Goal: Information Seeking & Learning: Check status

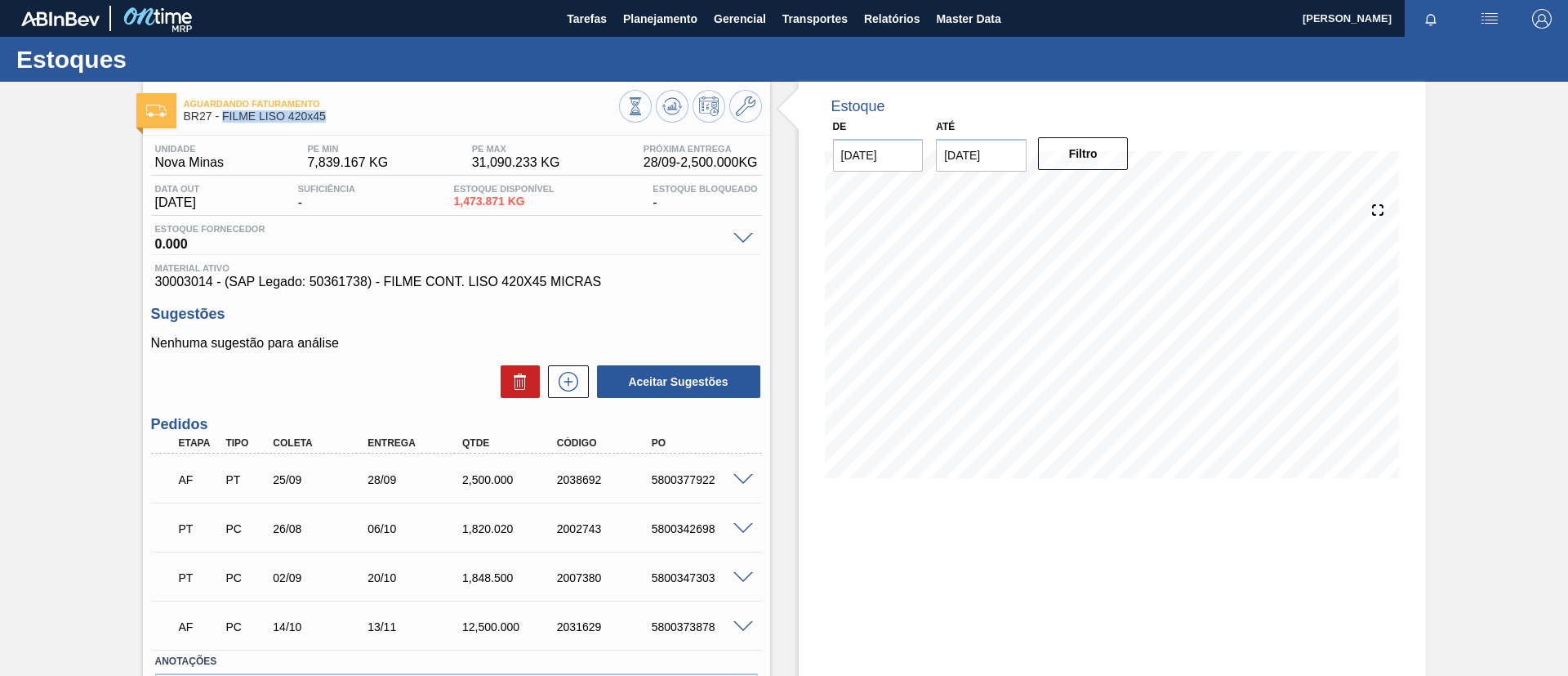
drag, startPoint x: 214, startPoint y: 119, endPoint x: 224, endPoint y: 116, distance: 10.4
click at [224, 116] on span "BR27 - FILME LISO 420x45" at bounding box center [401, 116] width 435 height 12
copy span "FILME LISO 420x45"
drag, startPoint x: 635, startPoint y: 479, endPoint x: 743, endPoint y: 486, distance: 108.2
click at [735, 486] on div "AF PT 25/09 28/09 2,500.000 2038692 5800377922" at bounding box center [452, 477] width 568 height 33
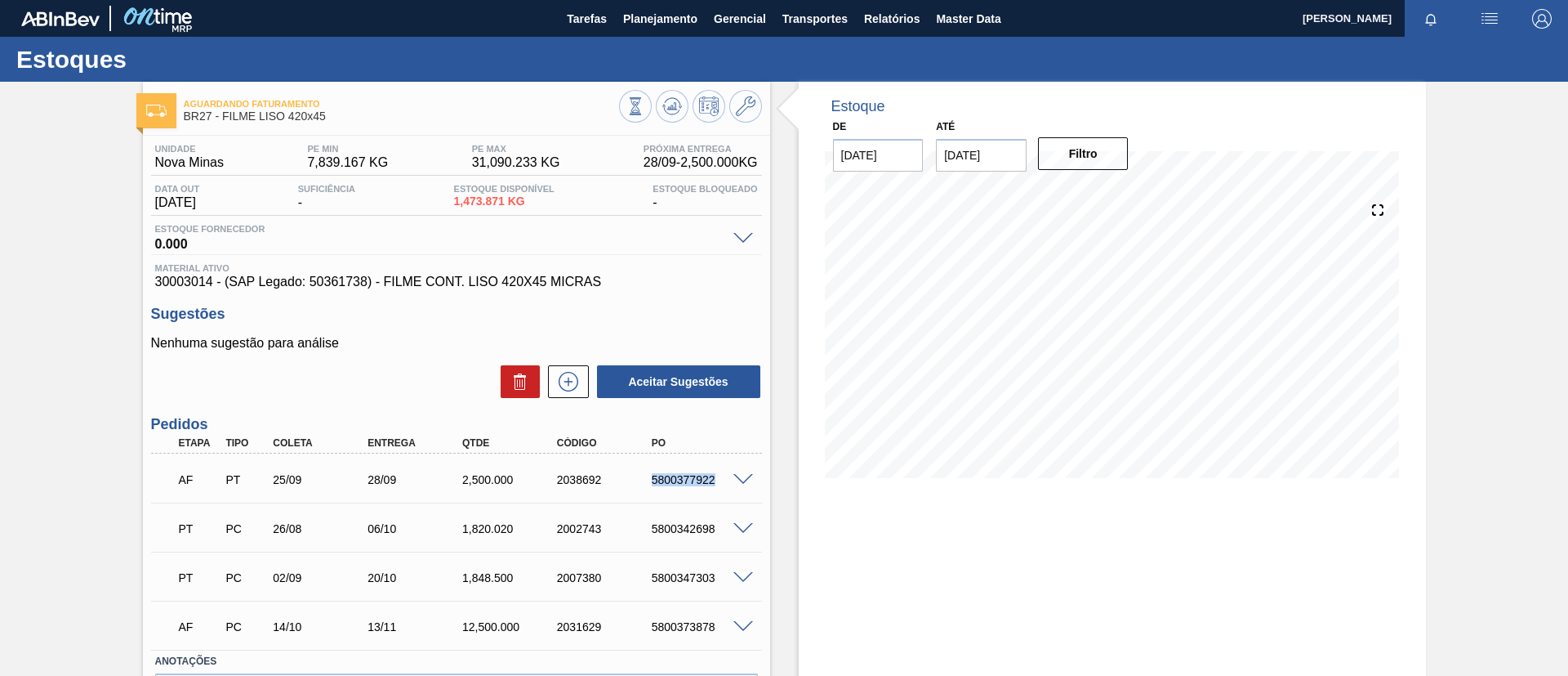
copy div "5800377922"
drag, startPoint x: 360, startPoint y: 116, endPoint x: 226, endPoint y: 116, distance: 134.0
click at [226, 116] on span "BR27 - FILME LISO 420x45" at bounding box center [401, 116] width 435 height 12
click at [257, 116] on span "BR27 - FILME LISO 420x45" at bounding box center [401, 116] width 435 height 12
drag, startPoint x: 341, startPoint y: 115, endPoint x: 222, endPoint y: 125, distance: 119.4
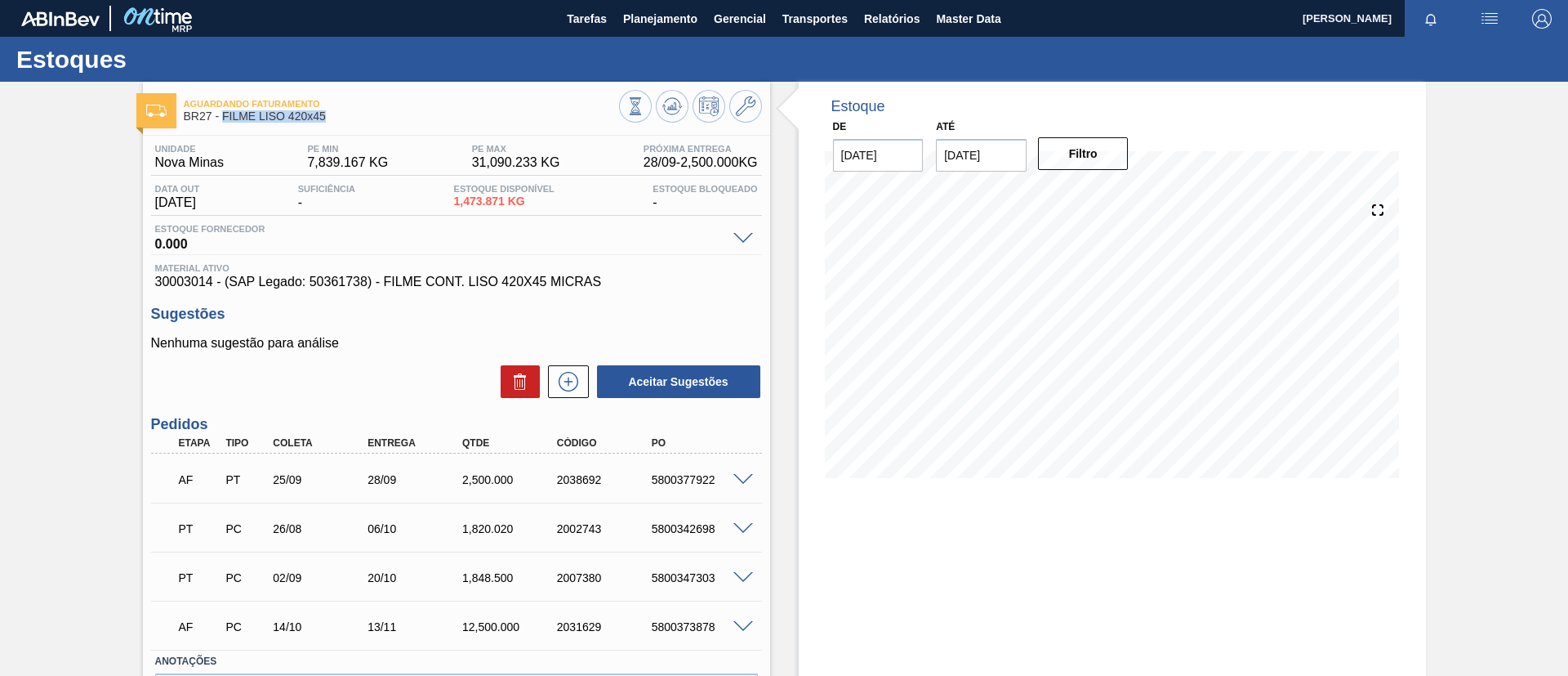
click at [222, 125] on div "Aguardando Faturamento BR27 - FILME LISO 420x45" at bounding box center [401, 110] width 435 height 37
copy span "FILME LISO 420x45"
drag, startPoint x: 645, startPoint y: 475, endPoint x: 759, endPoint y: 482, distance: 114.2
click at [759, 482] on div "AF PT 25/09 28/09 2,500.000 2038692 5800377922" at bounding box center [456, 477] width 610 height 41
copy div "5800377922"
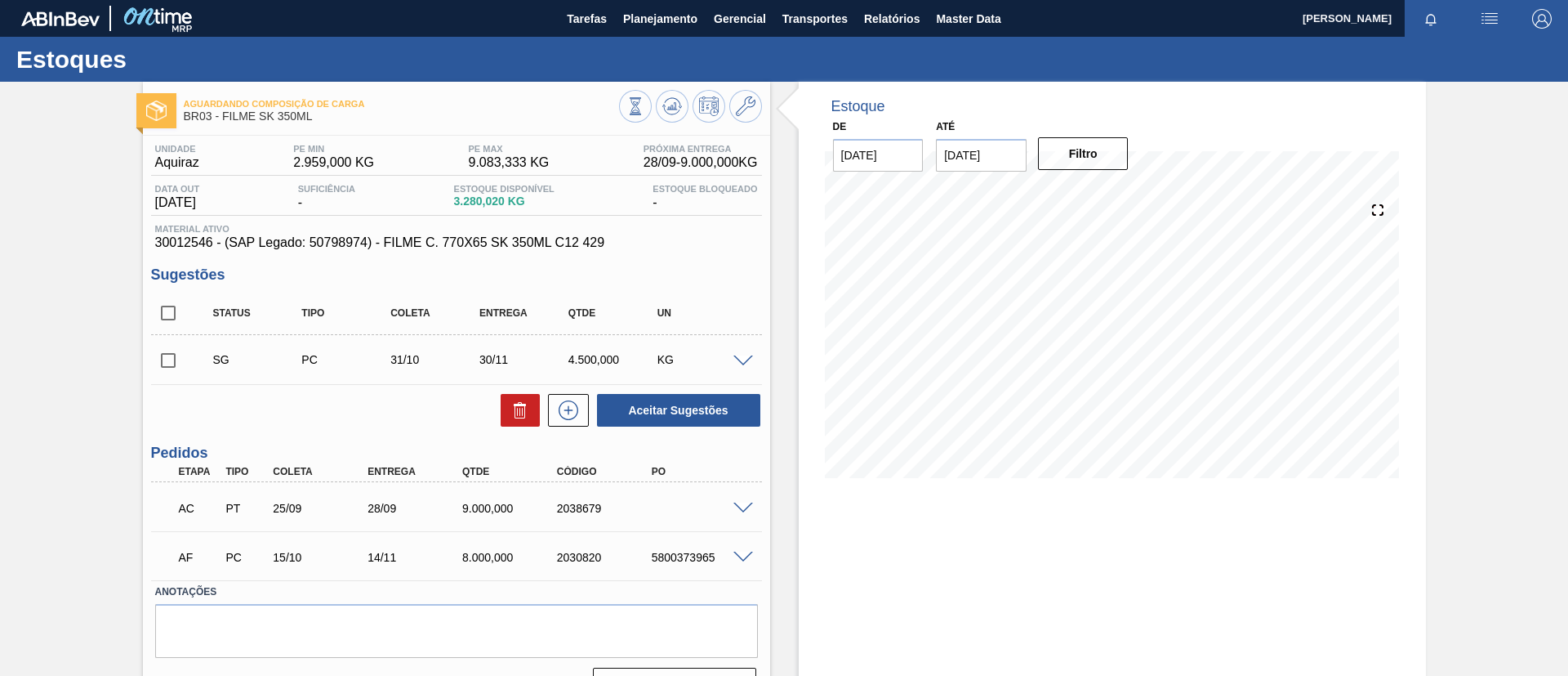
click at [735, 504] on span at bounding box center [743, 508] width 20 height 12
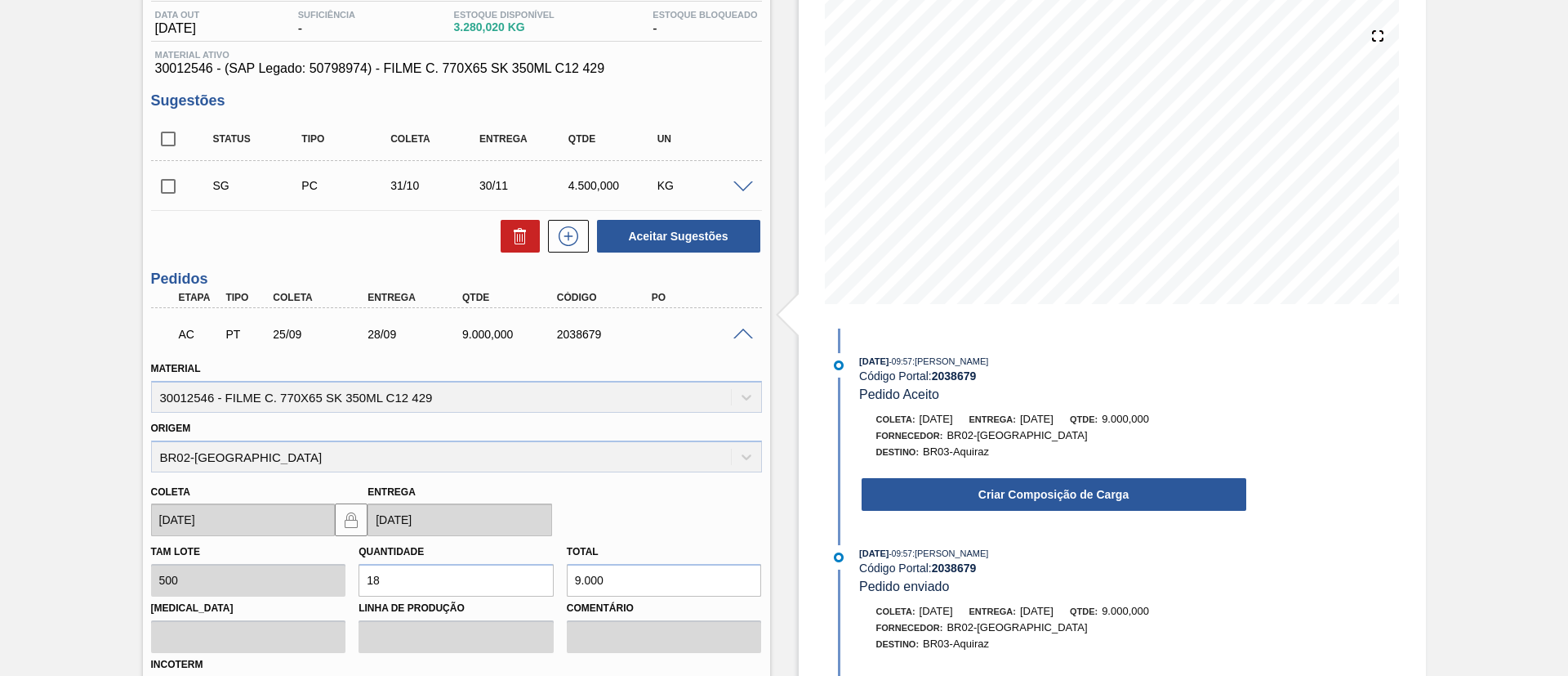
scroll to position [367, 0]
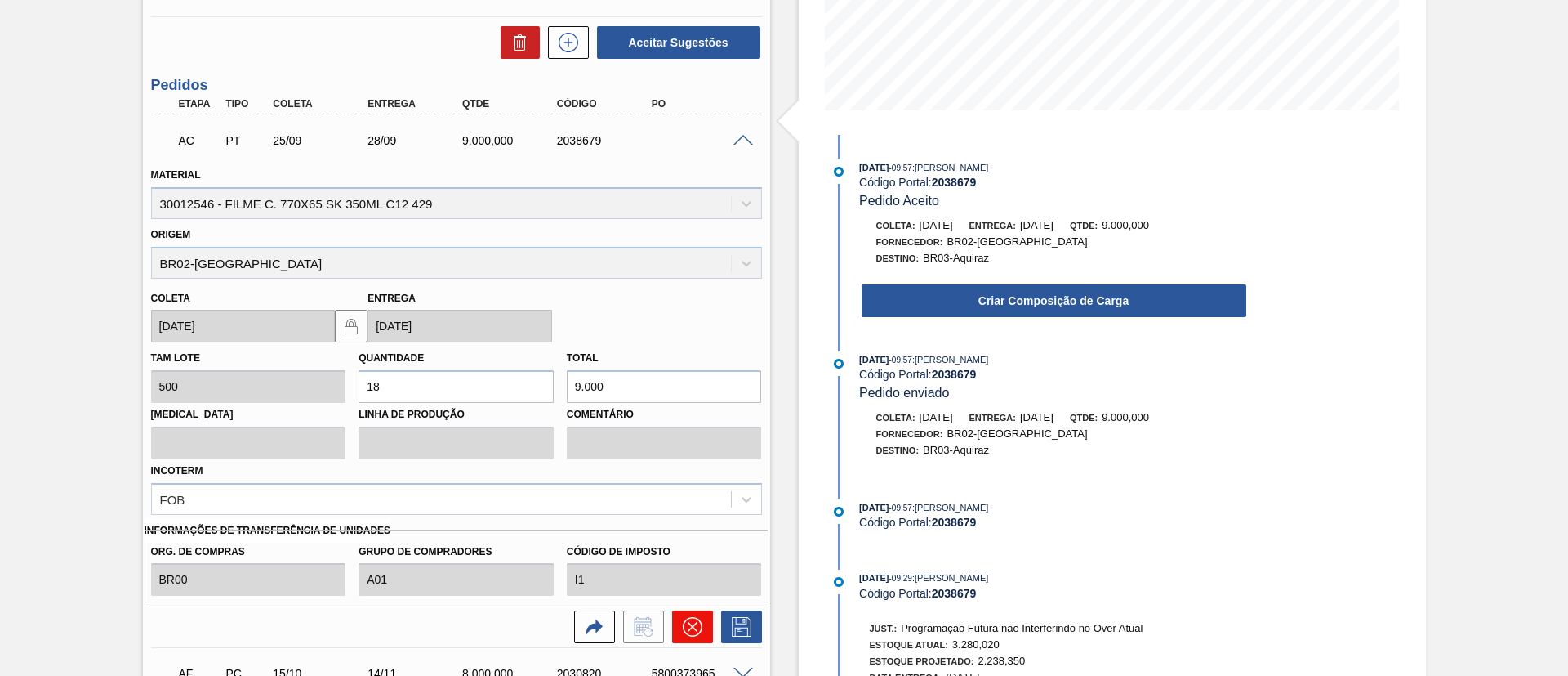
click at [691, 624] on icon at bounding box center [692, 626] width 20 height 20
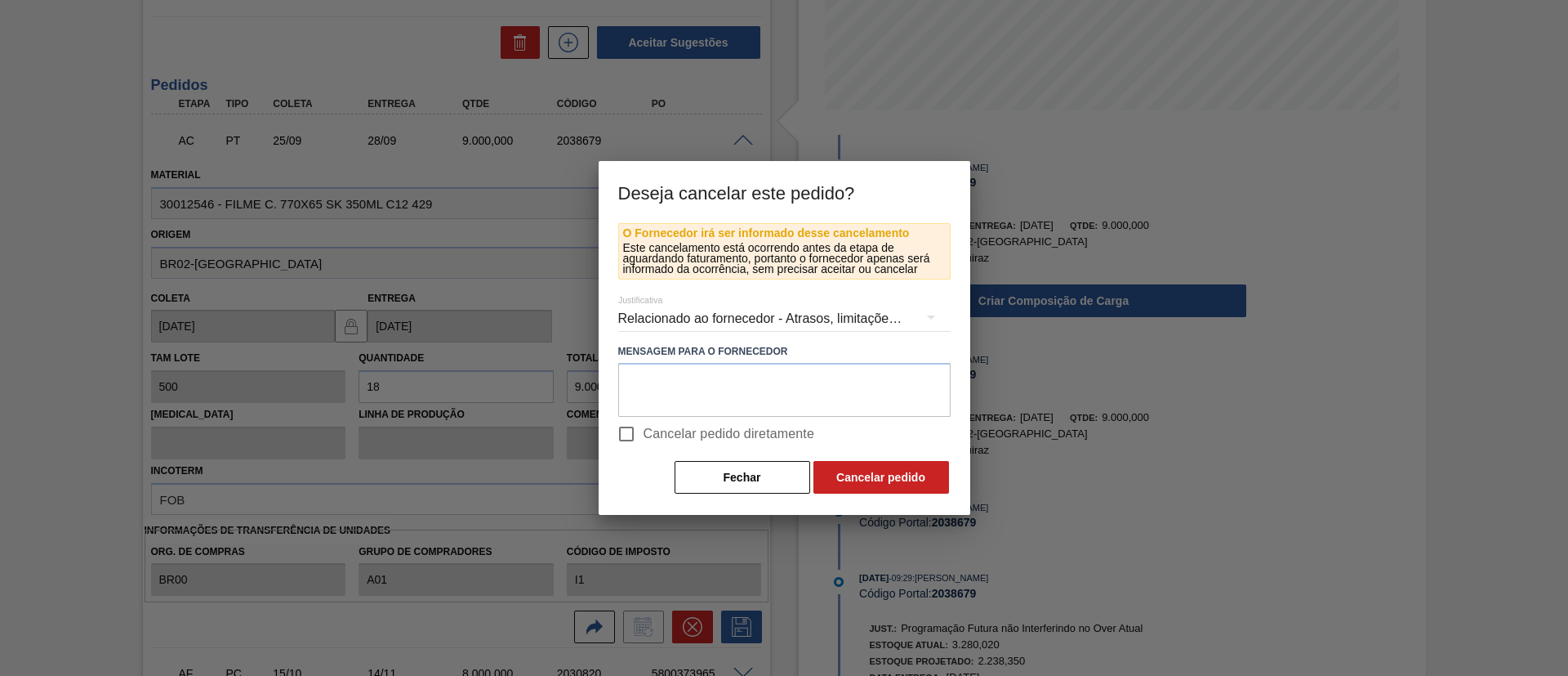
click at [762, 448] on label "Cancelar pedido diretamente" at bounding box center [712, 434] width 205 height 34
click at [643, 448] on input "Cancelar pedido diretamente" at bounding box center [626, 434] width 34 height 34
checkbox input "true"
click at [878, 486] on button "Cancelar pedido" at bounding box center [880, 477] width 135 height 33
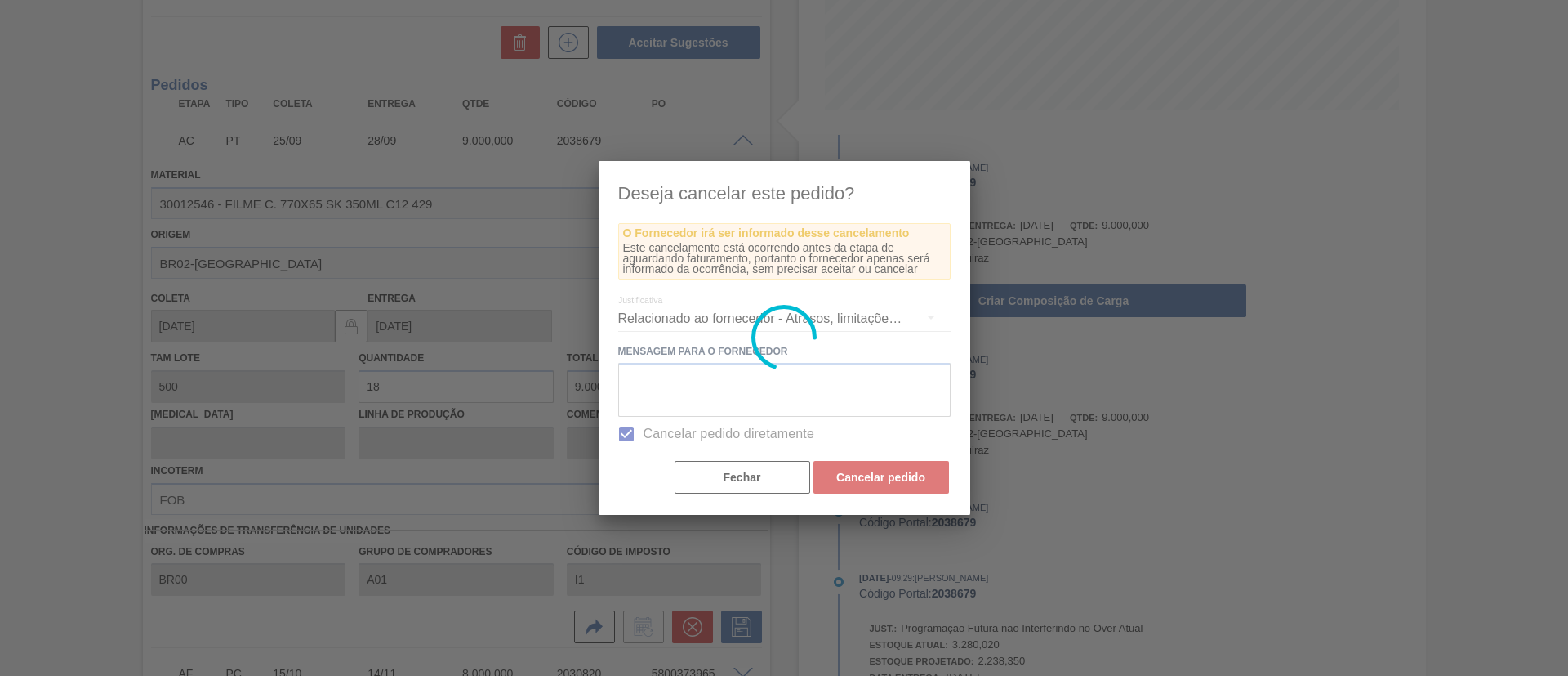
click at [754, 486] on div at bounding box center [784, 338] width 372 height 354
click at [746, 473] on div at bounding box center [784, 338] width 1568 height 676
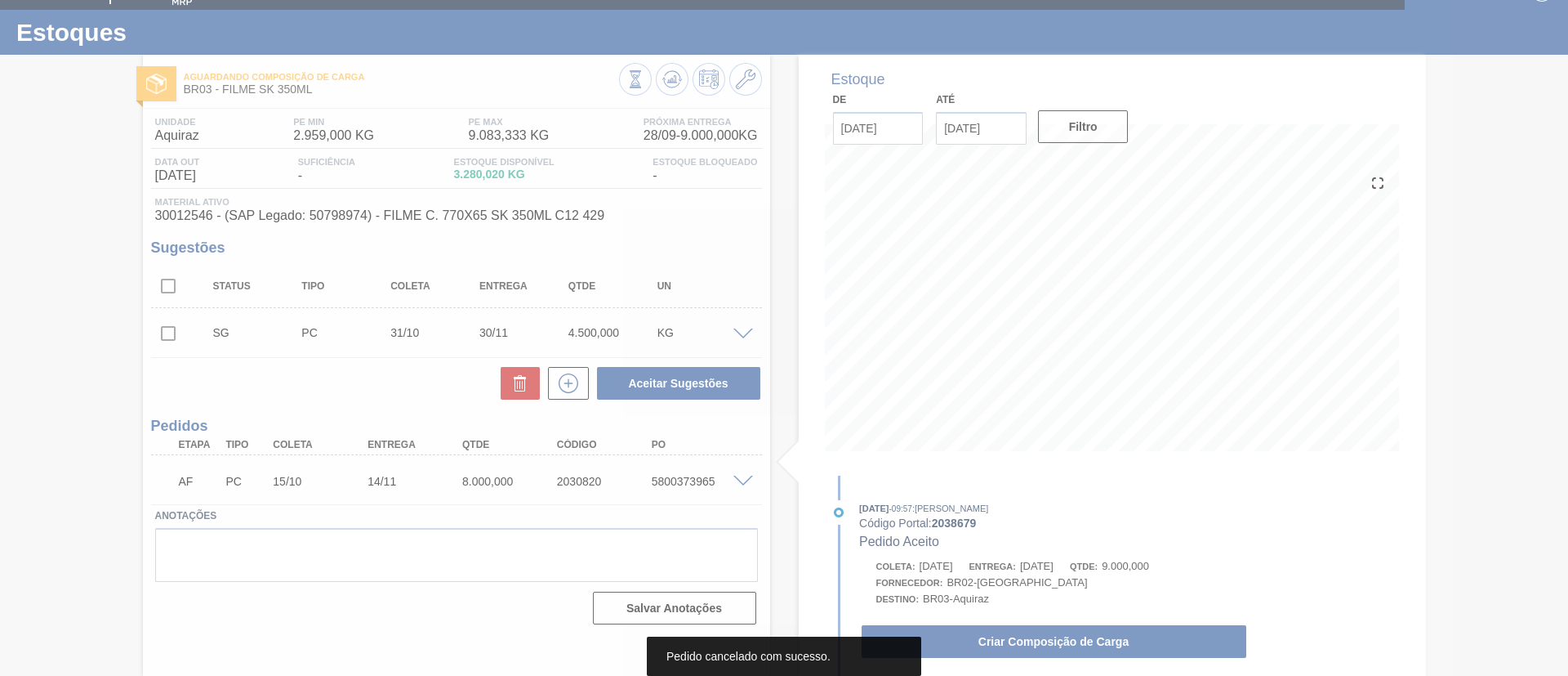
scroll to position [27, 0]
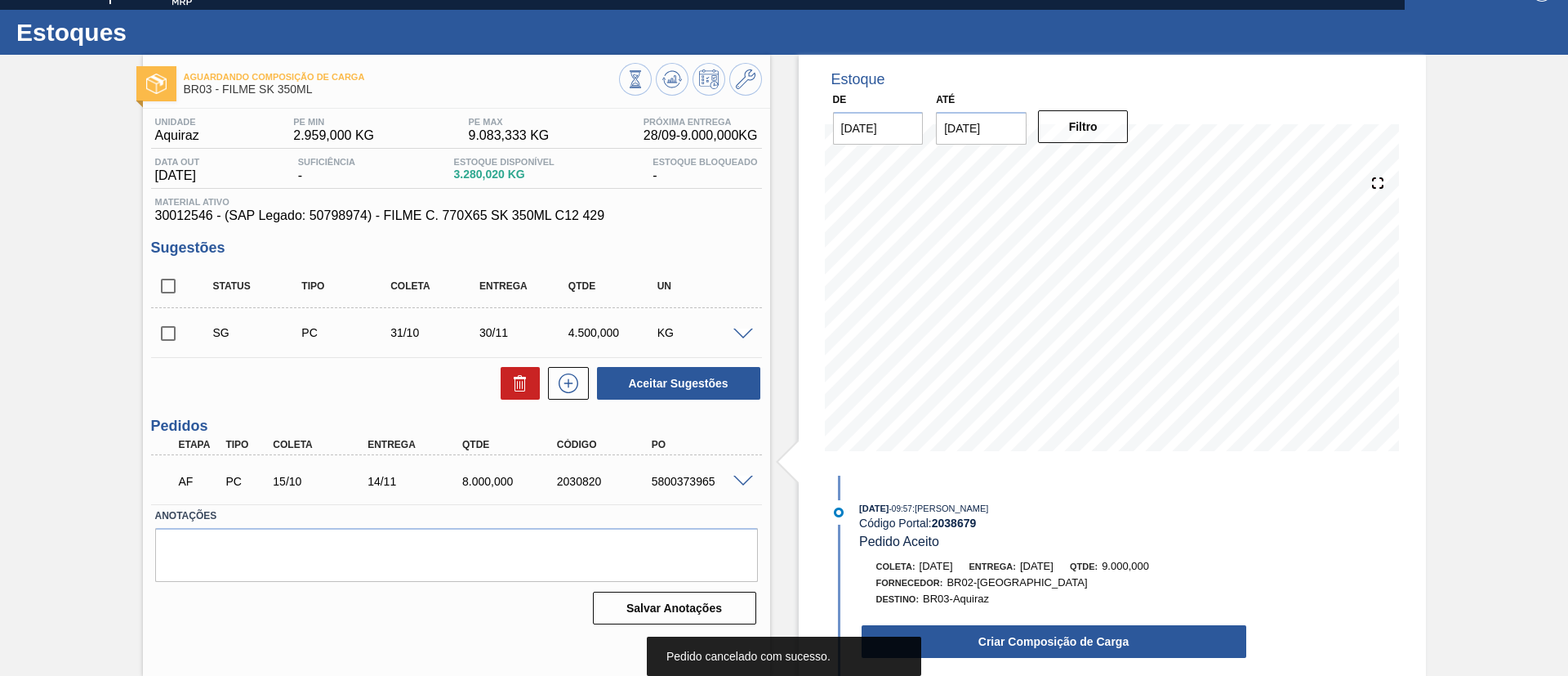
click at [744, 336] on span at bounding box center [743, 334] width 20 height 12
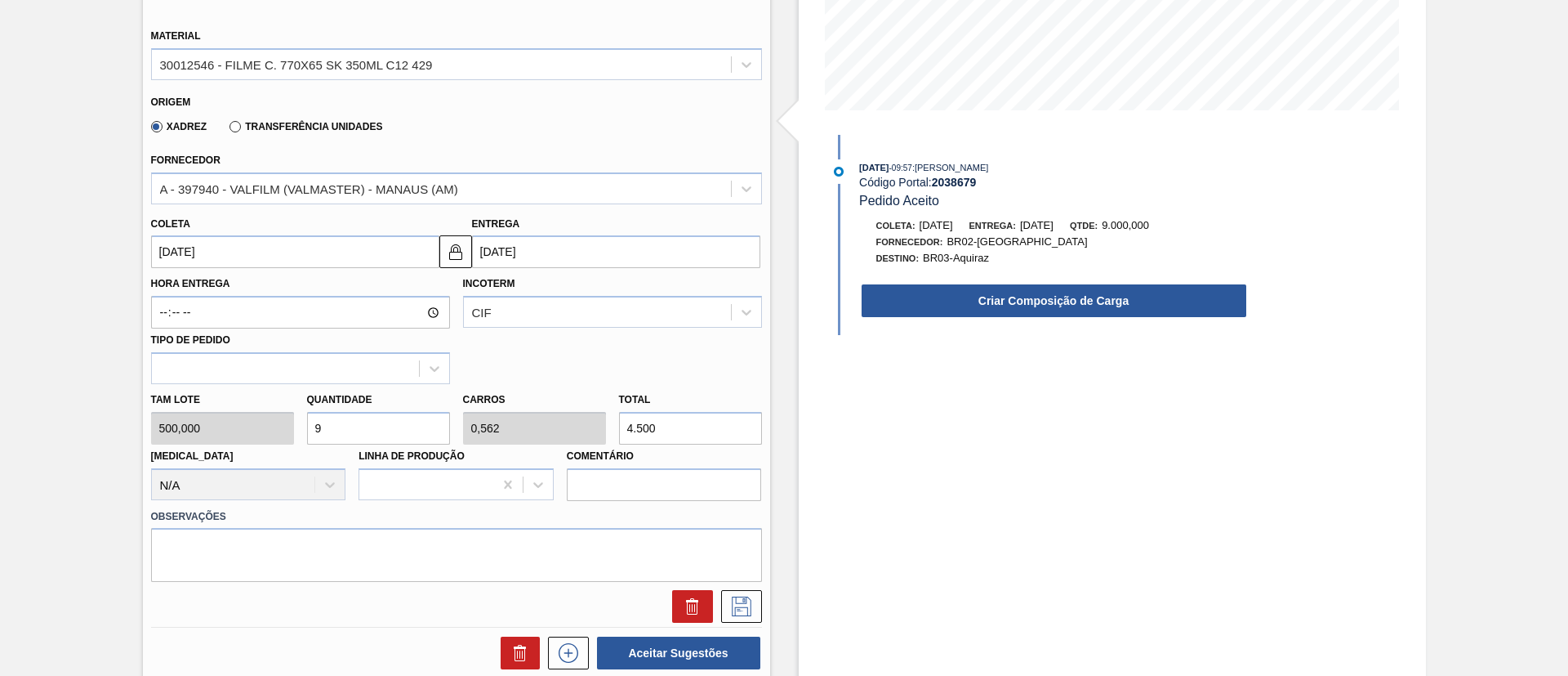
click at [556, 421] on div "Tam lote 500,000 Quantidade 9 Carros 0,562 Total 4.500 Doca N/A Linha de Produç…" at bounding box center [456, 442] width 624 height 116
type input "0,002"
type input "0"
type input "1"
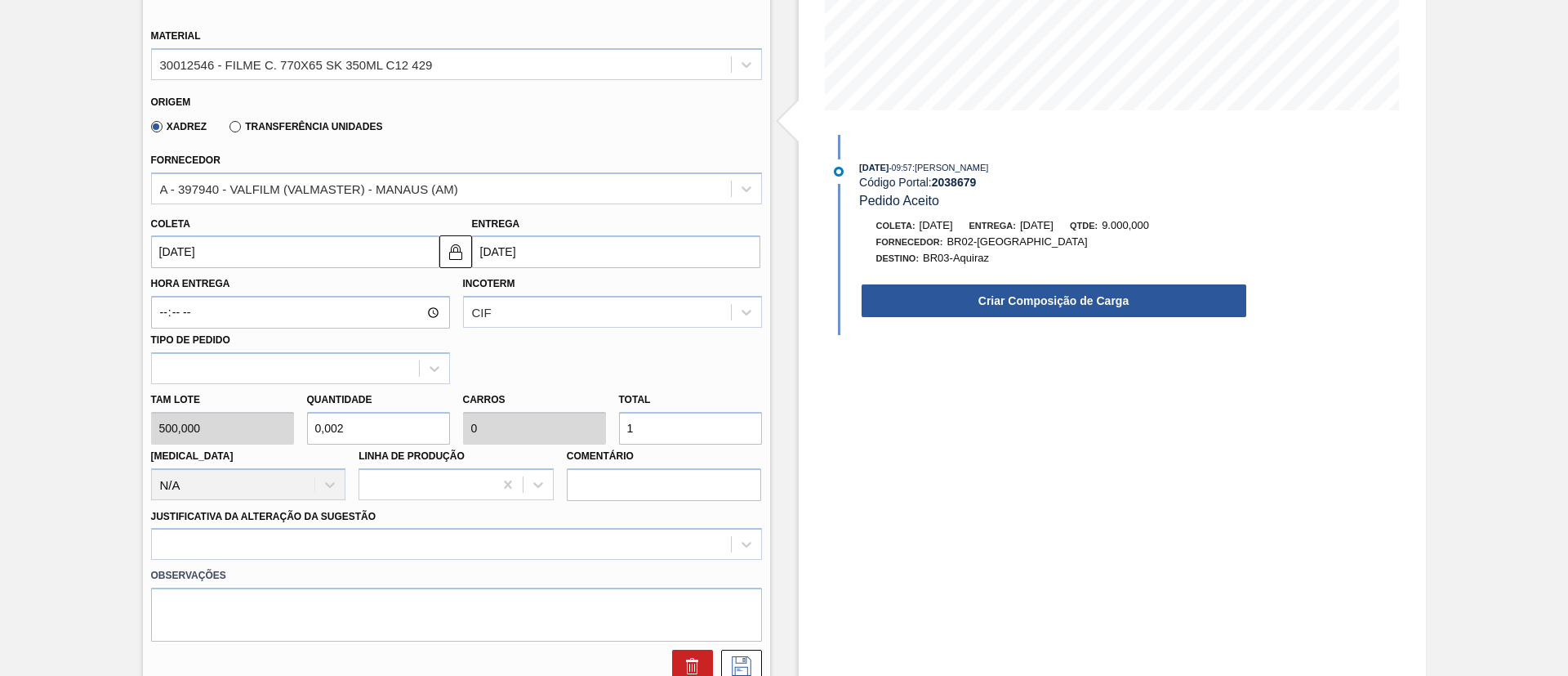
type input "0,02"
type input "0,001"
type input "10"
type input "0,2"
type input "0,013"
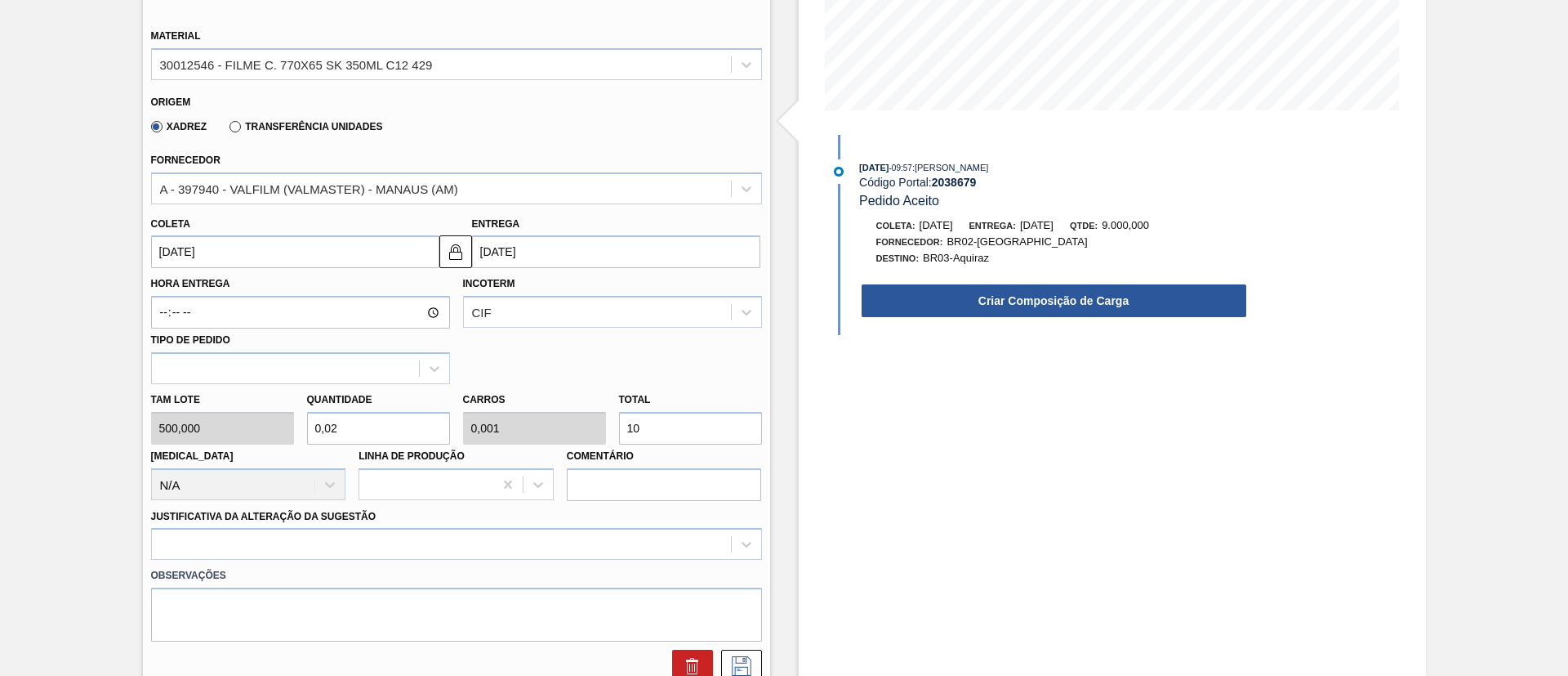
type input "100"
type input "2"
type input "0,125"
type input "1.000"
type input "20"
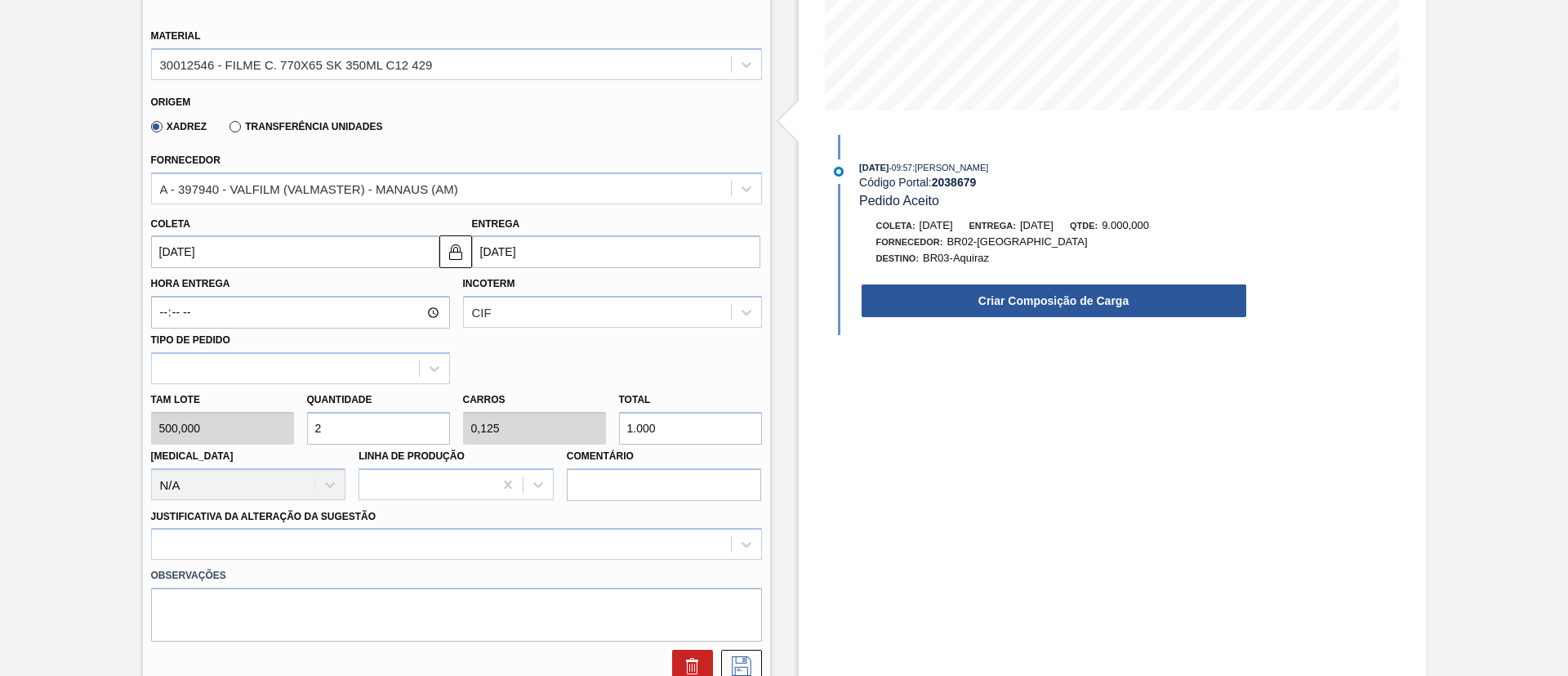
type input "1,25"
type input "10.000"
click at [367, 525] on div "Justificativa da Alteração da Sugestão" at bounding box center [456, 532] width 610 height 56
click at [370, 537] on div at bounding box center [456, 543] width 610 height 32
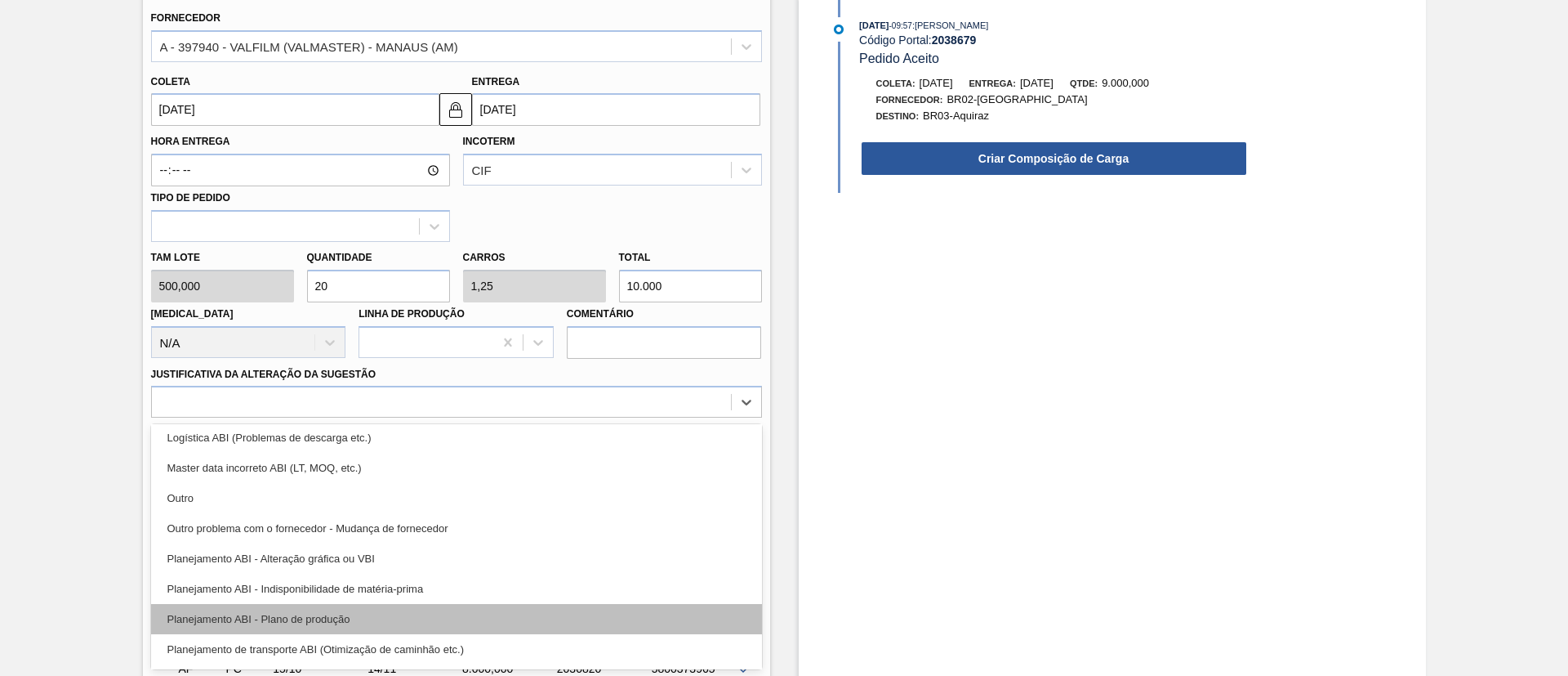
scroll to position [122, 0]
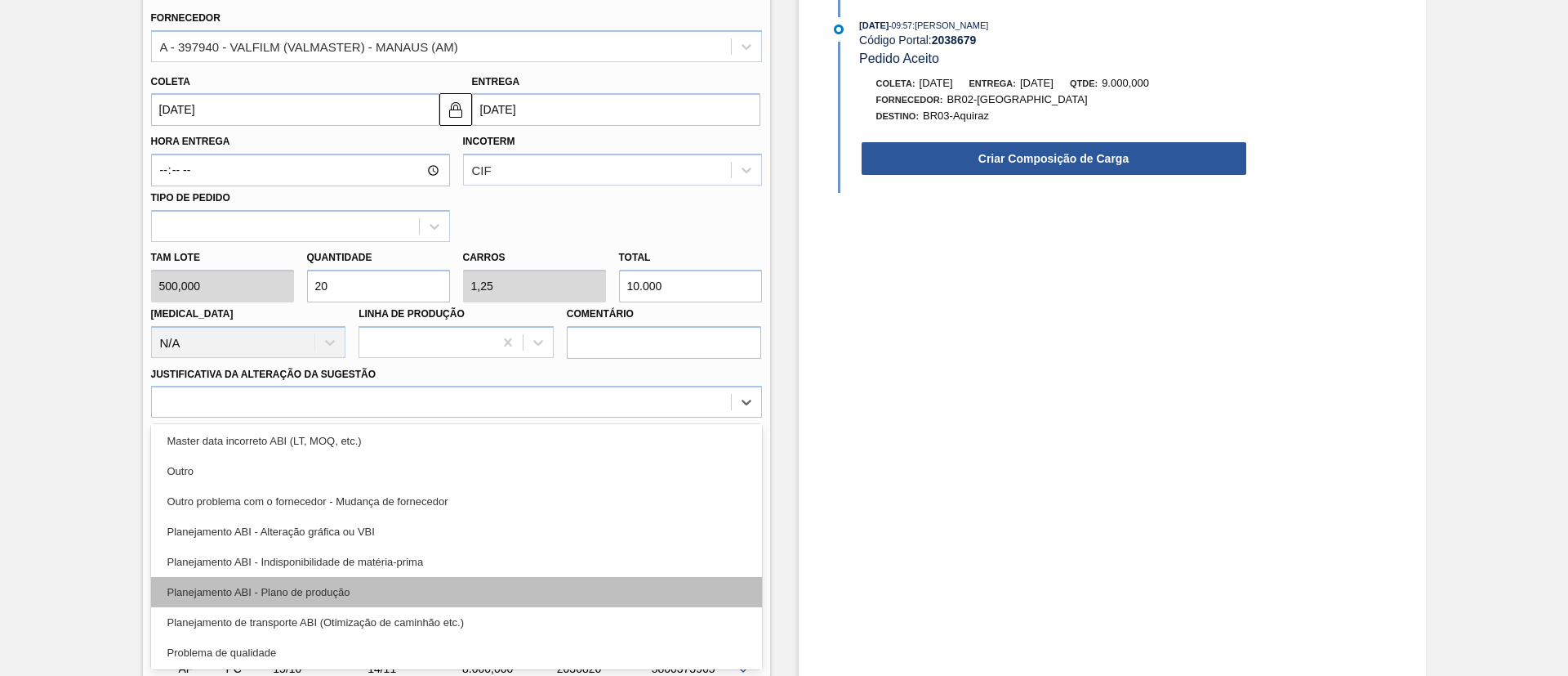
click at [344, 598] on div "Planejamento ABI - Plano de produção" at bounding box center [456, 592] width 610 height 30
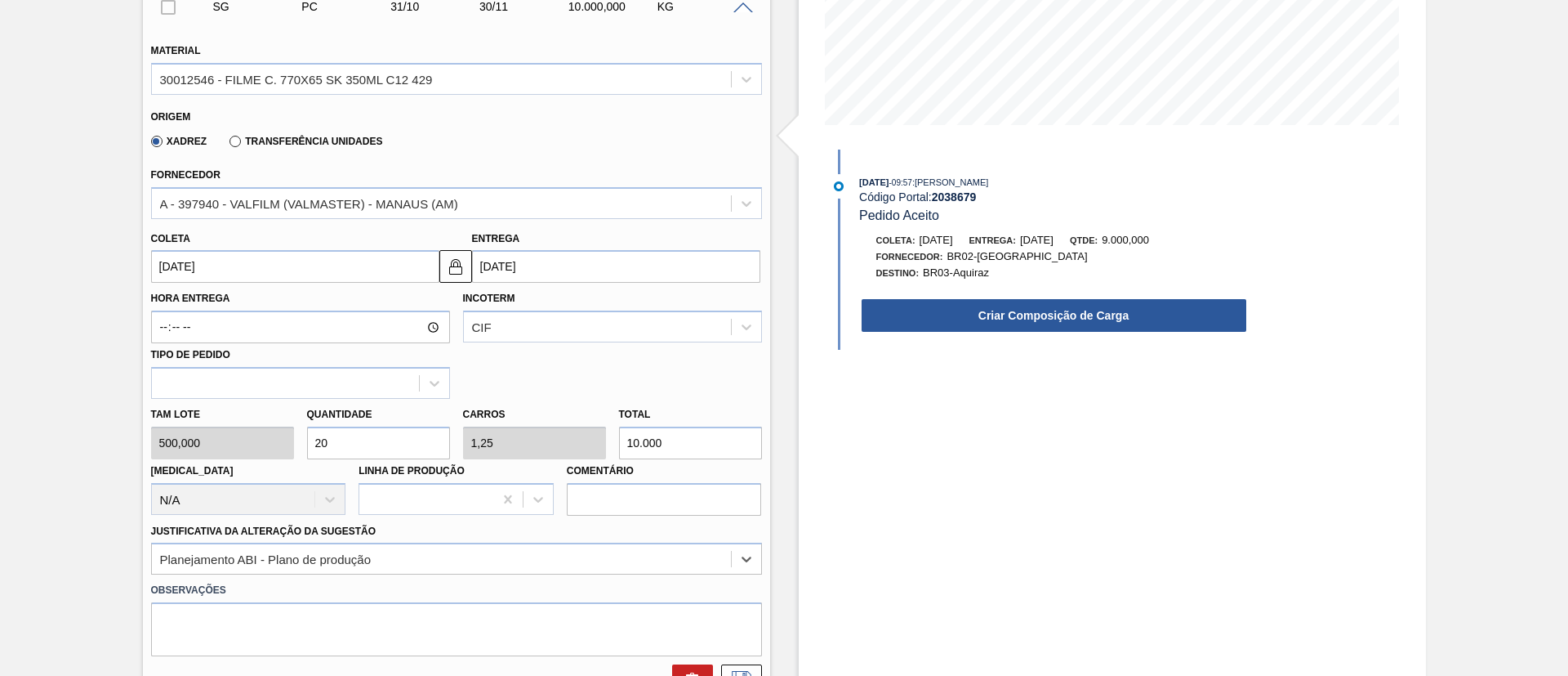
scroll to position [265, 0]
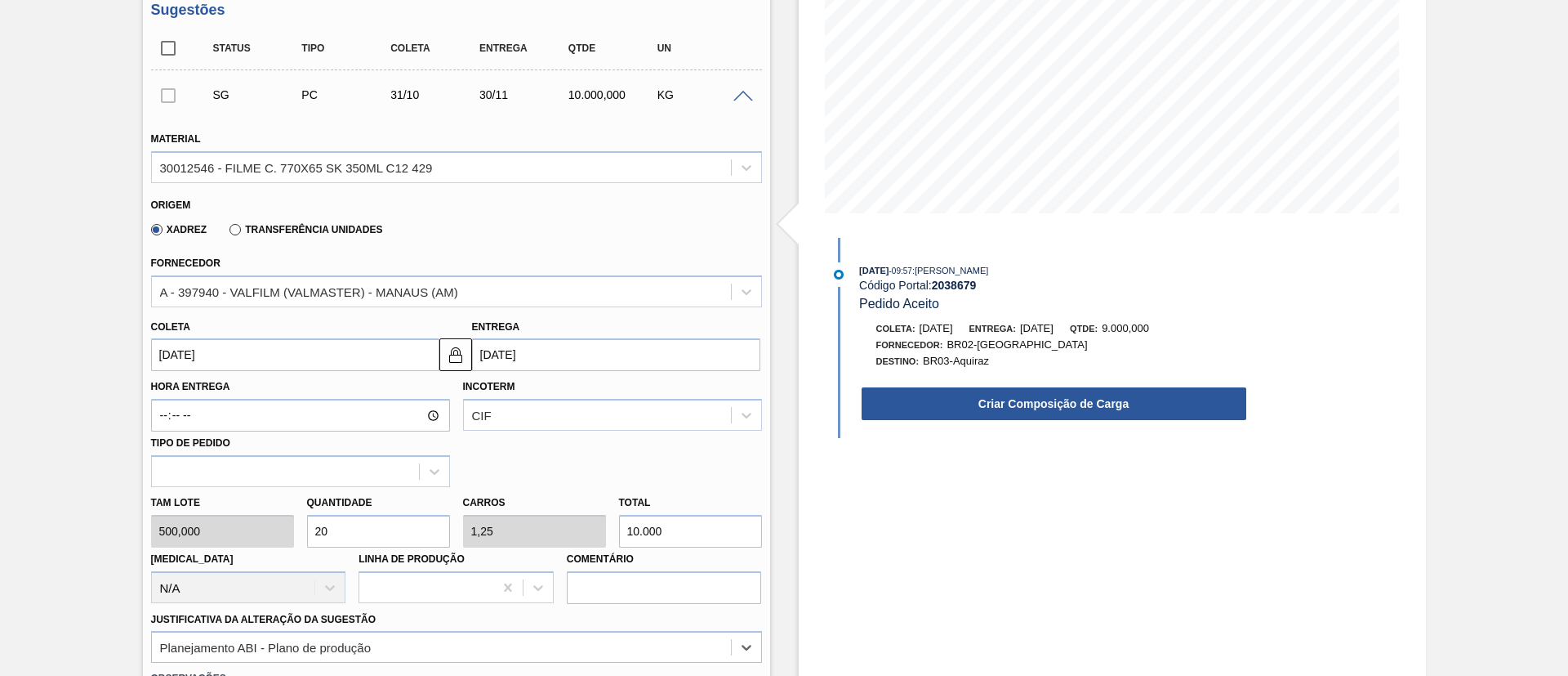
click at [320, 220] on div "Xadrez Transferência Unidades" at bounding box center [264, 228] width 238 height 27
drag, startPoint x: 307, startPoint y: 247, endPoint x: 310, endPoint y: 238, distance: 9.5
click at [310, 243] on div "Material 30012546 - FILME C. 770X65 SK 350ML C12 429 Origem Xadrez Transferênci…" at bounding box center [456, 450] width 610 height 669
click at [311, 231] on label "Transferência Unidades" at bounding box center [305, 229] width 152 height 11
click at [227, 233] on input "Transferência Unidades" at bounding box center [227, 233] width 0 height 0
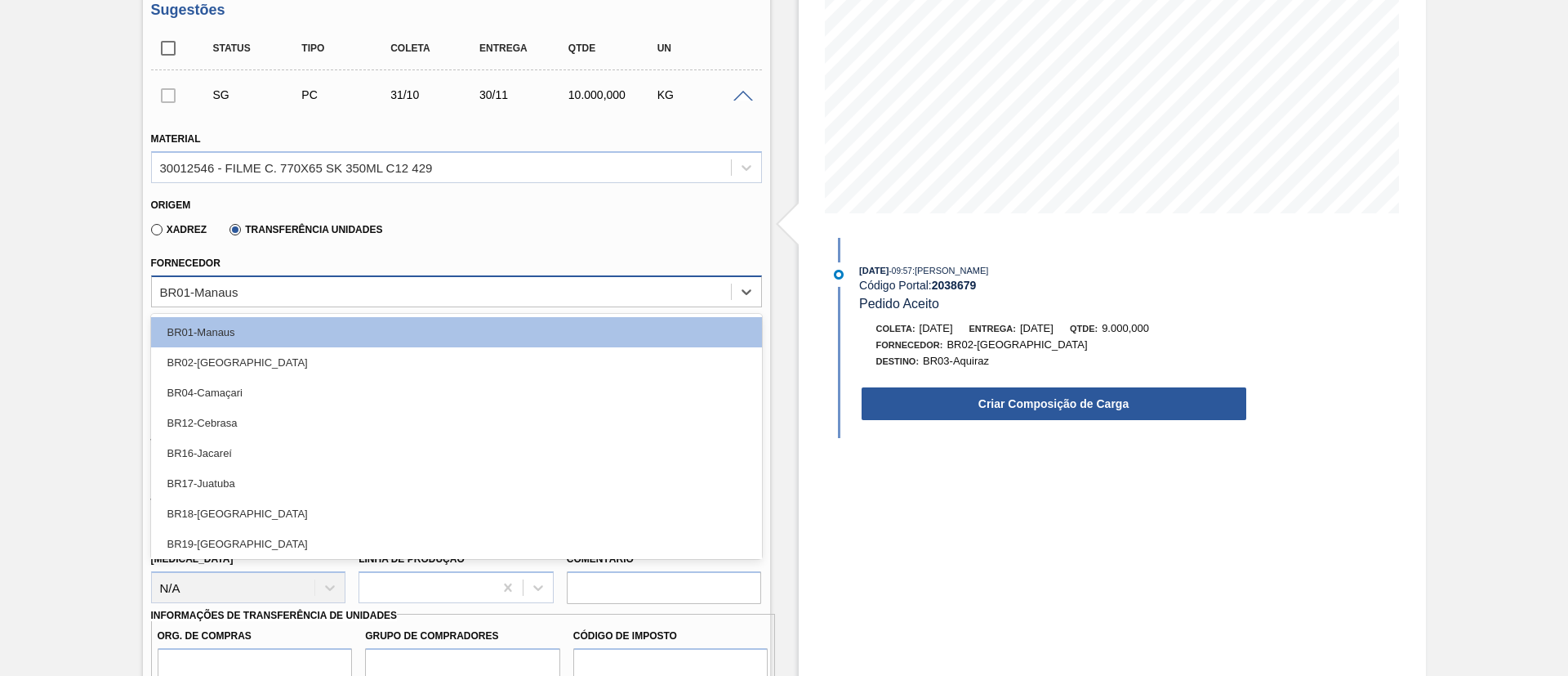
click at [294, 289] on div "BR01-Manaus" at bounding box center [441, 291] width 579 height 24
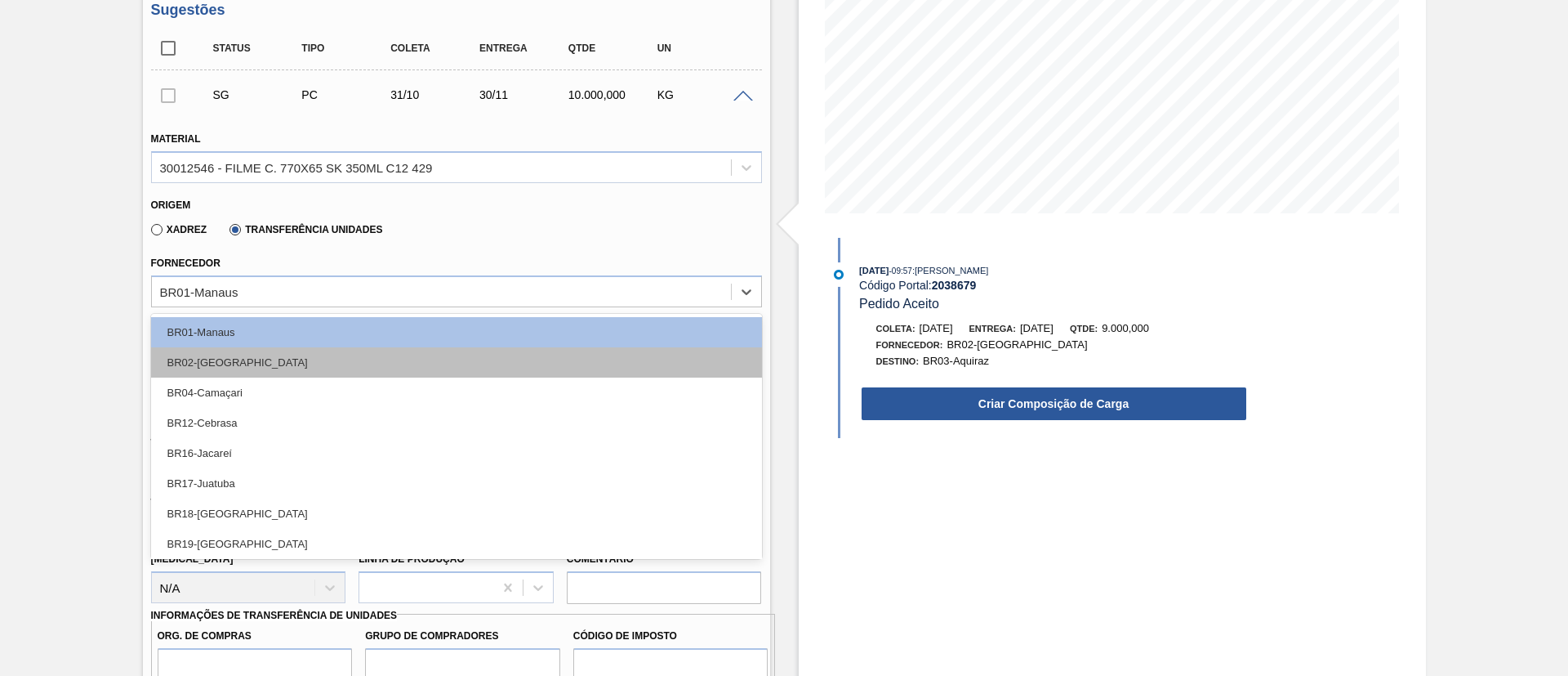
click at [254, 355] on div "BR02-Sergipe" at bounding box center [456, 363] width 610 height 30
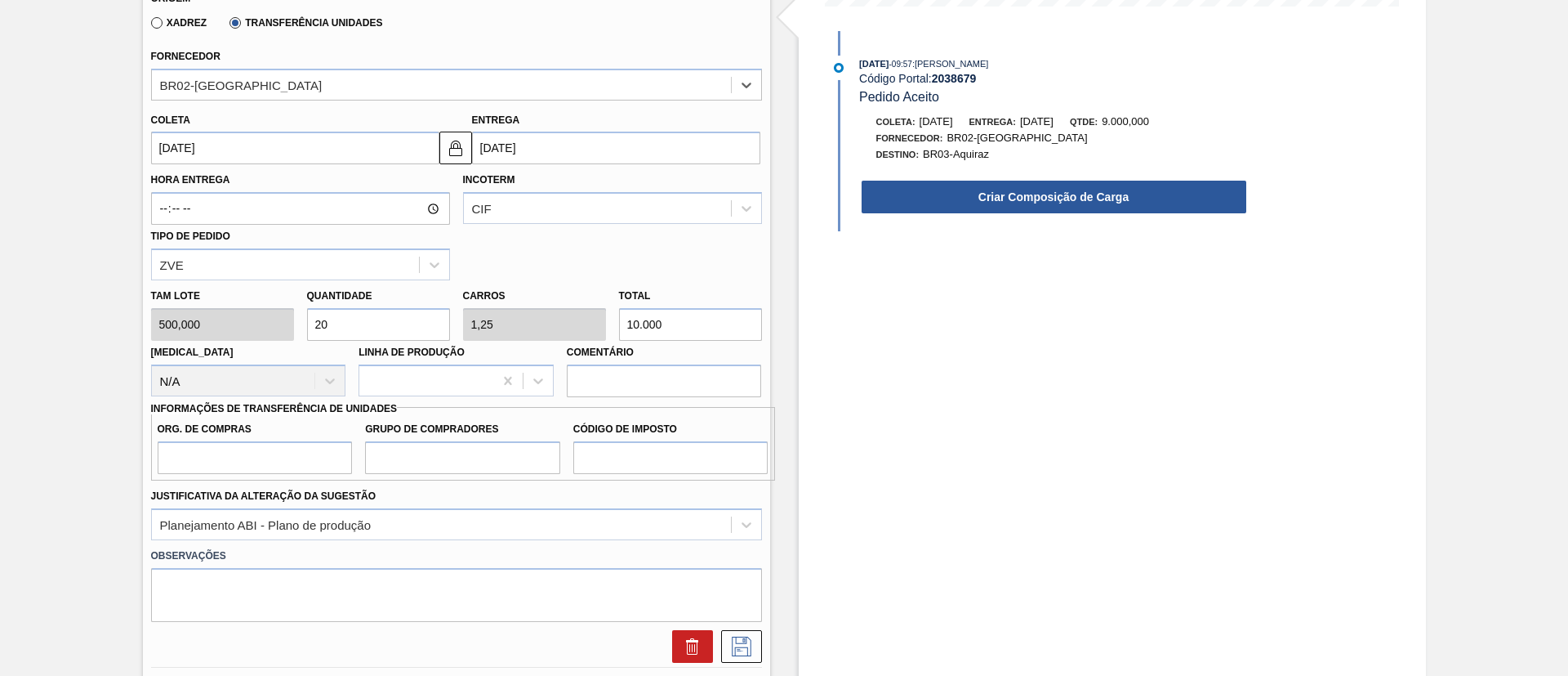
scroll to position [509, 0]
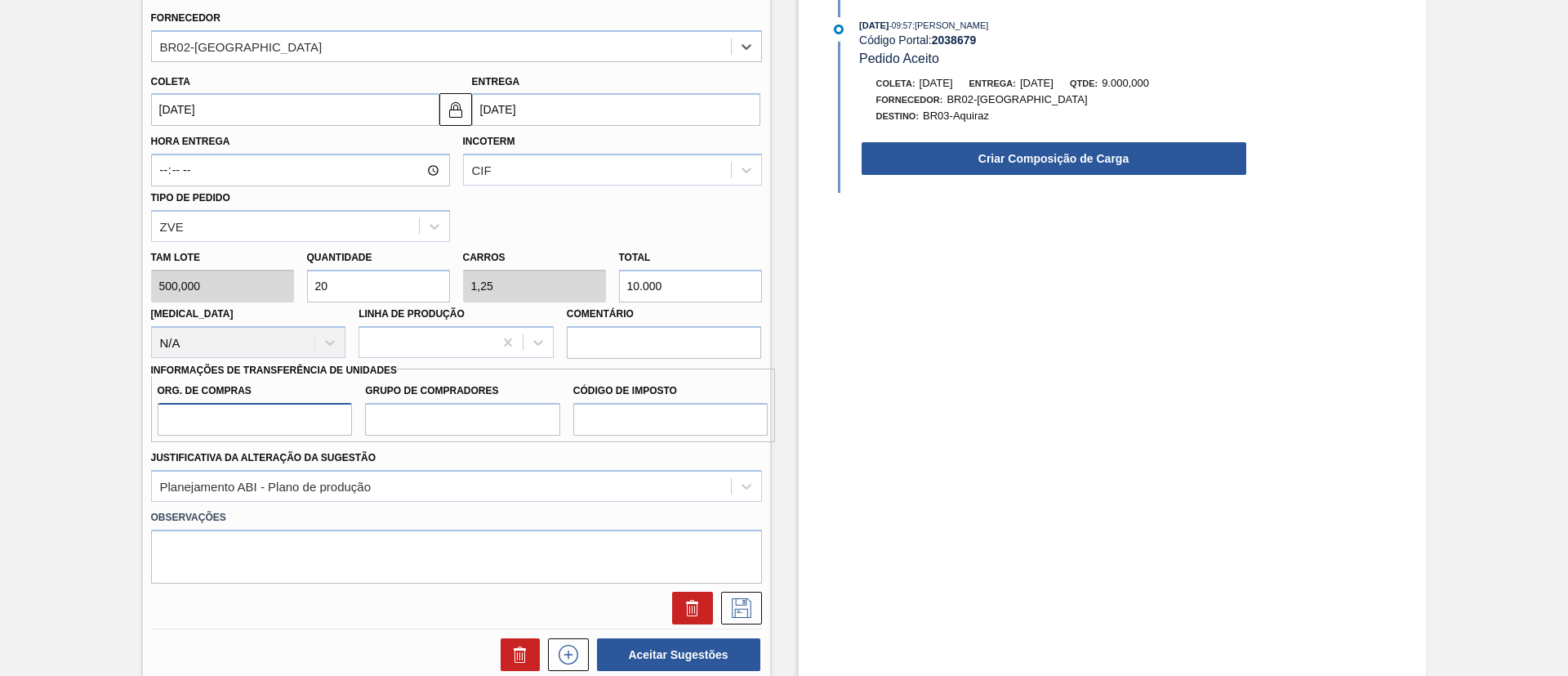
click at [269, 411] on input "Org. de Compras" at bounding box center [255, 418] width 195 height 33
type input "BR00"
click at [434, 432] on input "Grupo de Compradores" at bounding box center [463, 418] width 195 height 33
type input "A01"
click at [663, 421] on input "Código de Imposto" at bounding box center [671, 418] width 195 height 33
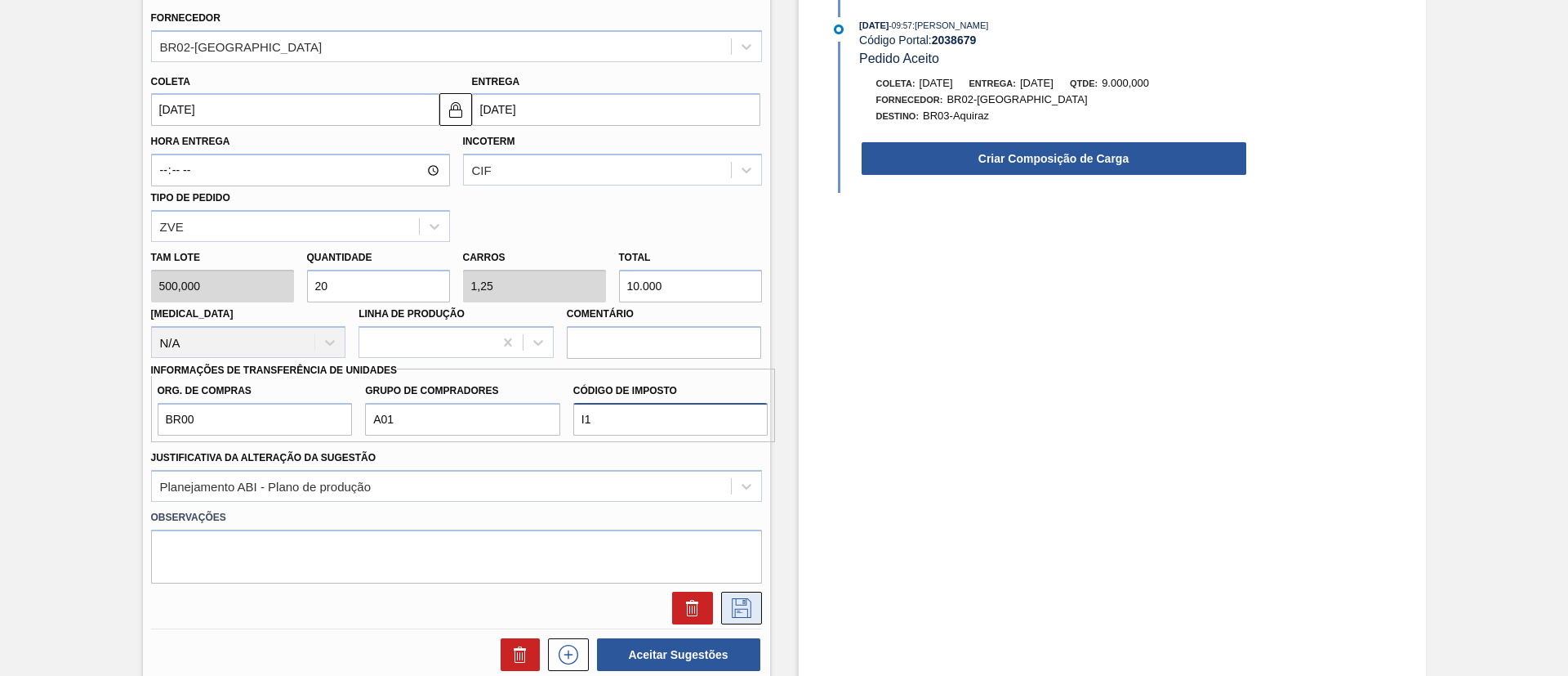
type input "I1"
click at [750, 614] on icon at bounding box center [742, 608] width 26 height 20
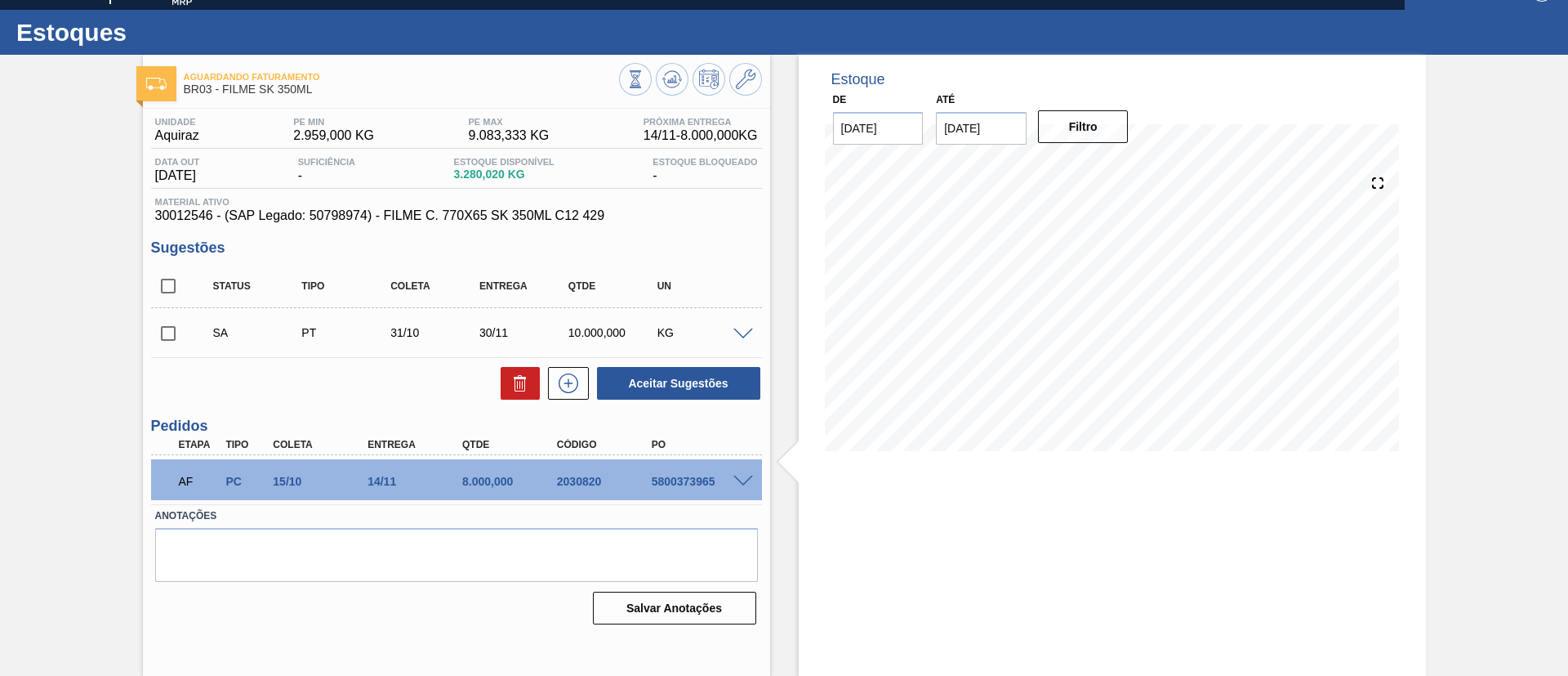
scroll to position [27, 0]
drag, startPoint x: 174, startPoint y: 331, endPoint x: 295, endPoint y: 333, distance: 121.0
click at [174, 333] on input "checkbox" at bounding box center [168, 333] width 34 height 34
click at [622, 380] on button "Aceitar Sugestões" at bounding box center [678, 382] width 164 height 33
checkbox input "false"
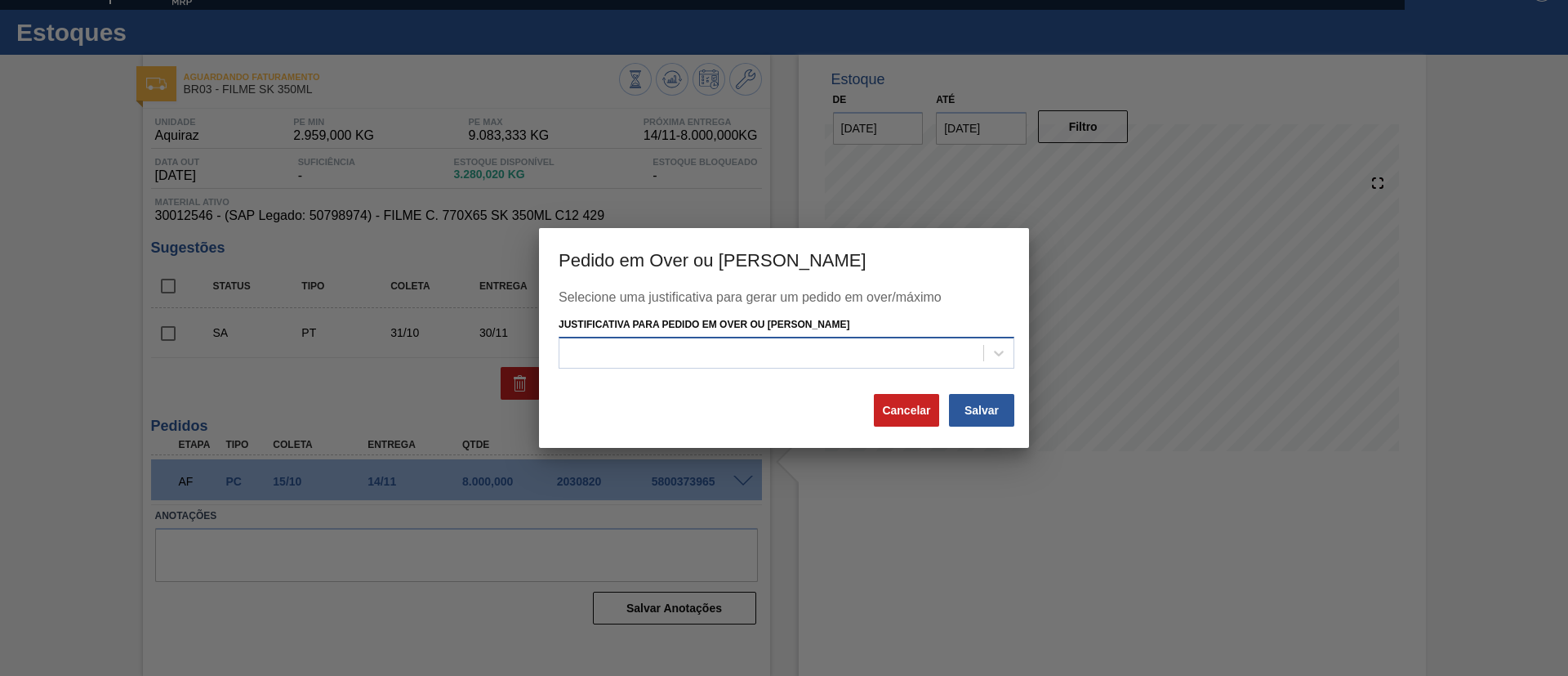
drag, startPoint x: 679, startPoint y: 343, endPoint x: 676, endPoint y: 356, distance: 13.3
click at [678, 349] on div at bounding box center [771, 352] width 424 height 24
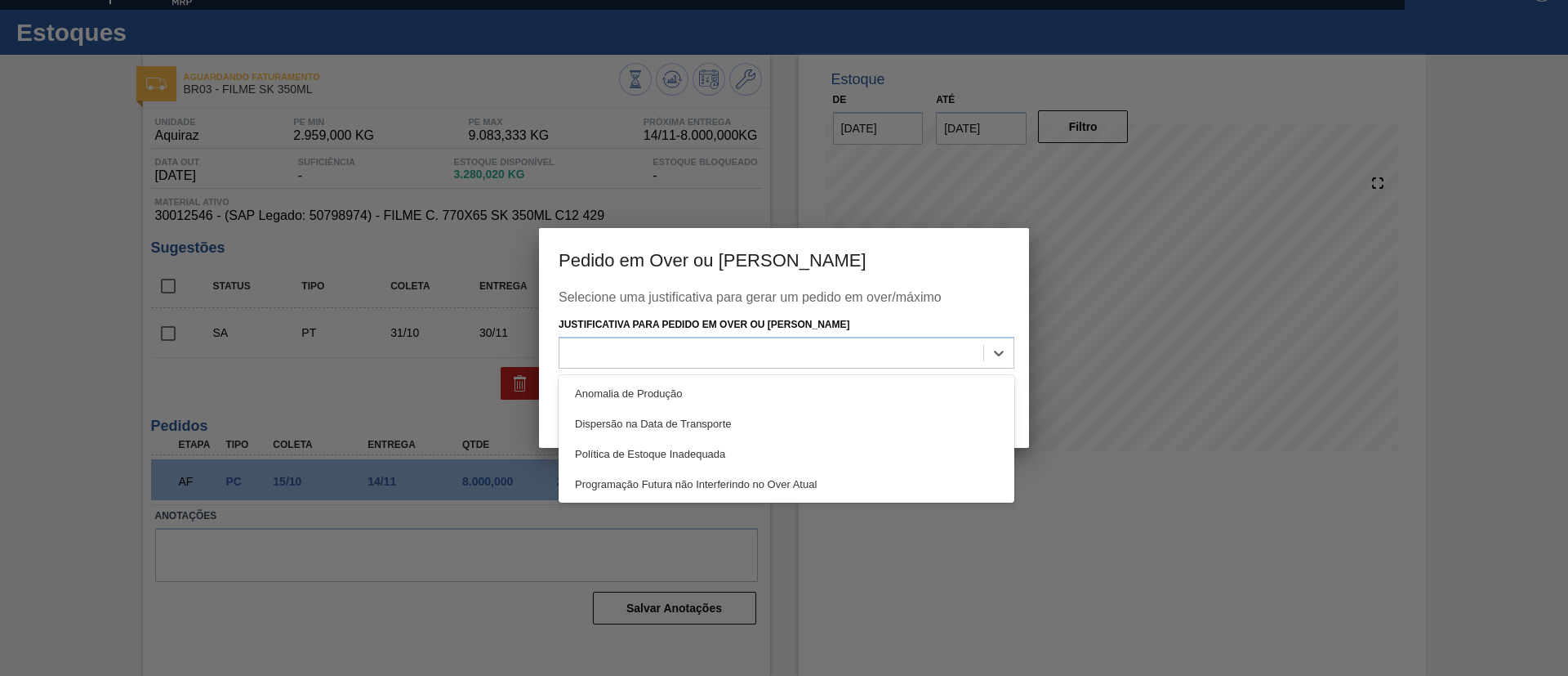
click at [748, 476] on div "Programação Futura não Interferindo no Over Atual" at bounding box center [785, 484] width 455 height 30
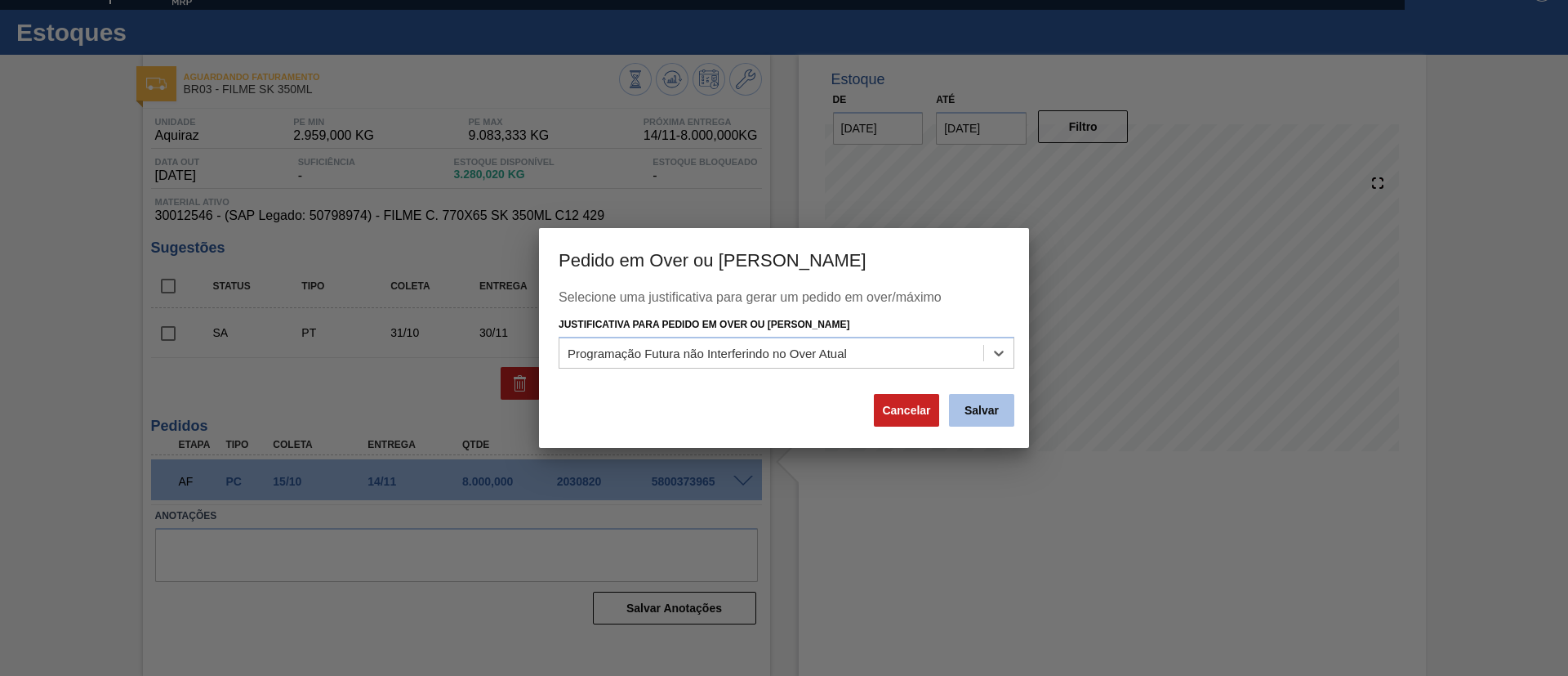
click at [964, 395] on button "Salvar" at bounding box center [981, 410] width 65 height 33
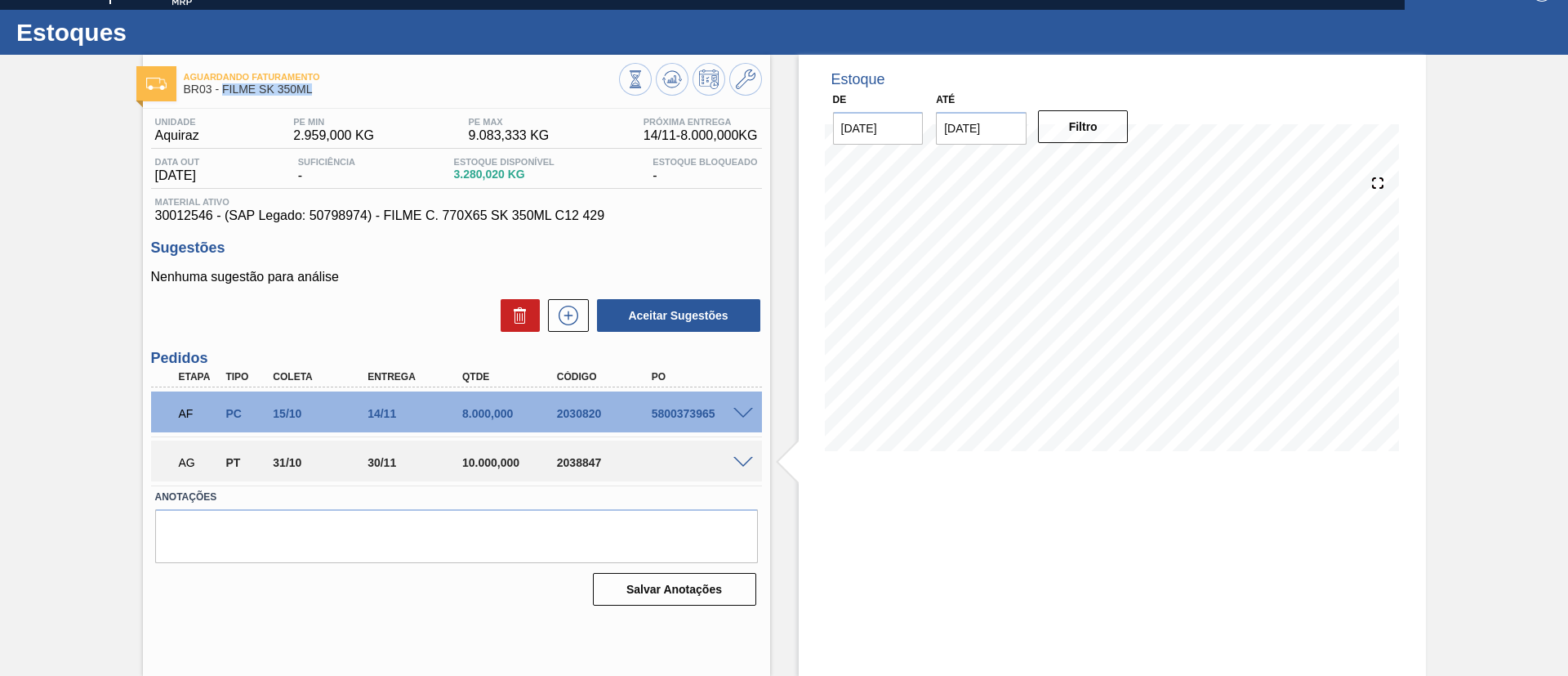
drag, startPoint x: 318, startPoint y: 94, endPoint x: 224, endPoint y: 87, distance: 94.3
click at [224, 87] on div "Aguardando Faturamento BR03 - FILME SK 350ML" at bounding box center [401, 83] width 435 height 37
copy span "FILME SK 350ML"
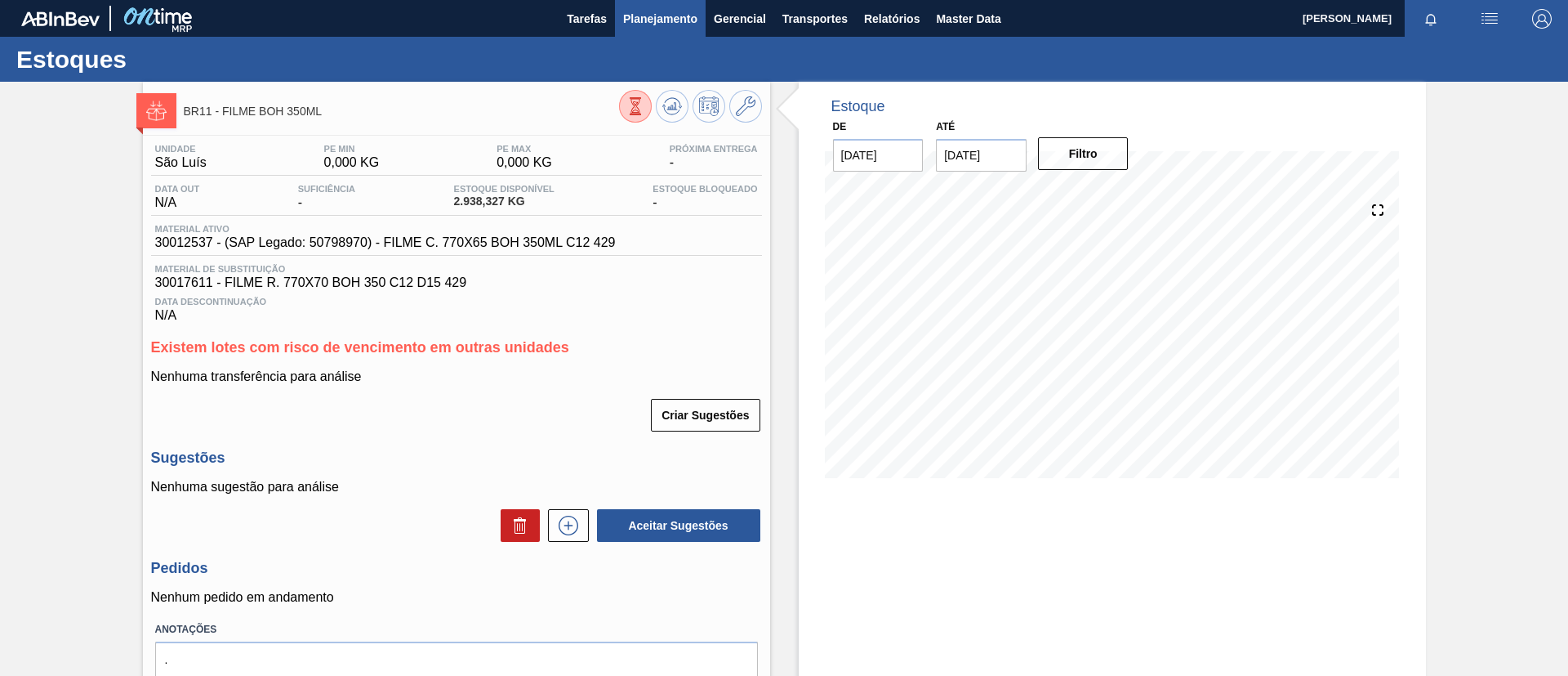
click at [654, 21] on span "Planejamento" at bounding box center [660, 18] width 75 height 20
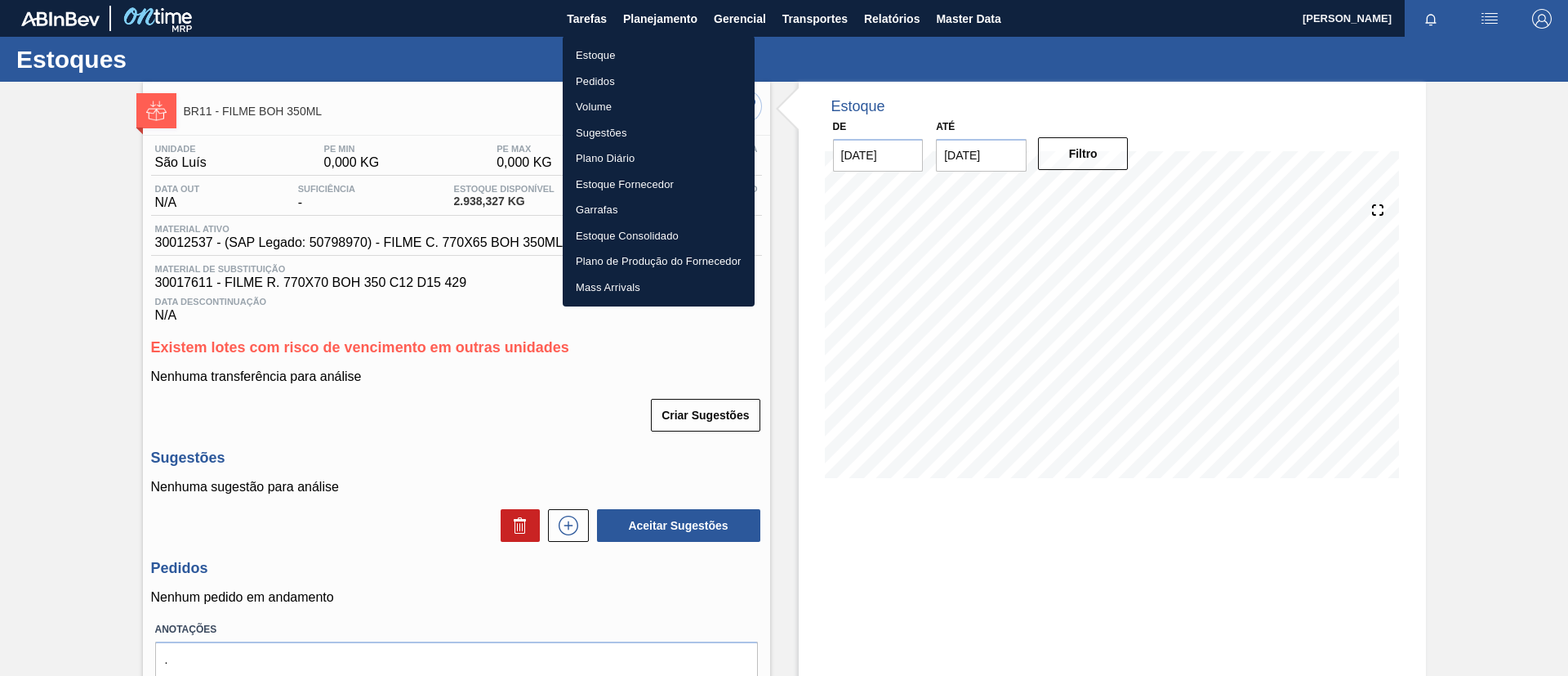
click at [182, 193] on div at bounding box center [784, 338] width 1568 height 676
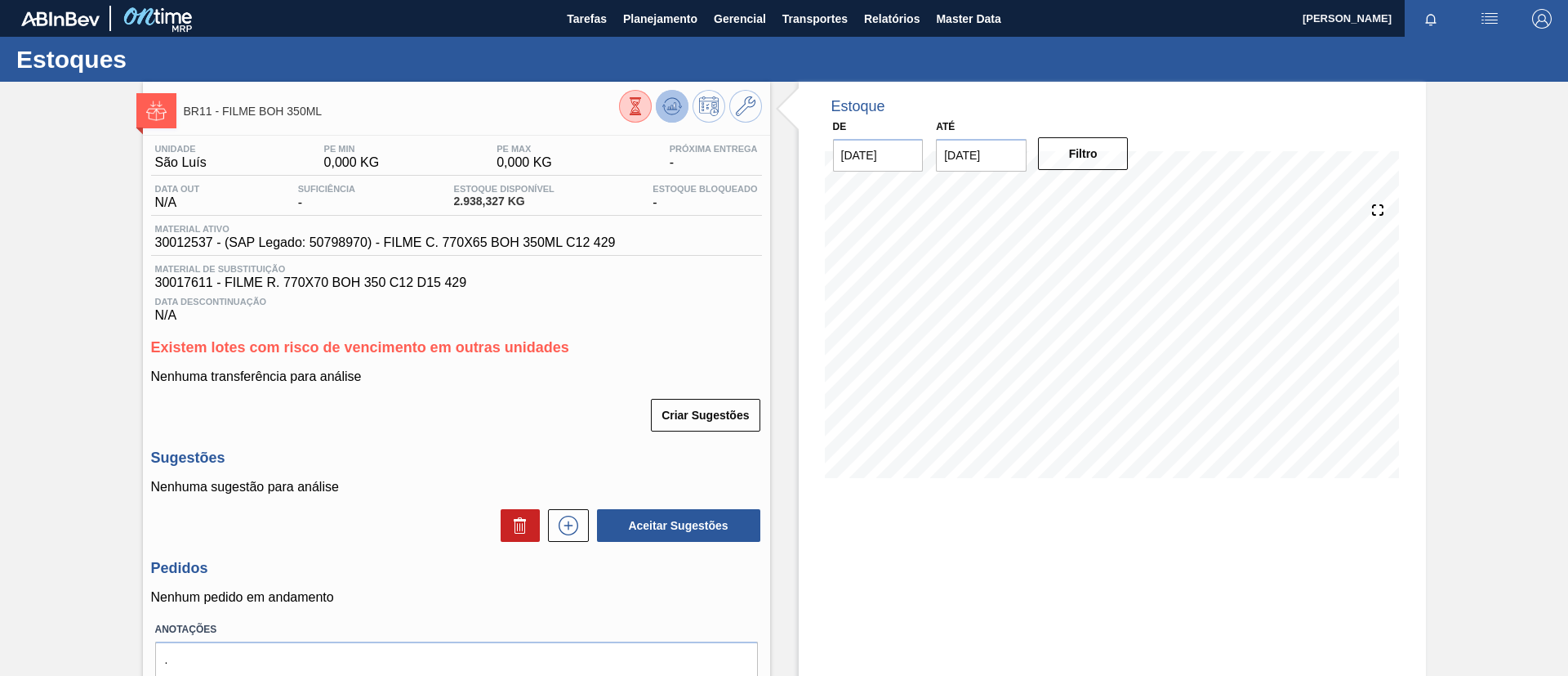
click at [673, 102] on icon at bounding box center [671, 106] width 10 height 8
click at [629, 18] on span "Planejamento" at bounding box center [660, 18] width 75 height 20
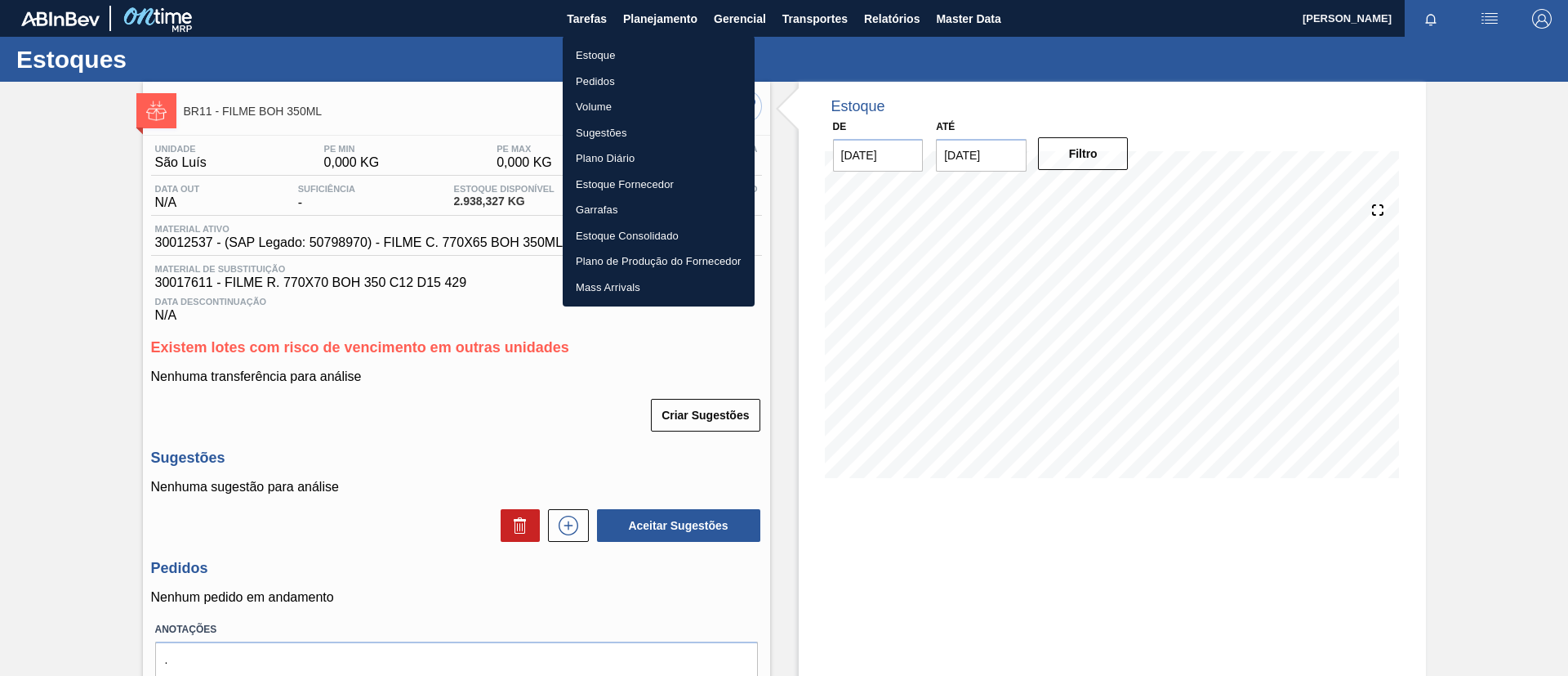
click at [638, 47] on li "Estoque" at bounding box center [658, 56] width 192 height 27
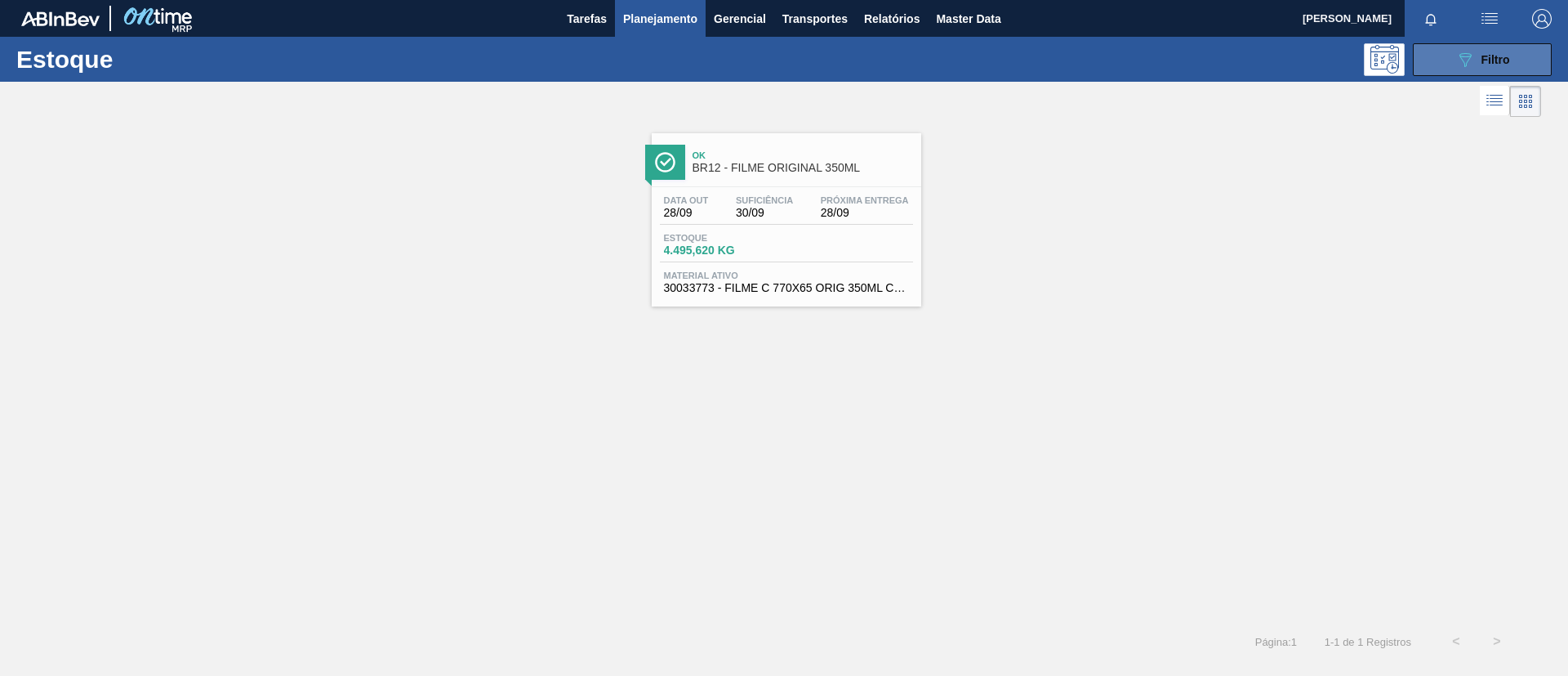
click at [1459, 48] on button "089F7B8B-B2A5-4AFE-B5C0-19BA573D28AC Filtro" at bounding box center [1482, 60] width 139 height 33
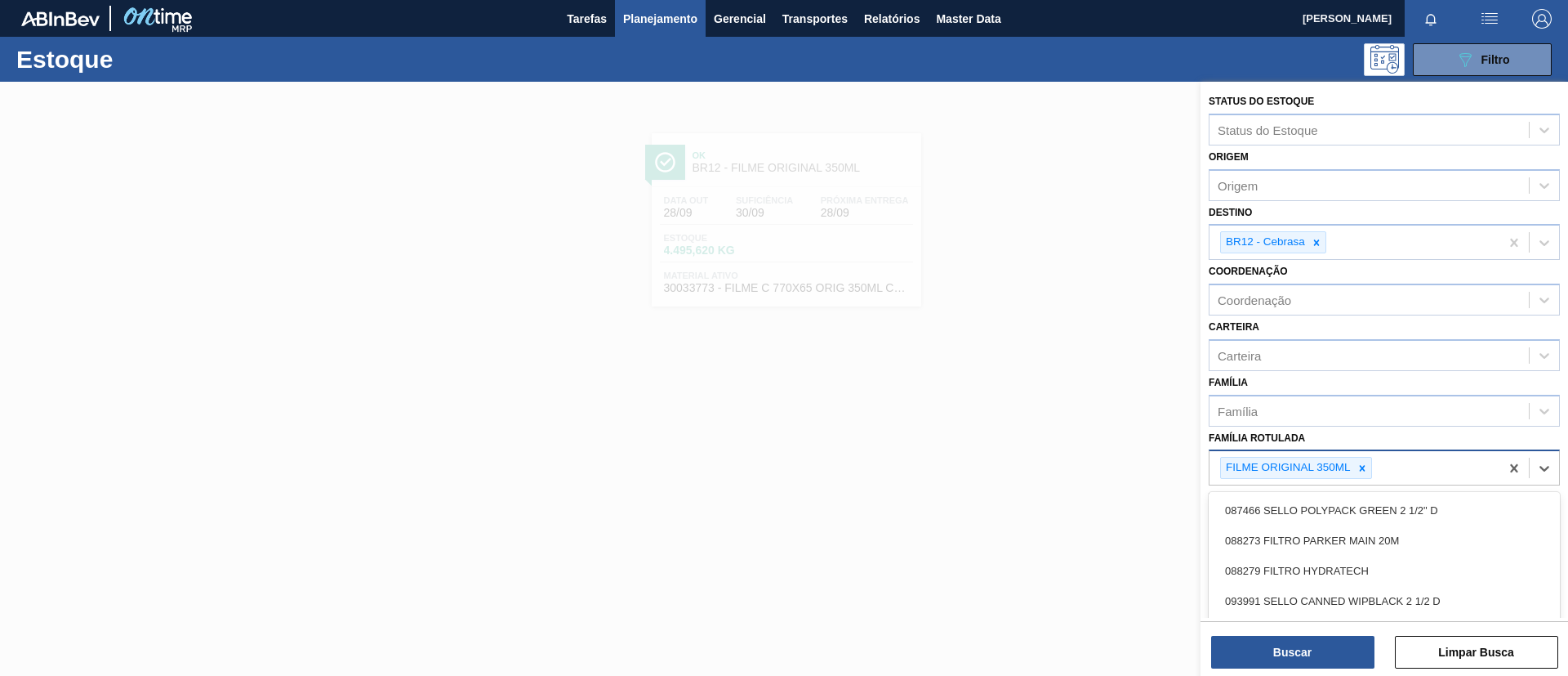
click at [1378, 479] on div "FILME ORIGINAL 350ML" at bounding box center [1354, 467] width 290 height 33
click at [1363, 468] on icon at bounding box center [1362, 468] width 6 height 6
click at [1340, 414] on div "Família" at bounding box center [1368, 410] width 319 height 24
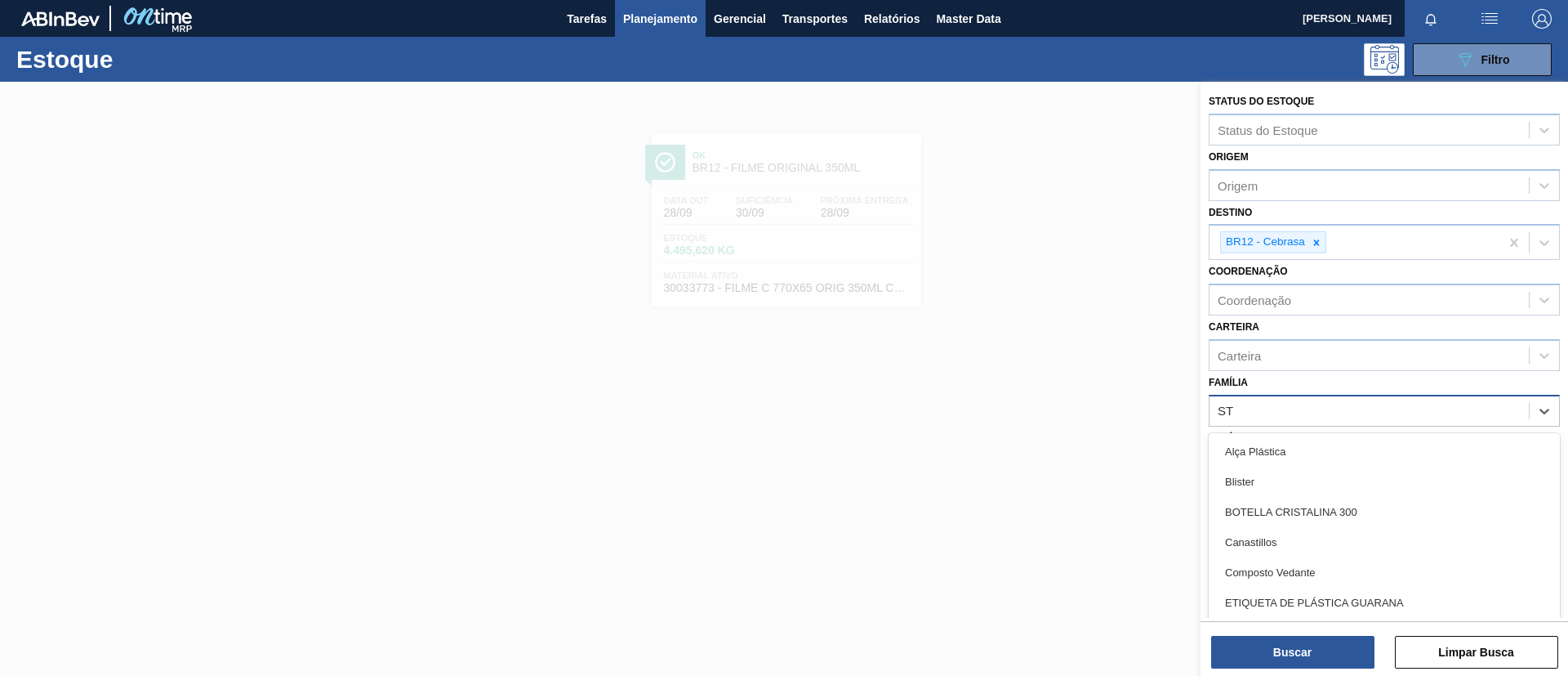
type input "STR"
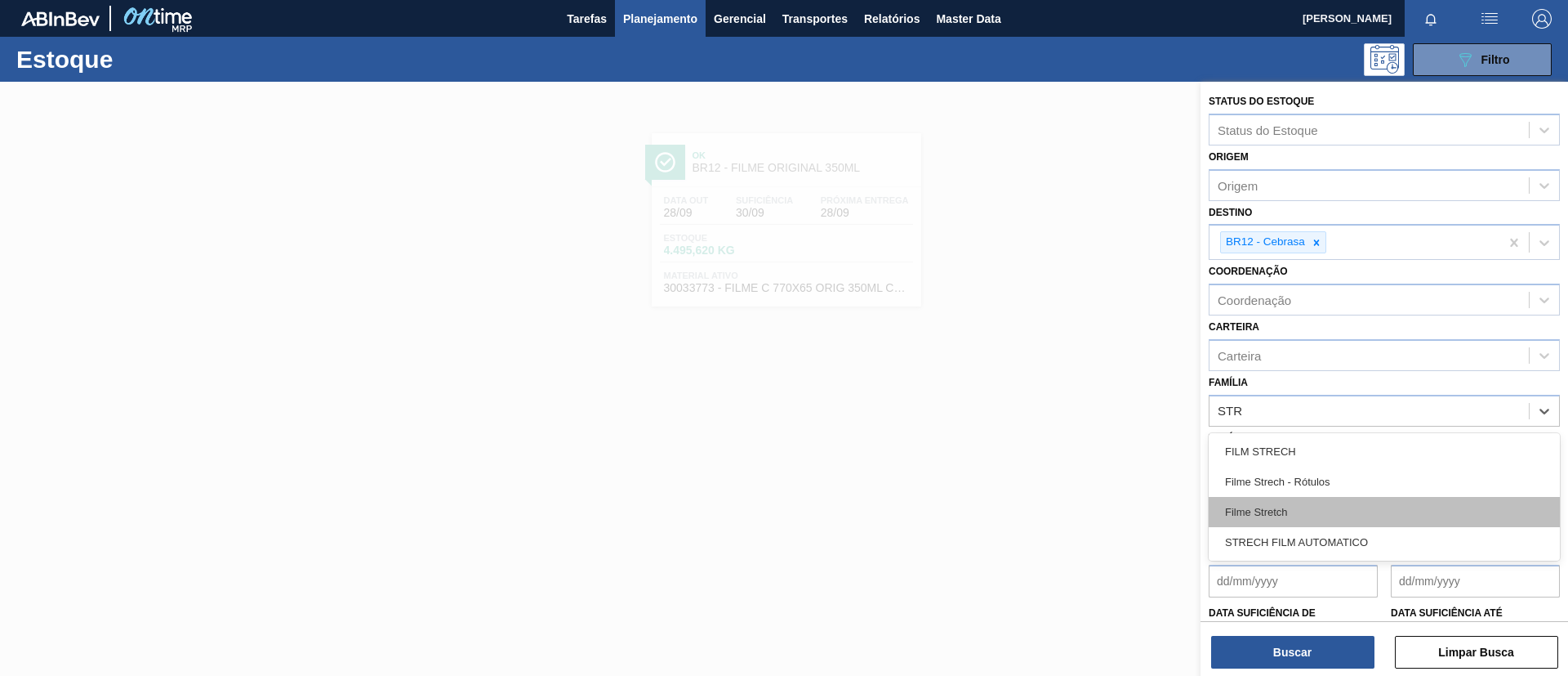
click at [1311, 500] on div "Filme Stretch" at bounding box center [1383, 512] width 351 height 30
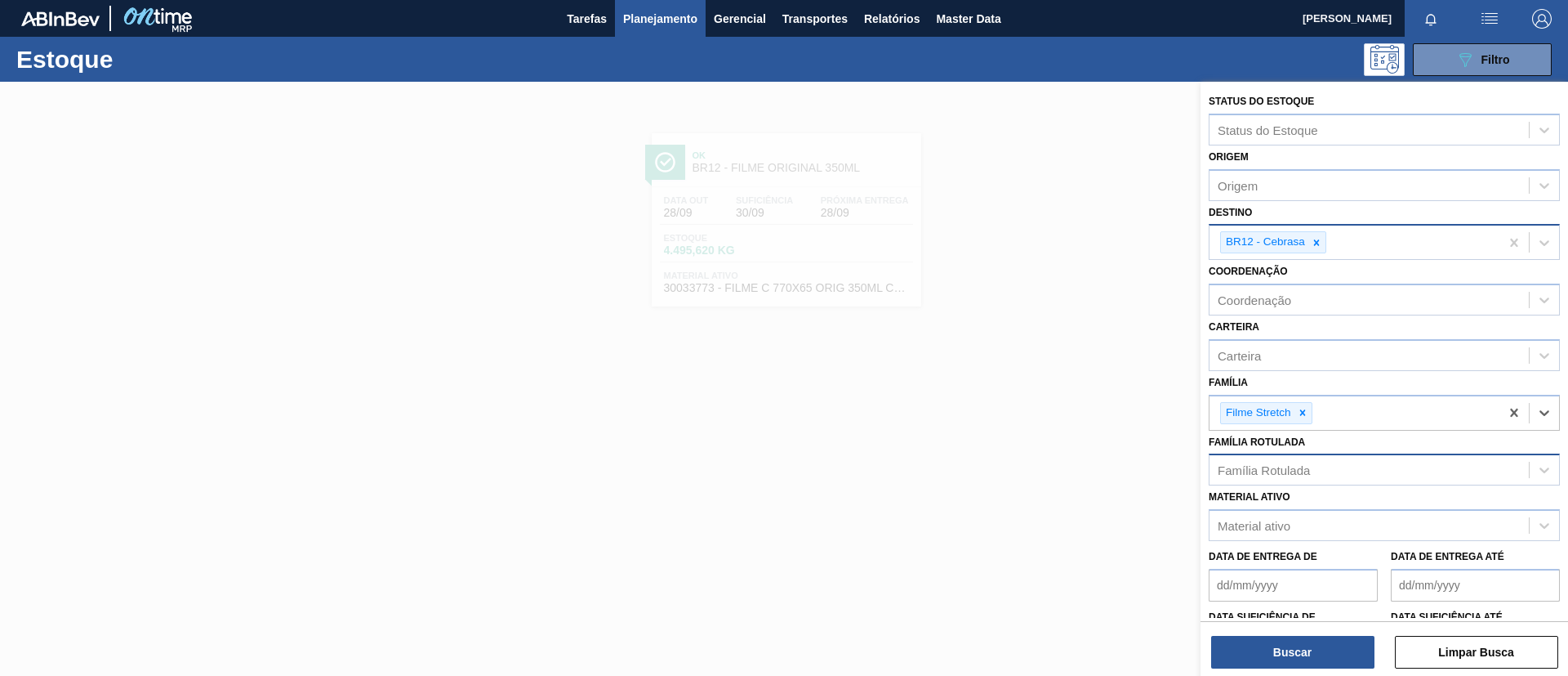
click at [1318, 255] on div "BR12 - Cebrasa" at bounding box center [1354, 241] width 290 height 33
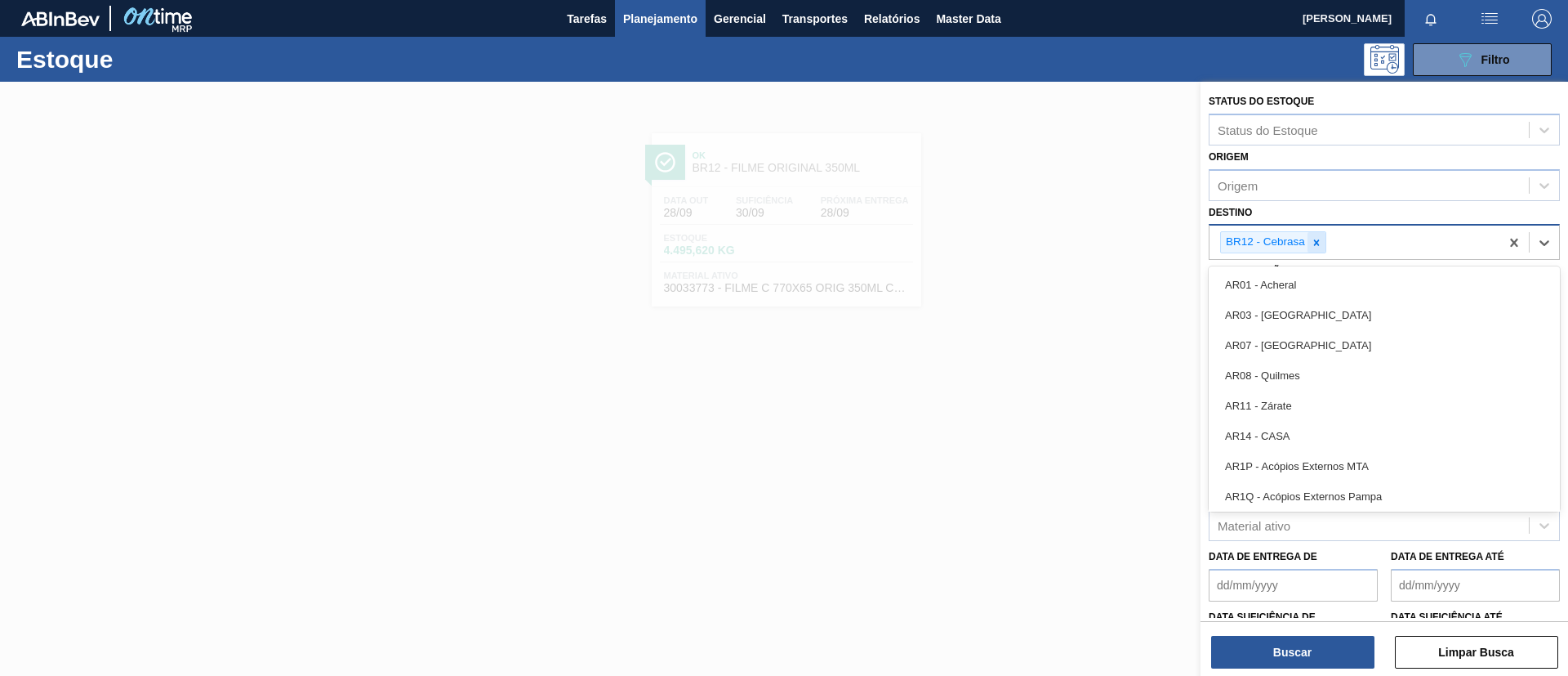
click at [1316, 245] on icon at bounding box center [1316, 242] width 11 height 11
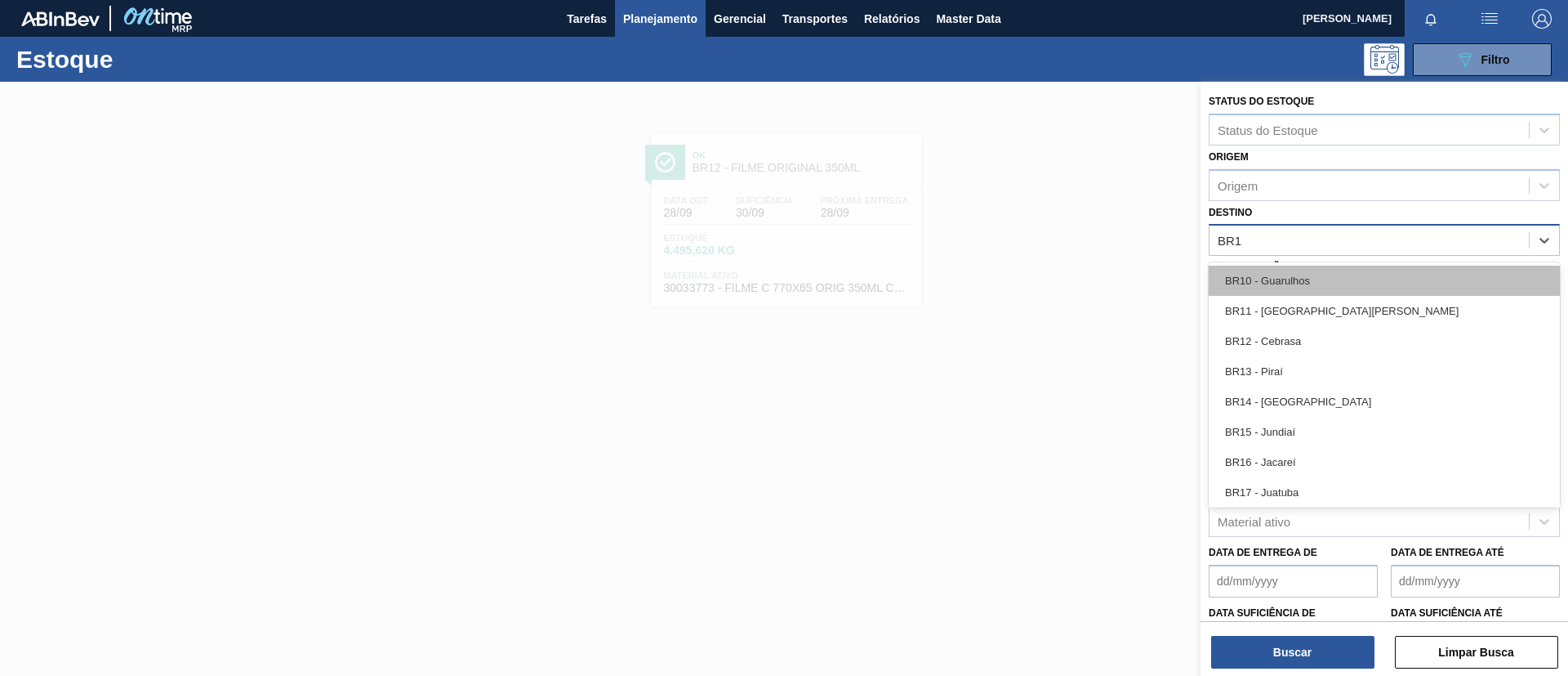
type input "BR18"
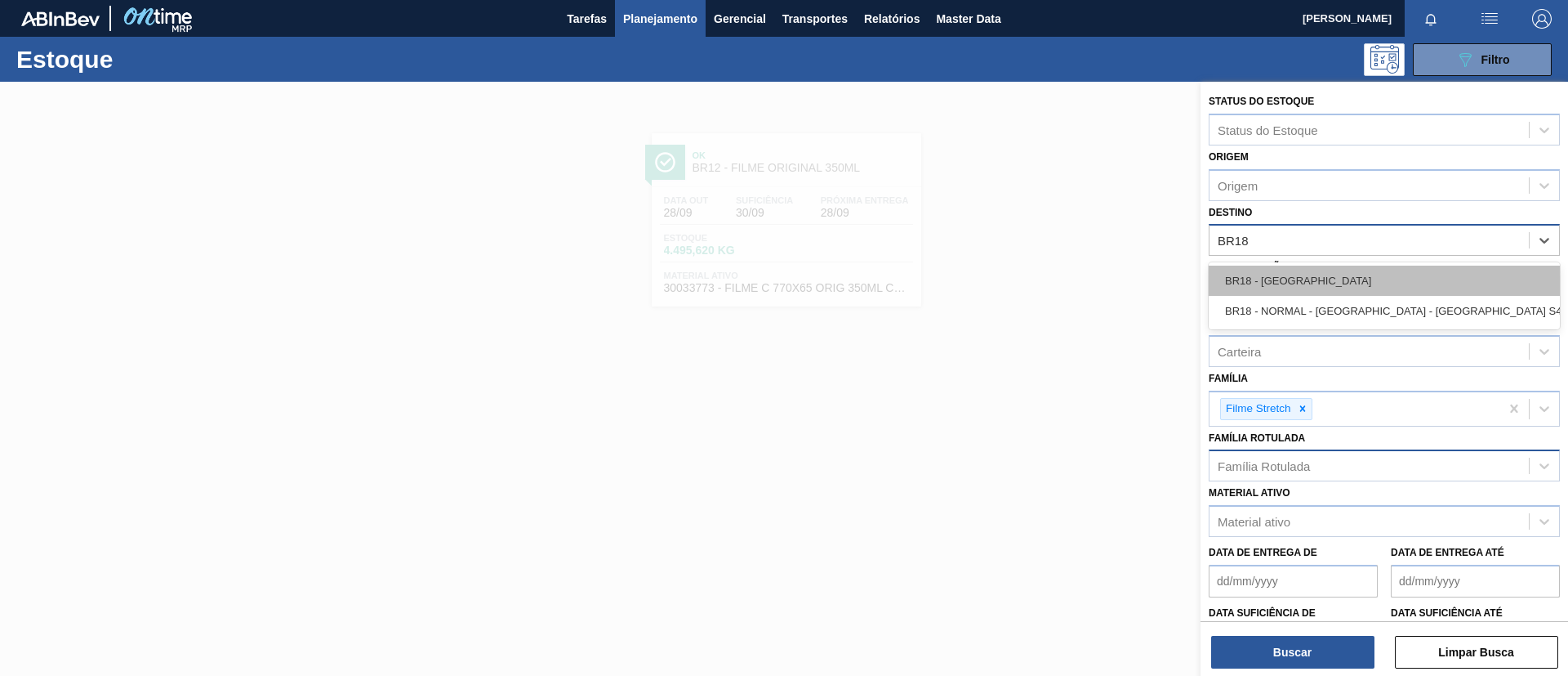
click at [1313, 276] on div "BR18 - Pernambuco" at bounding box center [1383, 280] width 351 height 30
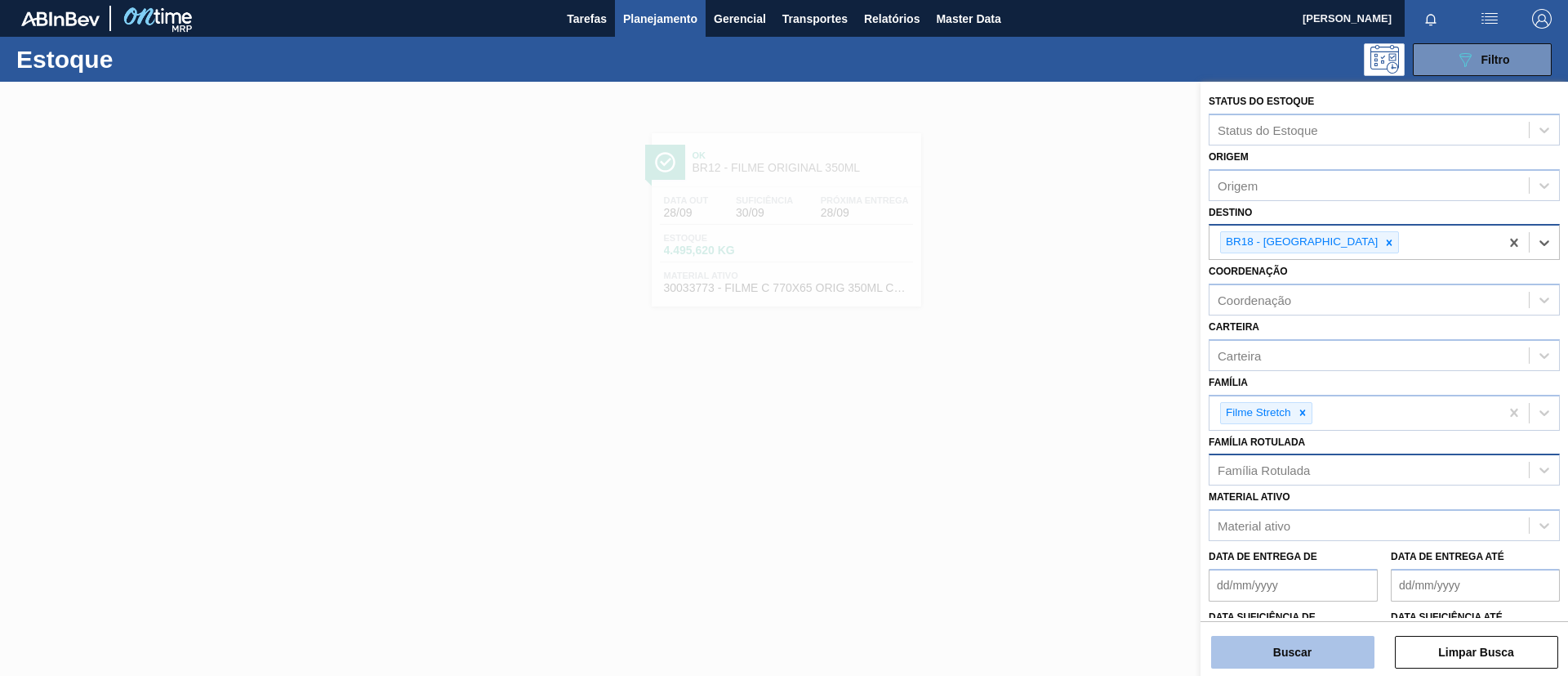
click at [1313, 640] on button "Buscar" at bounding box center [1293, 651] width 164 height 33
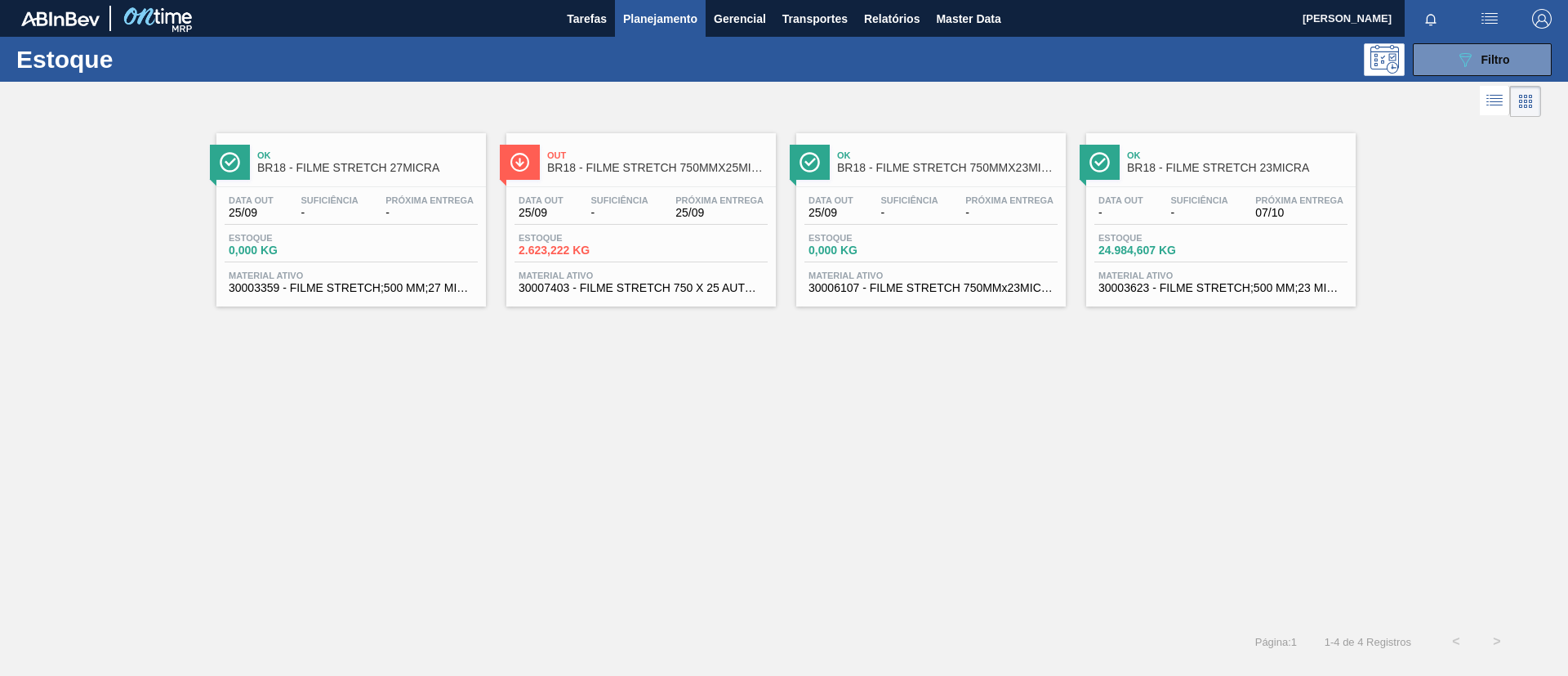
click at [669, 201] on div "Data out 25/09 Suficiência - Próxima Entrega 25/09" at bounding box center [641, 209] width 253 height 29
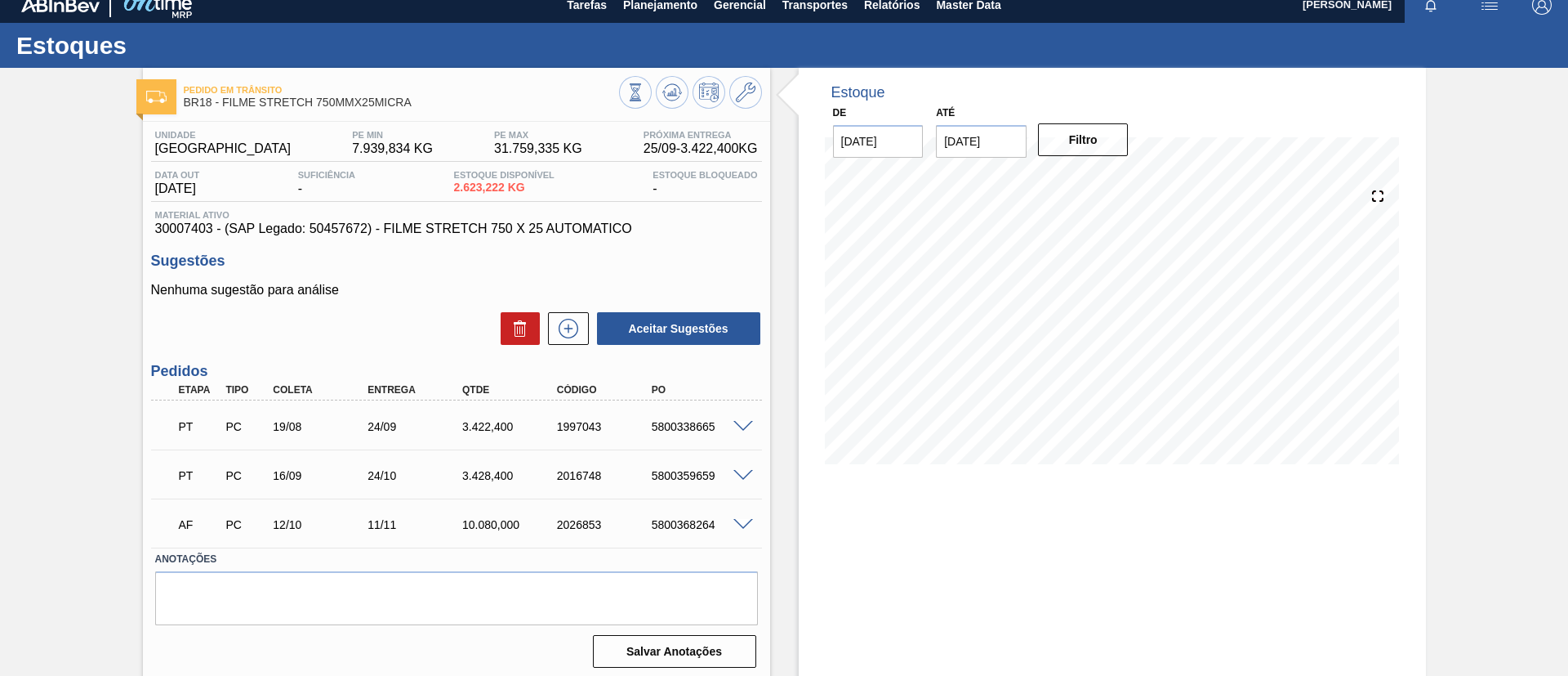
scroll to position [27, 0]
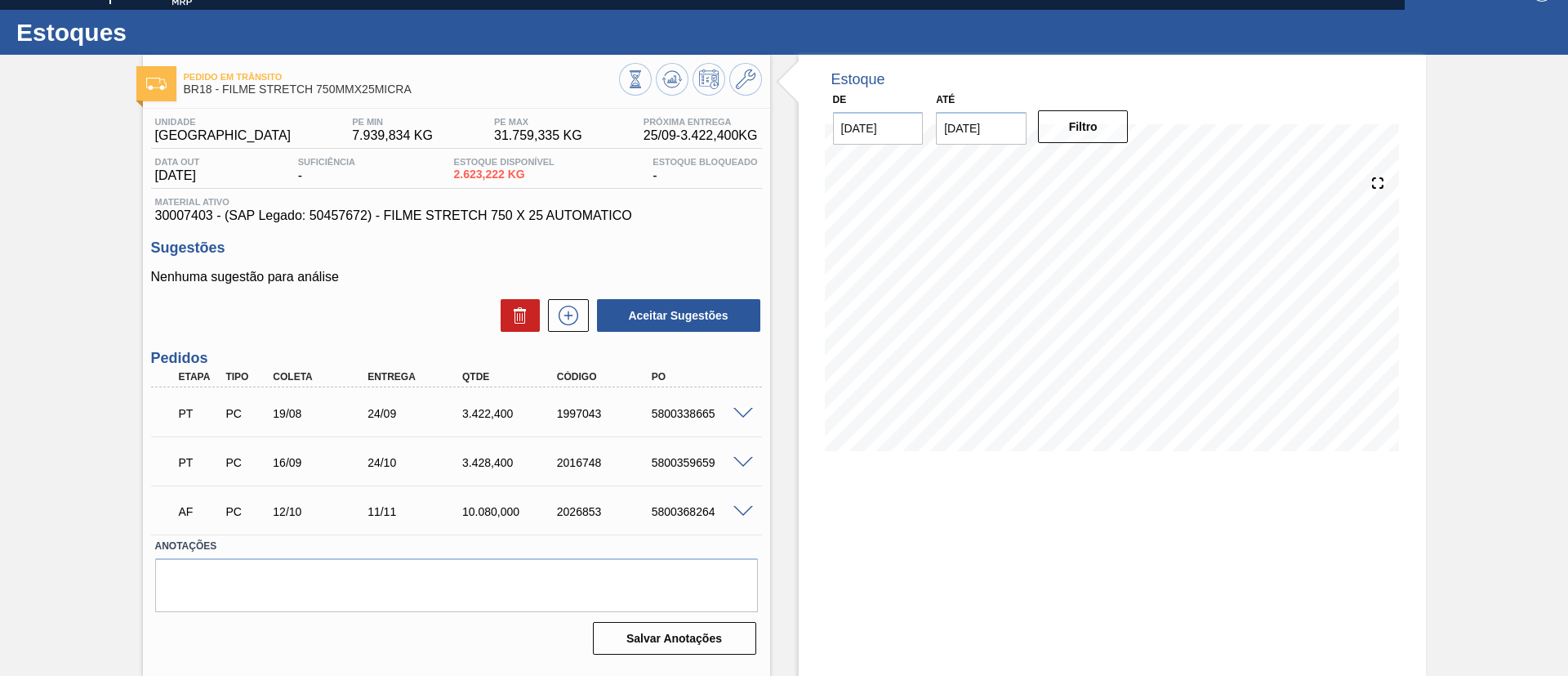
click at [747, 408] on span at bounding box center [743, 414] width 20 height 12
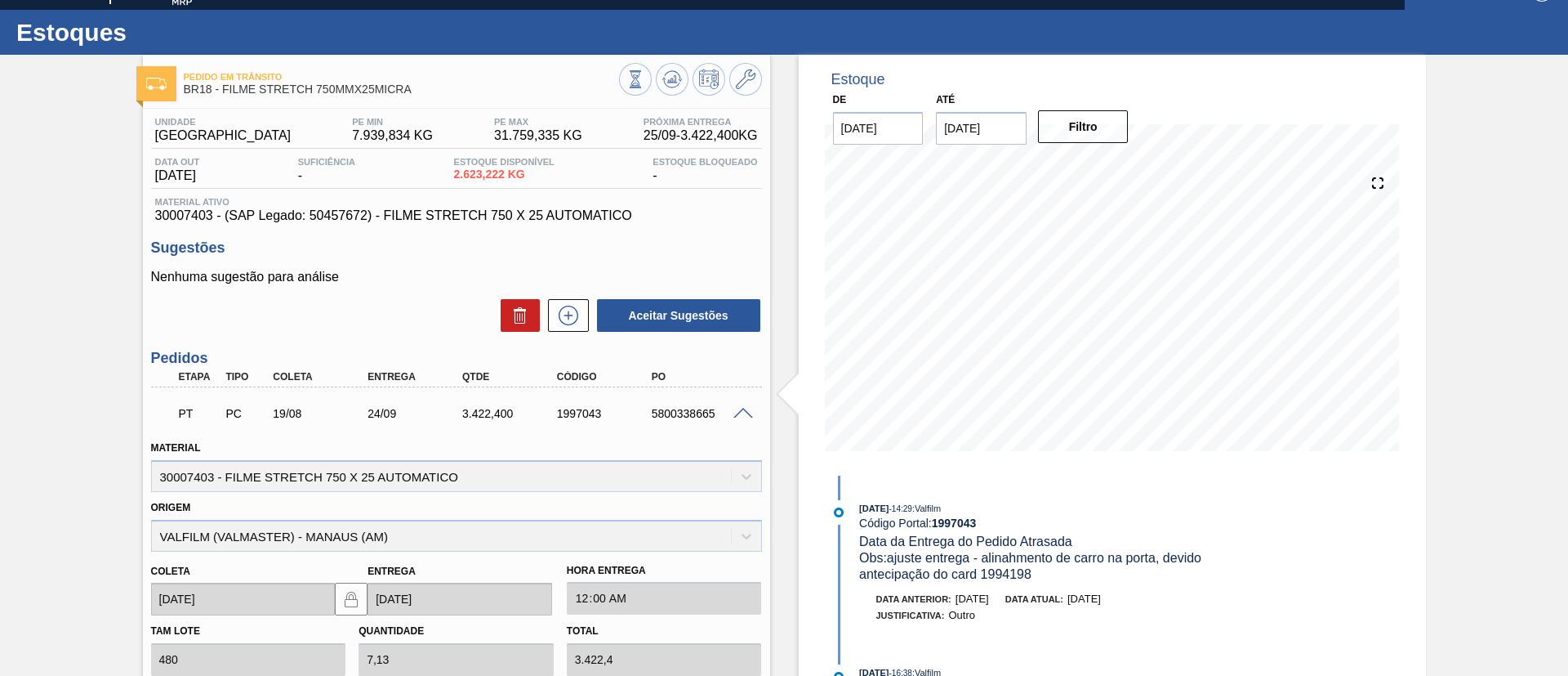
scroll to position [150, 0]
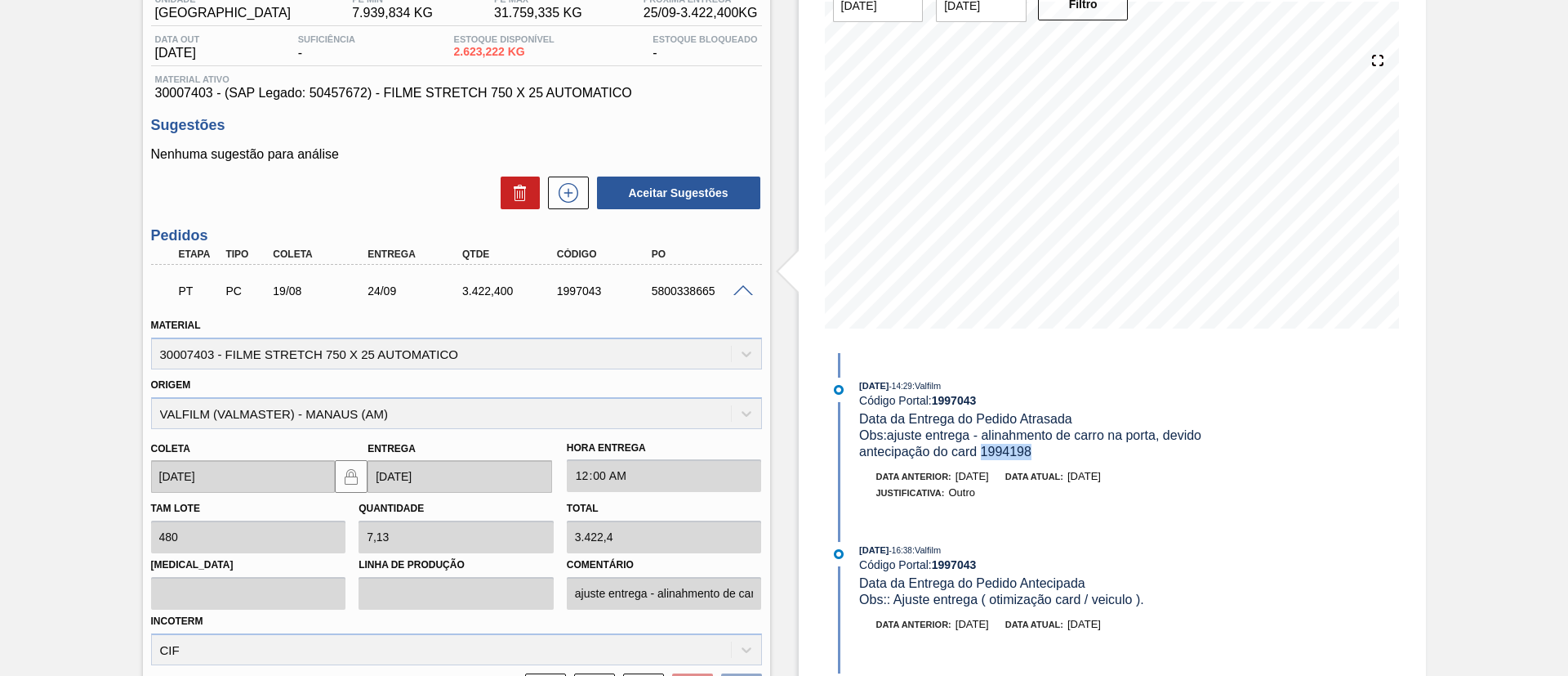
drag, startPoint x: 1040, startPoint y: 444, endPoint x: 982, endPoint y: 457, distance: 59.4
click at [982, 457] on div "Obs: ajuste entrega - alinahmento de carro na porta, devido antecipação do card…" at bounding box center [1053, 443] width 388 height 33
drag, startPoint x: 552, startPoint y: 294, endPoint x: 622, endPoint y: 293, distance: 70.0
click at [622, 293] on div "1997043" at bounding box center [606, 291] width 106 height 13
copy div "1997043"
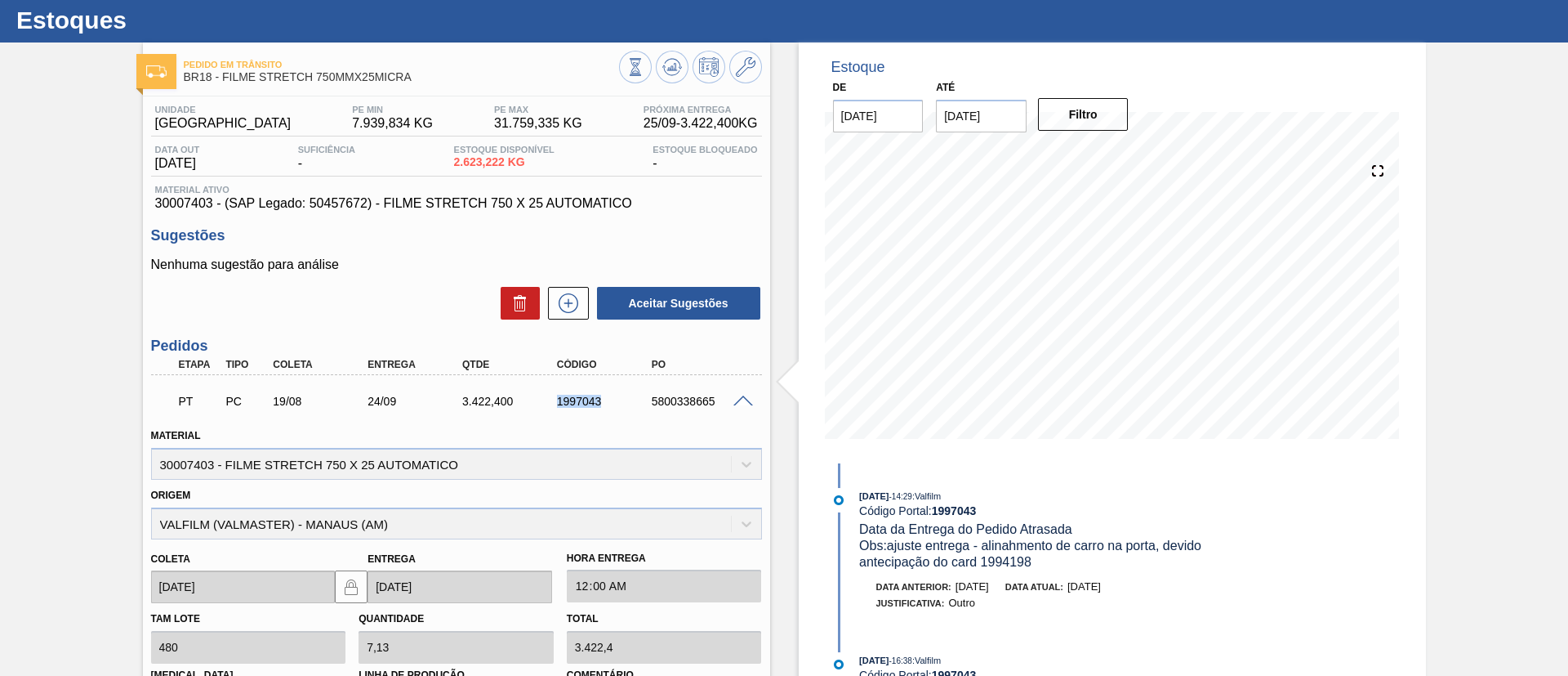
scroll to position [0, 0]
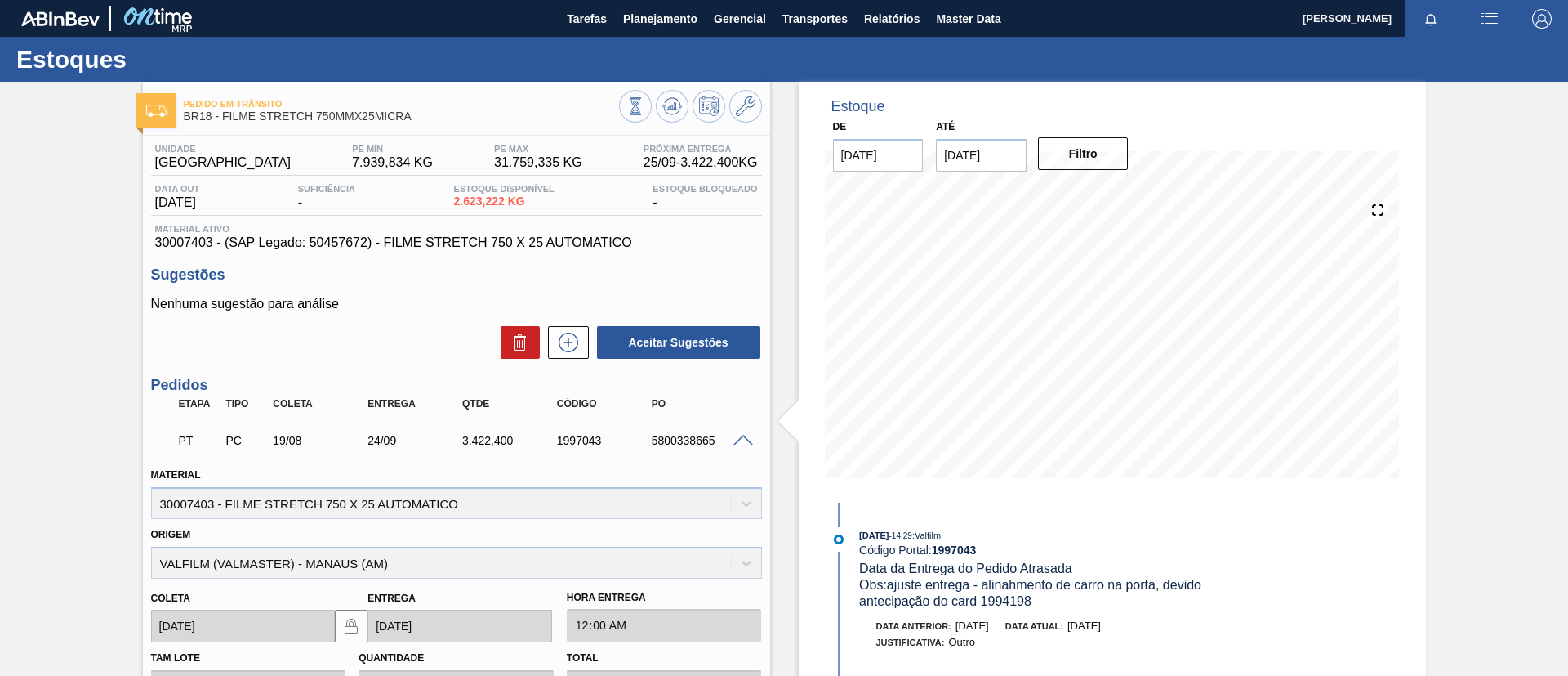
click at [205, 239] on span "30007403 - (SAP Legado: 50457672) - FILME STRETCH 750 X 25 AUTOMATICO" at bounding box center [456, 242] width 603 height 15
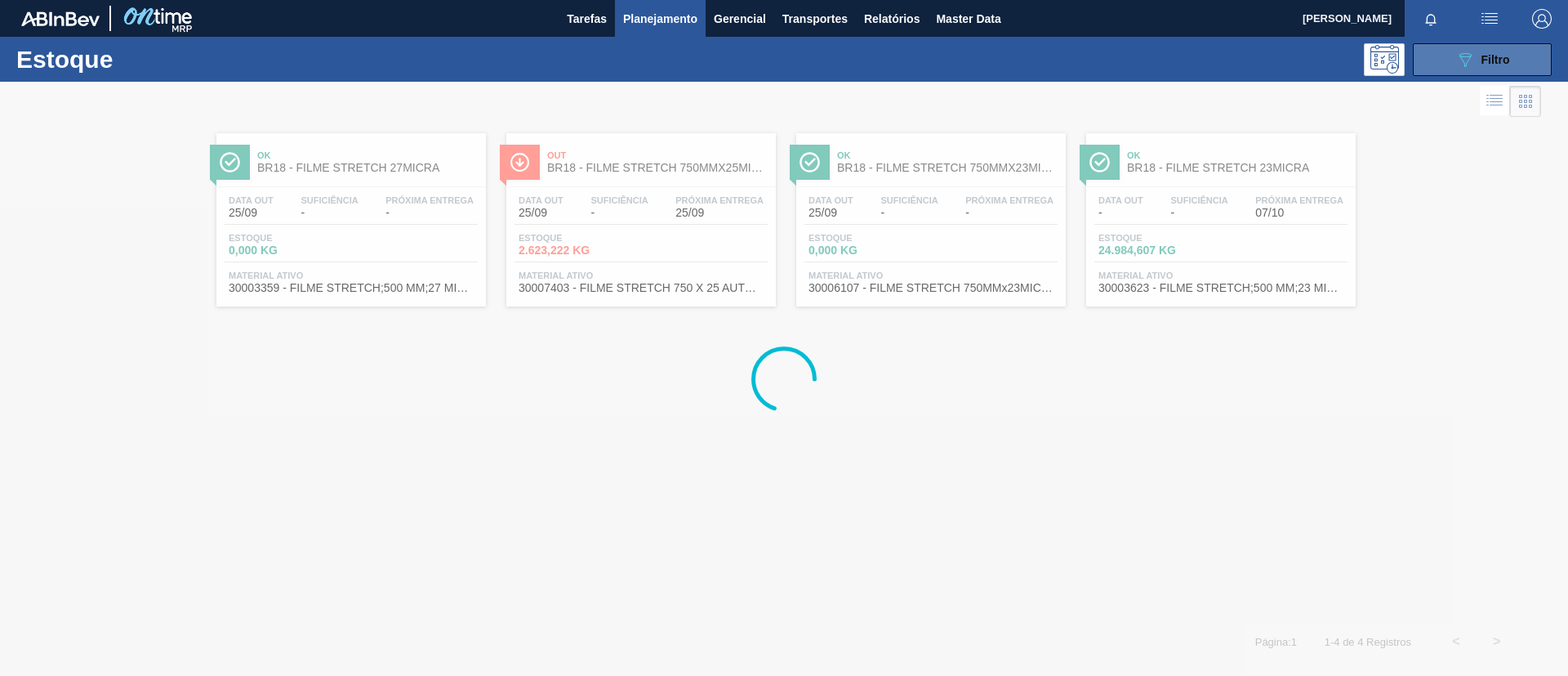
click at [1489, 52] on div "089F7B8B-B2A5-4AFE-B5C0-19BA573D28AC Filtro" at bounding box center [1483, 60] width 55 height 20
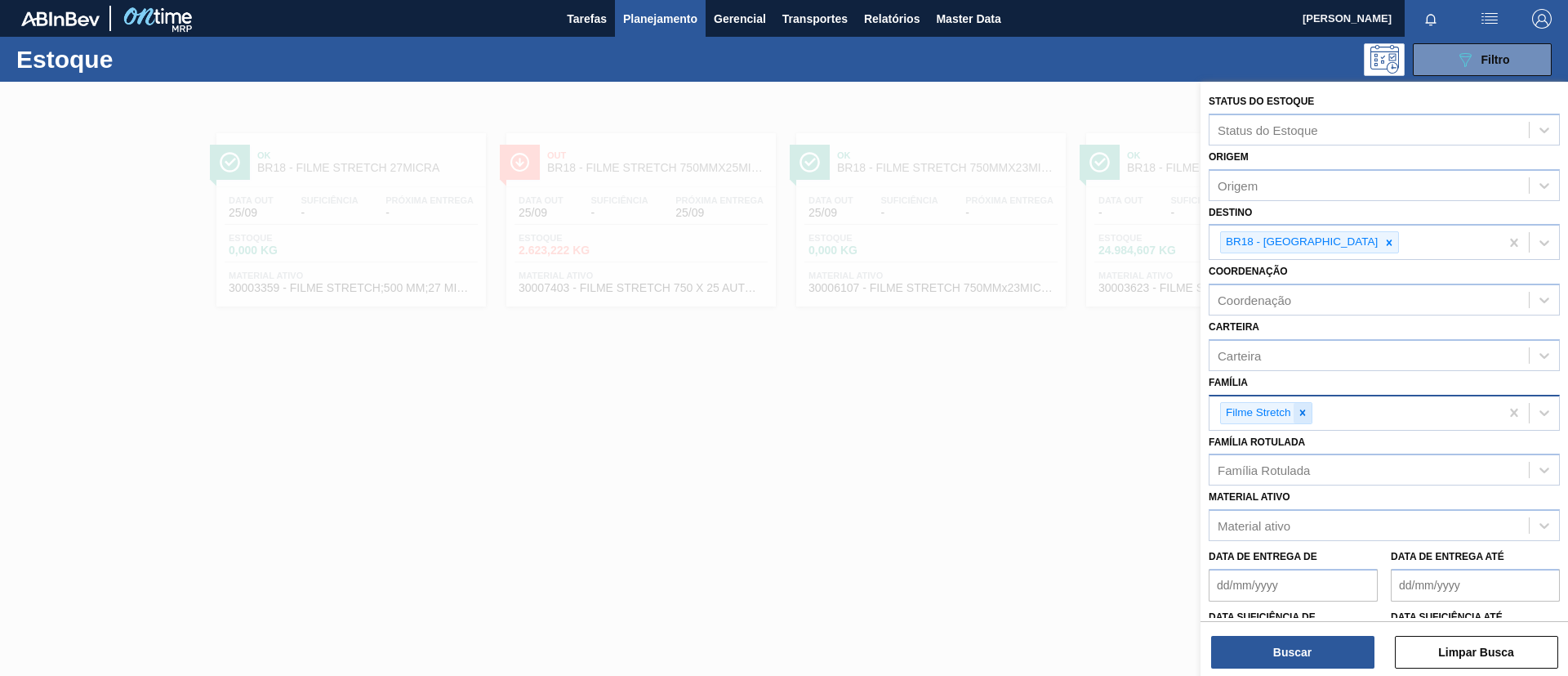
click at [1306, 407] on icon at bounding box center [1302, 413] width 11 height 11
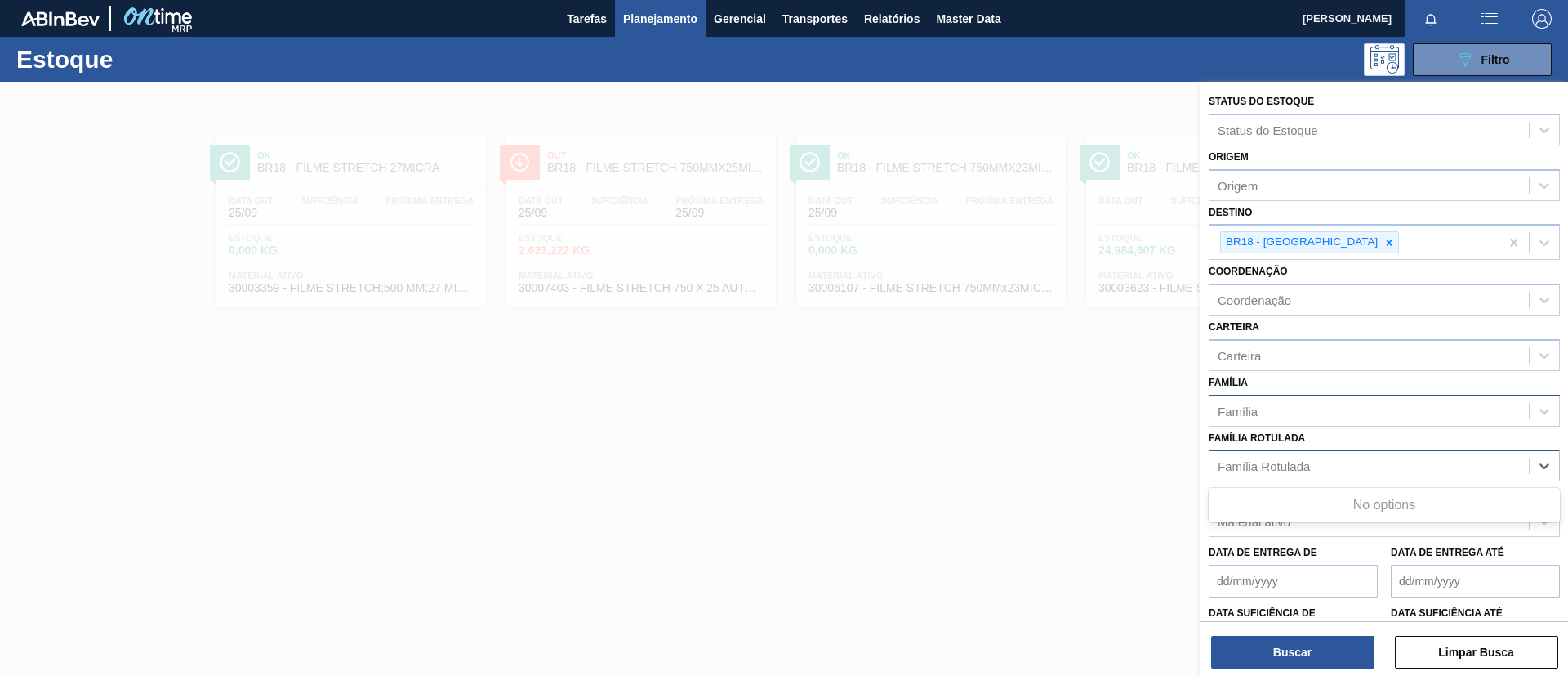
click at [1300, 460] on div "Família Rotulada" at bounding box center [1262, 466] width 92 height 14
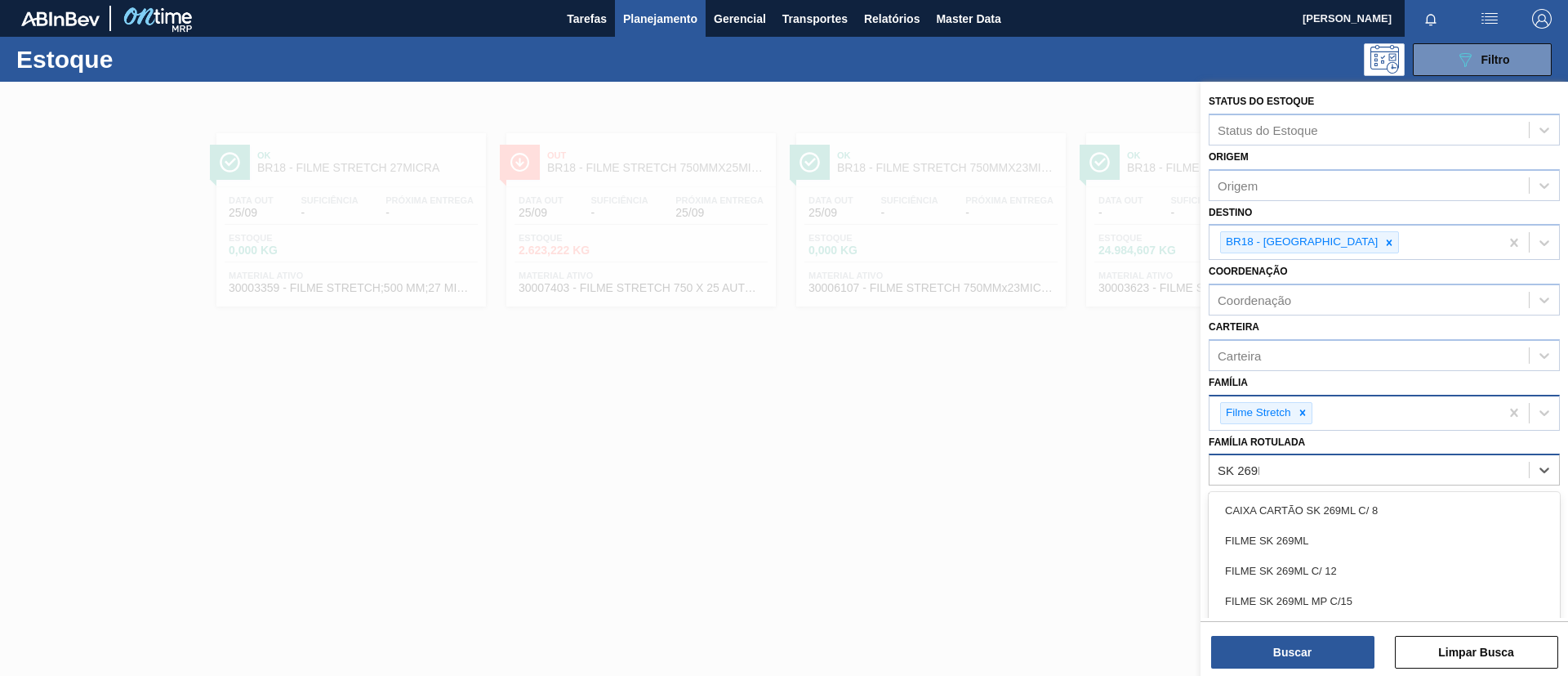
type Rotulada "SK 269ML"
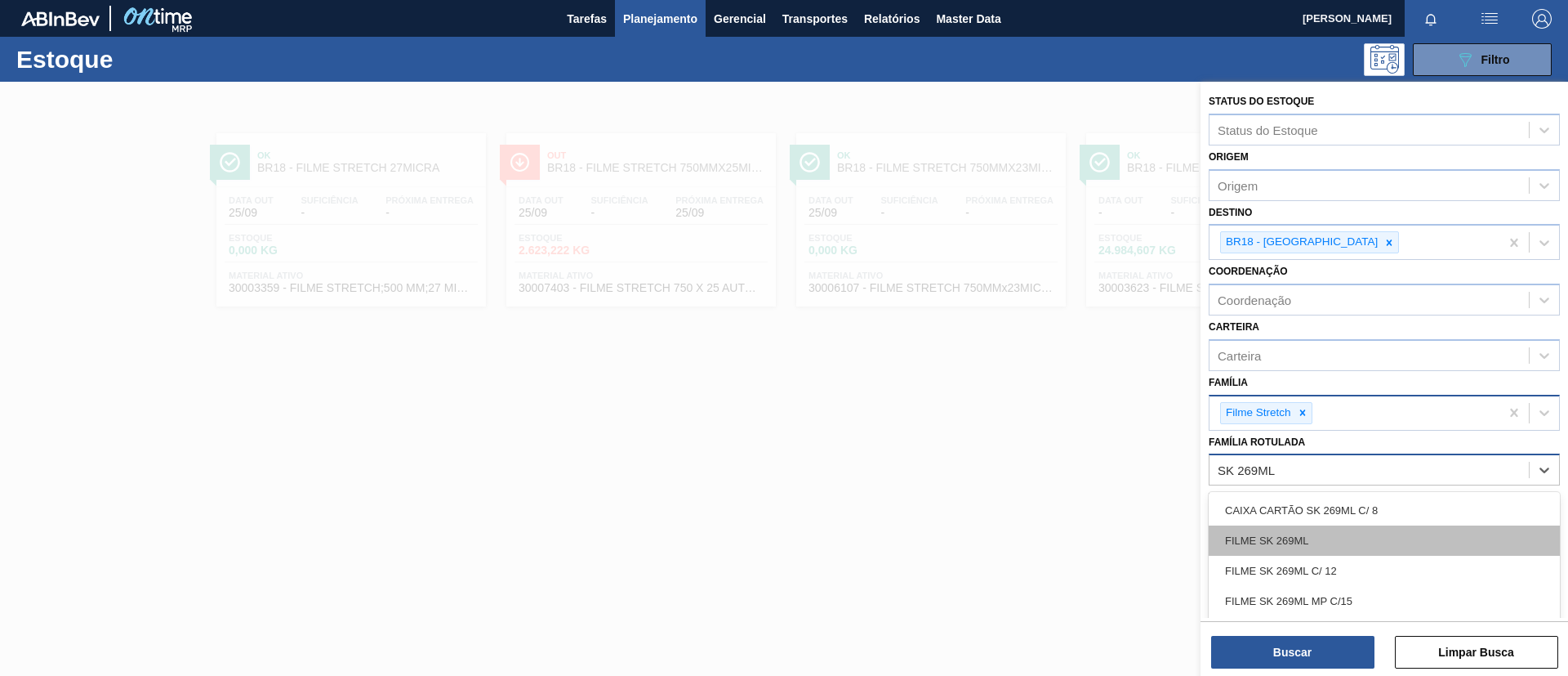
click at [1283, 548] on div "FILME SK 269ML" at bounding box center [1383, 541] width 351 height 30
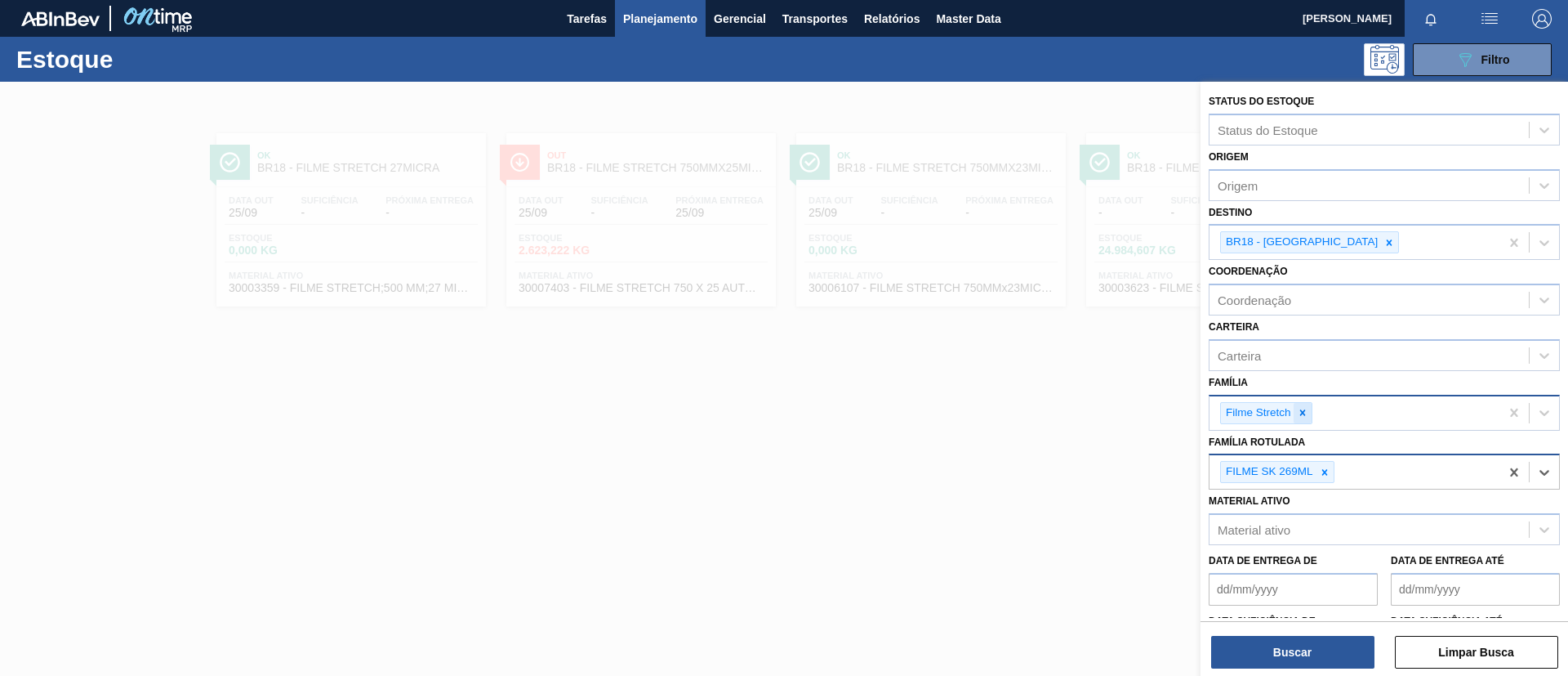
click at [1299, 416] on icon at bounding box center [1302, 413] width 11 height 11
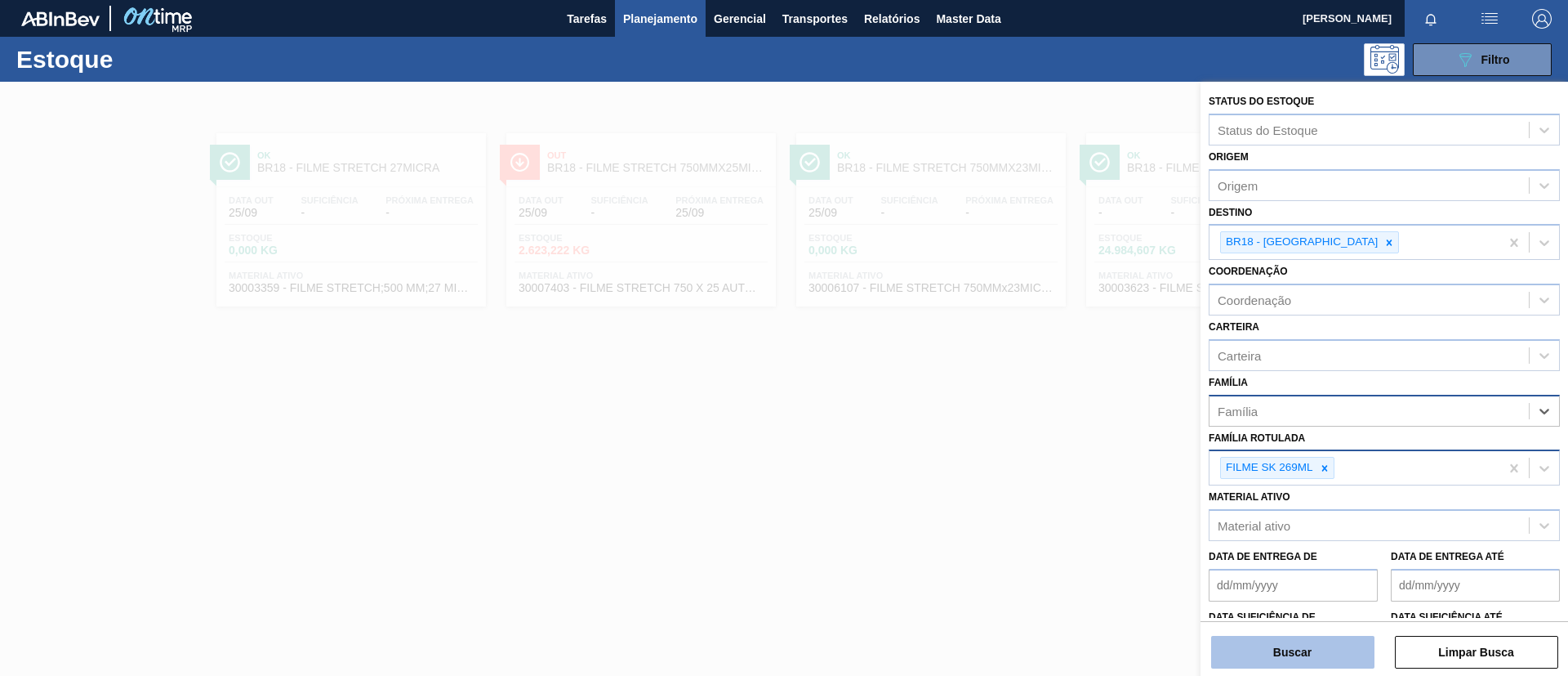
click at [1304, 653] on button "Buscar" at bounding box center [1293, 651] width 164 height 33
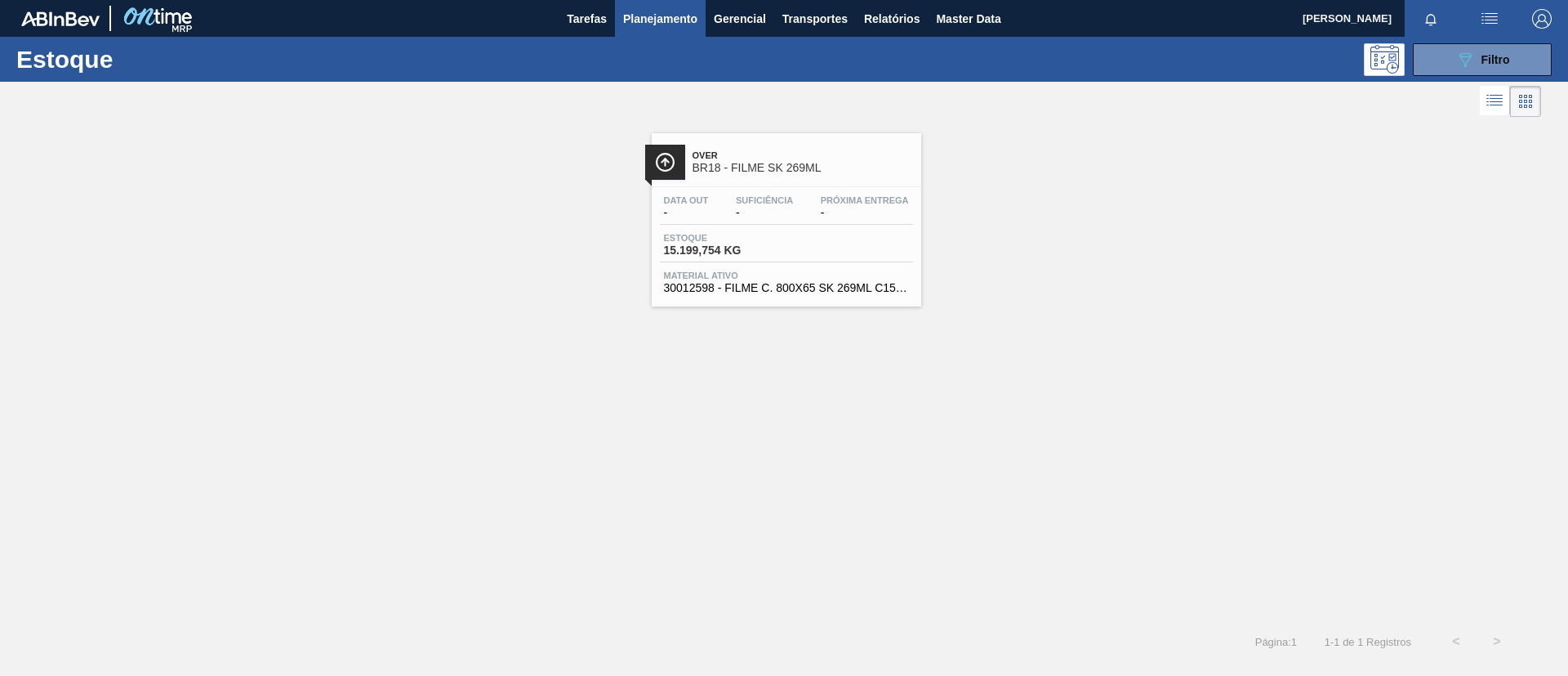
click at [801, 169] on span "BR18 - FILME SK 269ML" at bounding box center [802, 168] width 220 height 12
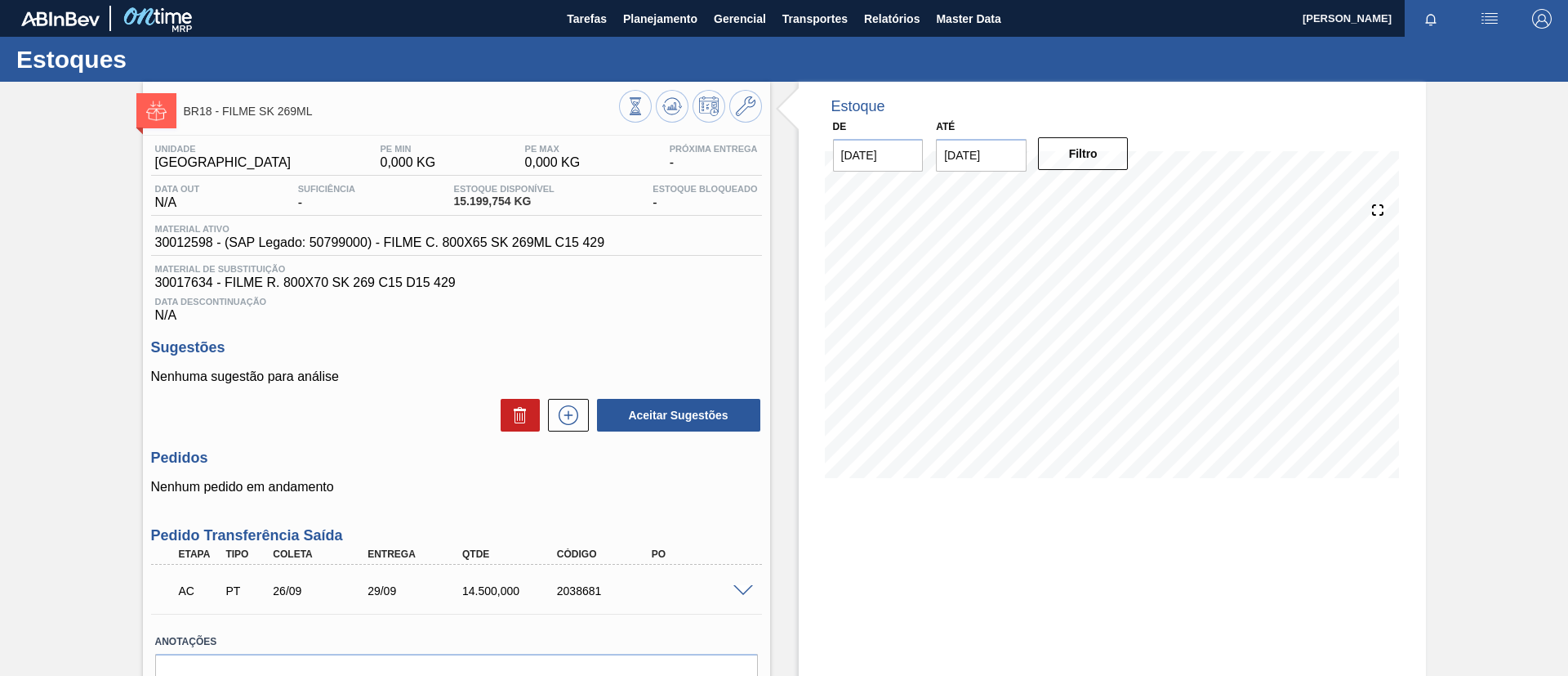
click at [632, 37] on div "Estoques" at bounding box center [784, 59] width 1568 height 44
click at [646, 27] on button "Planejamento" at bounding box center [661, 18] width 91 height 37
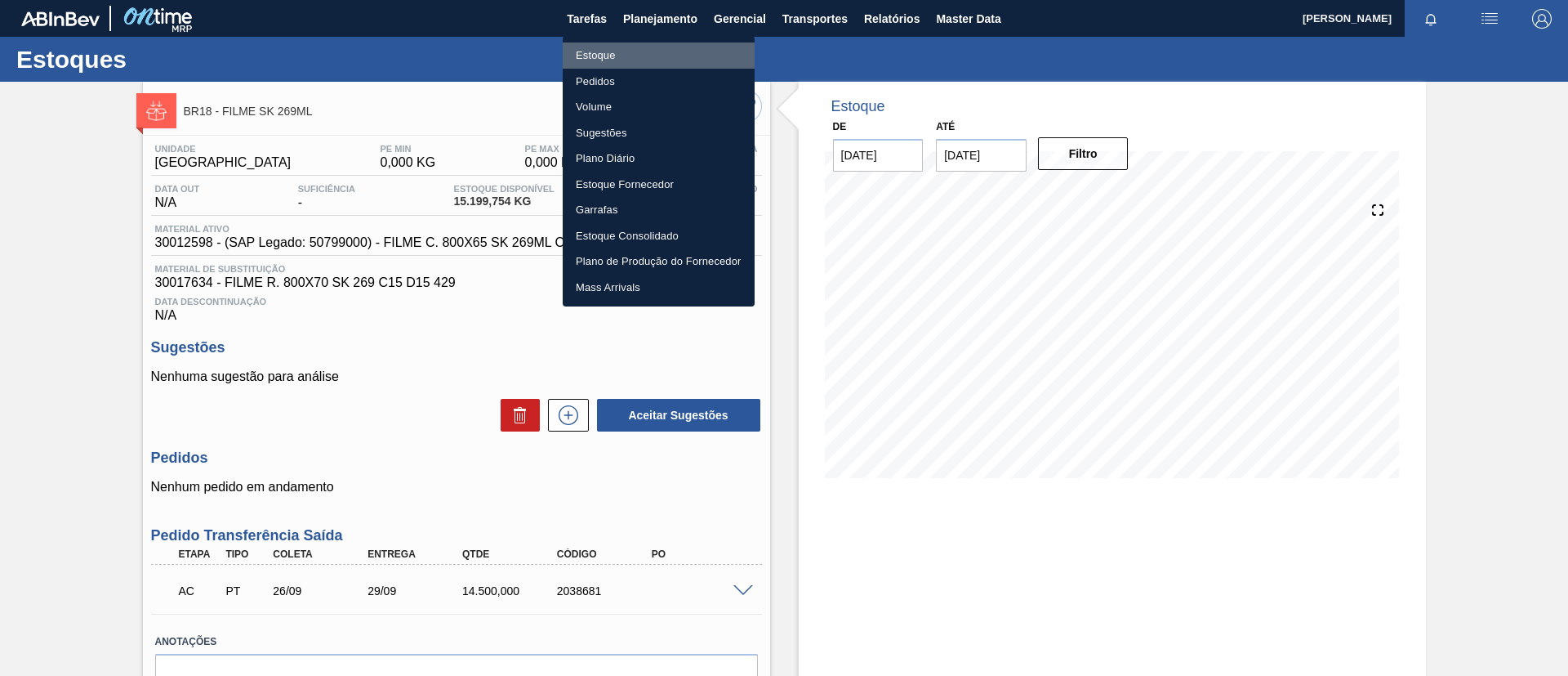
click at [648, 58] on li "Estoque" at bounding box center [658, 56] width 192 height 27
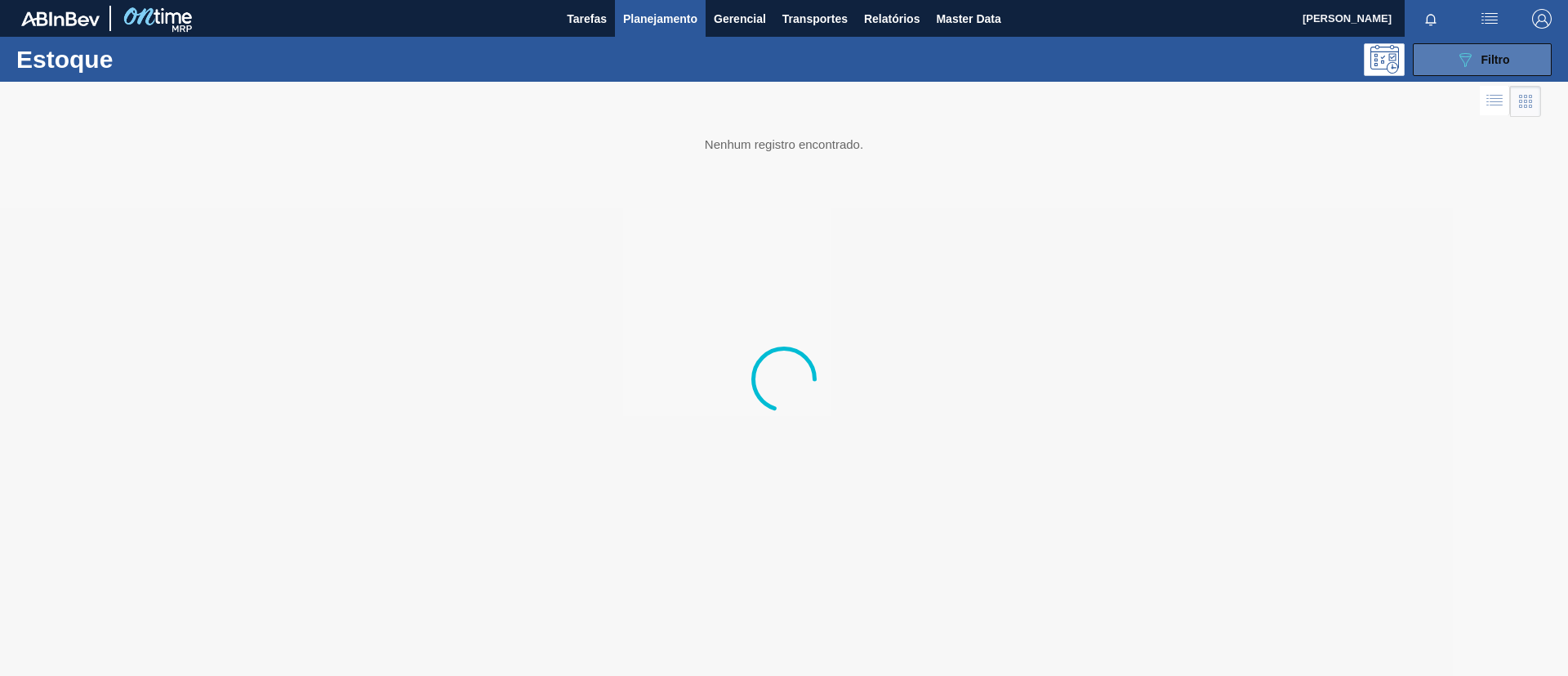
click at [1448, 62] on button "089F7B8B-B2A5-4AFE-B5C0-19BA573D28AC Filtro" at bounding box center [1482, 60] width 139 height 33
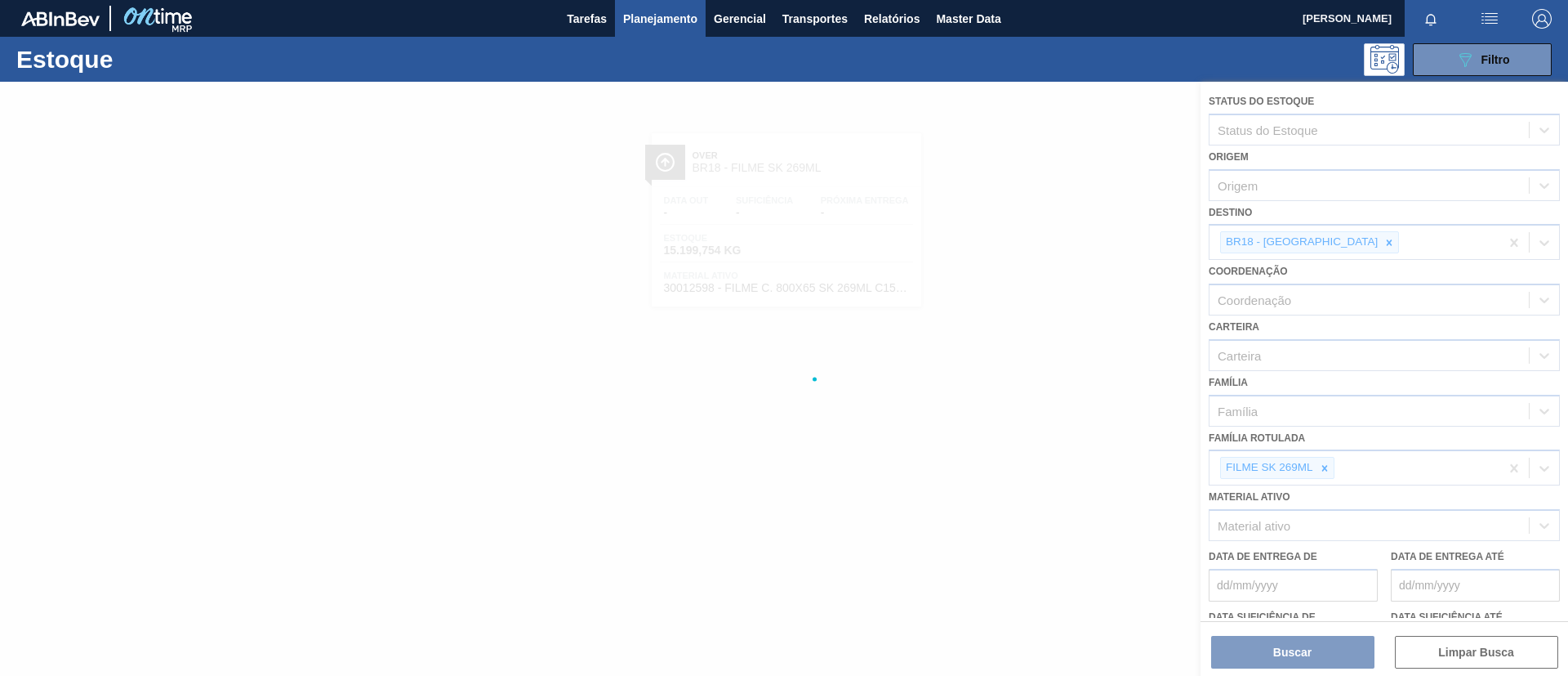
click at [1323, 468] on div at bounding box center [784, 378] width 1568 height 594
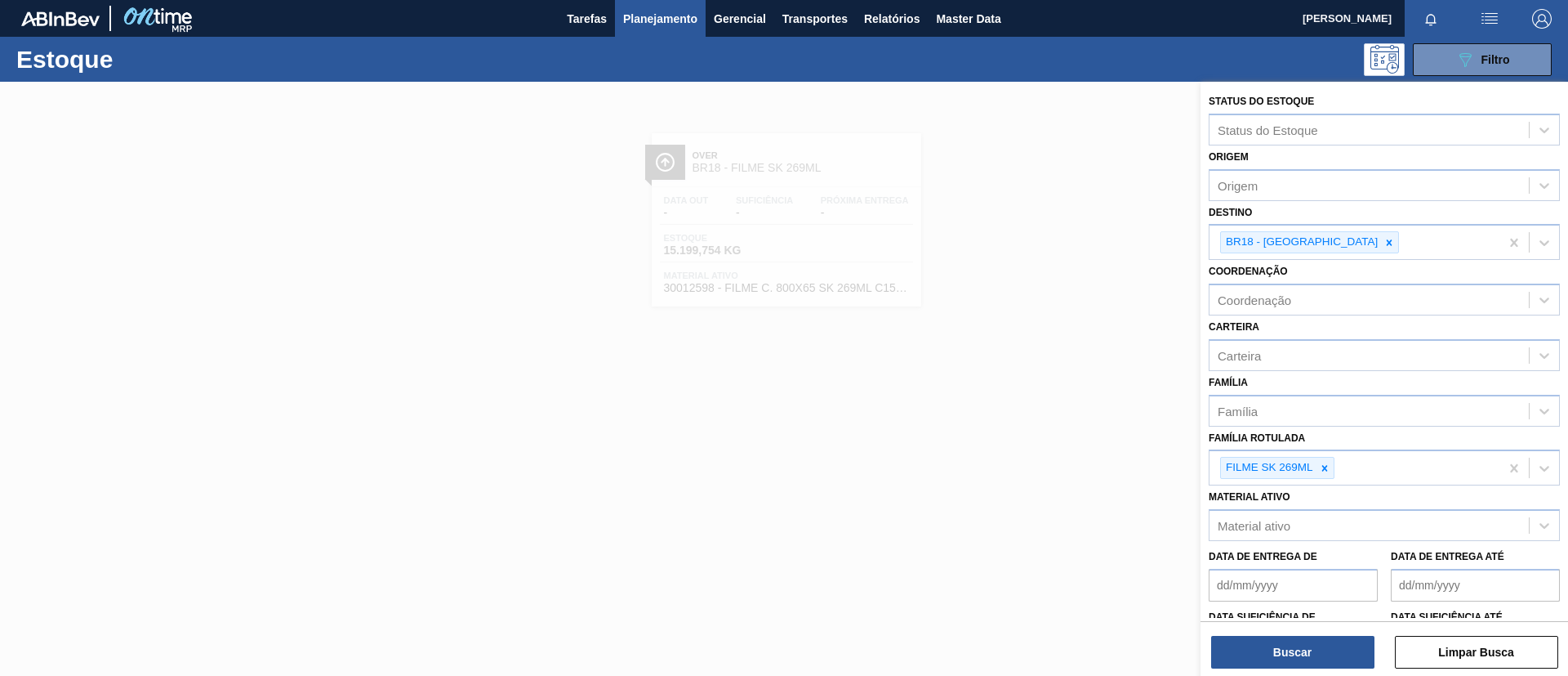
click at [1323, 468] on icon at bounding box center [1324, 468] width 6 height 6
type Rotulada "B"
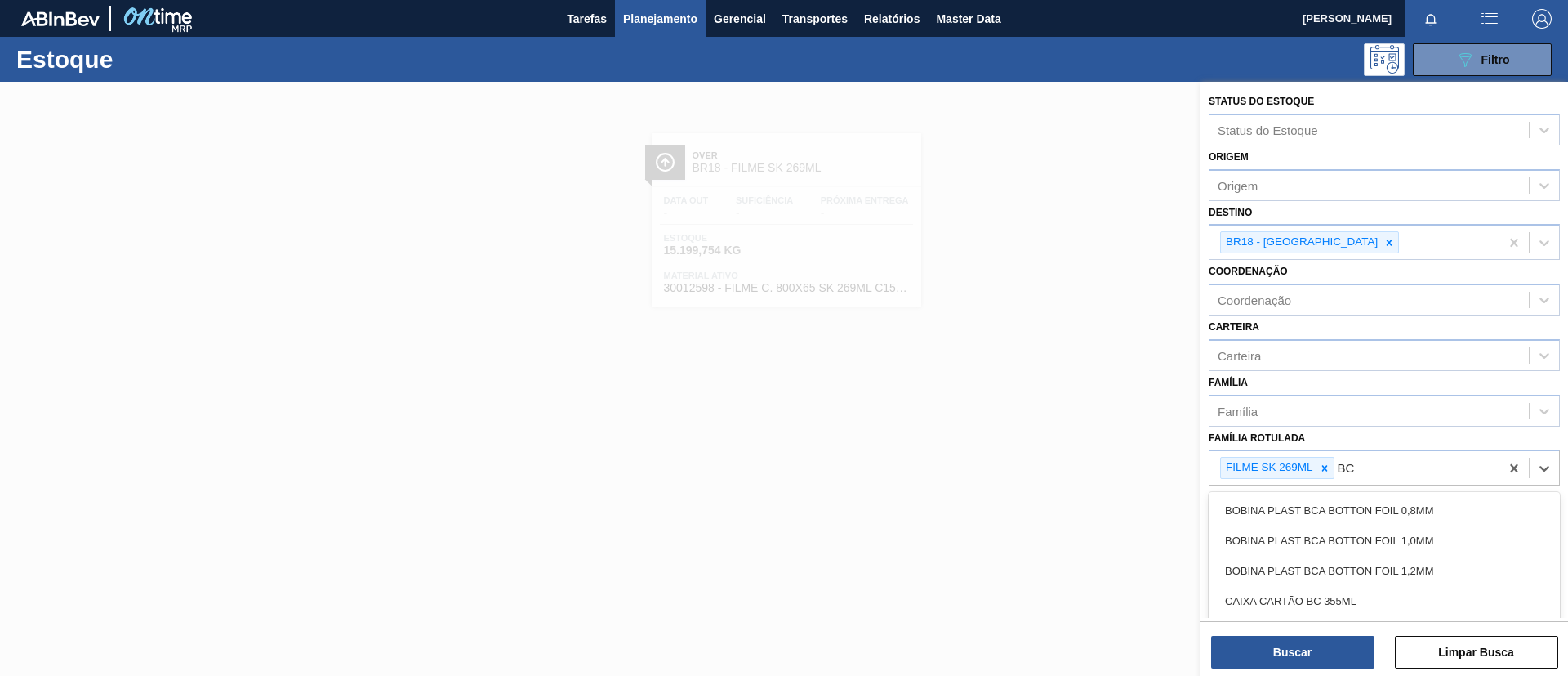
type Rotulada "B"
type Rotulada "BC 269ML MP"
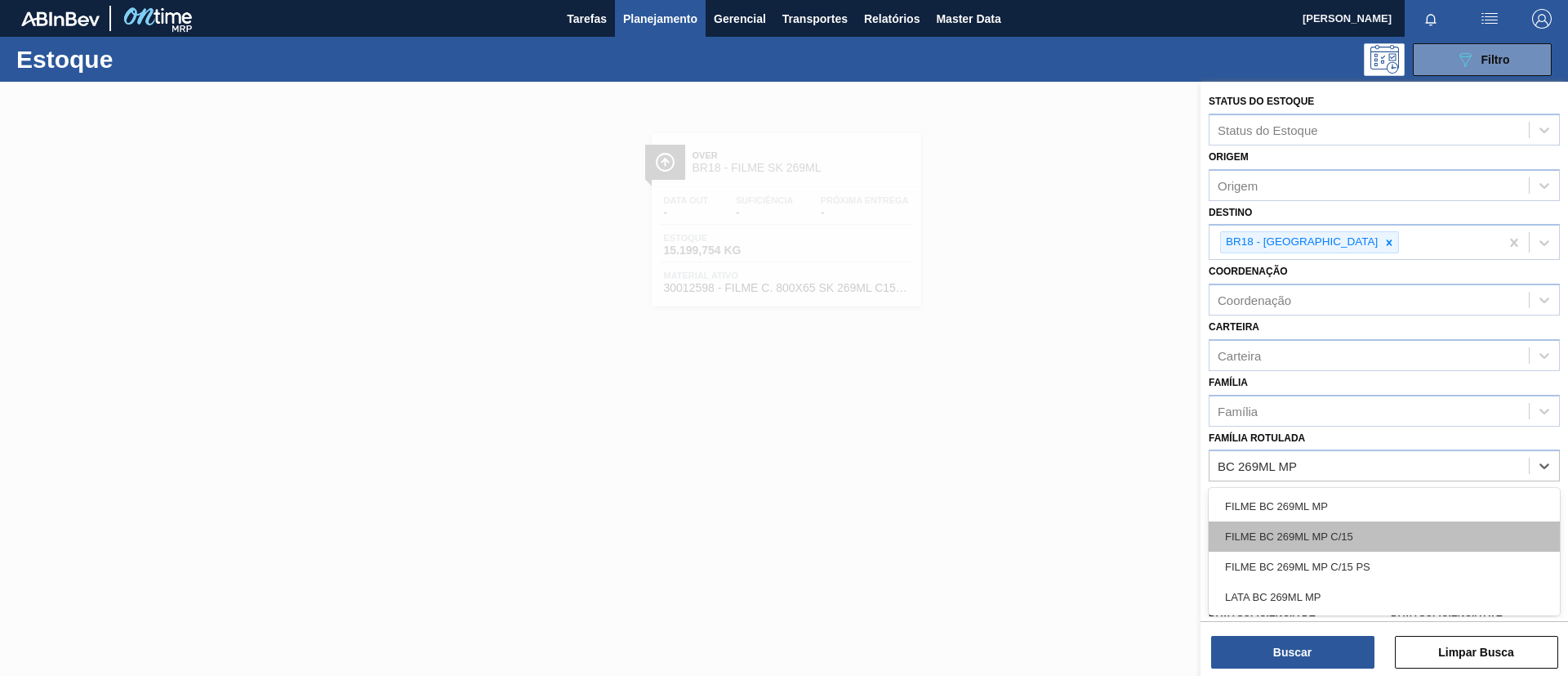
click at [1350, 539] on div "FILME BC 269ML MP C/15" at bounding box center [1383, 536] width 351 height 30
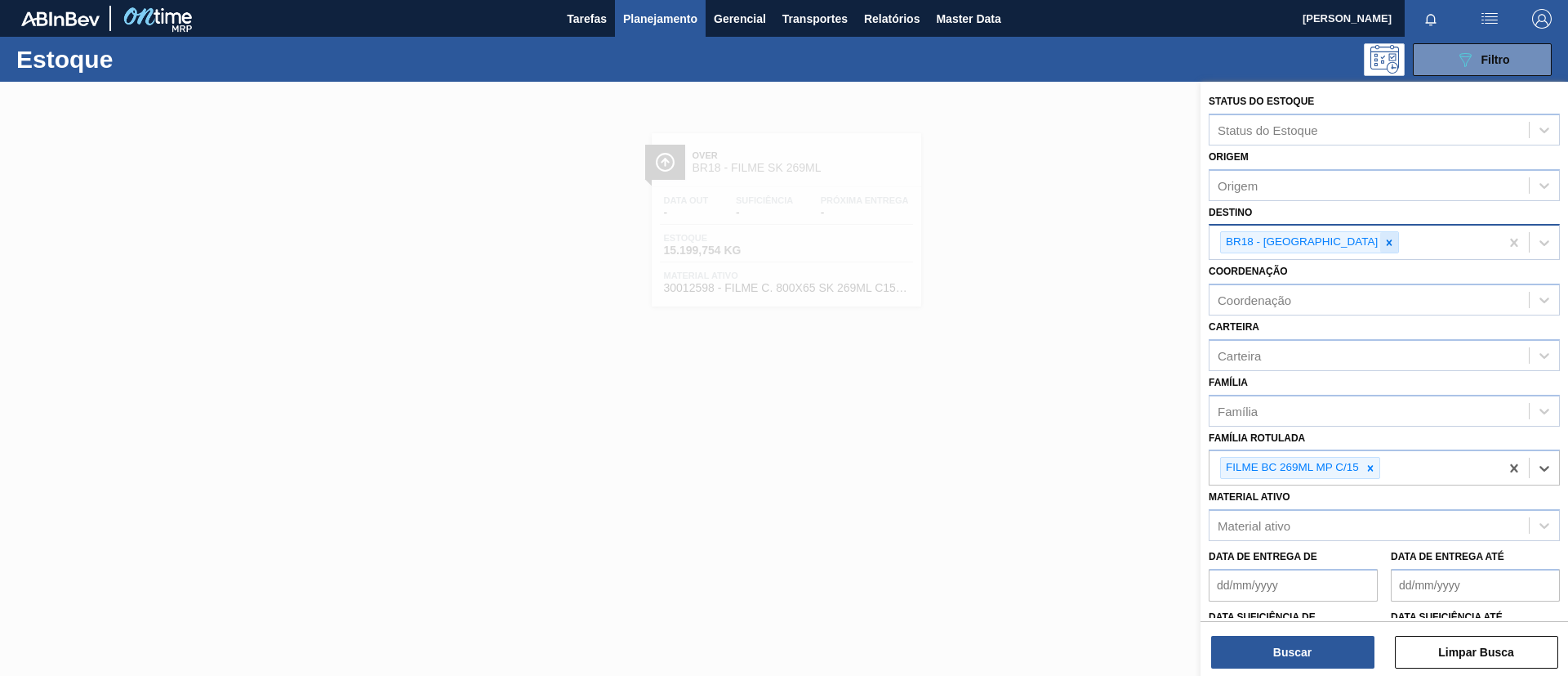
click at [1383, 247] on icon at bounding box center [1389, 242] width 11 height 11
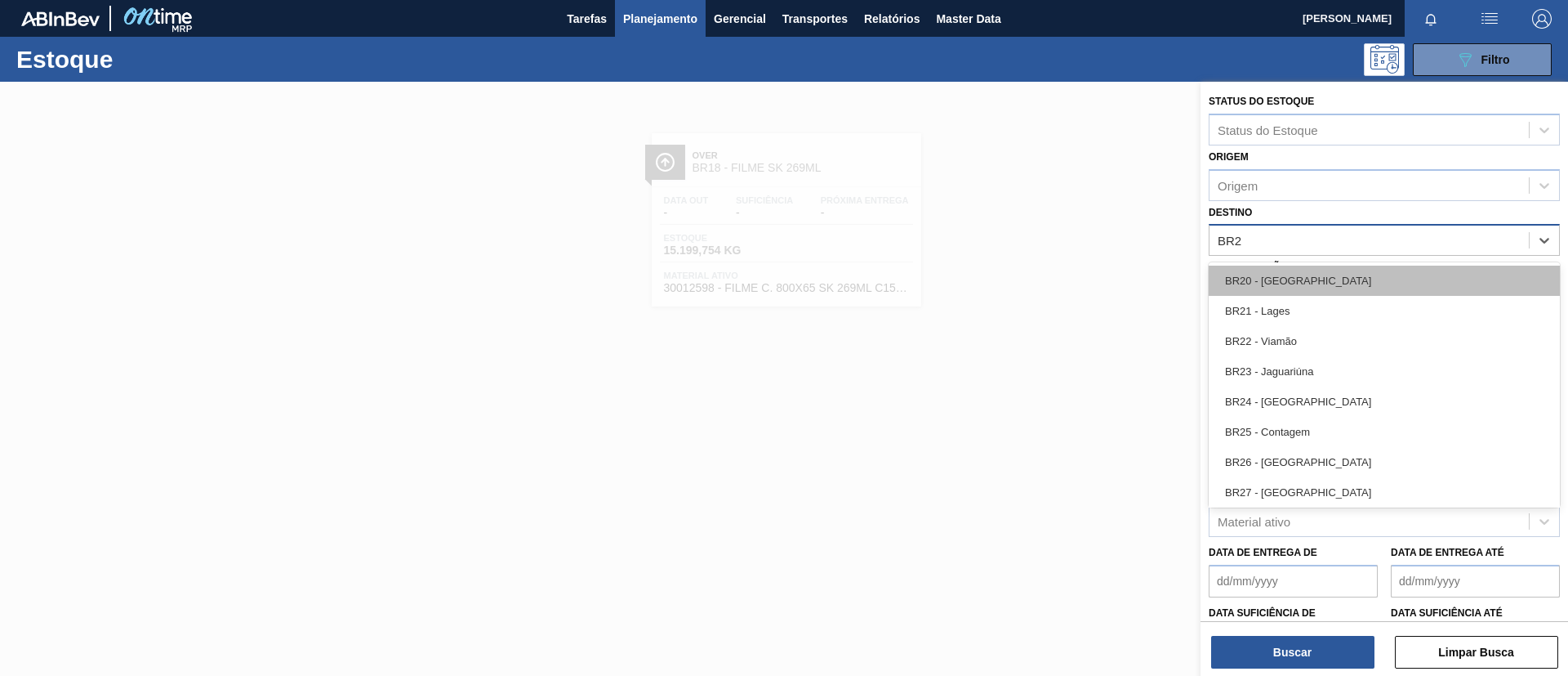
type input "BR26"
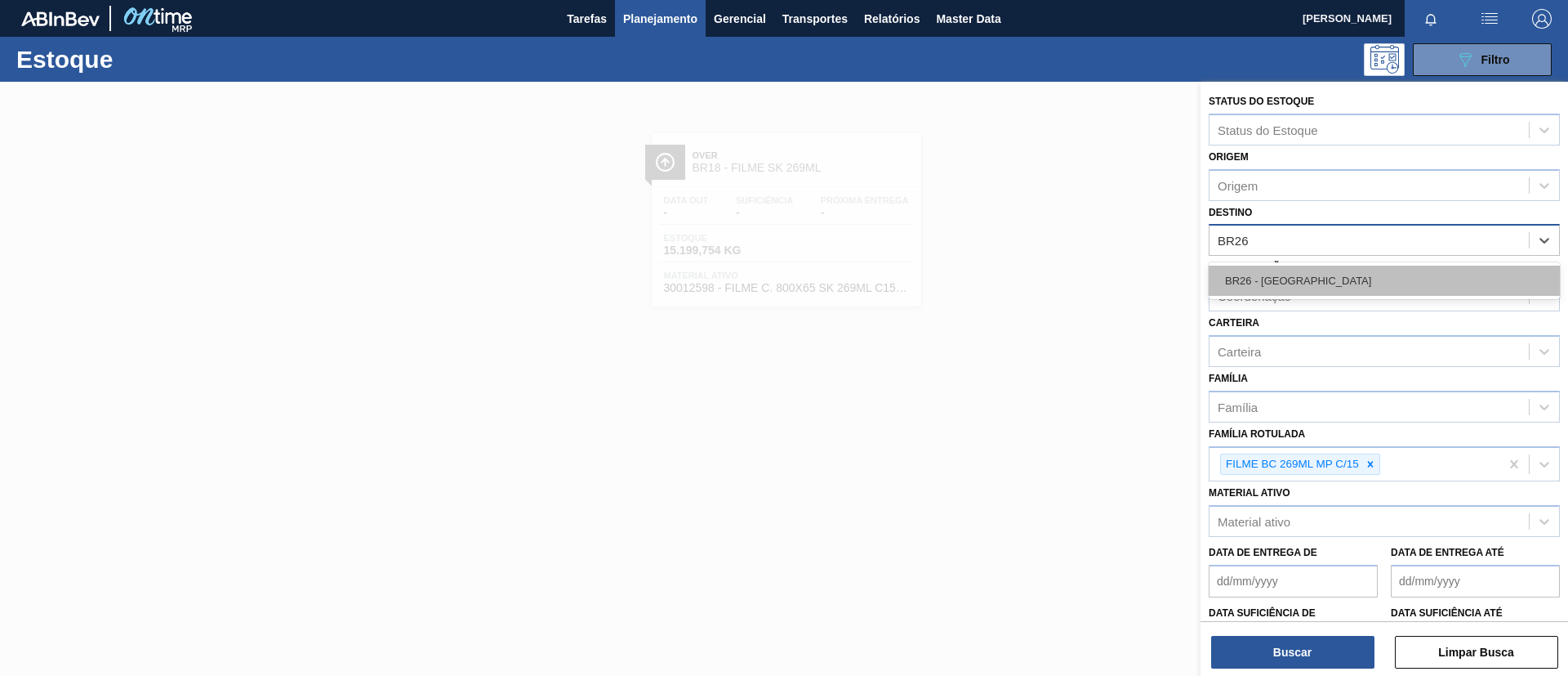
click at [1344, 280] on div "BR26 - [GEOGRAPHIC_DATA]" at bounding box center [1383, 280] width 351 height 30
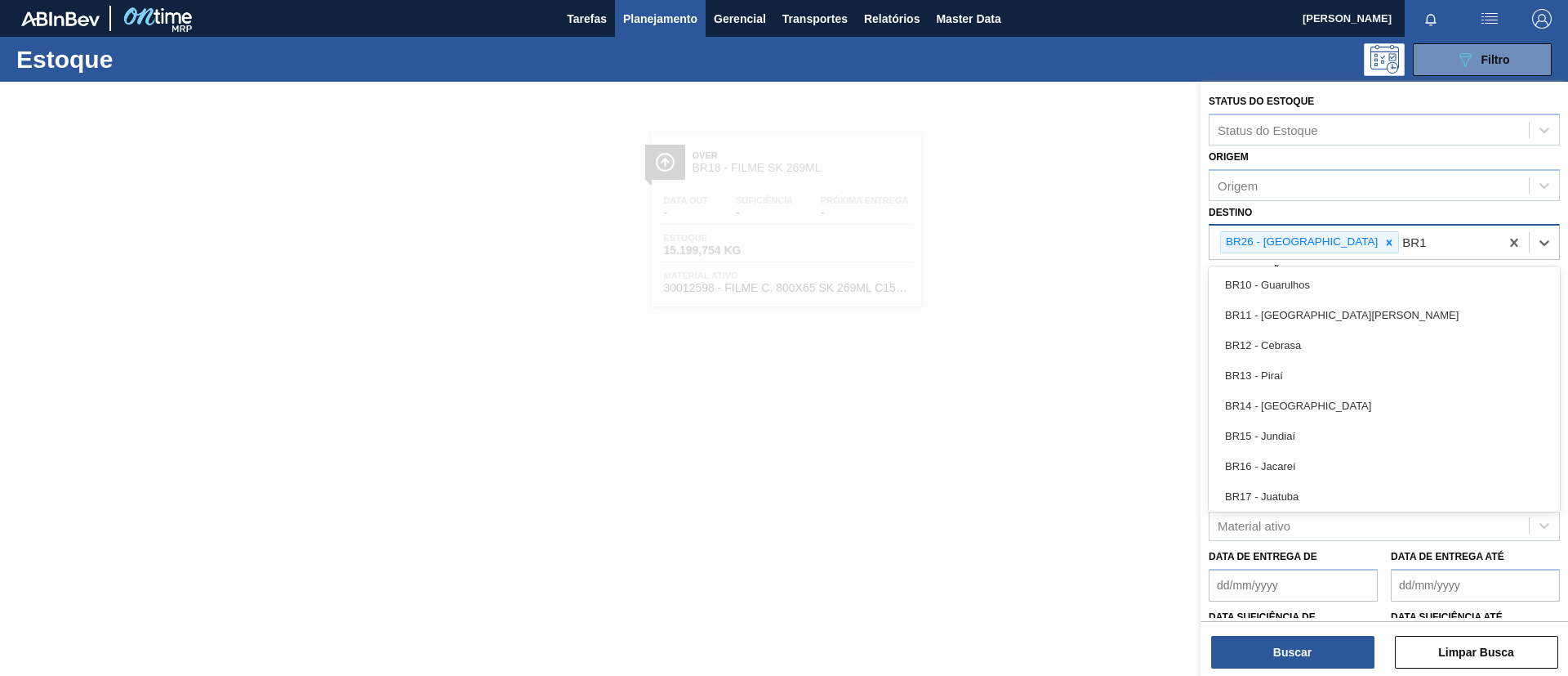
type input "BR16"
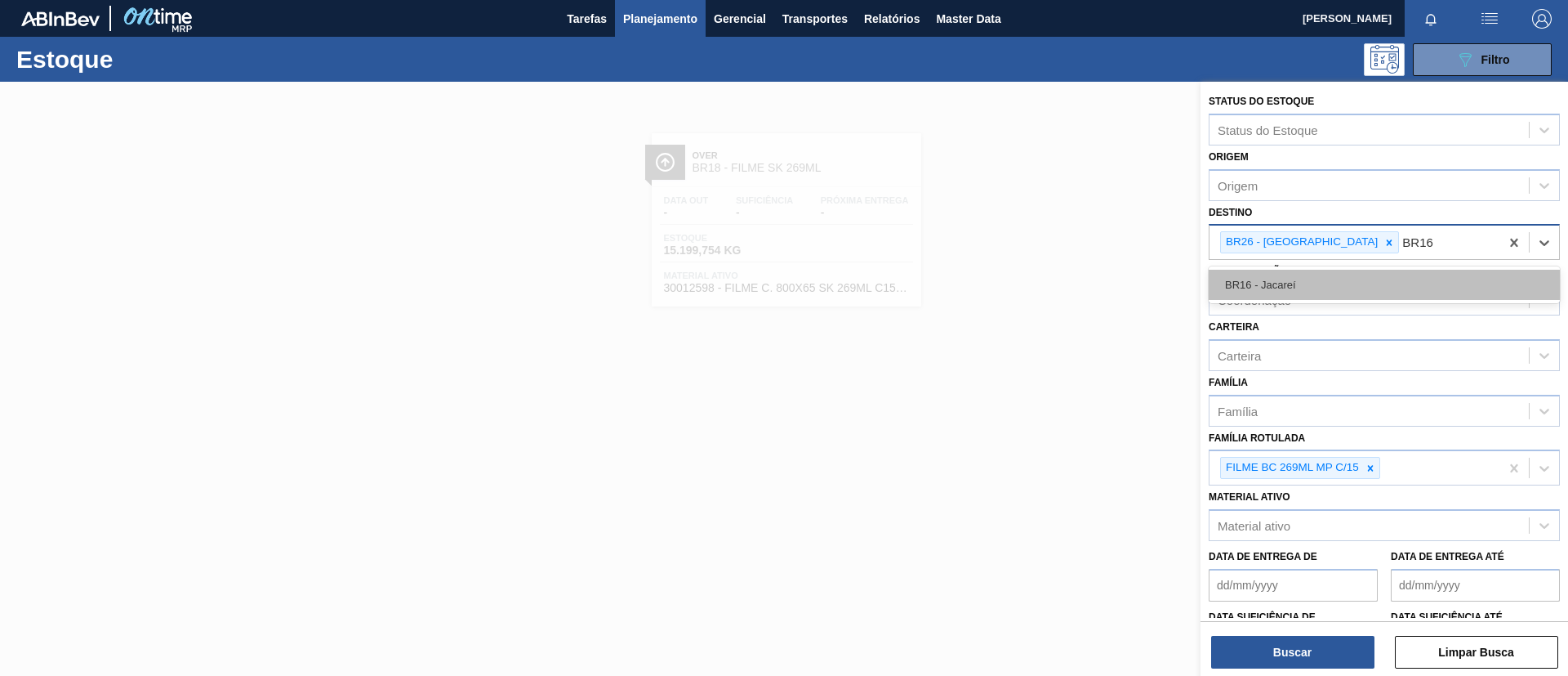
click at [1346, 282] on div "BR16 - Jacareí" at bounding box center [1383, 285] width 351 height 30
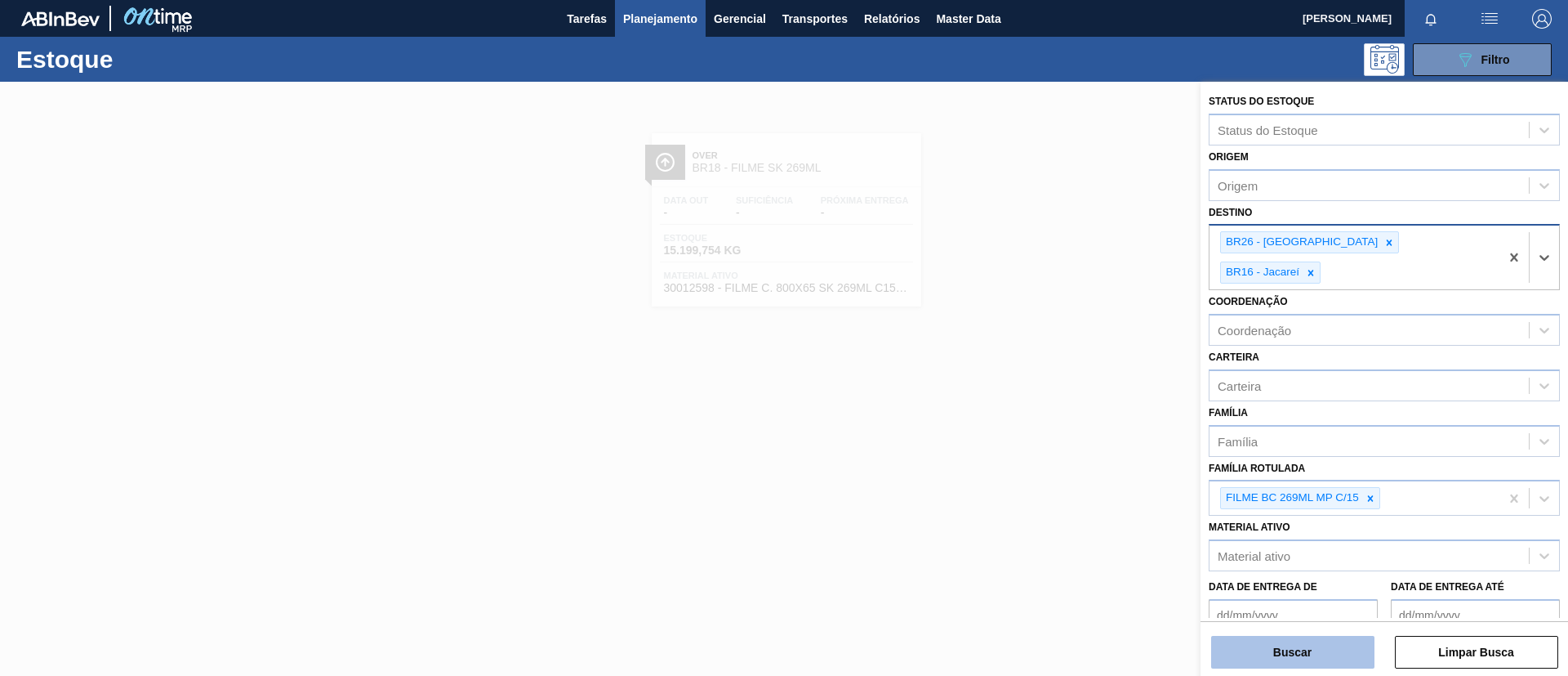
click at [1324, 662] on button "Buscar" at bounding box center [1293, 651] width 164 height 33
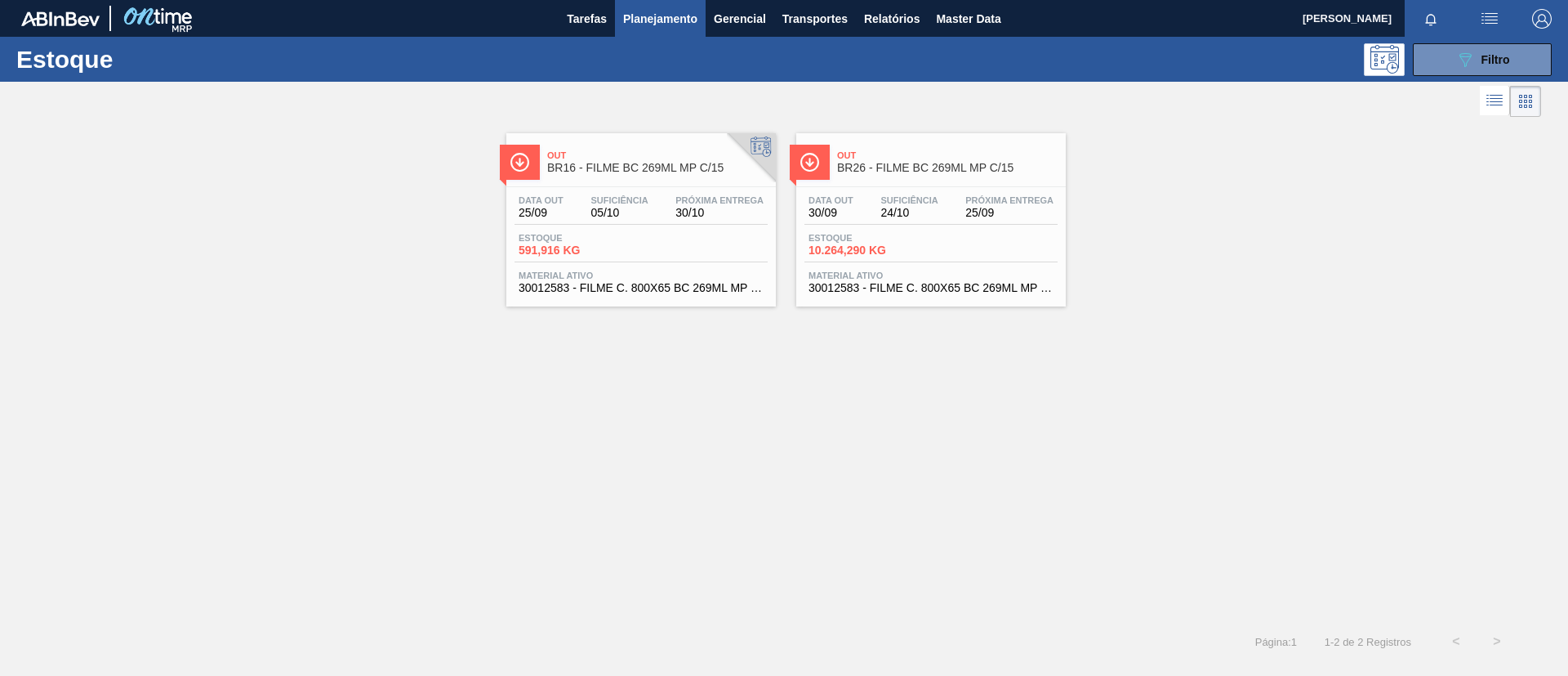
click at [631, 166] on span "BR16 - FILME BC 269ML MP C/15" at bounding box center [657, 168] width 220 height 12
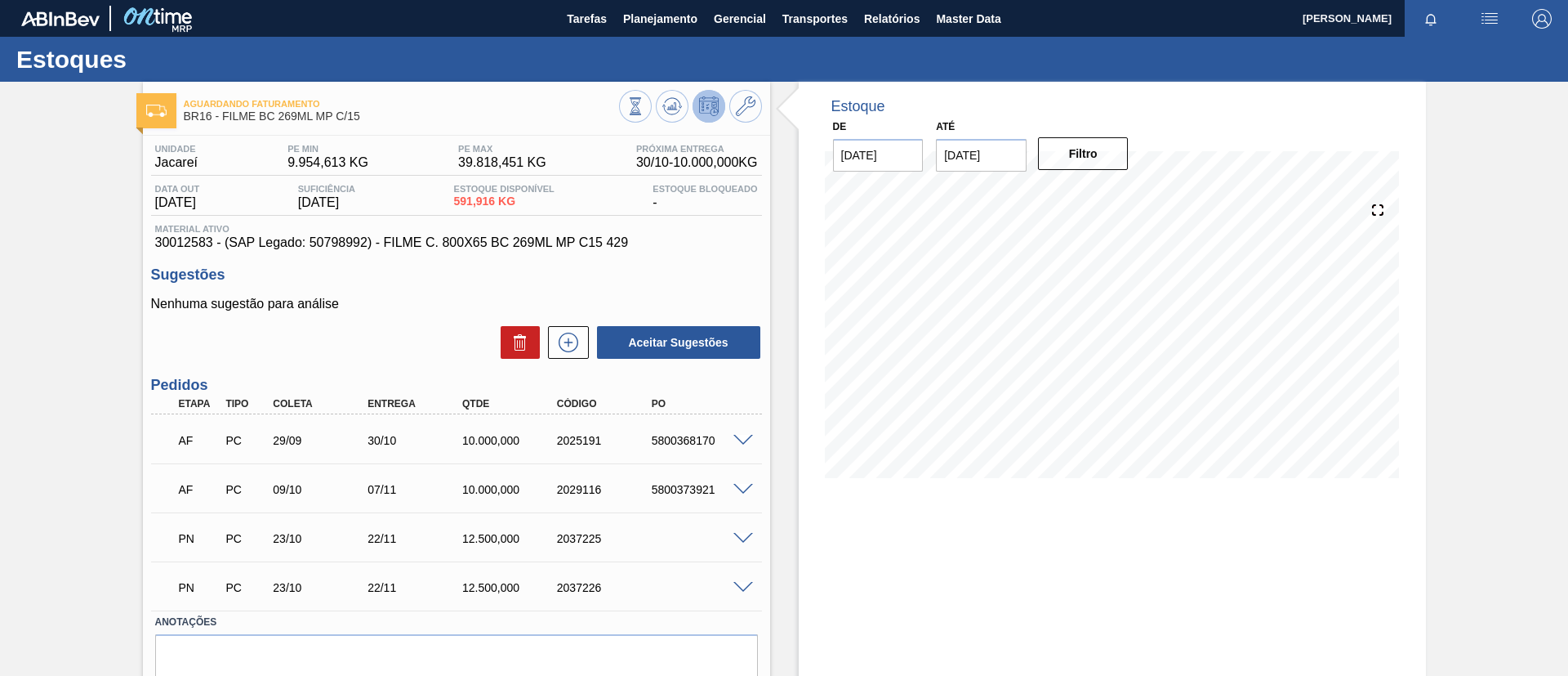
click at [743, 437] on span at bounding box center [743, 440] width 20 height 12
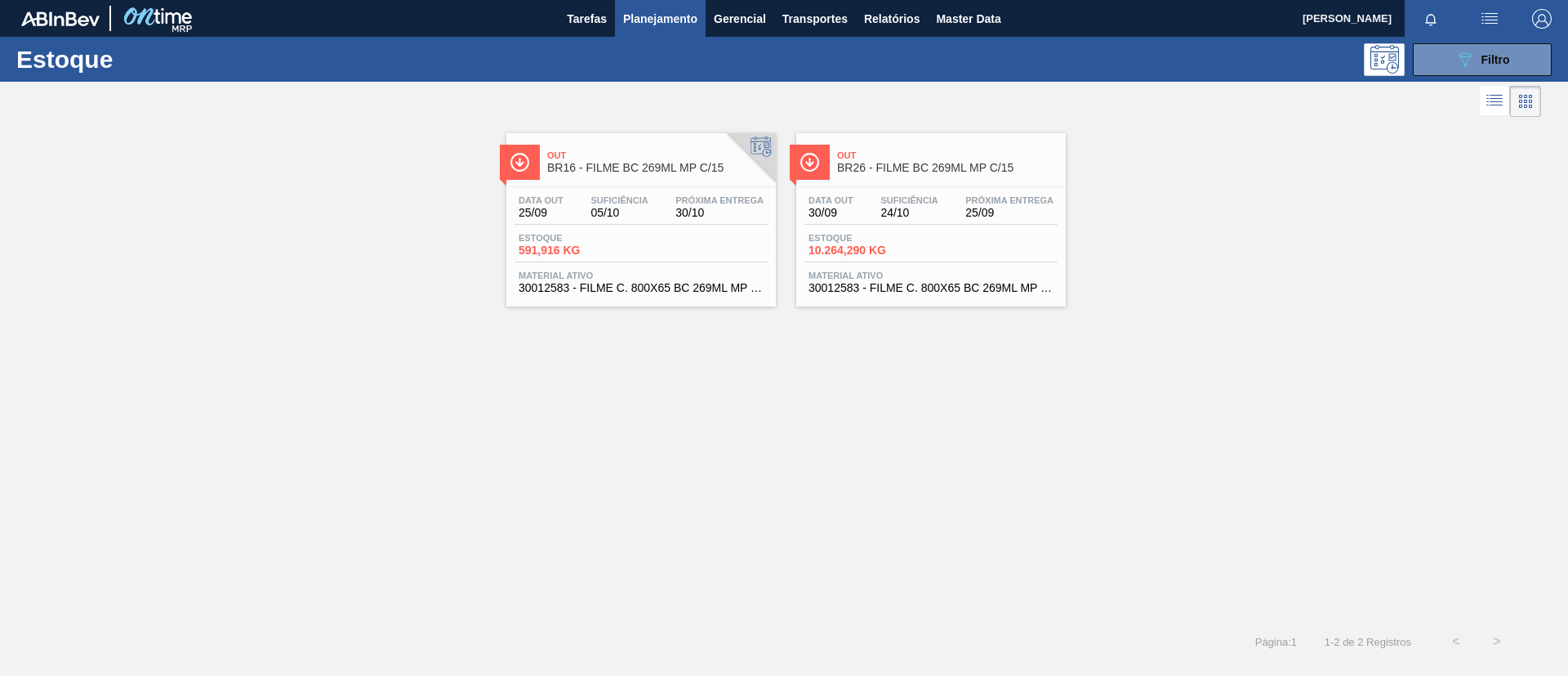
click at [699, 168] on span "BR16 - FILME BC 269ML MP C/15" at bounding box center [657, 168] width 220 height 12
click at [934, 197] on span "Suficiência" at bounding box center [908, 200] width 57 height 9
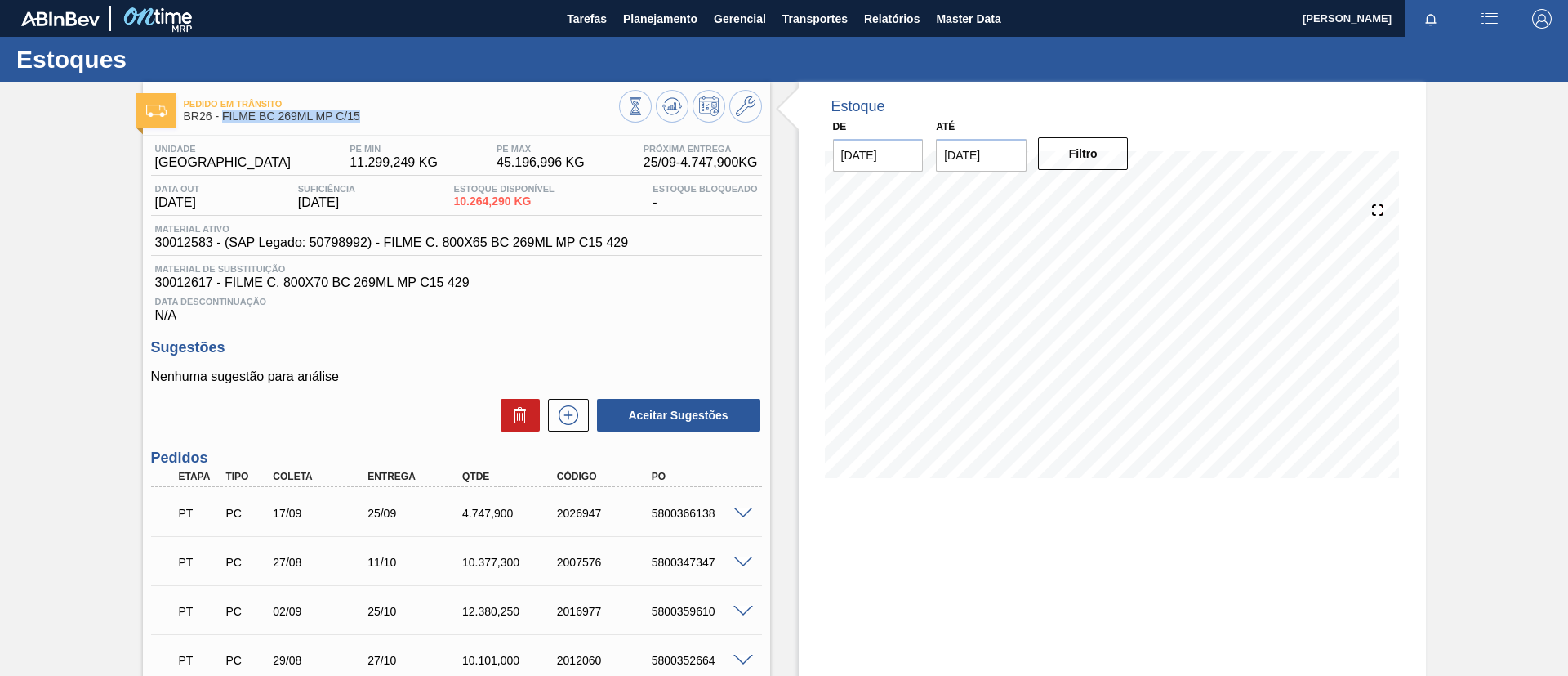
drag, startPoint x: 384, startPoint y: 118, endPoint x: 221, endPoint y: 117, distance: 163.0
click at [221, 117] on span "BR26 - FILME BC 269ML MP C/15" at bounding box center [401, 116] width 435 height 12
copy span "FILME BC 269ML MP C/15"
click at [0, 299] on div "Pedido em Trânsito BR26 - FILME BC 269ML MP C/15 Unidade Uberlândia PE MIN 11.2…" at bounding box center [784, 498] width 1568 height 833
drag, startPoint x: 345, startPoint y: 123, endPoint x: 223, endPoint y: 126, distance: 122.0
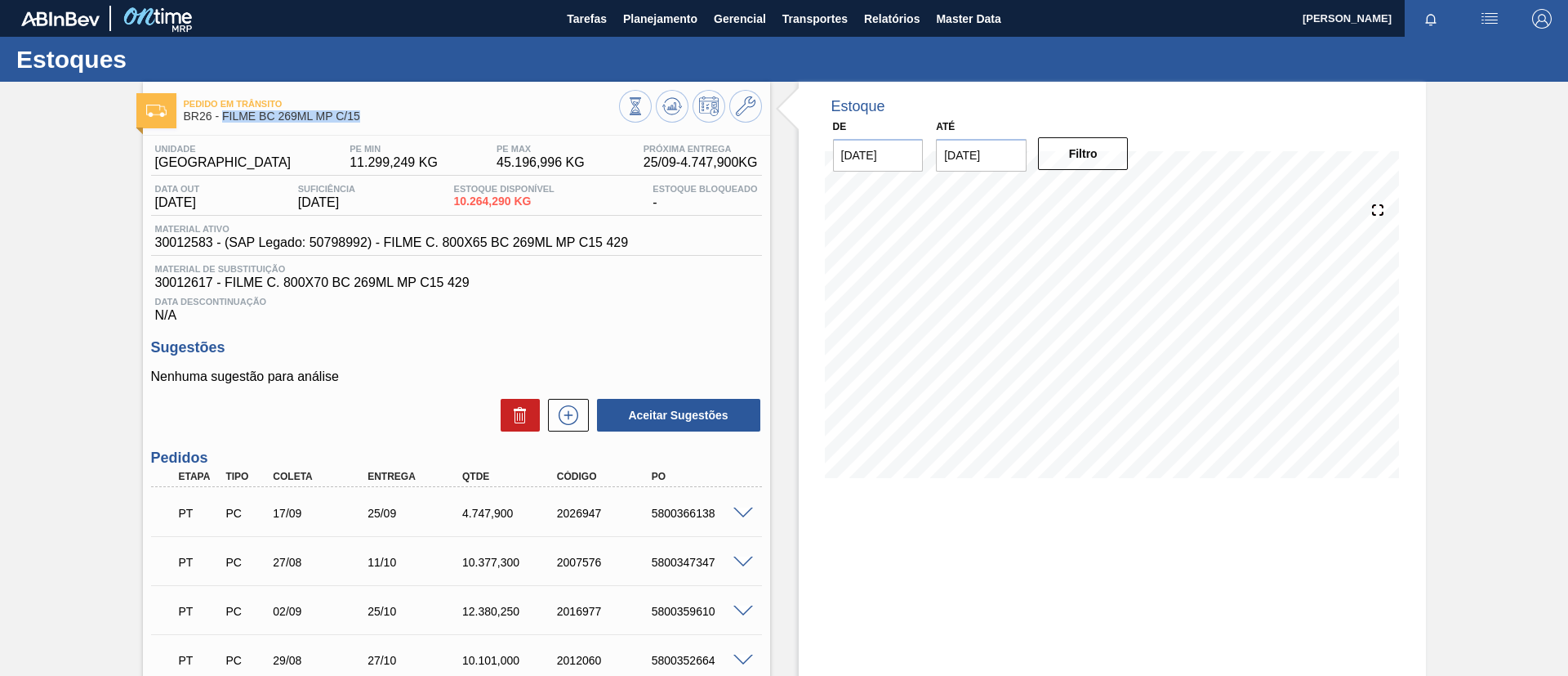
click at [223, 126] on div "Pedido em Trânsito BR26 - FILME BC 269ML MP C/15" at bounding box center [401, 110] width 435 height 37
copy span "FILME BC 269ML MP C/15"
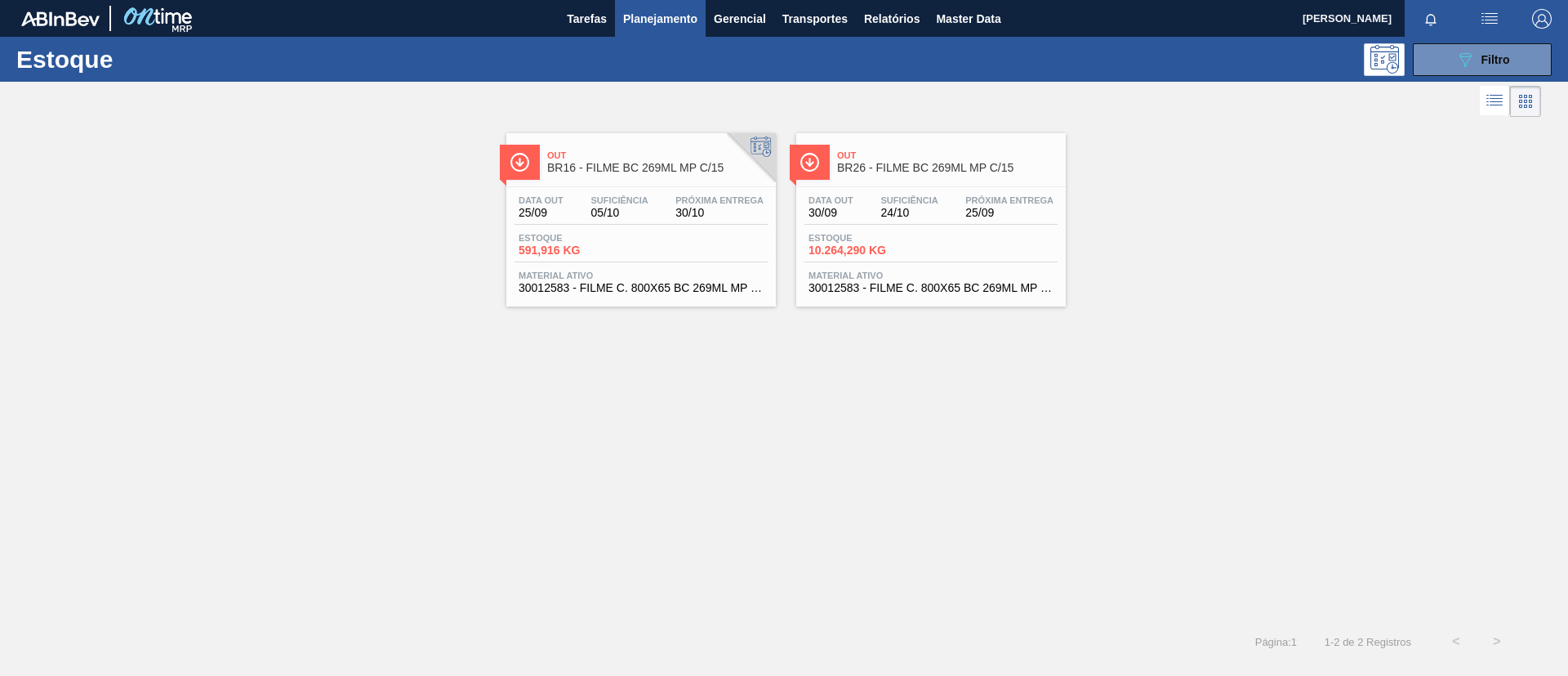
click at [671, 176] on div "Out BR16 - FILME BC 269ML MP C/15" at bounding box center [657, 162] width 220 height 37
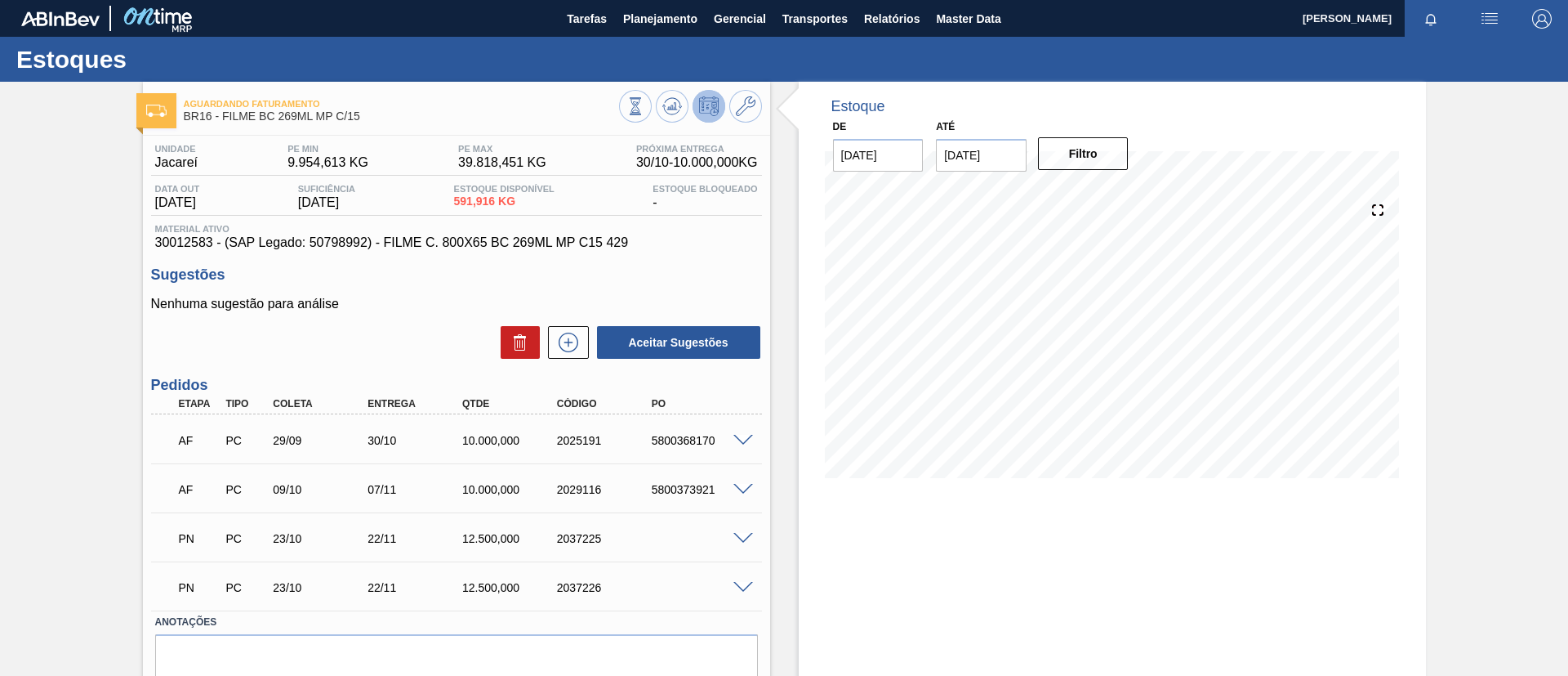
click at [111, 138] on div "Aguardando Faturamento BR16 - FILME BC 269ML MP C/15 Unidade Jacareí PE MIN 9.9…" at bounding box center [784, 413] width 1568 height 663
click at [634, 23] on span "Planejamento" at bounding box center [660, 18] width 75 height 20
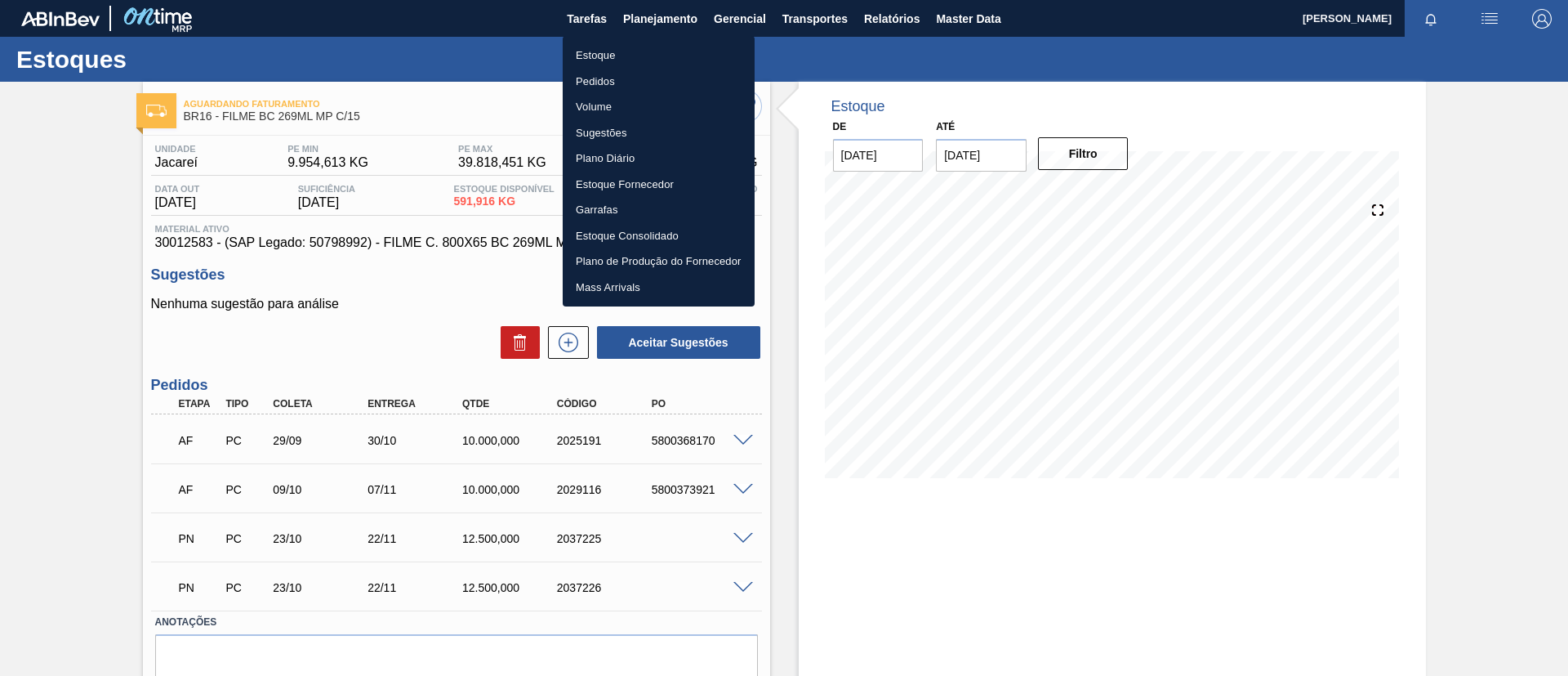
click at [616, 41] on ul "Estoque Pedidos Volume Sugestões Plano Diário Estoque Fornecedor Garrafas Estoq…" at bounding box center [658, 171] width 192 height 271
click at [616, 50] on li "Estoque" at bounding box center [658, 56] width 192 height 27
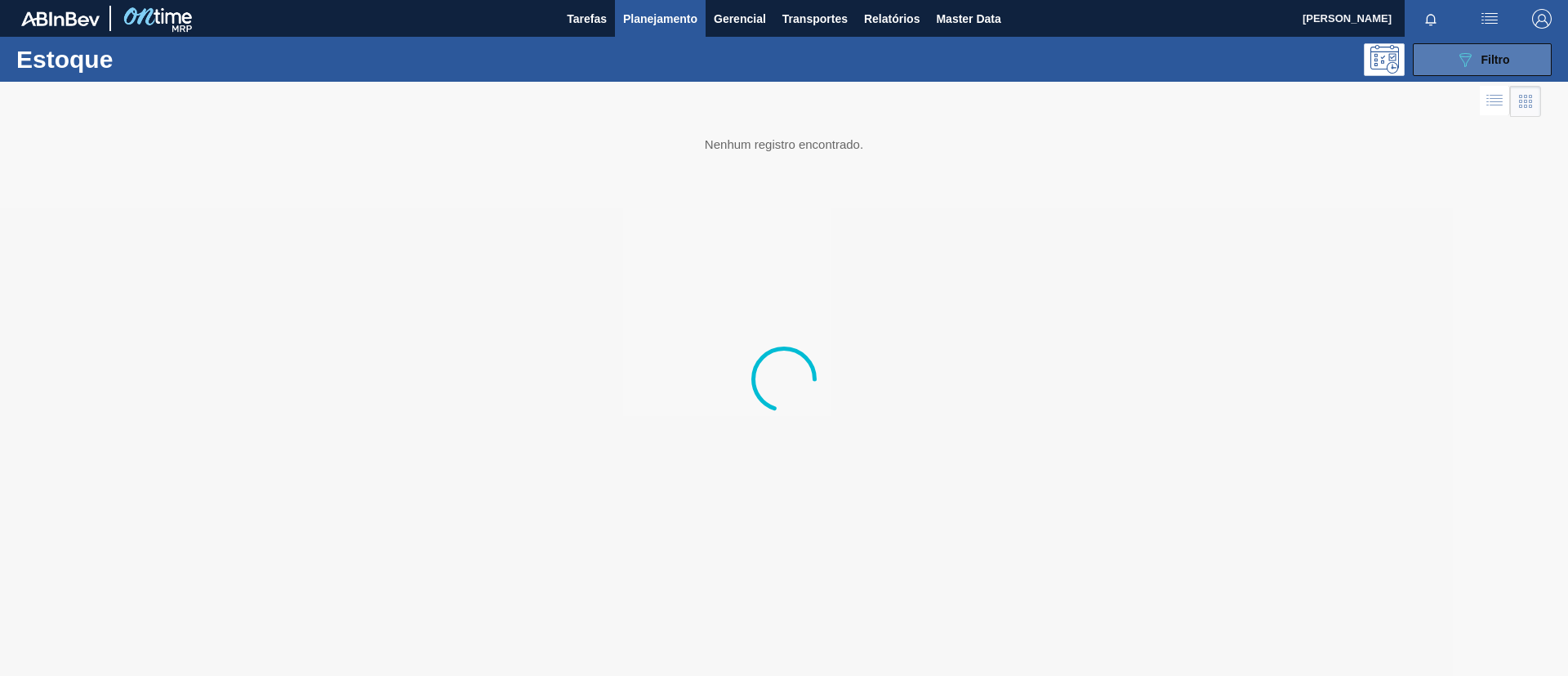
click at [1481, 71] on button "089F7B8B-B2A5-4AFE-B5C0-19BA573D28AC Filtro" at bounding box center [1482, 60] width 139 height 33
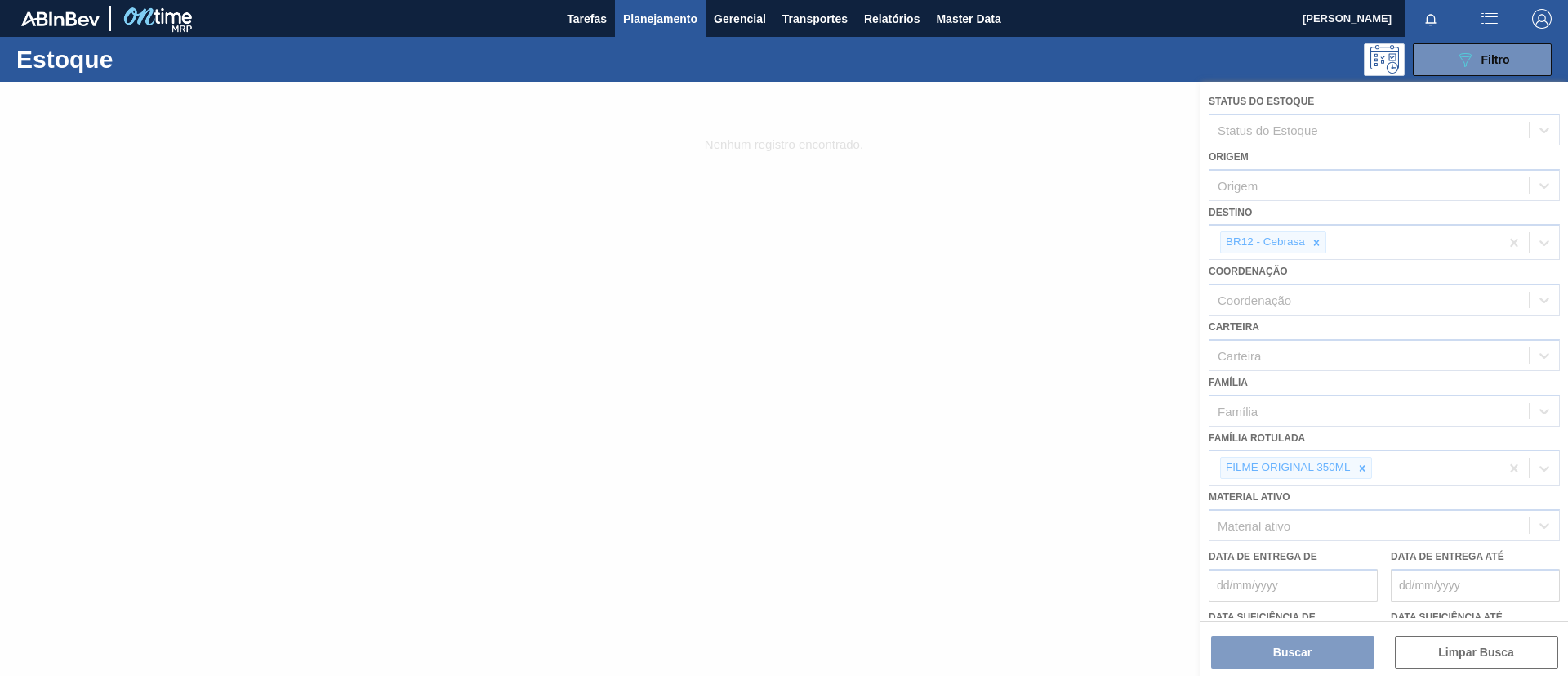
click at [1354, 454] on div at bounding box center [784, 378] width 1568 height 594
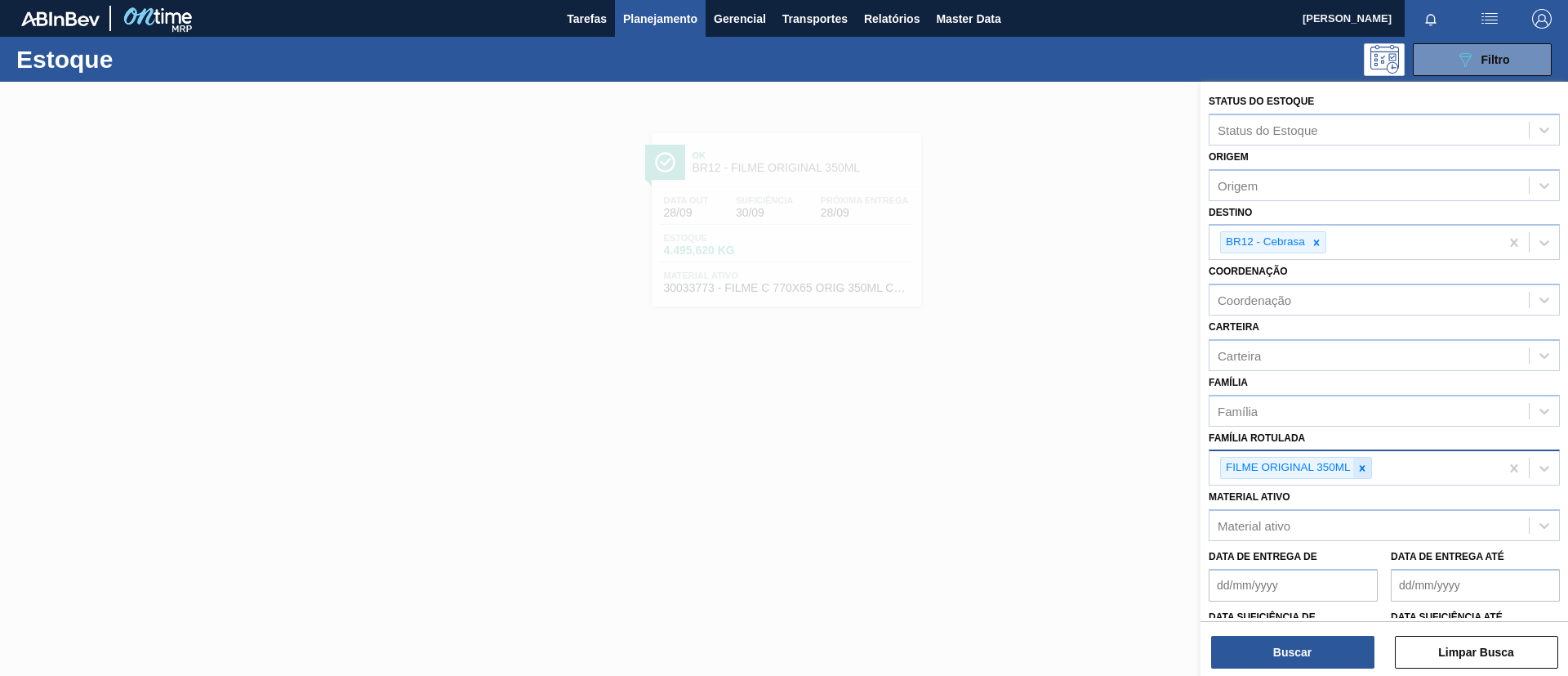
click at [1360, 465] on icon at bounding box center [1362, 468] width 11 height 11
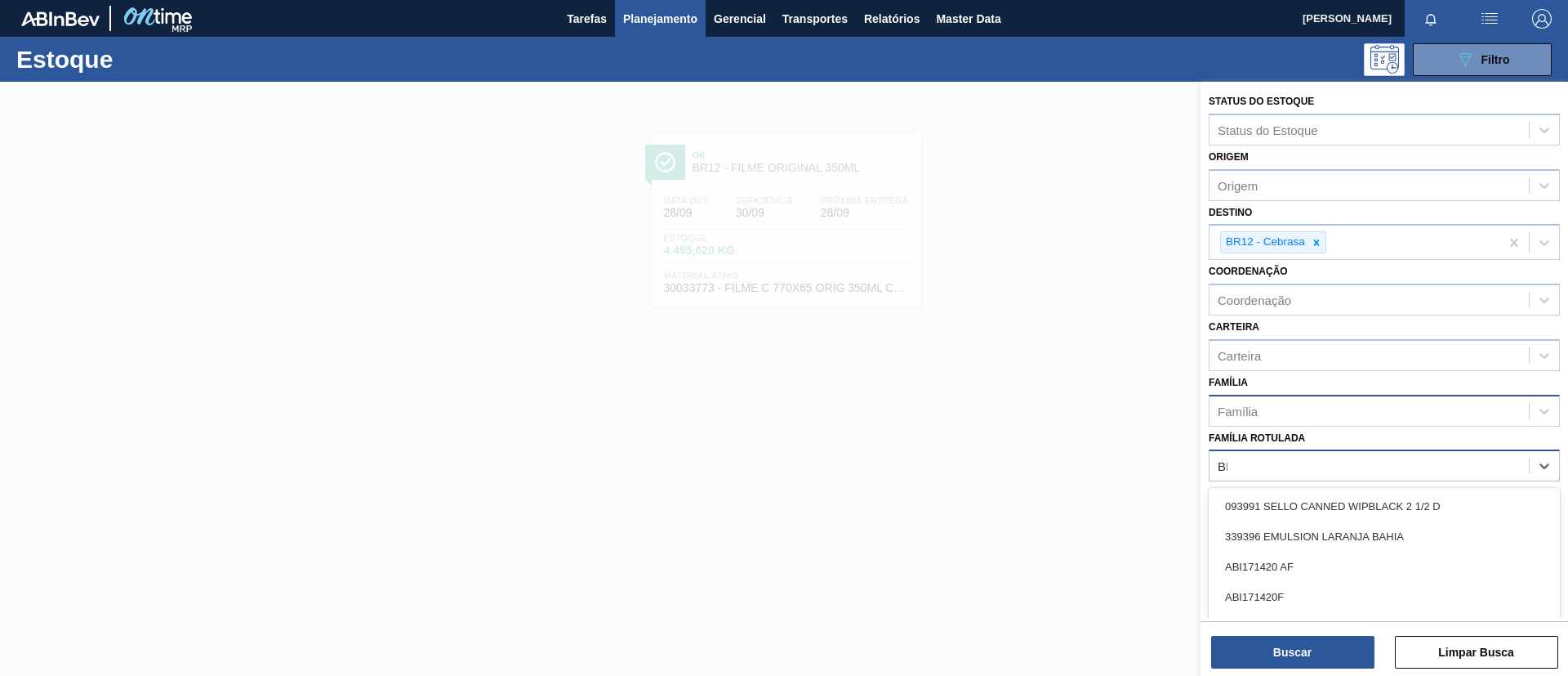
type Rotulada "B"
type Rotulada "BOH 350M"
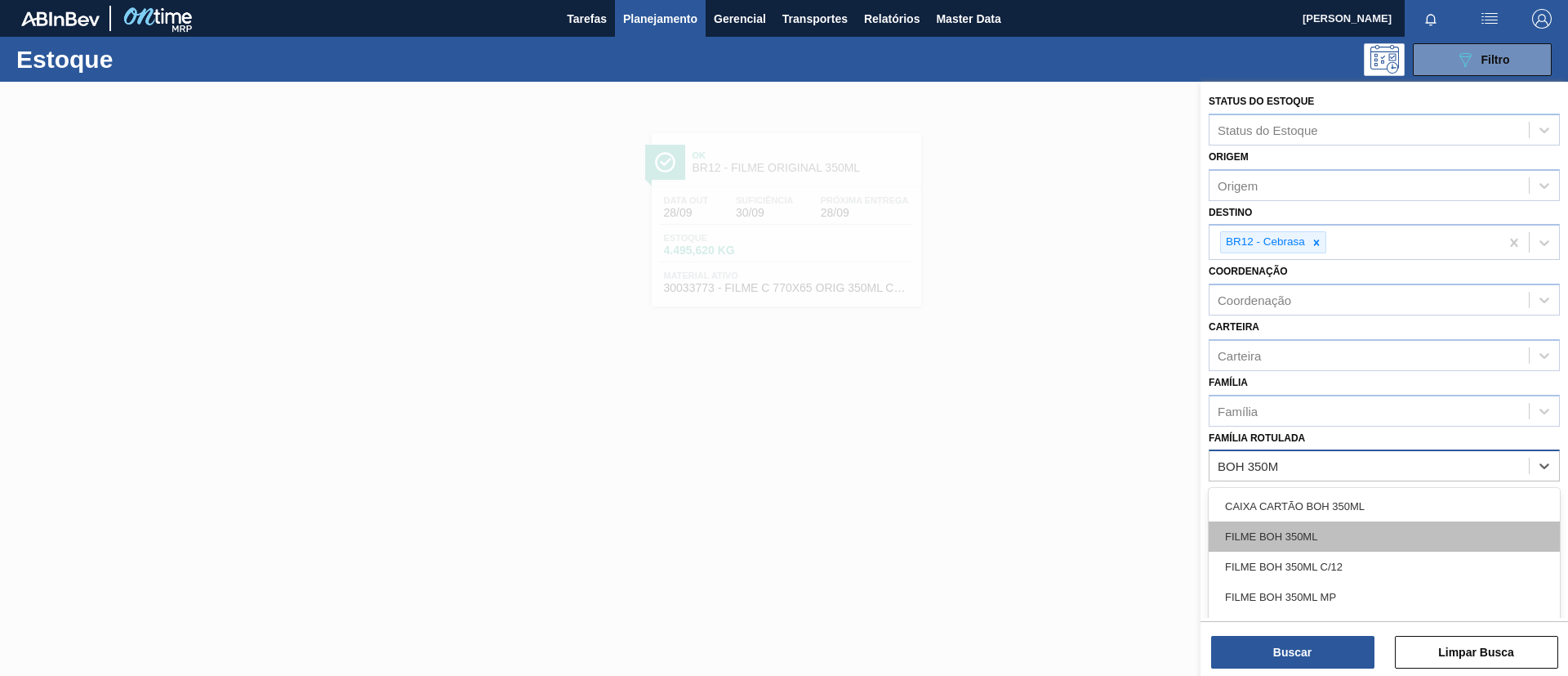
click at [1325, 543] on div "FILME BOH 350ML" at bounding box center [1383, 536] width 351 height 30
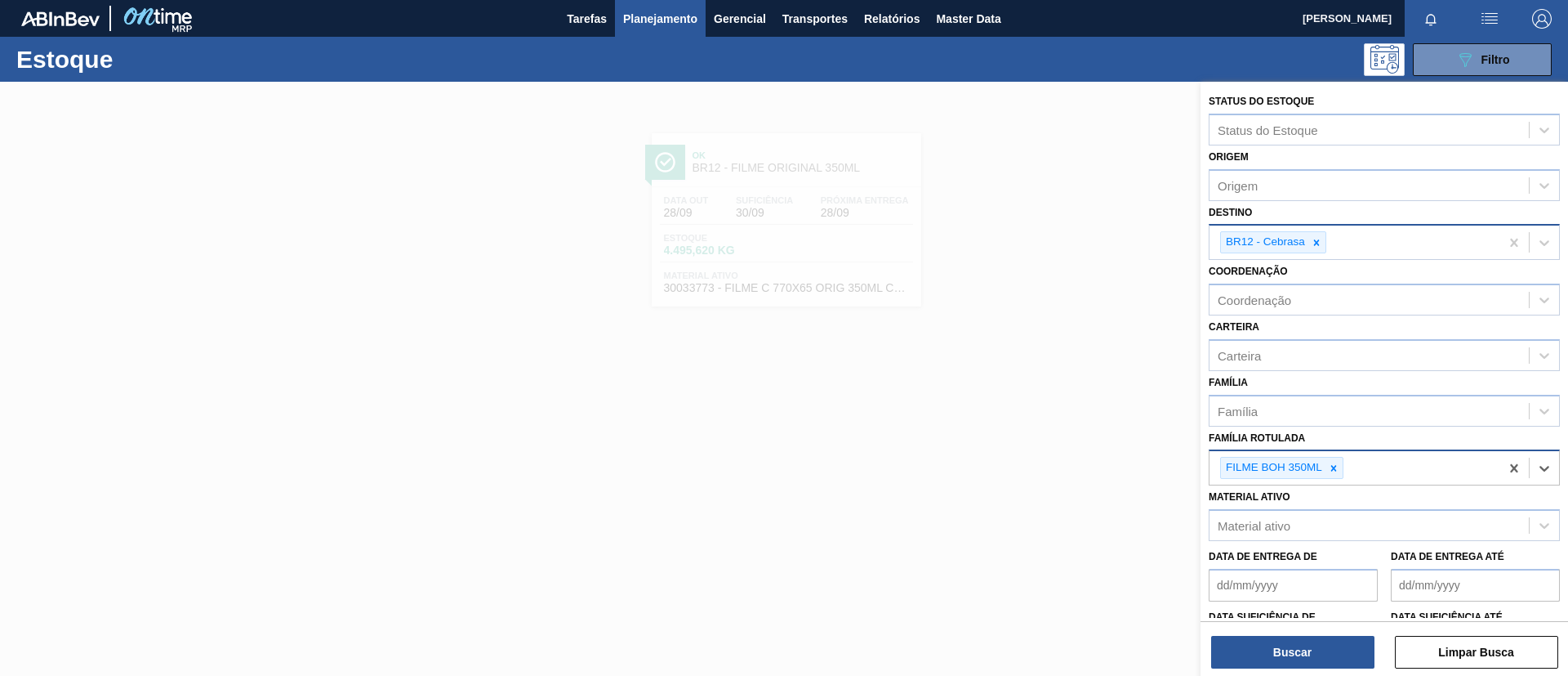
click at [1313, 240] on icon at bounding box center [1316, 242] width 11 height 11
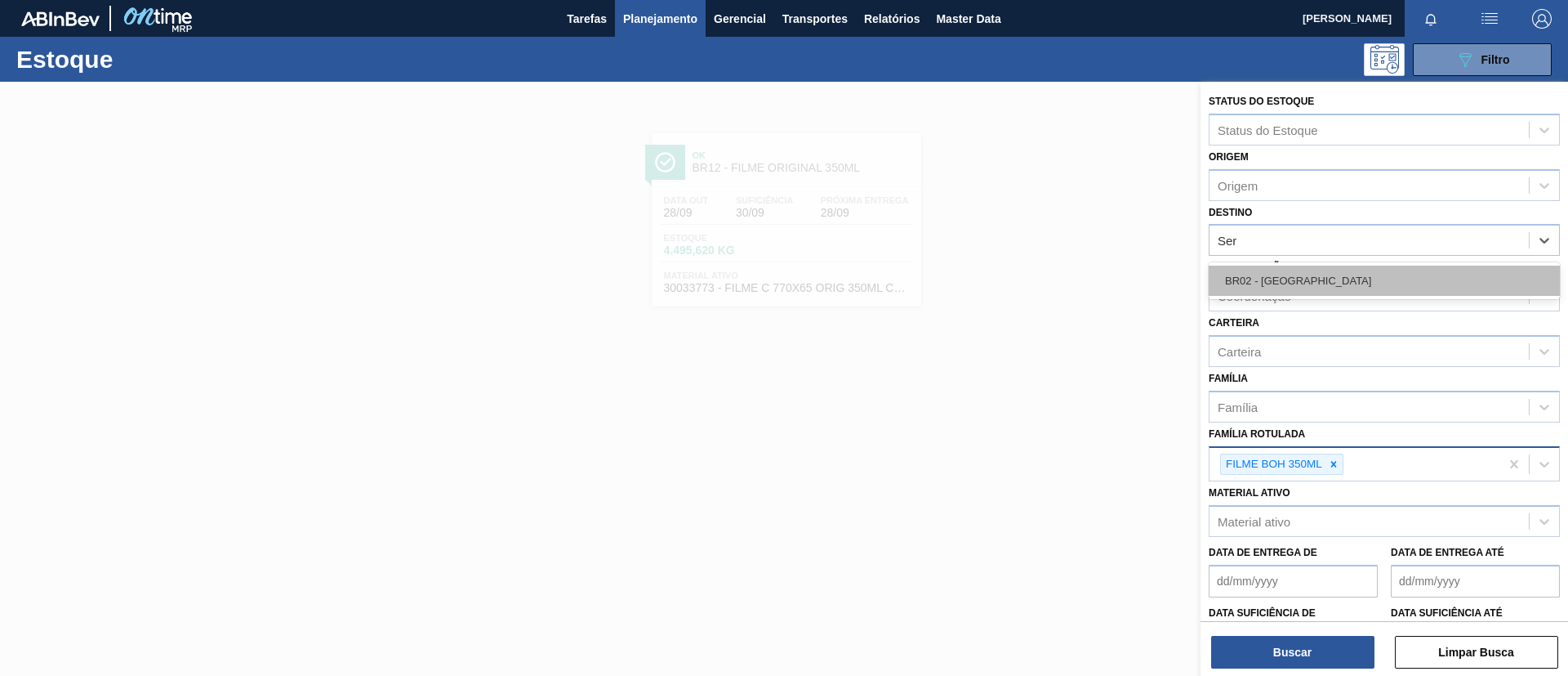
type input "Serg"
click at [1312, 283] on div "BR02 - Sergipe" at bounding box center [1383, 280] width 351 height 30
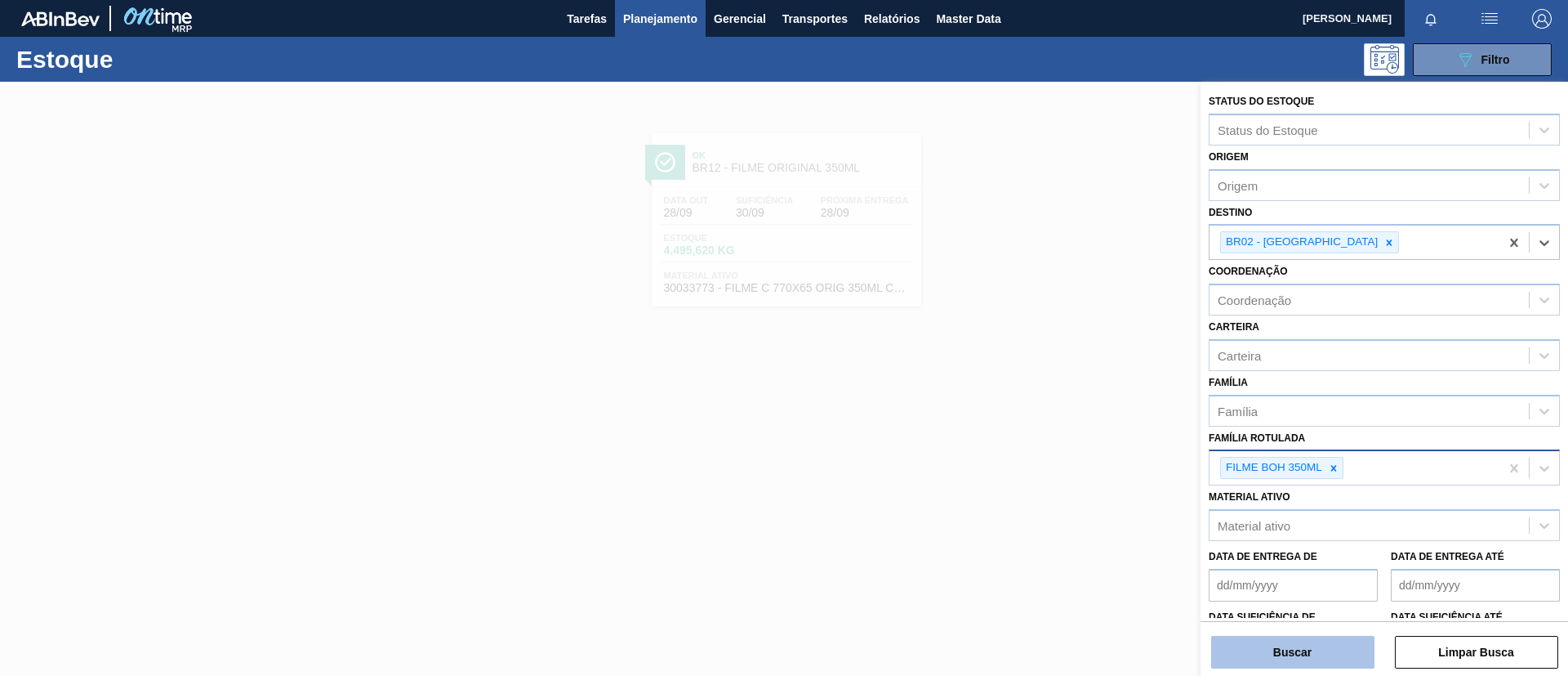
click at [1304, 637] on button "Buscar" at bounding box center [1293, 651] width 164 height 33
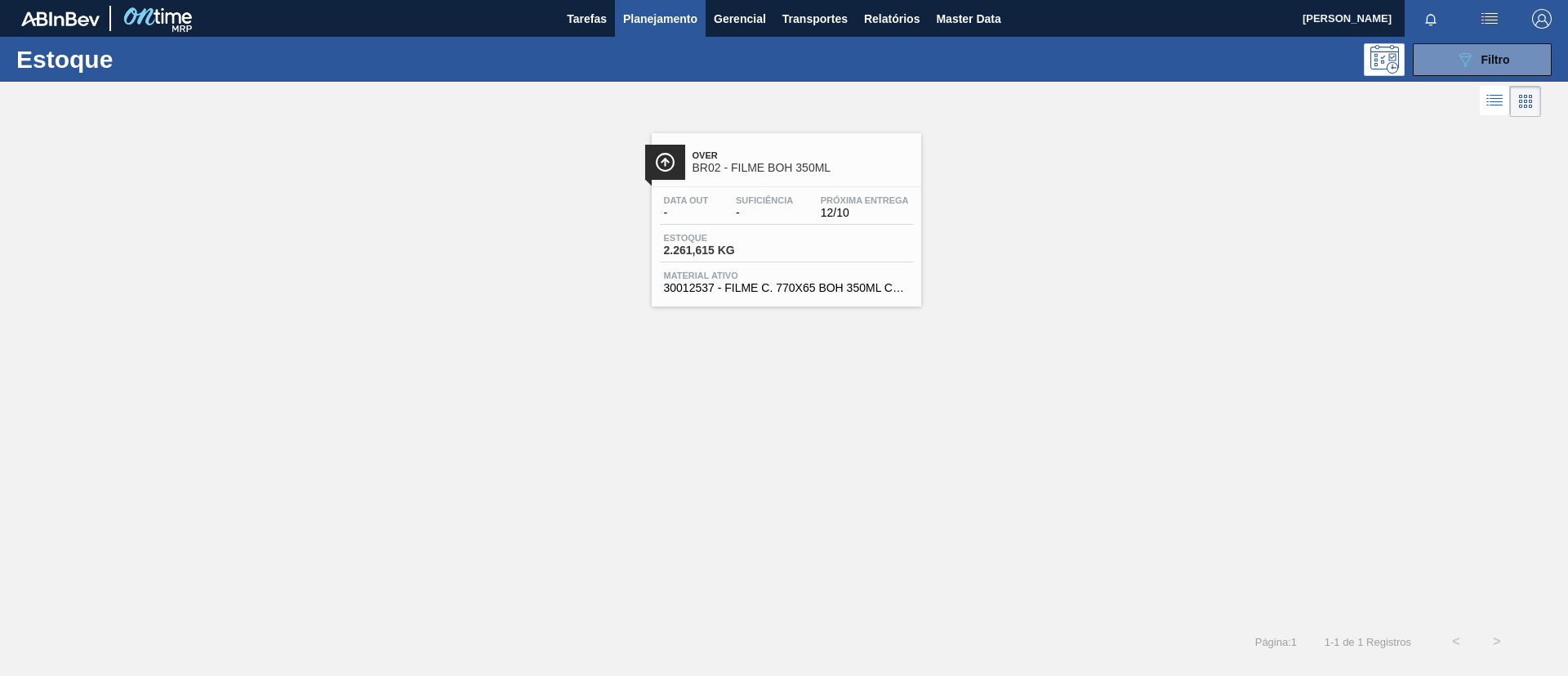
click at [739, 218] on span "-" at bounding box center [764, 212] width 57 height 12
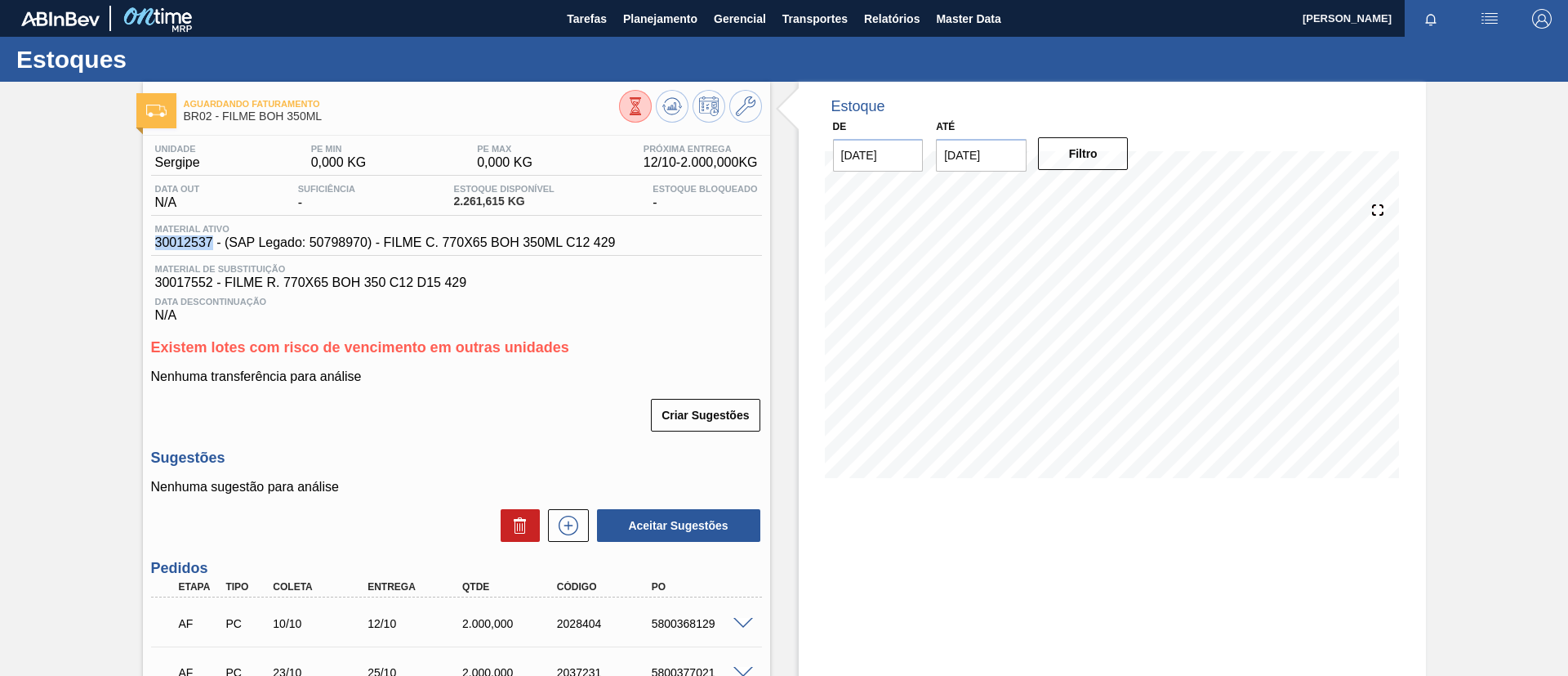
drag, startPoint x: 146, startPoint y: 245, endPoint x: 209, endPoint y: 247, distance: 63.0
click at [209, 247] on div "Unidade Sergipe PE MIN 0,000 KG PE MAX 0,000 KG Próxima Entrega 12/10 - 2.000,0…" at bounding box center [456, 478] width 627 height 685
copy span "30012537"
click at [0, 249] on div "Aguardando Faturamento BR02 - FILME BOH 350ML Unidade Sergipe PE MIN 0,000 KG P…" at bounding box center [784, 454] width 1568 height 747
drag, startPoint x: 156, startPoint y: 345, endPoint x: 156, endPoint y: 360, distance: 15.0
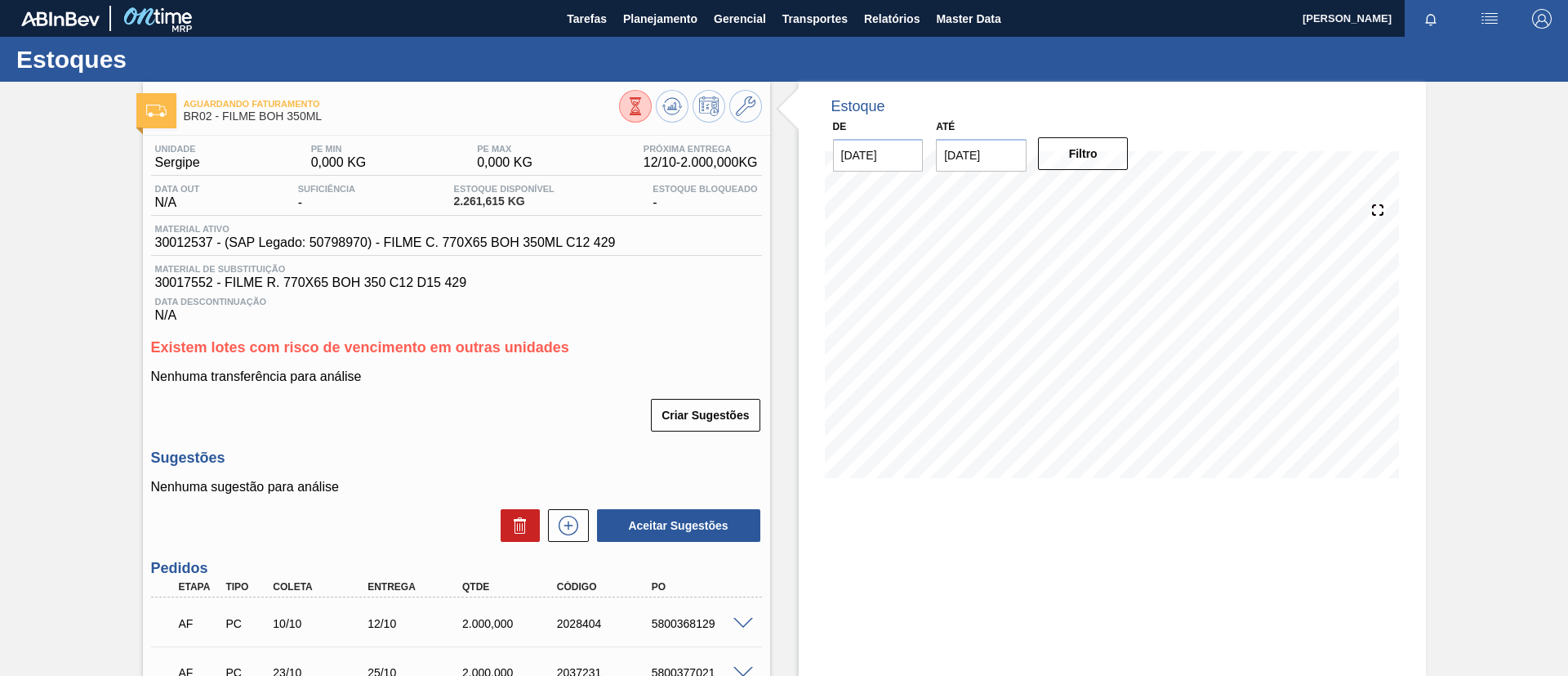
click at [156, 344] on span "Existem lotes com risco de vencimento em outras unidades" at bounding box center [361, 347] width 418 height 16
drag, startPoint x: 331, startPoint y: 116, endPoint x: 224, endPoint y: 117, distance: 107.0
click at [224, 117] on span "BR15 - FILME LISO 740MM" at bounding box center [401, 116] width 435 height 12
copy span "FILME LISO 740MM"
drag, startPoint x: 142, startPoint y: 251, endPoint x: 209, endPoint y: 254, distance: 67.1
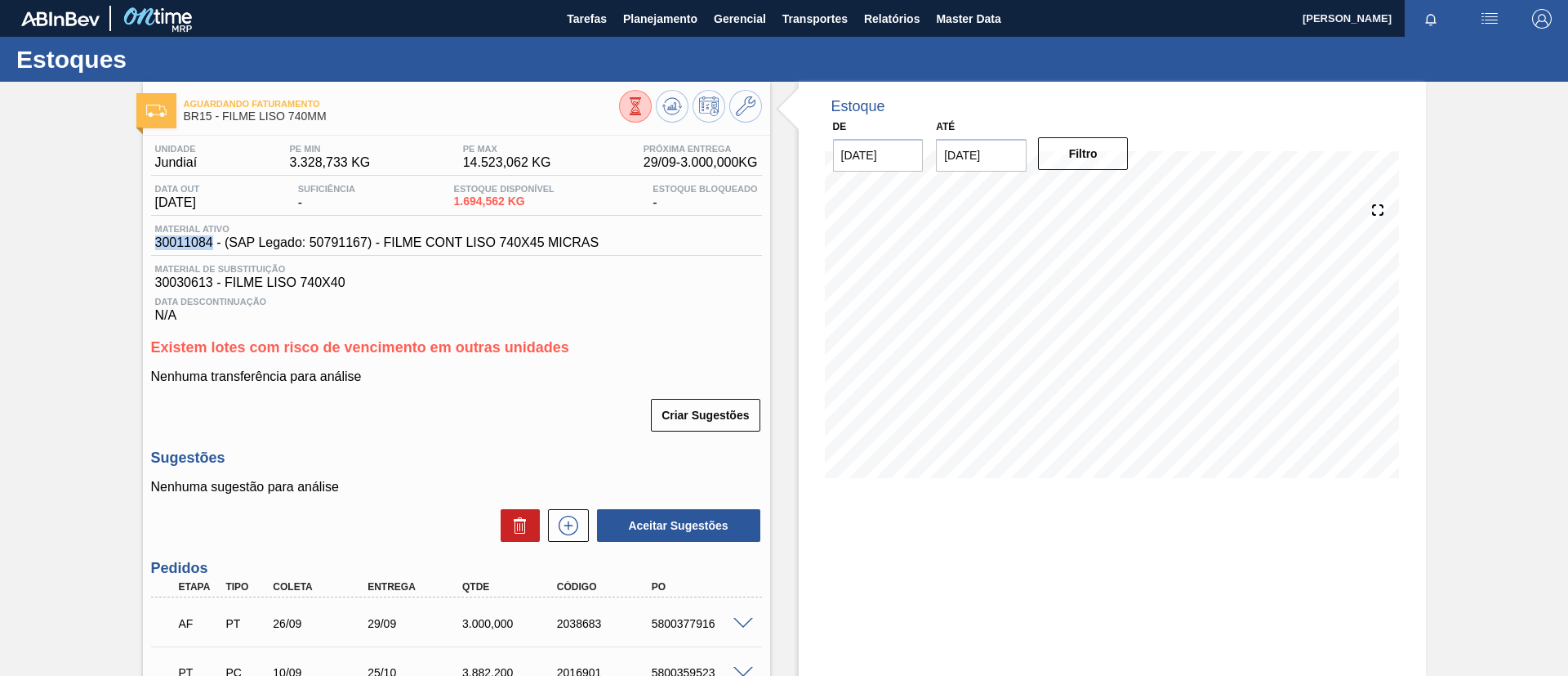
click at [209, 254] on div "Unidade Jundiaí PE MIN 3.328,733 KG PE MAX 14.523,062 KG Próxima Entrega 29/09 …" at bounding box center [456, 503] width 627 height 735
copy span "30011084"
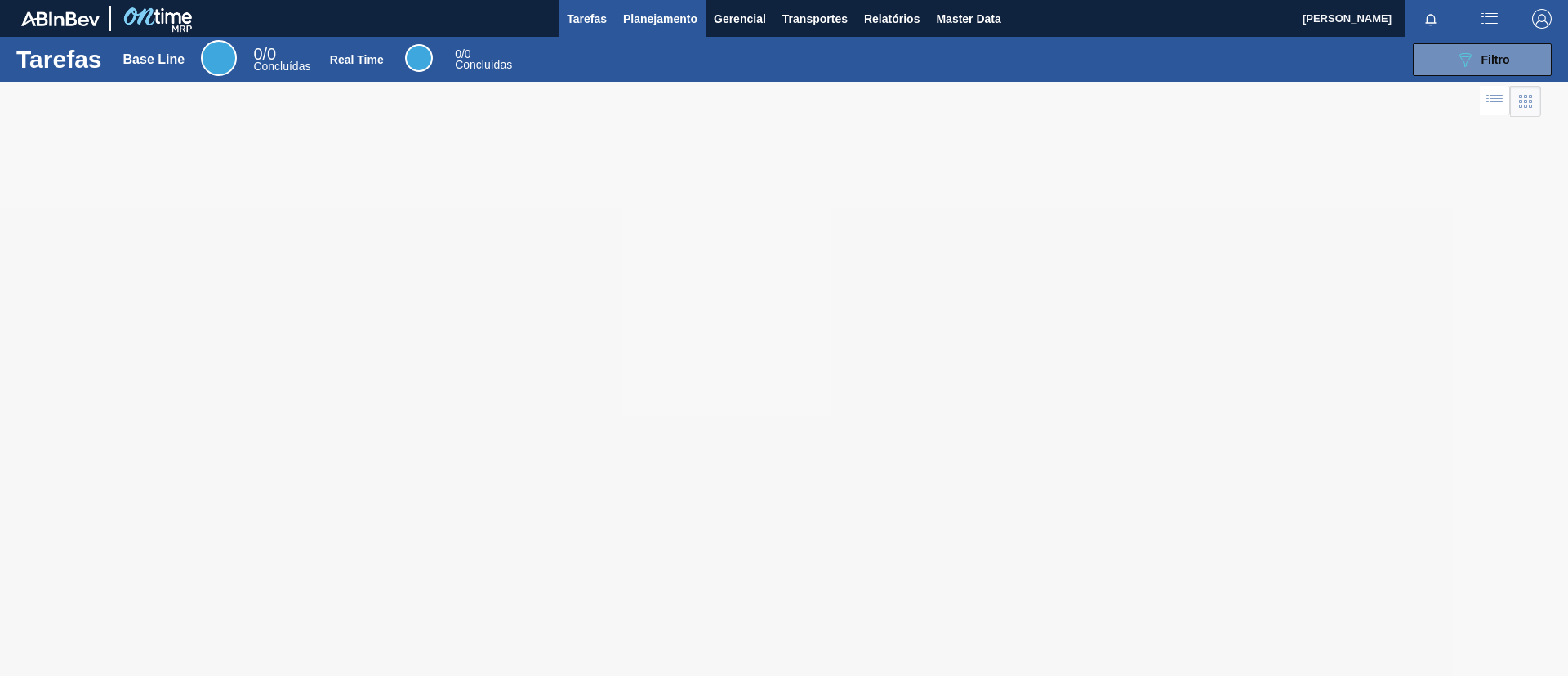
click at [704, 9] on button "Planejamento" at bounding box center [661, 18] width 91 height 37
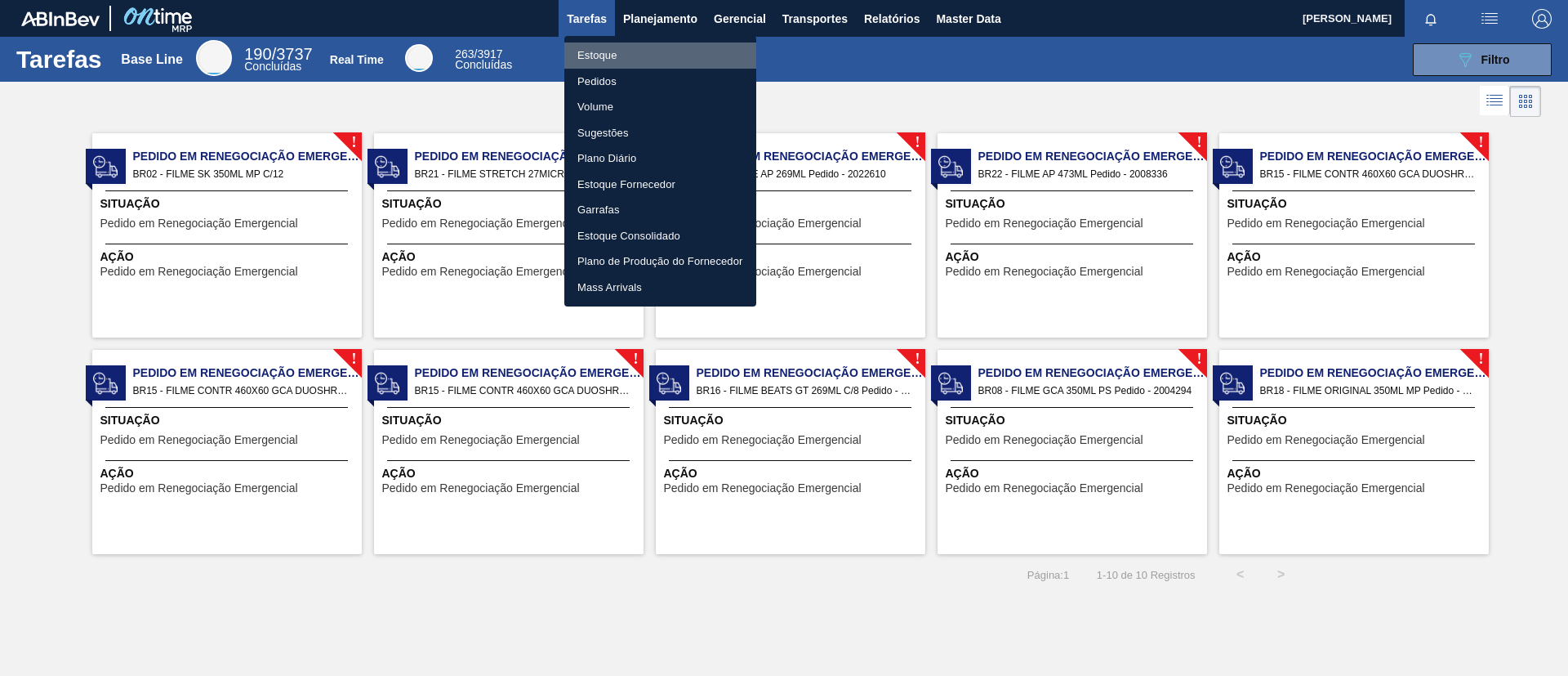
click at [681, 46] on li "Estoque" at bounding box center [660, 56] width 192 height 27
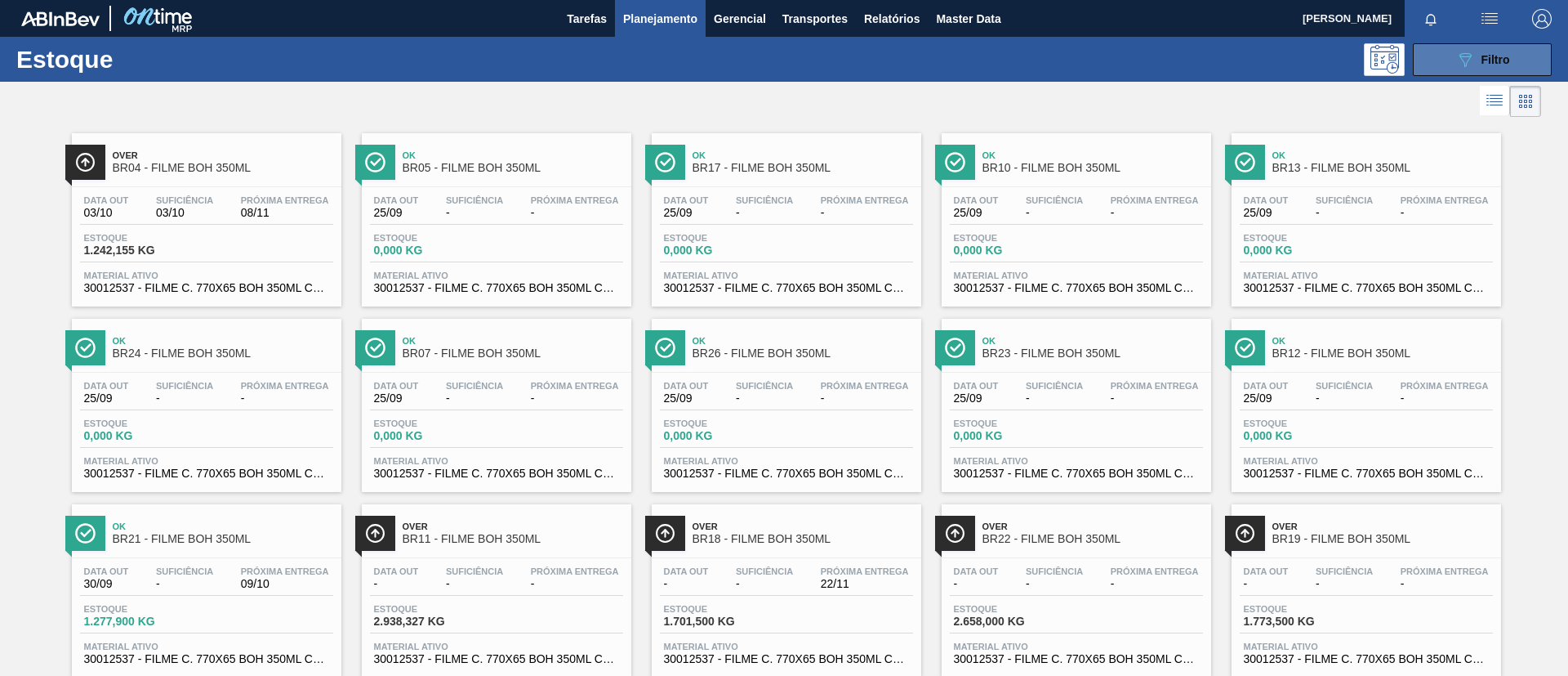
click at [1506, 68] on div "089F7B8B-B2A5-4AFE-B5C0-19BA573D28AC Filtro" at bounding box center [1483, 60] width 55 height 20
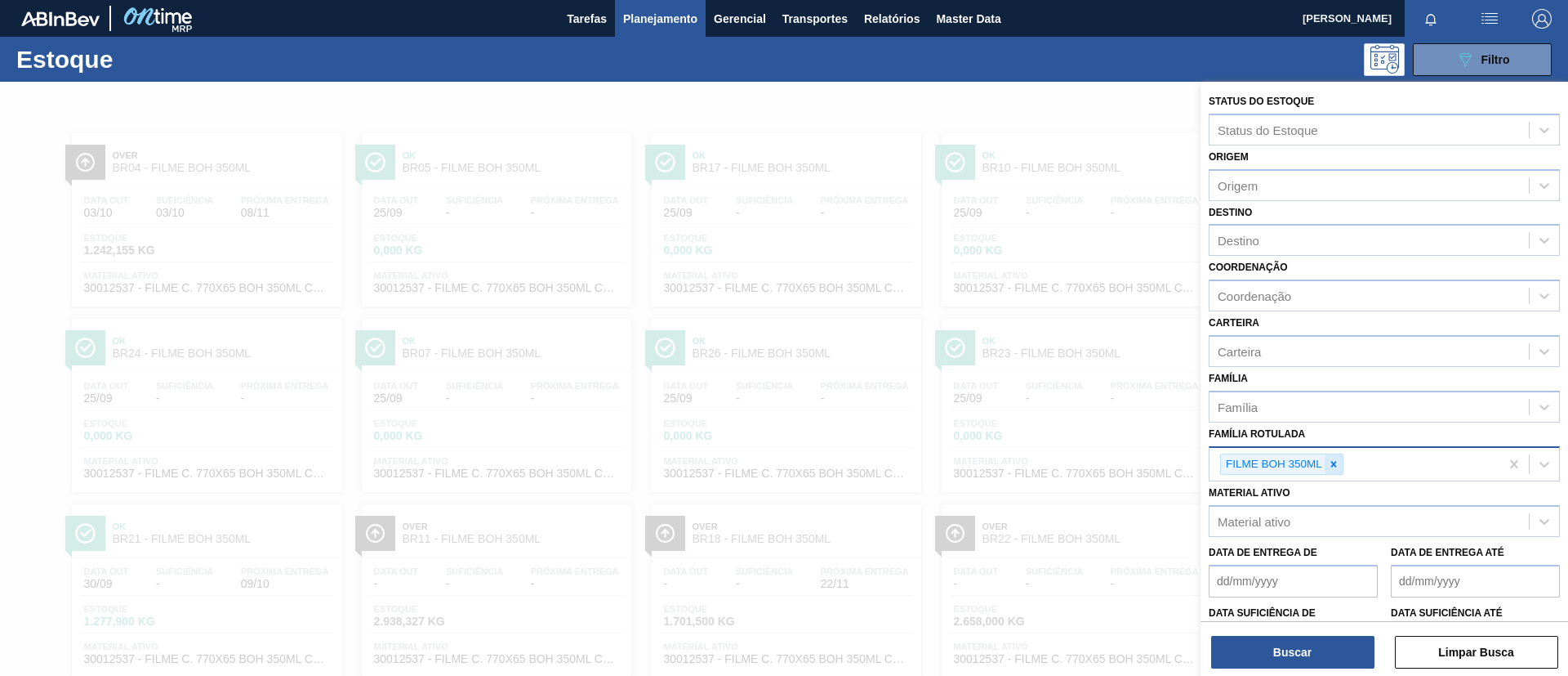
click at [1334, 462] on icon at bounding box center [1333, 464] width 6 height 6
click at [1339, 461] on div at bounding box center [1332, 465] width 18 height 21
click at [1339, 461] on div "Família Rotulada" at bounding box center [1368, 461] width 319 height 24
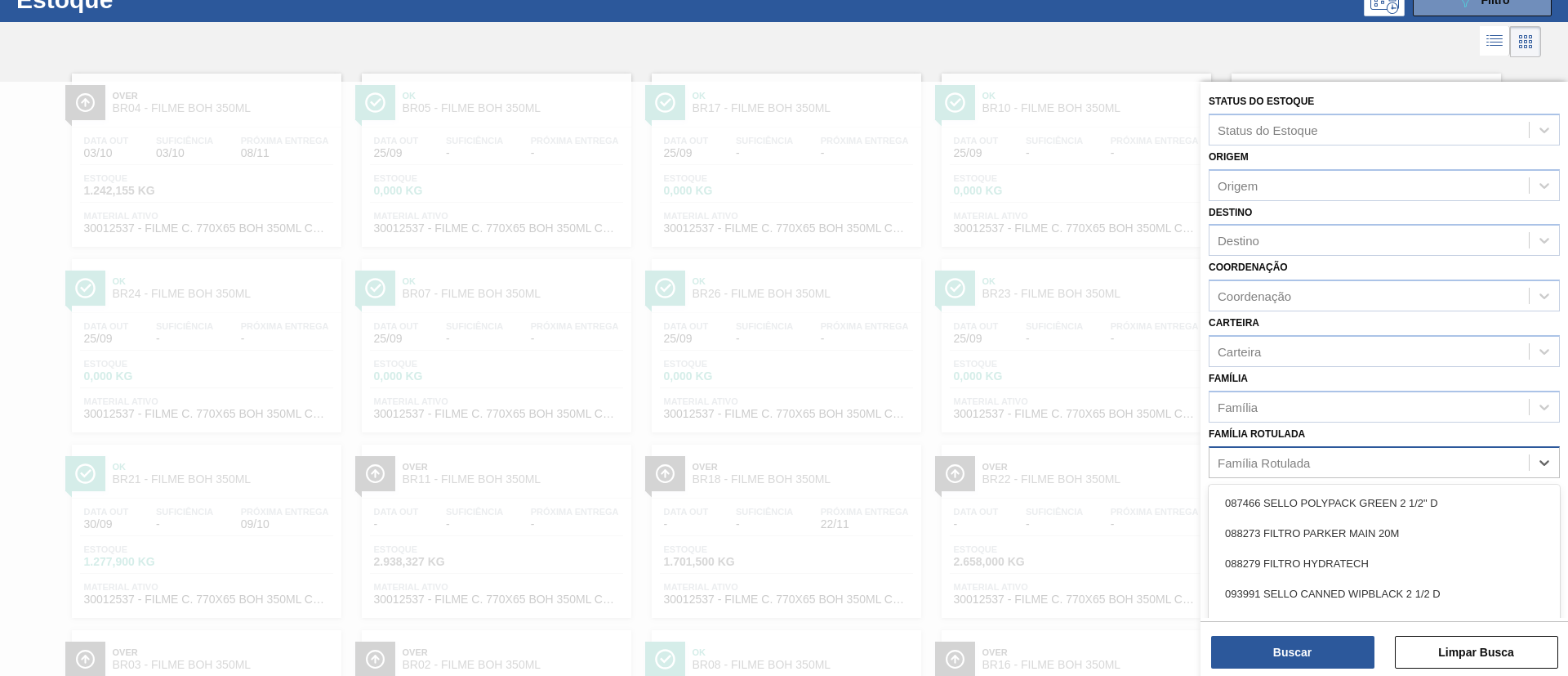
scroll to position [61, 0]
type Rotulada "ORIGINAL 350ML"
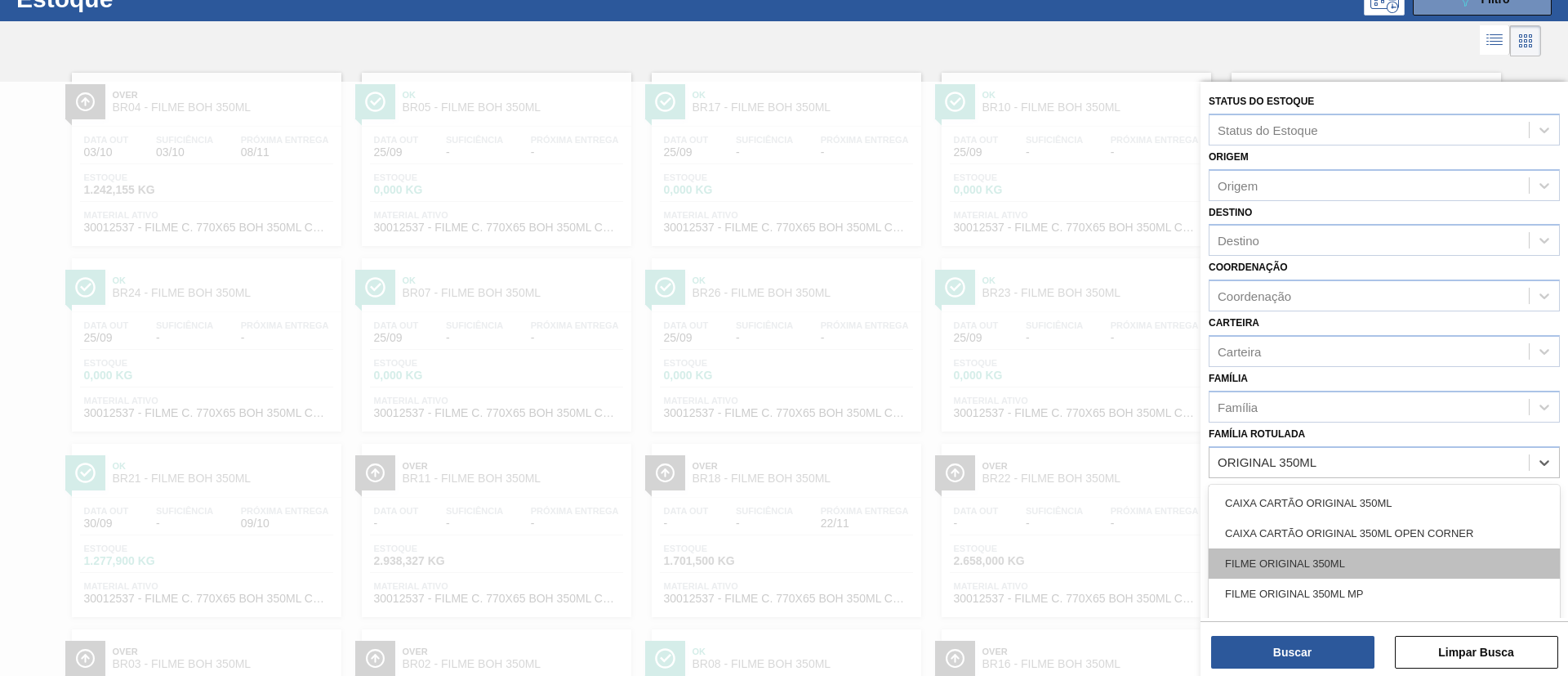
click at [1351, 555] on div "FILME ORIGINAL 350ML" at bounding box center [1383, 563] width 351 height 30
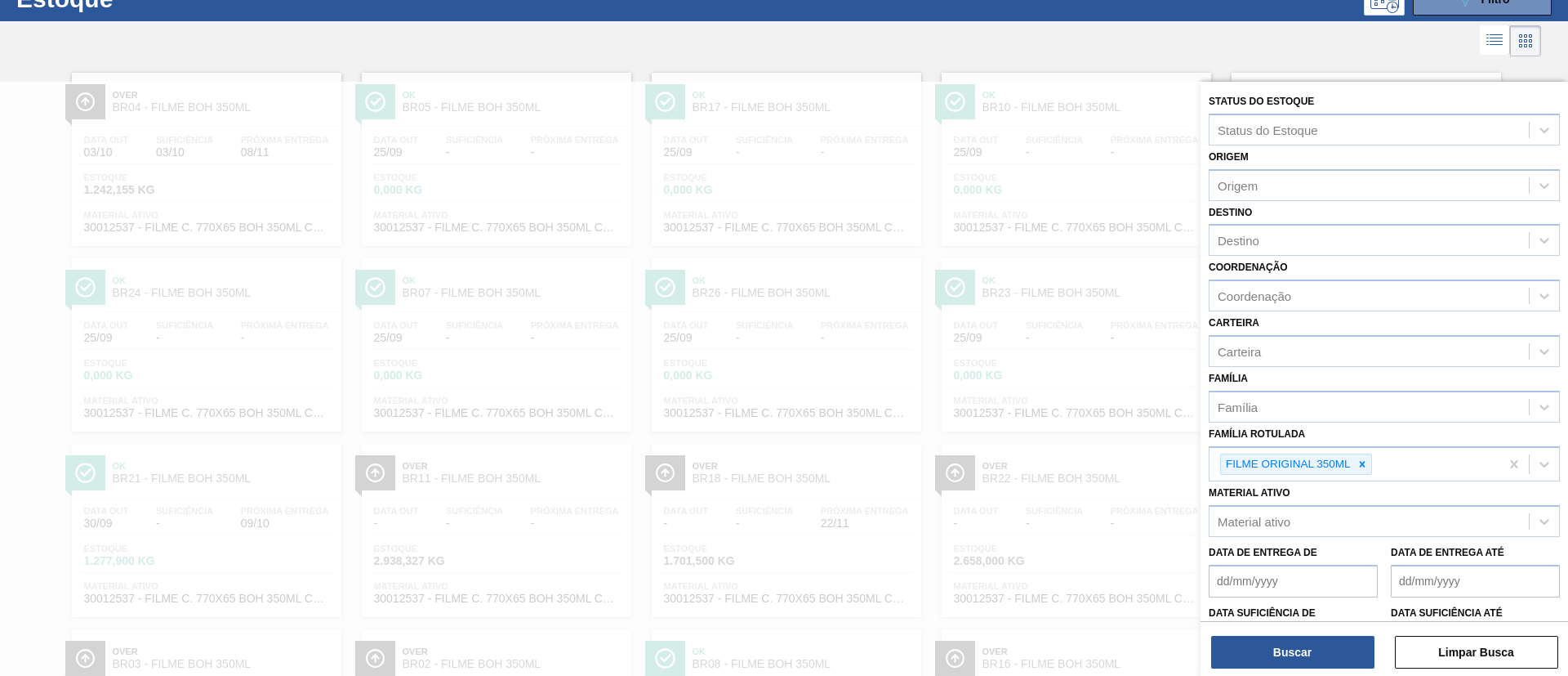
click at [1310, 205] on div "Destino Destino" at bounding box center [1383, 228] width 351 height 56
click at [1303, 243] on div "Destino" at bounding box center [1368, 240] width 319 height 24
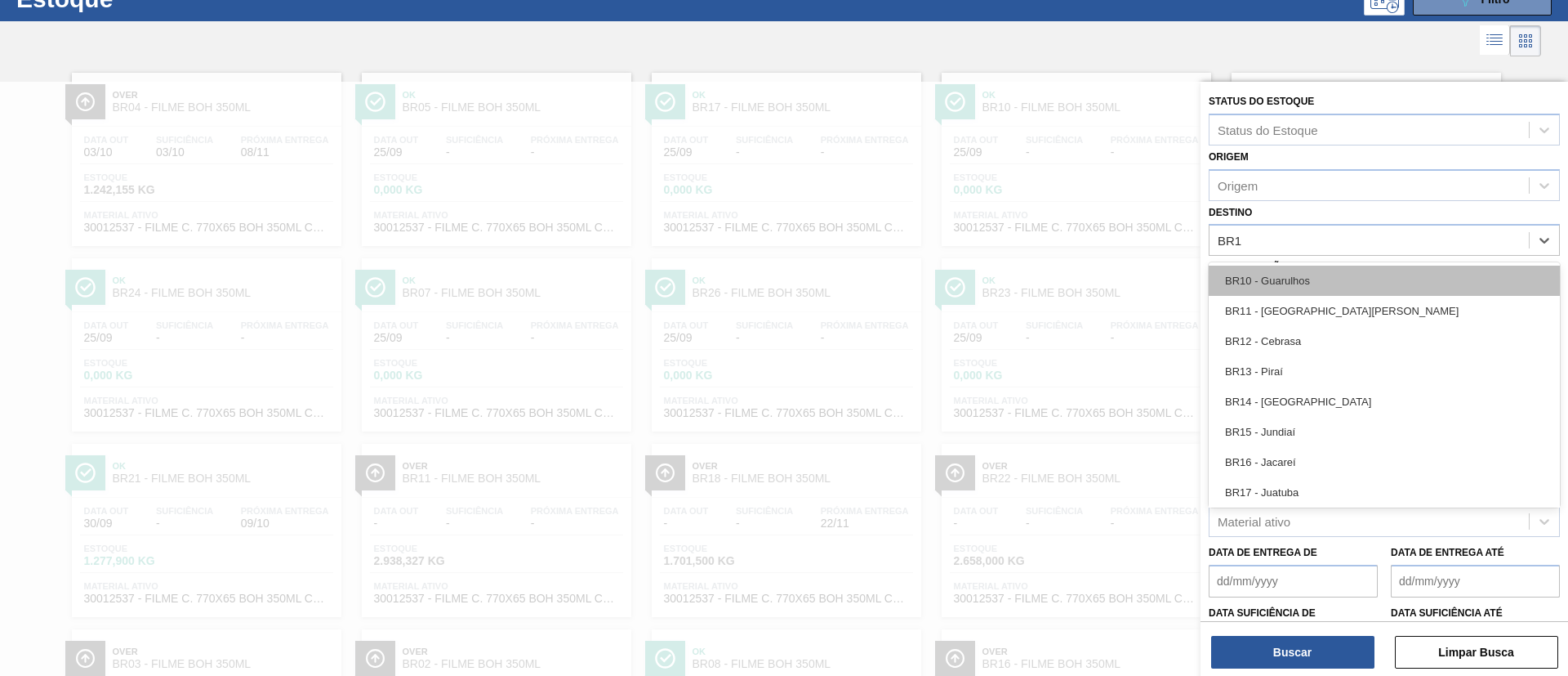
type input "BR12"
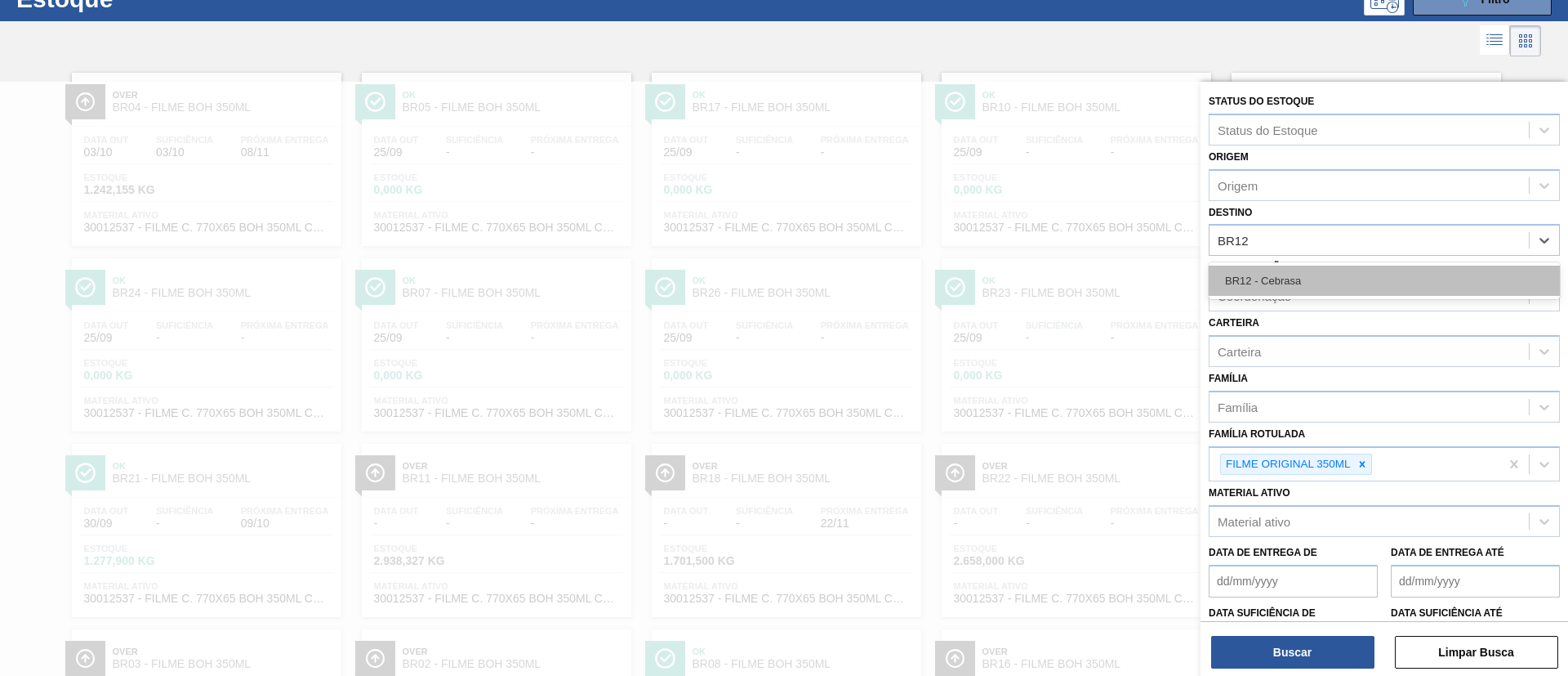
click at [1317, 282] on div "BR12 - Cebrasa" at bounding box center [1383, 280] width 351 height 30
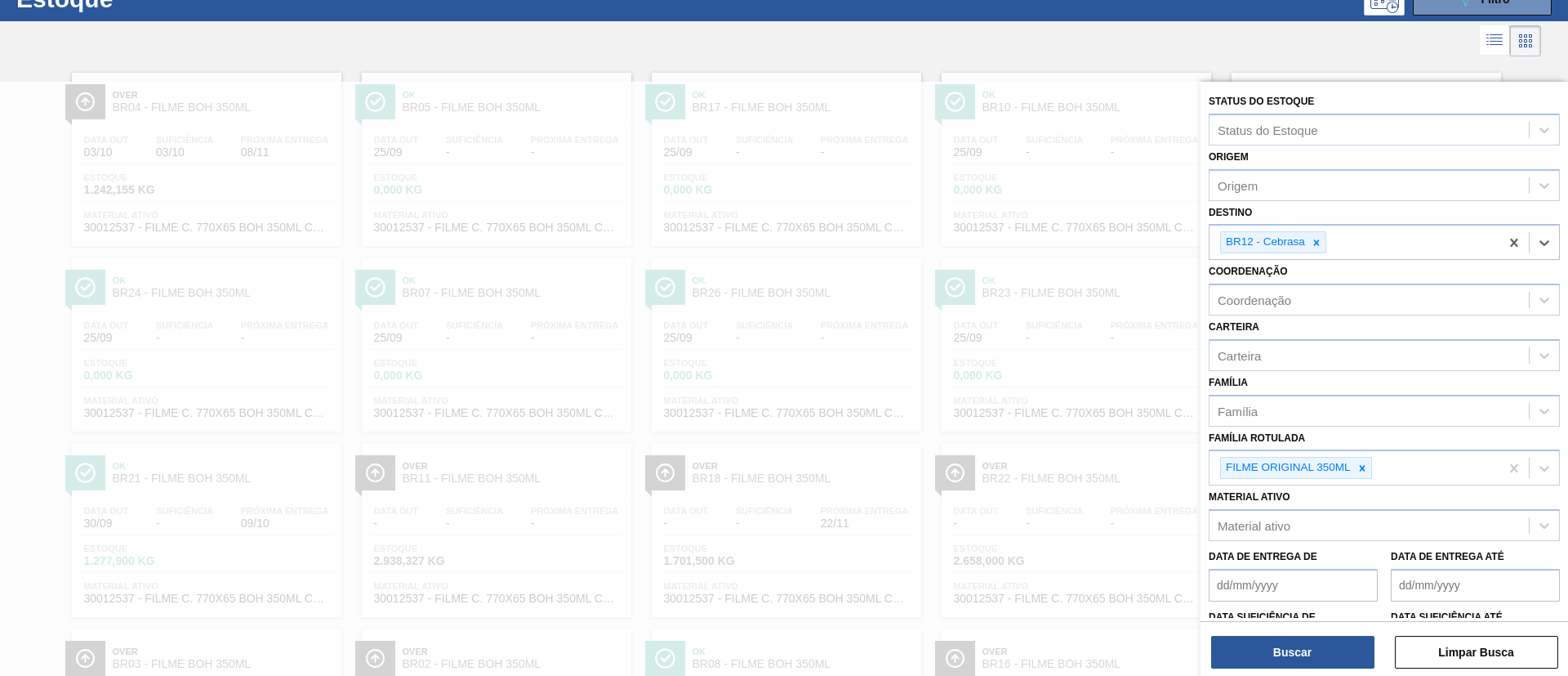
click at [1300, 623] on div "Buscar Limpar Busca" at bounding box center [1383, 644] width 367 height 45
click at [1312, 648] on button "Buscar" at bounding box center [1293, 651] width 164 height 33
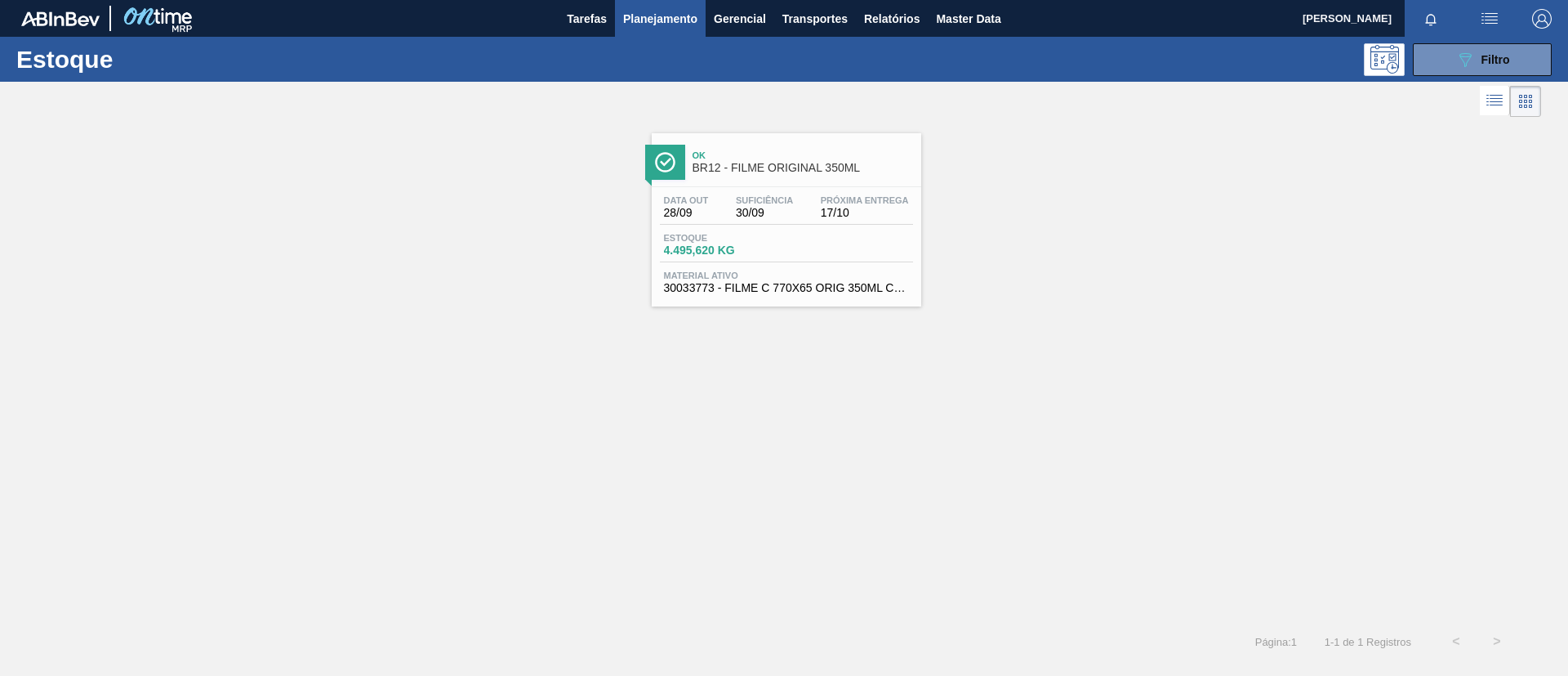
click at [830, 253] on div "Estoque 4.495,620 KG" at bounding box center [785, 247] width 253 height 29
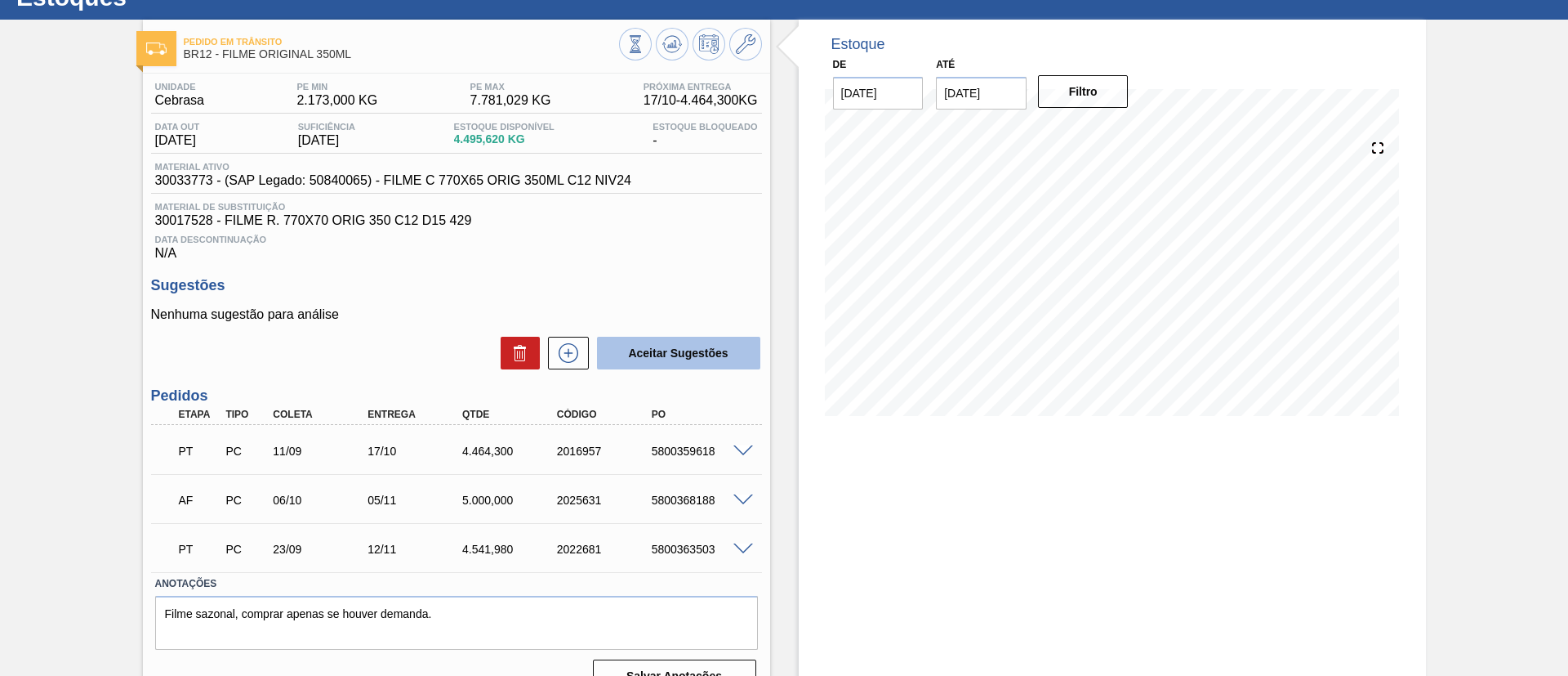
scroll to position [92, 0]
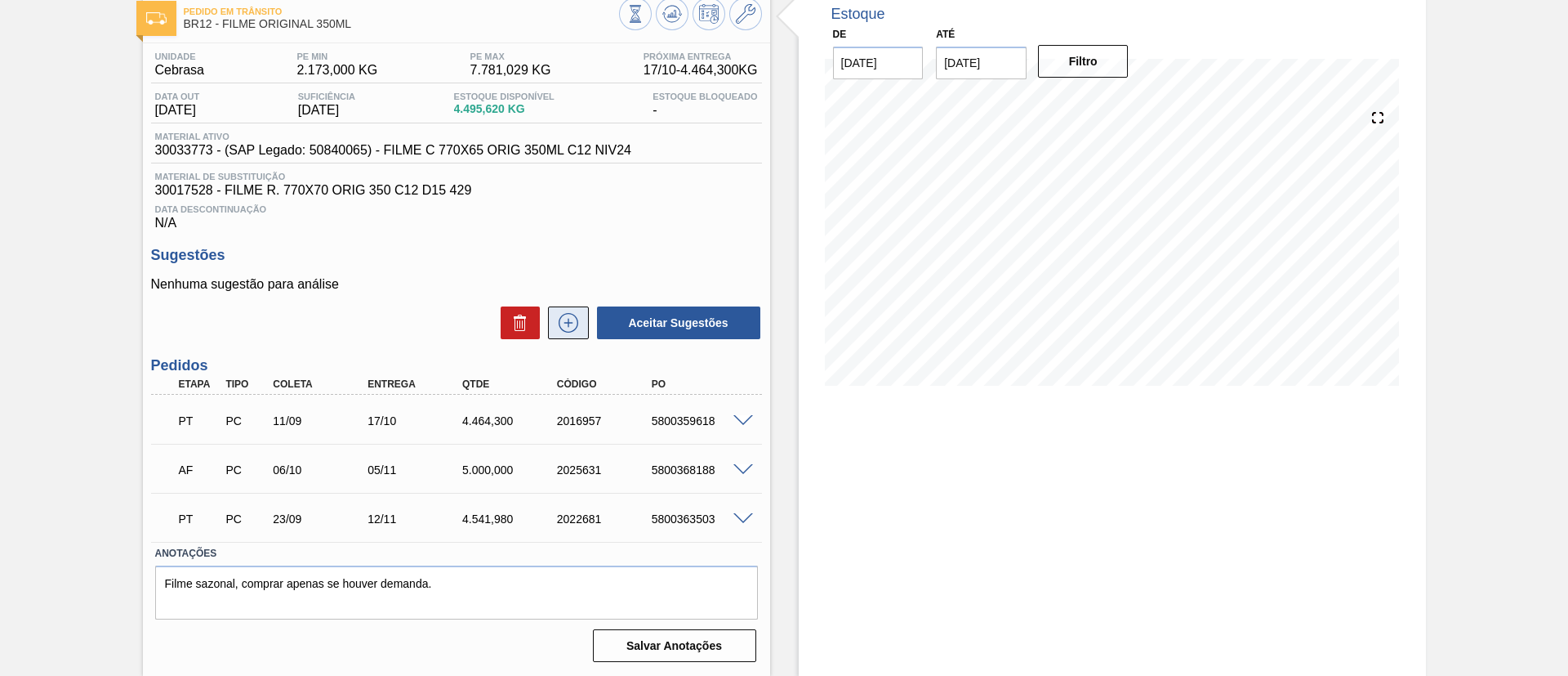
click at [565, 323] on icon at bounding box center [567, 322] width 9 height 1
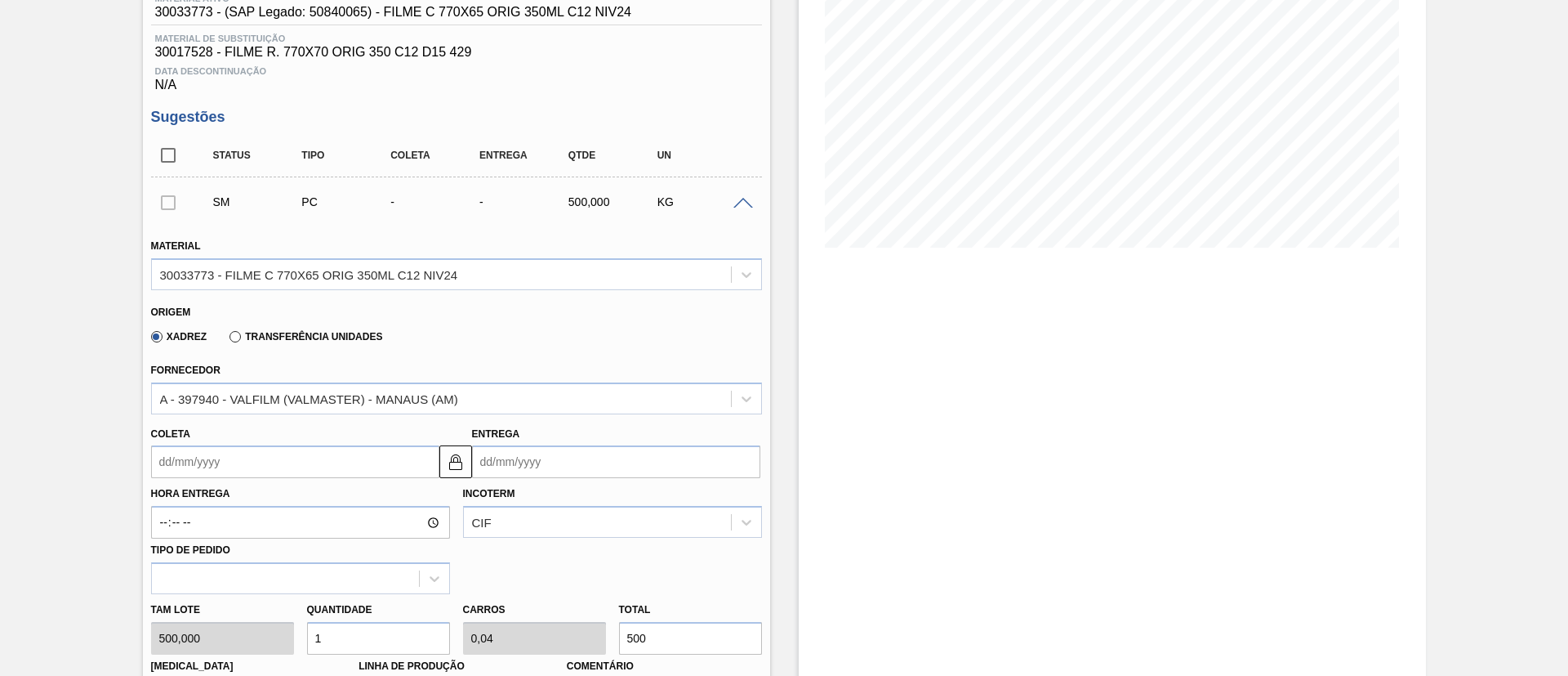
scroll to position [337, 0]
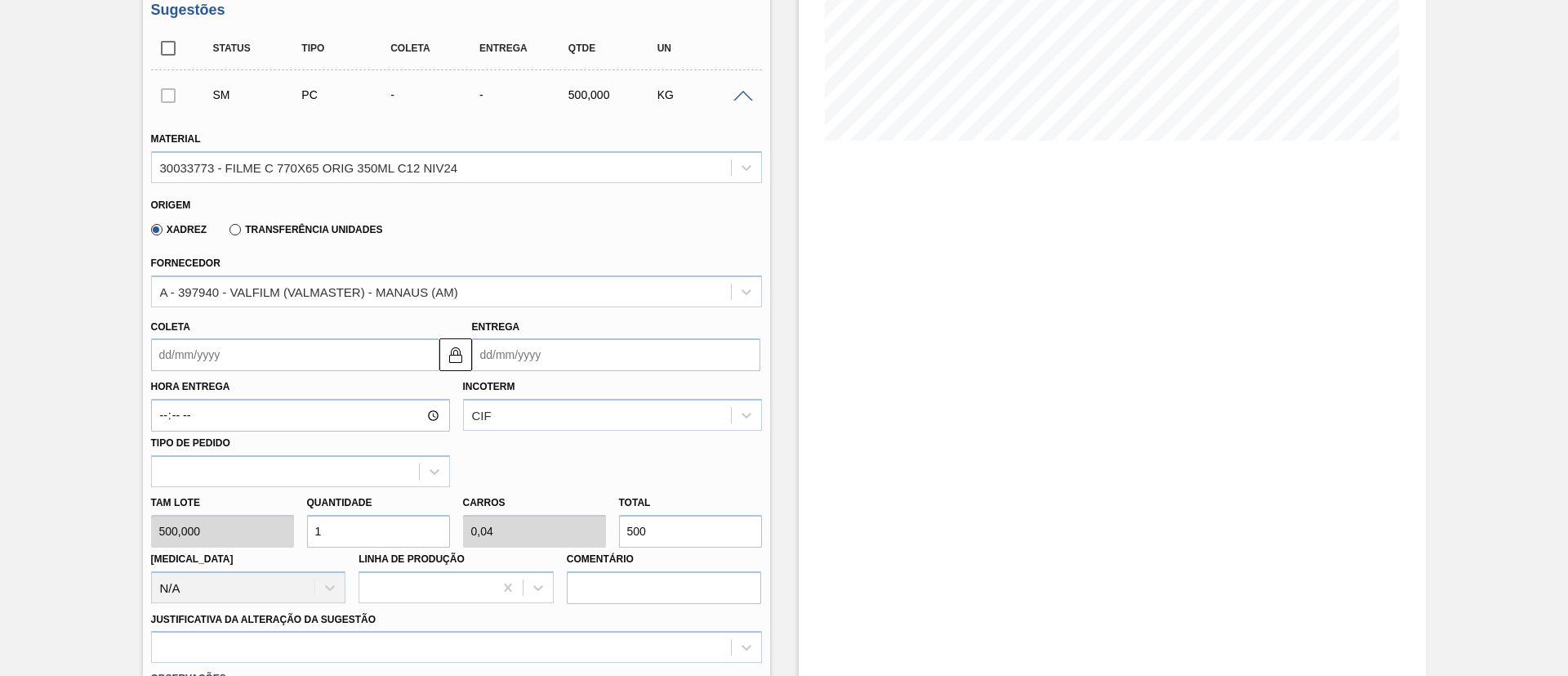
click at [305, 226] on label "Transferência Unidades" at bounding box center [305, 229] width 152 height 11
click at [227, 233] on input "Transferência Unidades" at bounding box center [227, 233] width 0 height 0
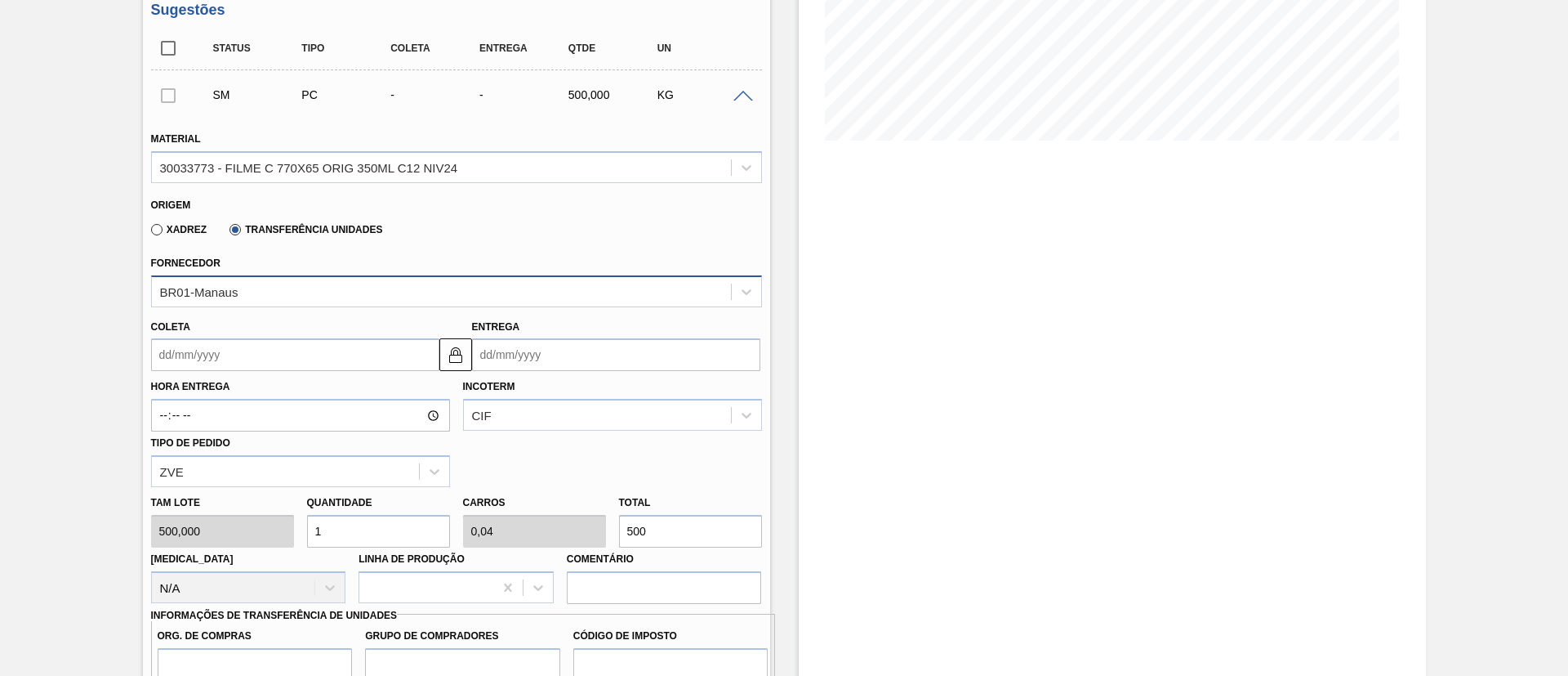
click at [311, 280] on div "BR01-Manaus" at bounding box center [441, 291] width 579 height 24
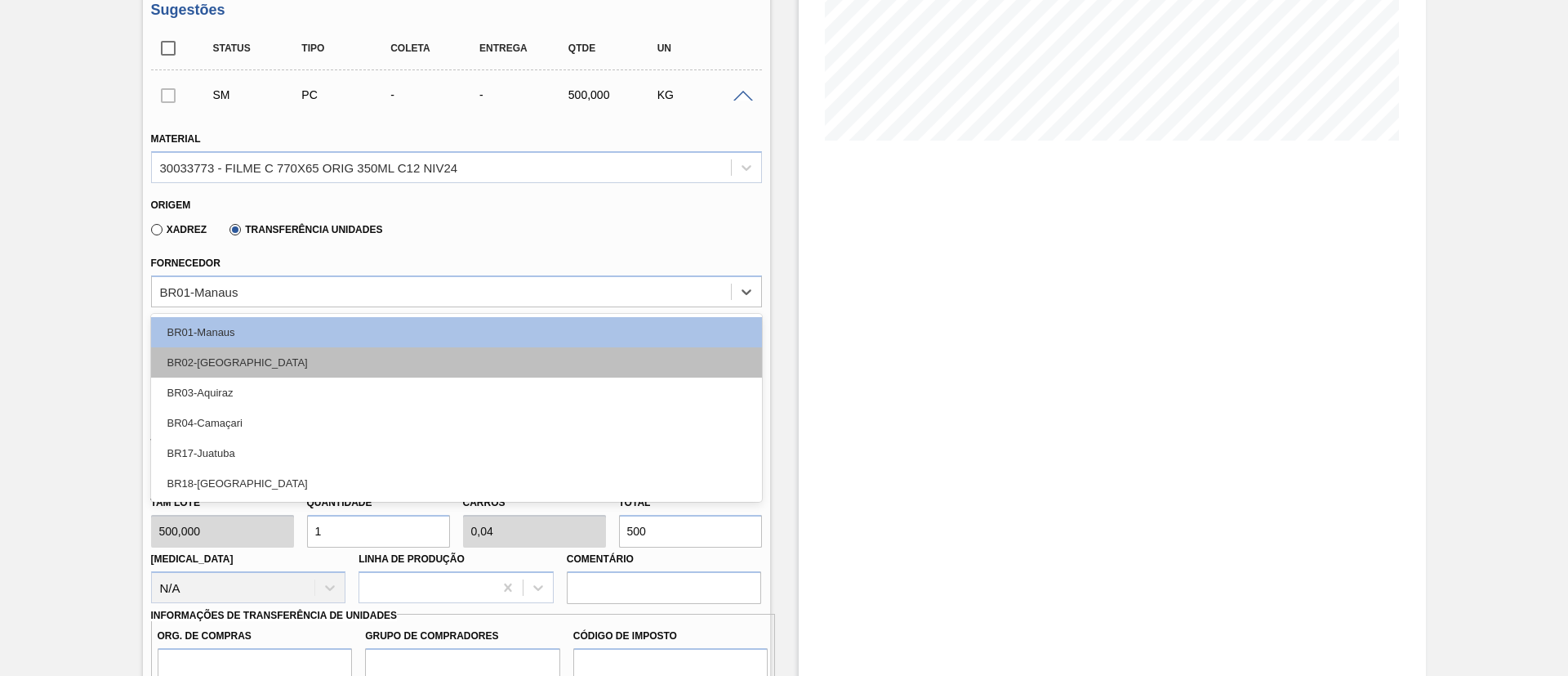
click at [303, 350] on div "BR02-Sergipe" at bounding box center [456, 363] width 610 height 30
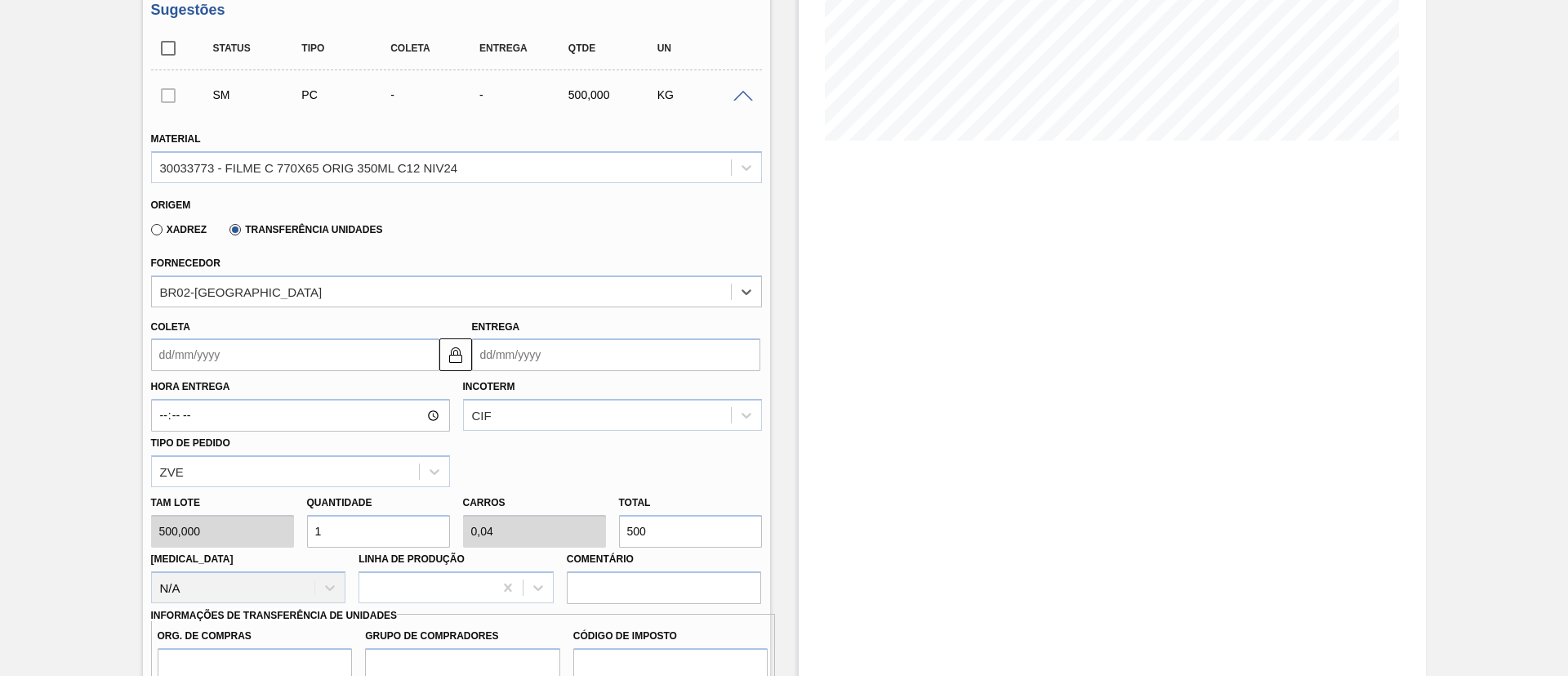
click at [260, 346] on input "Coleta" at bounding box center [295, 354] width 289 height 33
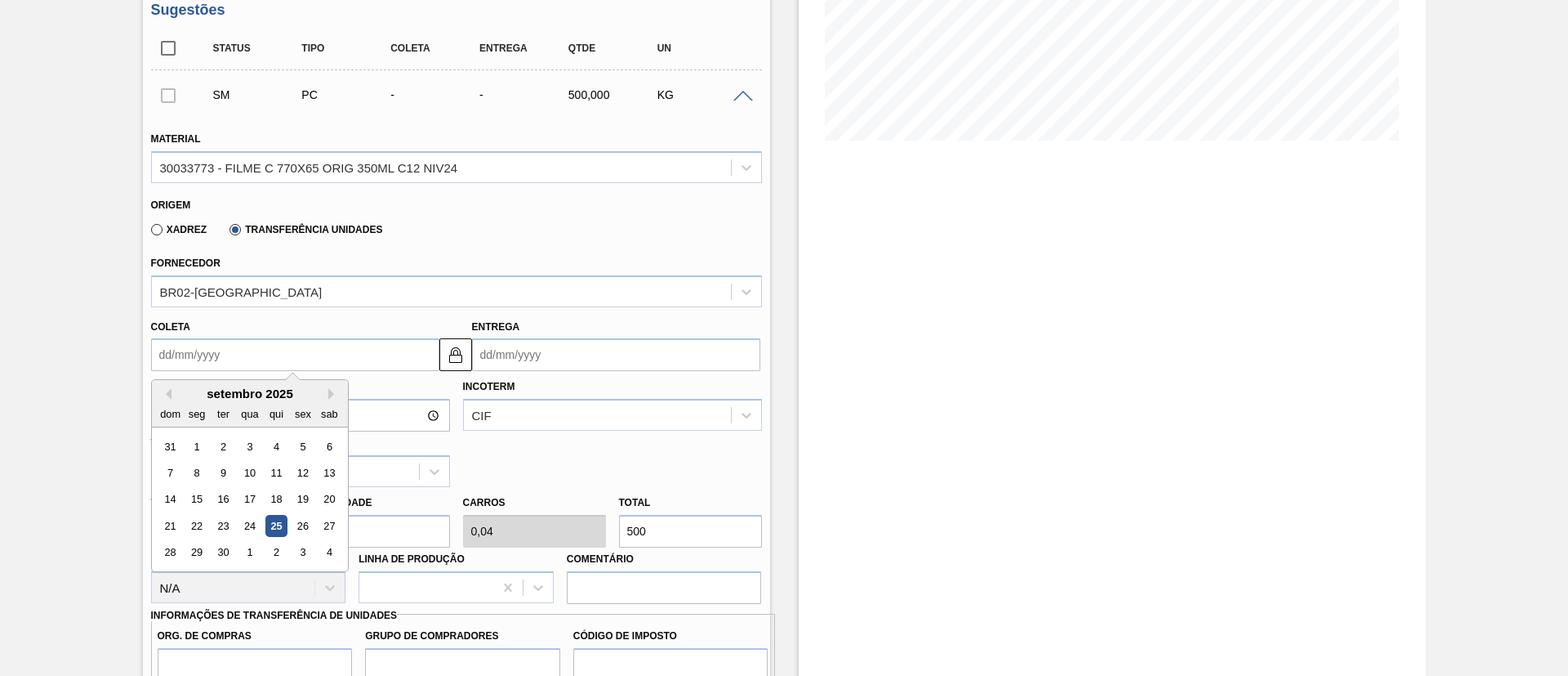
click at [272, 527] on div "25" at bounding box center [275, 525] width 22 height 22
type input "[DATE]"
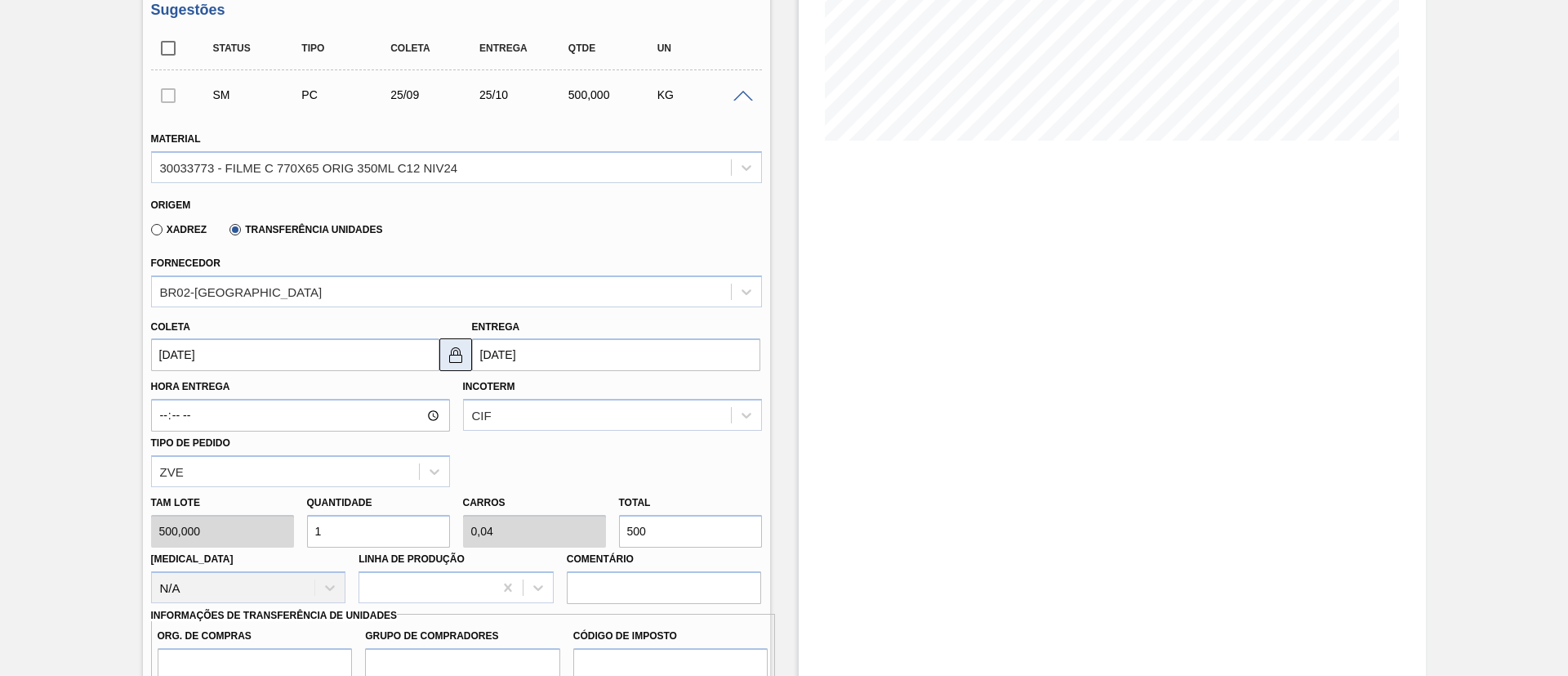
click at [446, 355] on img at bounding box center [455, 354] width 20 height 20
click at [518, 356] on input "[DATE]" at bounding box center [616, 354] width 289 height 33
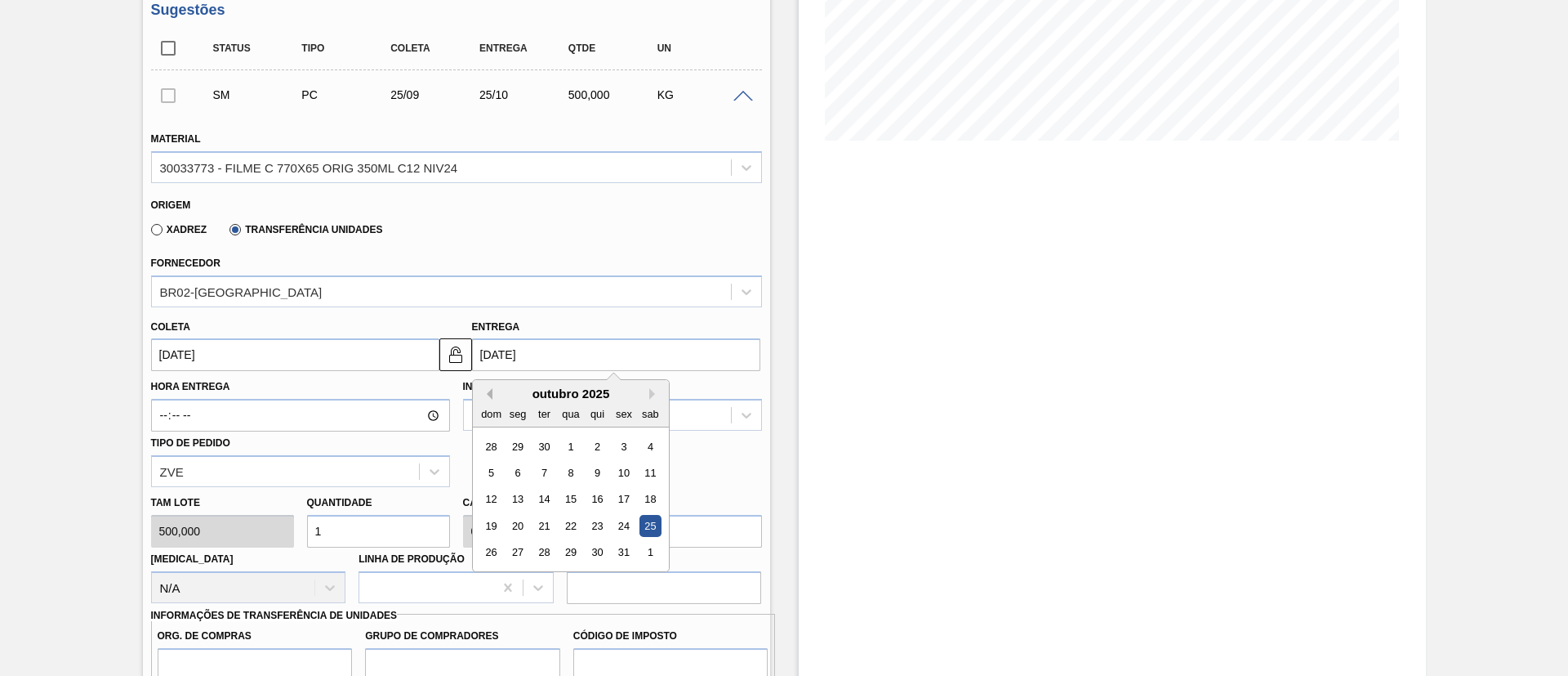
click at [485, 395] on button "Previous Month" at bounding box center [486, 394] width 11 height 11
click at [491, 544] on div "28" at bounding box center [490, 552] width 22 height 22
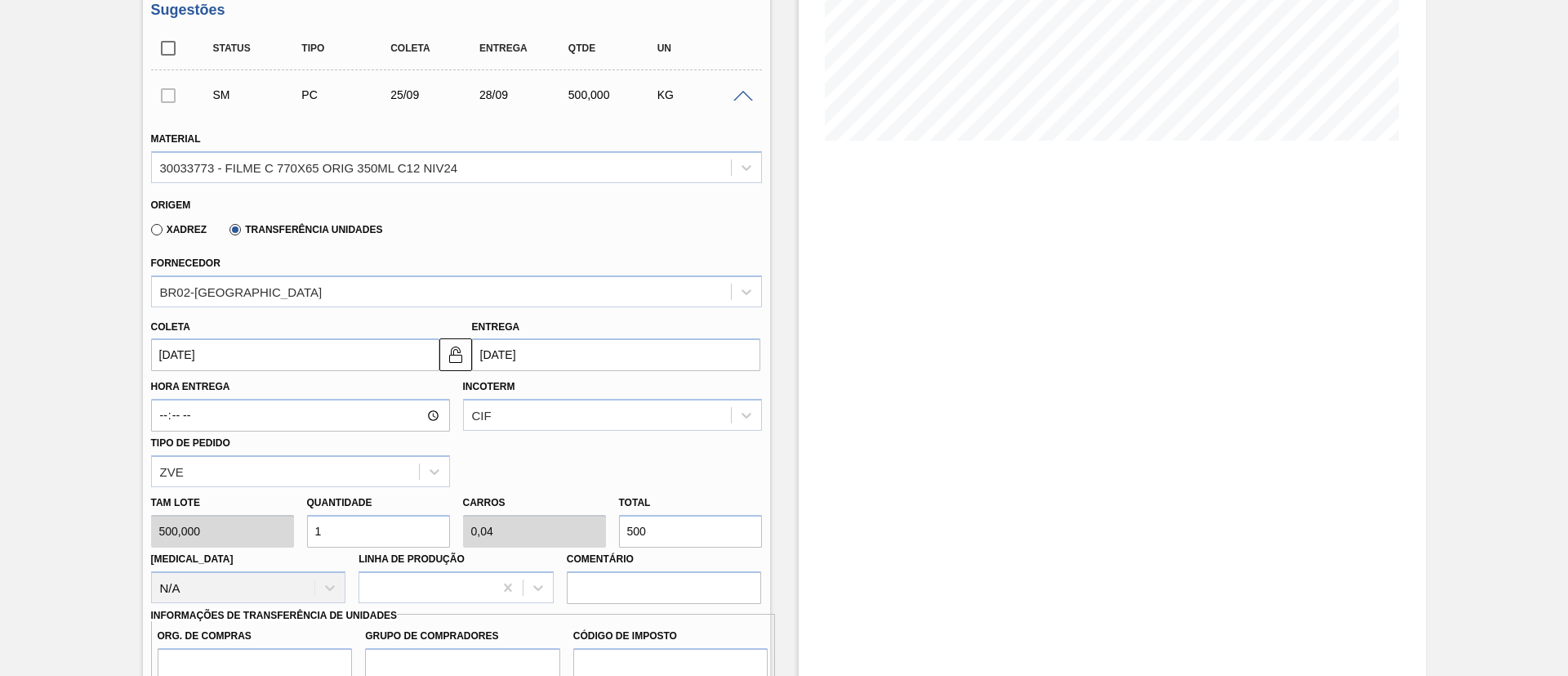
type input "[DATE]"
click at [593, 526] on div "Tam lote 500,000 Quantidade 1 Carros 0,04 Total 500 Doca N/A Linha de Produção …" at bounding box center [456, 544] width 624 height 116
click at [620, 527] on input "500" at bounding box center [690, 531] width 143 height 33
click at [622, 528] on input "500" at bounding box center [690, 531] width 143 height 33
type input "3"
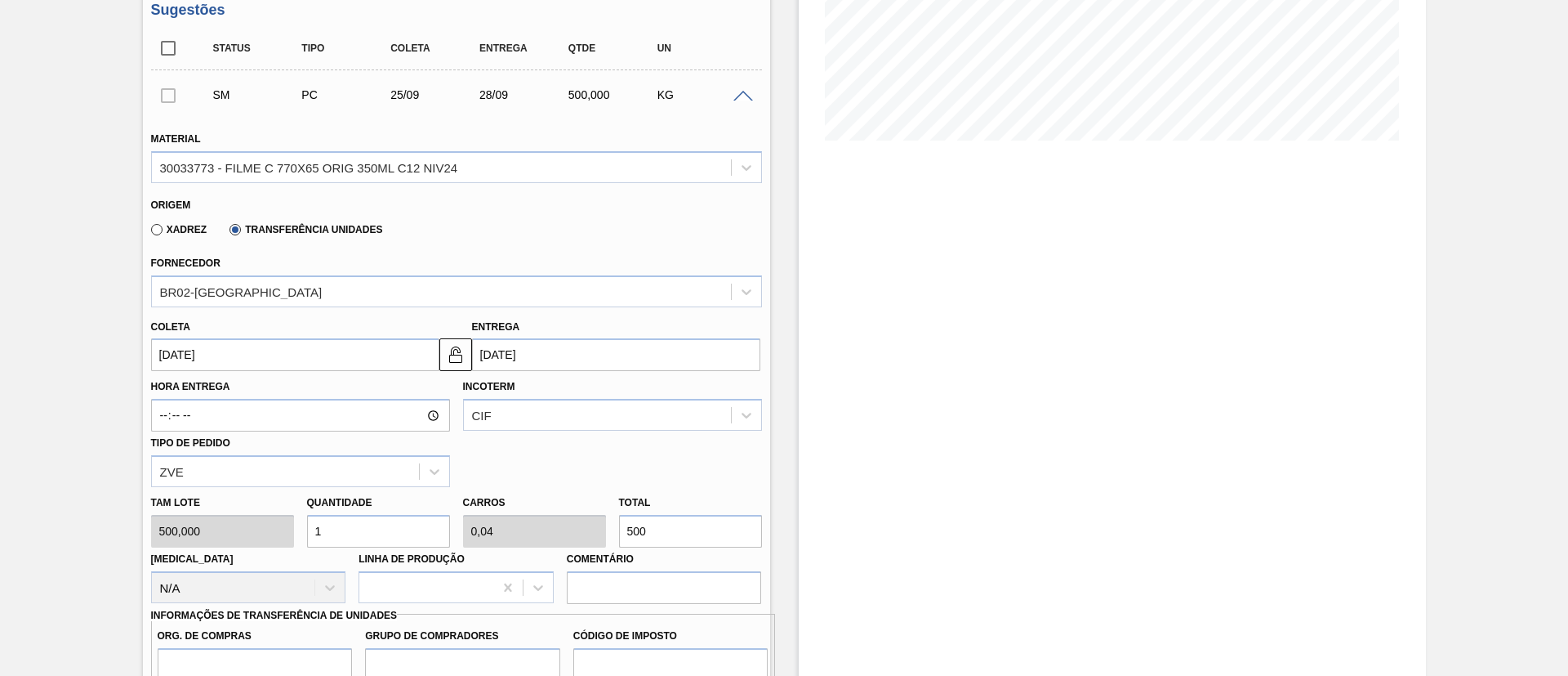
type input "0,12"
type input "1.500"
drag, startPoint x: 617, startPoint y: 435, endPoint x: 604, endPoint y: 422, distance: 18.4
click at [604, 423] on div "Hora Entrega Incoterm CIF Tipo de pedido ZVE" at bounding box center [456, 429] width 624 height 116
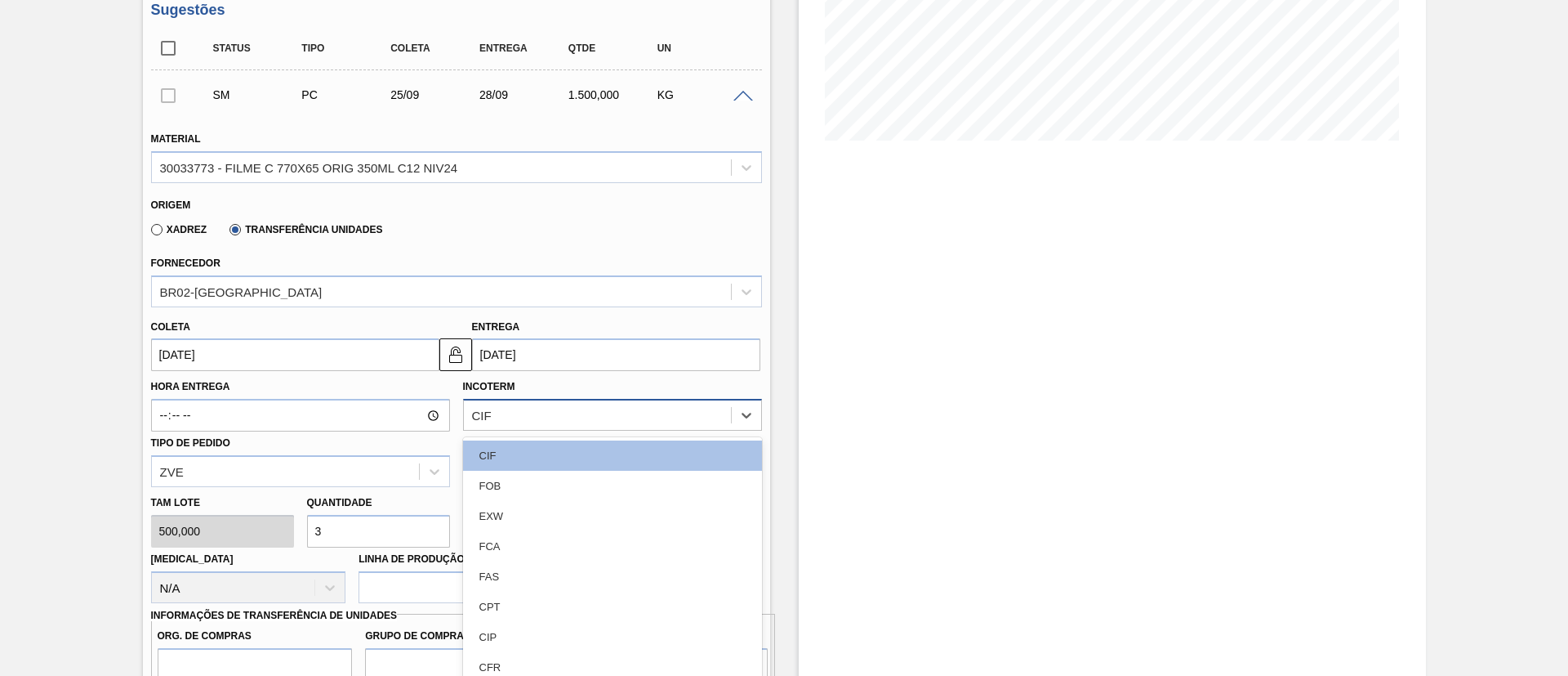
click at [604, 422] on div "Hora Entrega Incoterm option CIF focused, 1 of 11. 11 results available. Use Up…" at bounding box center [456, 429] width 624 height 116
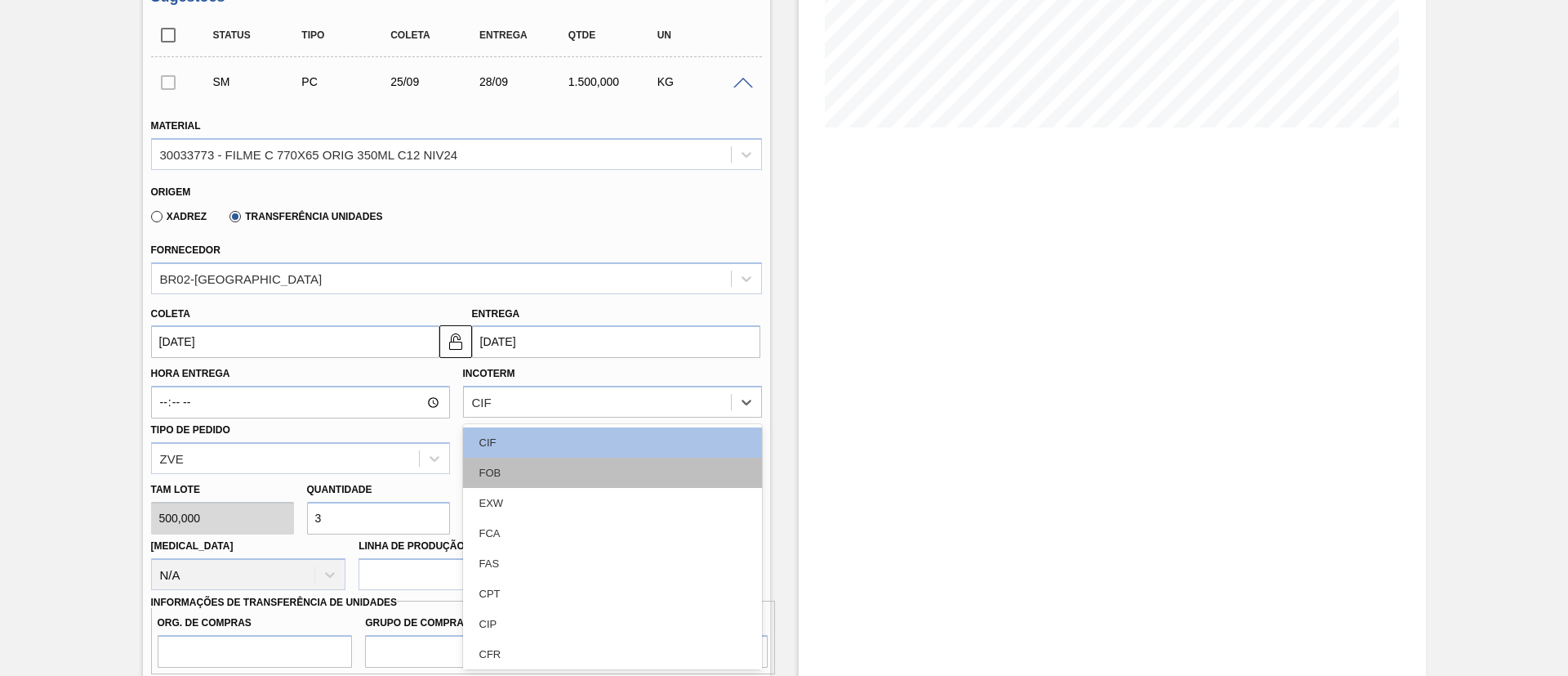
click at [566, 470] on div "FOB" at bounding box center [612, 472] width 299 height 30
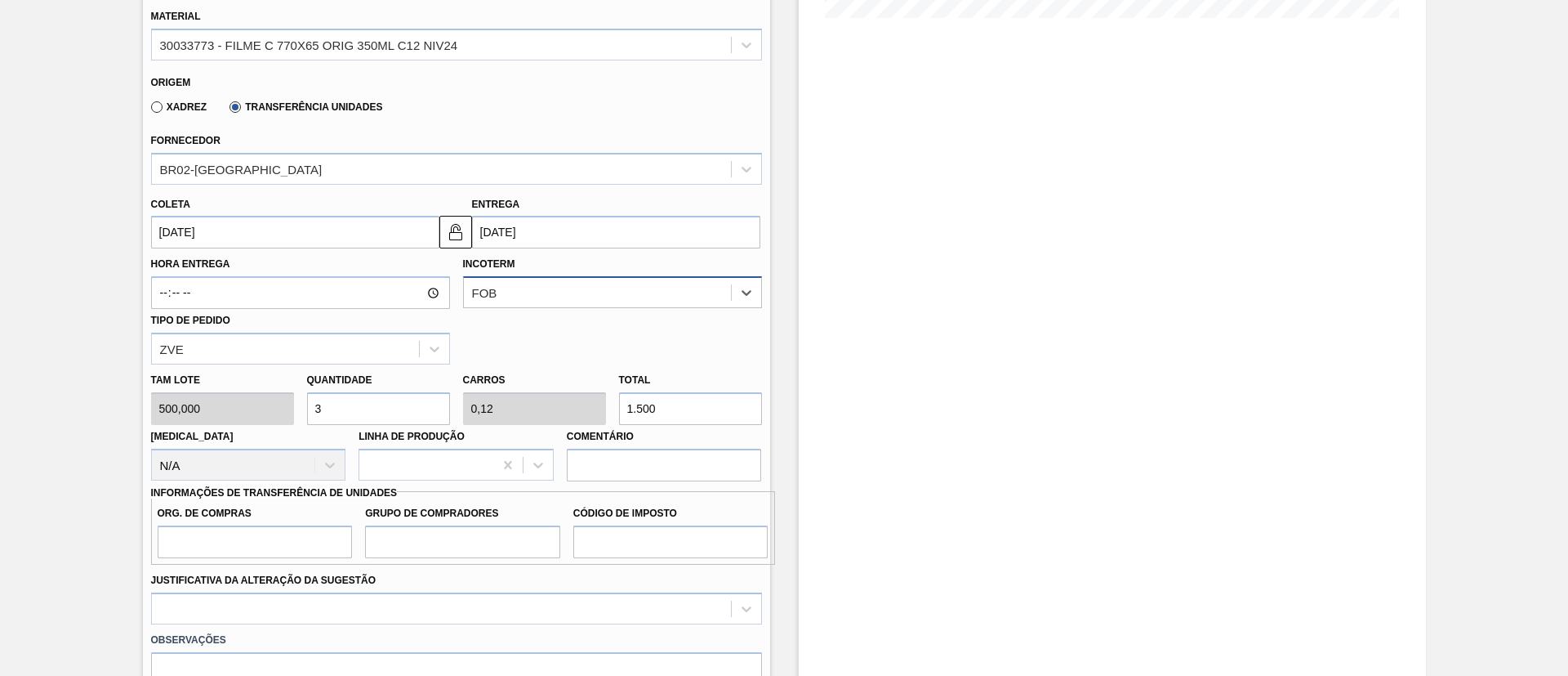
scroll to position [596, 0]
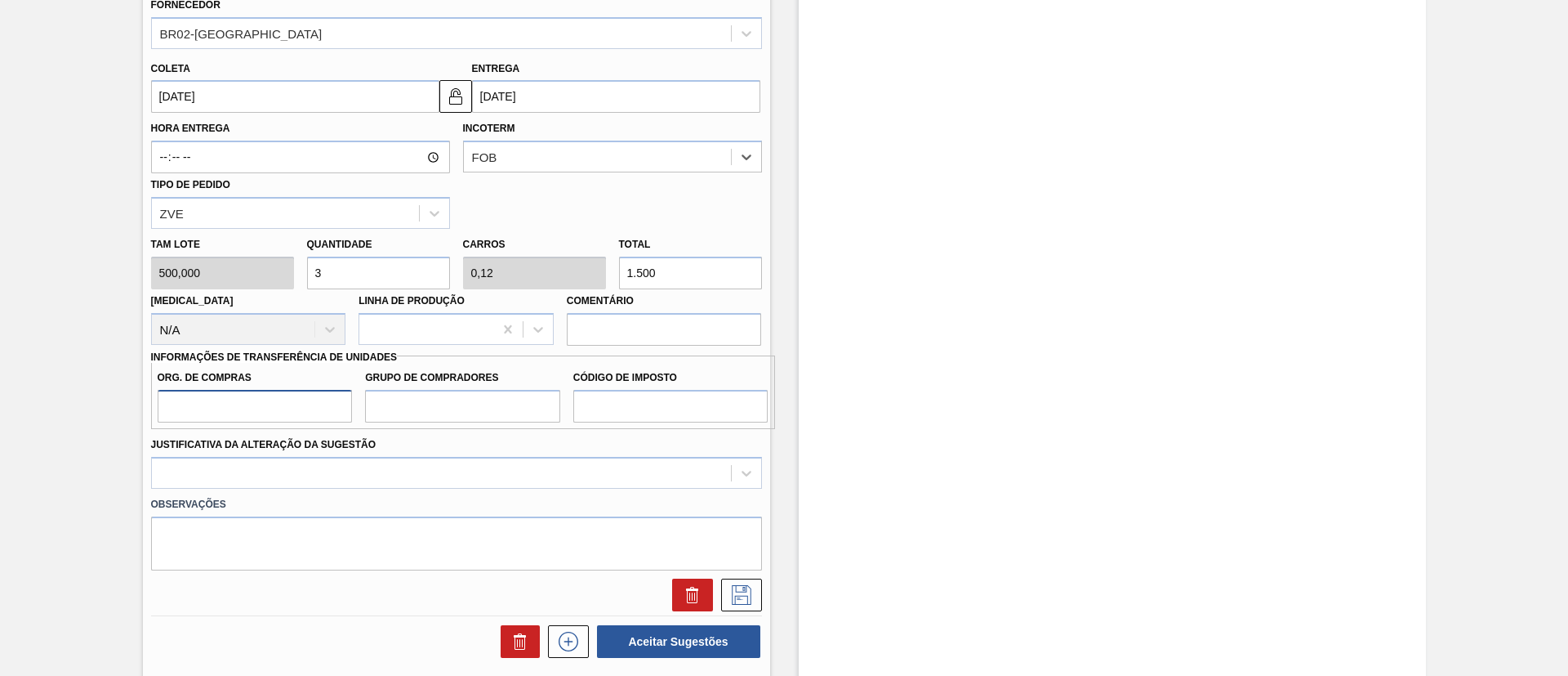
click at [323, 406] on input "Org. de Compras" at bounding box center [255, 406] width 195 height 33
type input "BR00"
drag, startPoint x: 455, startPoint y: 403, endPoint x: 465, endPoint y: 418, distance: 18.0
click at [455, 403] on input "Grupo de Compradores" at bounding box center [463, 406] width 195 height 33
type input "A01"
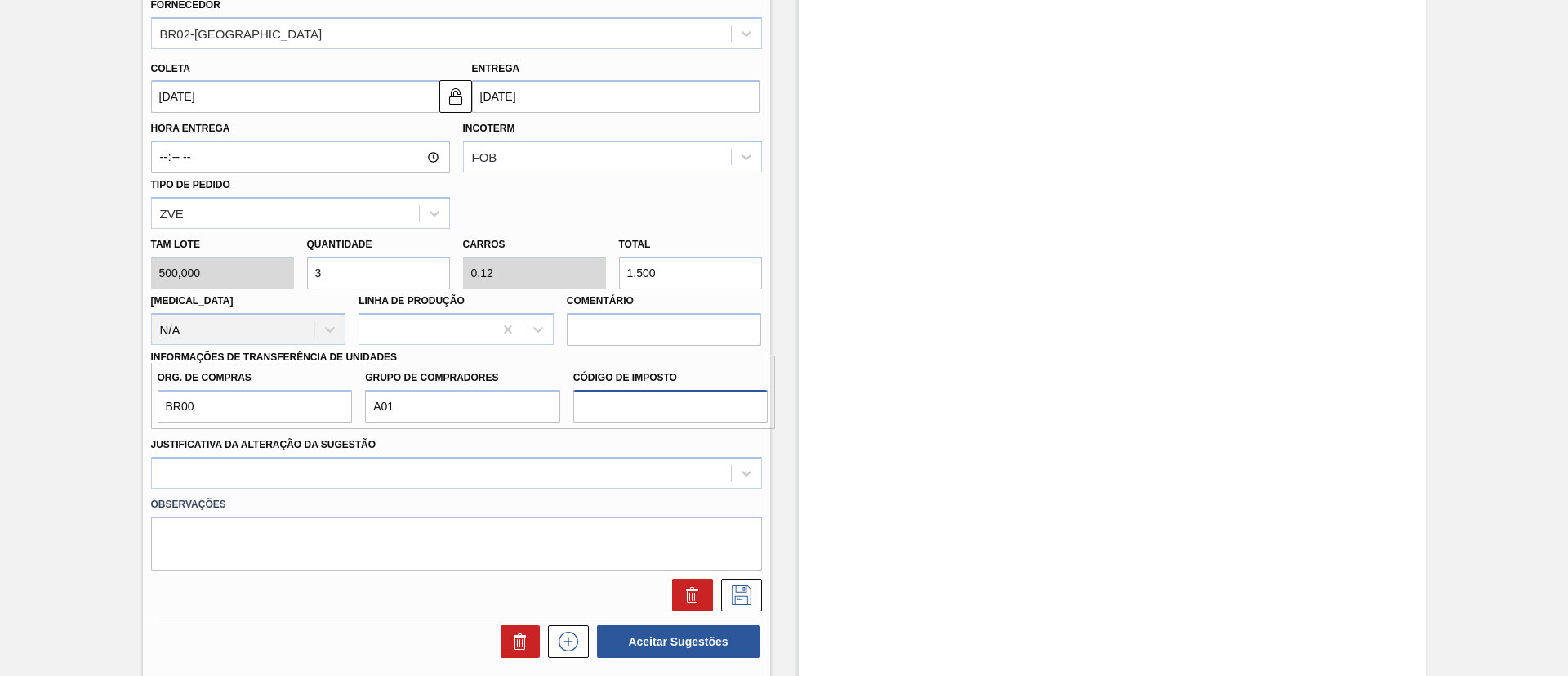
click at [661, 405] on input "Código de Imposto" at bounding box center [671, 406] width 195 height 33
type input "I1"
click at [485, 479] on div at bounding box center [456, 472] width 610 height 32
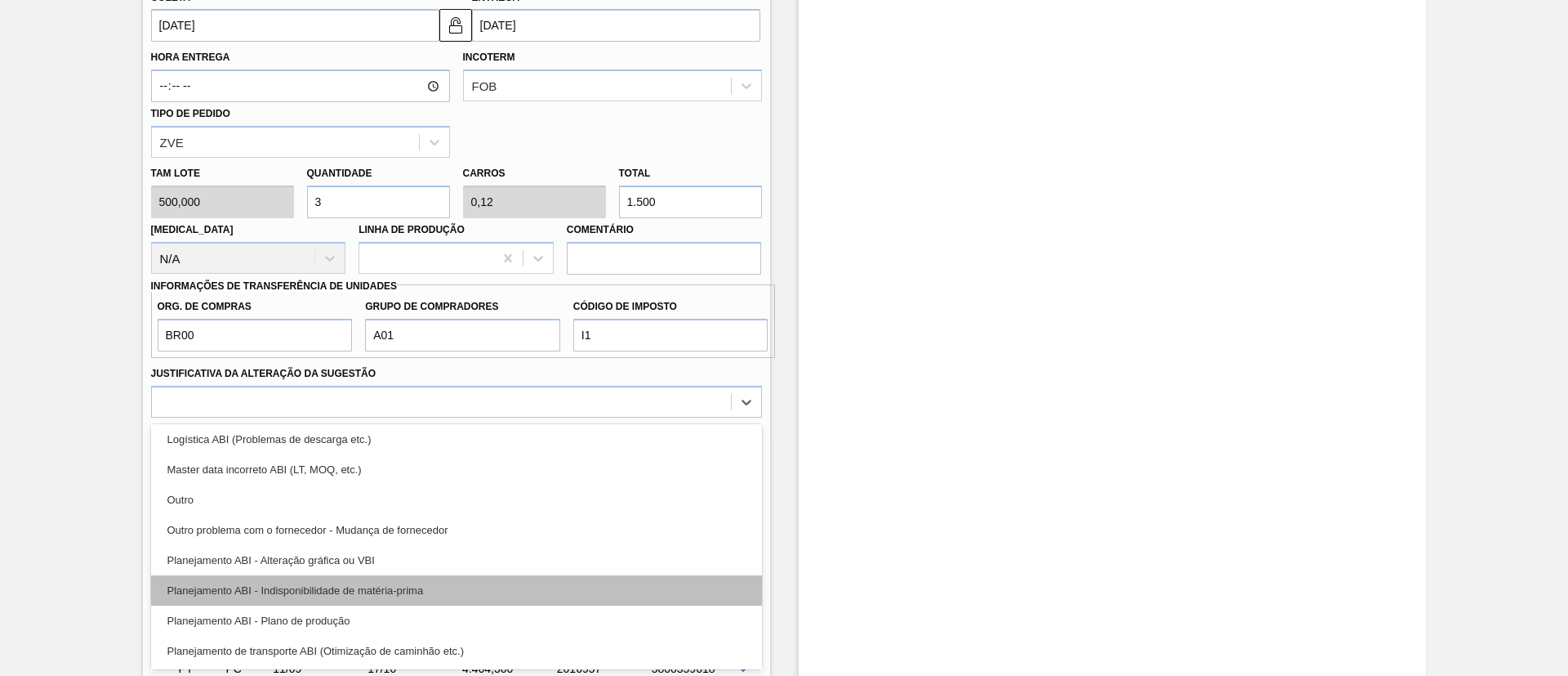
scroll to position [122, 0]
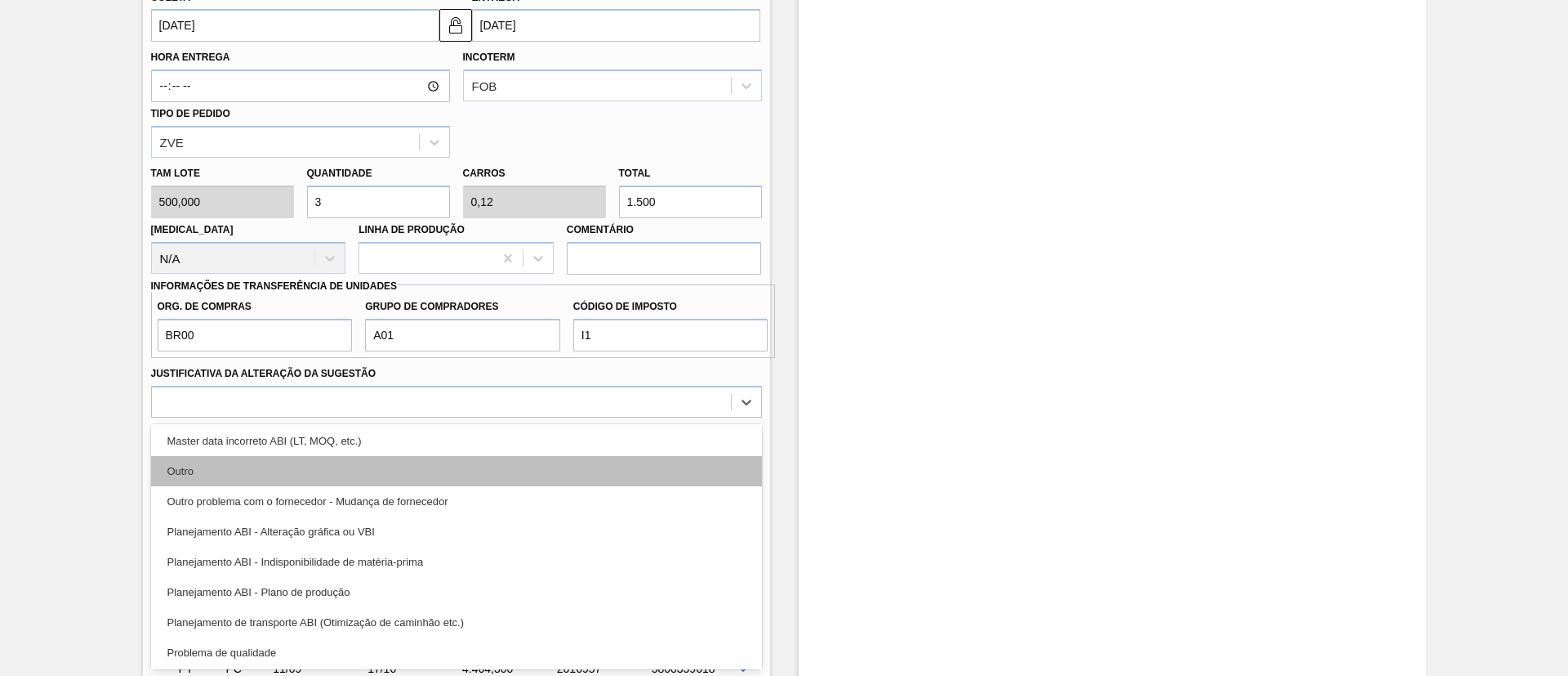
click at [327, 470] on div "Outro" at bounding box center [456, 471] width 610 height 30
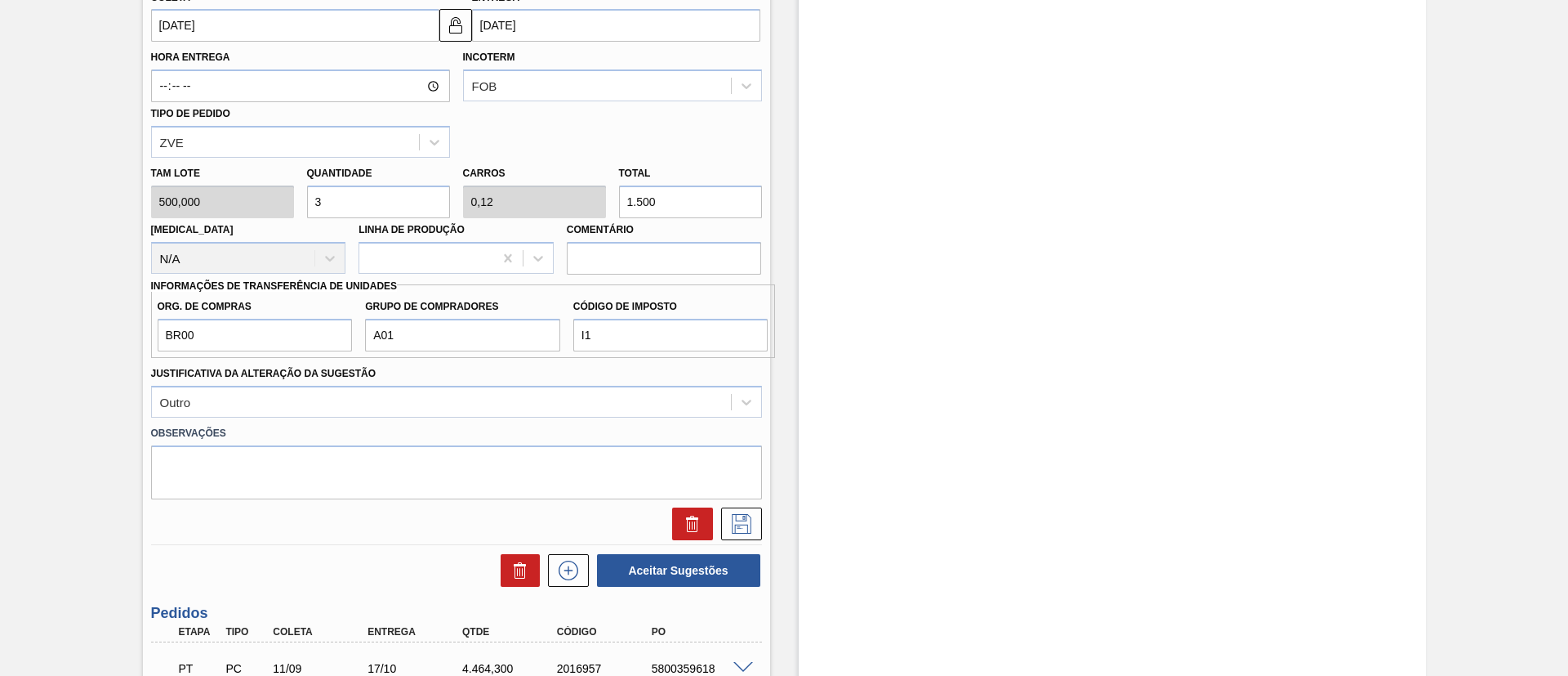
click at [393, 425] on label "Observações" at bounding box center [456, 433] width 610 height 24
click at [397, 416] on div "Outro" at bounding box center [456, 401] width 610 height 32
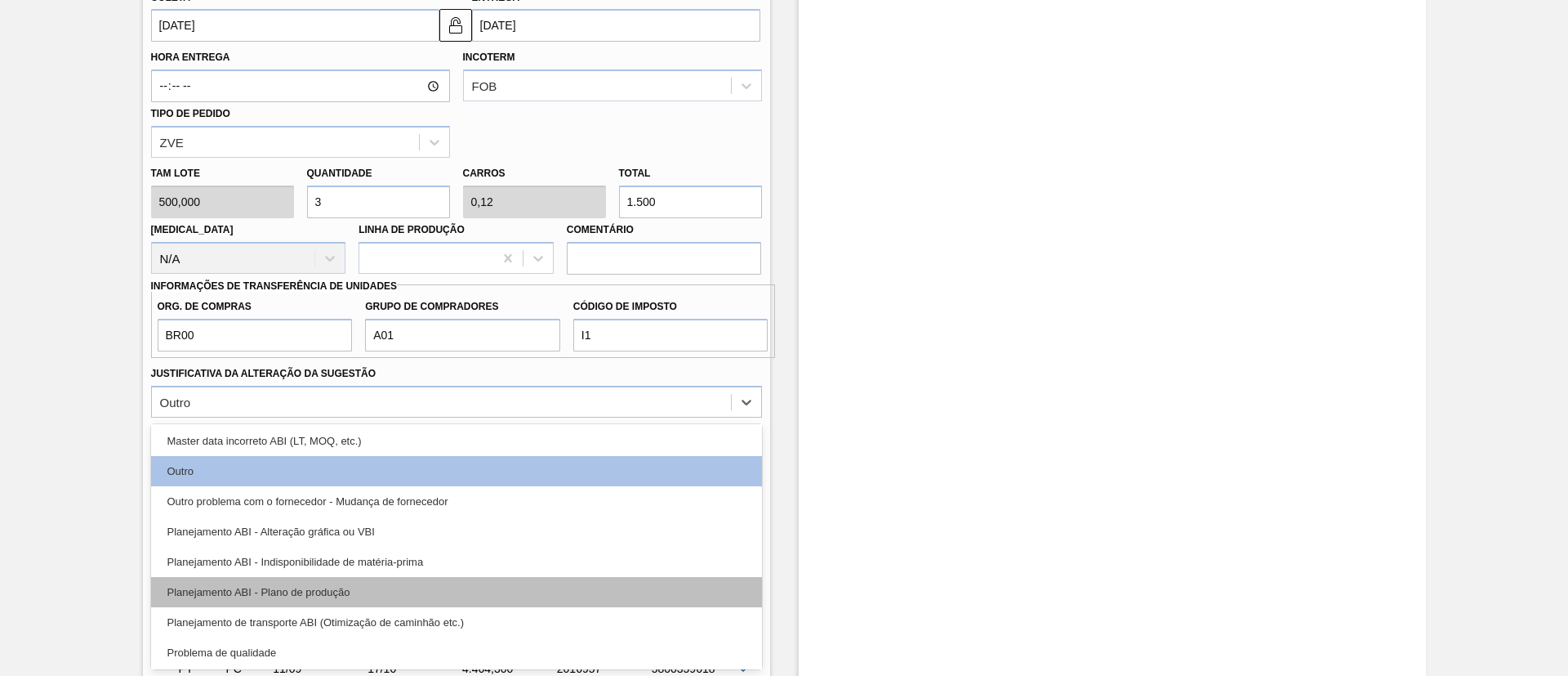
click at [383, 583] on div "Planejamento ABI - Plano de produção" at bounding box center [456, 592] width 610 height 30
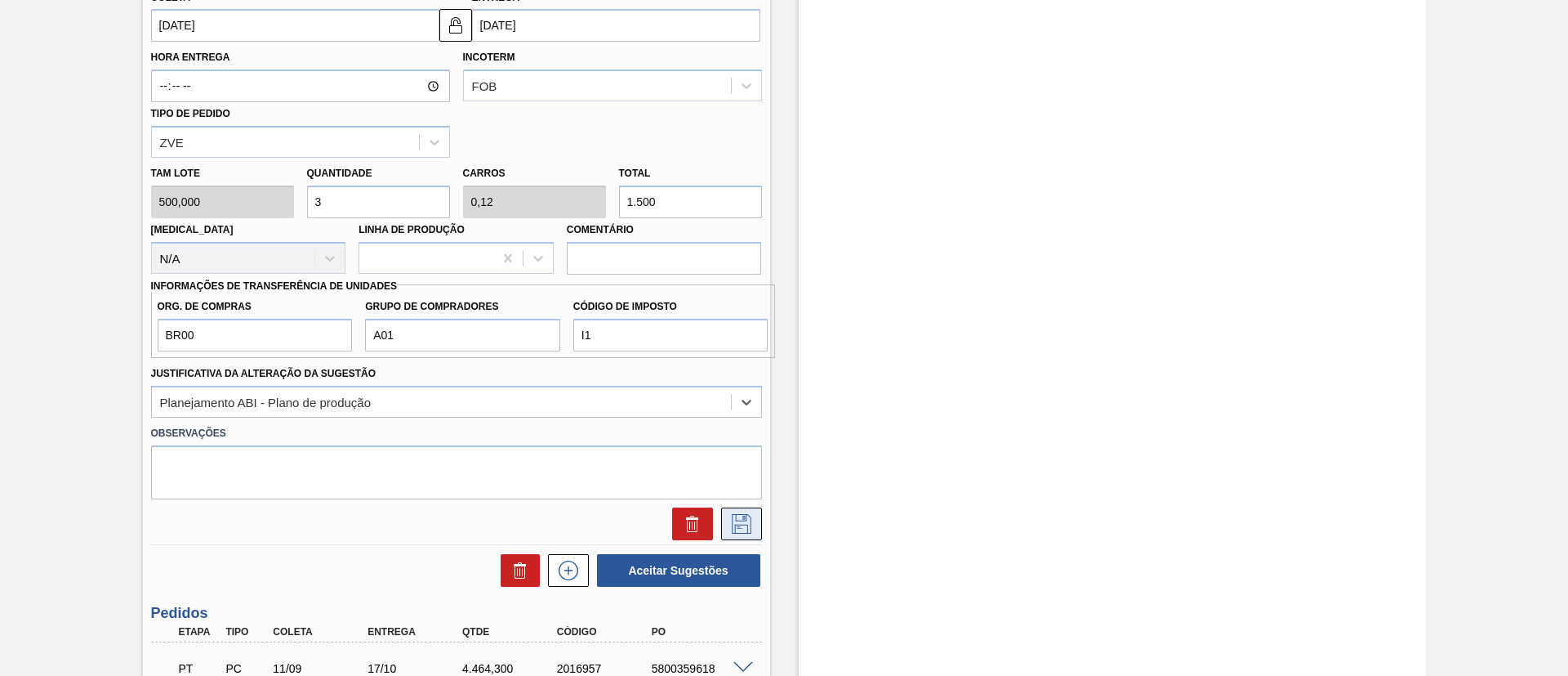
click at [754, 518] on button at bounding box center [741, 524] width 41 height 33
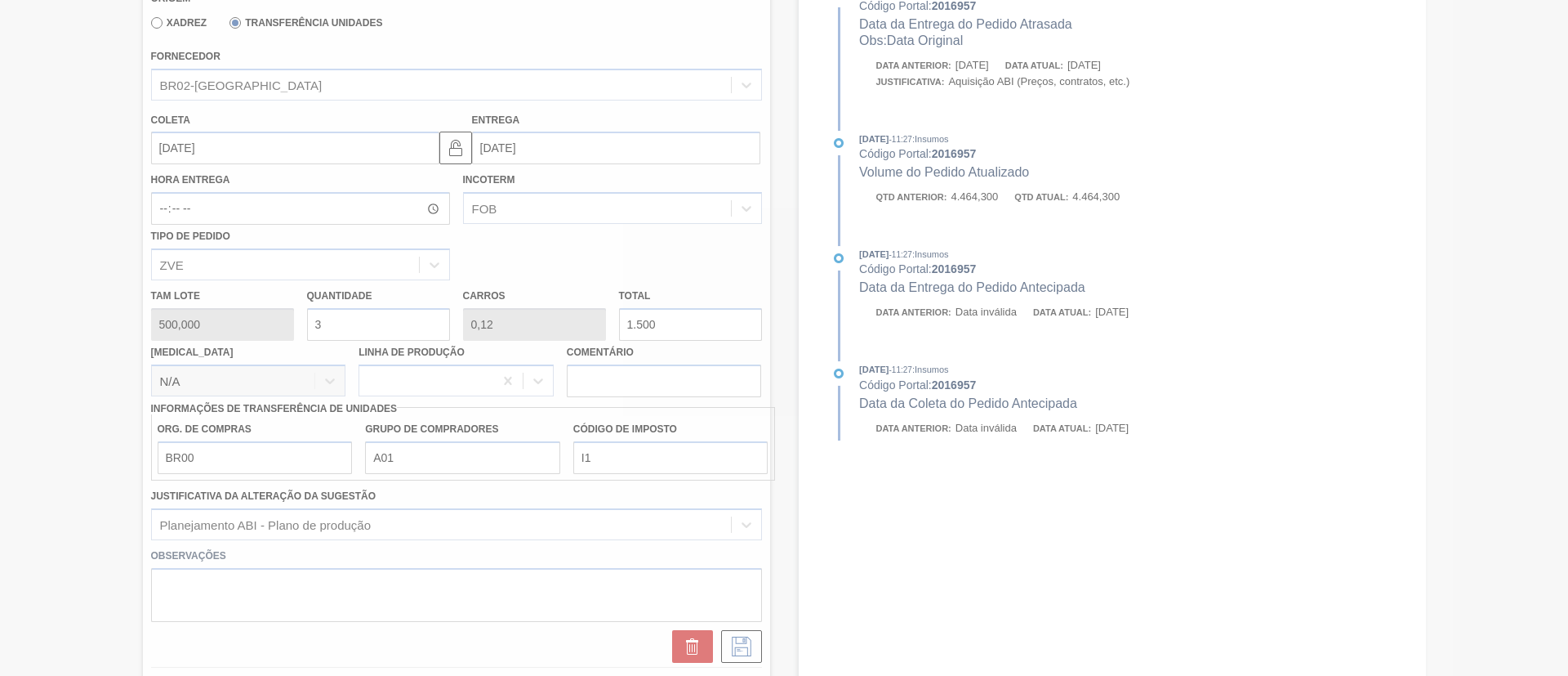
scroll to position [160, 0]
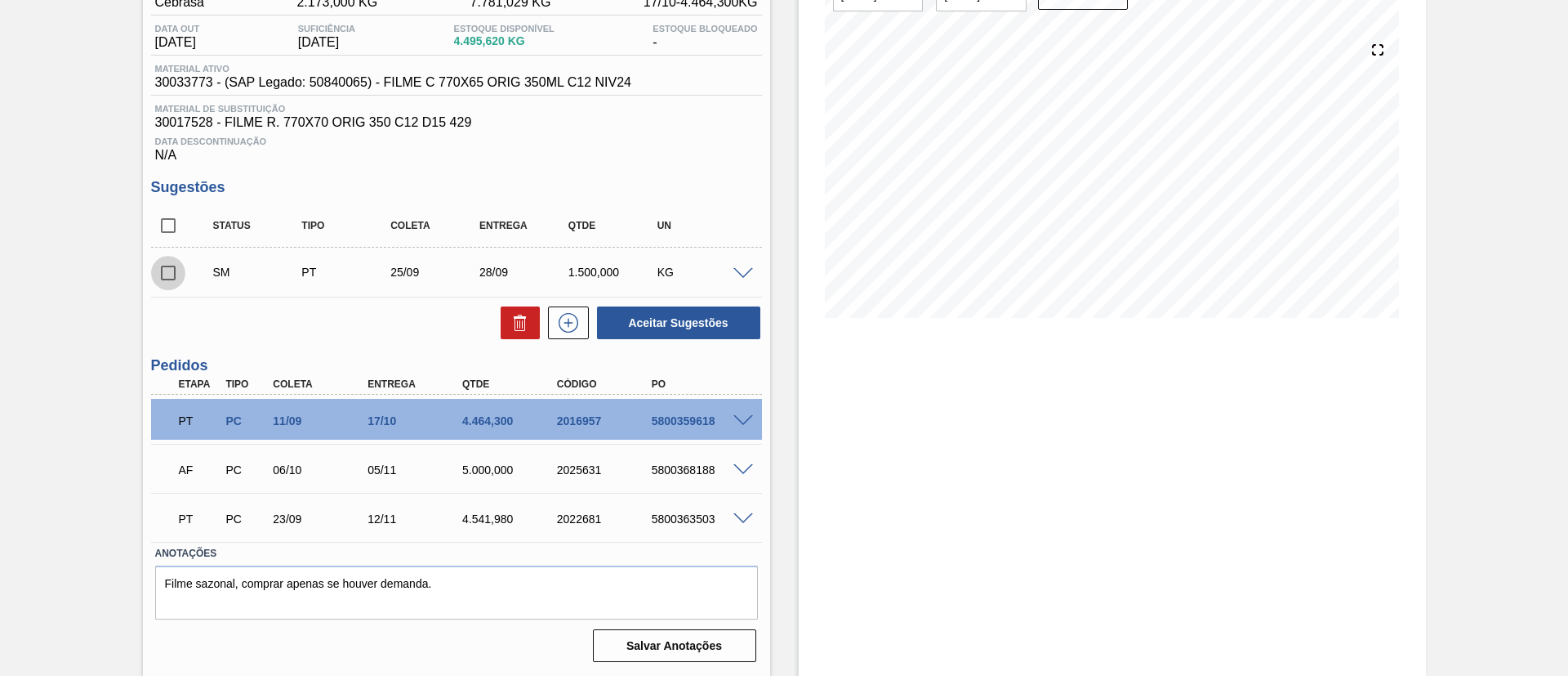
click at [174, 268] on input "checkbox" at bounding box center [168, 273] width 34 height 34
click at [714, 307] on button "Aceitar Sugestões" at bounding box center [678, 323] width 164 height 33
checkbox input "false"
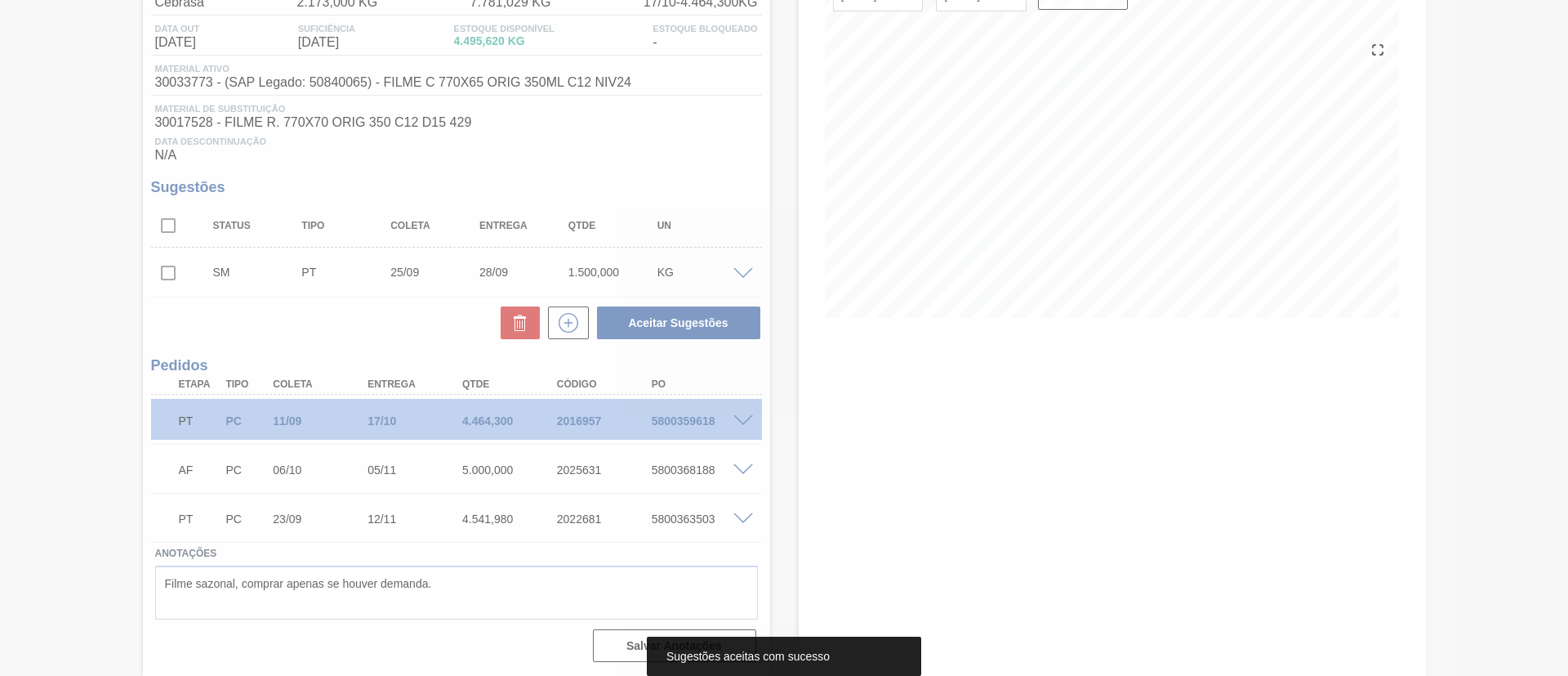
scroll to position [141, 0]
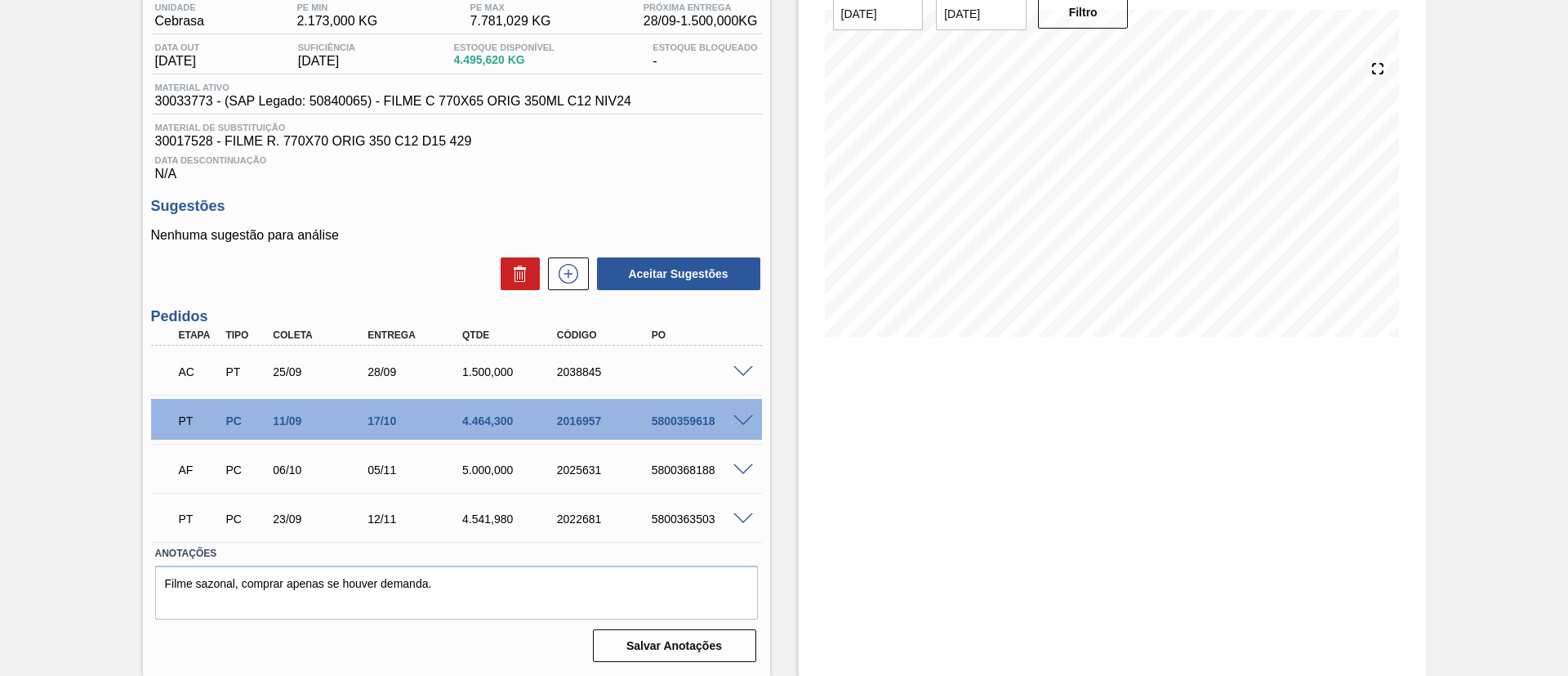
click at [736, 362] on div "AC PT 25/09 28/09 1.500,000 2038845" at bounding box center [456, 369] width 610 height 41
click at [737, 363] on div "AC PT 25/09 28/09 1.500,000 2038845" at bounding box center [456, 369] width 610 height 41
click at [739, 365] on div at bounding box center [745, 370] width 33 height 12
click at [739, 374] on span at bounding box center [743, 372] width 20 height 12
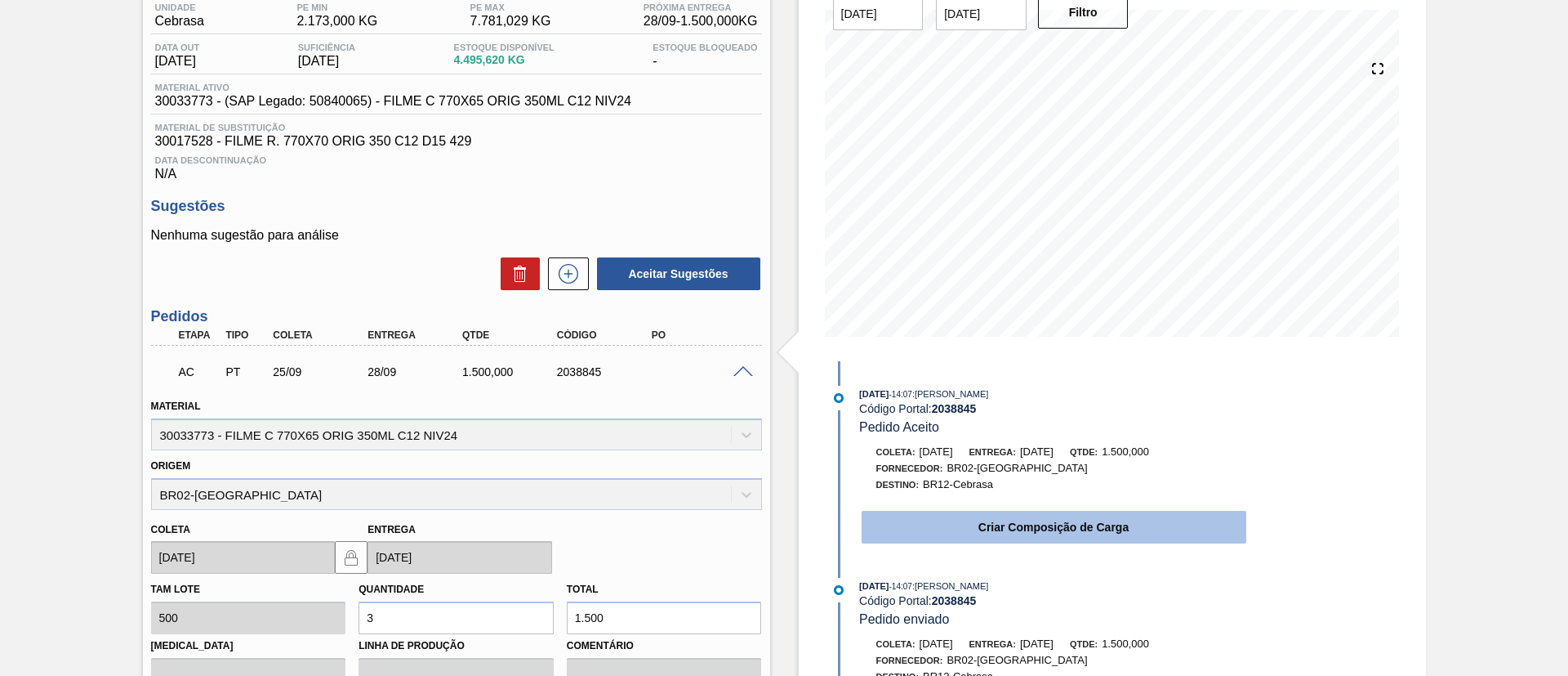
click at [1038, 515] on button "Criar Composição de Carga" at bounding box center [1053, 526] width 384 height 33
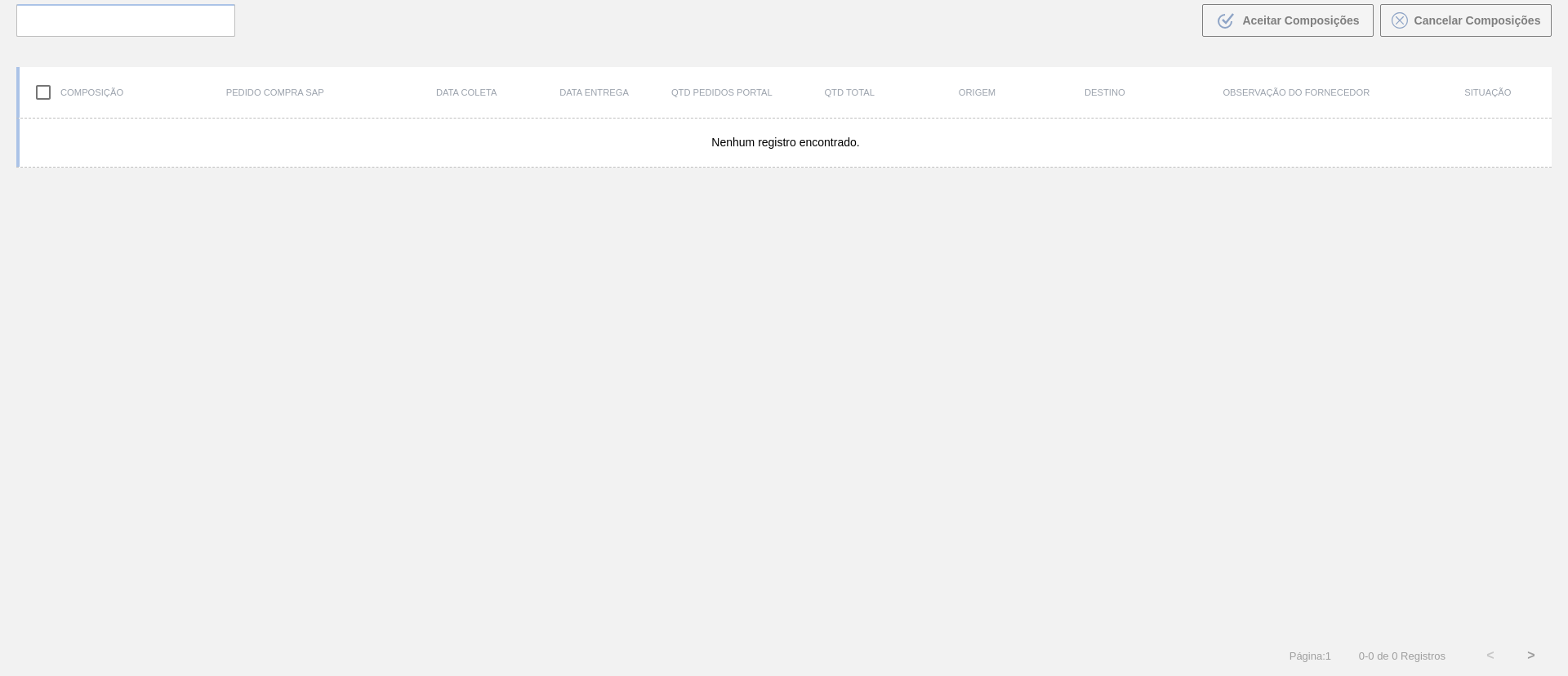
scroll to position [117, 0]
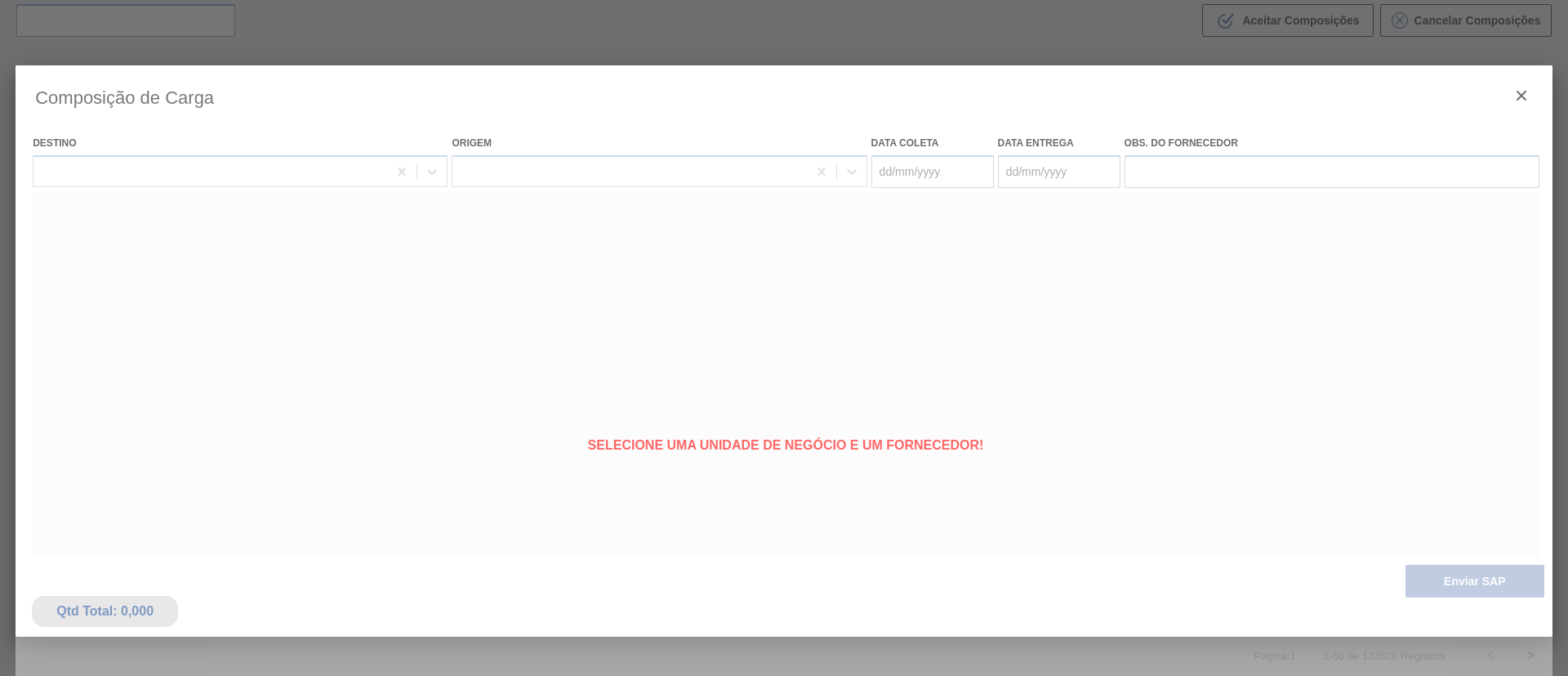
type coleta "[DATE]"
type entrega "[DATE]"
click at [1450, 573] on div at bounding box center [784, 433] width 1537 height 736
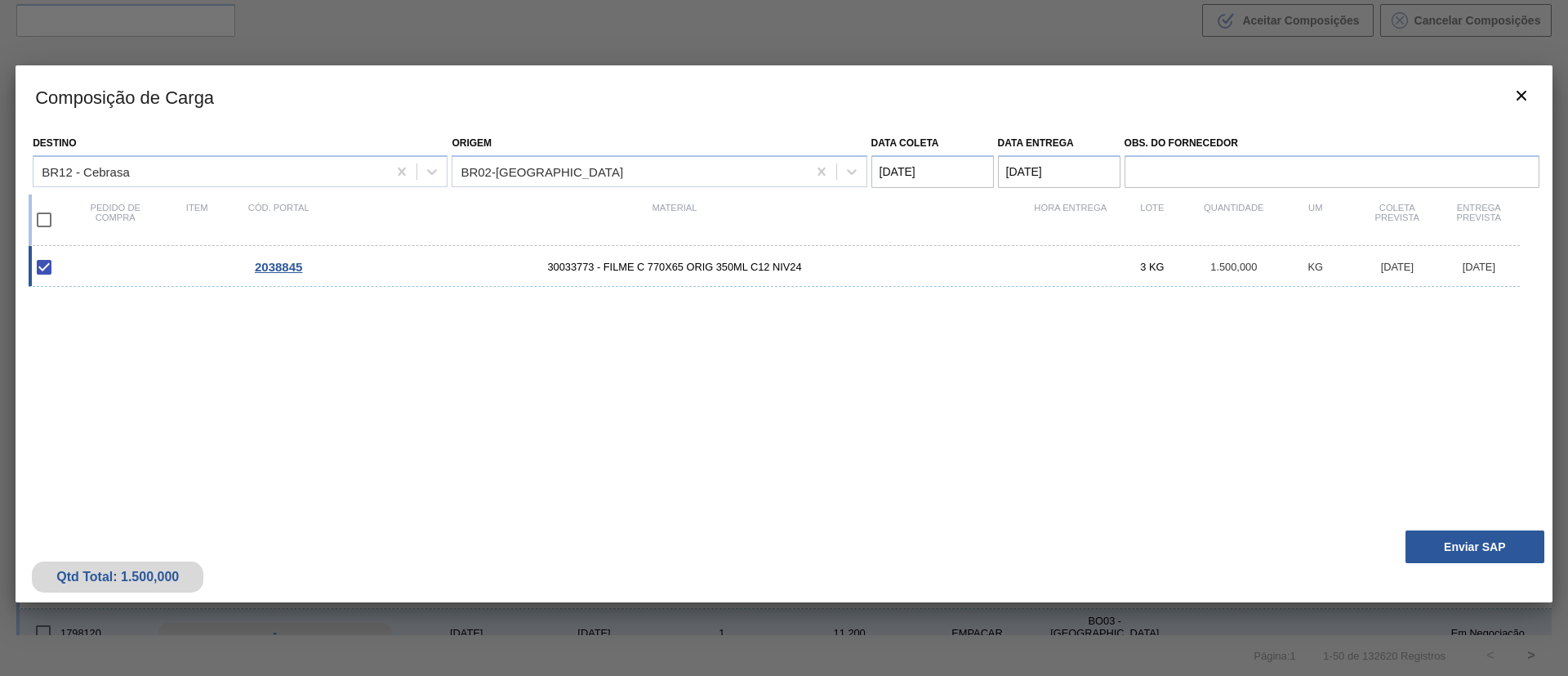
click at [1453, 544] on button "Enviar SAP" at bounding box center [1474, 546] width 139 height 33
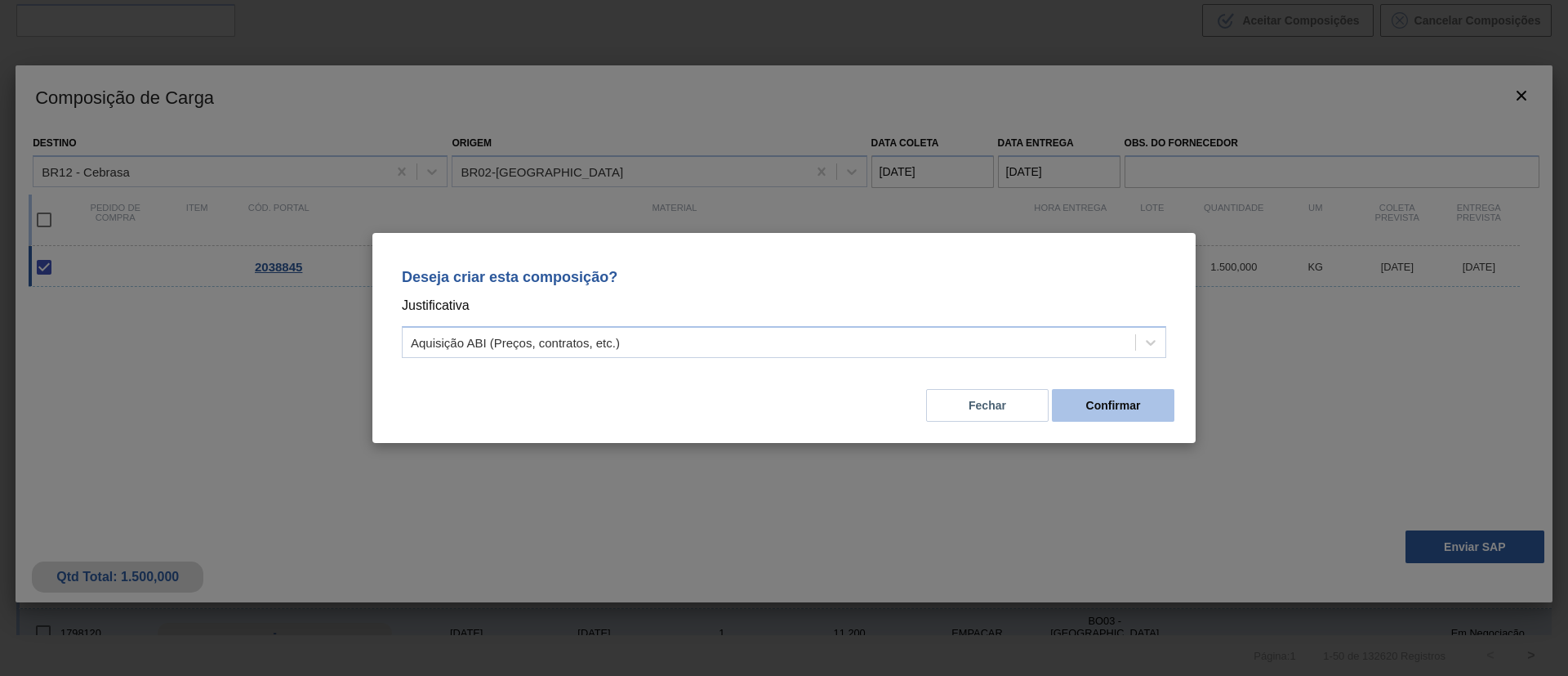
click at [1156, 420] on div "Fechar Confirmar" at bounding box center [784, 395] width 784 height 56
click at [1141, 406] on button "Confirmar" at bounding box center [1112, 405] width 122 height 33
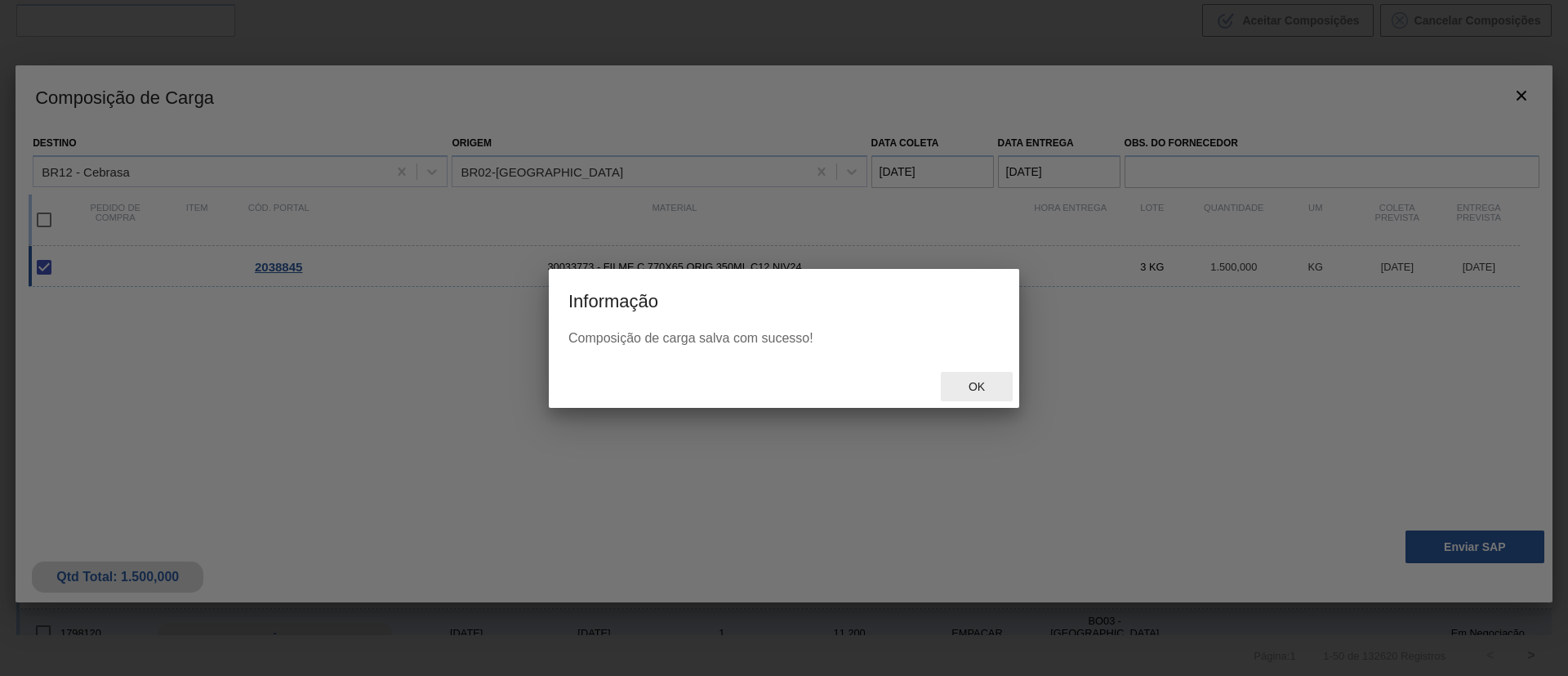
click at [978, 377] on div "Ok" at bounding box center [977, 387] width 72 height 30
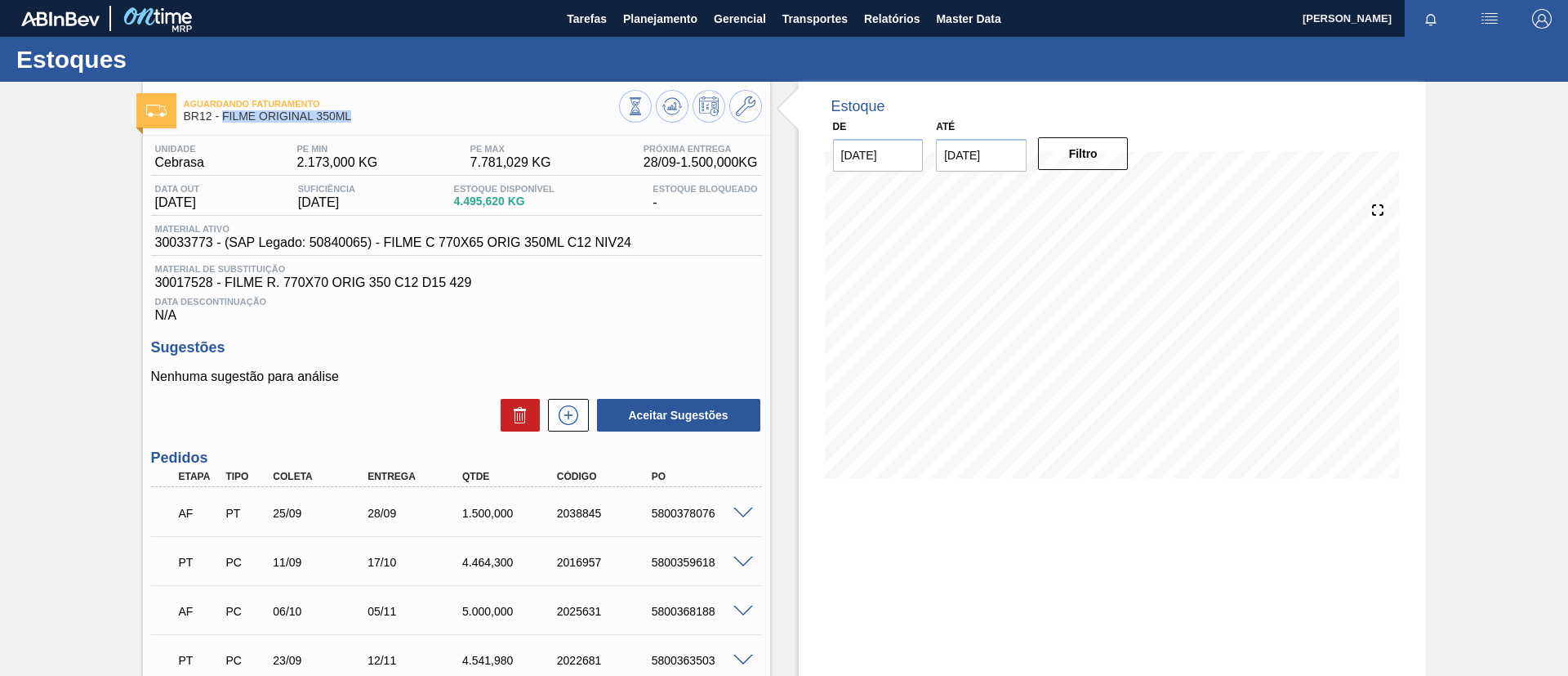
drag, startPoint x: 364, startPoint y: 121, endPoint x: 220, endPoint y: 120, distance: 144.0
click at [220, 120] on span "BR12 - FILME ORIGINAL 350ML" at bounding box center [401, 116] width 435 height 12
copy span "FILME ORIGINAL 350ML"
drag, startPoint x: 705, startPoint y: 507, endPoint x: 759, endPoint y: 508, distance: 54.0
click at [759, 508] on div "AF PT 25/09 28/09 1.500,000 2038845 5800378076" at bounding box center [456, 511] width 610 height 41
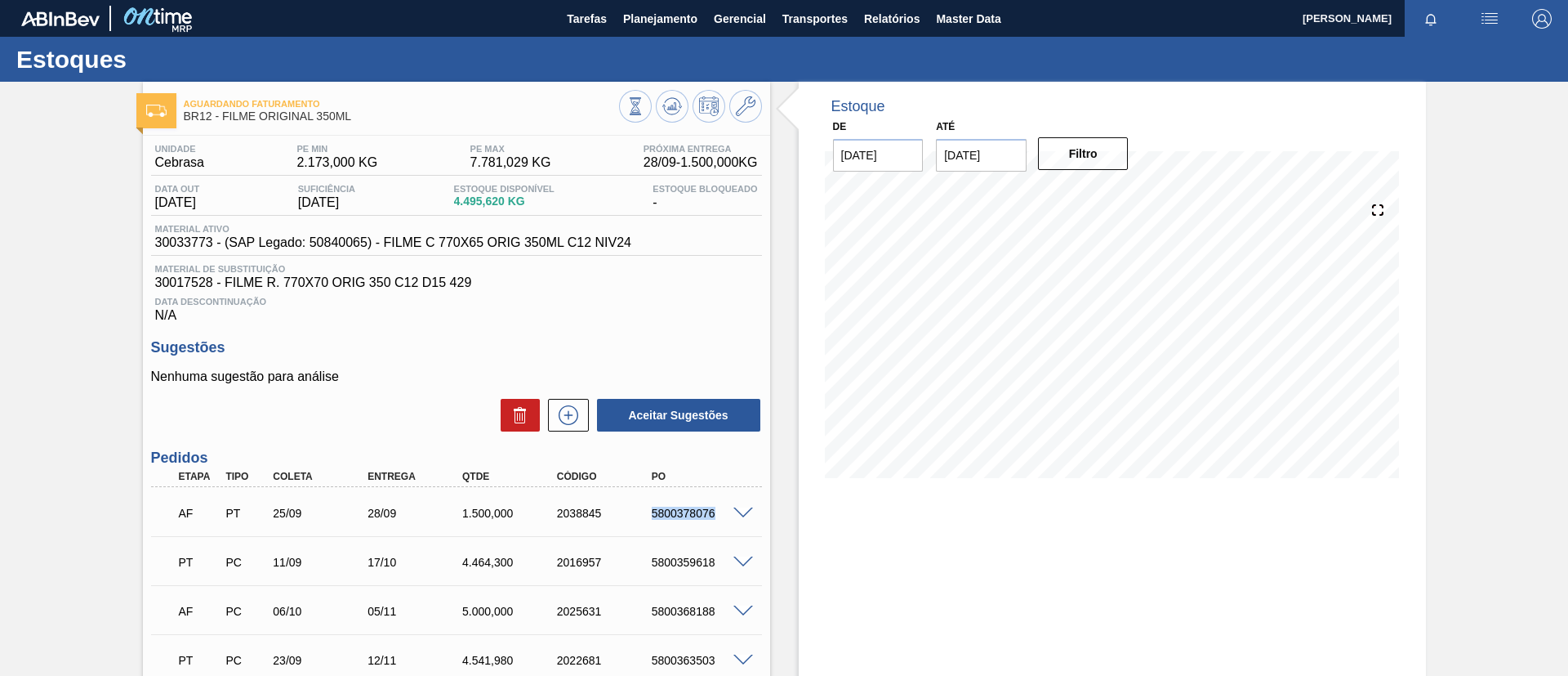
copy div "5800378076"
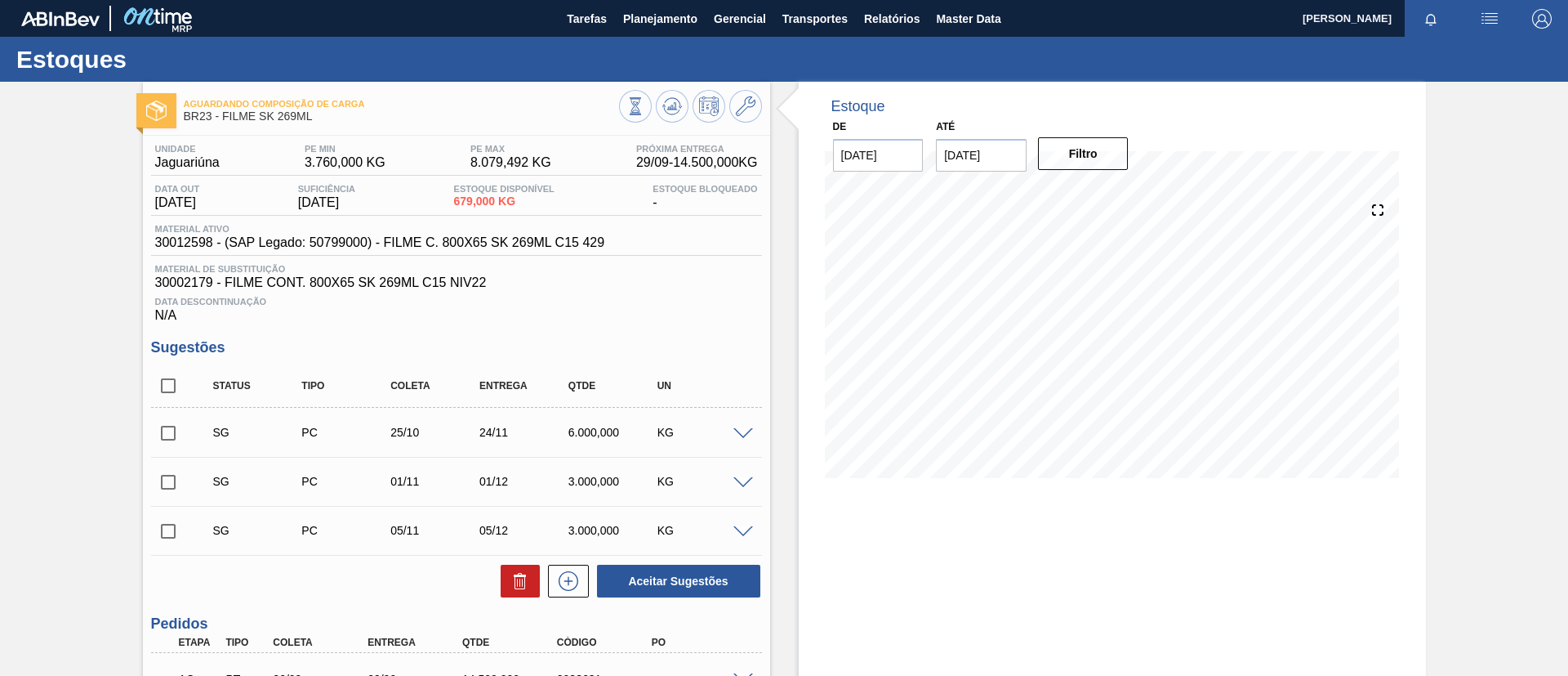
click at [742, 657] on div "AC PT 26/09 29/09 14.500,000 2038681" at bounding box center [456, 677] width 610 height 41
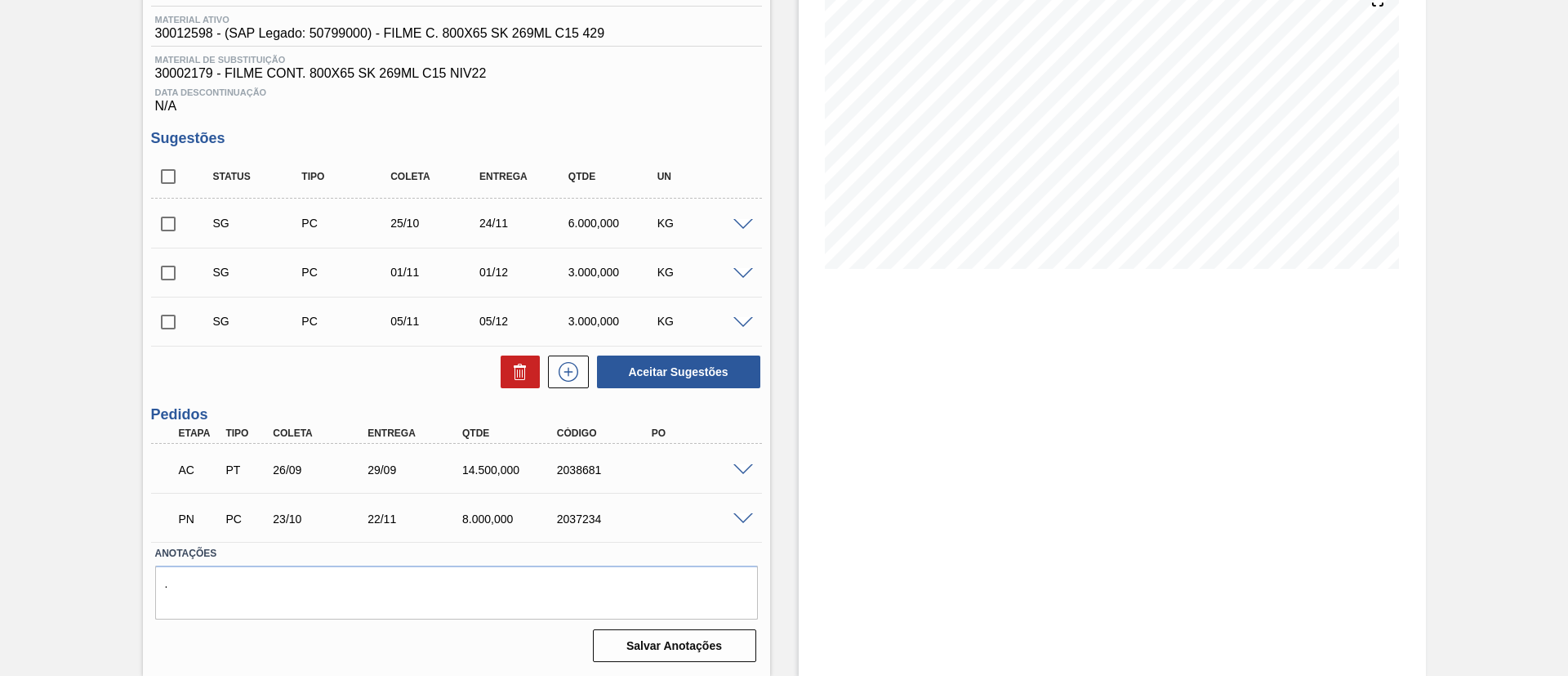
click at [746, 459] on div "AC PT 26/09 29/09 14.500,000 2038681" at bounding box center [456, 468] width 610 height 41
click at [747, 460] on div "AC PT 26/09 29/09 14.500,000 2038681" at bounding box center [456, 468] width 610 height 41
click at [747, 461] on div "AC PT 26/09 29/09 14.500,000 2038681" at bounding box center [456, 468] width 610 height 41
click at [745, 462] on div at bounding box center [745, 468] width 33 height 12
click at [747, 473] on div "AC PT 26/09 29/09 14.500,000 2038681" at bounding box center [456, 468] width 610 height 41
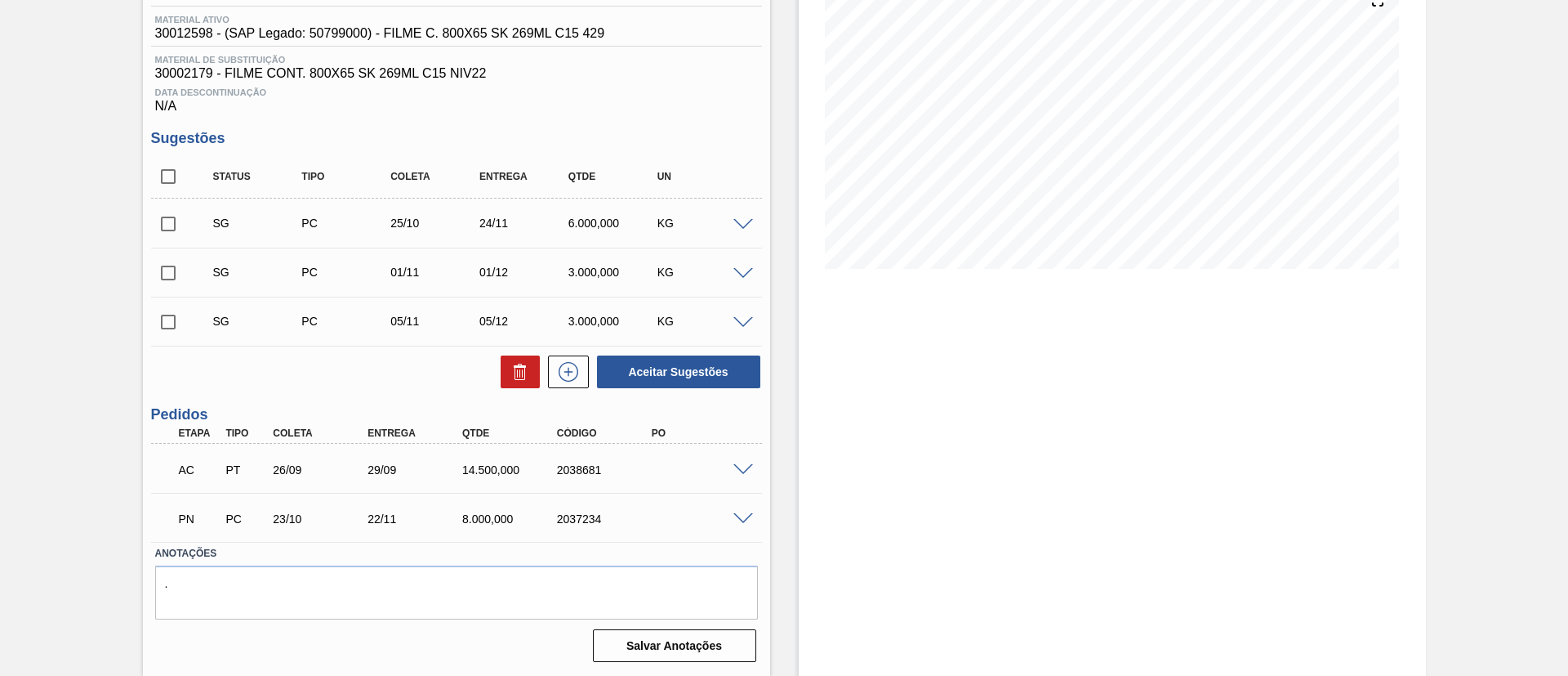
click at [745, 472] on span at bounding box center [743, 470] width 20 height 12
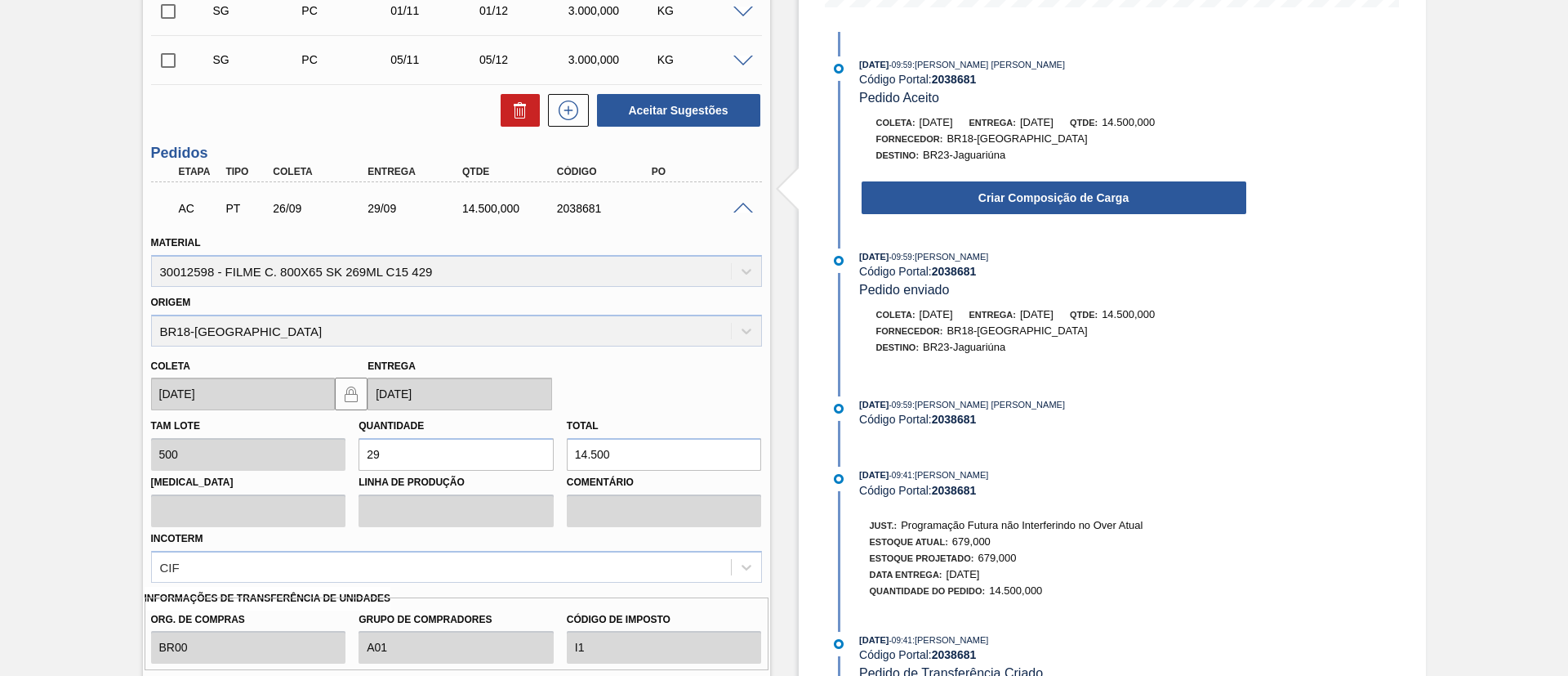
scroll to position [448, 0]
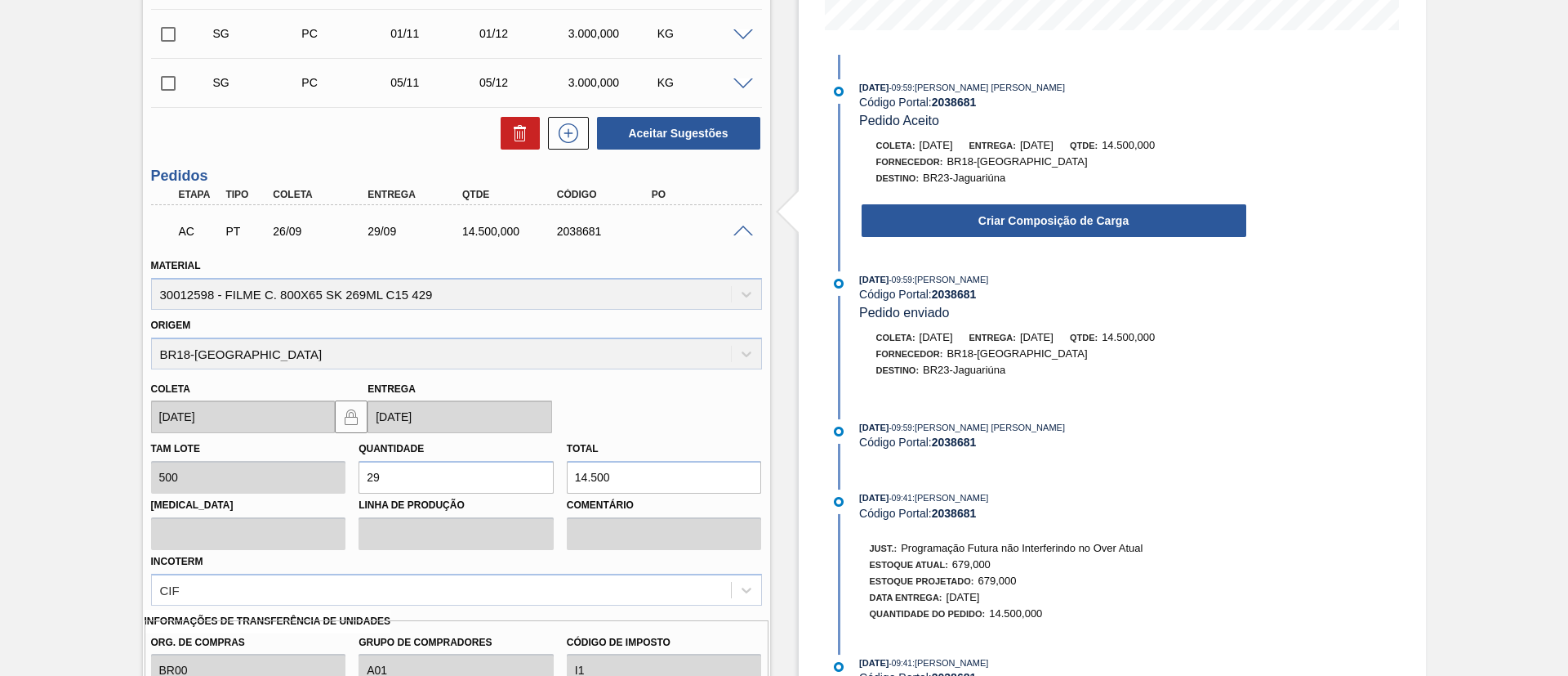
click at [881, 200] on div "Criar Composição de Carga" at bounding box center [1037, 216] width 420 height 44
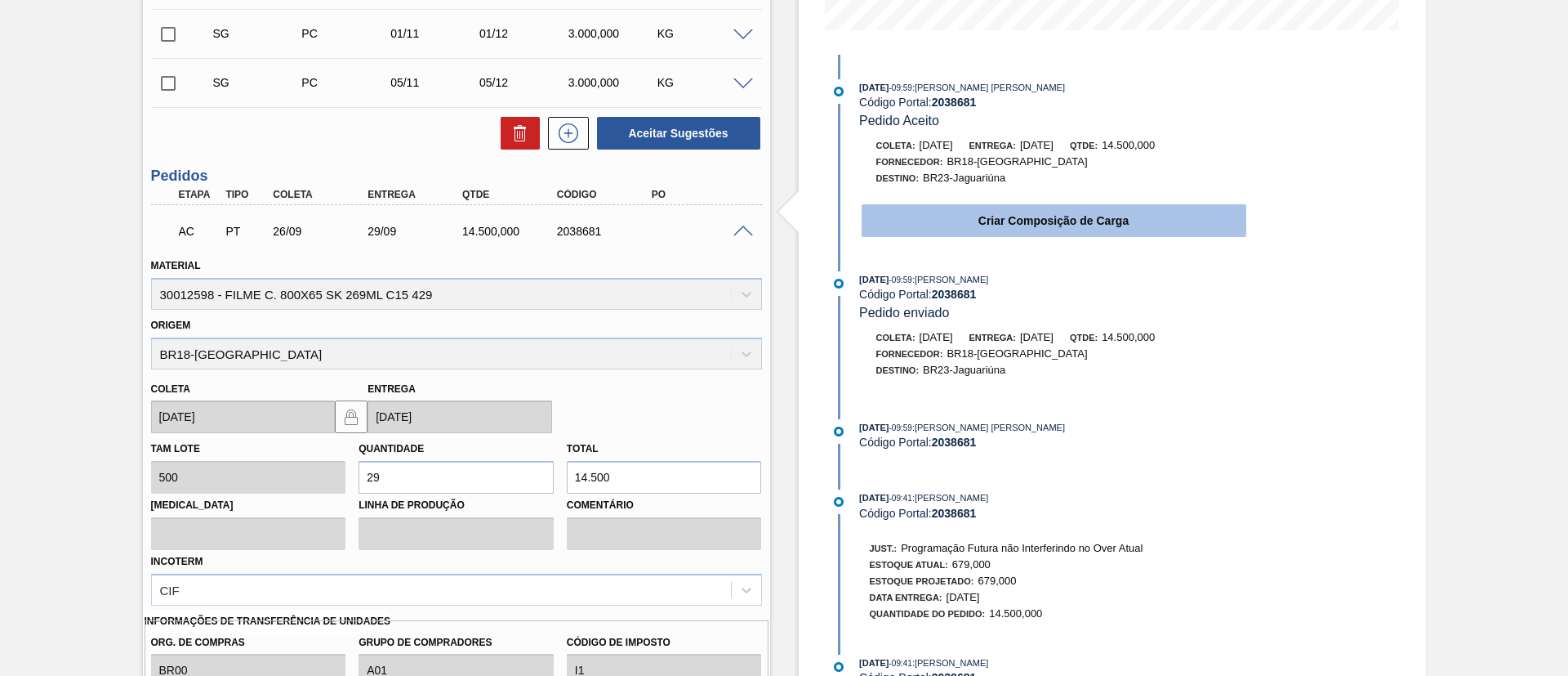
click at [891, 213] on button "Criar Composição de Carga" at bounding box center [1053, 221] width 384 height 33
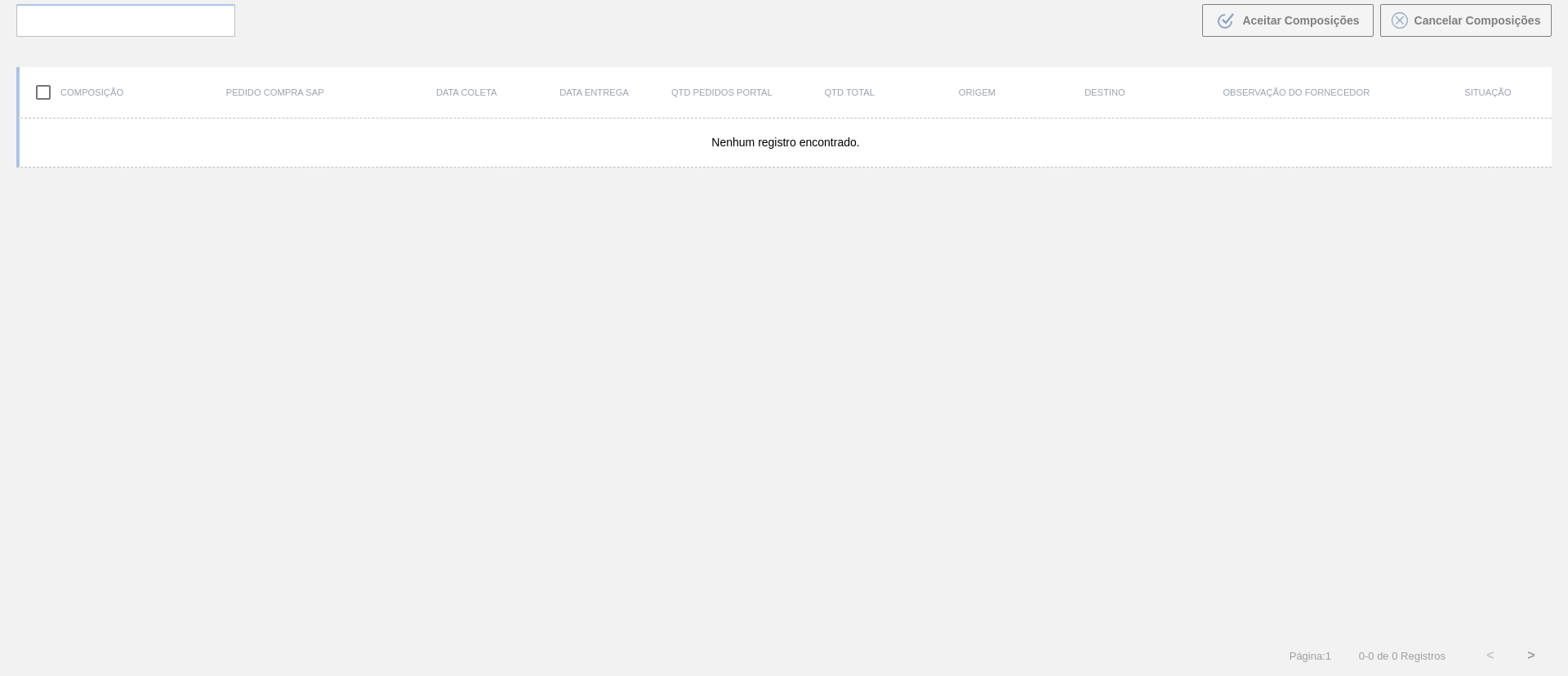
scroll to position [117, 0]
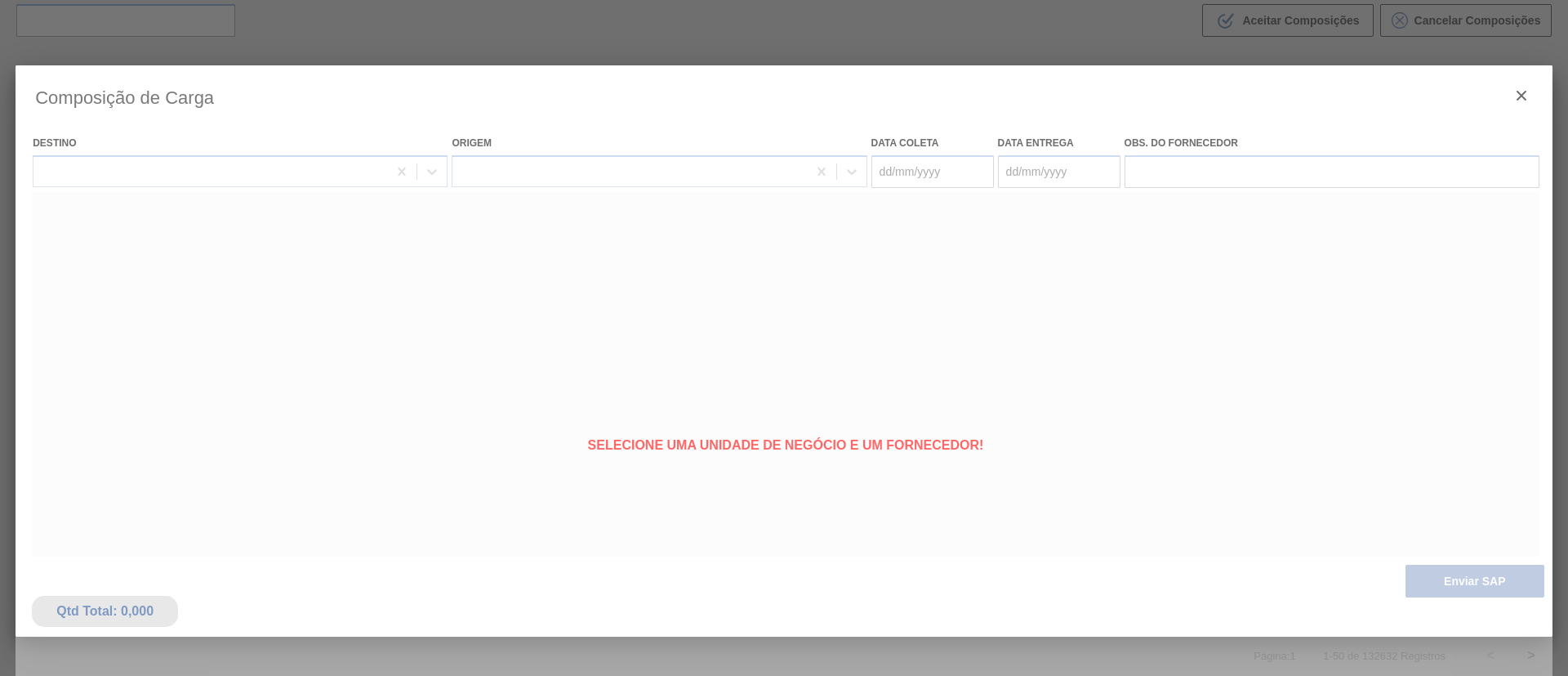
type coleta "[DATE]"
type entrega "[DATE]"
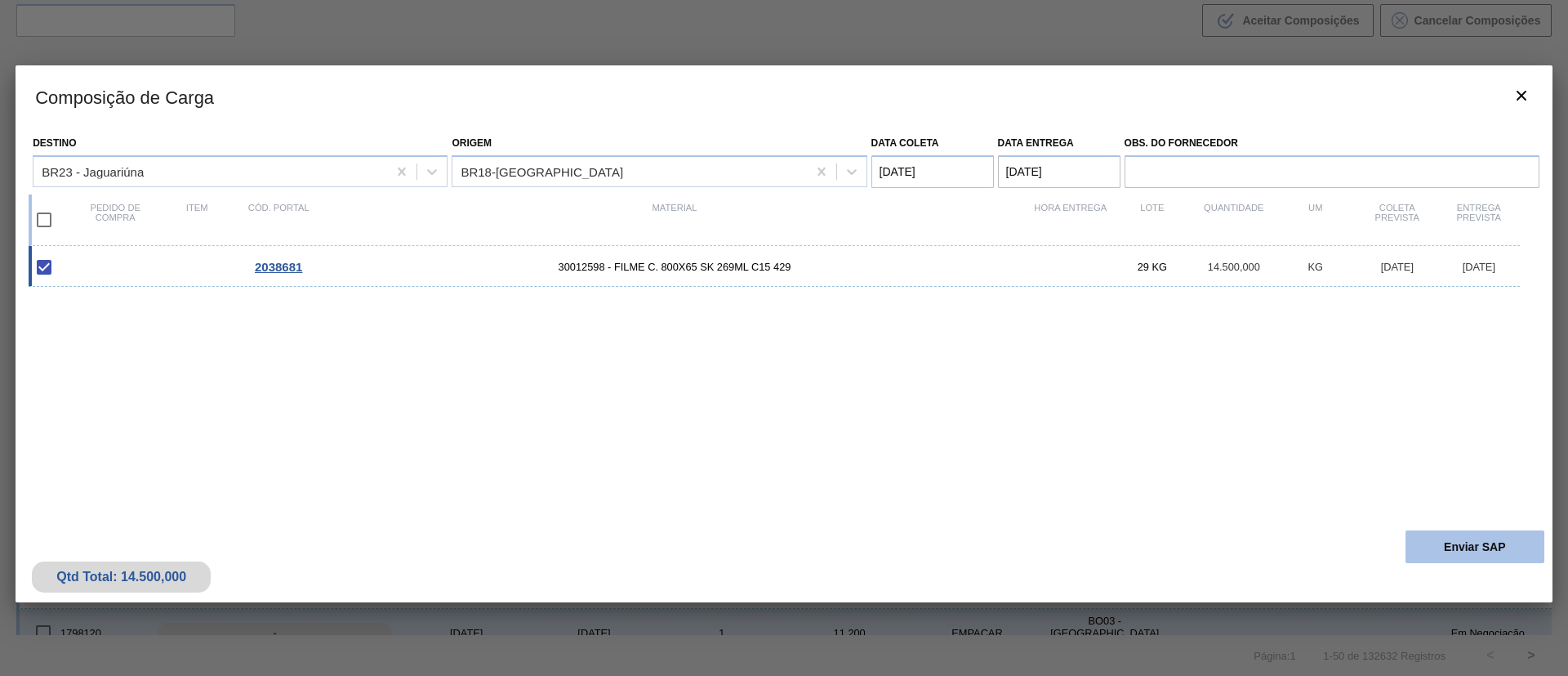
click at [1454, 542] on button "Enviar SAP" at bounding box center [1474, 546] width 139 height 33
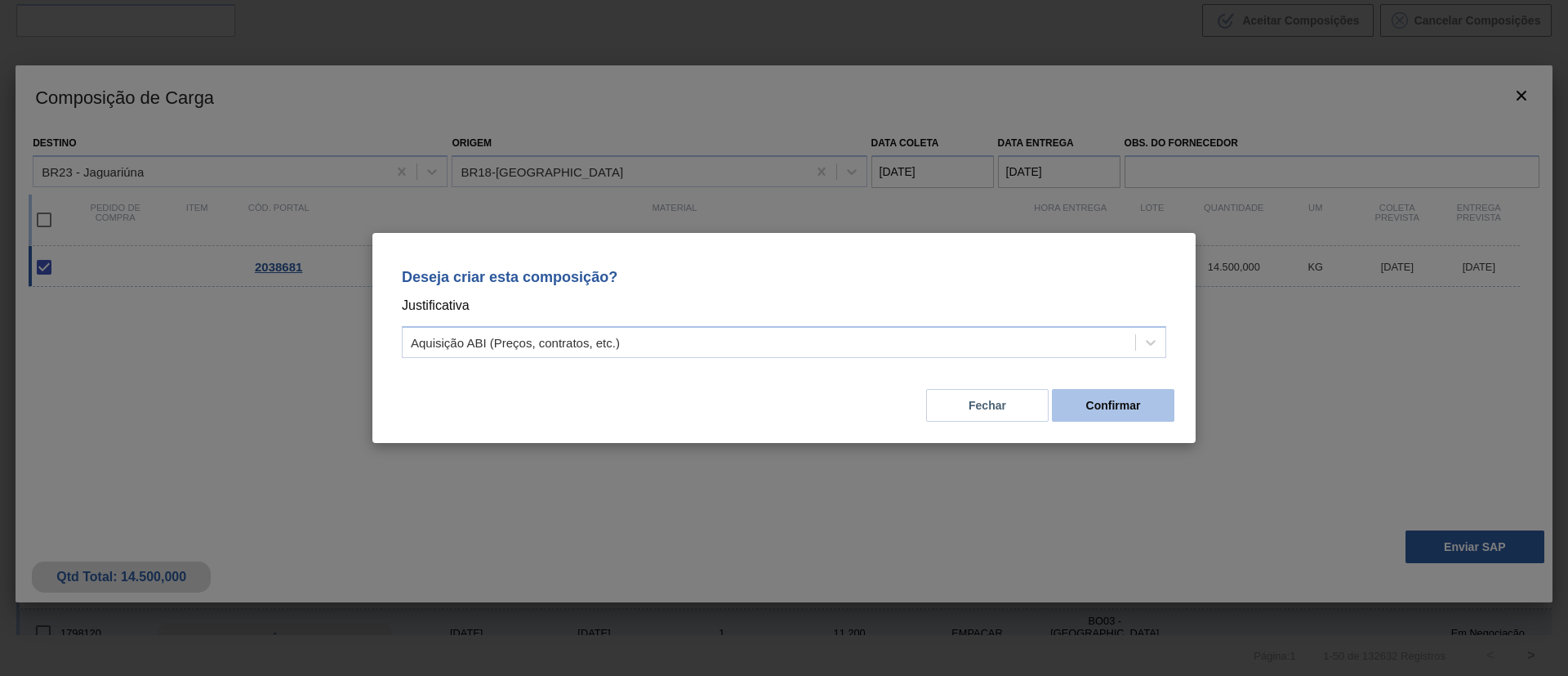
click at [1067, 408] on button "Confirmar" at bounding box center [1112, 405] width 122 height 33
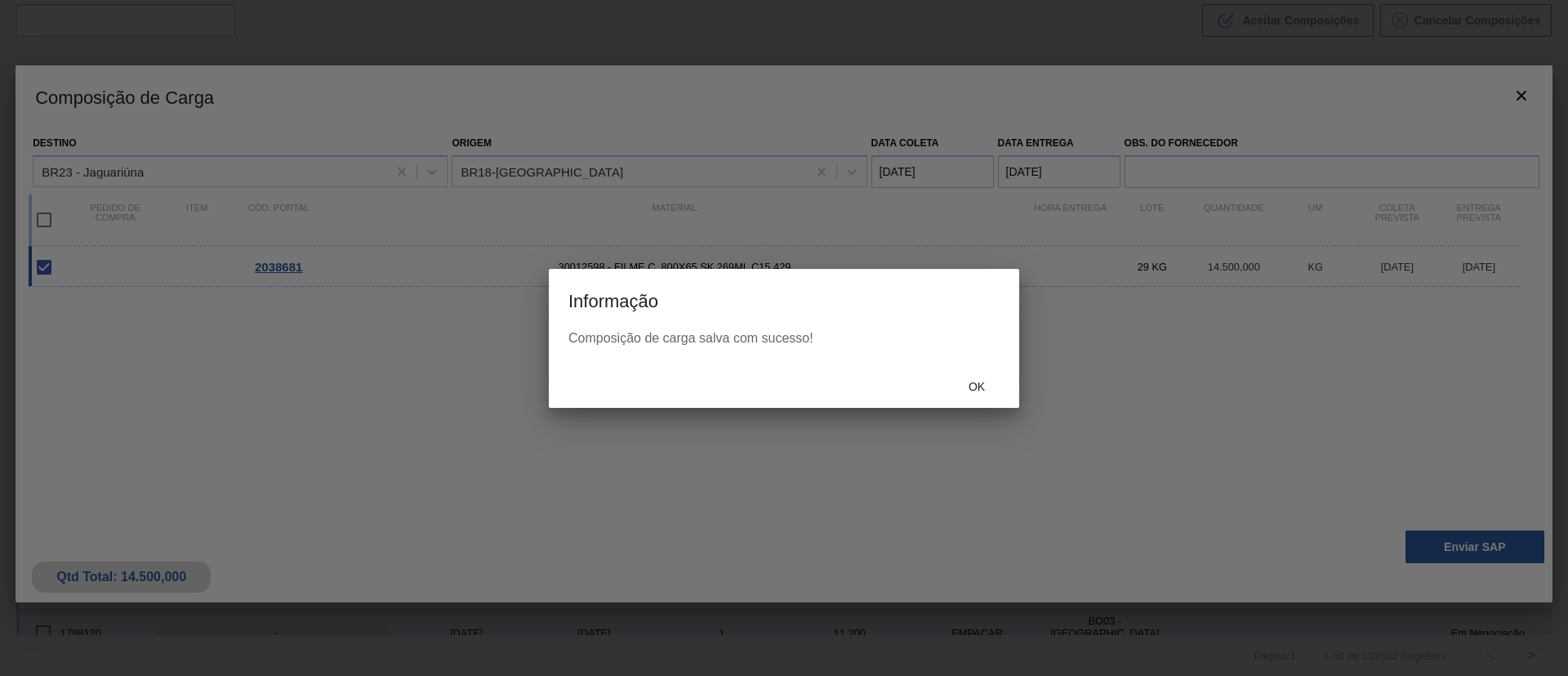
drag, startPoint x: 980, startPoint y: 400, endPoint x: 974, endPoint y: 394, distance: 8.5
click at [978, 398] on div "Ok" at bounding box center [784, 386] width 470 height 43
click at [971, 389] on span "Ok" at bounding box center [976, 386] width 43 height 13
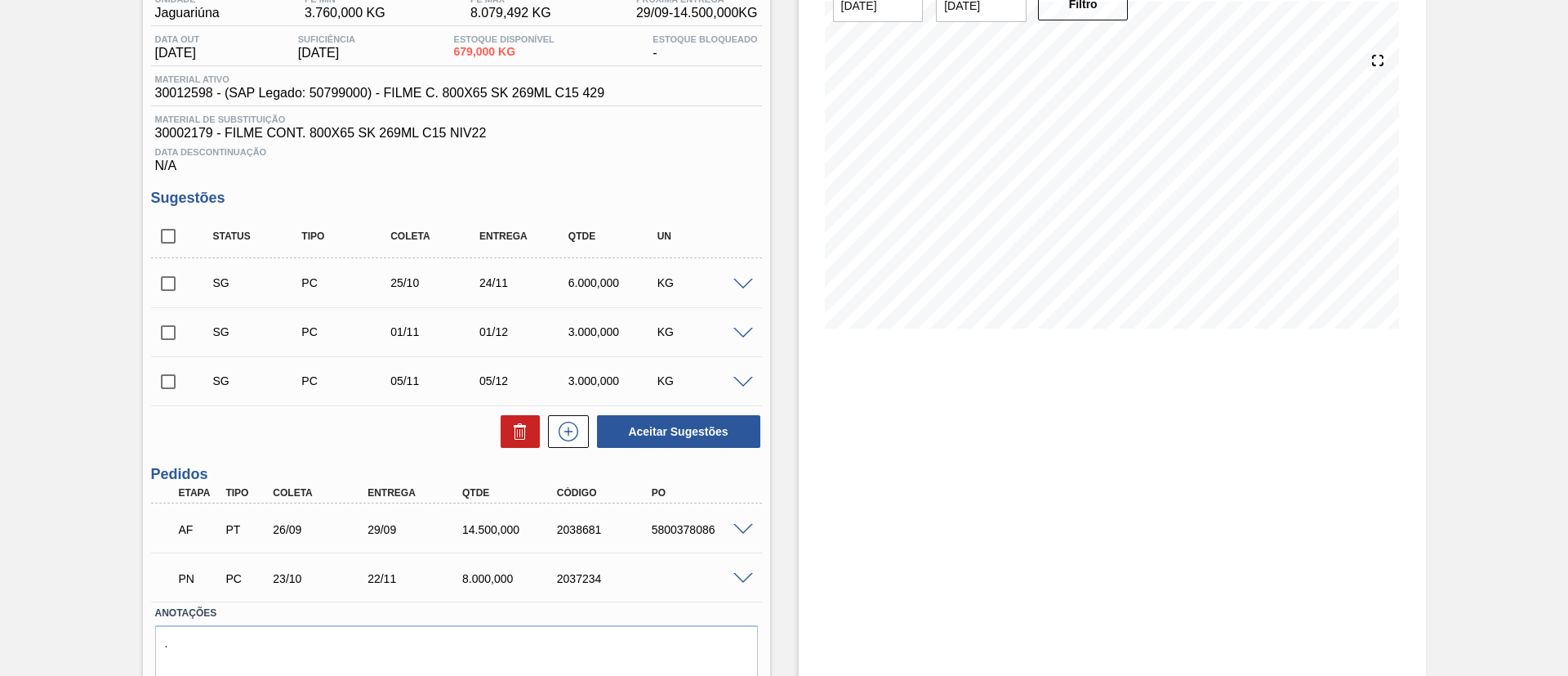
scroll to position [209, 0]
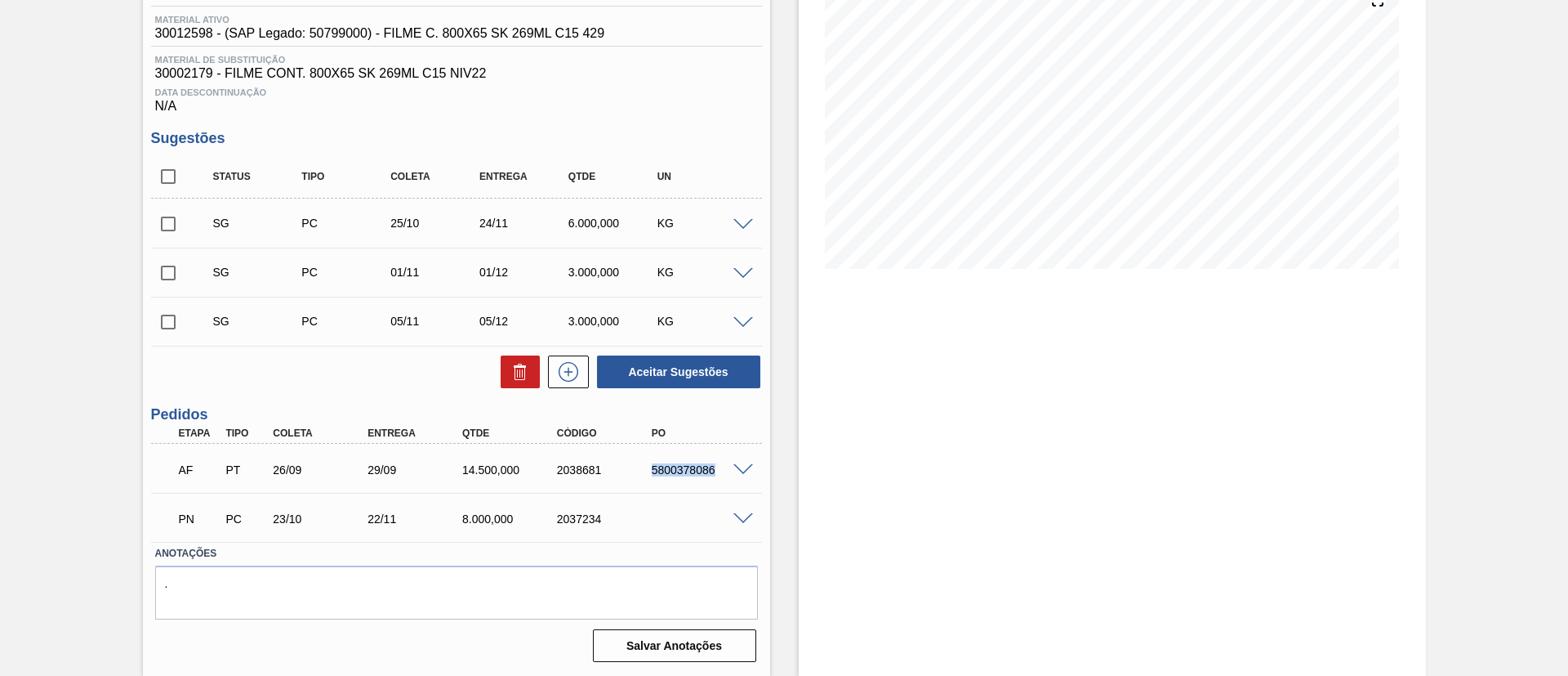
drag, startPoint x: 642, startPoint y: 467, endPoint x: 728, endPoint y: 472, distance: 86.1
click at [728, 472] on div "AF PT 26/09 29/09 14.500,000 2038681 5800378086" at bounding box center [456, 468] width 610 height 41
copy div "5800378086"
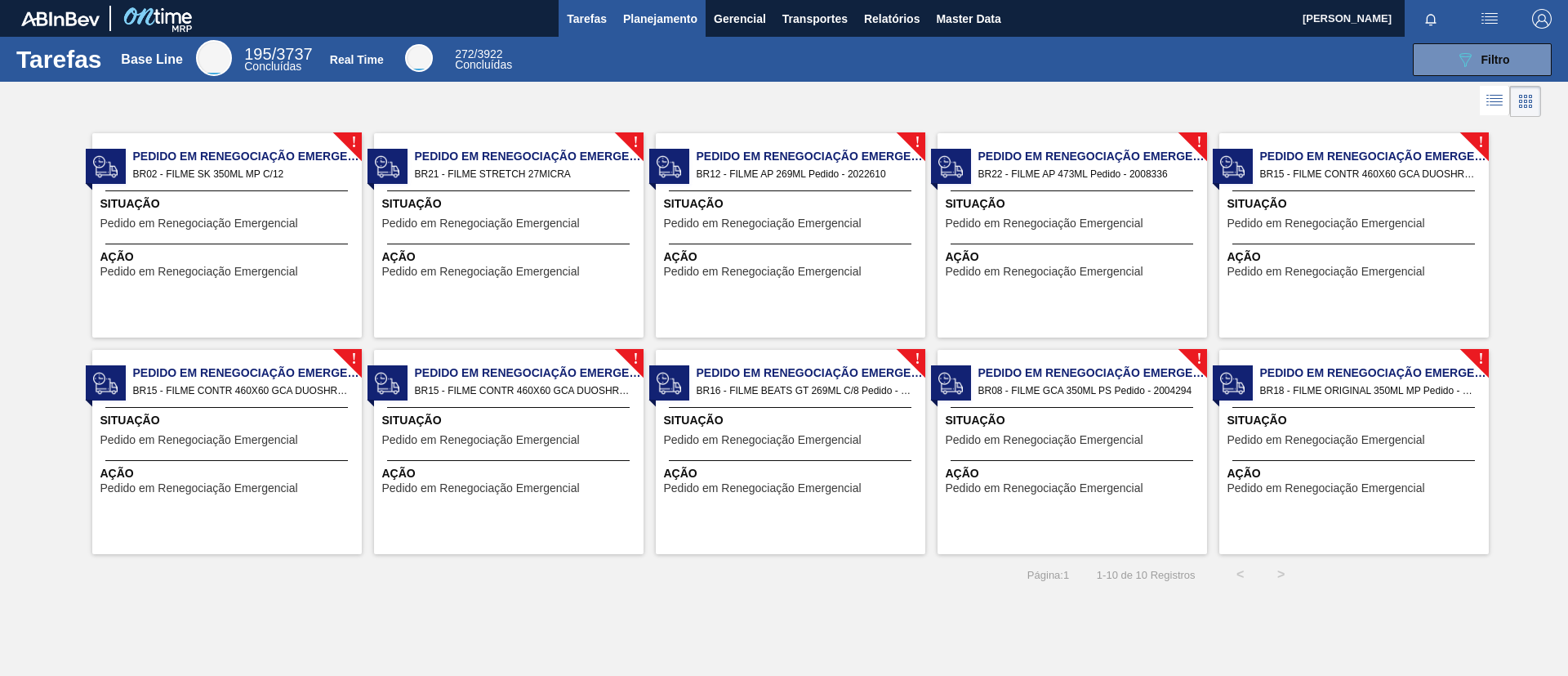
click at [684, 9] on button "Planejamento" at bounding box center [661, 18] width 91 height 37
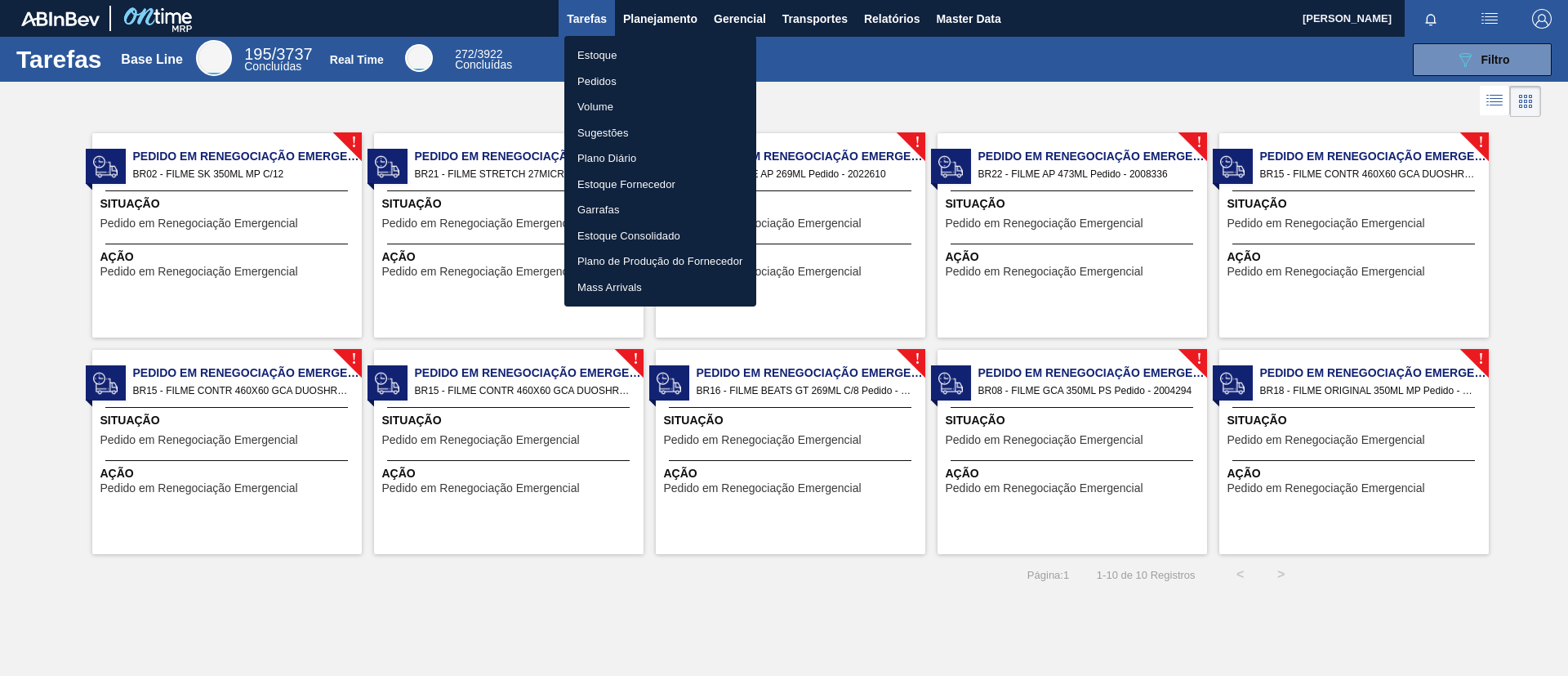
click at [661, 34] on div at bounding box center [784, 338] width 1568 height 676
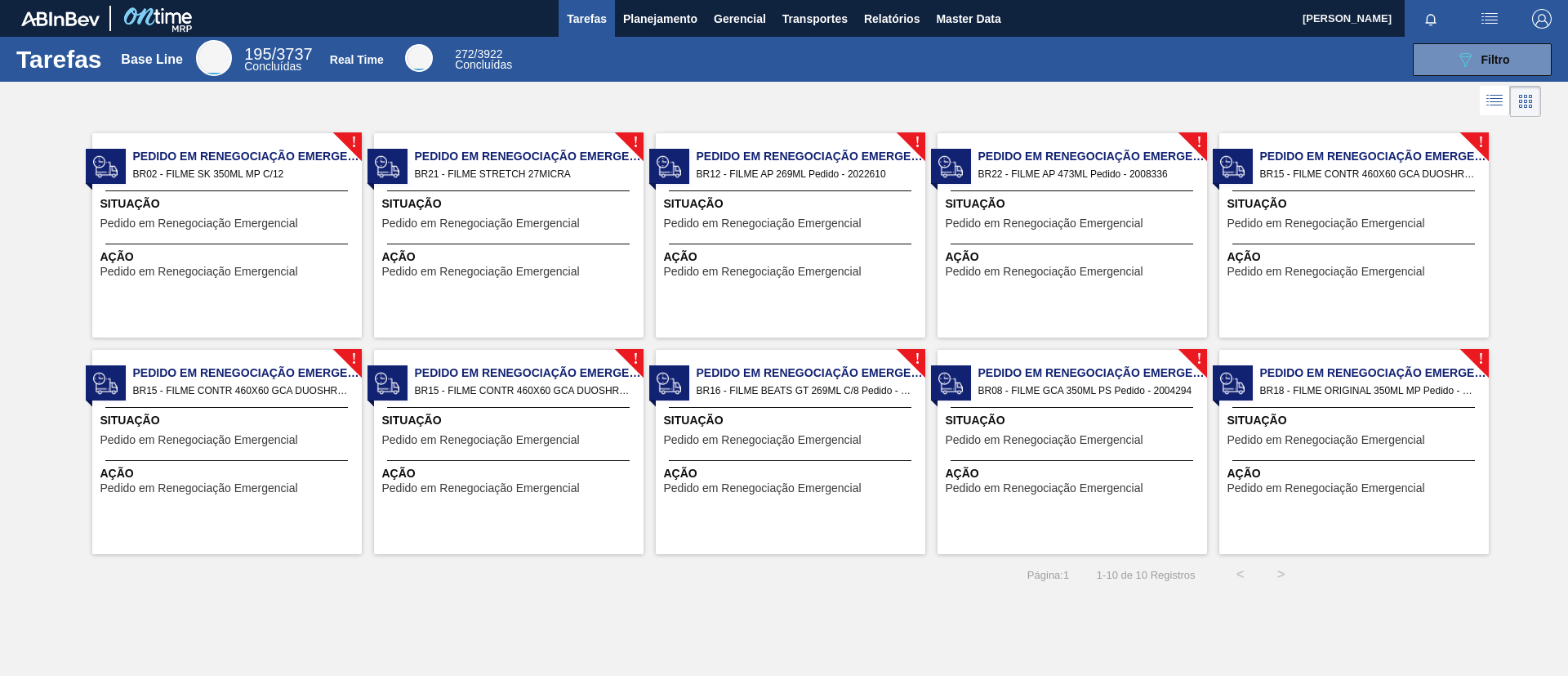
click at [663, 0] on body "Tarefas Planejamento Gerencial Transportes Relatórios Master Data TOMAS SIMOES …" at bounding box center [784, 0] width 1568 height 0
click at [678, 26] on span "Planejamento" at bounding box center [660, 18] width 75 height 20
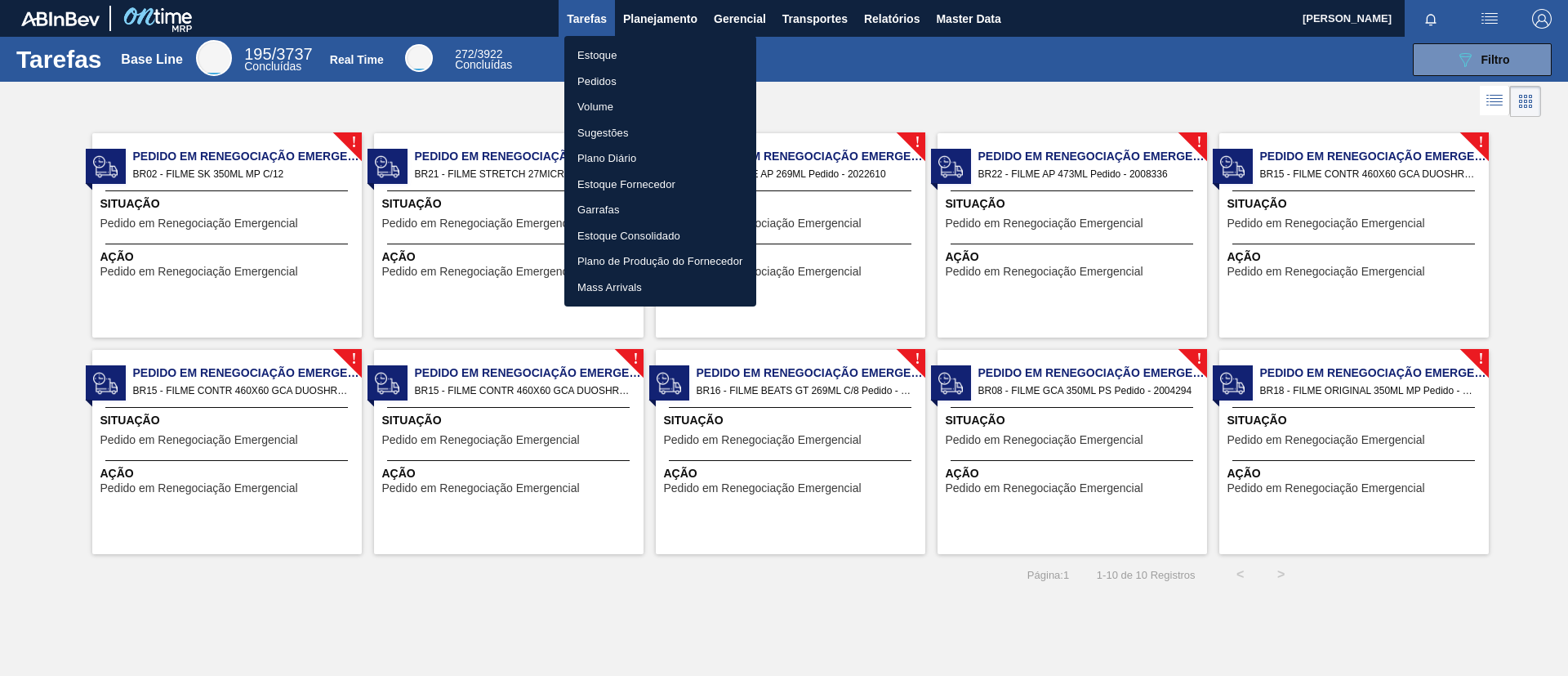
click at [667, 38] on ul "Estoque Pedidos Volume Sugestões Plano Diário Estoque Fornecedor Garrafas Estoq…" at bounding box center [660, 171] width 192 height 271
click at [661, 44] on li "Estoque" at bounding box center [660, 56] width 192 height 27
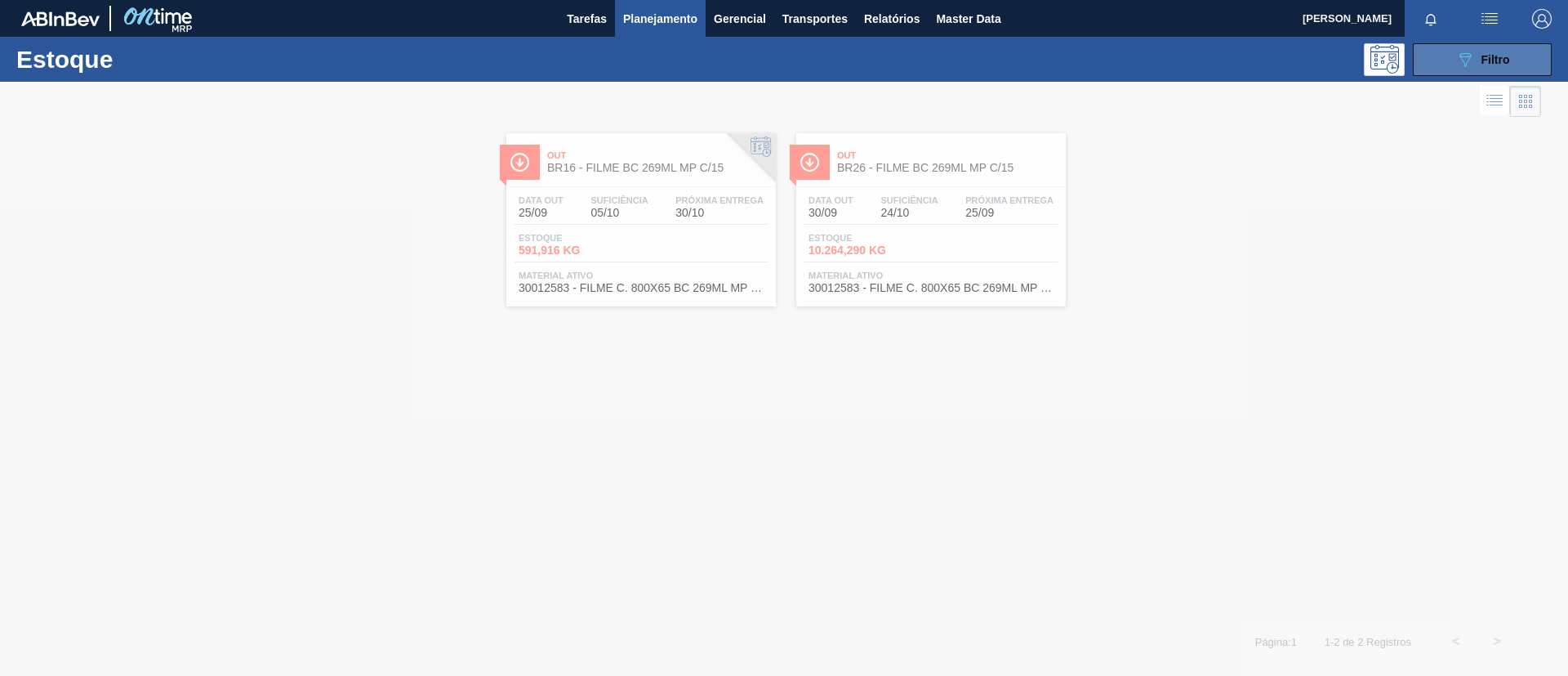
click at [1471, 66] on icon "089F7B8B-B2A5-4AFE-B5C0-19BA573D28AC" at bounding box center [1465, 60] width 20 height 20
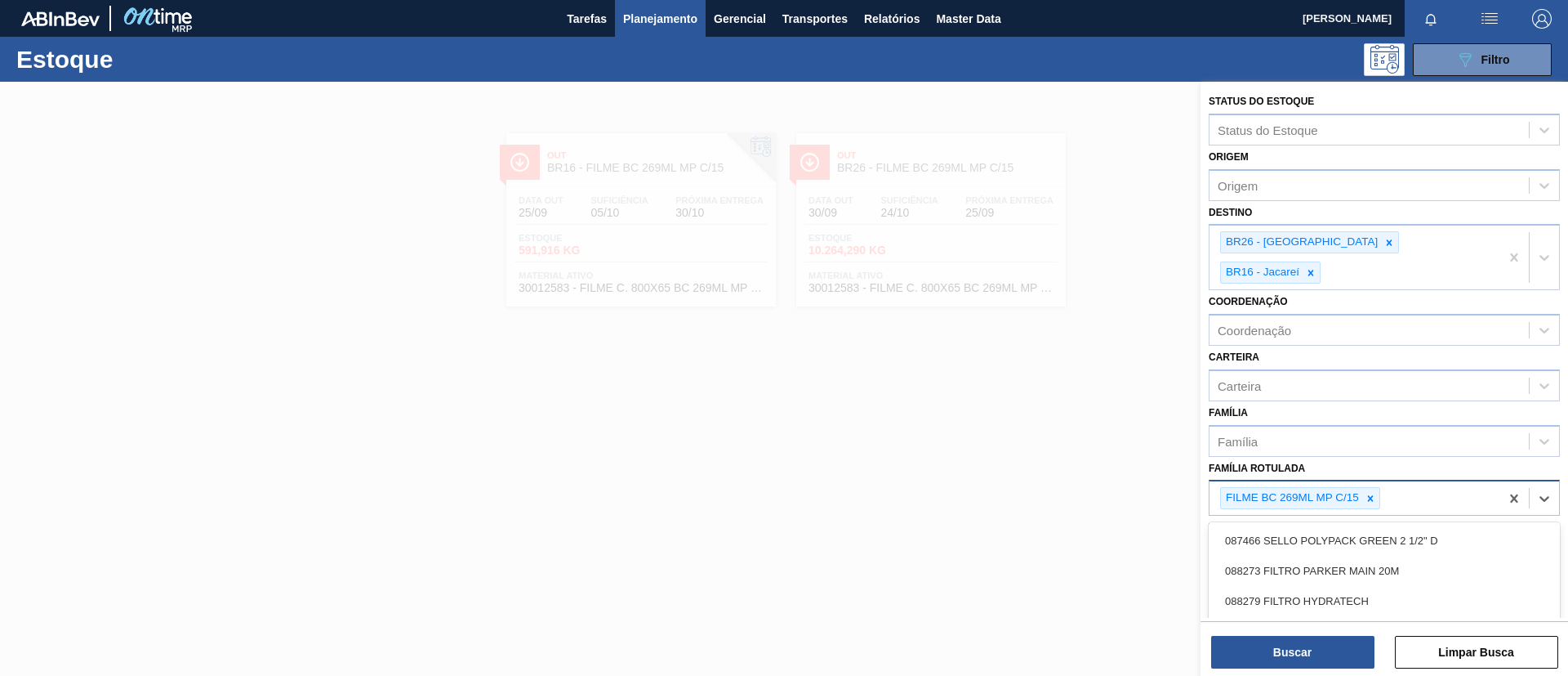
click at [1370, 484] on div "FILME BC 269ML MP C/15" at bounding box center [1354, 497] width 290 height 33
click at [1373, 492] on icon at bounding box center [1370, 498] width 11 height 11
type Rotulada "ORIGINAL 350ML"
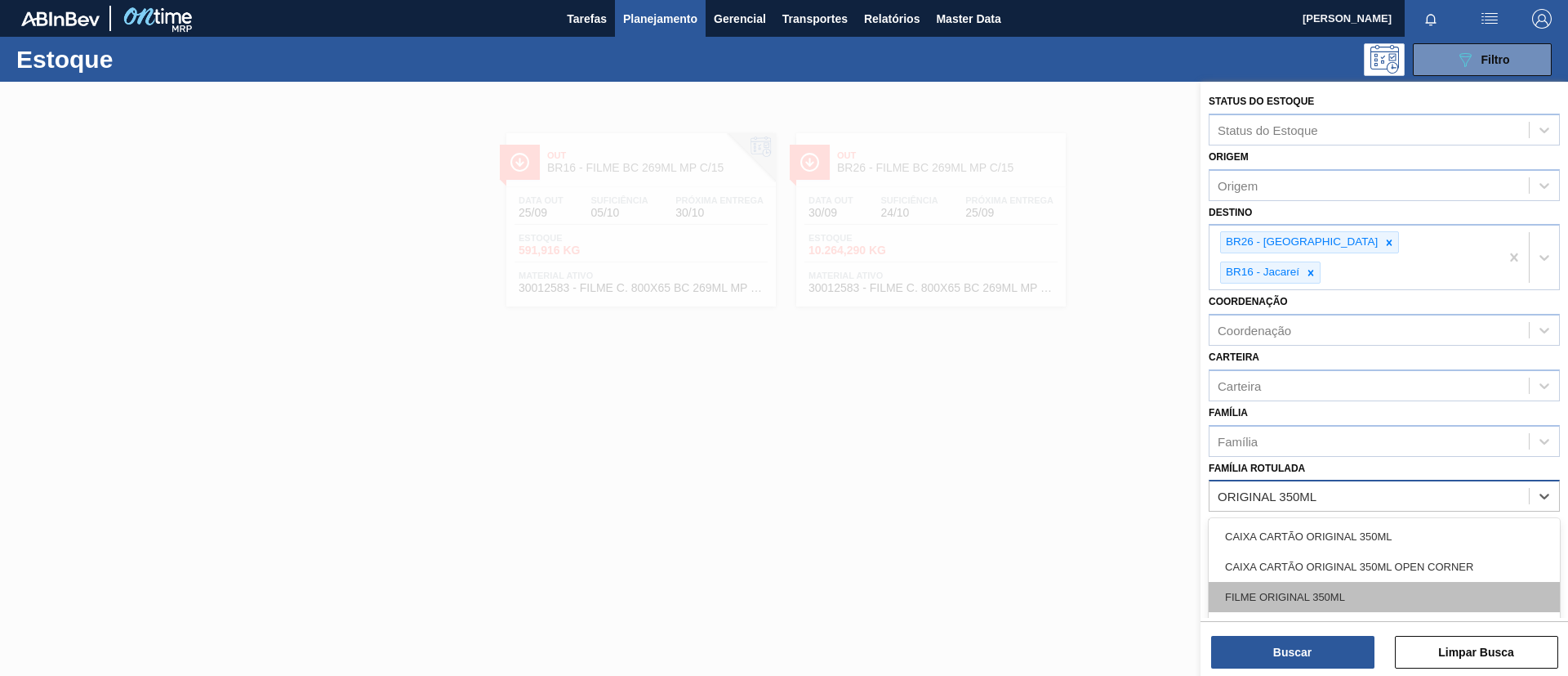
click at [1385, 581] on div "FILME ORIGINAL 350ML" at bounding box center [1383, 596] width 351 height 30
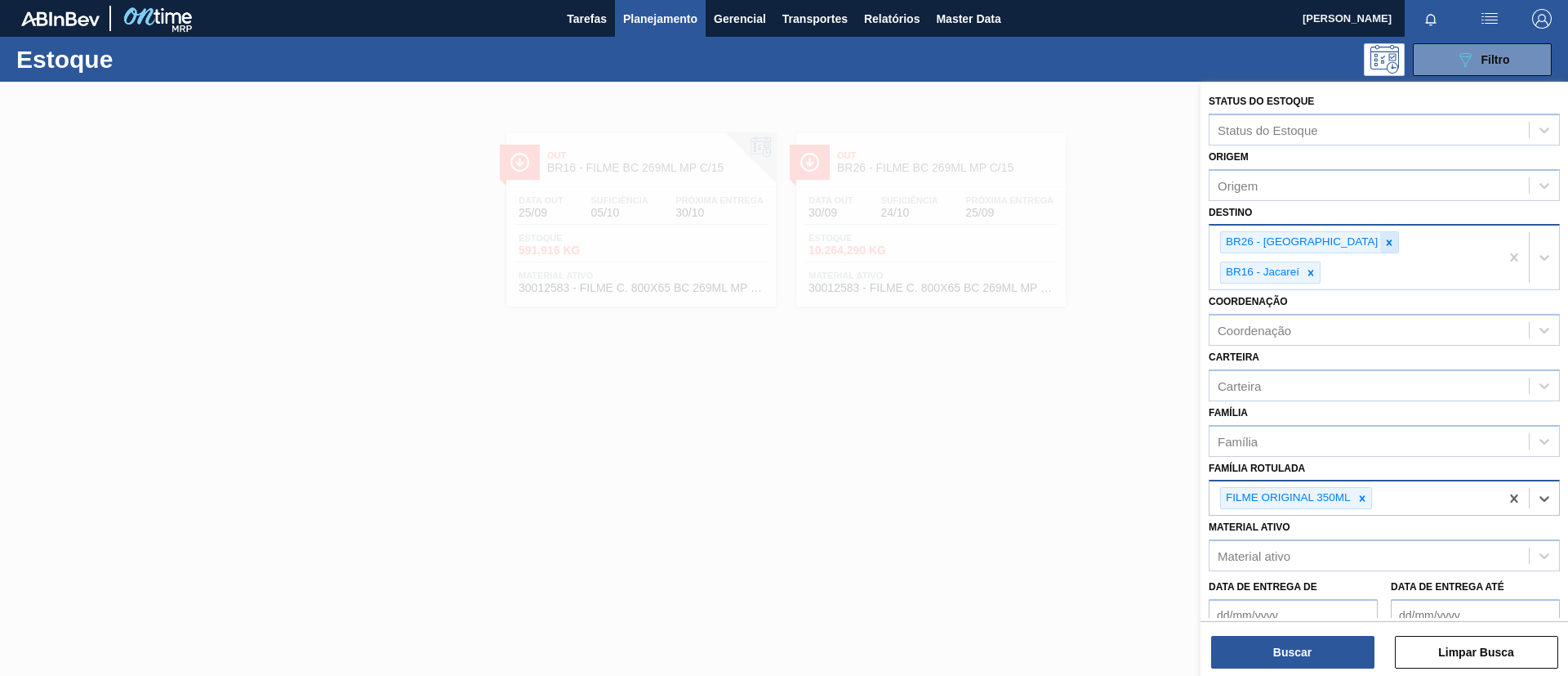
click at [1383, 246] on icon at bounding box center [1389, 242] width 11 height 11
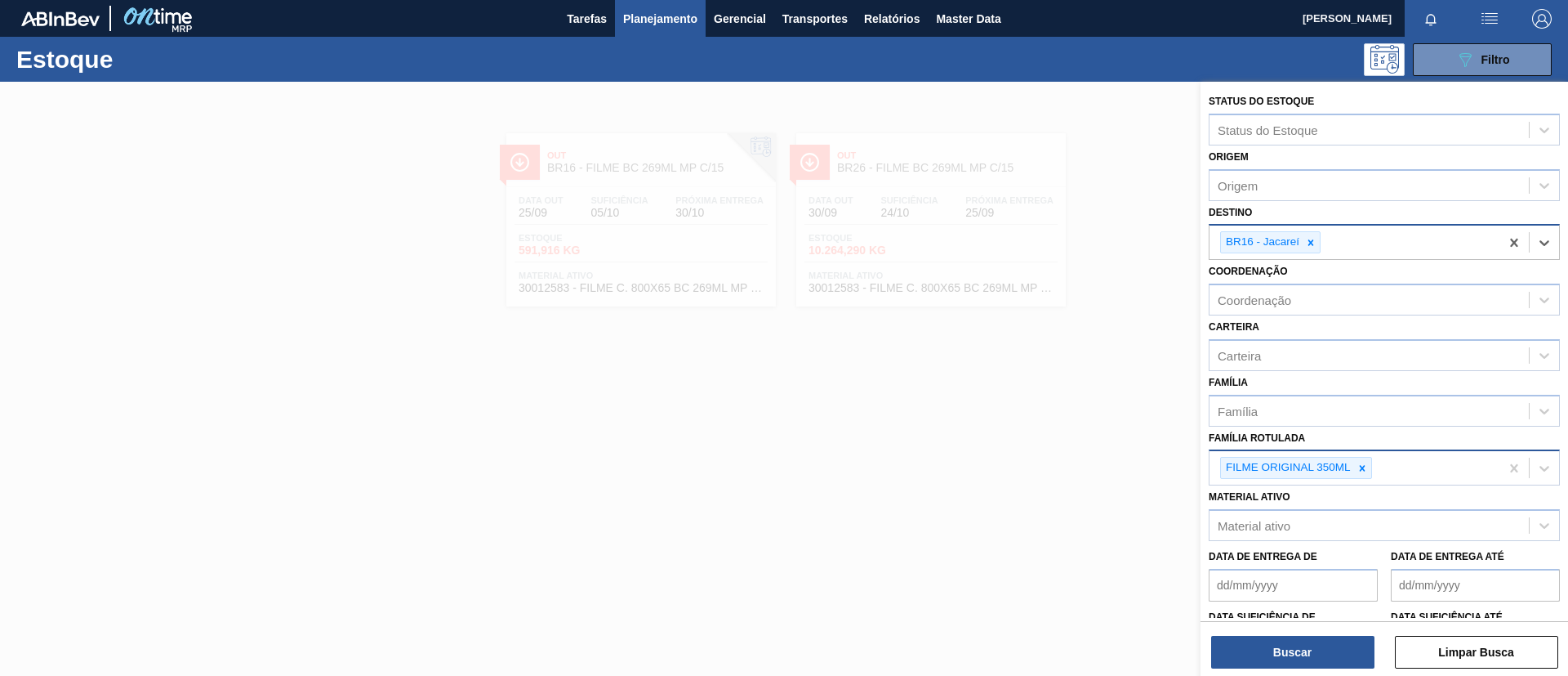
click at [1321, 241] on div "BR16 - Jacareí" at bounding box center [1354, 241] width 290 height 33
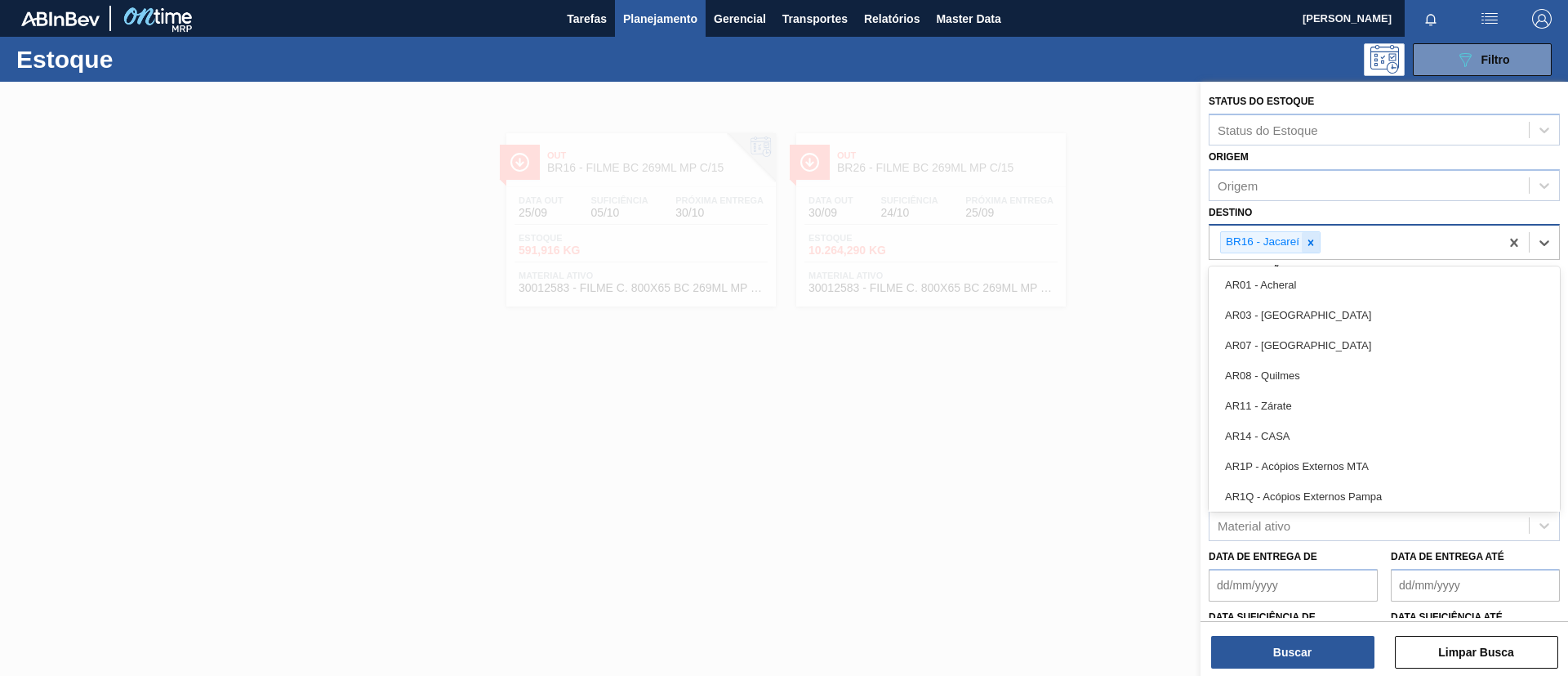
click at [1318, 240] on div at bounding box center [1310, 242] width 18 height 21
click at [1313, 245] on div "Destino" at bounding box center [1368, 240] width 319 height 24
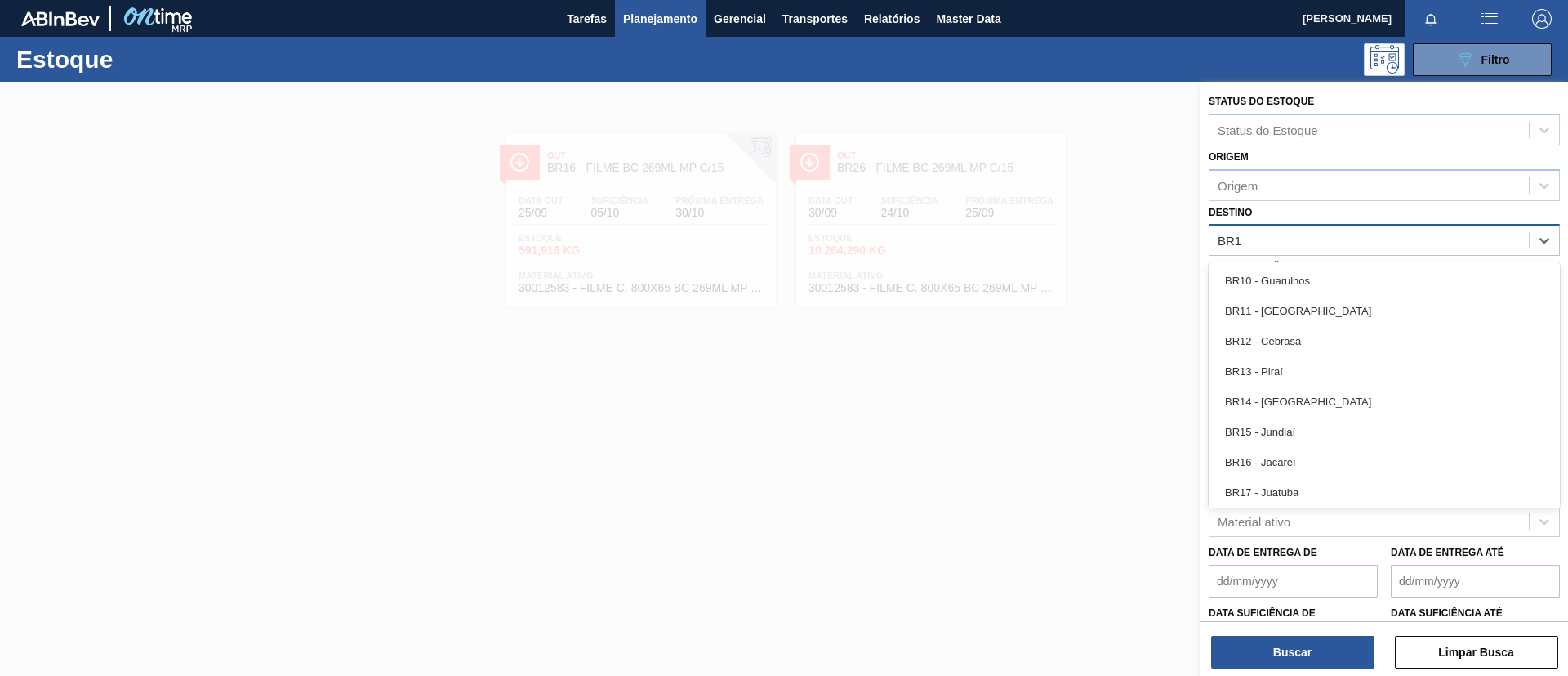
type input "BR12"
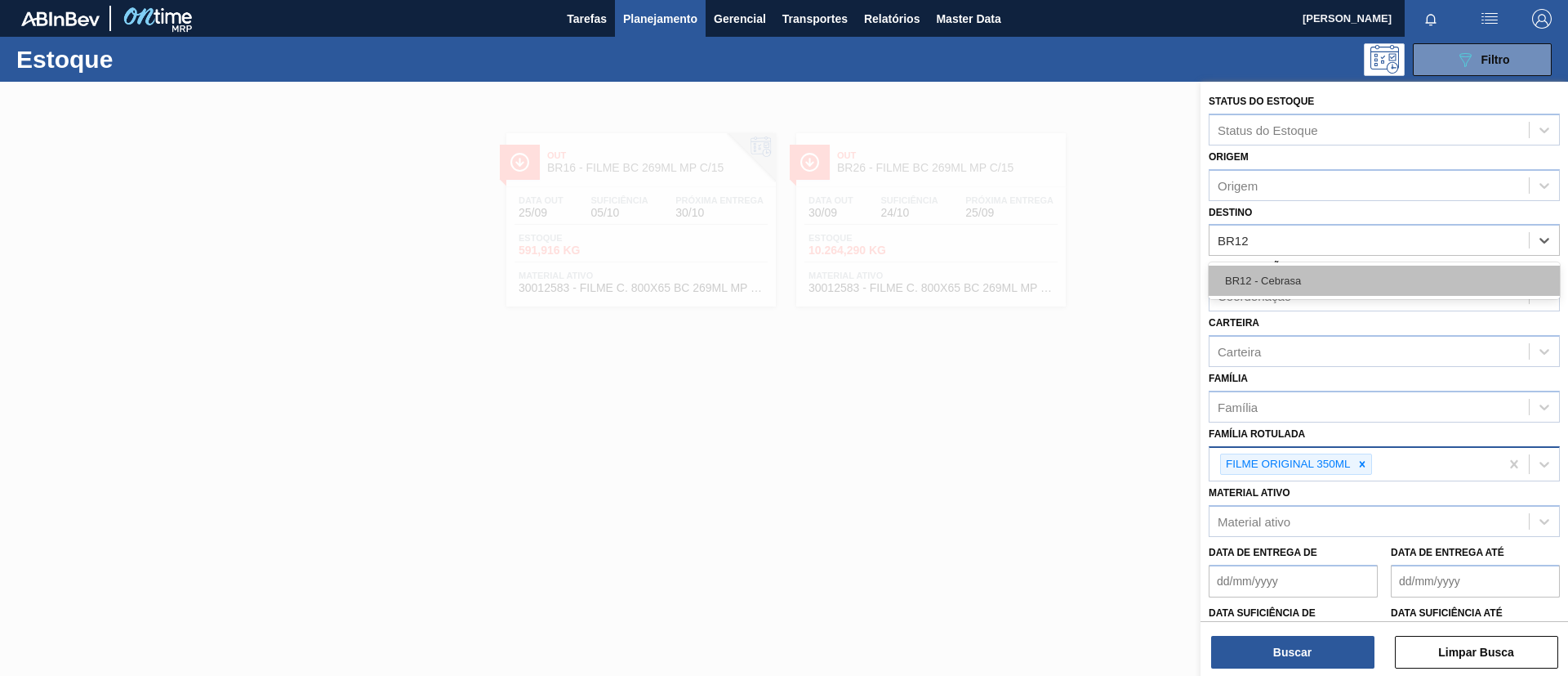
click at [1318, 272] on div "BR12 - Cebrasa" at bounding box center [1383, 280] width 351 height 30
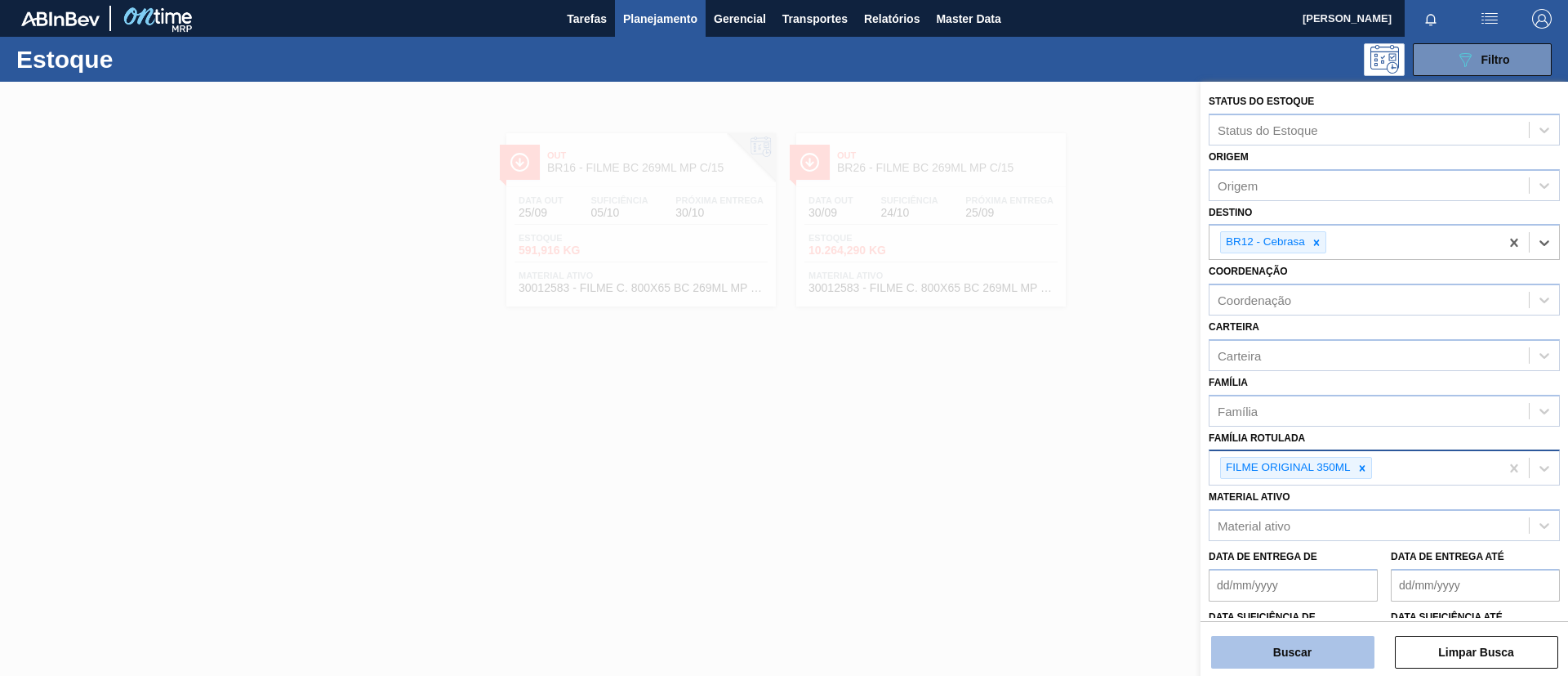
click at [1294, 653] on button "Buscar" at bounding box center [1293, 651] width 164 height 33
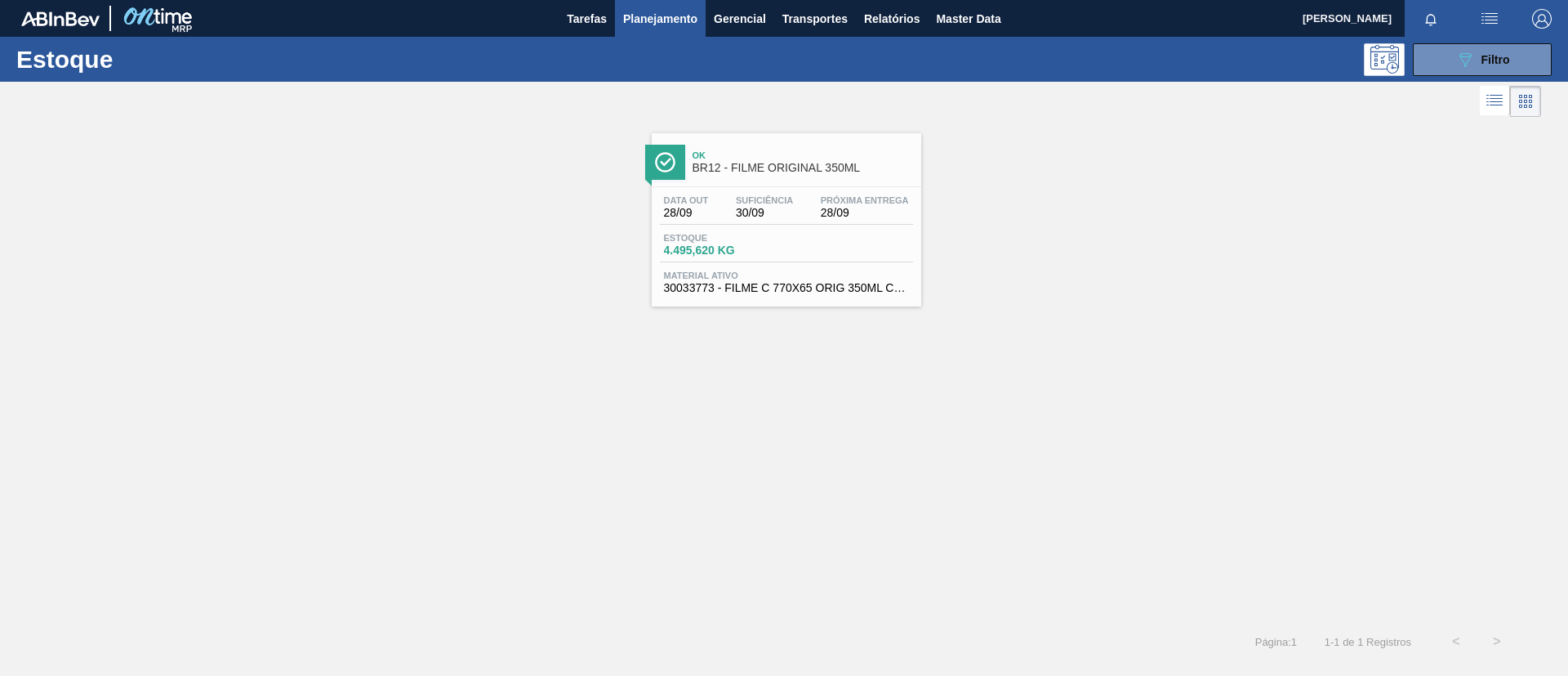
click at [816, 149] on div "Ok BR12 - FILME ORIGINAL 350ML" at bounding box center [802, 162] width 220 height 37
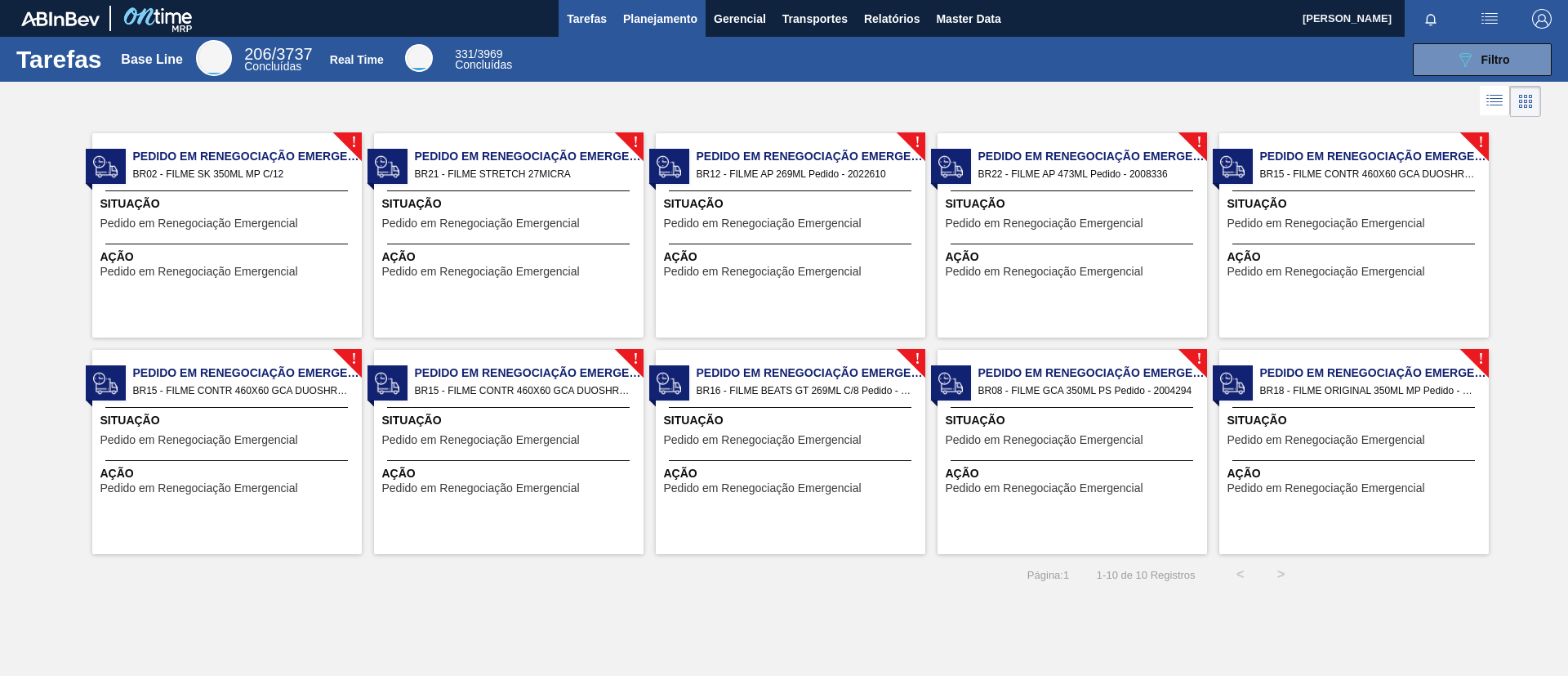
click at [646, 24] on span "Planejamento" at bounding box center [660, 18] width 75 height 20
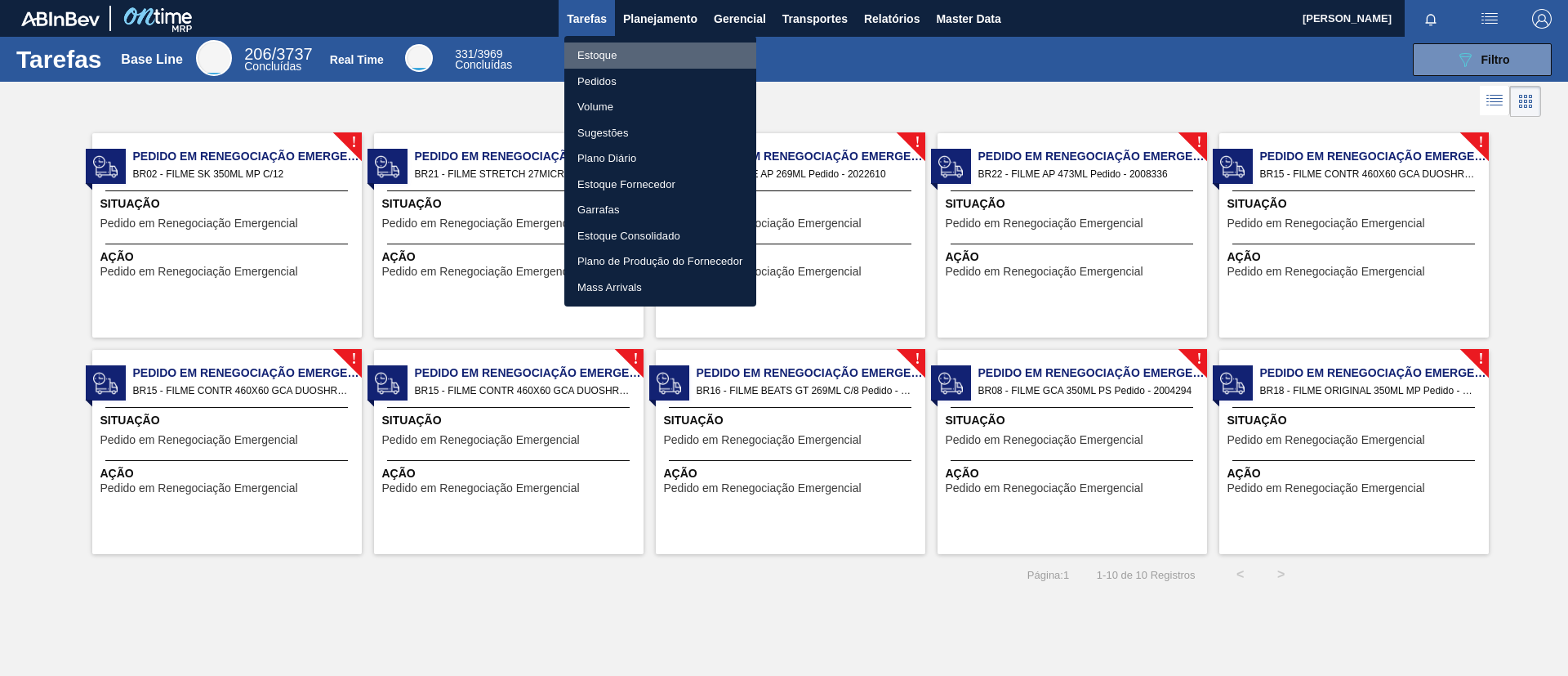
click at [642, 48] on li "Estoque" at bounding box center [660, 56] width 192 height 27
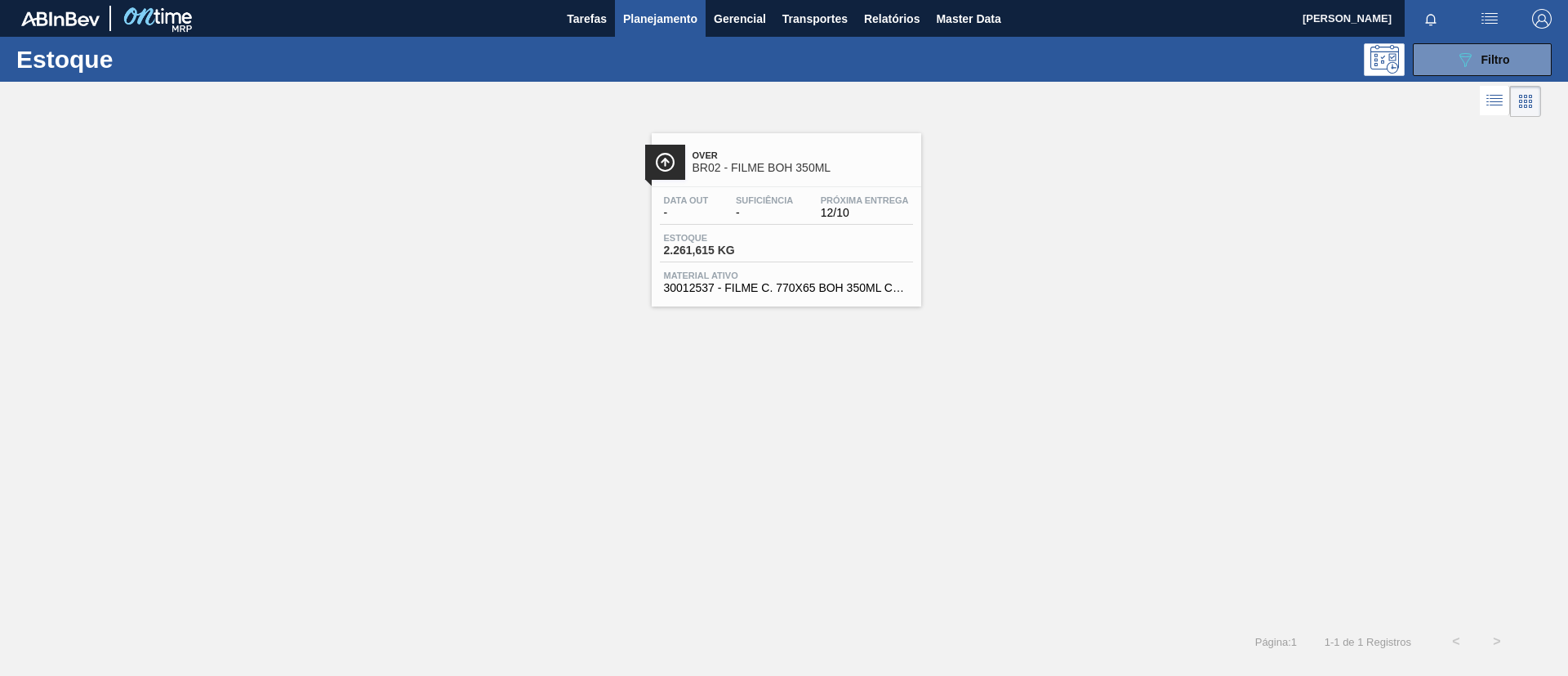
click at [852, 169] on span "BR02 - FILME BOH 350ML" at bounding box center [802, 168] width 220 height 12
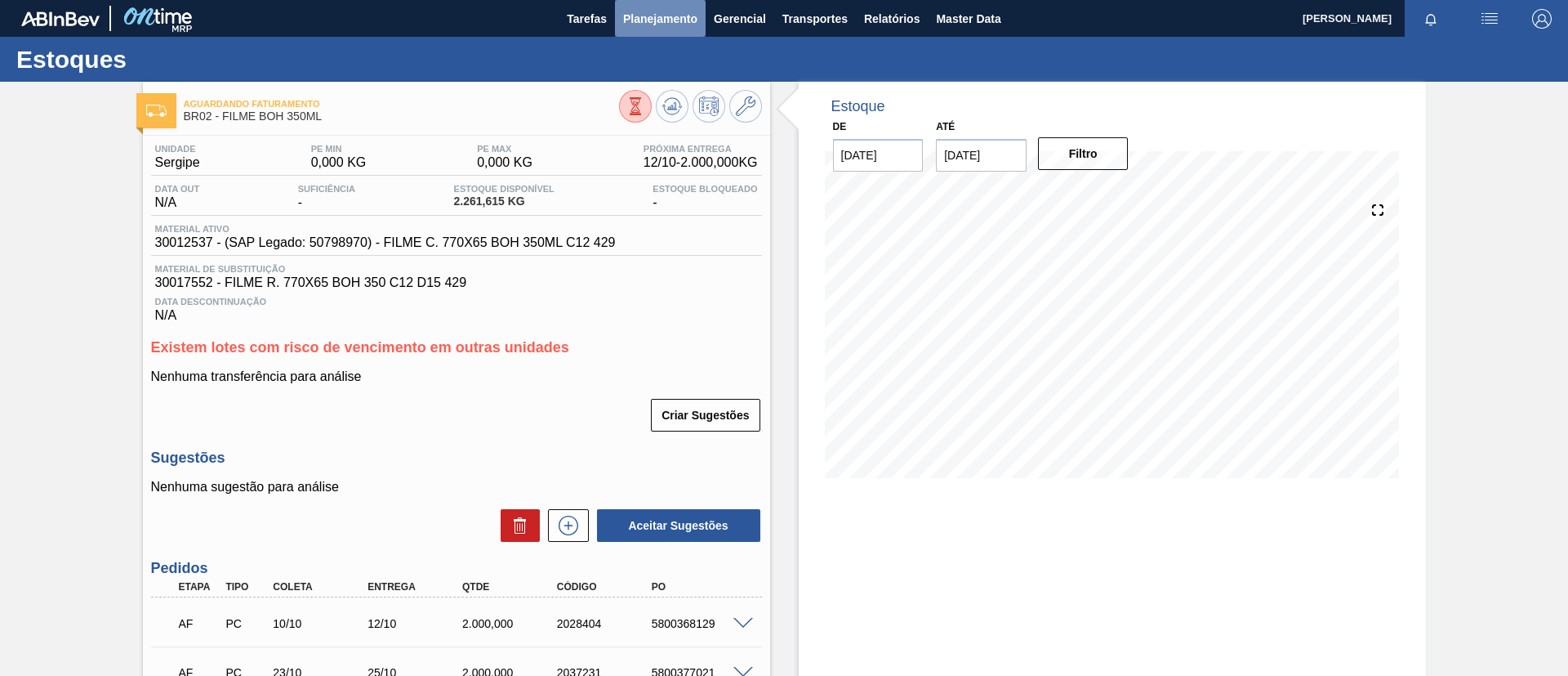
click at [663, 23] on span "Planejamento" at bounding box center [660, 18] width 75 height 20
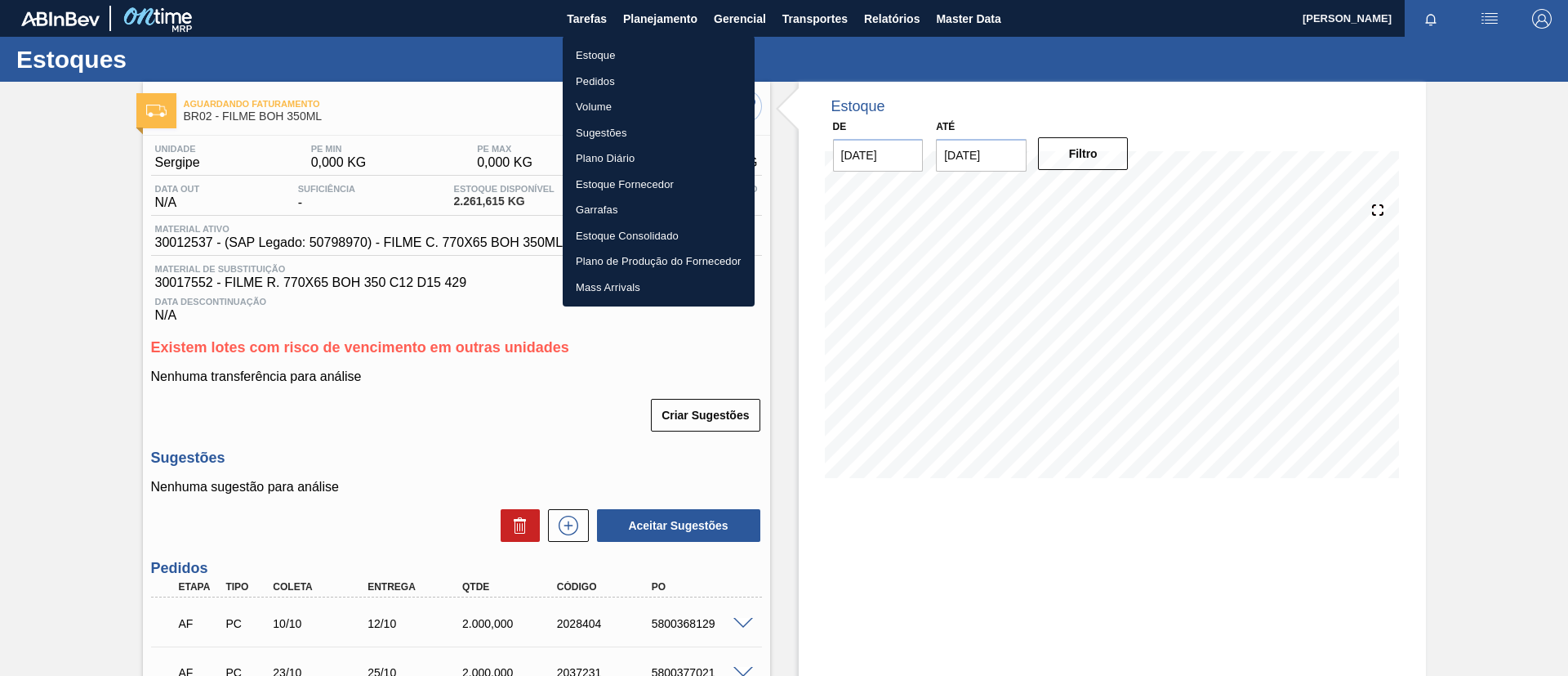
click at [664, 44] on li "Estoque" at bounding box center [658, 56] width 192 height 27
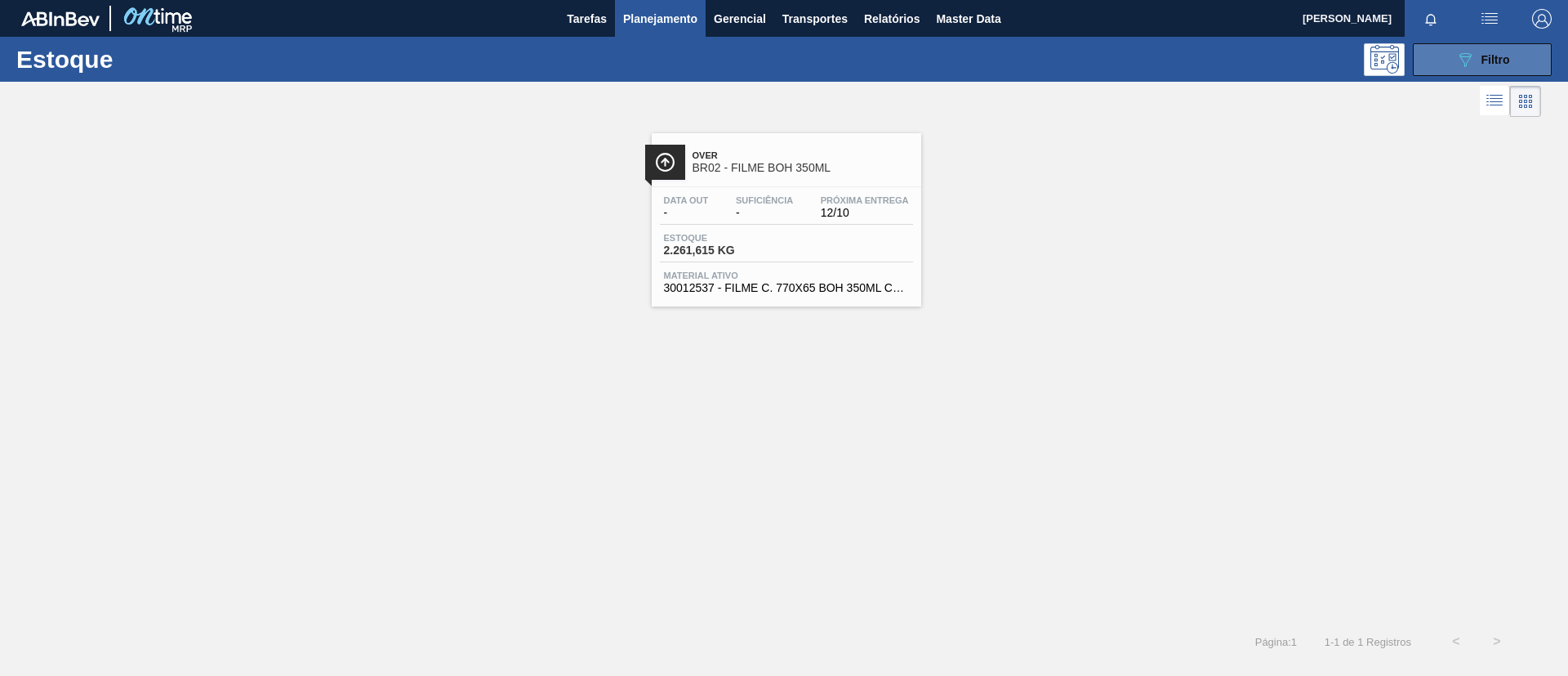
click at [1449, 50] on button "089F7B8B-B2A5-4AFE-B5C0-19BA573D28AC Filtro" at bounding box center [1482, 60] width 139 height 33
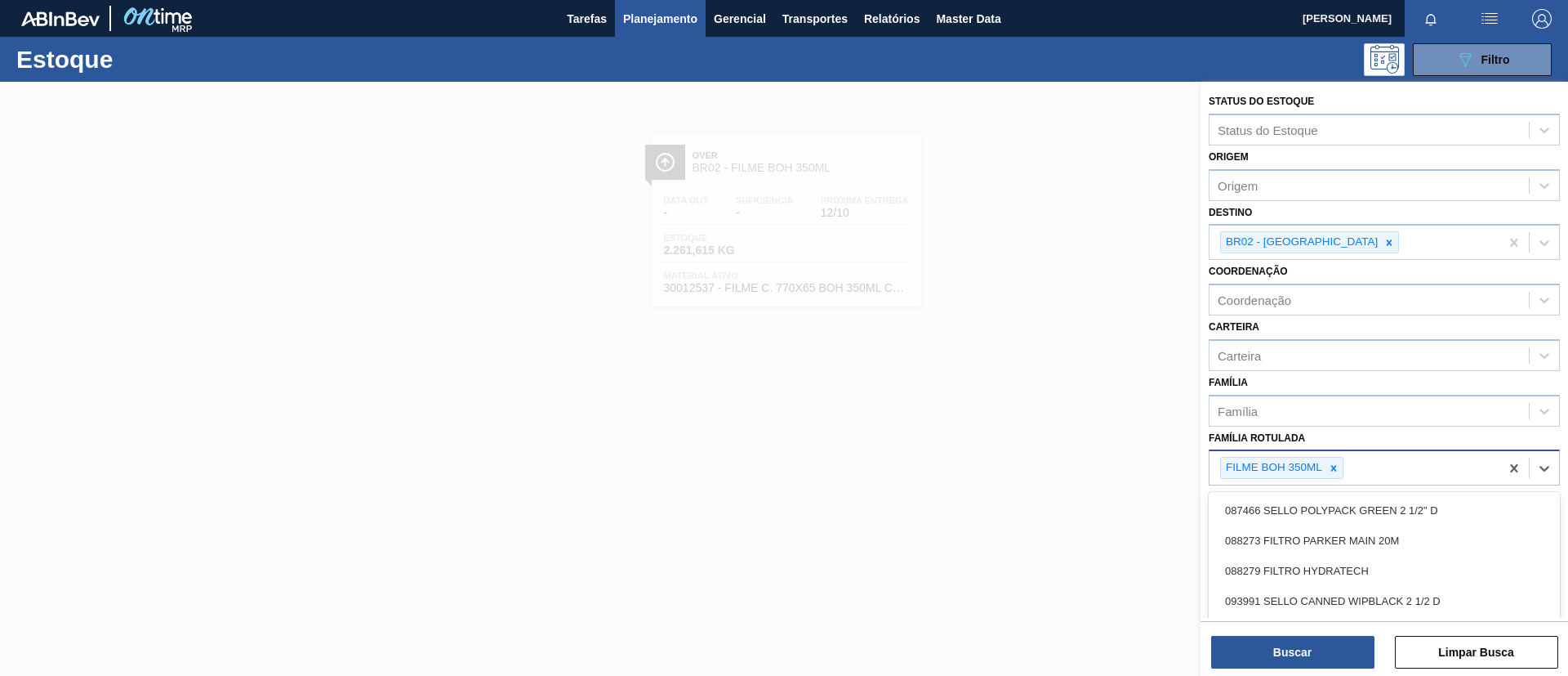
click at [1338, 452] on div "FILME BOH 350ML" at bounding box center [1354, 467] width 290 height 33
click at [1338, 463] on icon at bounding box center [1333, 468] width 11 height 11
type Rotulada "GCA 350ML"
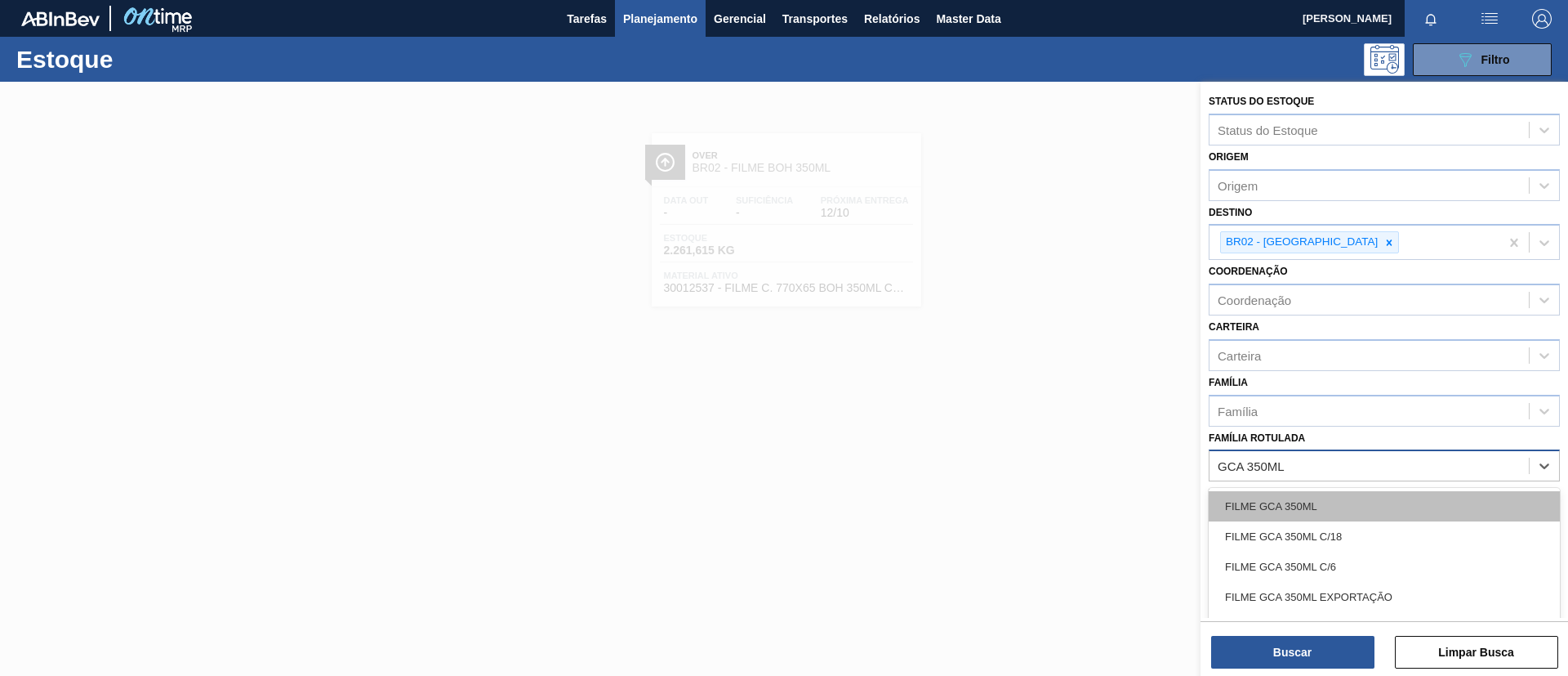
click at [1350, 491] on div "FILME GCA 350ML" at bounding box center [1383, 507] width 351 height 30
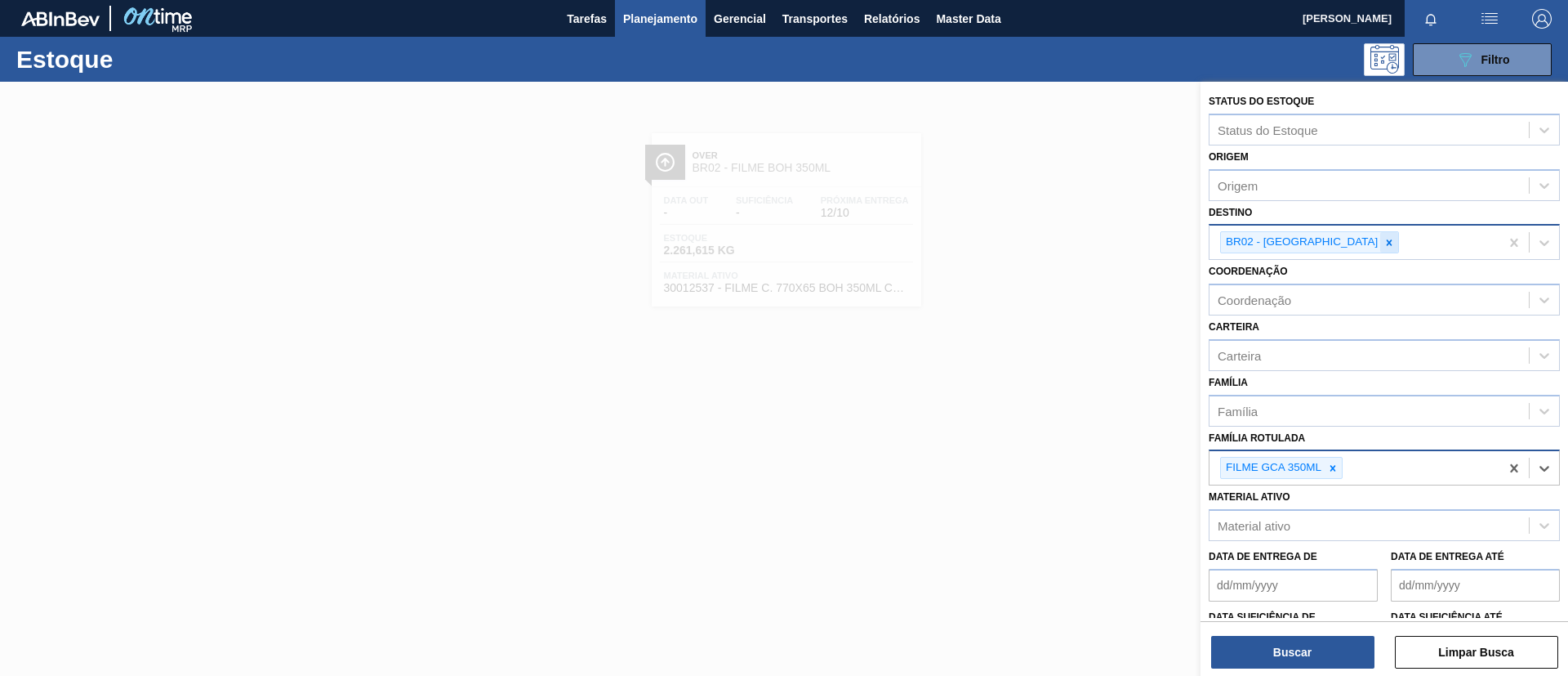
click at [1383, 244] on icon at bounding box center [1389, 242] width 11 height 11
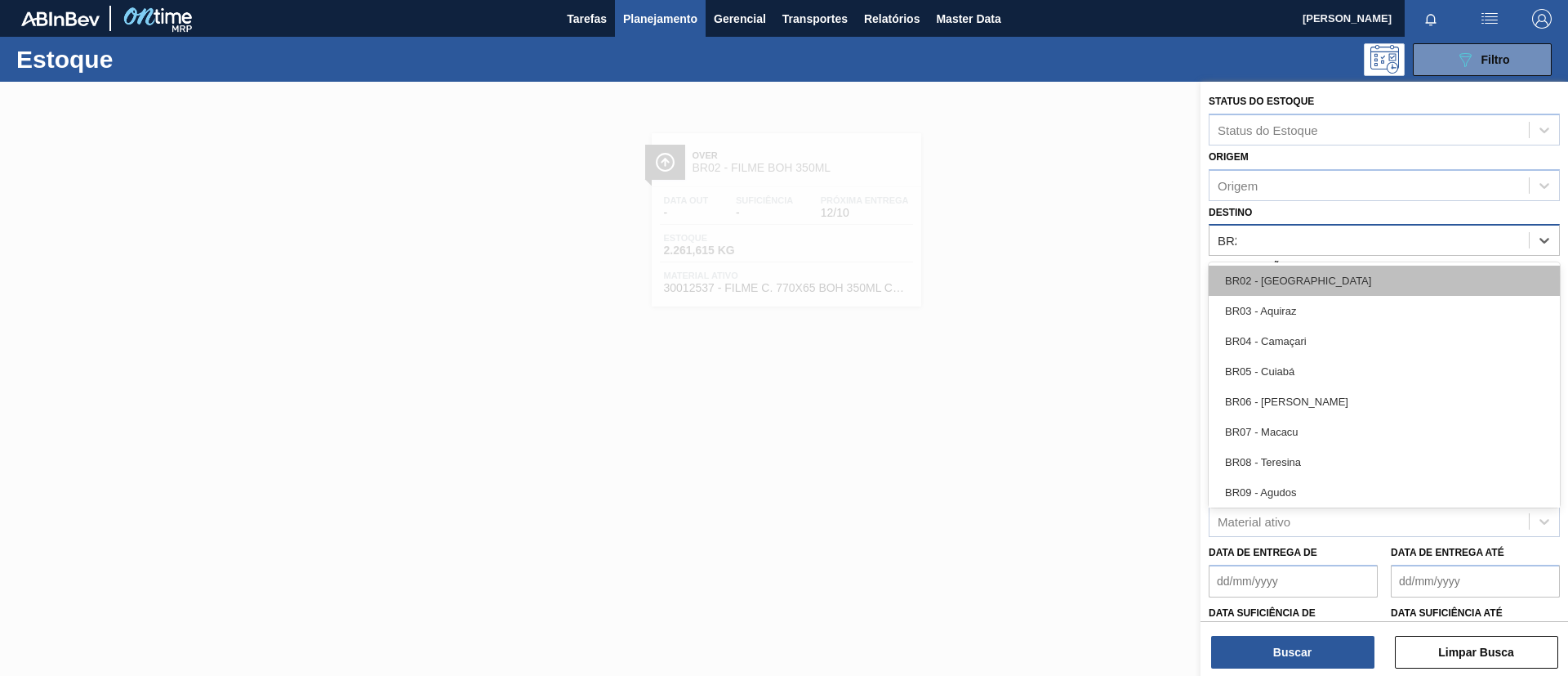
type input "BR22"
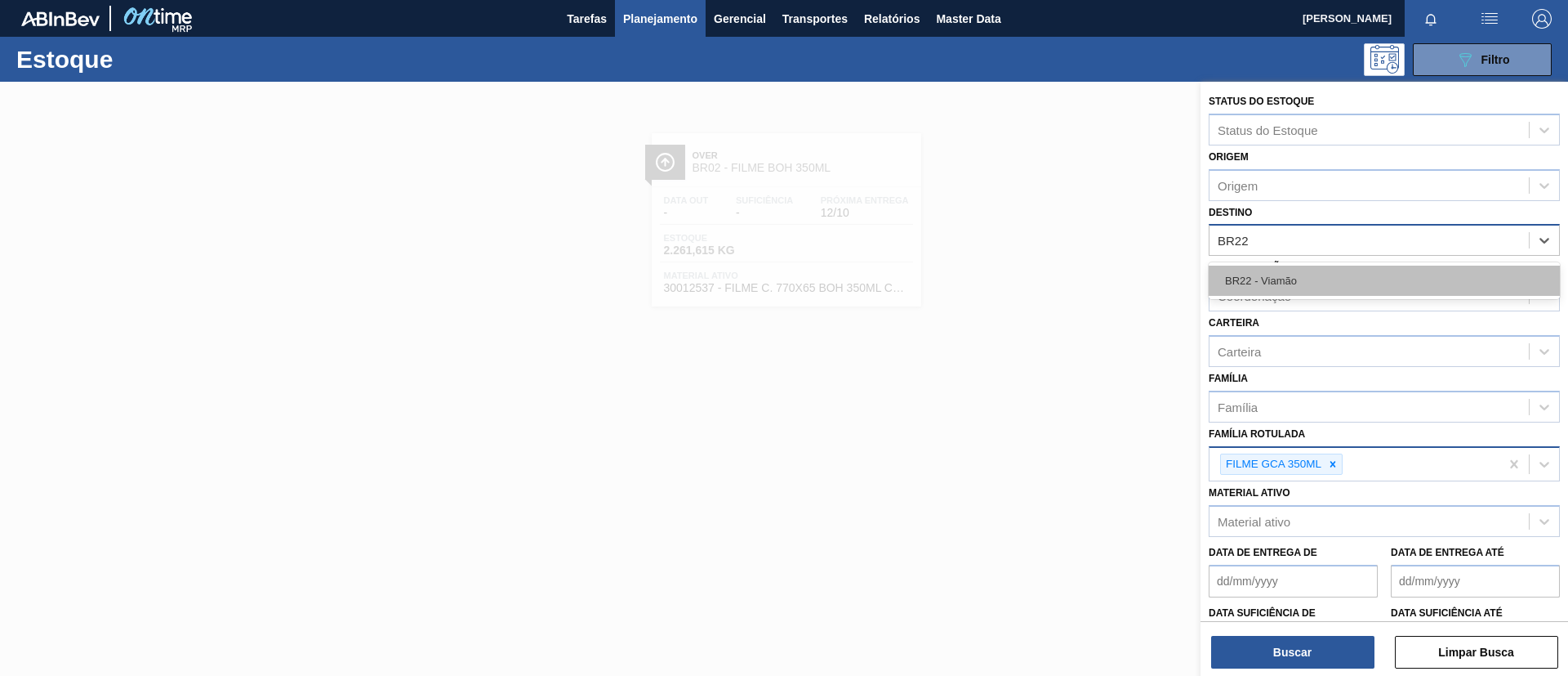
click at [1318, 276] on div "BR22 - Viamão" at bounding box center [1383, 280] width 351 height 30
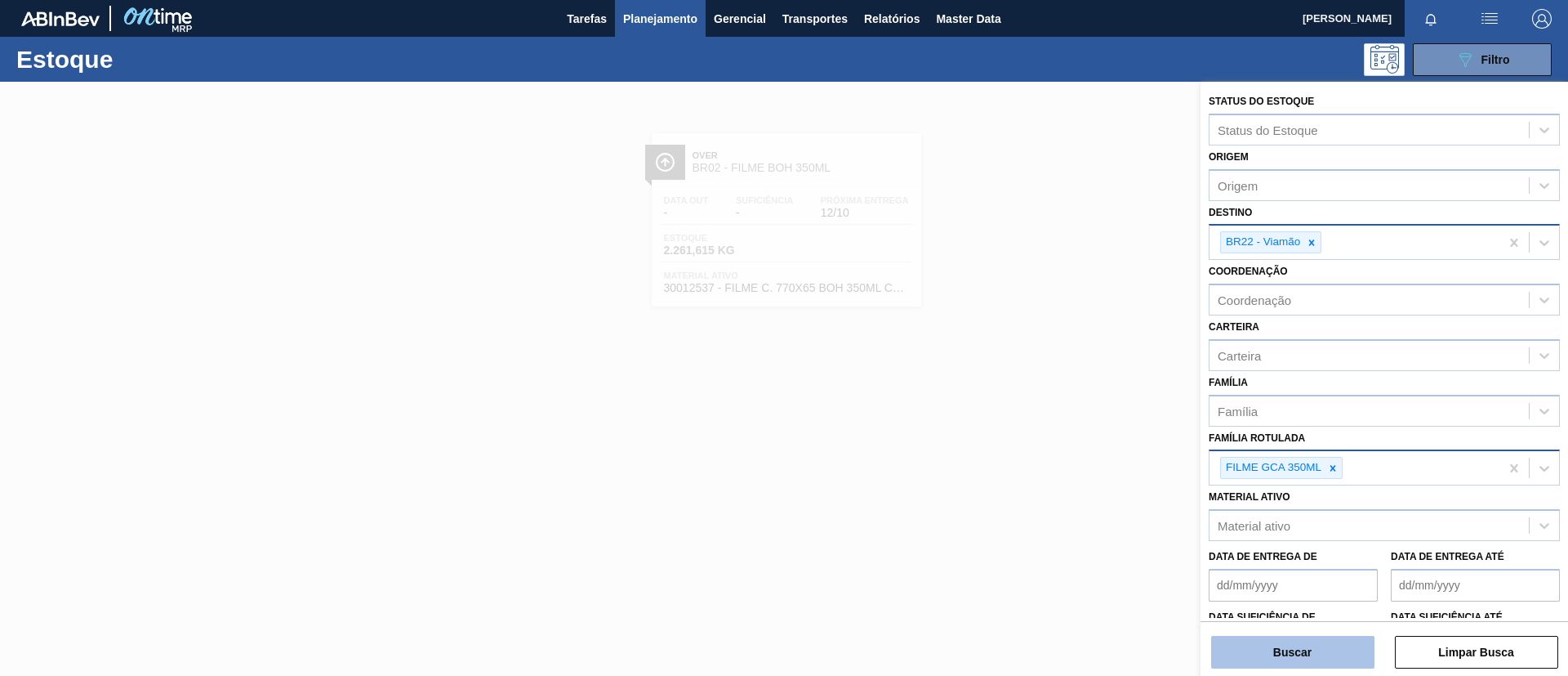
click at [1295, 650] on button "Buscar" at bounding box center [1293, 651] width 164 height 33
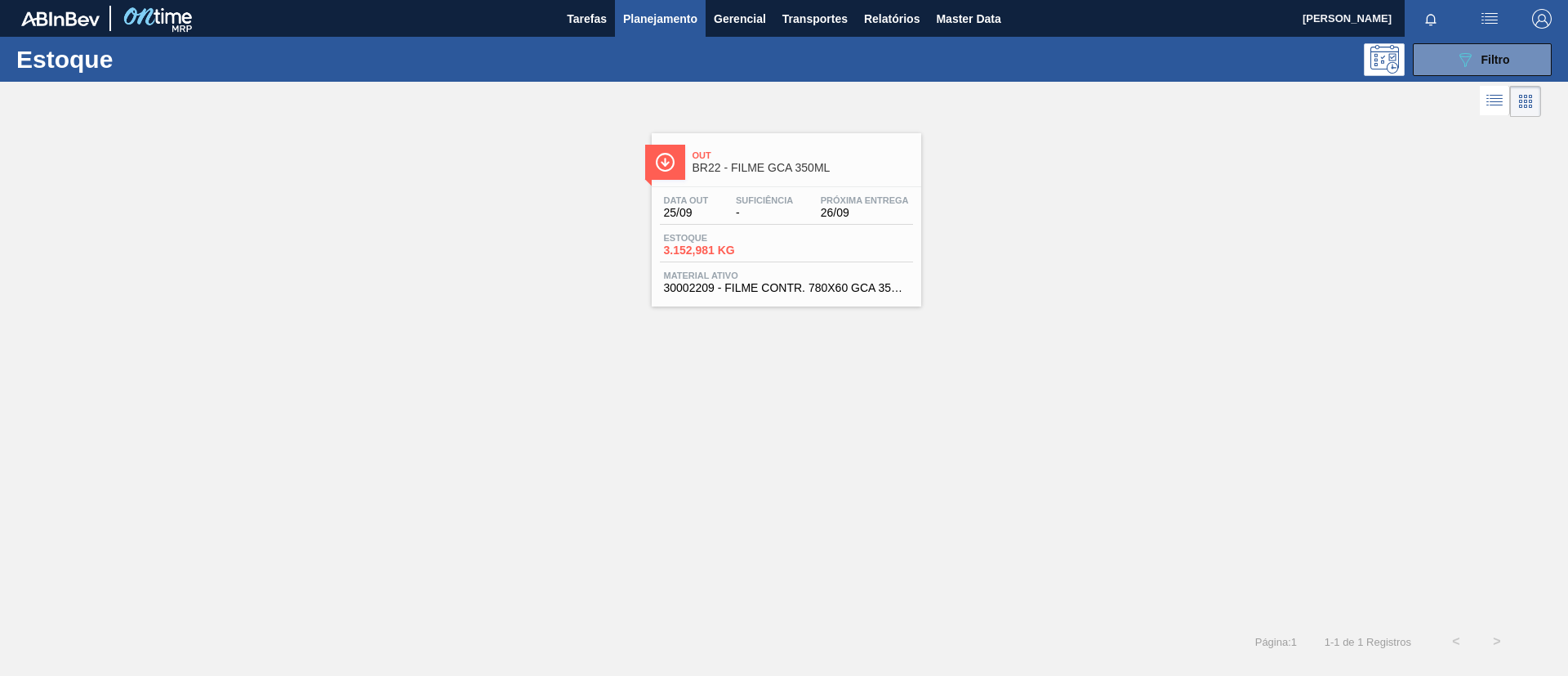
click at [811, 212] on div "Data out 25/09 Suficiência - Próxima Entrega 26/09" at bounding box center [785, 209] width 253 height 29
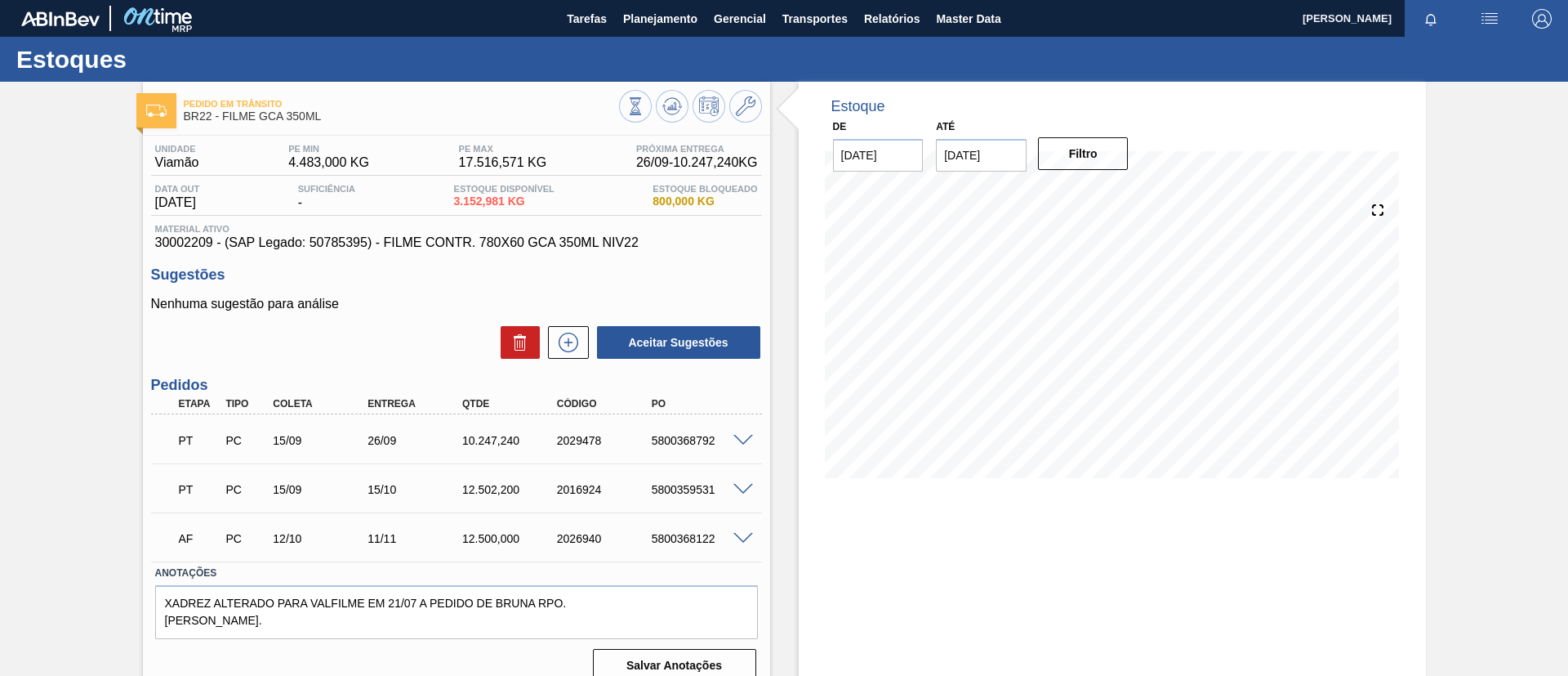
scroll to position [27, 0]
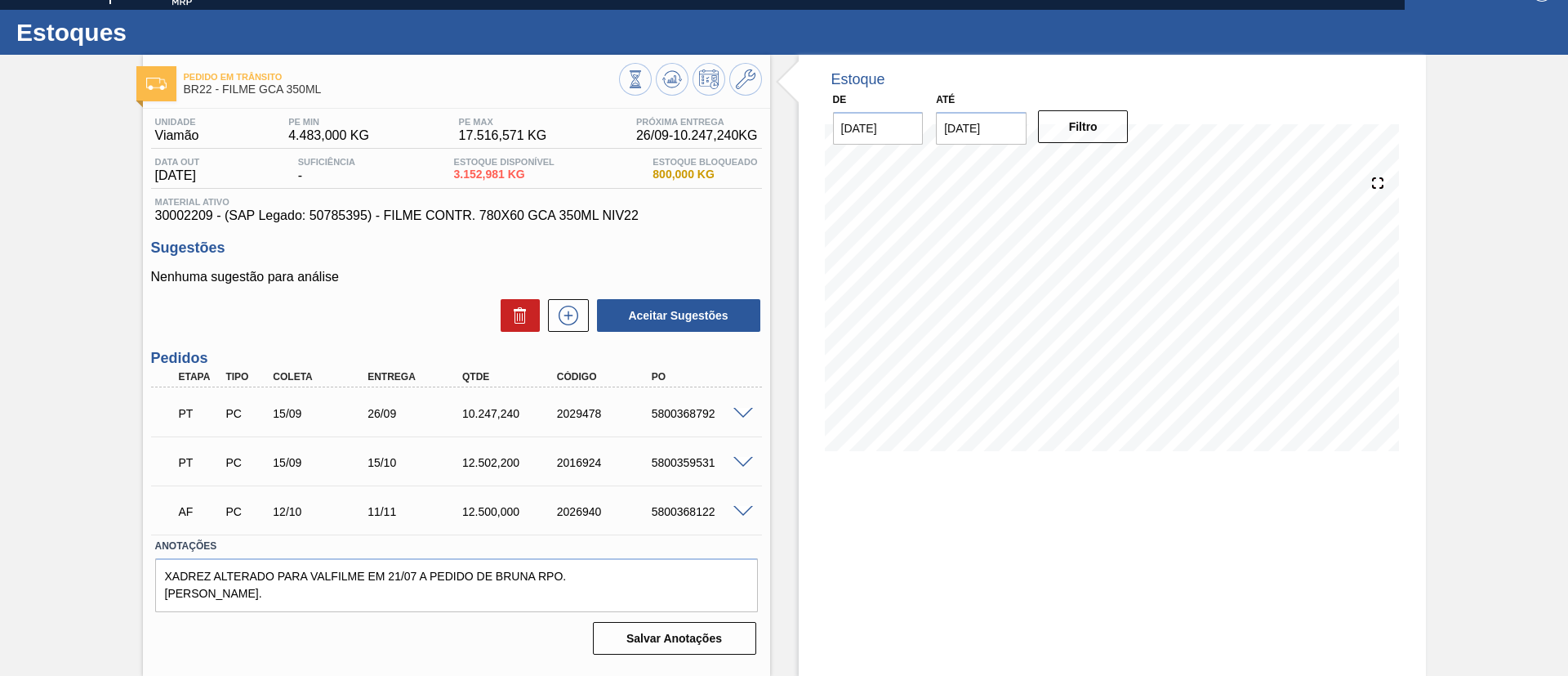
click at [749, 504] on div at bounding box center [745, 509] width 33 height 12
click at [739, 509] on span at bounding box center [743, 511] width 20 height 12
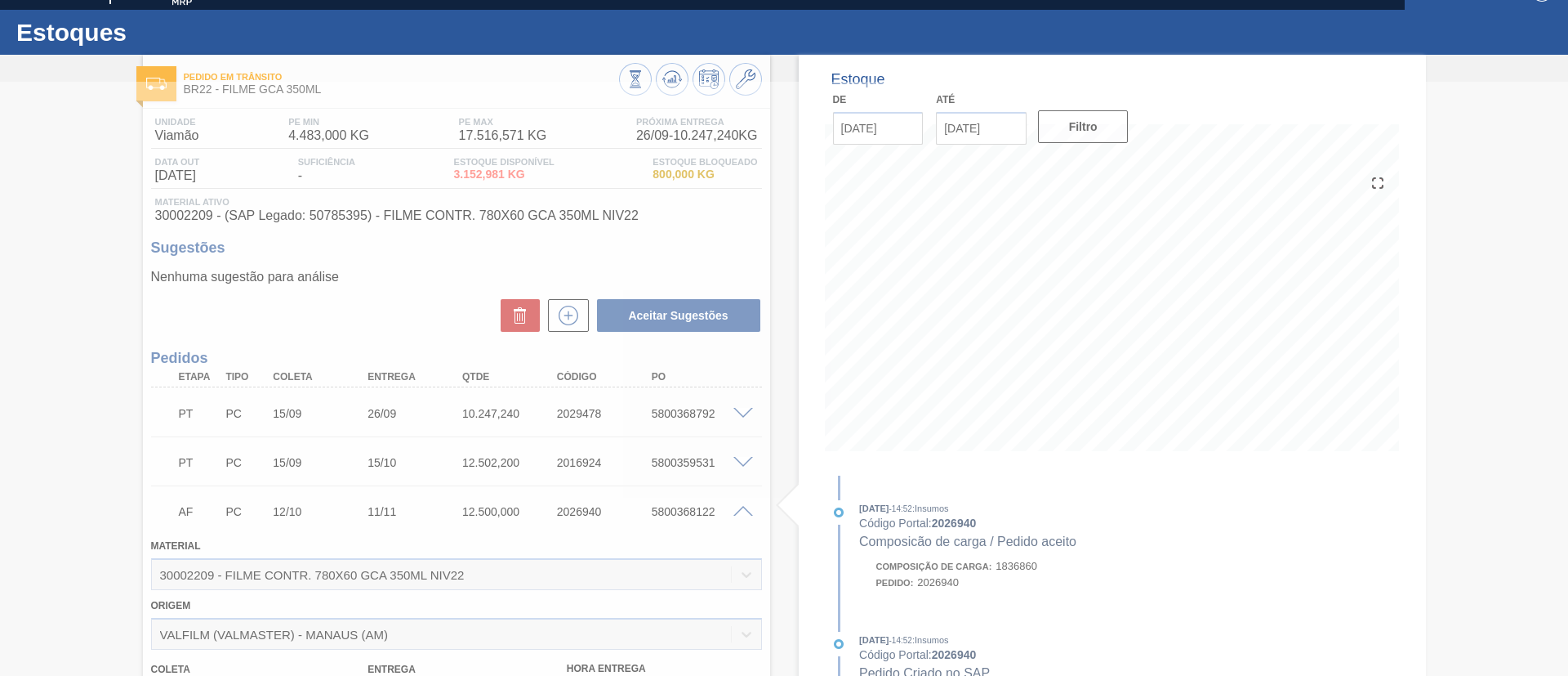
click at [740, 505] on div at bounding box center [784, 378] width 1568 height 594
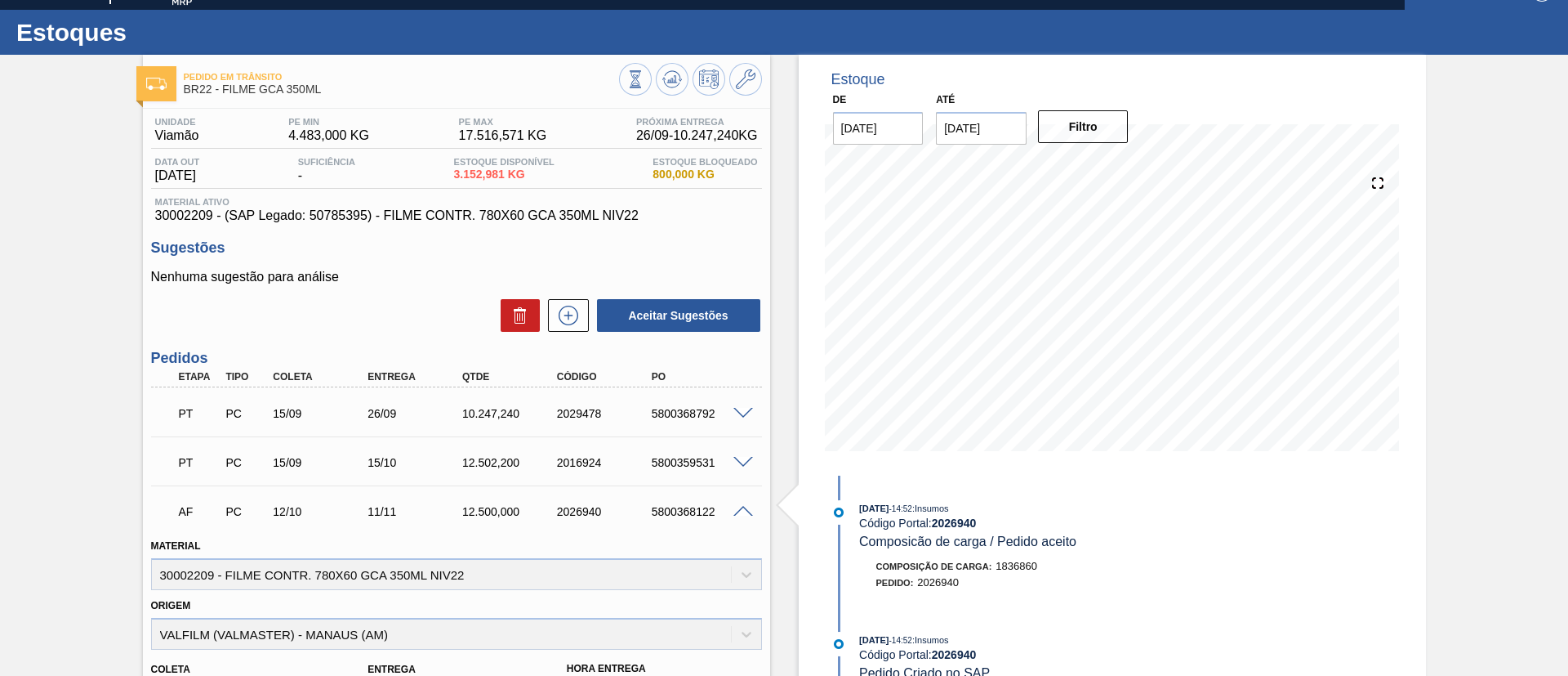
click at [746, 508] on span at bounding box center [743, 511] width 20 height 12
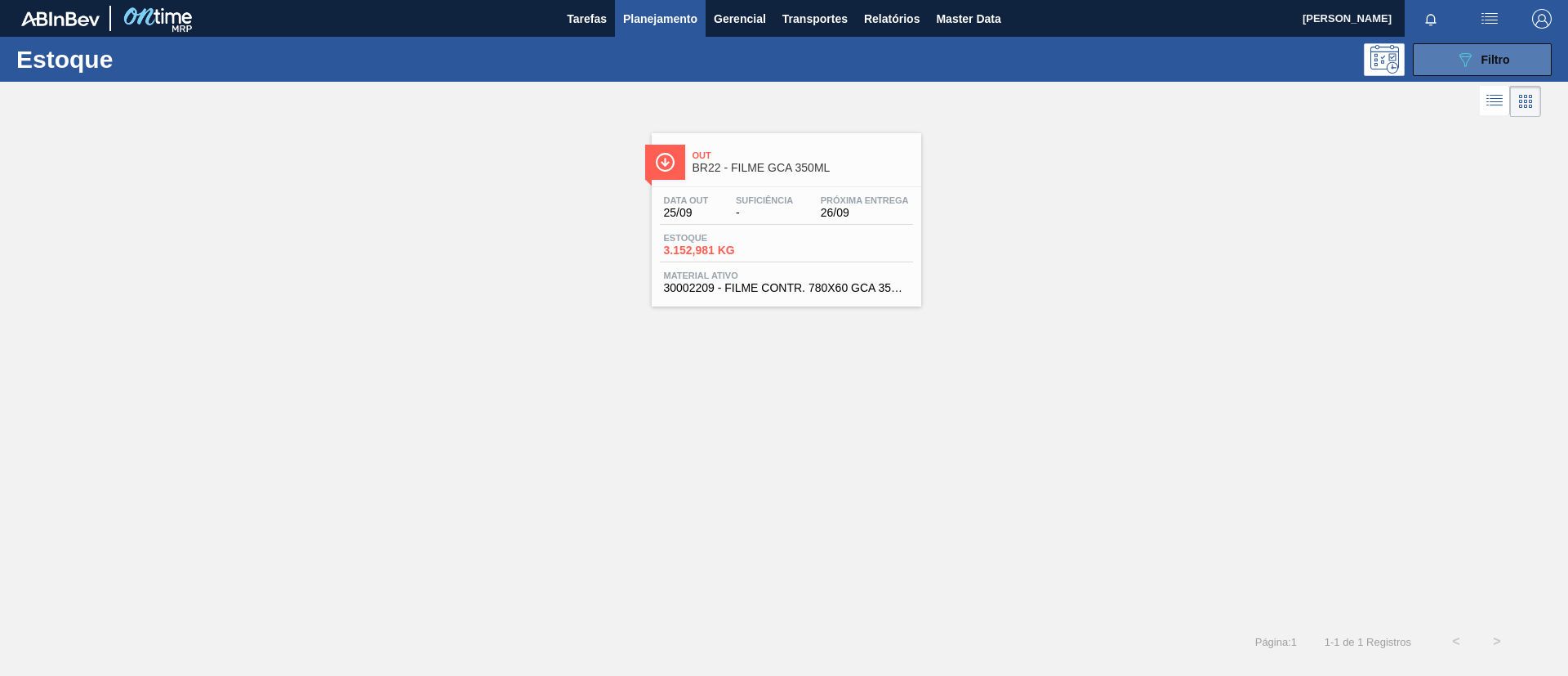
click at [1464, 57] on icon "089F7B8B-B2A5-4AFE-B5C0-19BA573D28AC" at bounding box center [1465, 60] width 20 height 20
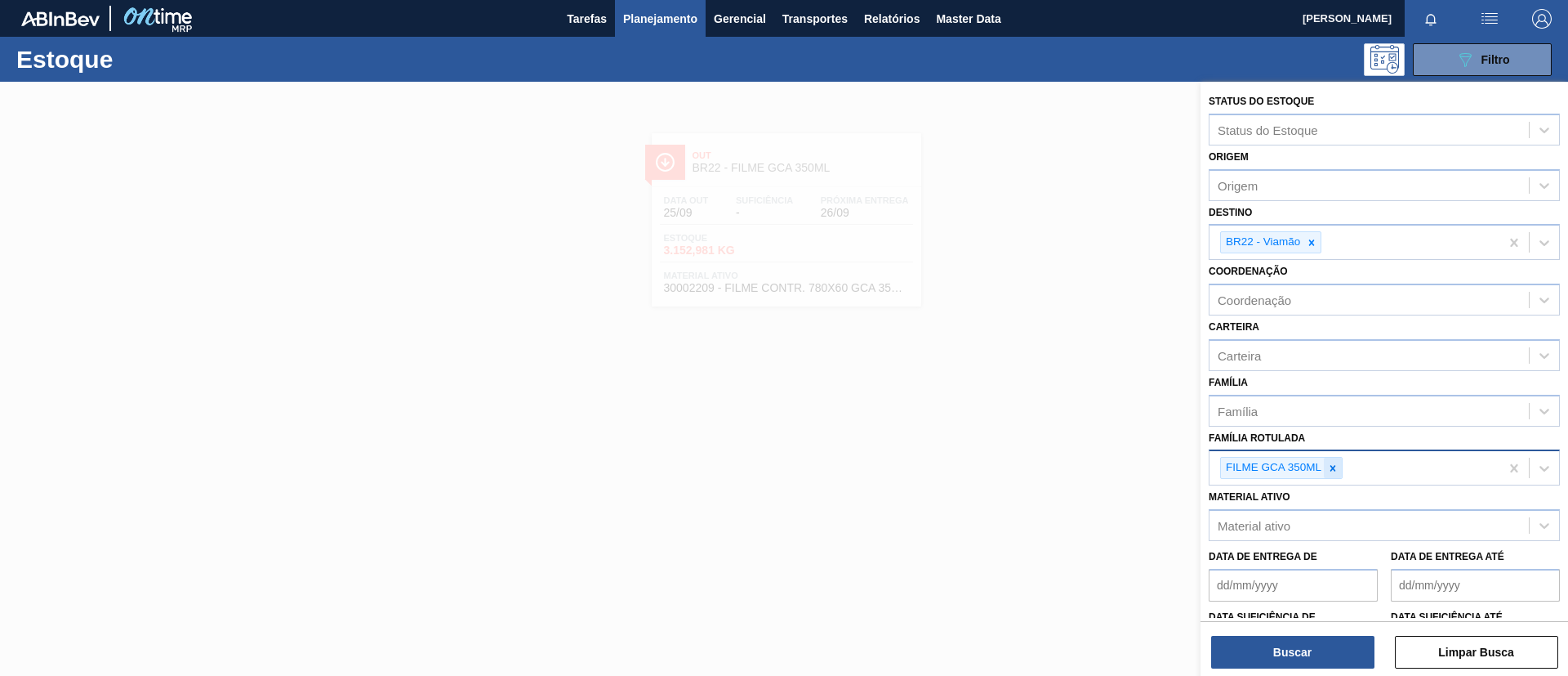
click at [1337, 459] on div at bounding box center [1332, 468] width 18 height 21
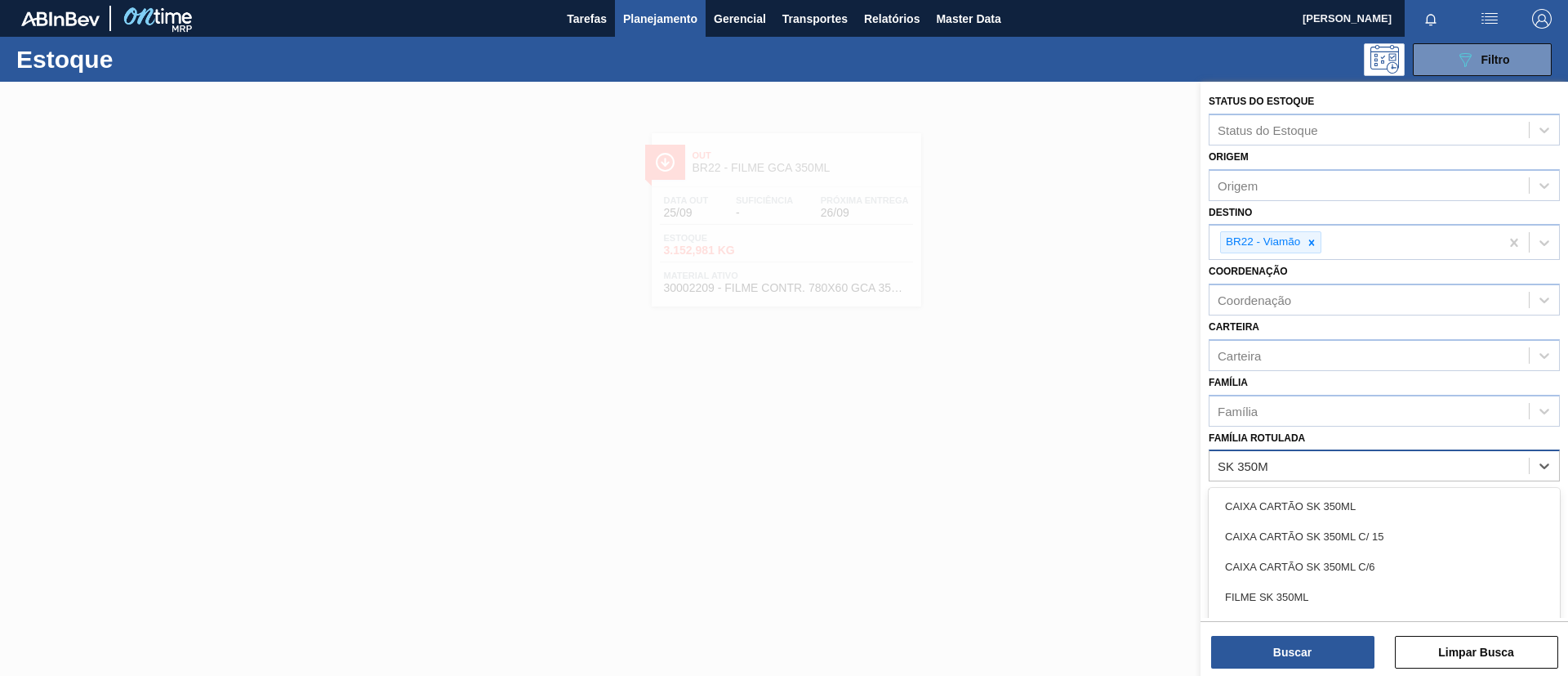
type Rotulada "SK 350ML"
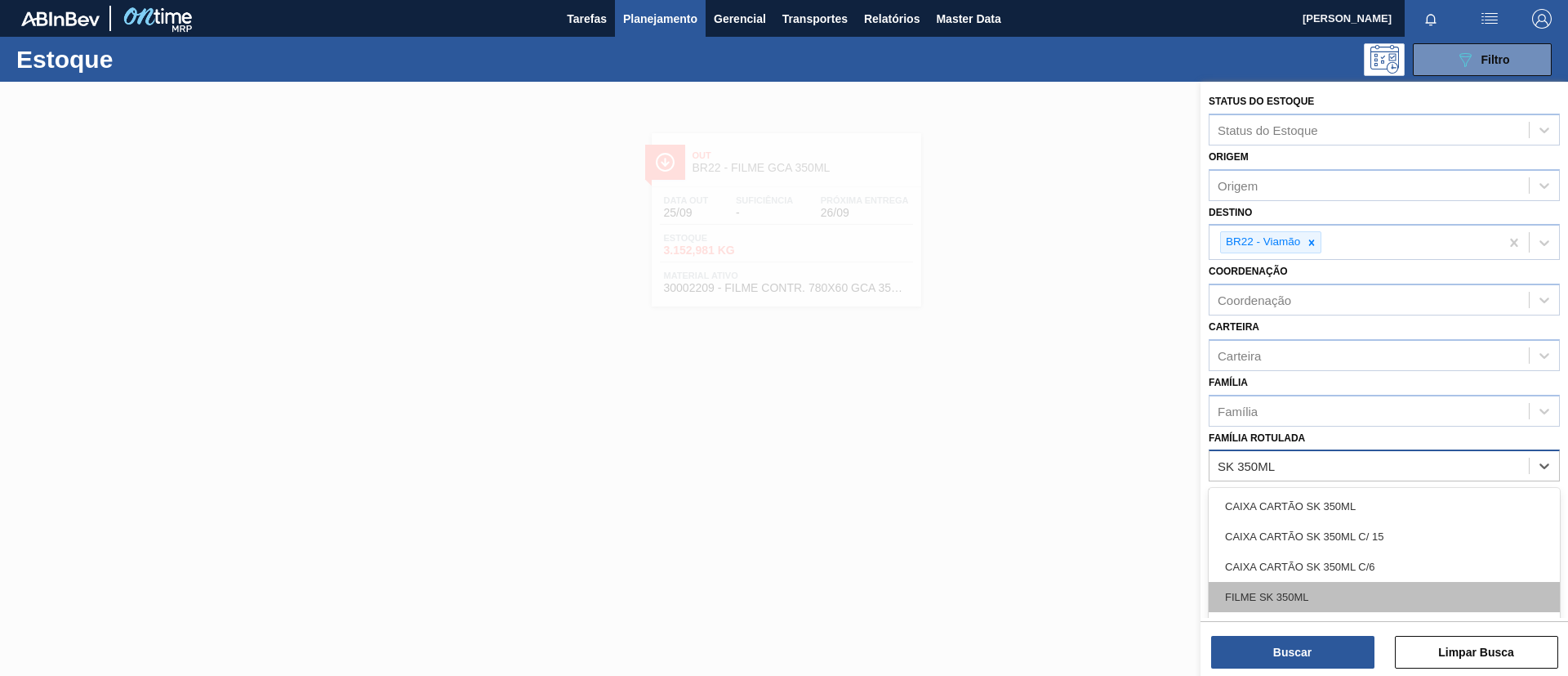
click at [1279, 592] on div "FILME SK 350ML" at bounding box center [1383, 596] width 351 height 30
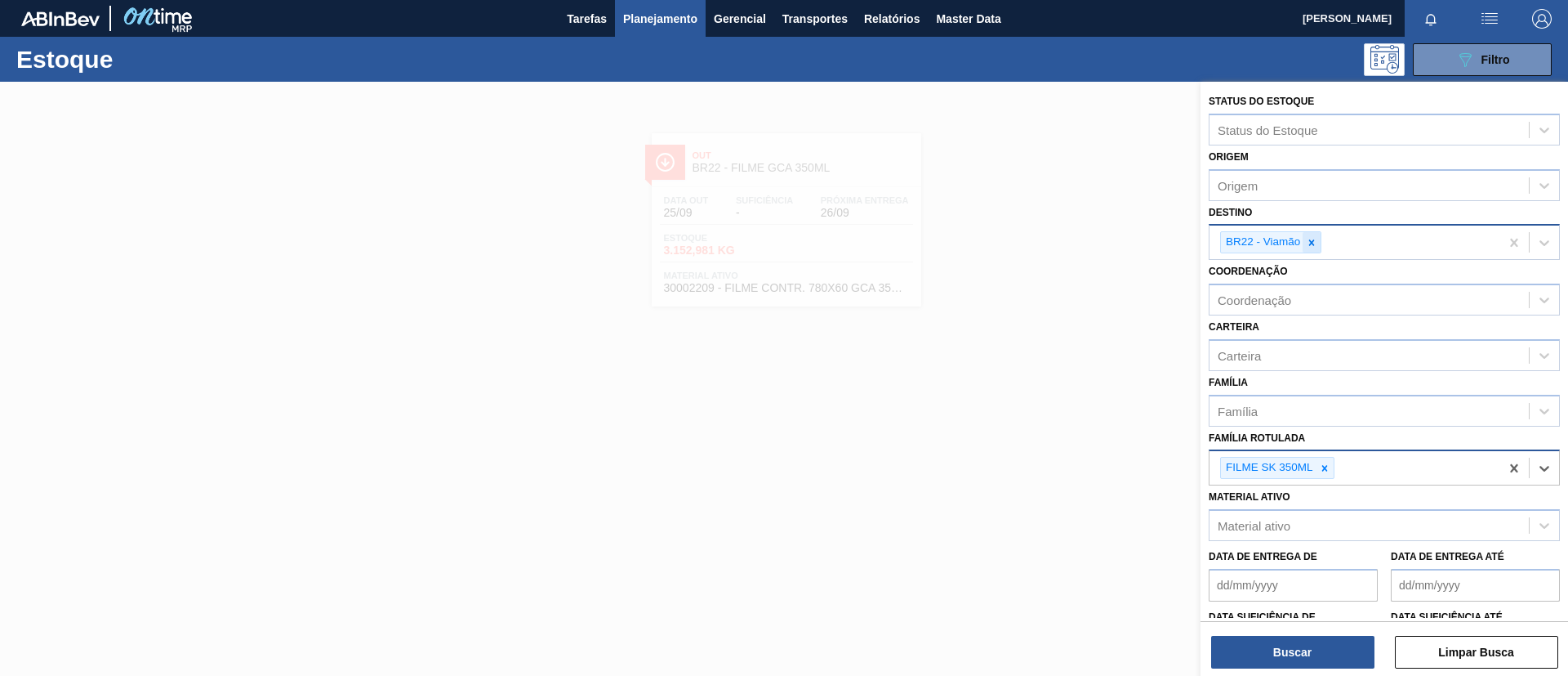
click at [1306, 246] on icon at bounding box center [1312, 242] width 11 height 11
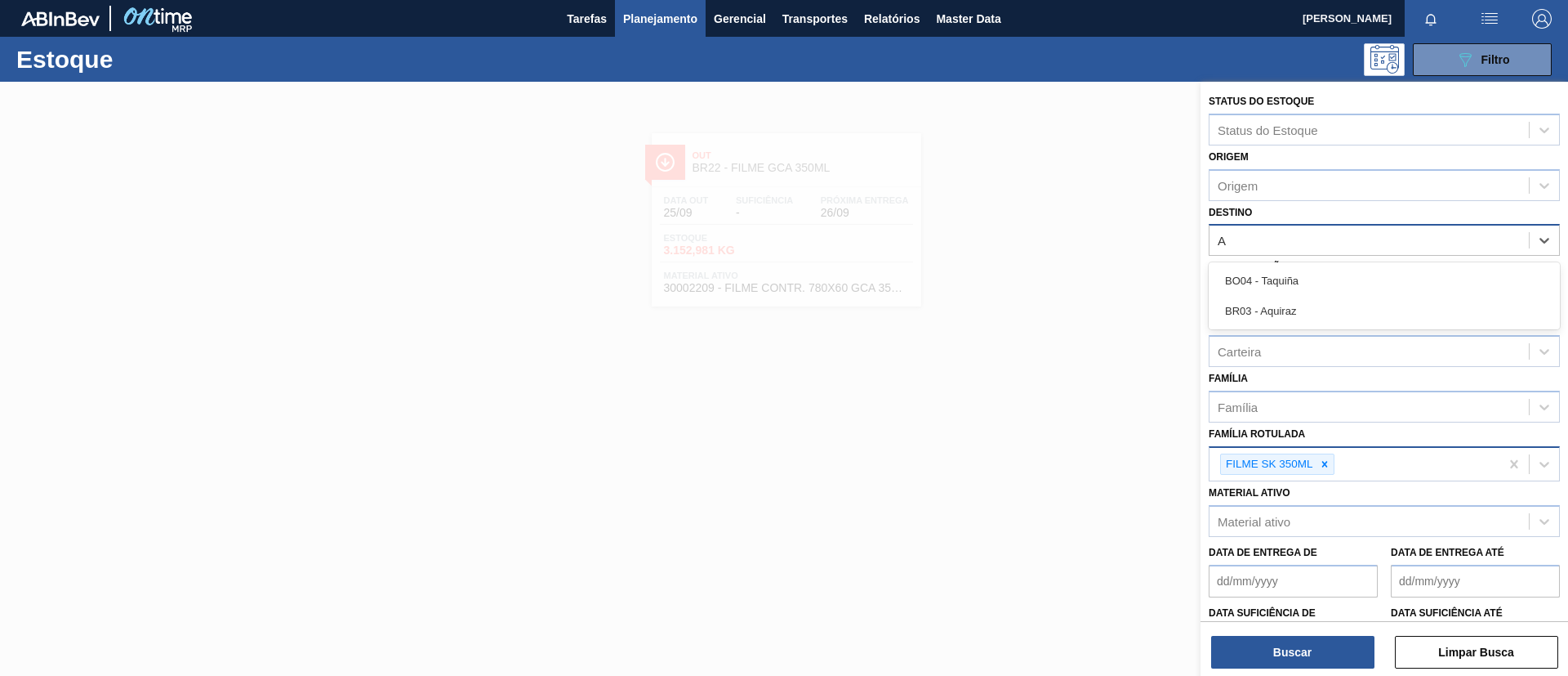
type input "AQ"
click at [1300, 275] on div "BO04 - Taquiña" at bounding box center [1383, 280] width 351 height 30
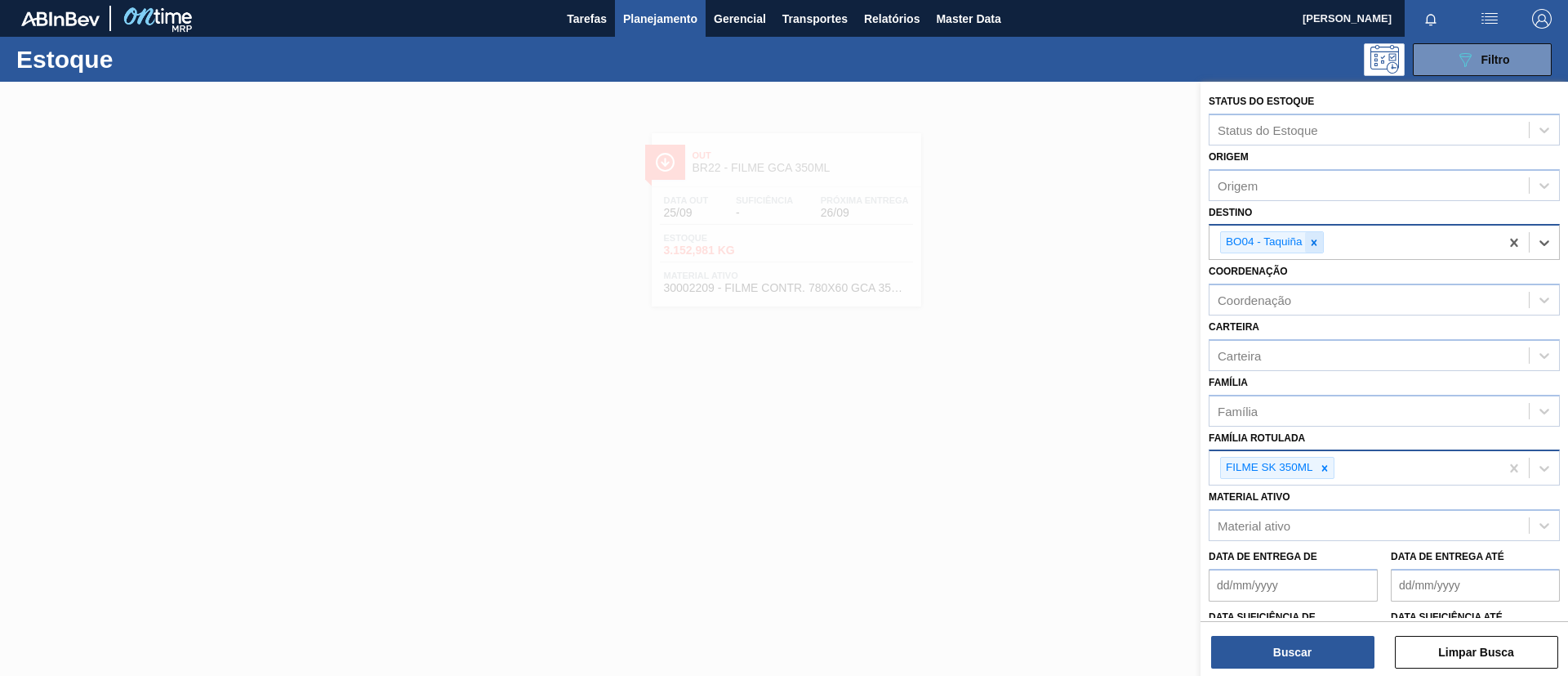
click at [1318, 242] on icon at bounding box center [1313, 242] width 11 height 11
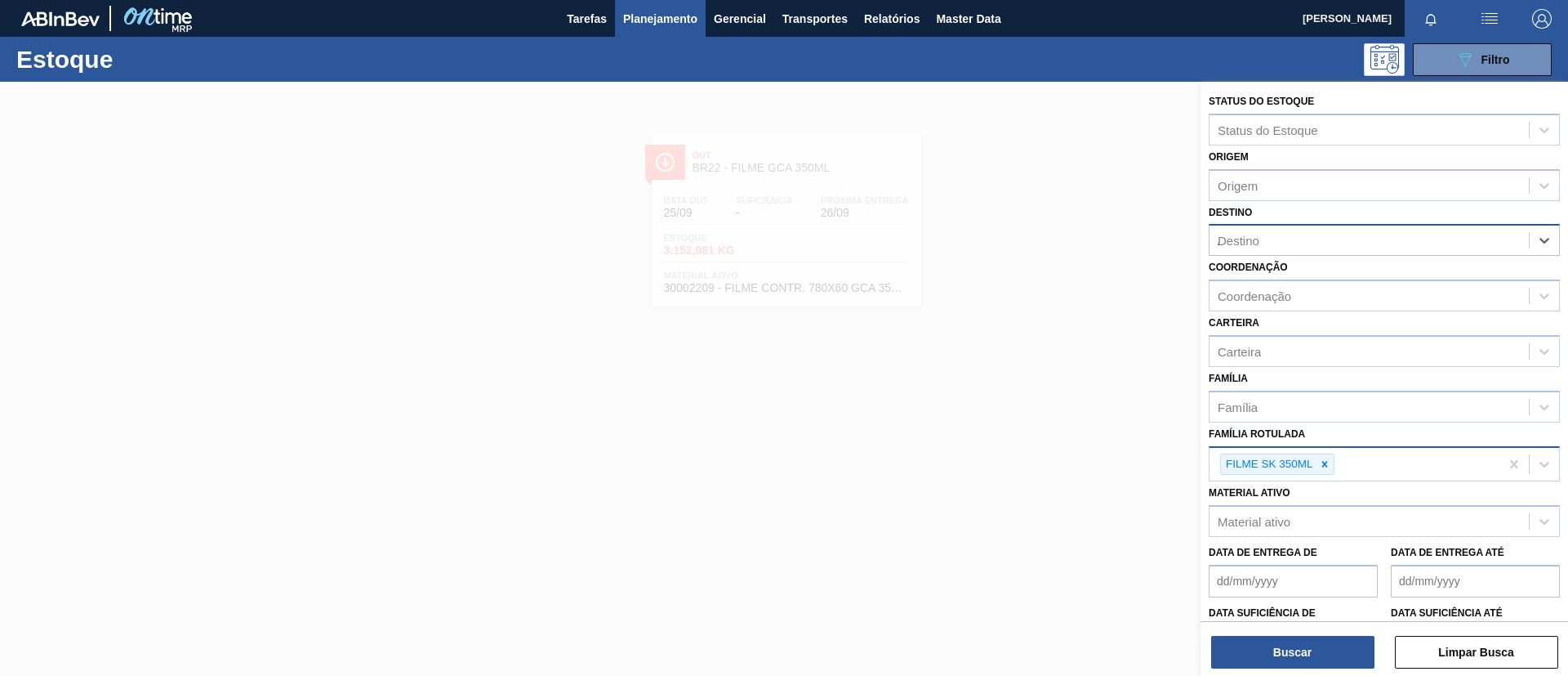
type input "AQ"
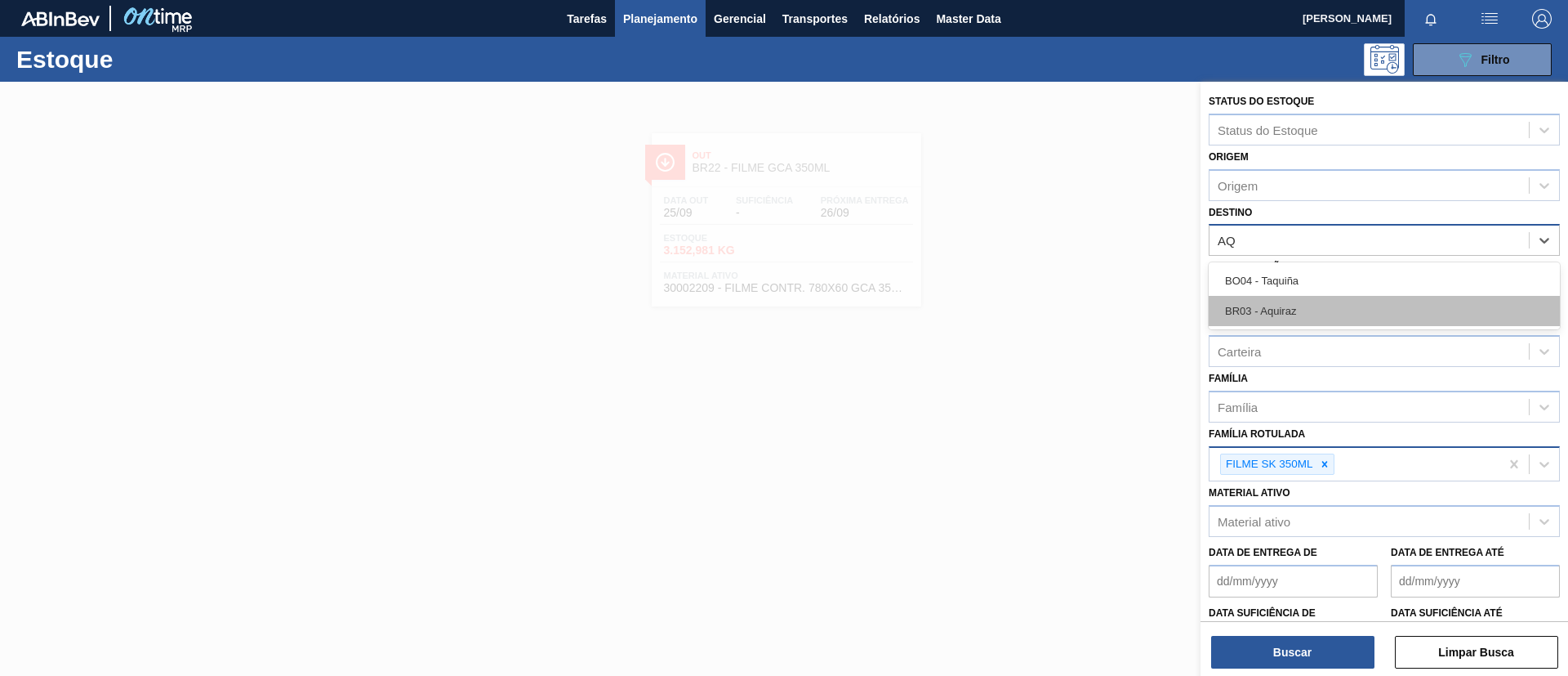
click at [1302, 311] on div "BR03 - Aquiraz" at bounding box center [1383, 311] width 351 height 30
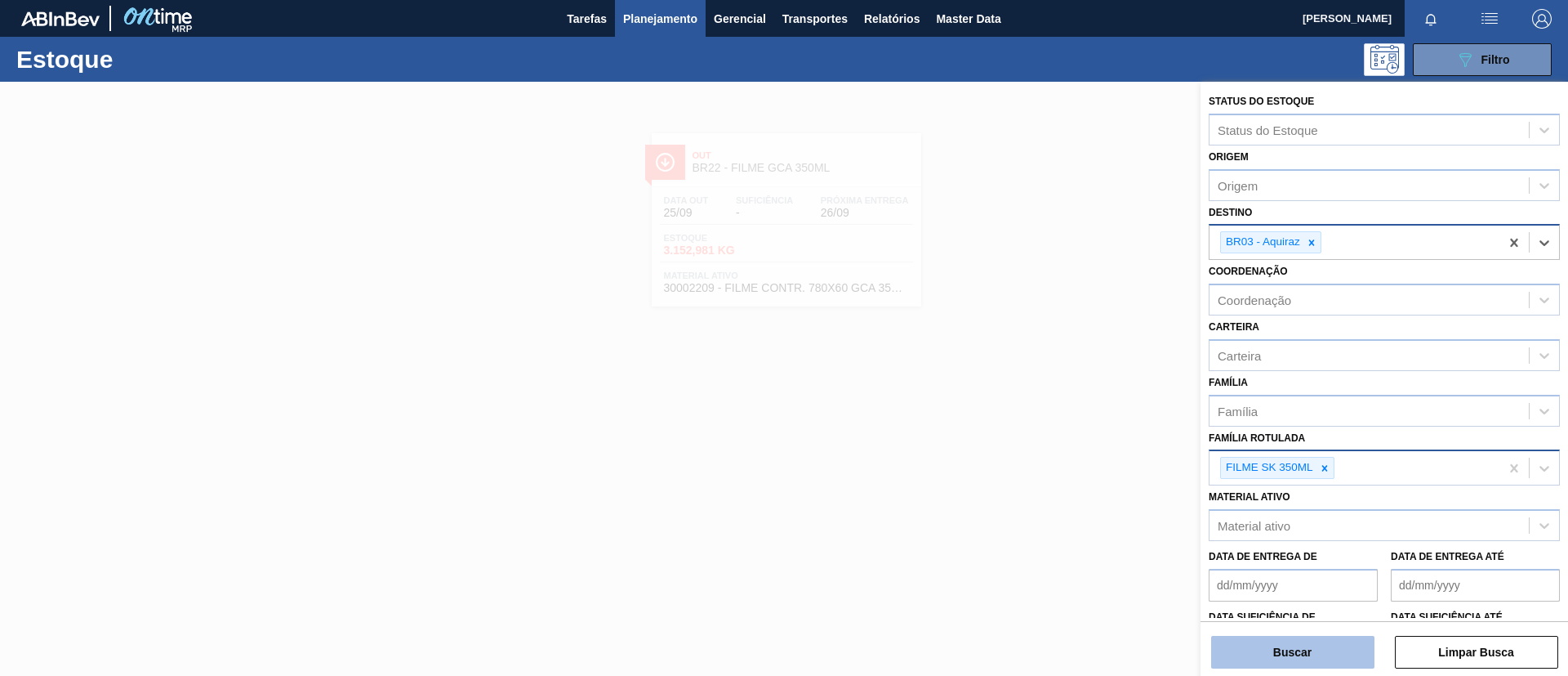
click at [1310, 640] on button "Buscar" at bounding box center [1293, 651] width 164 height 33
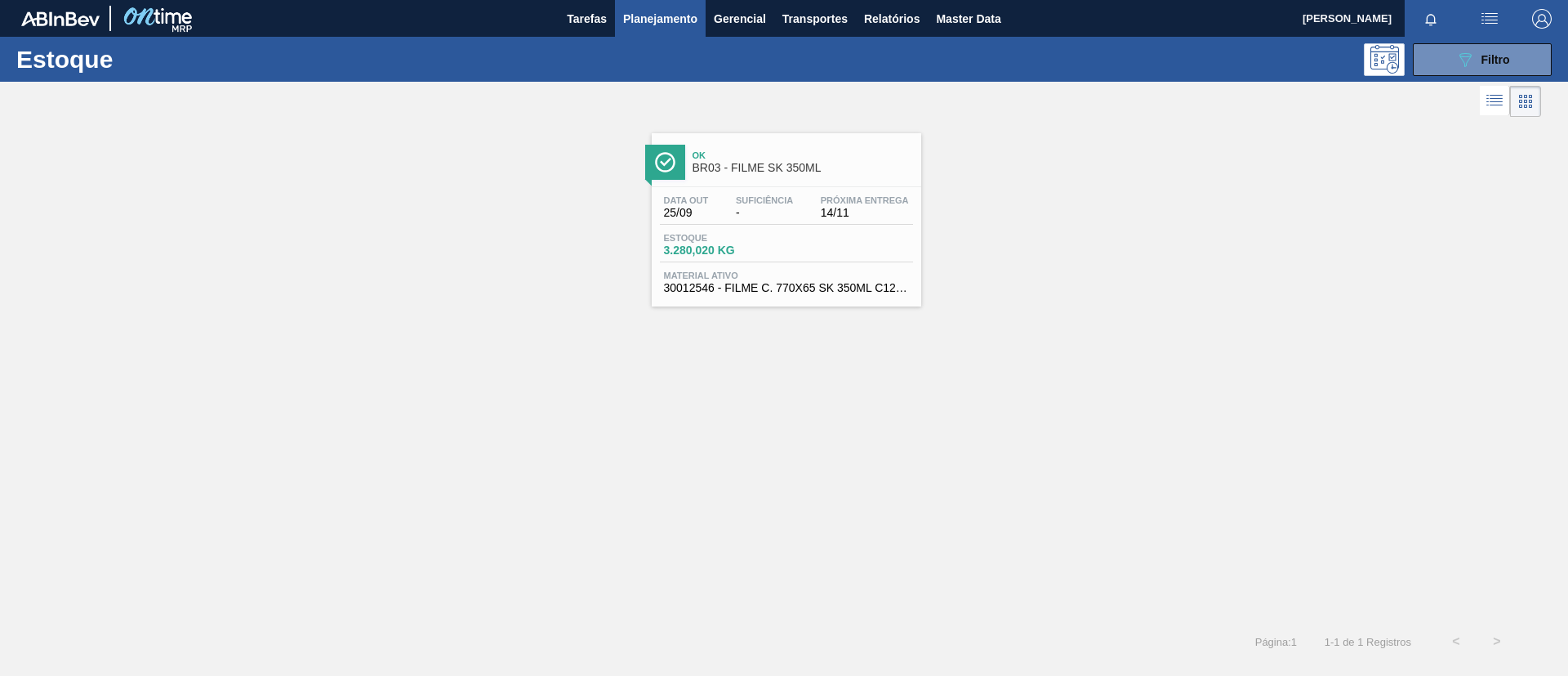
click at [883, 218] on span "14/11" at bounding box center [864, 212] width 88 height 12
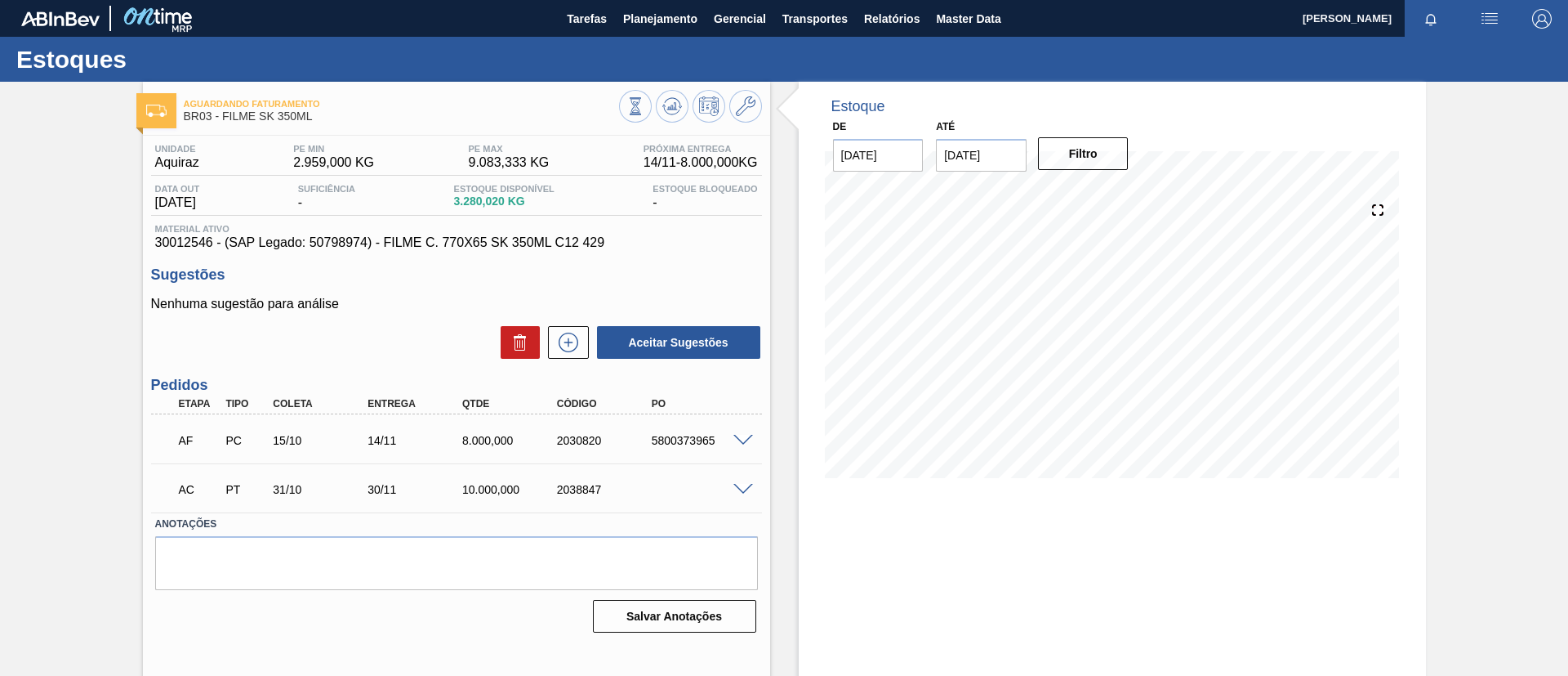
click at [733, 486] on span at bounding box center [743, 489] width 20 height 12
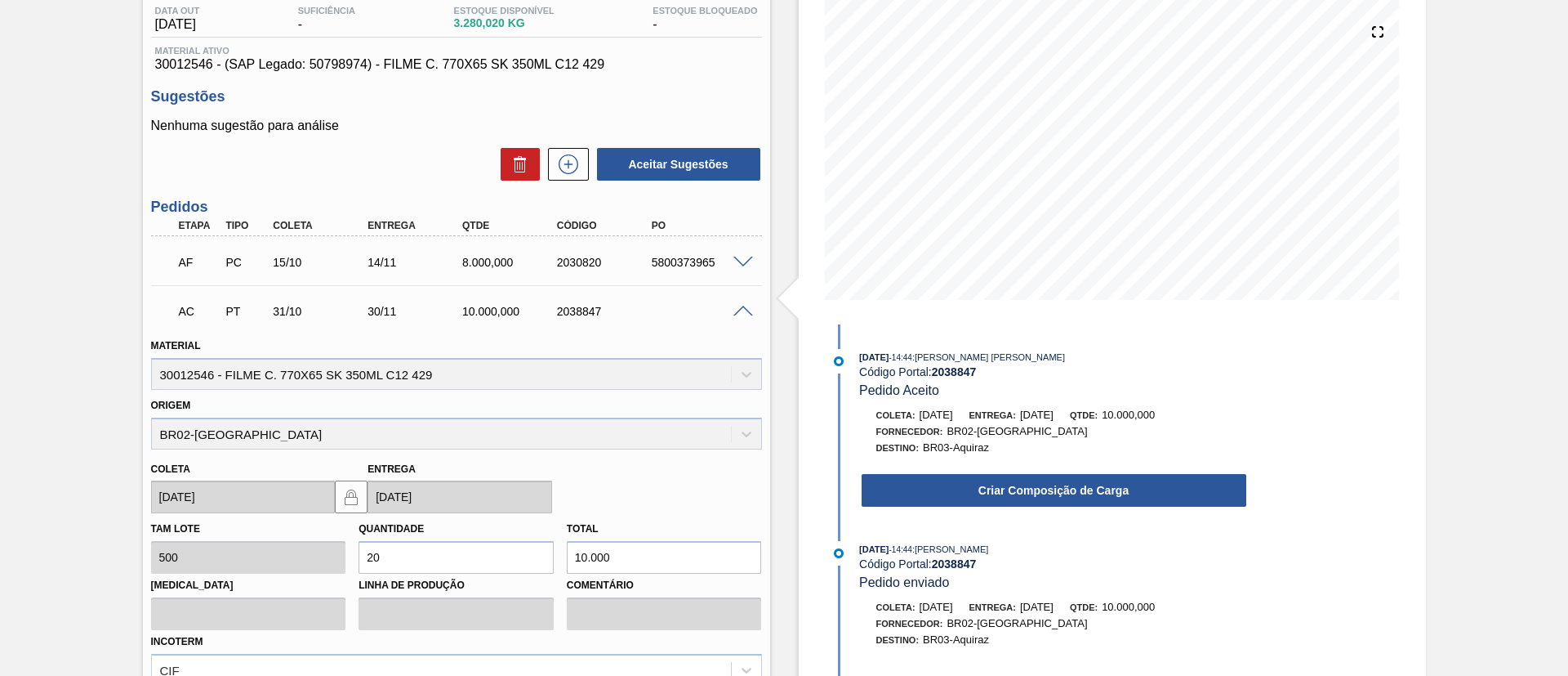
scroll to position [245, 0]
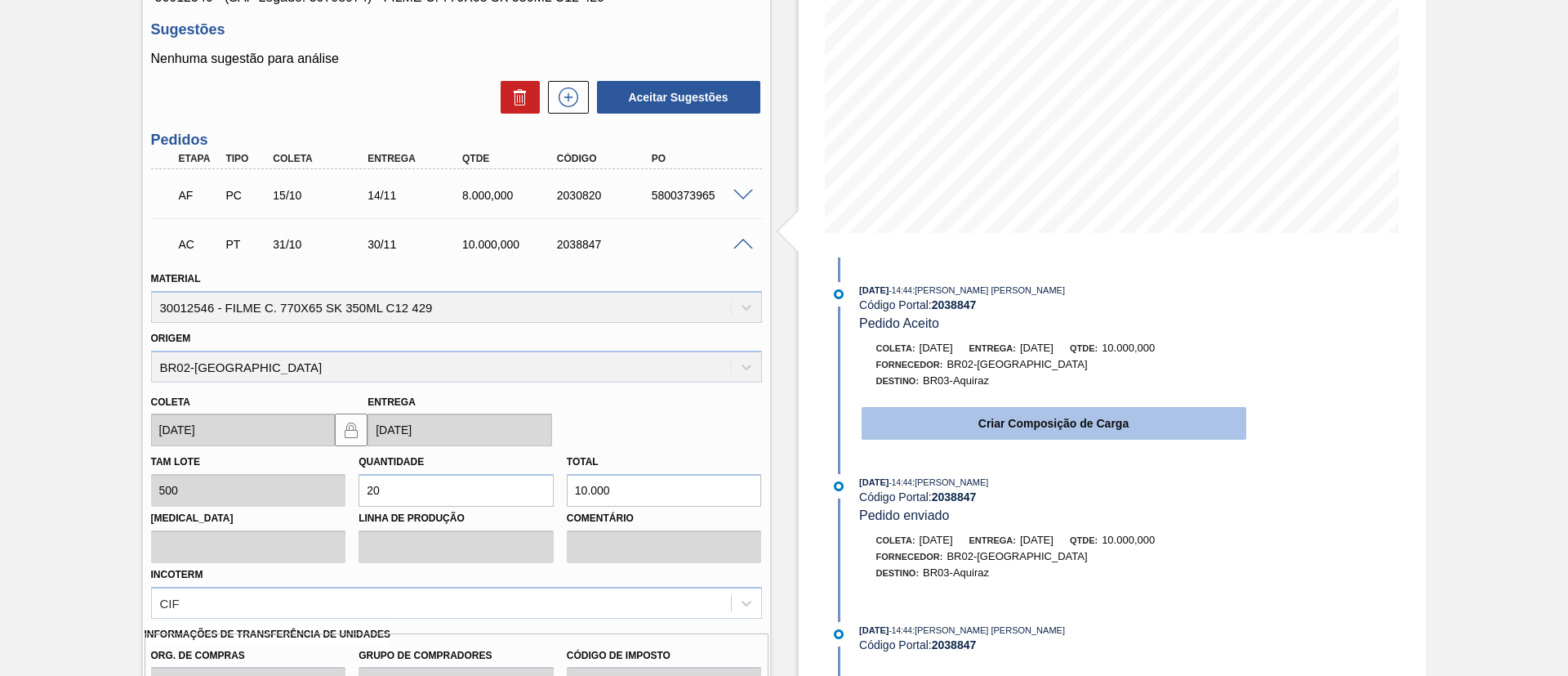
click at [1009, 429] on button "Criar Composição de Carga" at bounding box center [1053, 423] width 384 height 33
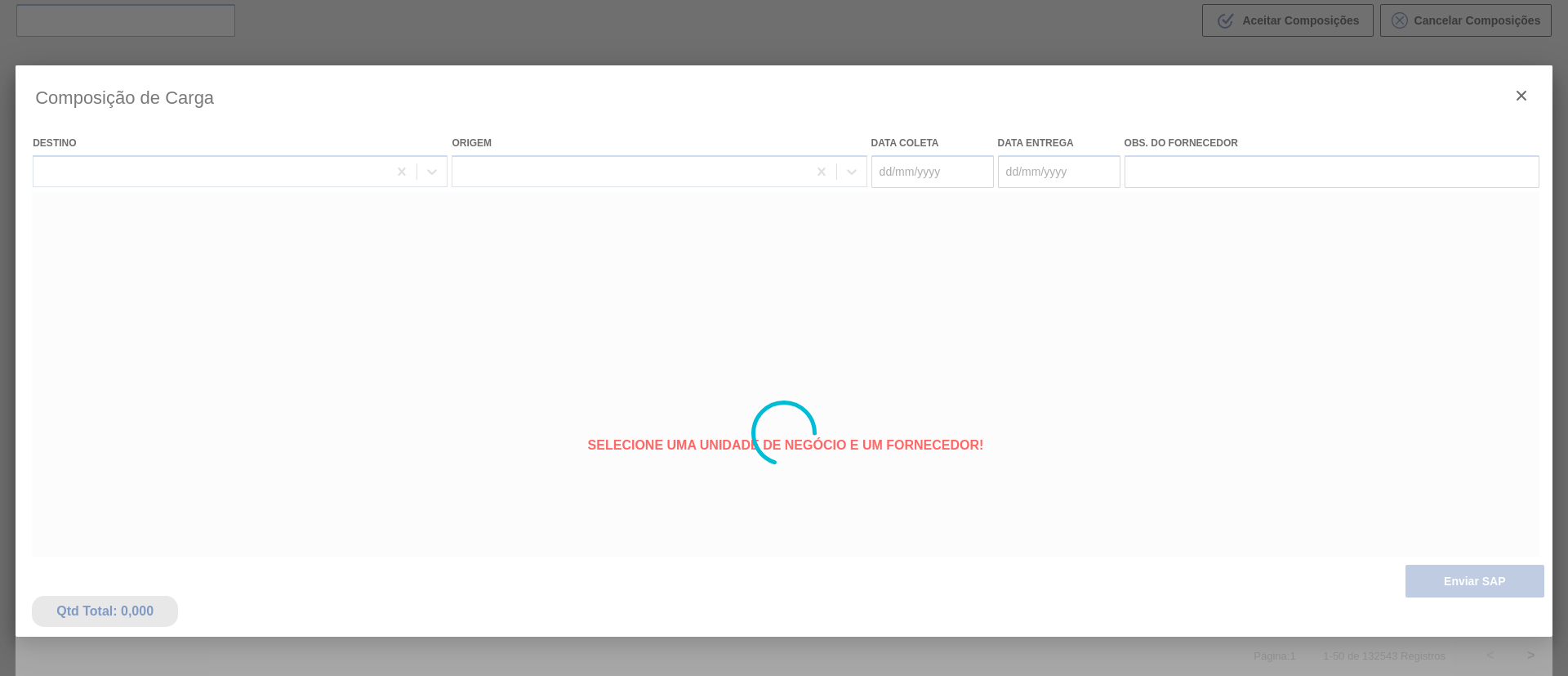
type coleta "31/10/2025"
type entrega "30/11/2025"
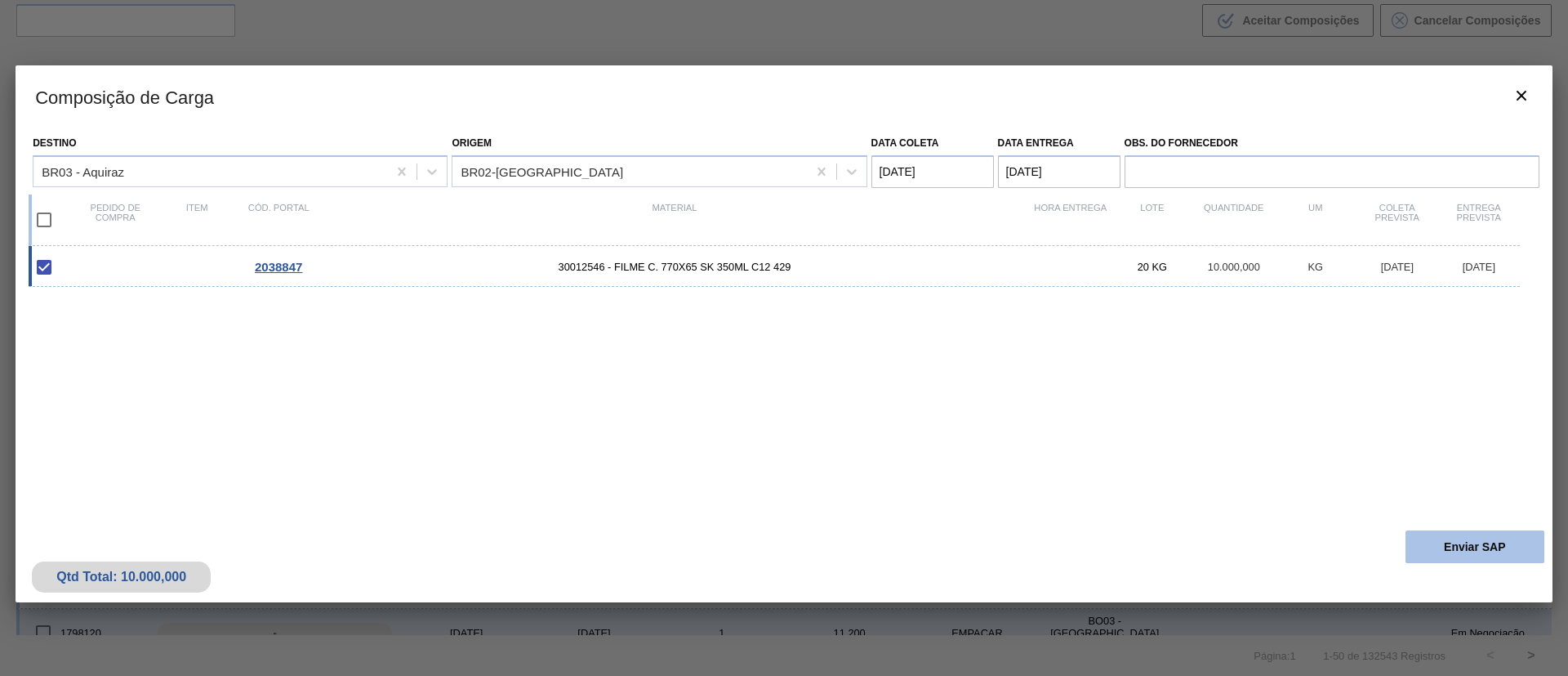
click at [1461, 550] on button "Enviar SAP" at bounding box center [1474, 546] width 139 height 33
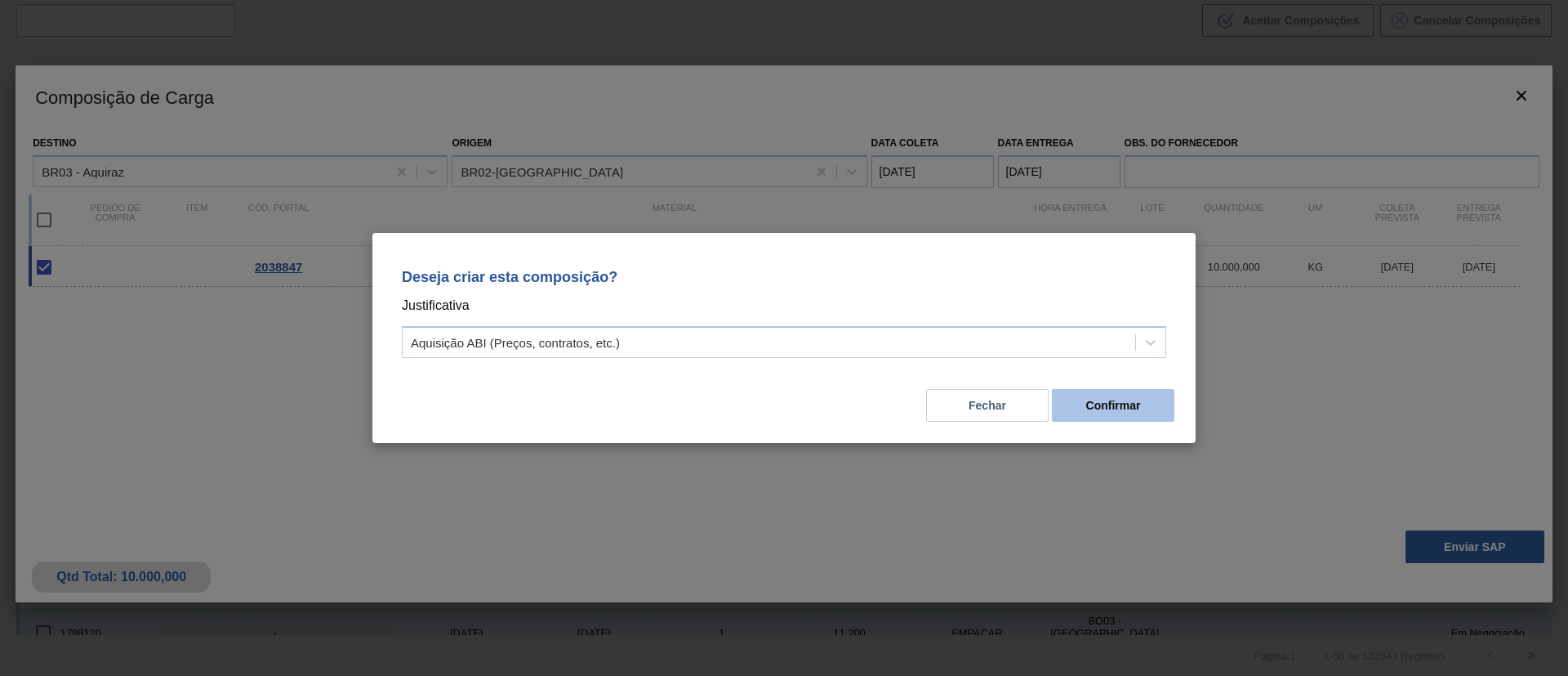
click at [1094, 410] on button "Confirmar" at bounding box center [1112, 405] width 122 height 33
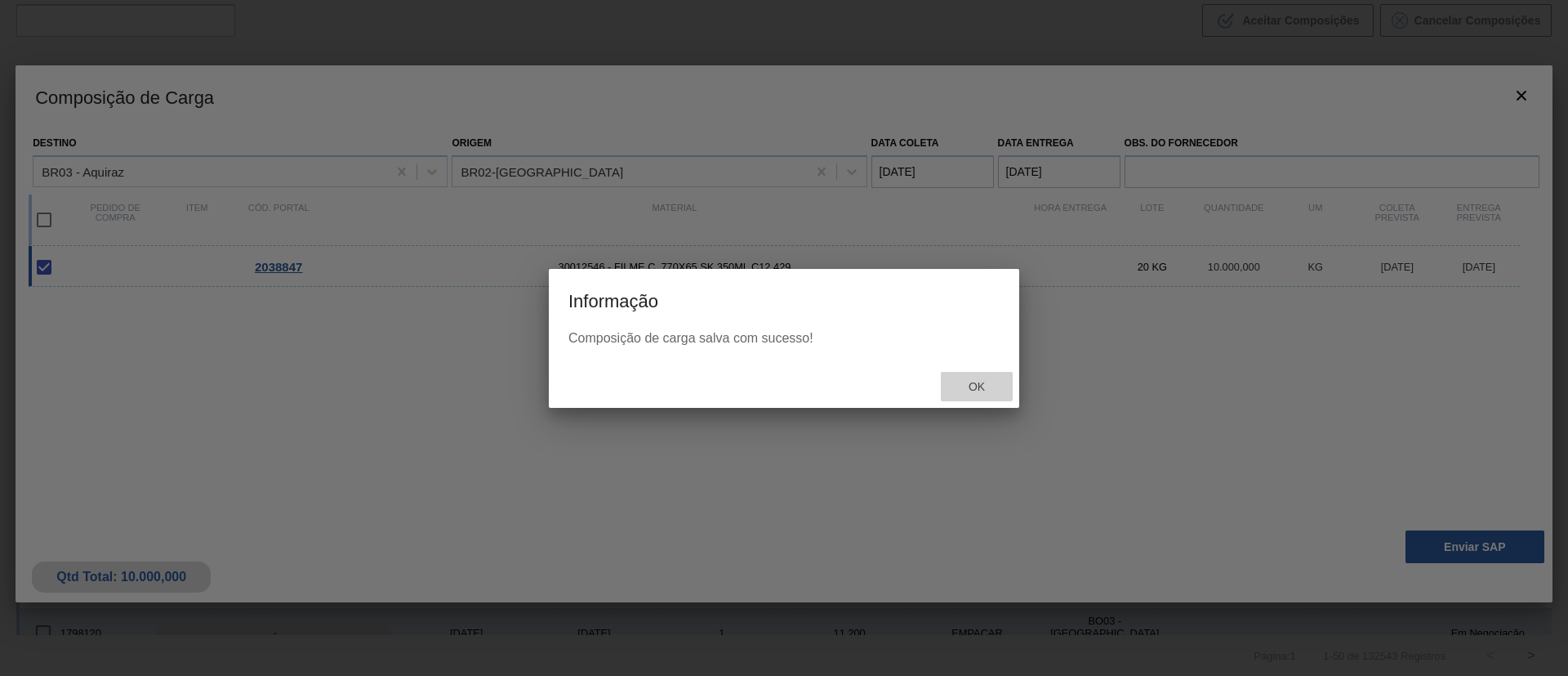
click at [967, 382] on span "Ok" at bounding box center [976, 386] width 43 height 13
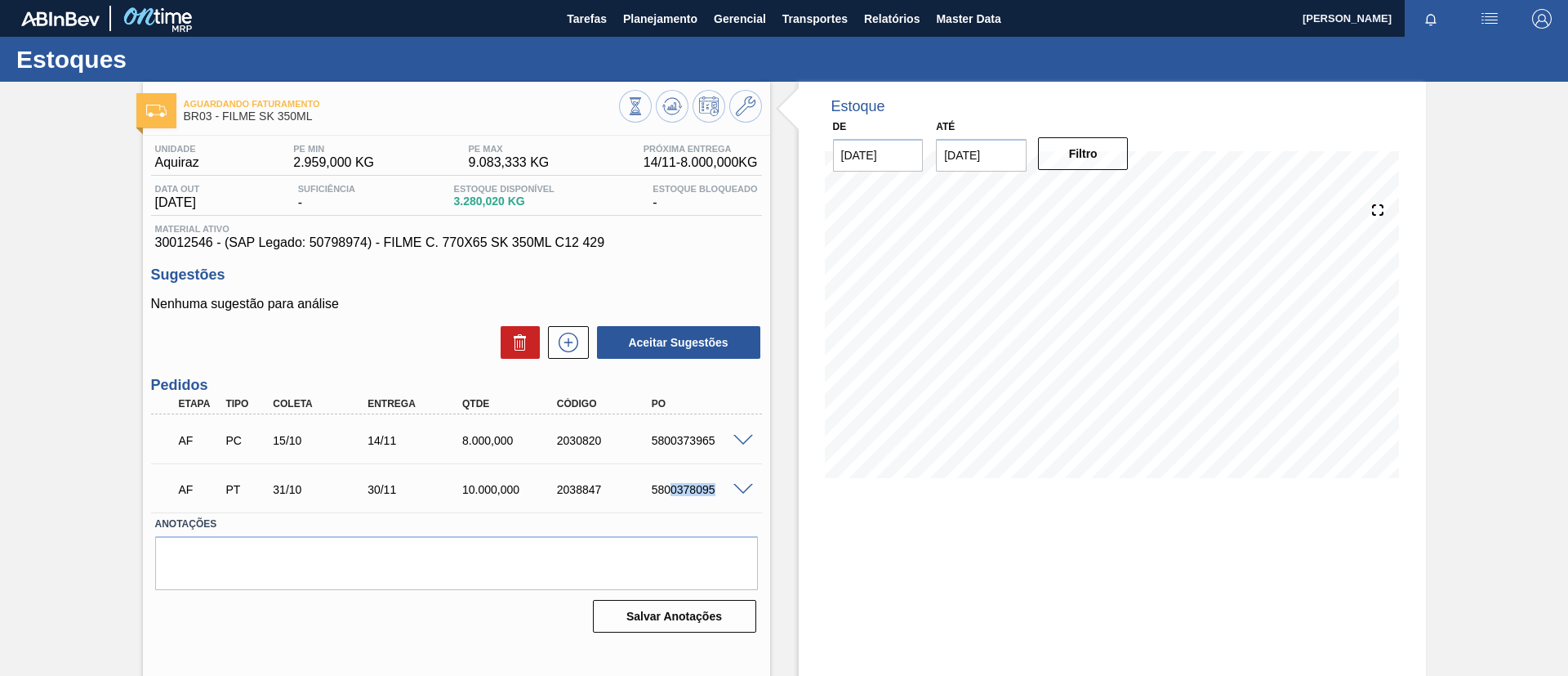
drag, startPoint x: 674, startPoint y: 486, endPoint x: 744, endPoint y: 491, distance: 70.2
click at [744, 491] on div "AF PT 31/10 30/11 10.000,000 2038847 5800378095" at bounding box center [456, 488] width 610 height 41
drag, startPoint x: 640, startPoint y: 497, endPoint x: 727, endPoint y: 501, distance: 87.1
click at [727, 501] on div "AF PT 31/10 30/11 10.000,000 2038847 5800378095" at bounding box center [452, 488] width 568 height 33
copy div "5800378095"
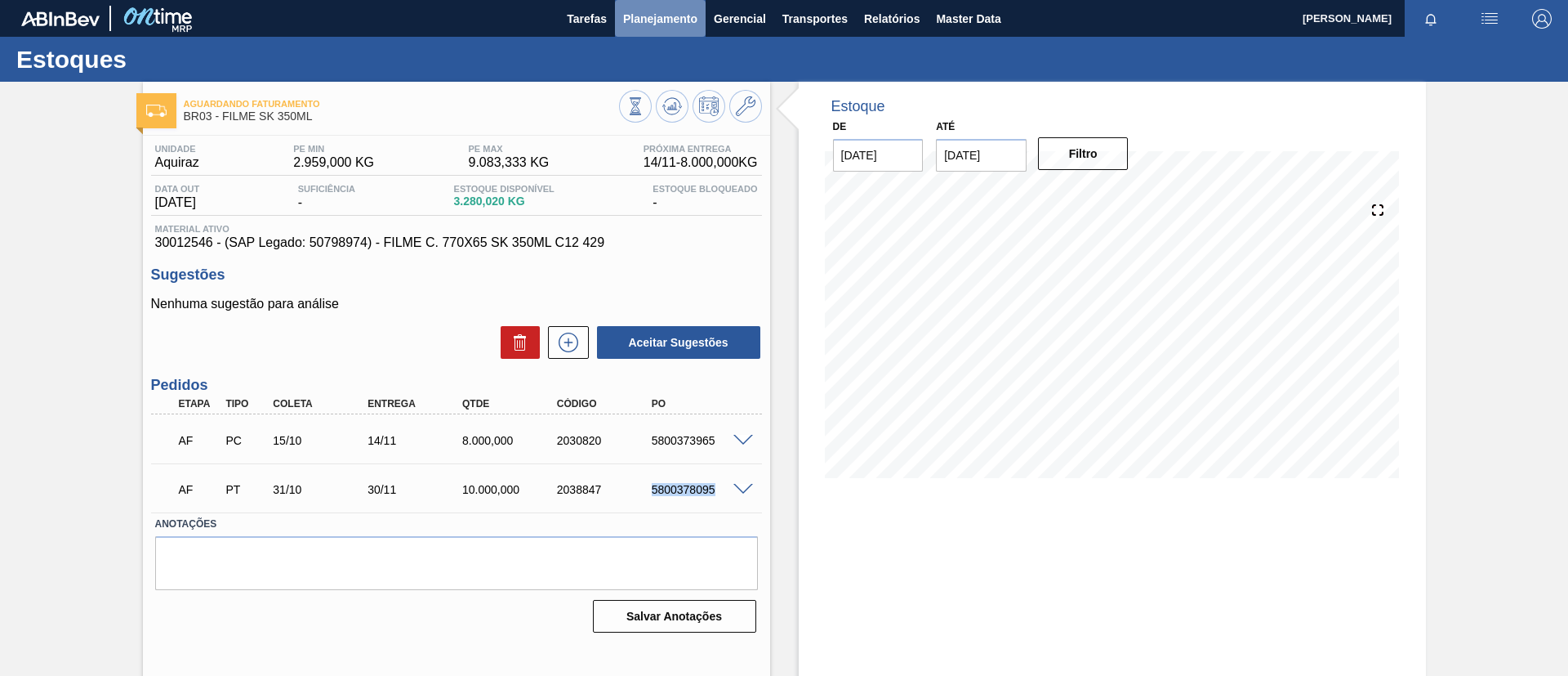
click at [695, 12] on span "Planejamento" at bounding box center [660, 18] width 75 height 20
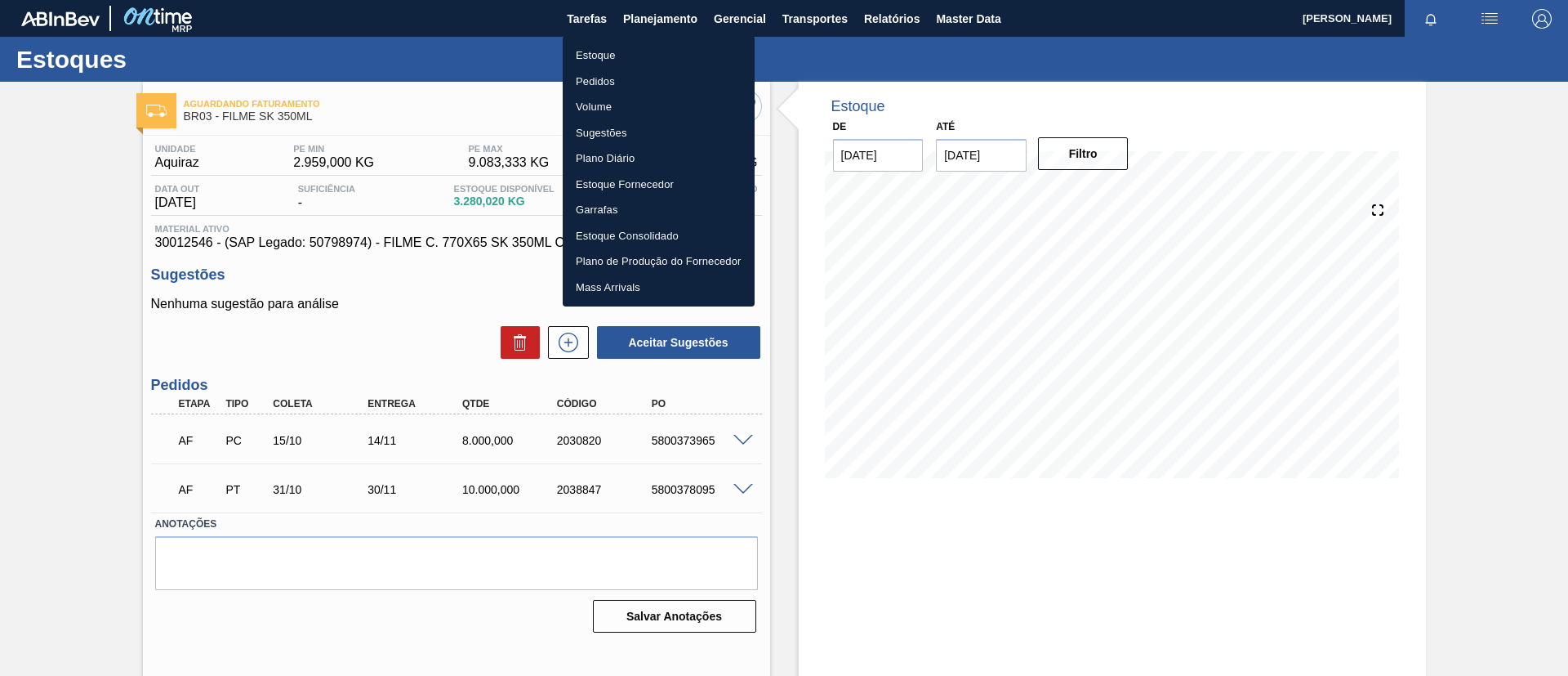
click at [601, 40] on ul "Estoque Pedidos Volume Sugestões Plano Diário Estoque Fornecedor Garrafas Estoq…" at bounding box center [658, 171] width 192 height 271
click at [608, 45] on li "Estoque" at bounding box center [658, 56] width 192 height 27
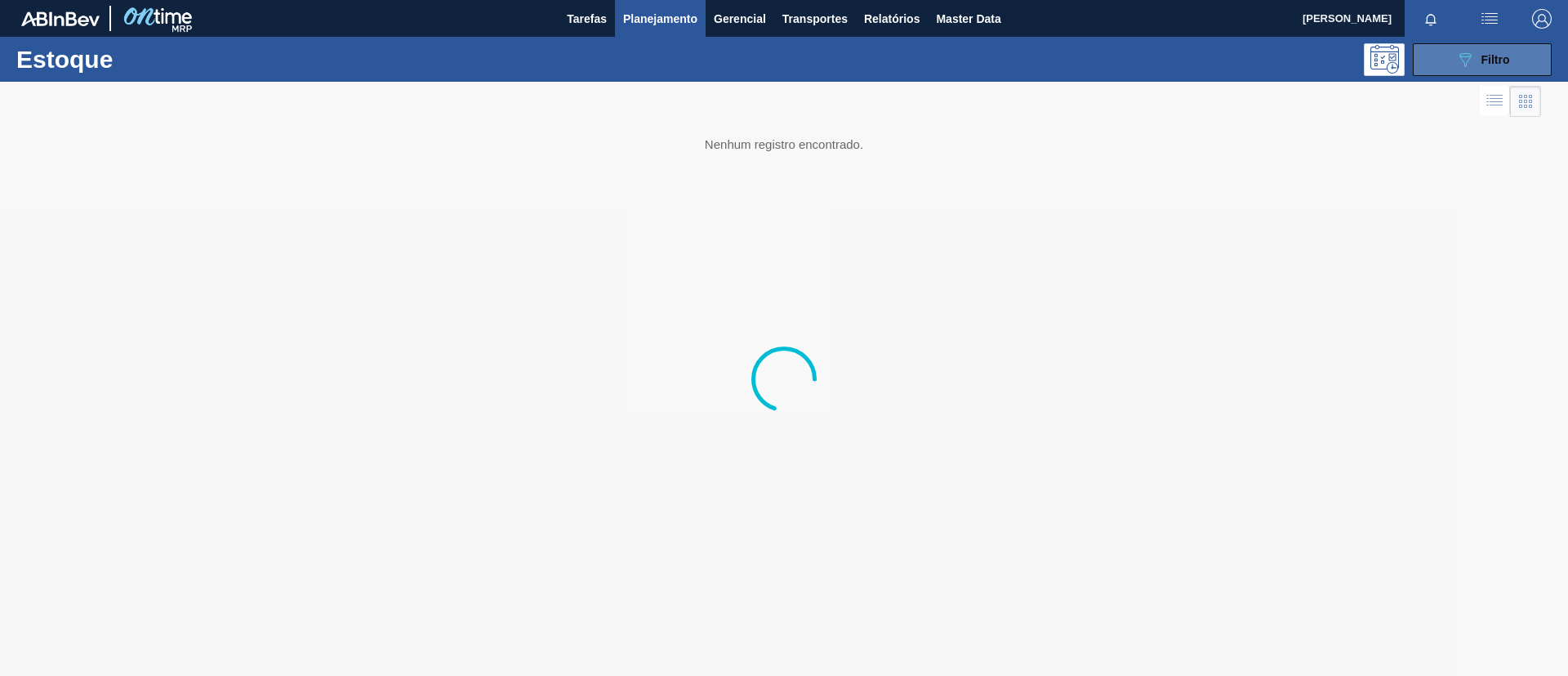
click at [1516, 47] on button "089F7B8B-B2A5-4AFE-B5C0-19BA573D28AC Filtro" at bounding box center [1482, 60] width 139 height 33
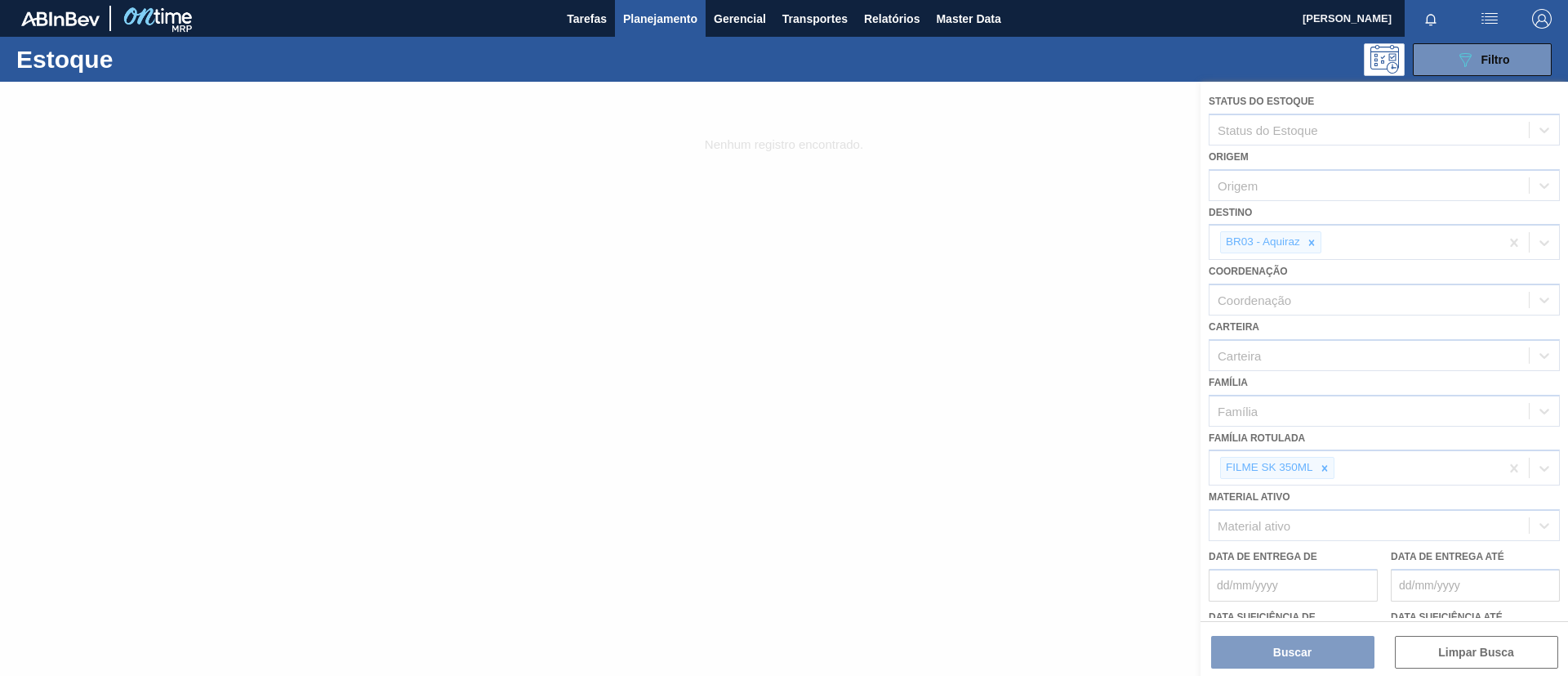
click at [1318, 456] on div at bounding box center [784, 378] width 1568 height 594
click at [1321, 471] on div at bounding box center [784, 378] width 1568 height 594
click at [1327, 471] on div at bounding box center [784, 378] width 1568 height 594
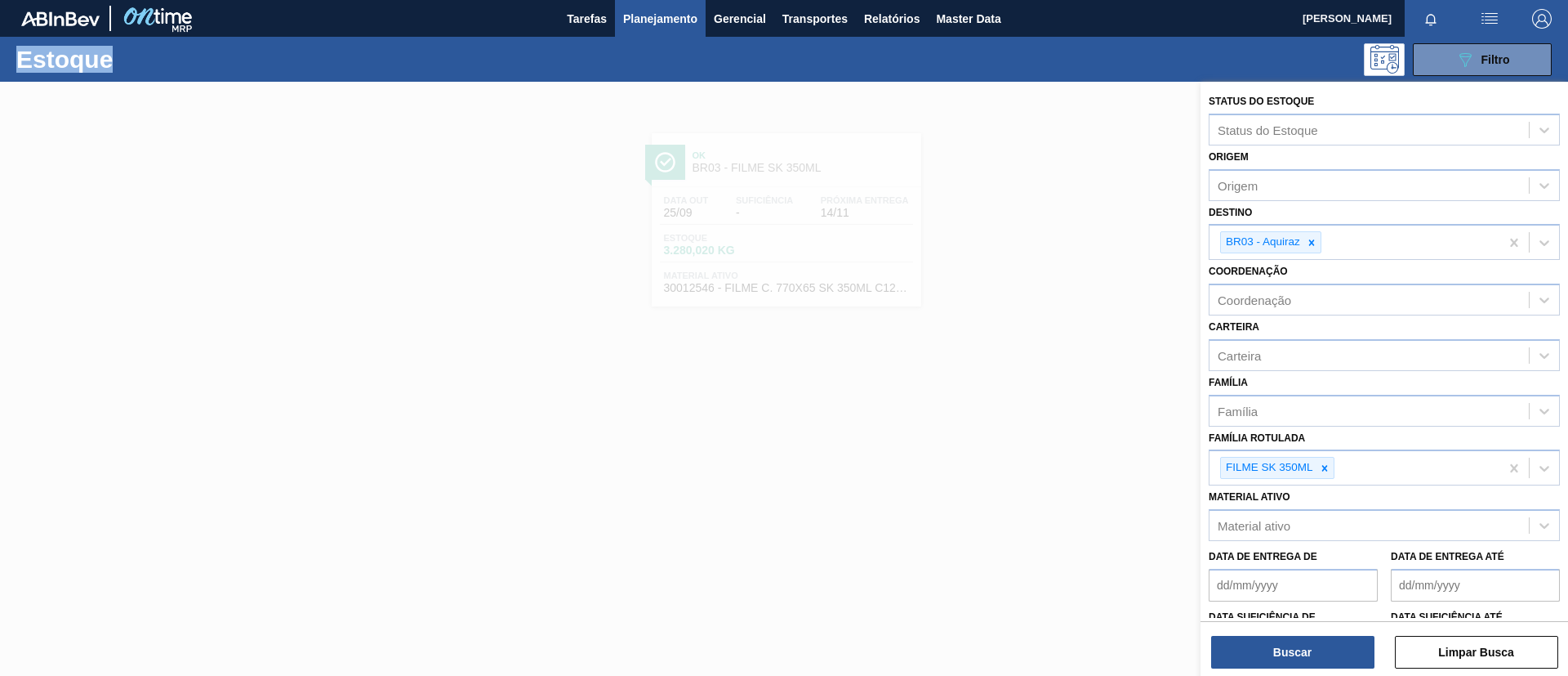
click at [1327, 471] on icon at bounding box center [1324, 468] width 11 height 11
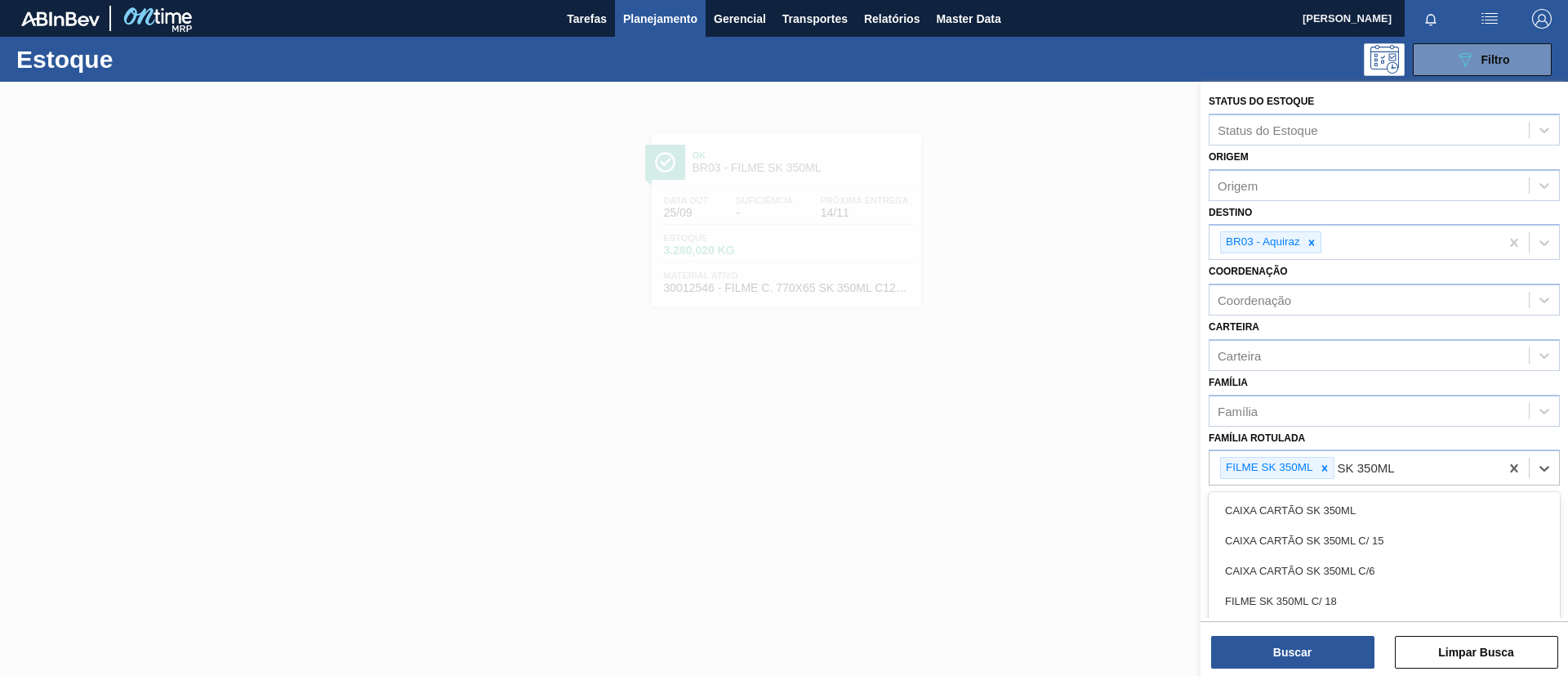
type Rotulada "SK 350ML PS"
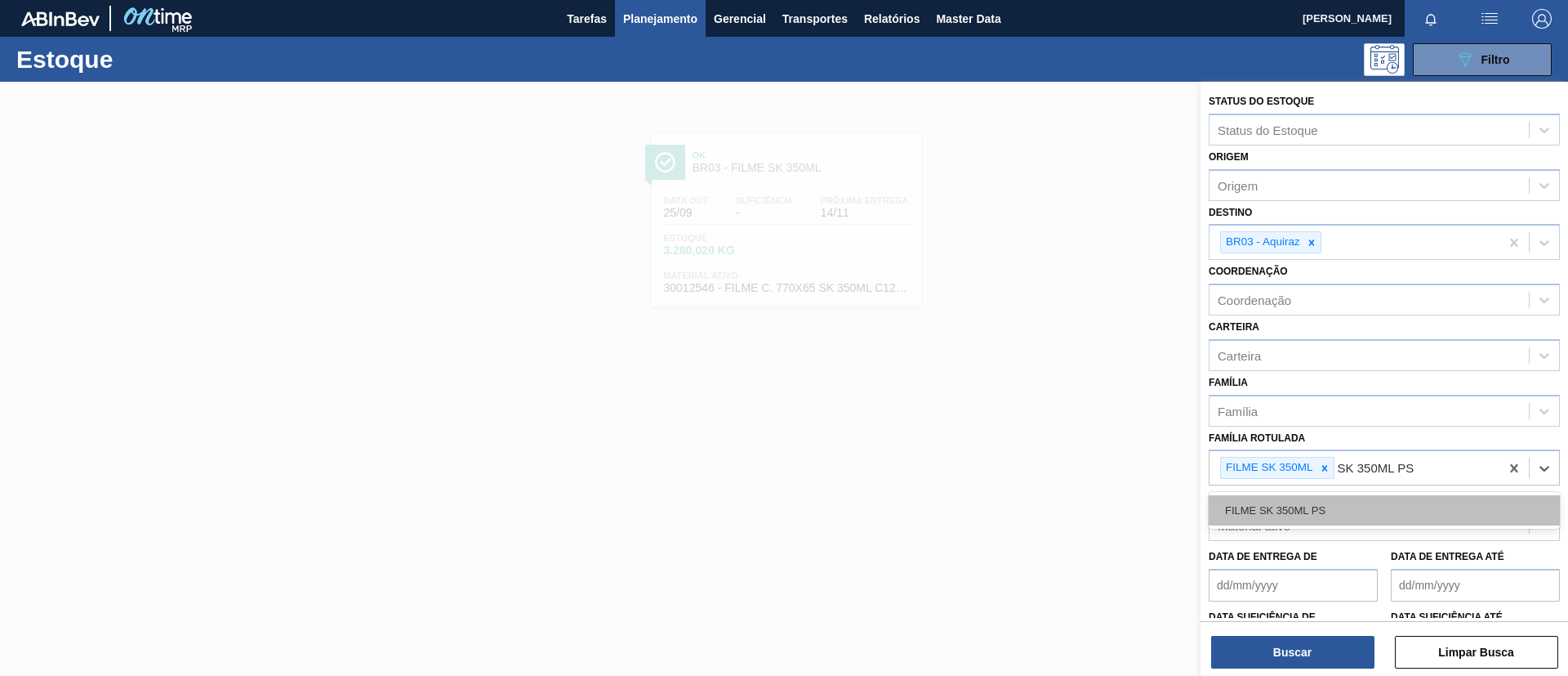
click at [1330, 504] on div "FILME SK 350ML PS" at bounding box center [1383, 510] width 351 height 30
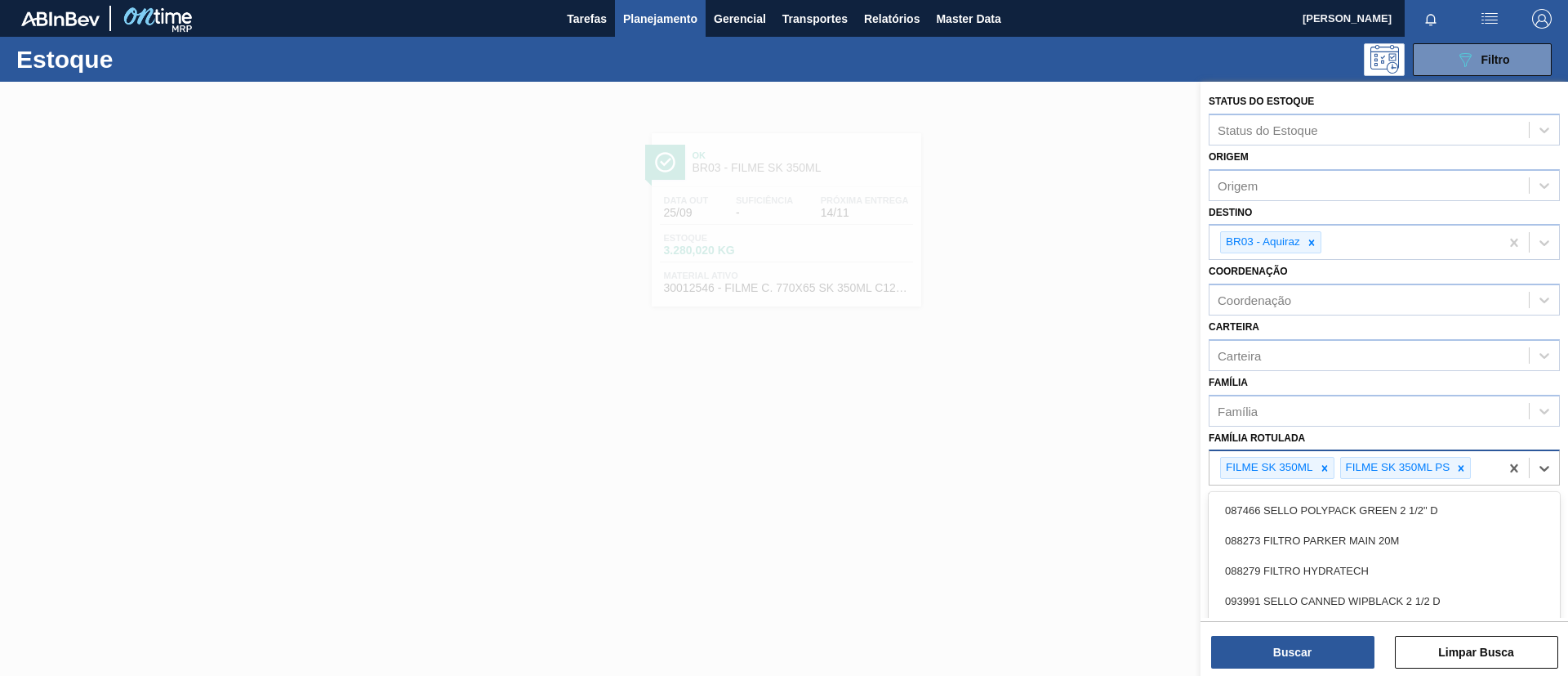
click at [1327, 478] on div "FILME SK 350ML" at bounding box center [1277, 467] width 115 height 22
click at [1327, 476] on div at bounding box center [1324, 468] width 18 height 21
click at [1317, 241] on div at bounding box center [1311, 242] width 18 height 21
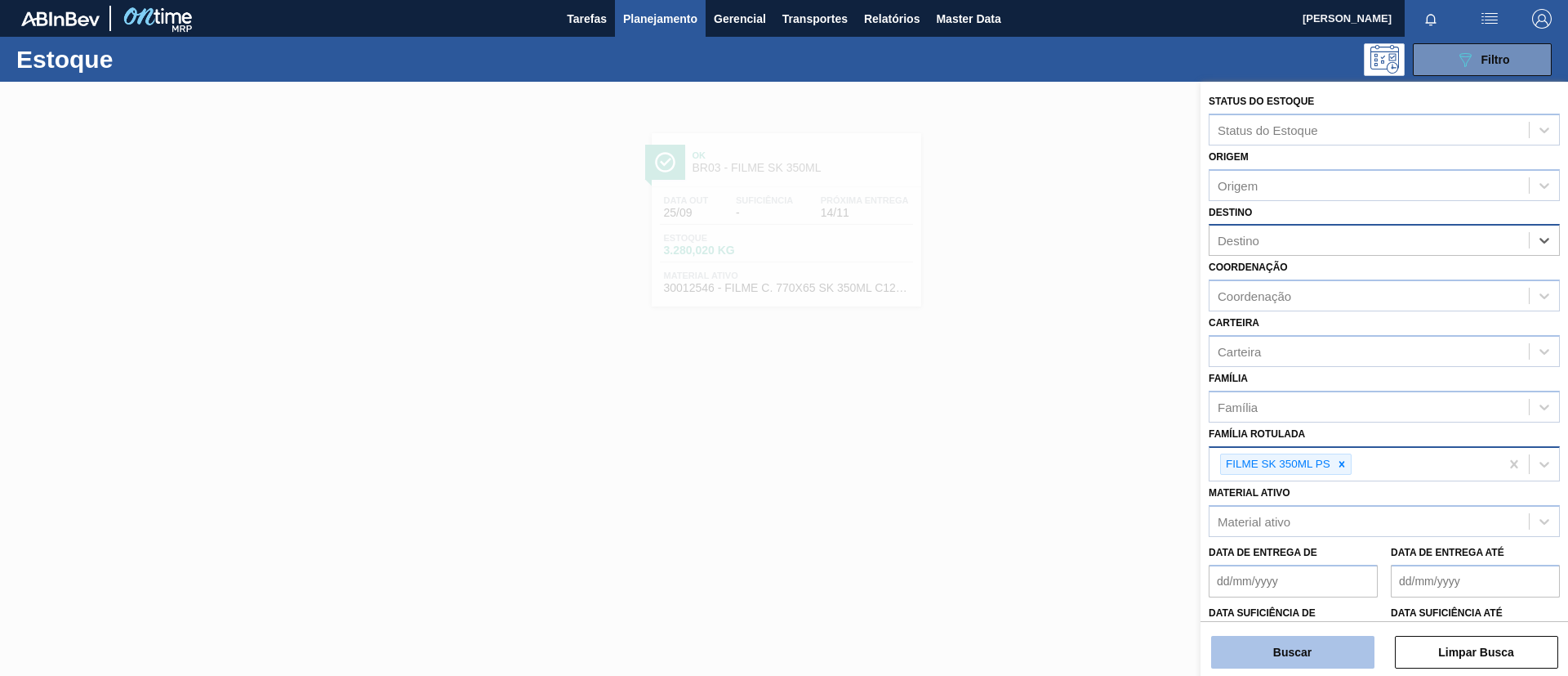
click at [1328, 642] on button "Buscar" at bounding box center [1293, 651] width 164 height 33
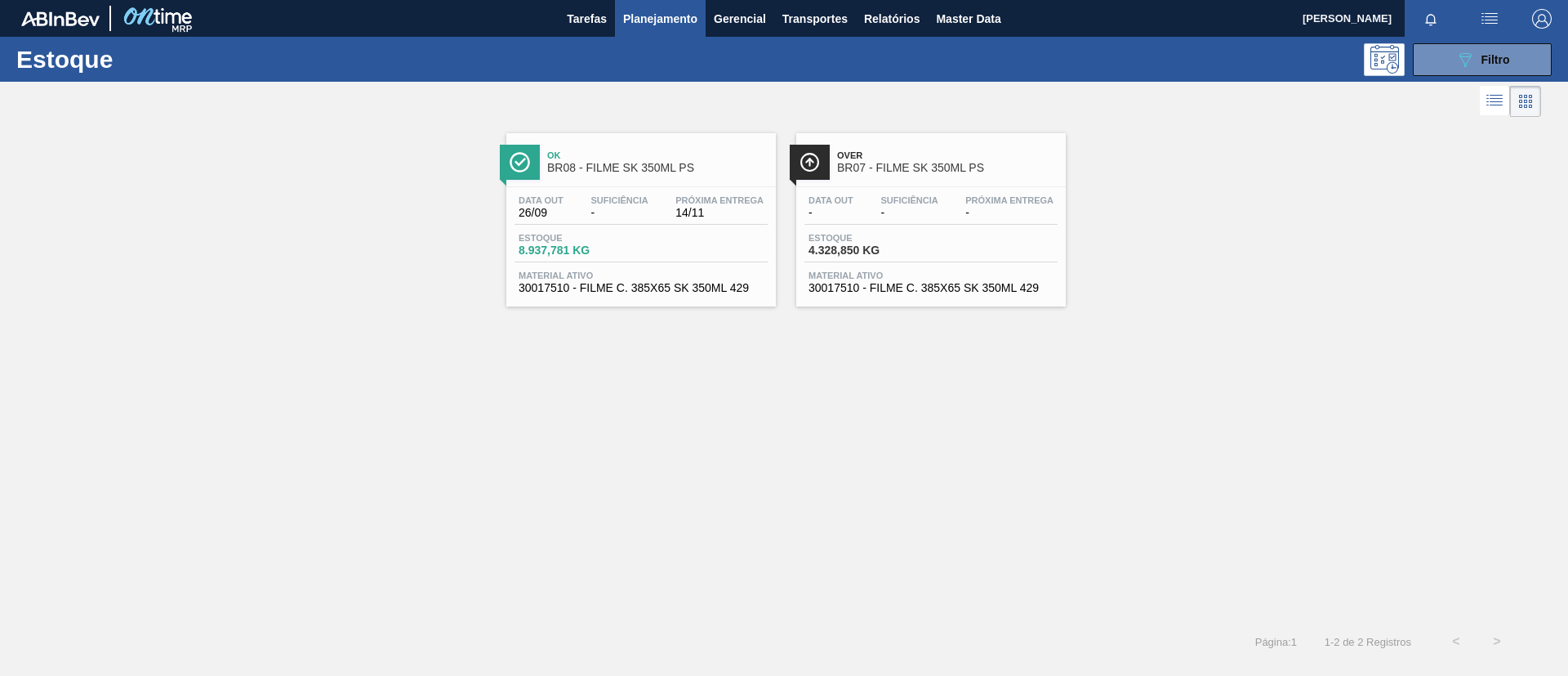
click at [641, 258] on div "Estoque 8.937,781 KG" at bounding box center [641, 247] width 253 height 29
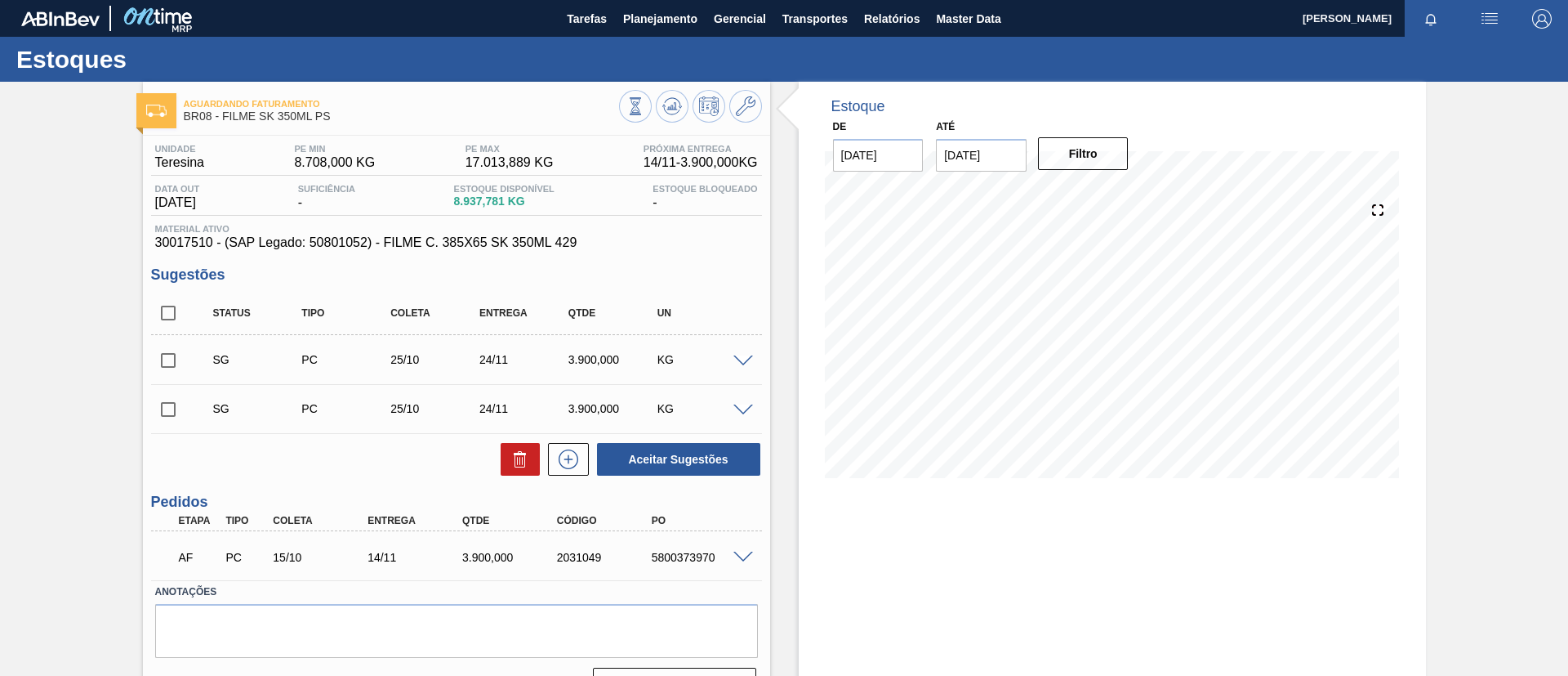
click at [739, 562] on div "5800373970" at bounding box center [700, 558] width 106 height 13
click at [742, 561] on div "5800373970" at bounding box center [700, 558] width 106 height 13
click at [747, 557] on span at bounding box center [743, 557] width 20 height 12
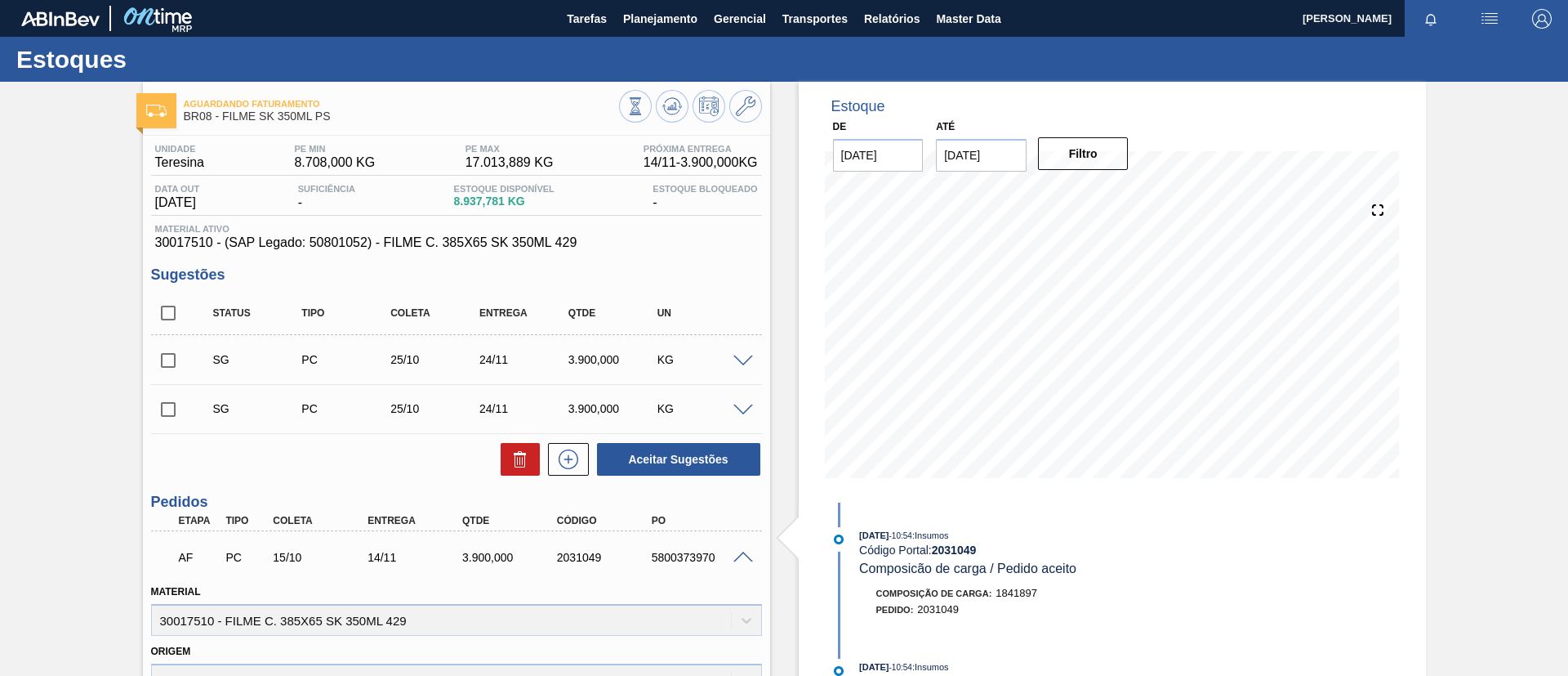
click at [742, 557] on span at bounding box center [743, 557] width 20 height 12
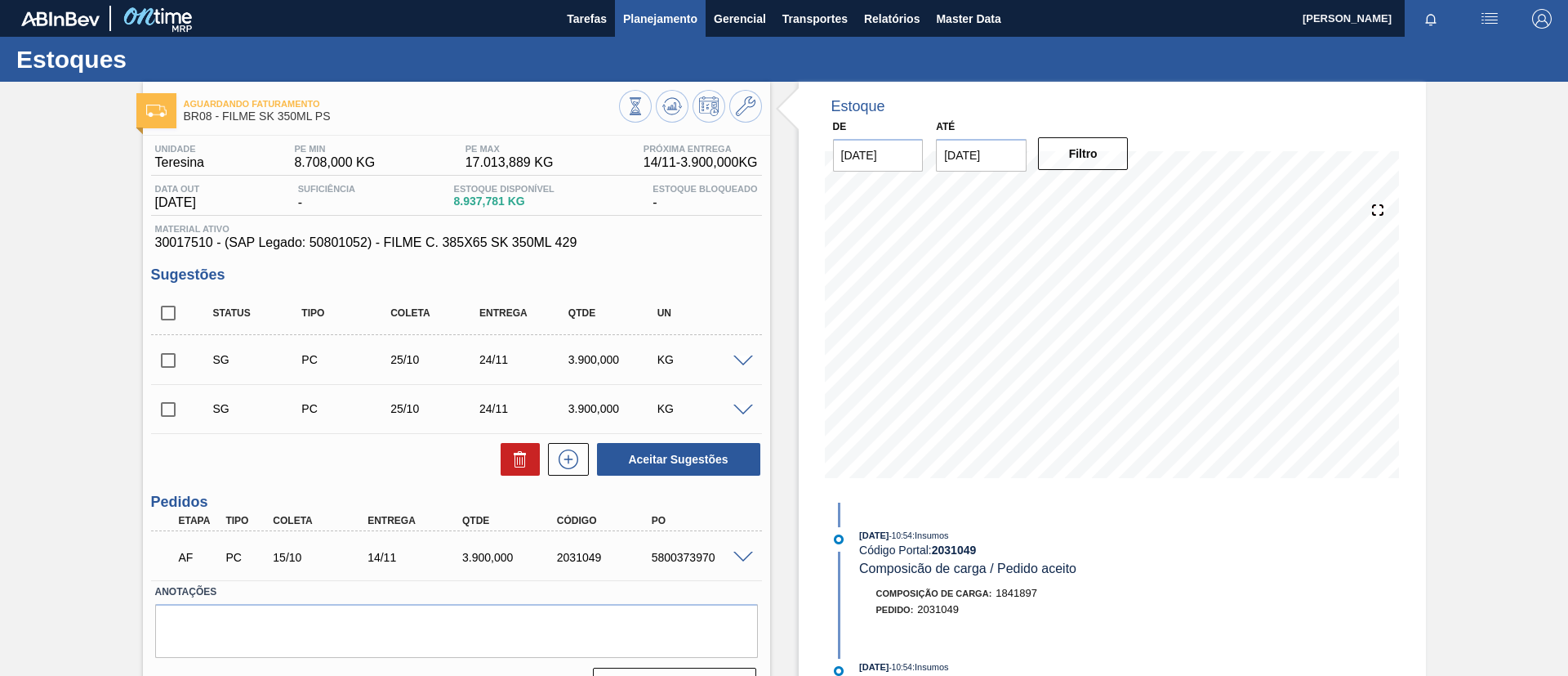
click at [667, 33] on button "Planejamento" at bounding box center [661, 18] width 91 height 37
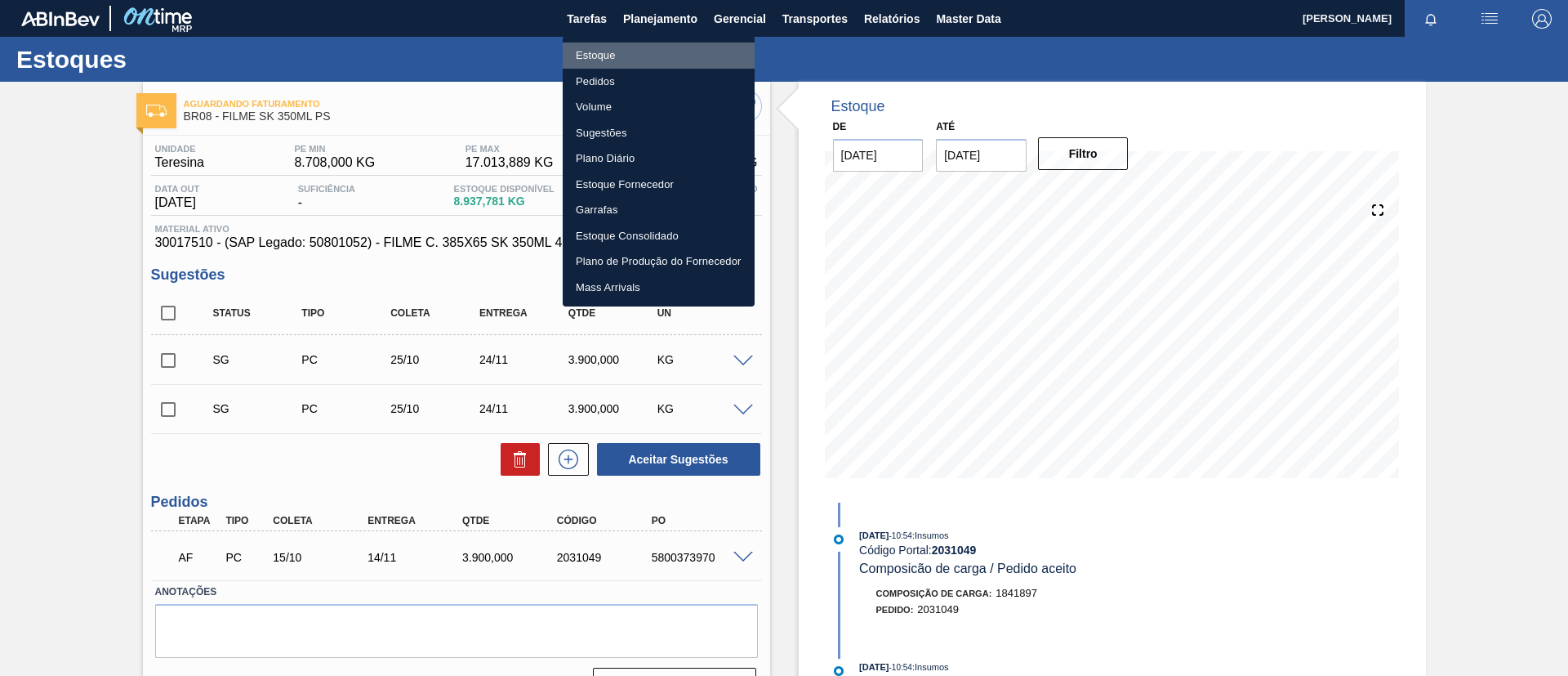
click at [647, 62] on li "Estoque" at bounding box center [658, 56] width 192 height 27
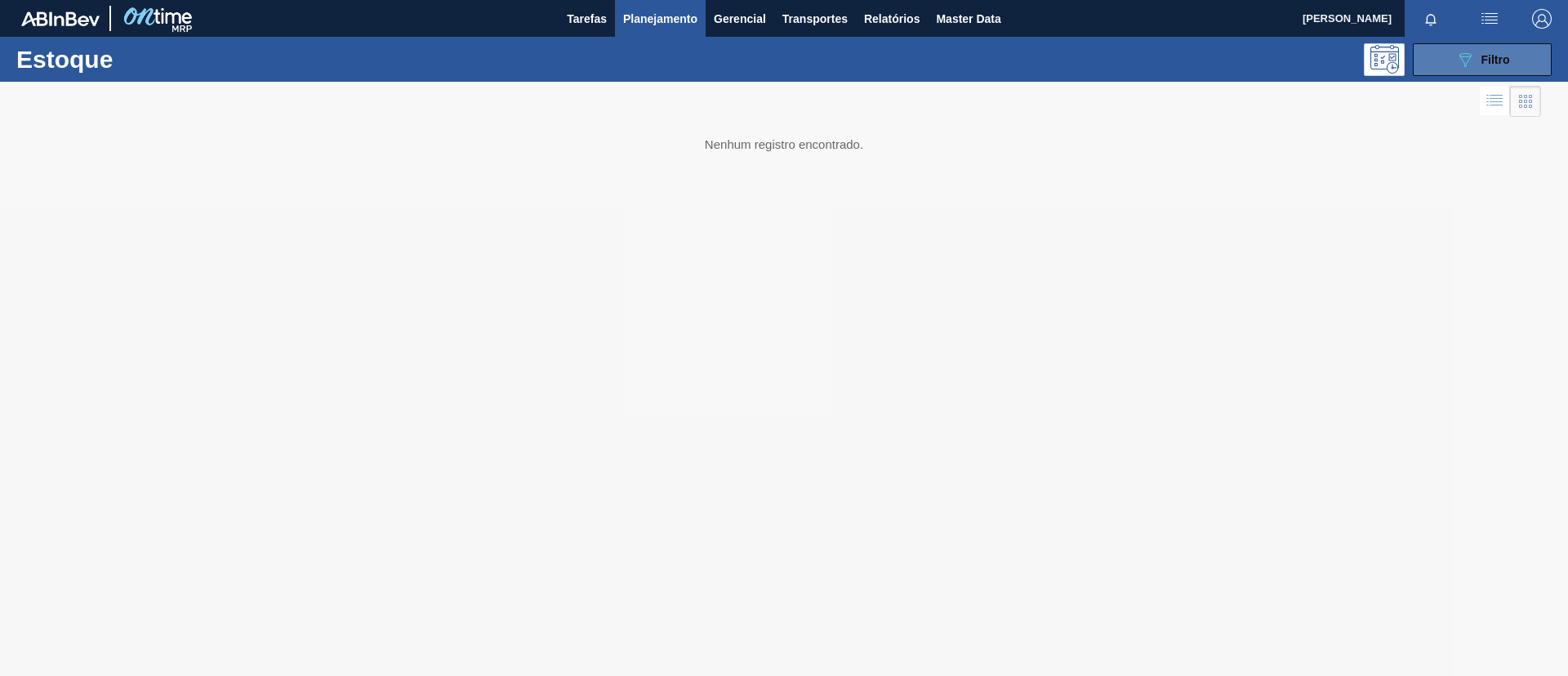
click at [1447, 70] on button "089F7B8B-B2A5-4AFE-B5C0-19BA573D28AC Filtro" at bounding box center [1482, 60] width 139 height 33
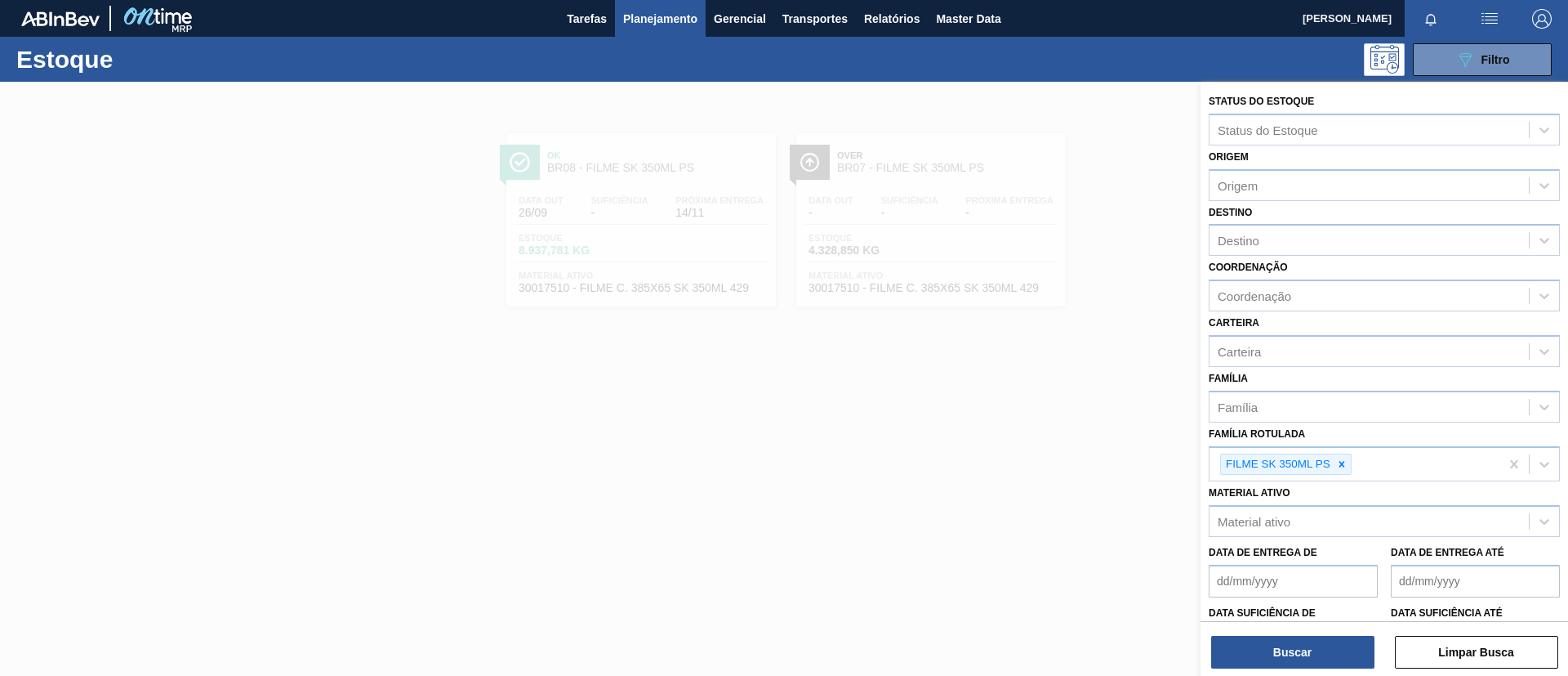
drag, startPoint x: 1342, startPoint y: 457, endPoint x: 1342, endPoint y: 442, distance: 15.0
click at [1342, 456] on div at bounding box center [1341, 465] width 18 height 21
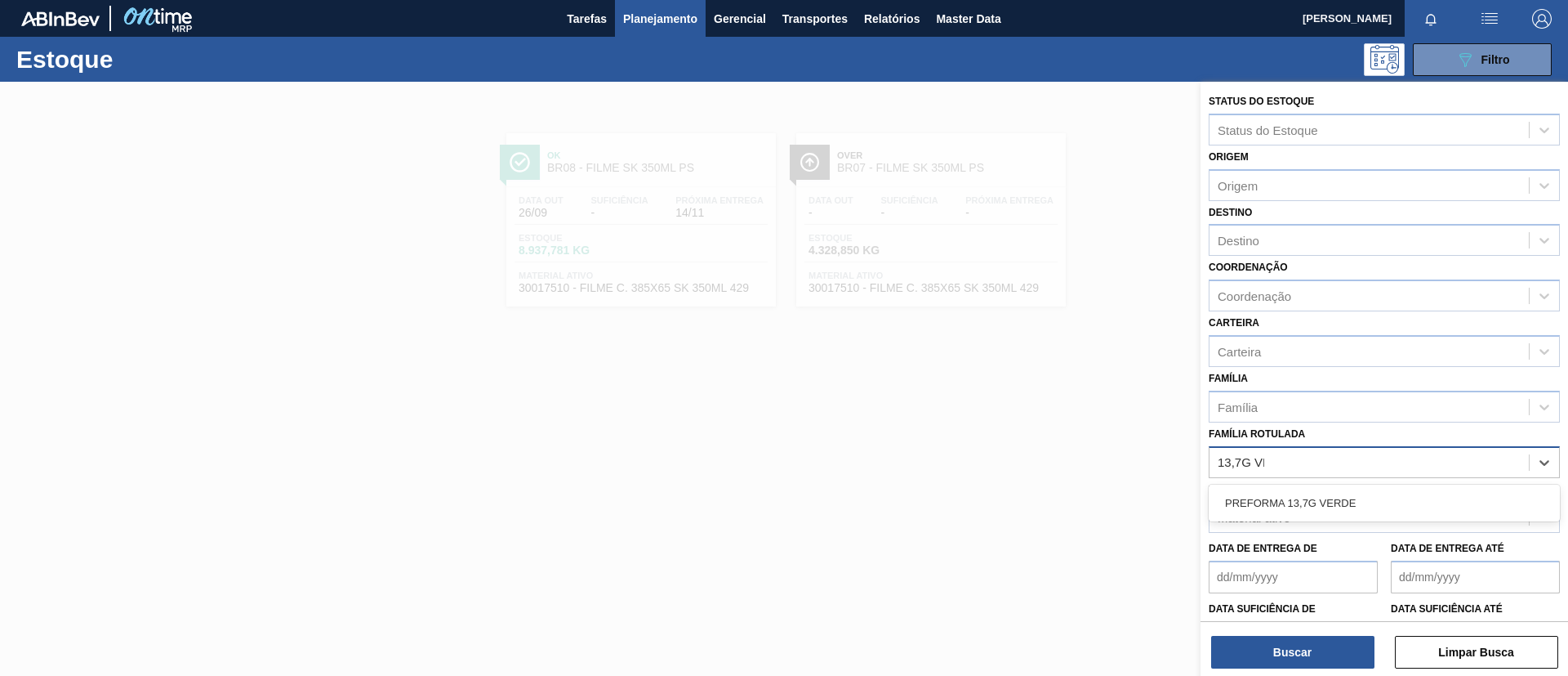
type Rotulada "13,7G VER"
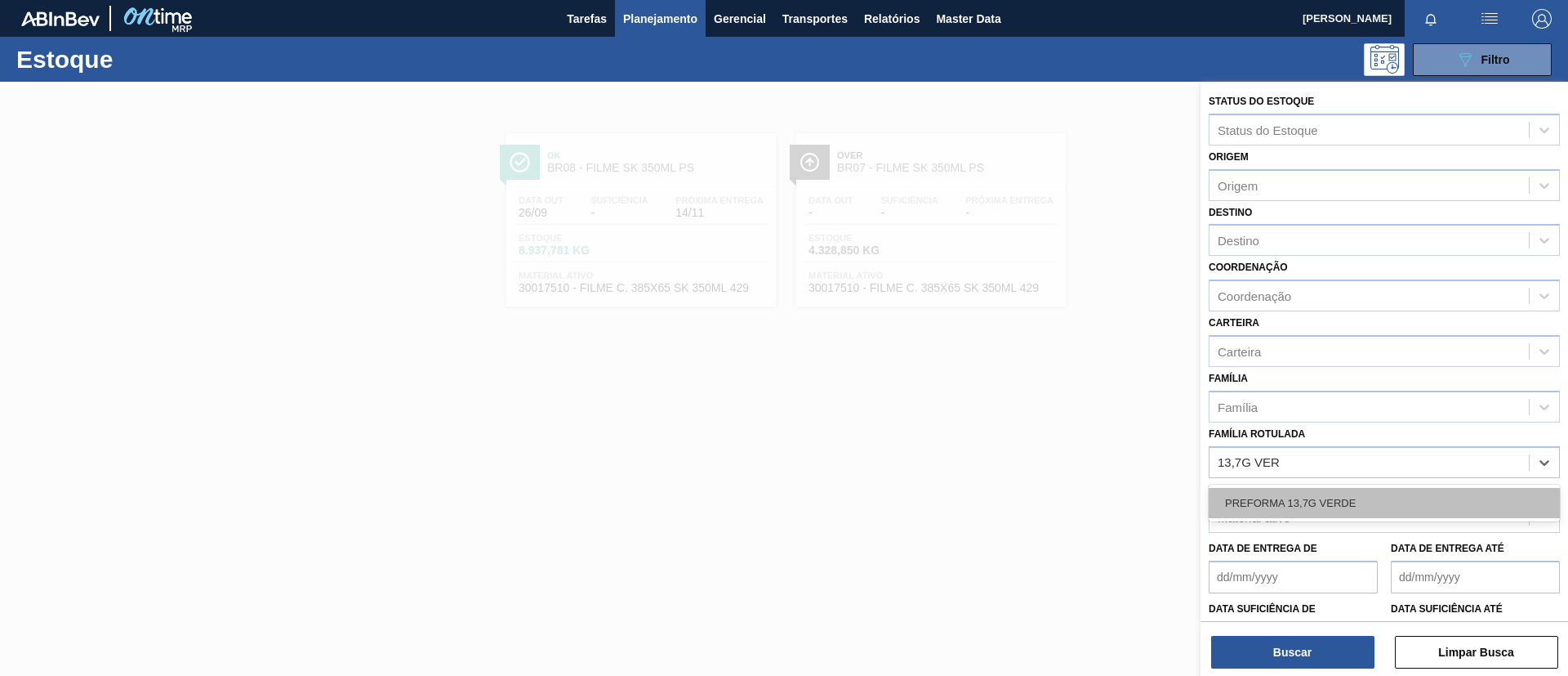
click at [1326, 496] on div "PREFORMA 13,7G VERDE" at bounding box center [1383, 503] width 351 height 30
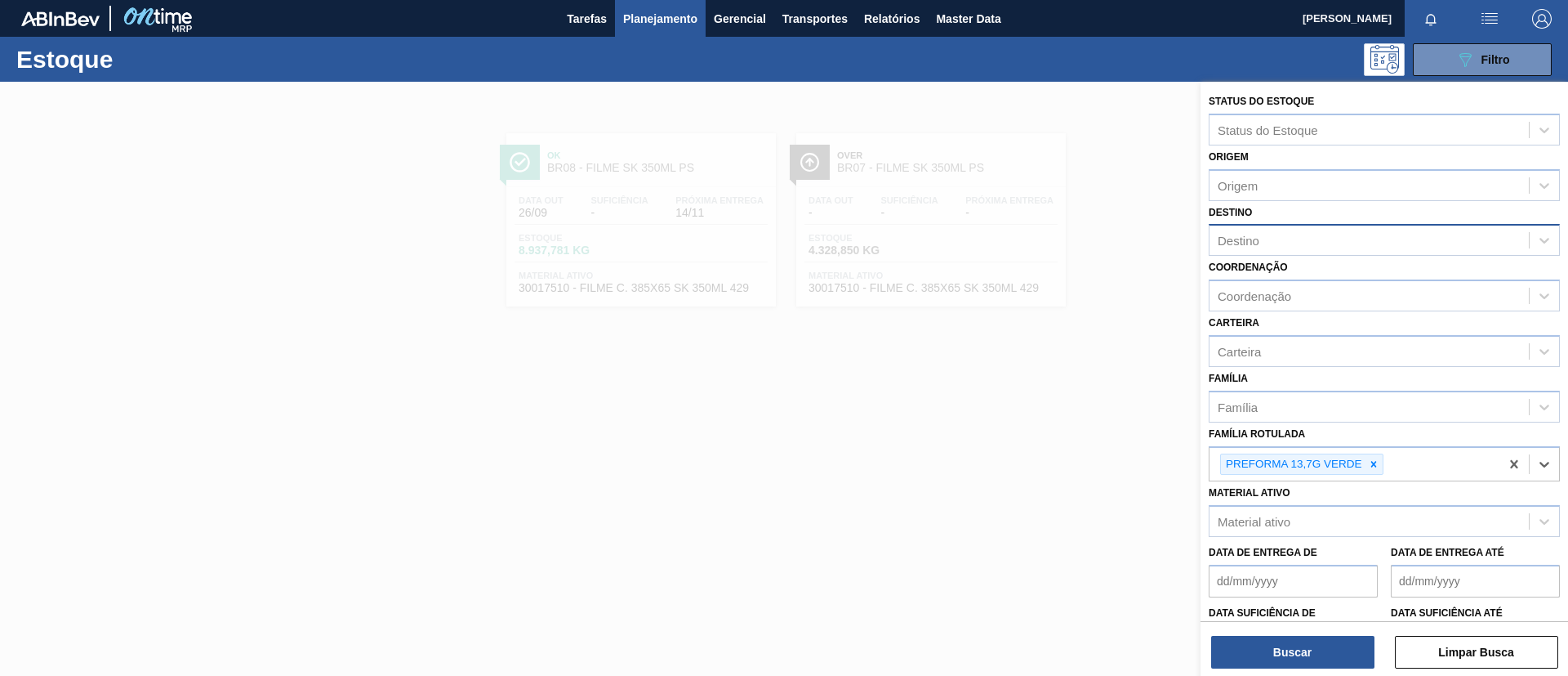
click at [1284, 225] on div "Destino" at bounding box center [1383, 240] width 351 height 32
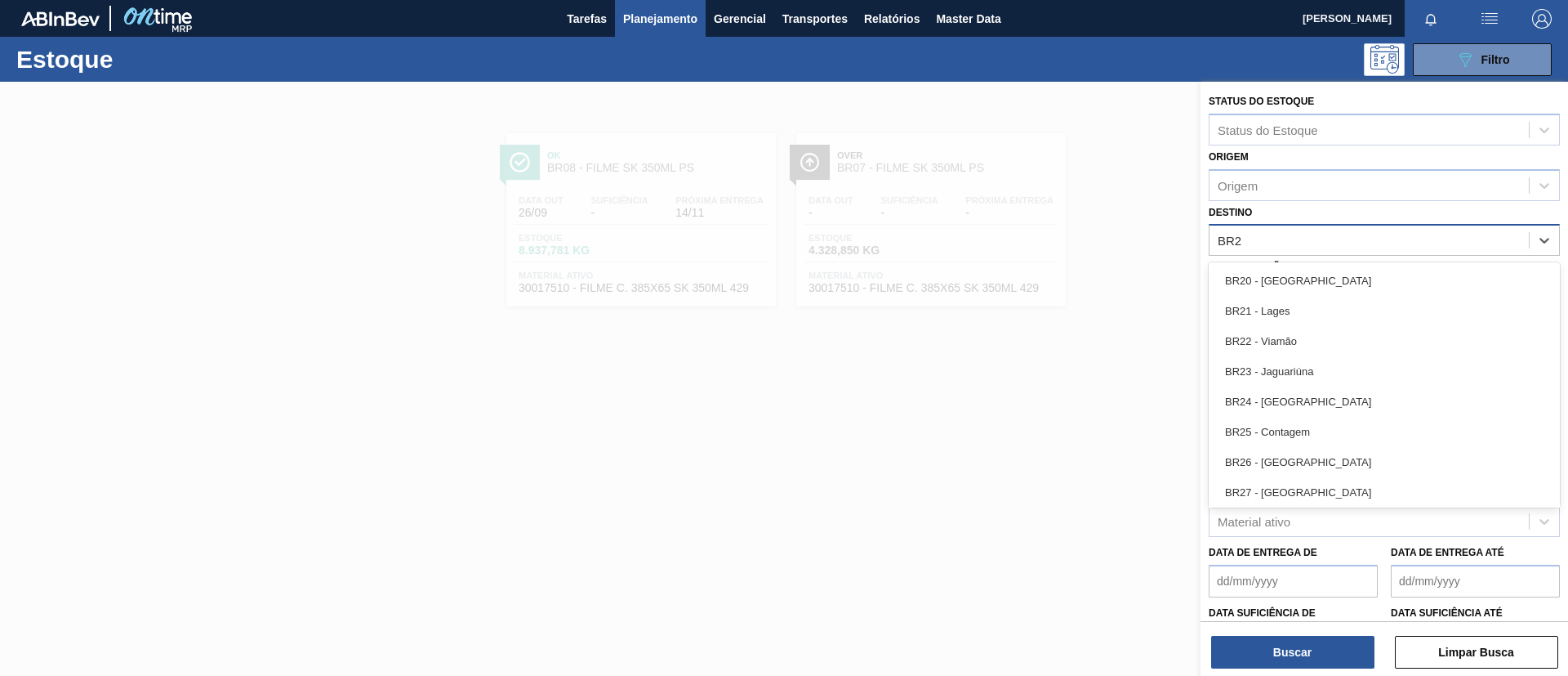
type input "BR27"
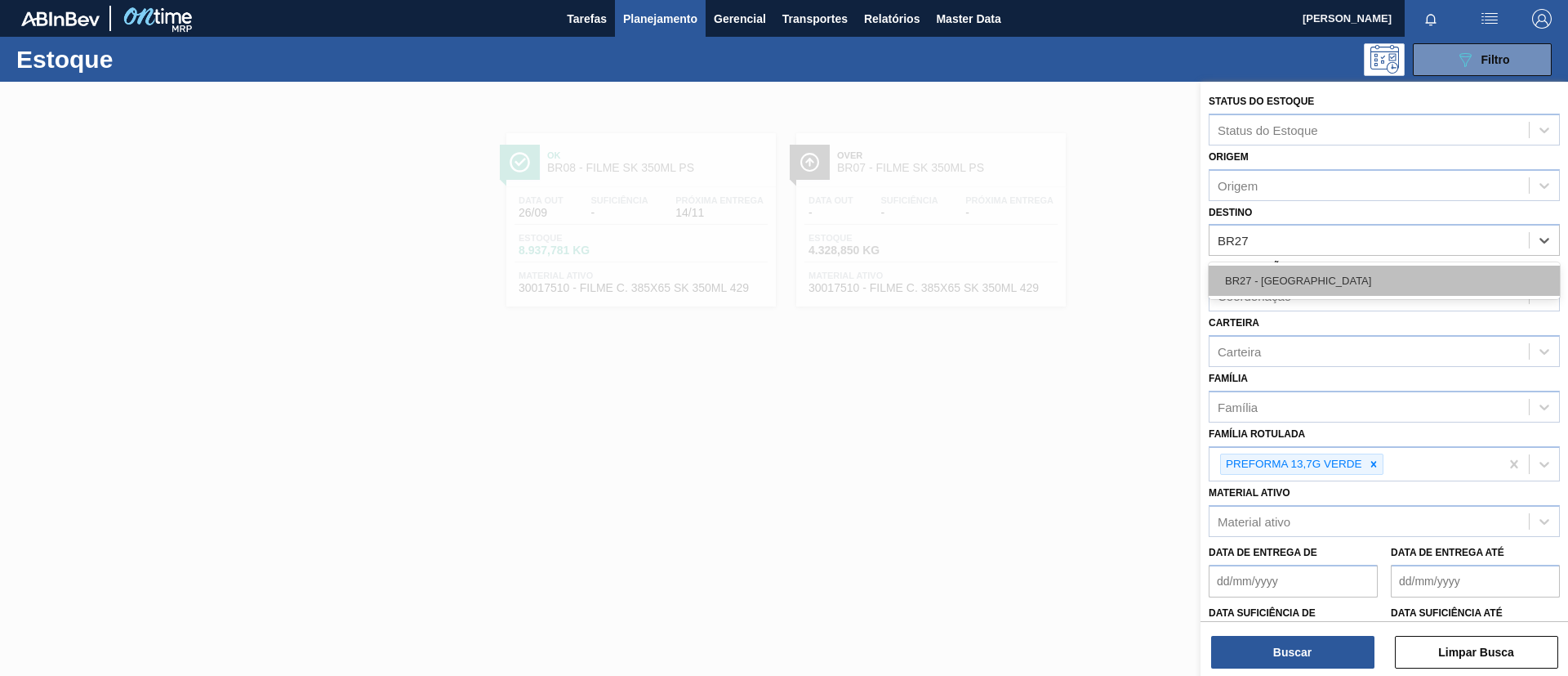
click at [1316, 277] on div "BR27 - [GEOGRAPHIC_DATA]" at bounding box center [1383, 280] width 351 height 30
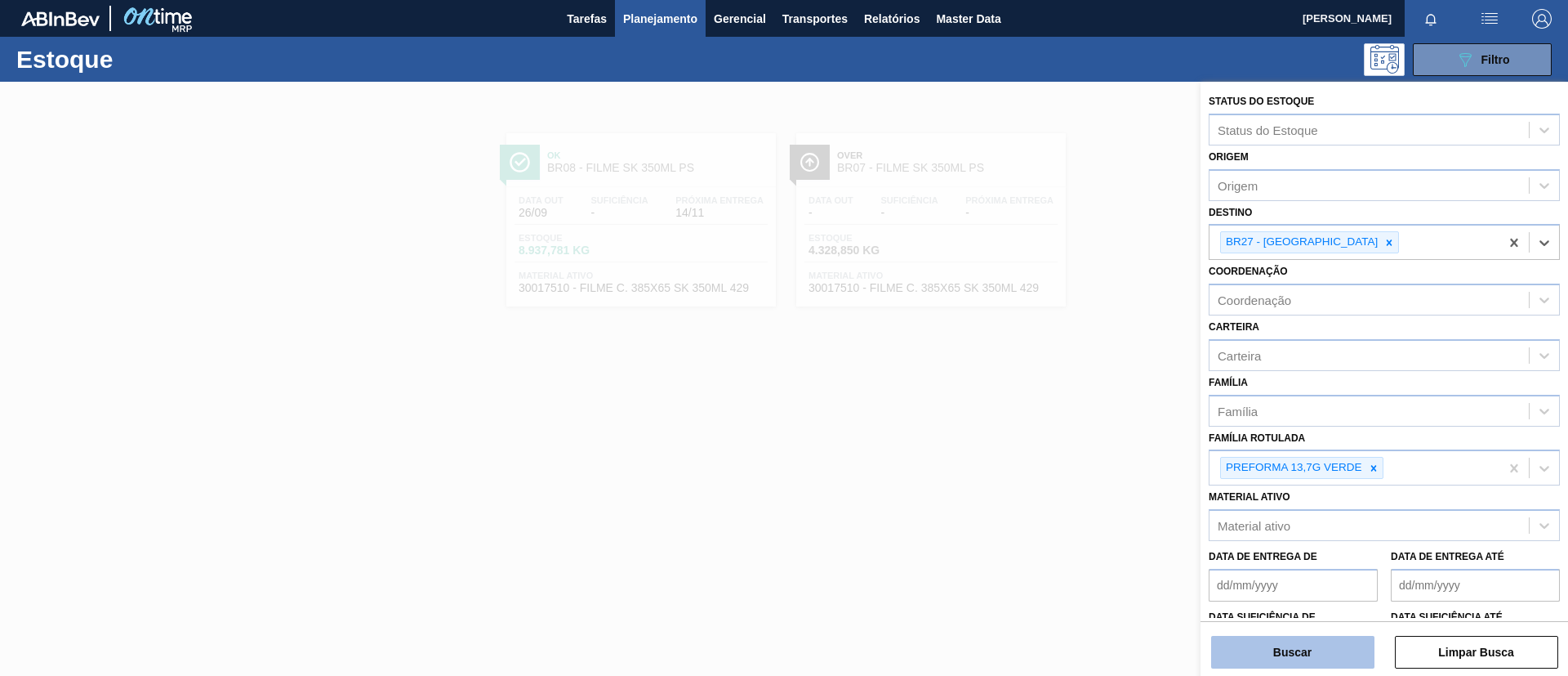
click at [1277, 649] on button "Buscar" at bounding box center [1293, 651] width 164 height 33
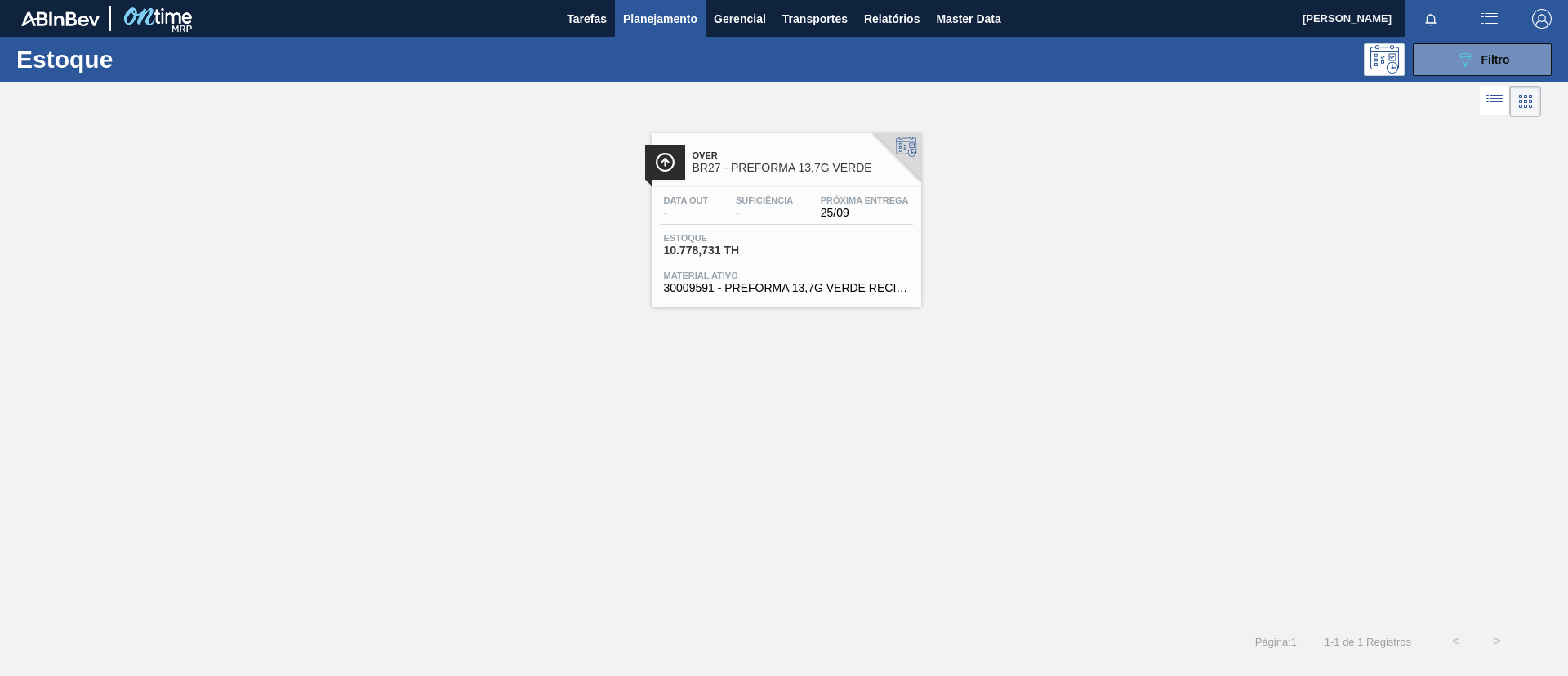
click at [773, 195] on span "Suficiência" at bounding box center [764, 200] width 57 height 9
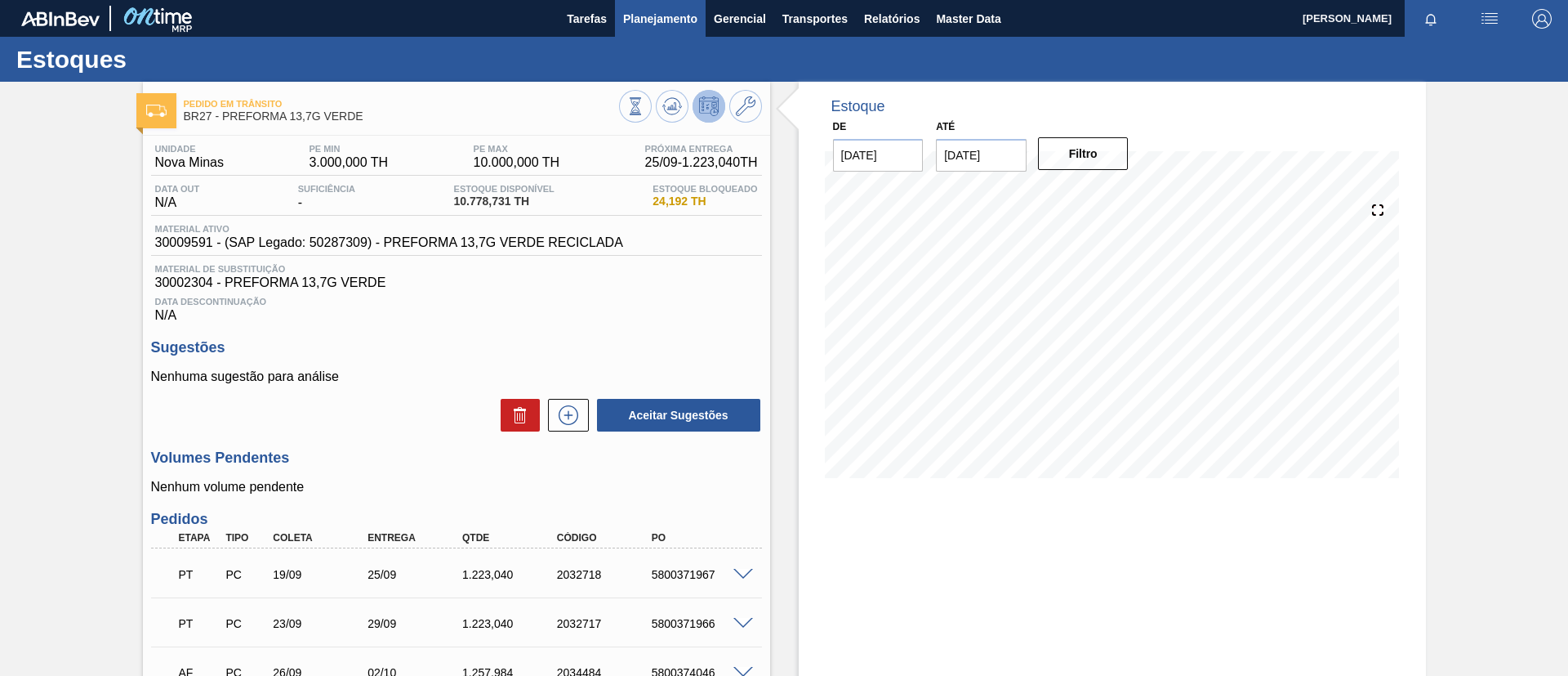
click at [645, 26] on span "Planejamento" at bounding box center [660, 18] width 75 height 20
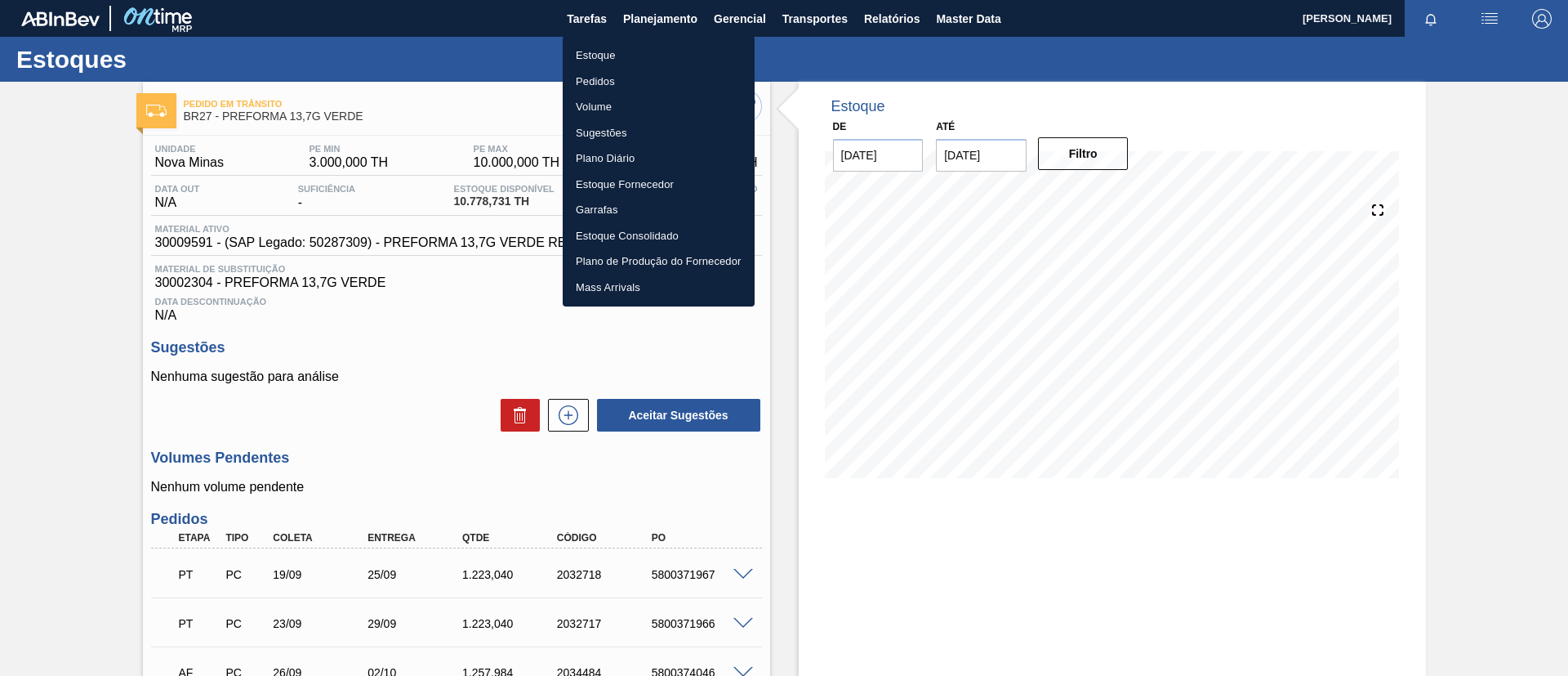
click at [634, 86] on li "Pedidos" at bounding box center [658, 81] width 192 height 27
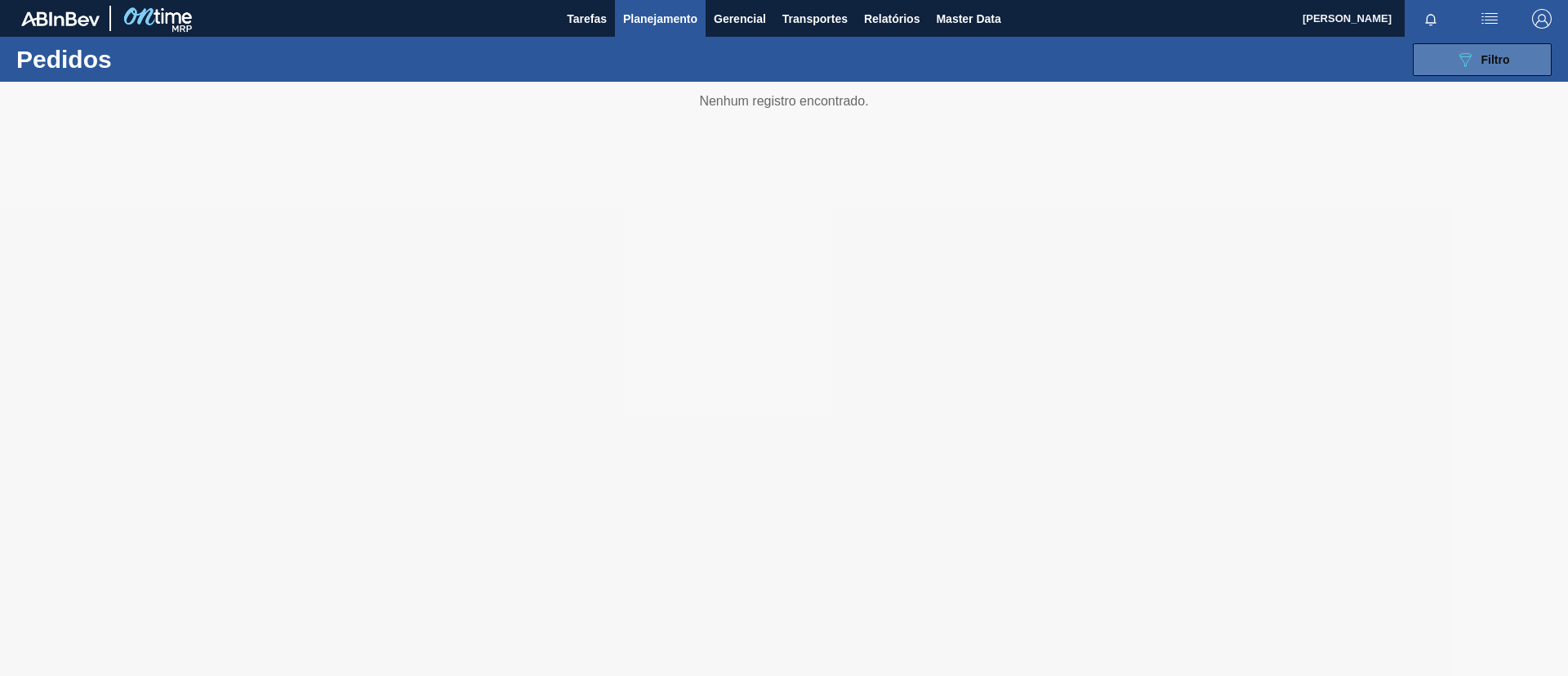
click at [1462, 56] on icon at bounding box center [1465, 60] width 12 height 14
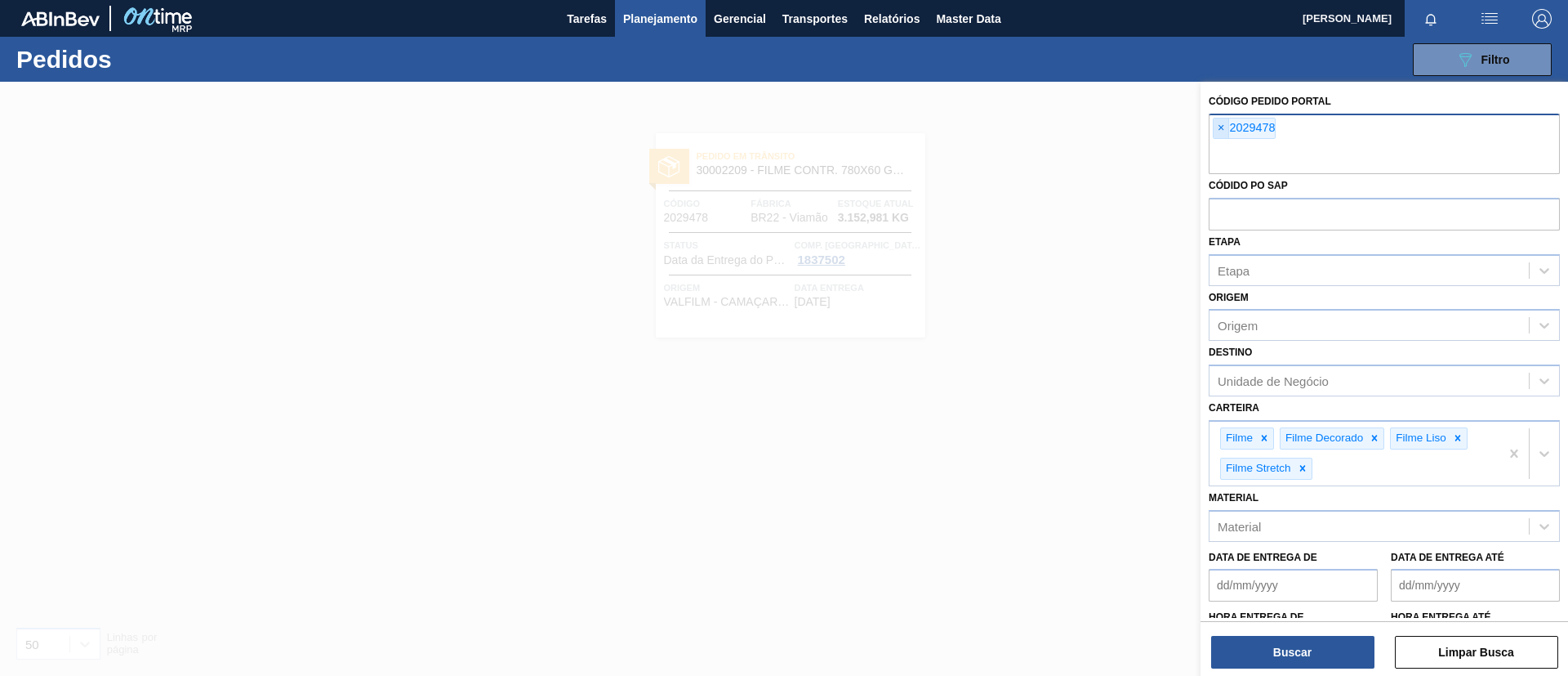
click at [1221, 131] on span "×" at bounding box center [1221, 128] width 15 height 20
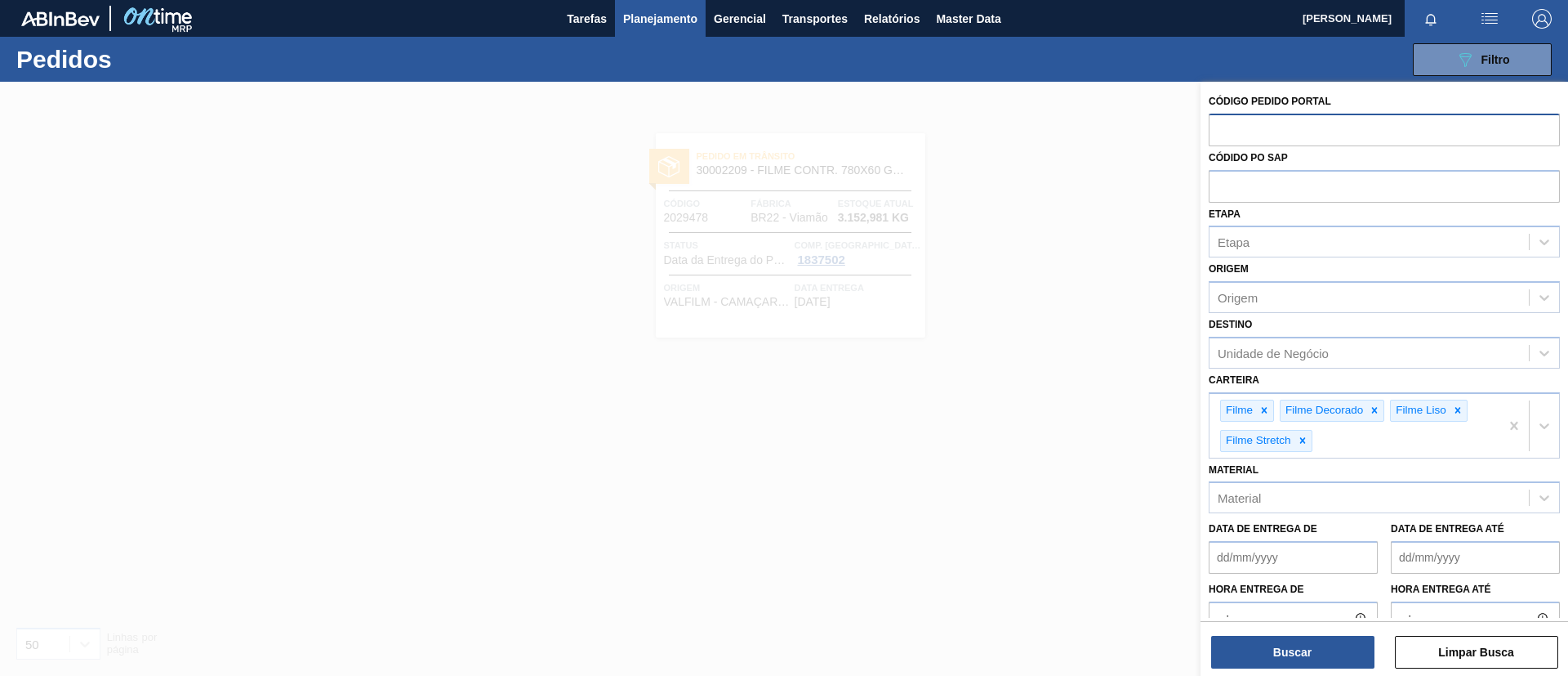
paste input "2006641"
type input "2006641"
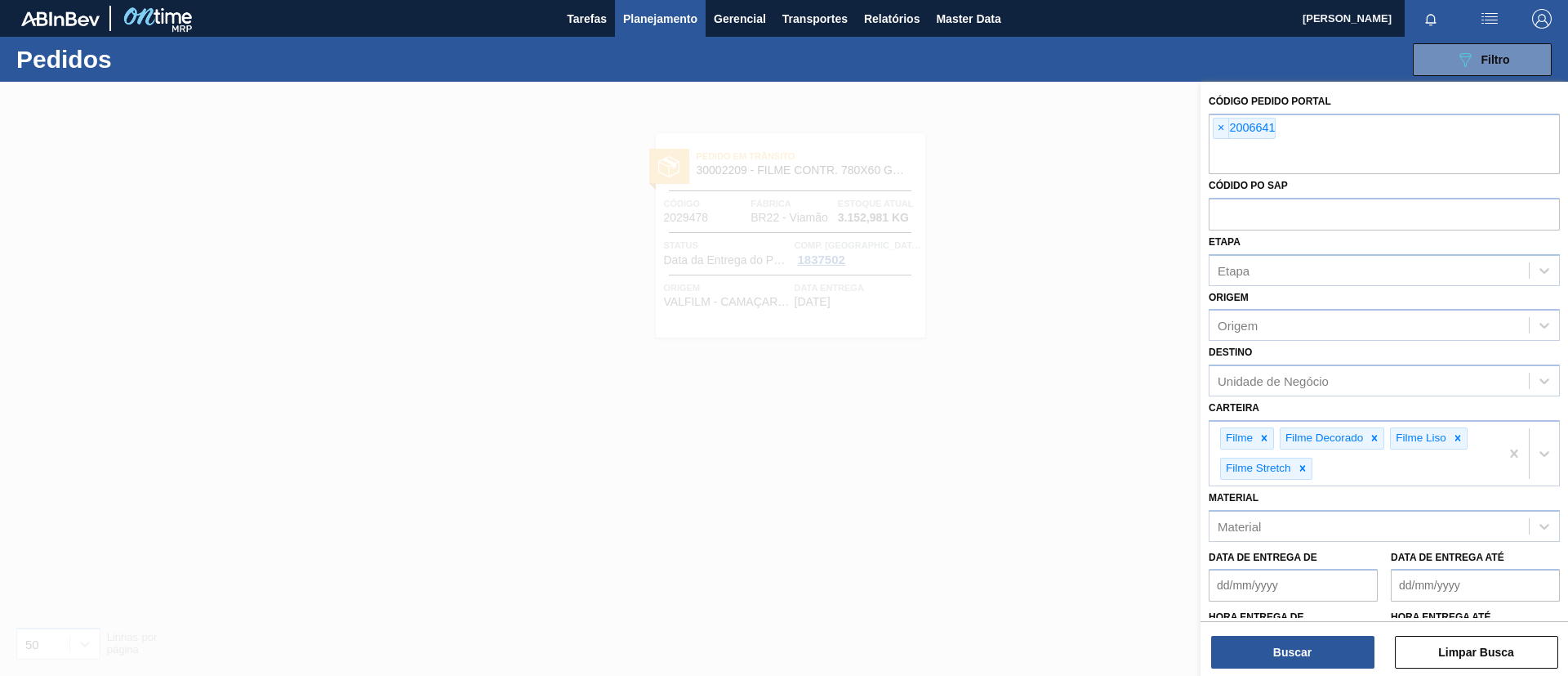
paste input "2020921"
type input "2020921"
click at [1328, 656] on button "Buscar" at bounding box center [1293, 651] width 164 height 33
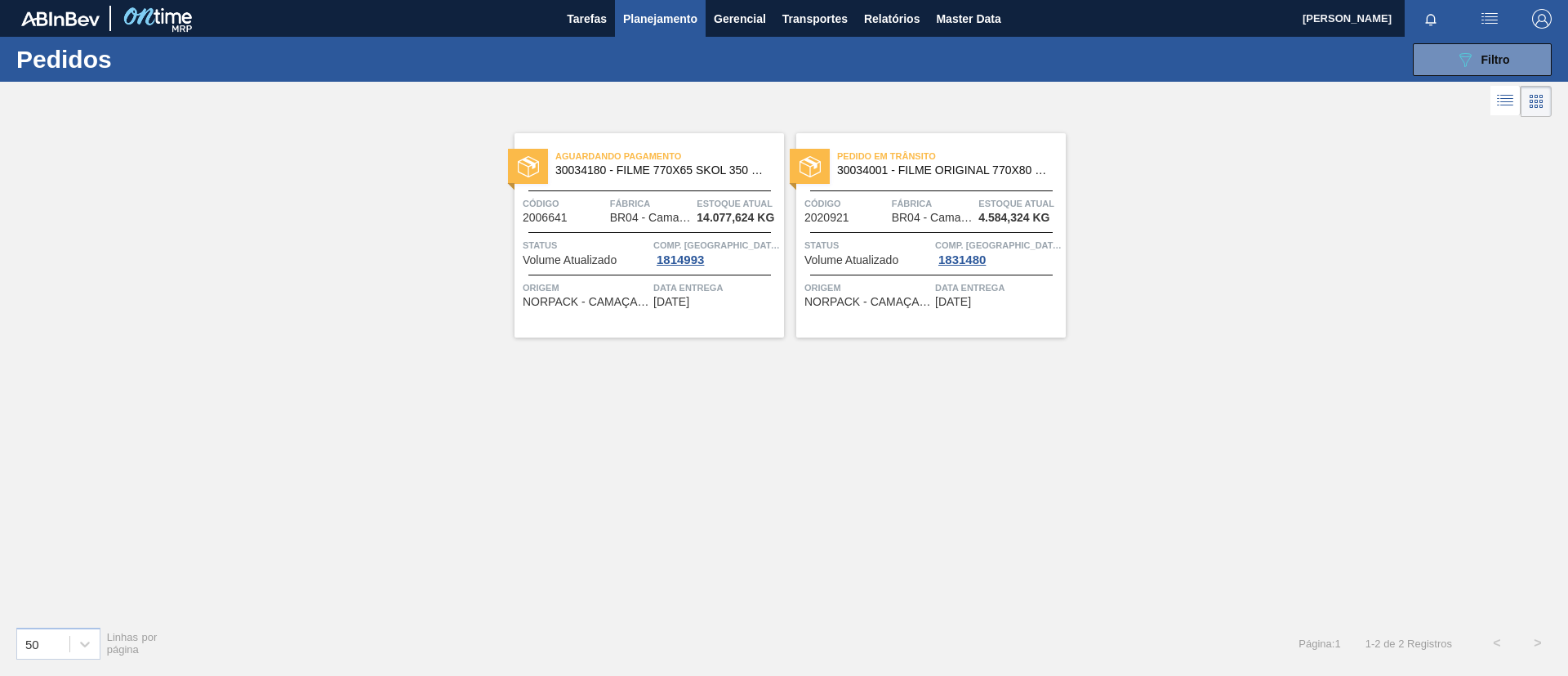
click at [664, 195] on span "Fábrica" at bounding box center [652, 203] width 83 height 16
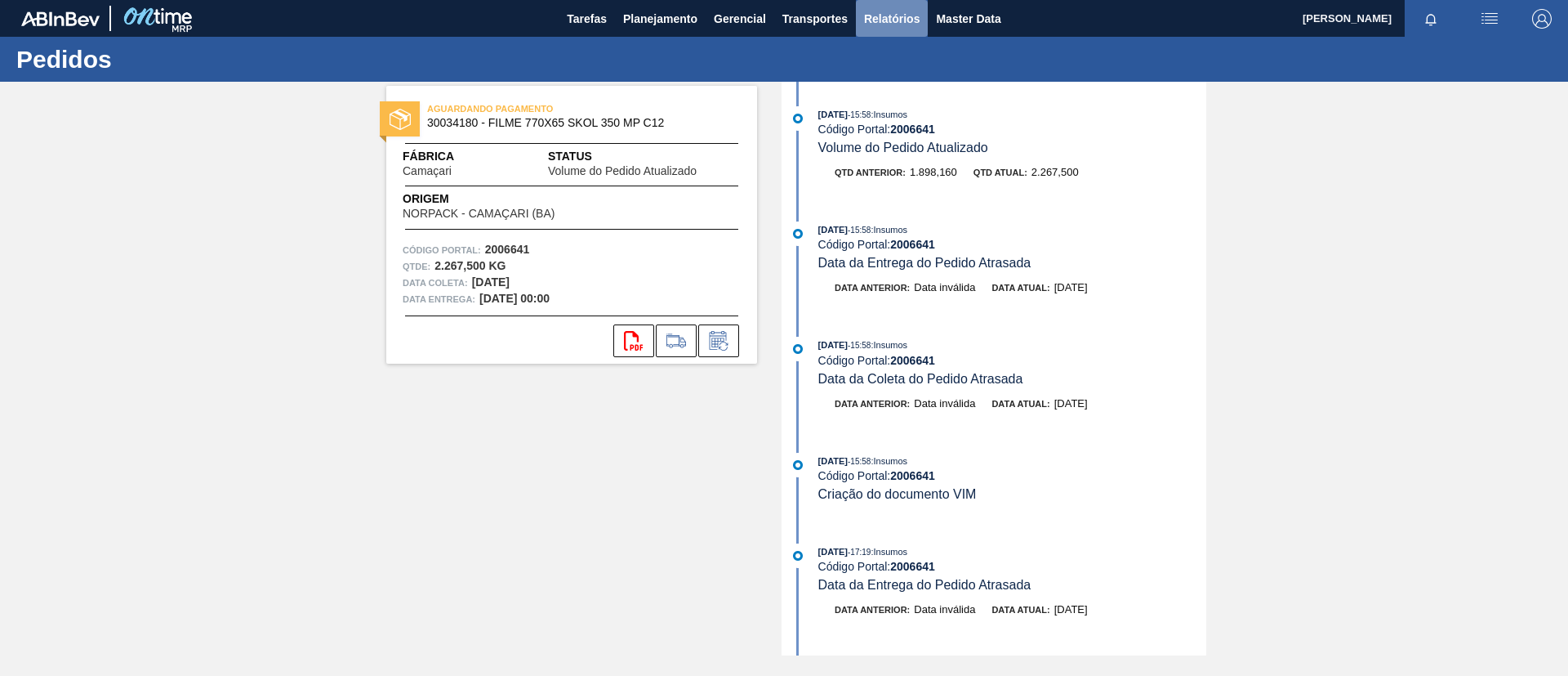
click at [885, 26] on span "Relatórios" at bounding box center [891, 18] width 56 height 20
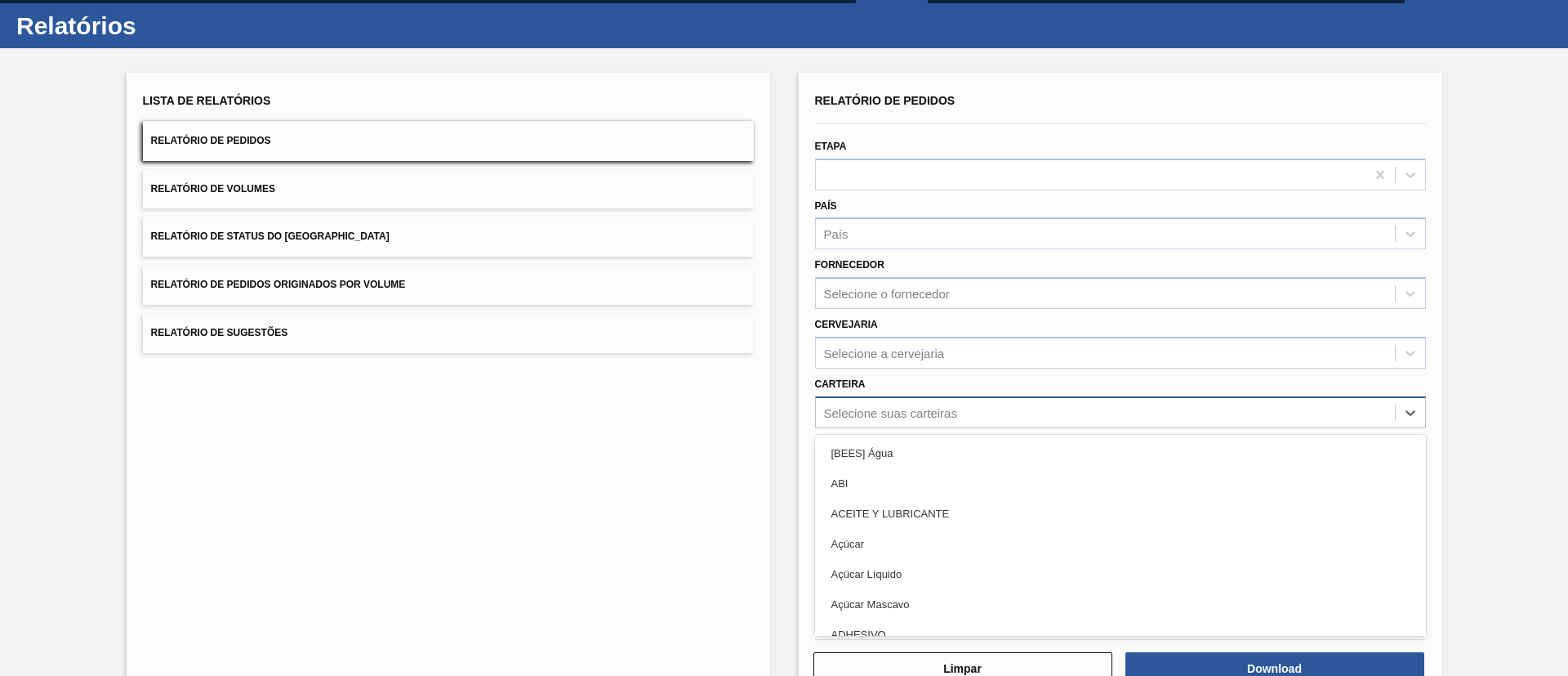
click at [971, 428] on div "option [BEES] Água focused, 1 of 101. 101 results available. Use Up and Down to…" at bounding box center [1119, 412] width 610 height 32
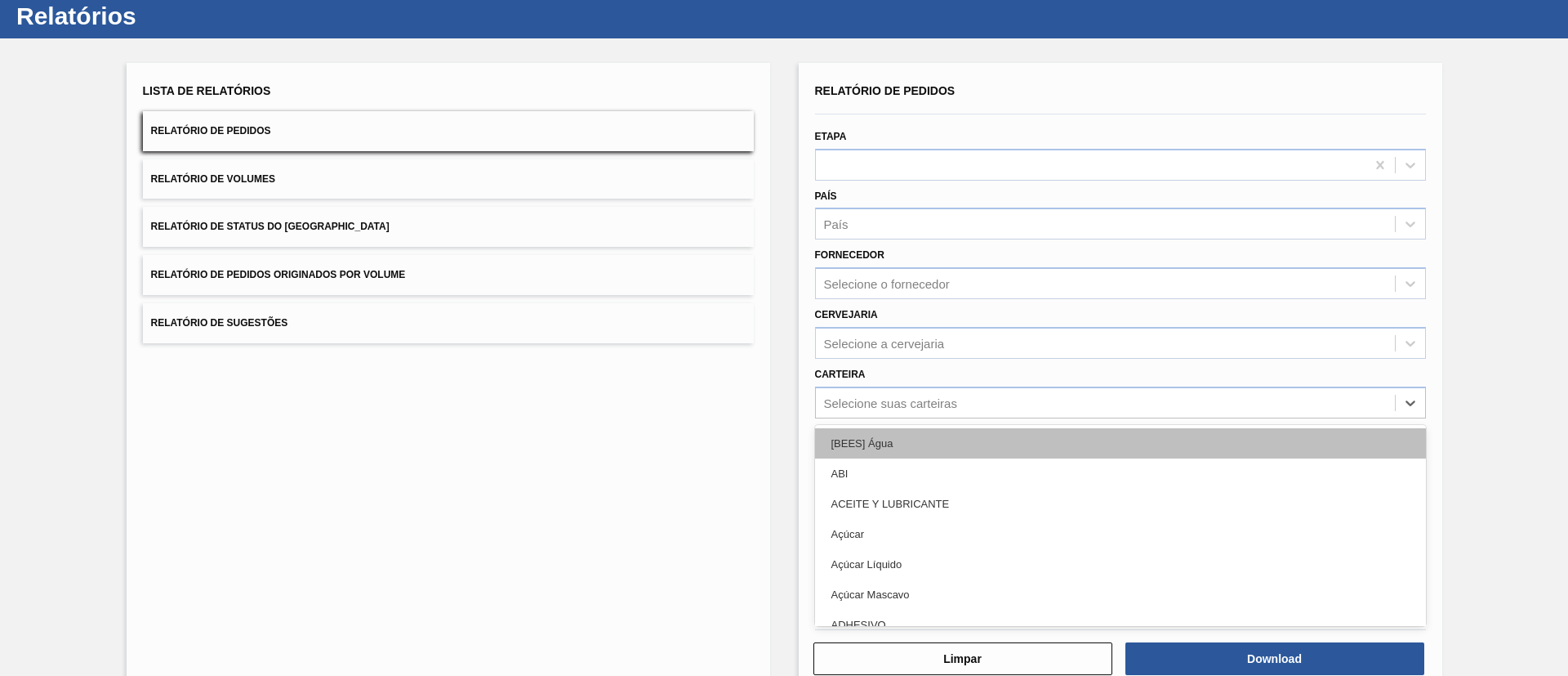
scroll to position [44, 0]
type input "dec"
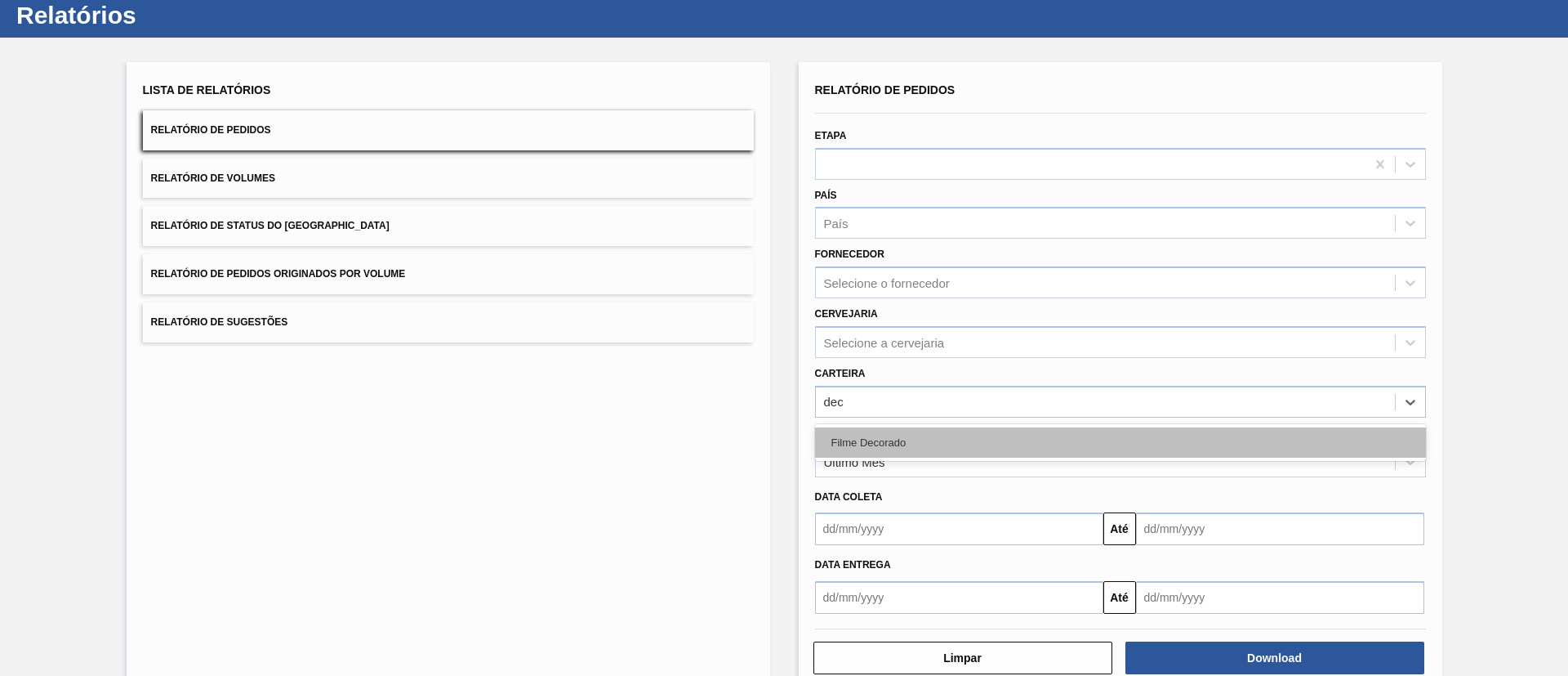
click at [931, 440] on div "Filme Decorado" at bounding box center [1119, 442] width 610 height 30
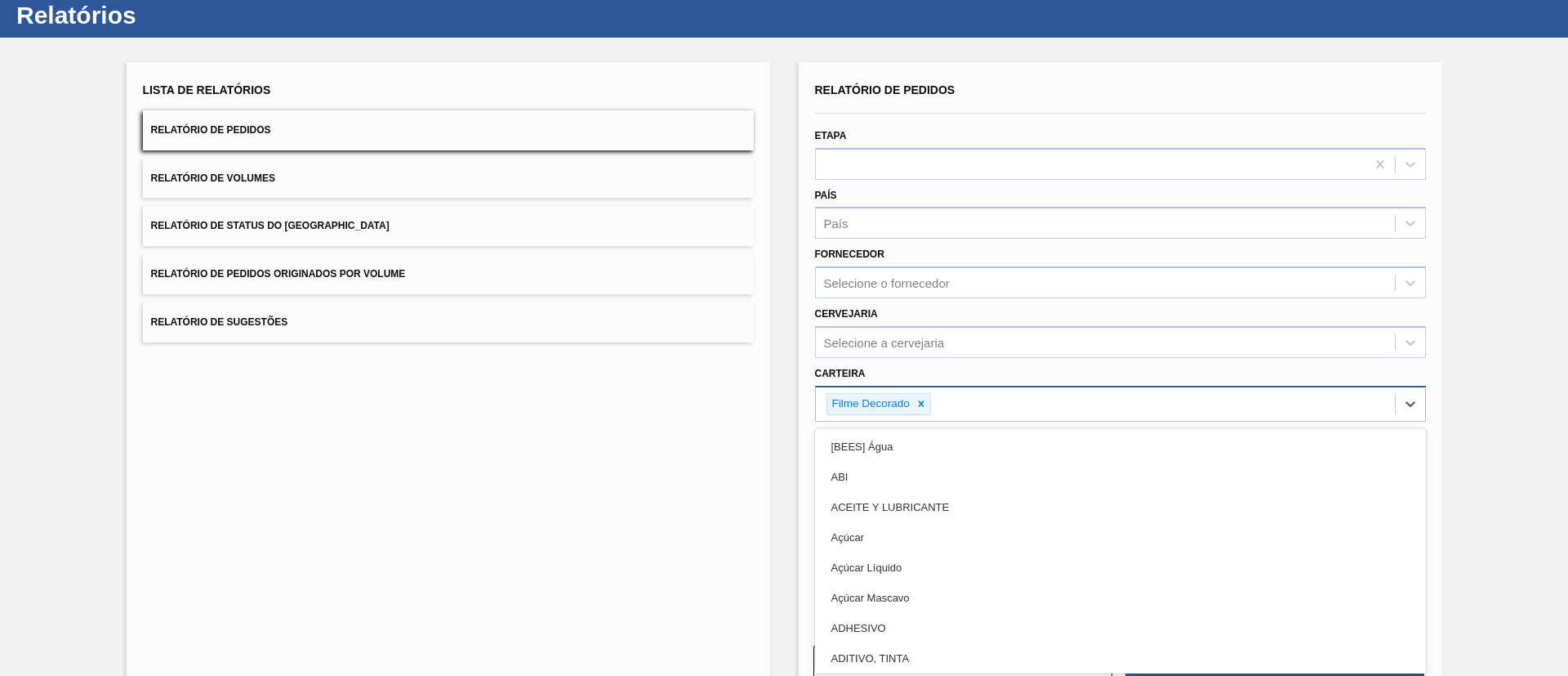
click at [908, 406] on div "Filme Decorado" at bounding box center [870, 404] width 85 height 21
click at [919, 409] on div at bounding box center [921, 404] width 18 height 21
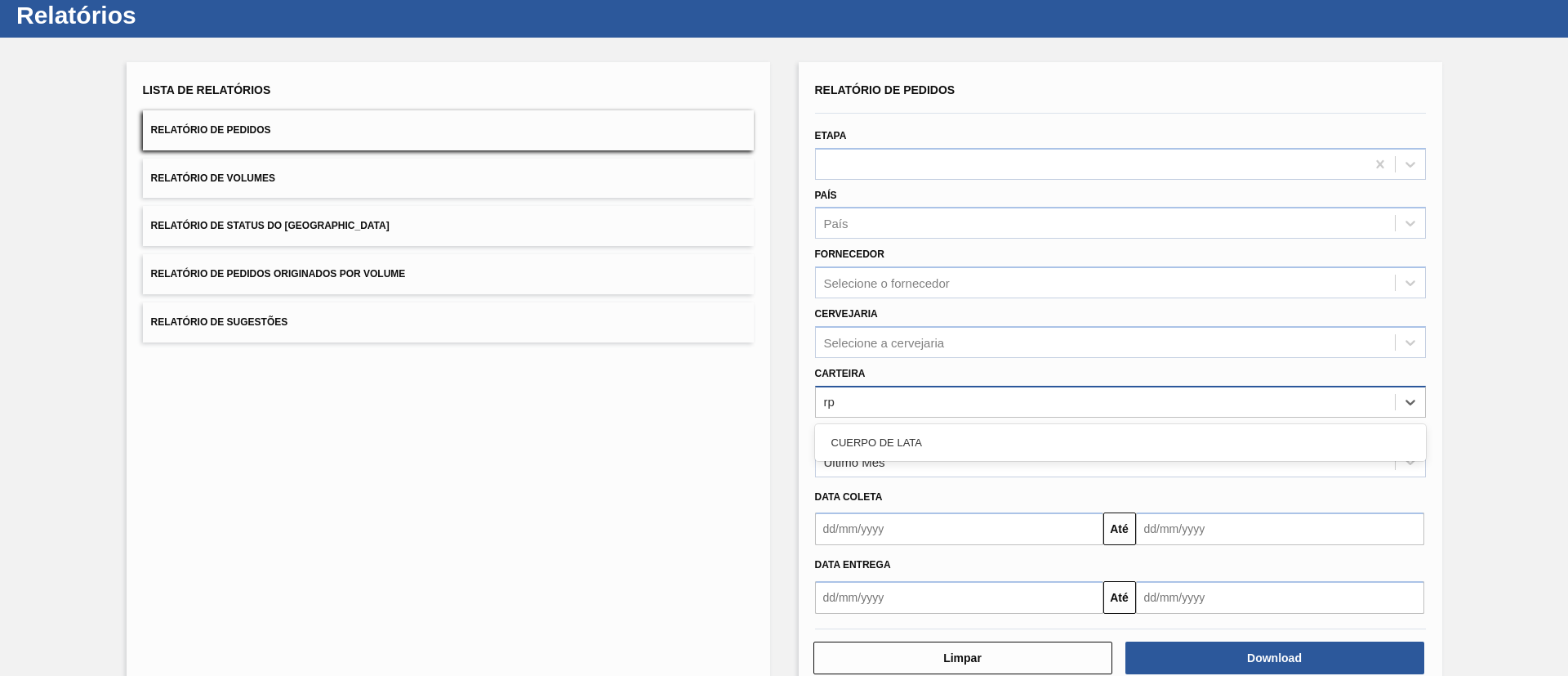
type input "r"
type input "preform"
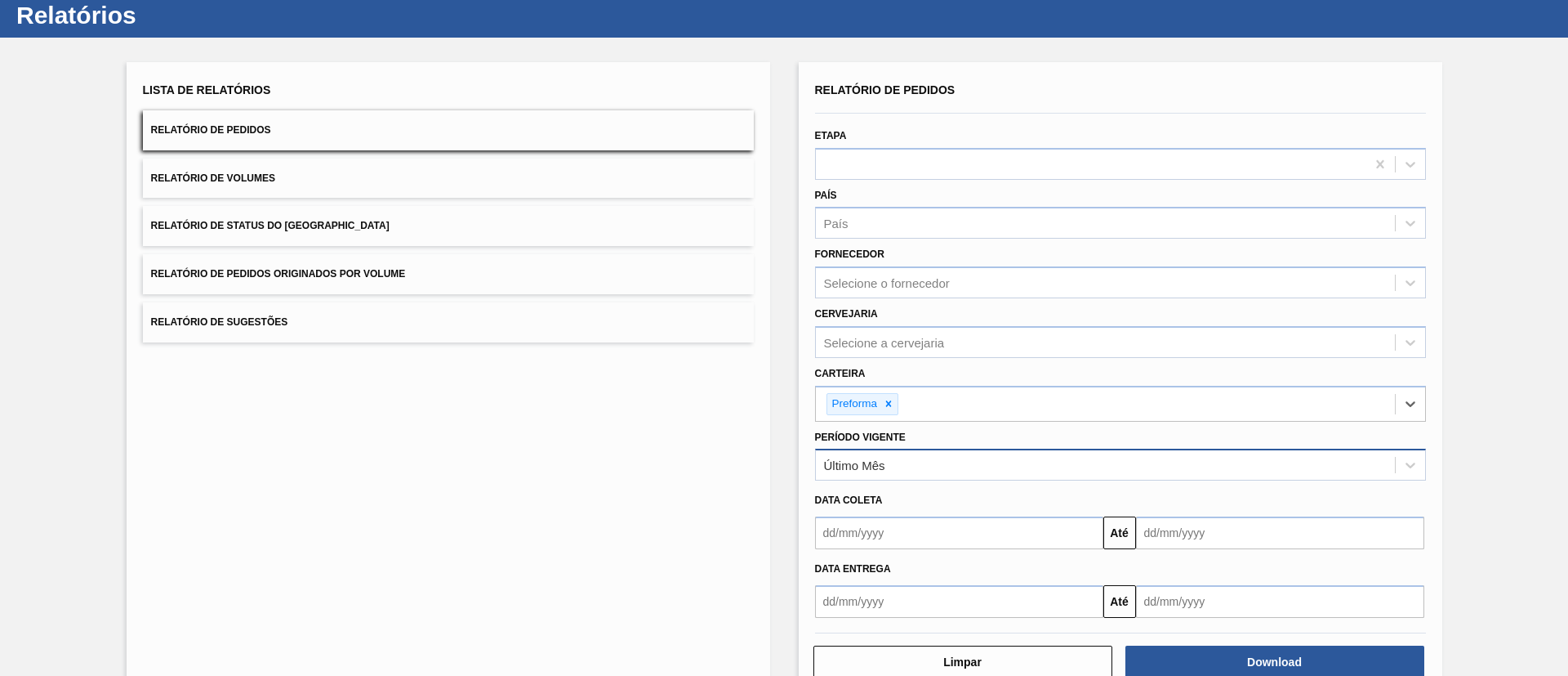
click at [902, 468] on div "Último Mês" at bounding box center [1105, 465] width 579 height 24
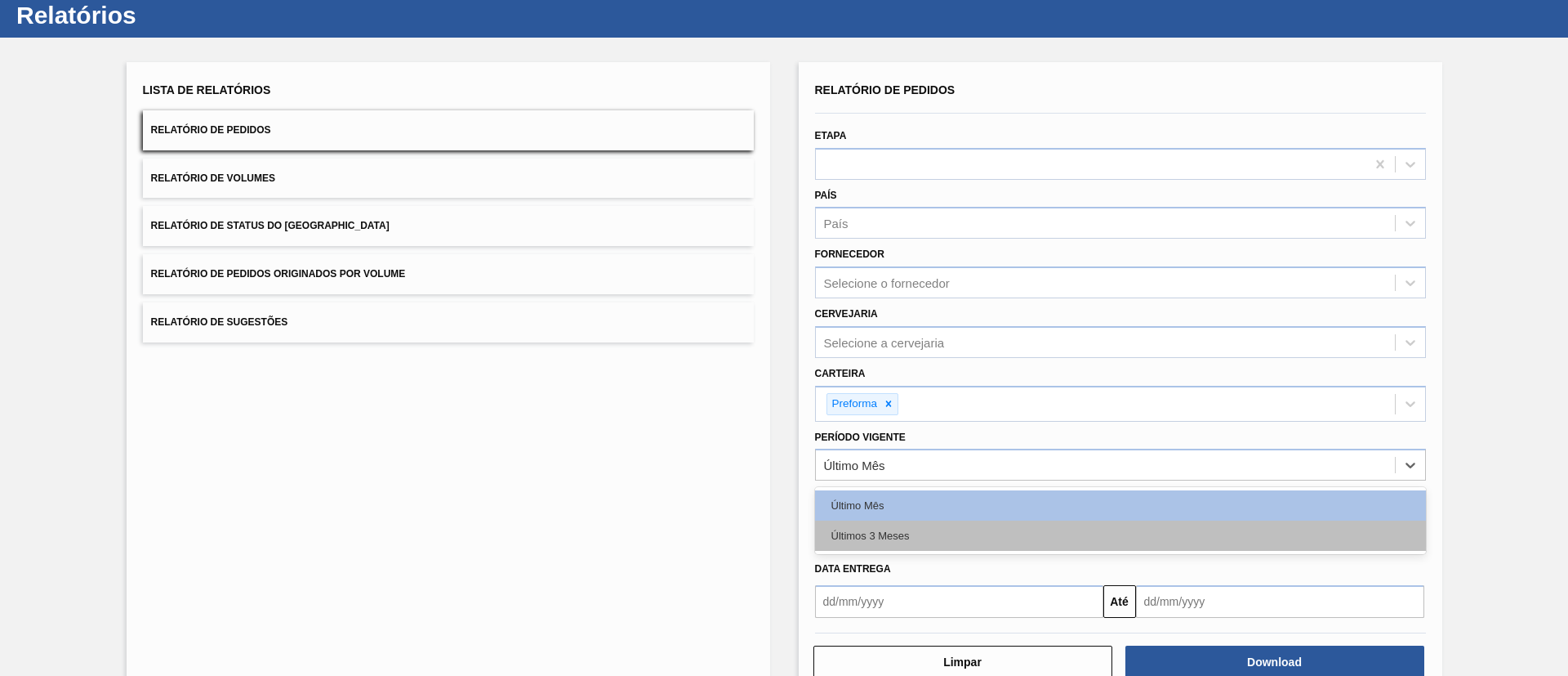
click at [915, 542] on div "Últimos 3 Meses" at bounding box center [1119, 536] width 610 height 30
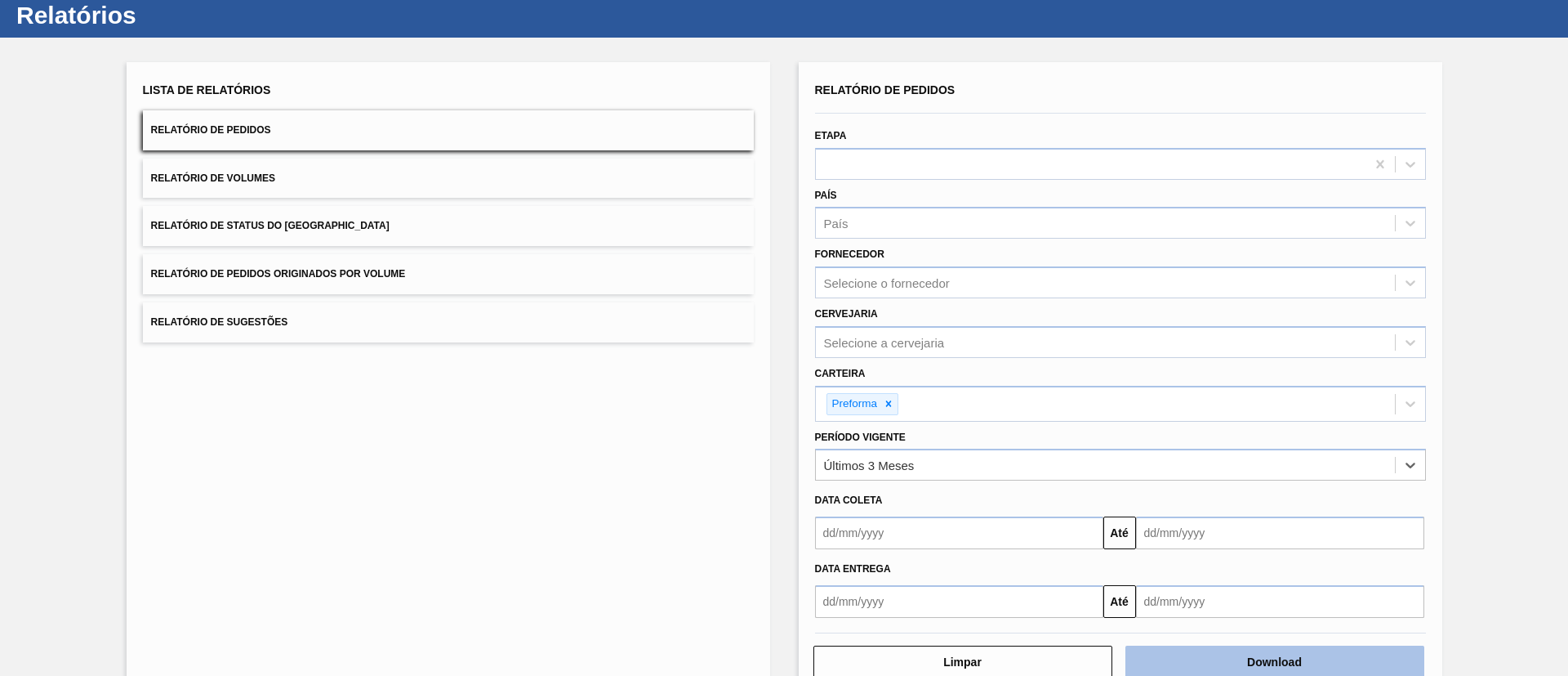
click at [1199, 652] on button "Download" at bounding box center [1275, 662] width 299 height 33
click at [279, 177] on button "Relatório de Volumes" at bounding box center [448, 178] width 610 height 40
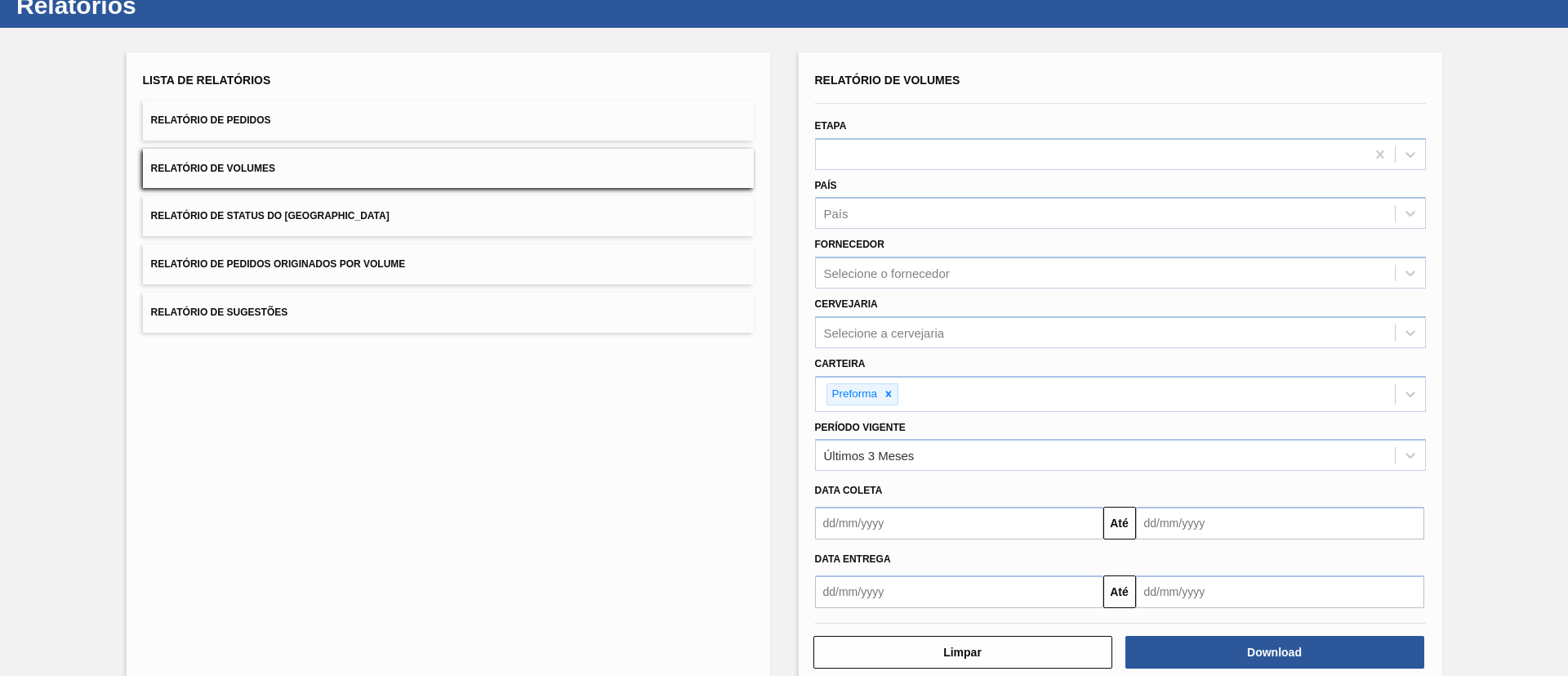
scroll to position [85, 0]
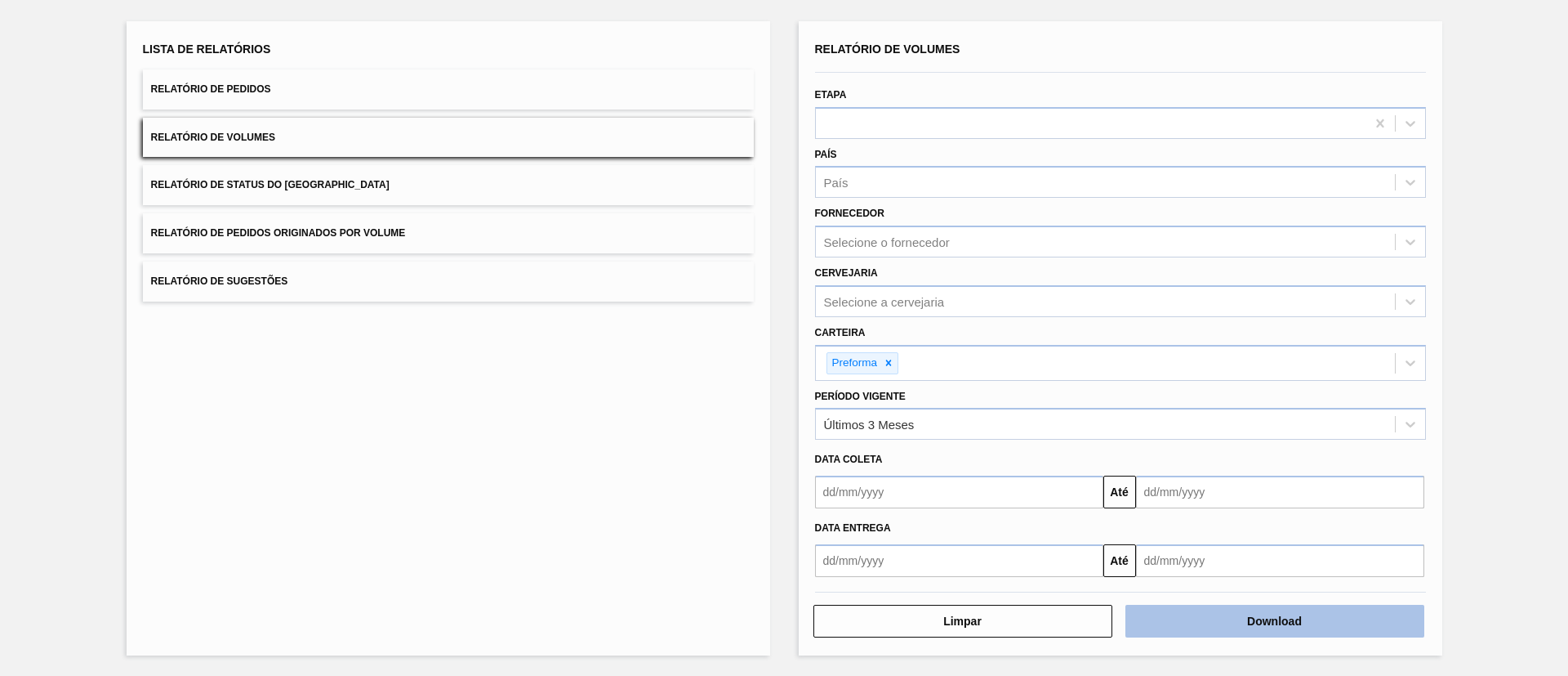
click at [1228, 630] on button "Download" at bounding box center [1275, 620] width 299 height 33
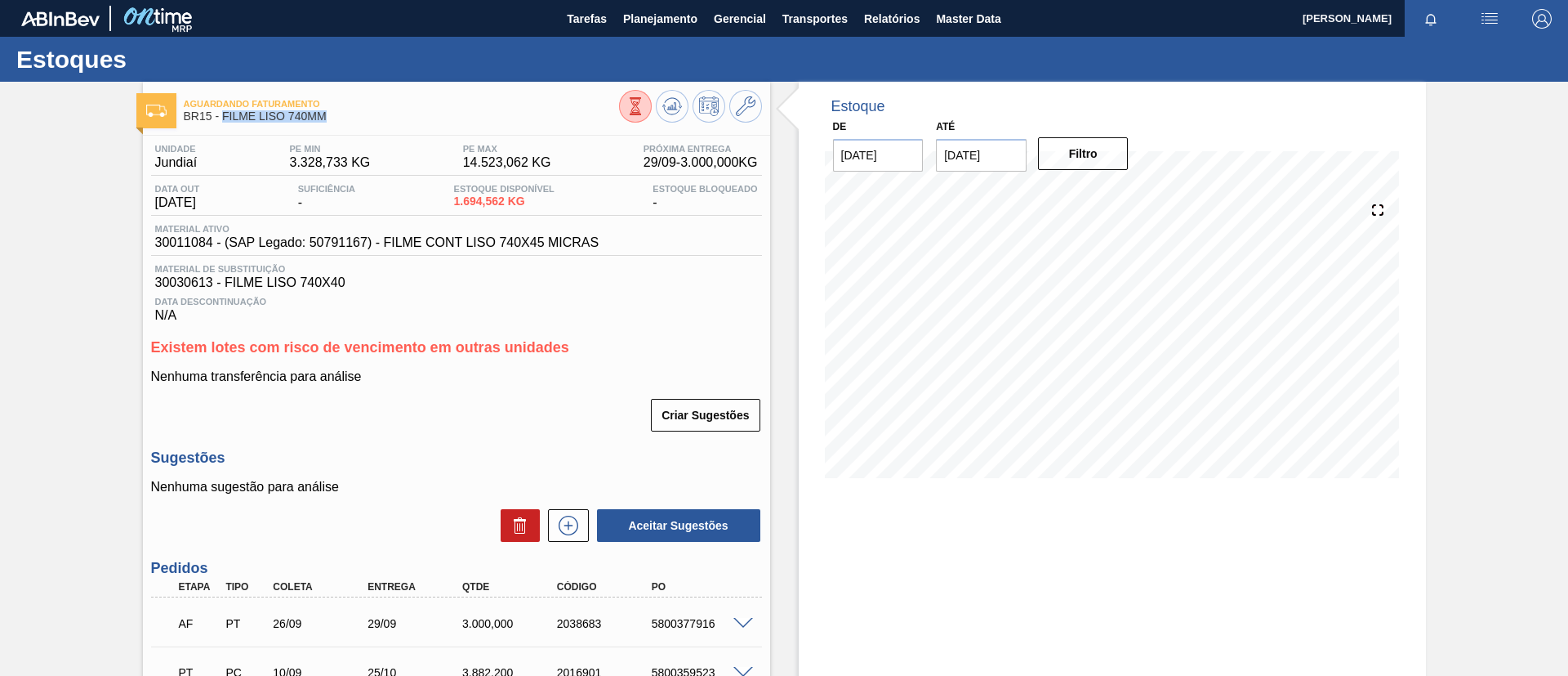
drag, startPoint x: 331, startPoint y: 116, endPoint x: 222, endPoint y: 121, distance: 109.1
click at [222, 121] on span "BR15 - FILME LISO 740MM" at bounding box center [401, 116] width 435 height 12
copy span "FILME LISO 740MM"
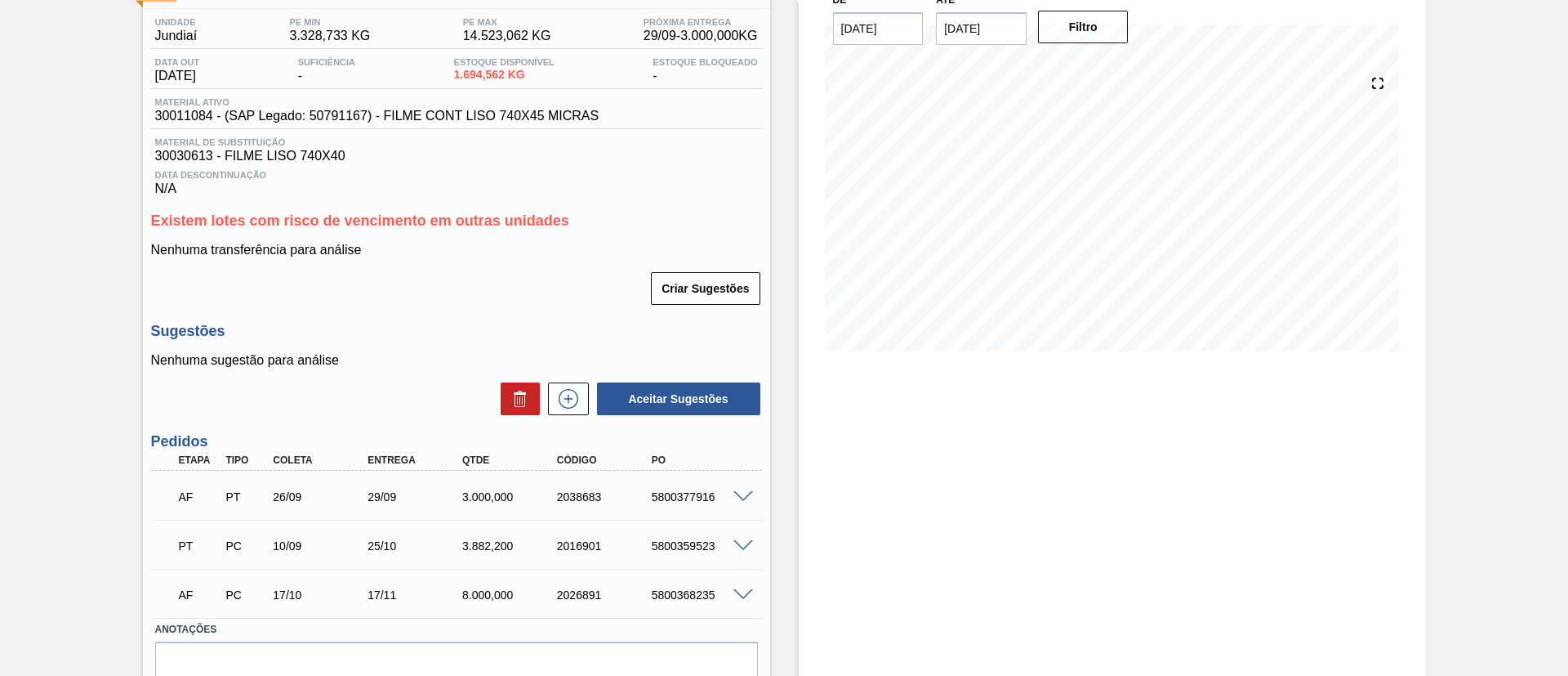
scroll to position [203, 0]
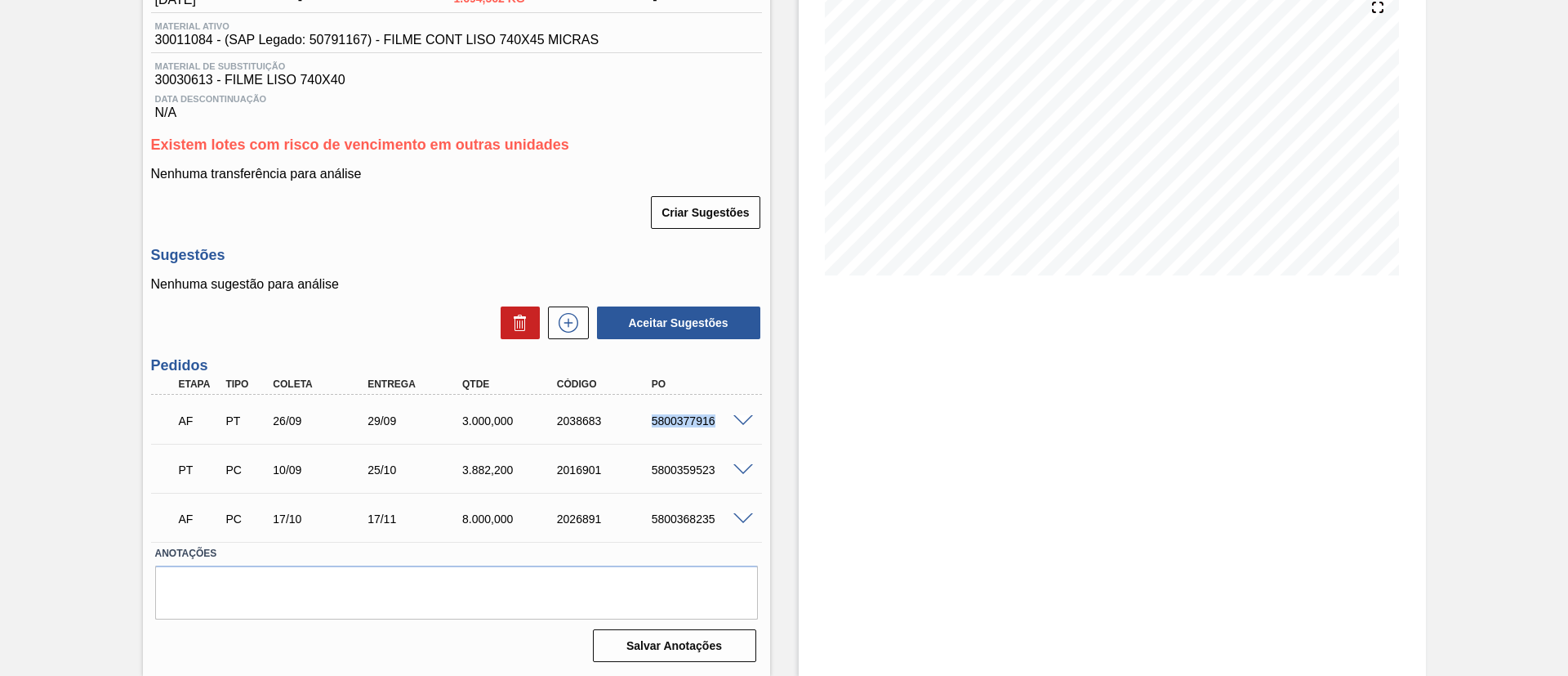
drag, startPoint x: 628, startPoint y: 428, endPoint x: 731, endPoint y: 426, distance: 103.0
click at [731, 426] on div "AF PT 26/09 29/09 3.000,000 2038683 5800377916" at bounding box center [452, 418] width 568 height 33
copy div "5800377916"
click at [739, 419] on span at bounding box center [743, 420] width 20 height 12
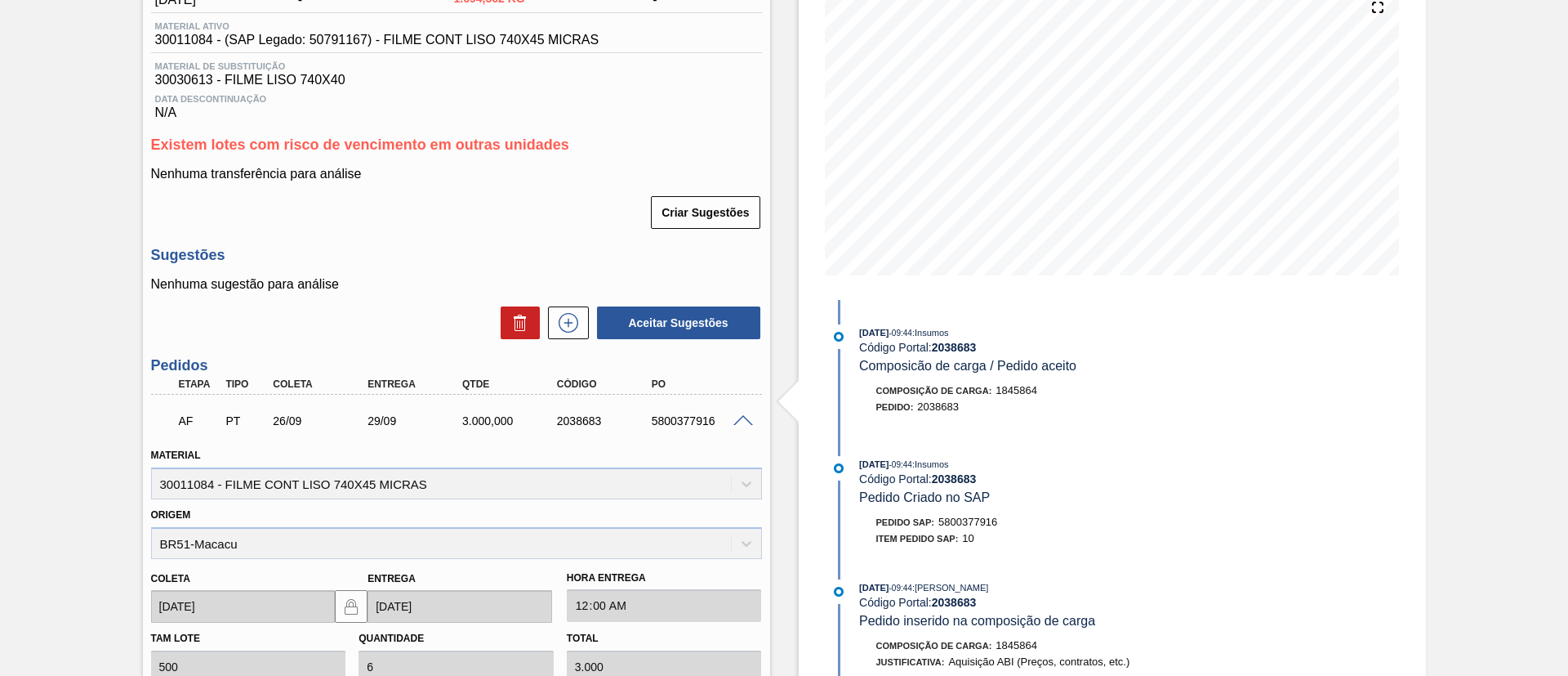
click at [749, 415] on span at bounding box center [743, 420] width 20 height 12
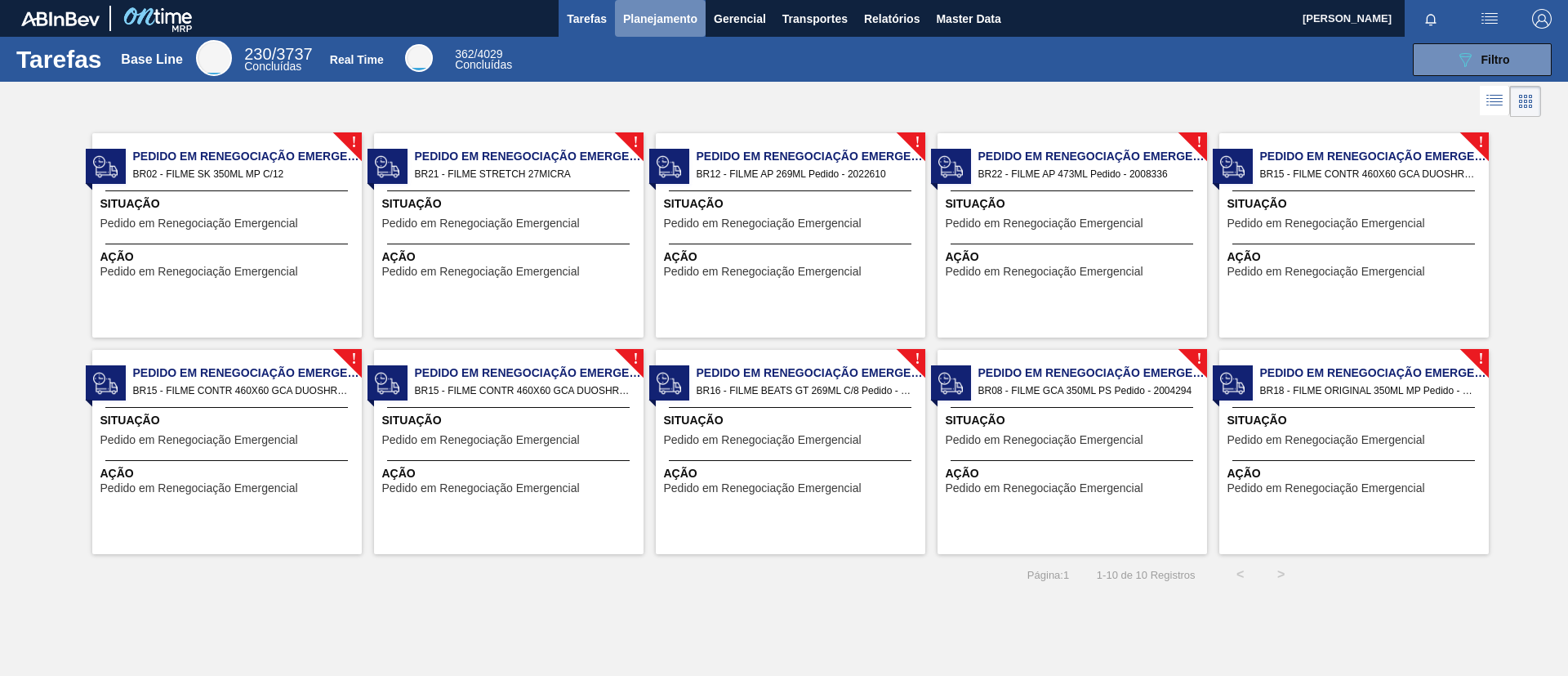
click at [678, 29] on button "Planejamento" at bounding box center [661, 18] width 91 height 37
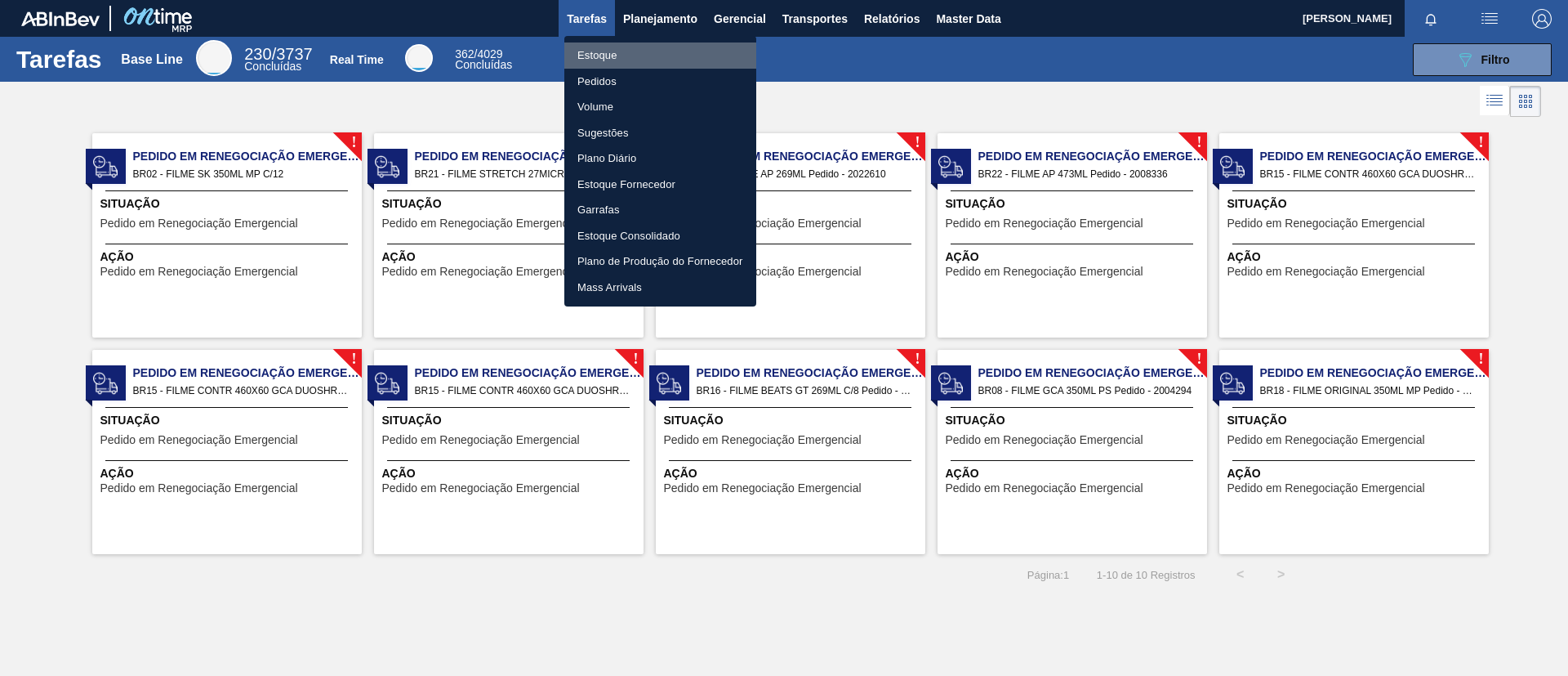
drag, startPoint x: 669, startPoint y: 45, endPoint x: 694, endPoint y: 54, distance: 26.6
click at [669, 46] on li "Estoque" at bounding box center [660, 56] width 192 height 27
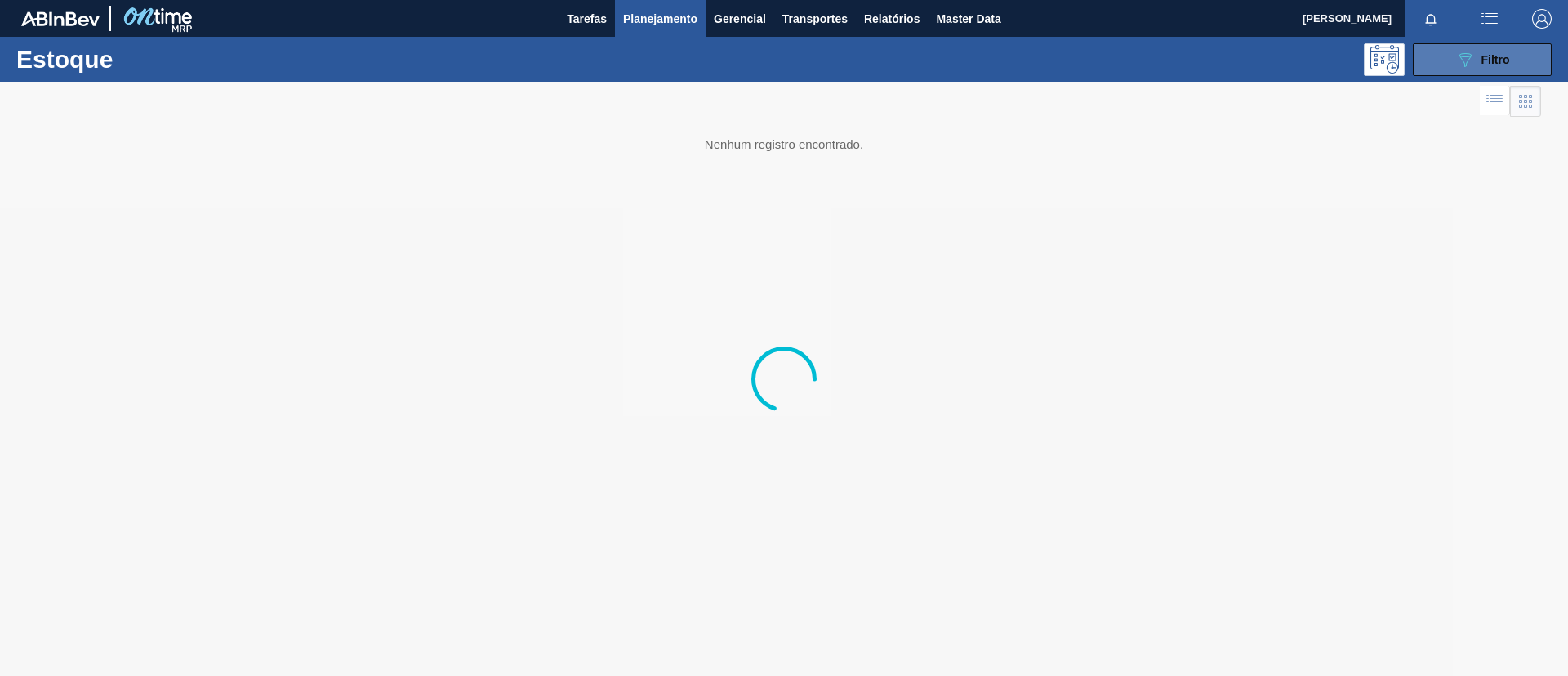
click at [1523, 57] on button "089F7B8B-B2A5-4AFE-B5C0-19BA573D28AC Filtro" at bounding box center [1482, 60] width 139 height 33
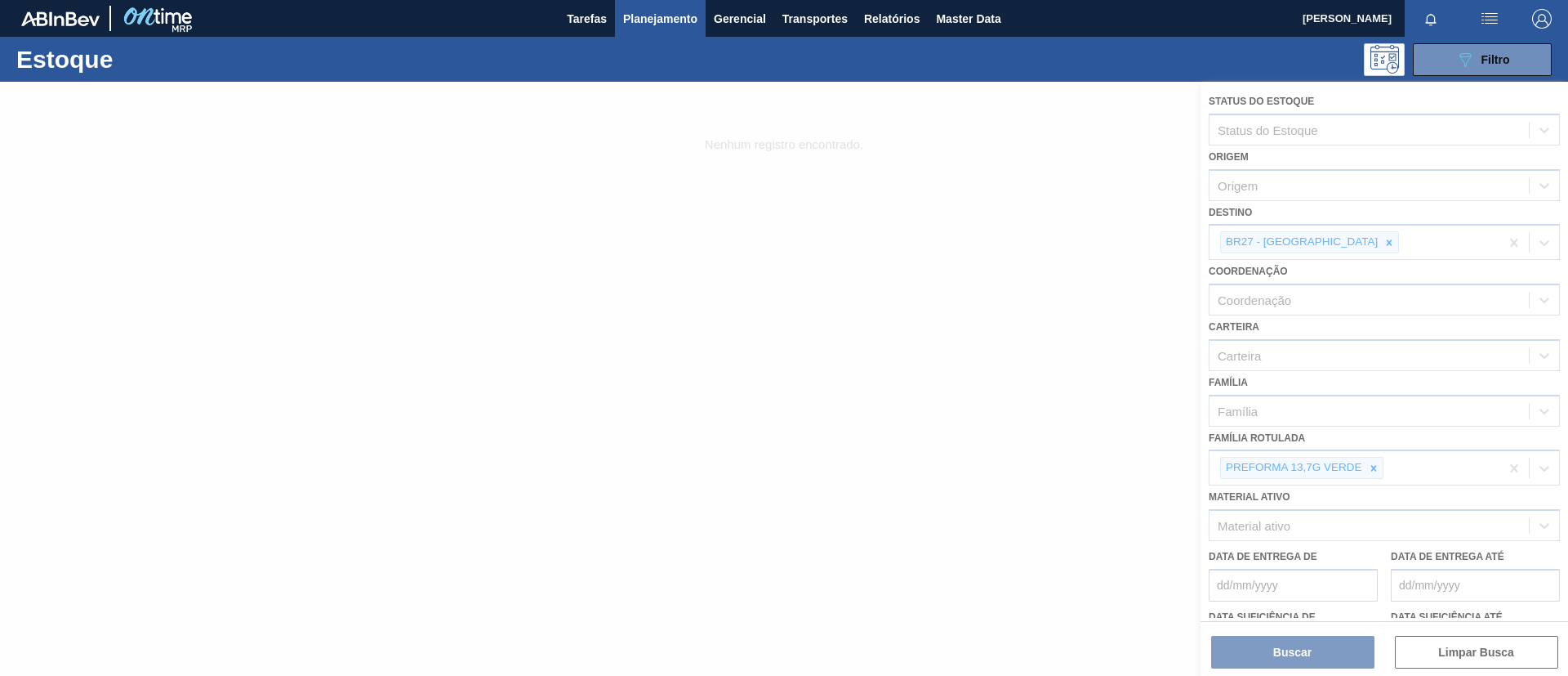
click at [1375, 453] on div at bounding box center [784, 378] width 1568 height 594
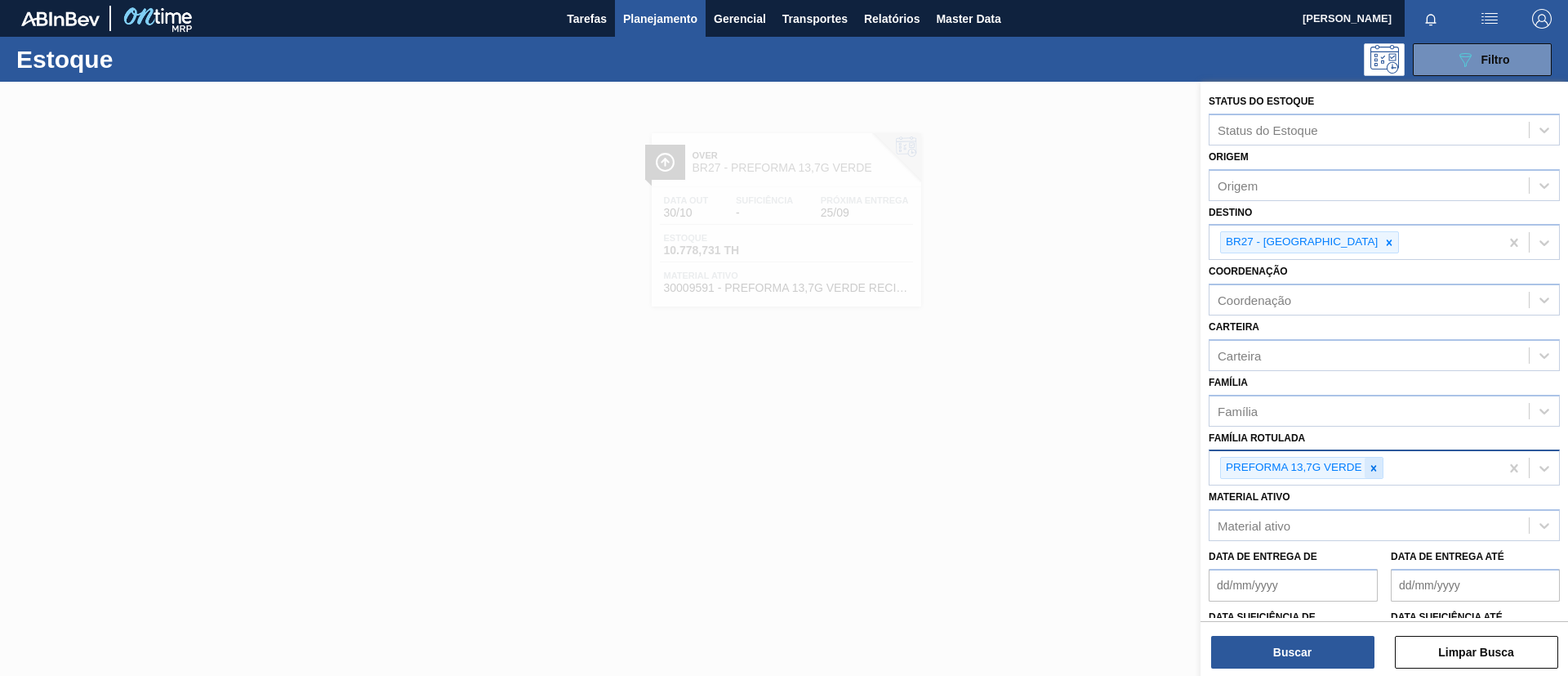
click at [1376, 458] on div at bounding box center [1373, 468] width 18 height 21
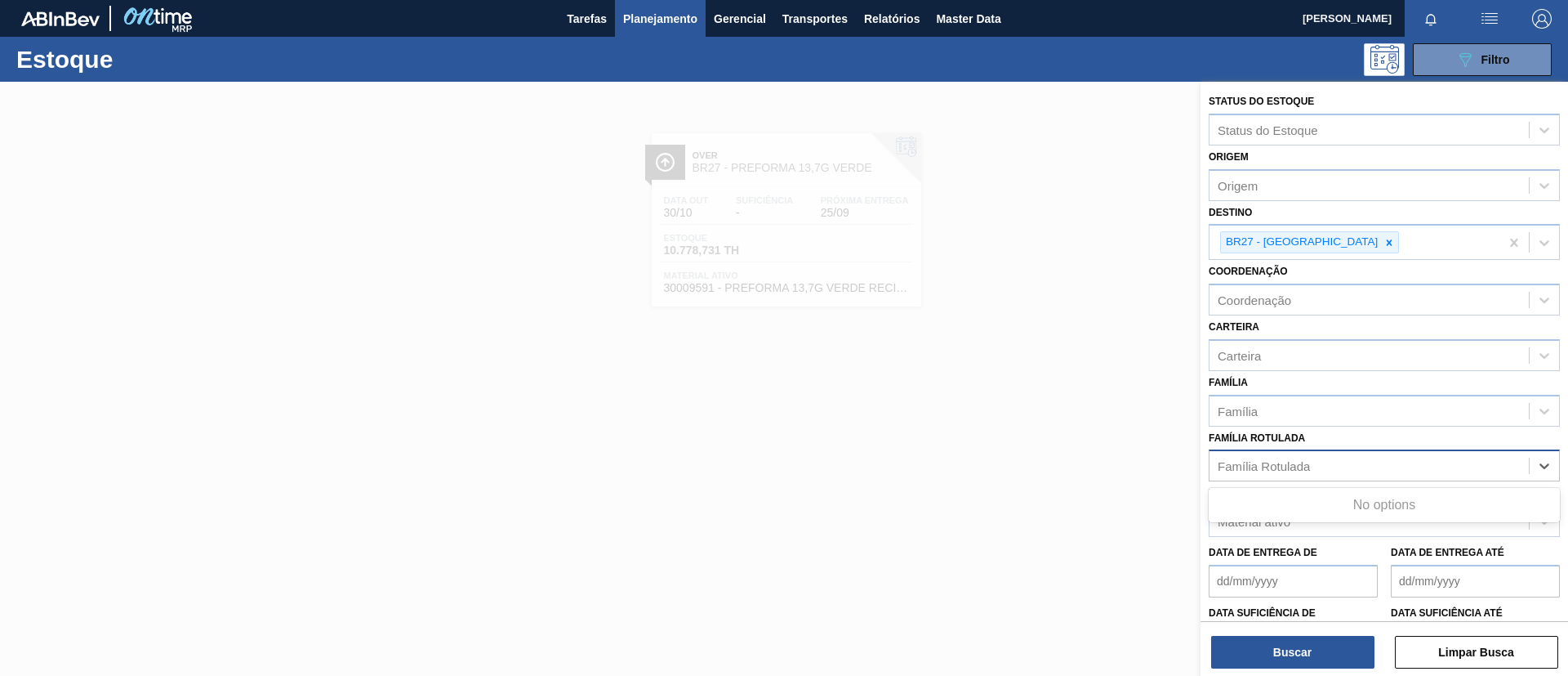
click at [1372, 466] on div "Família Rotulada" at bounding box center [1368, 466] width 319 height 24
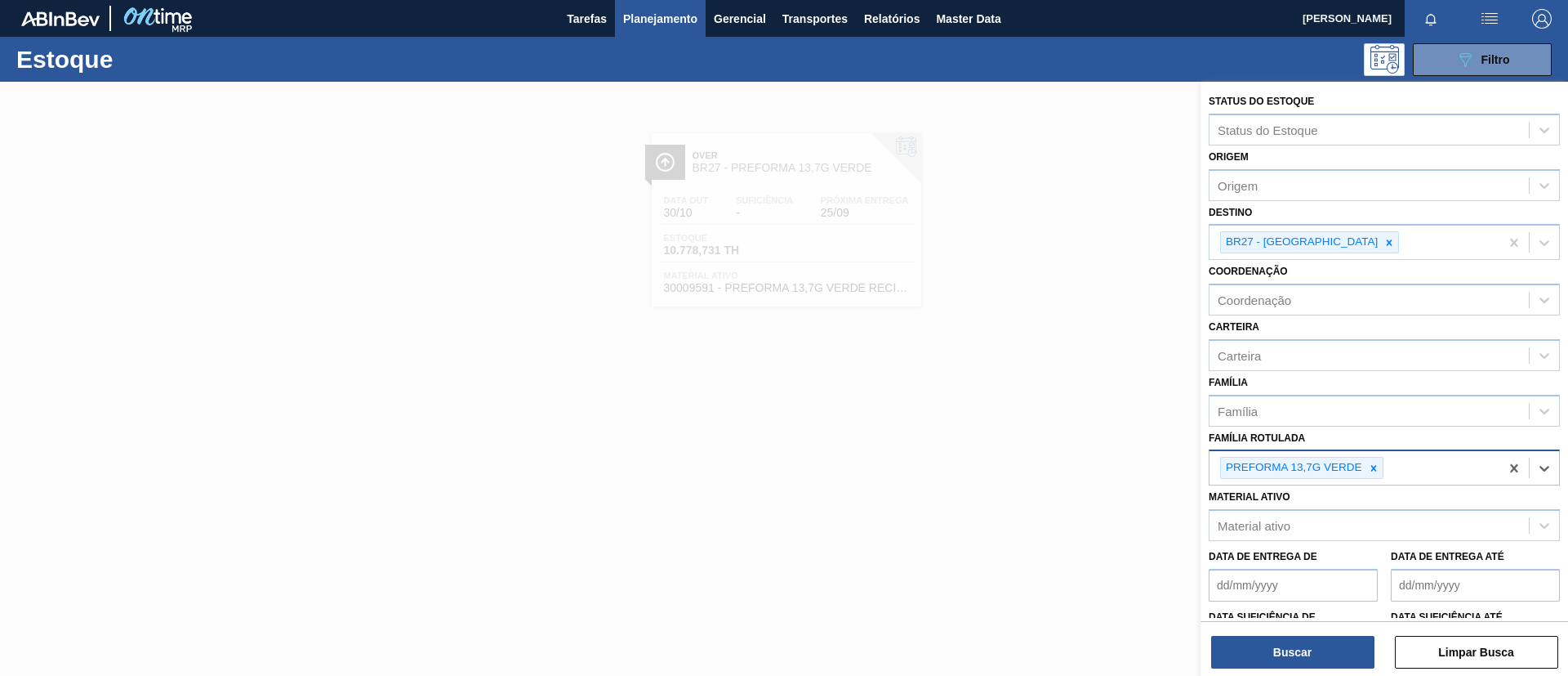
click at [1372, 466] on icon at bounding box center [1373, 468] width 11 height 11
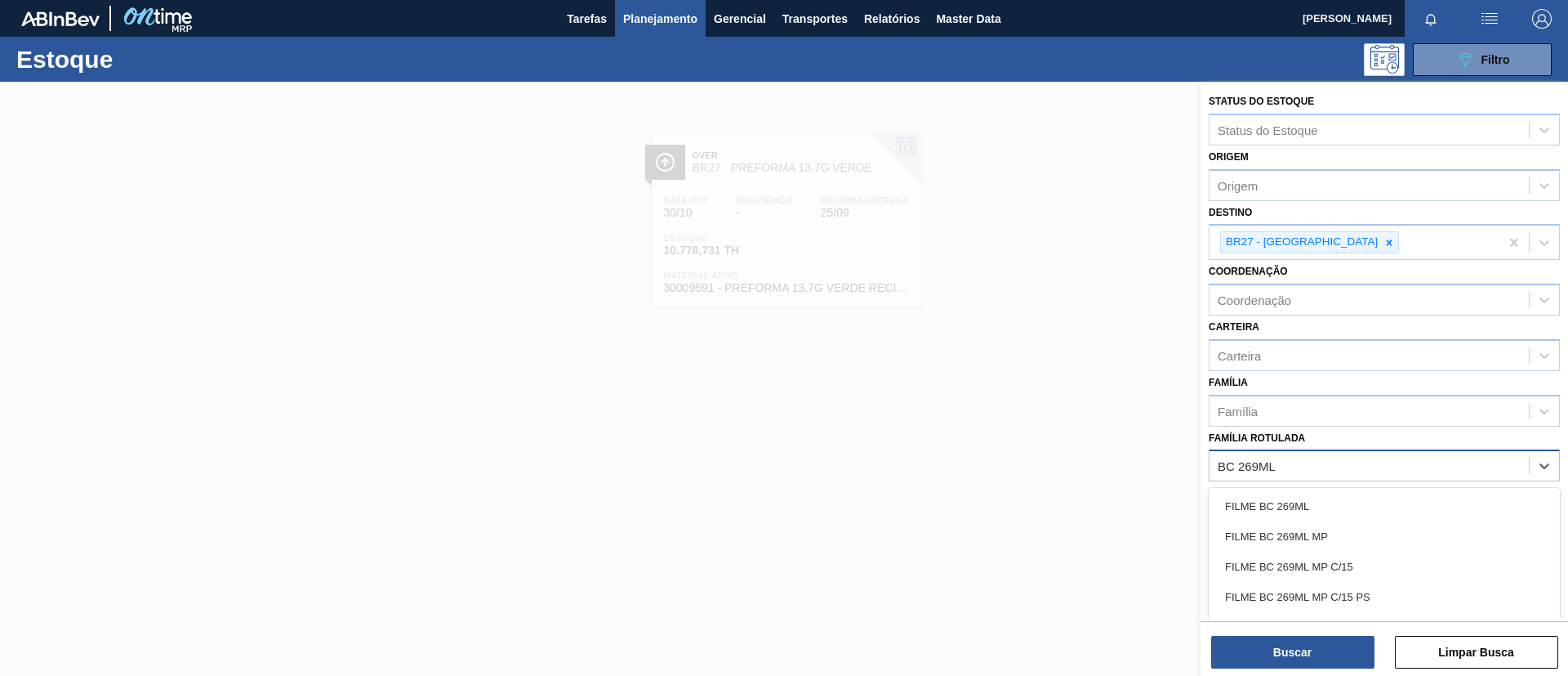
type Rotulada "BC 269ML MP"
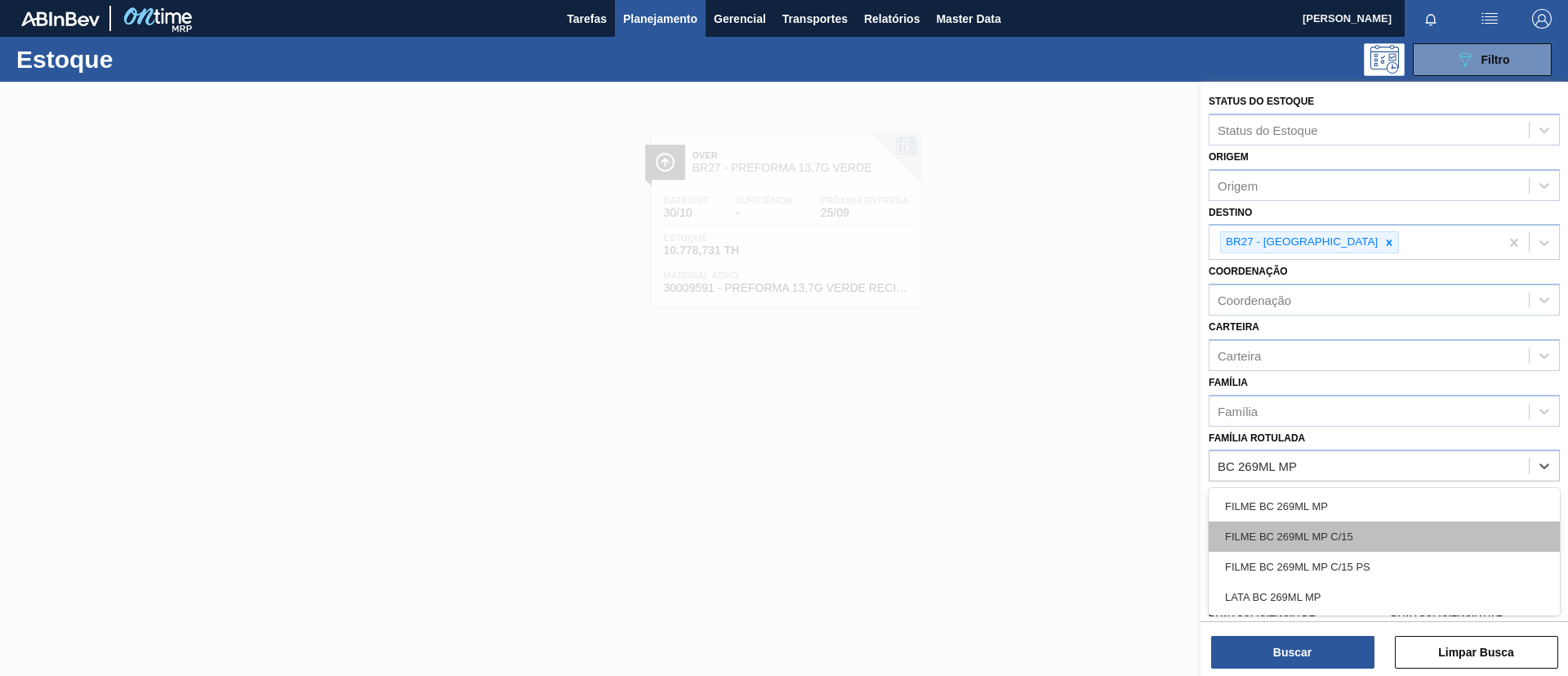
click at [1379, 534] on div "FILME BC 269ML MP C/15" at bounding box center [1383, 536] width 351 height 30
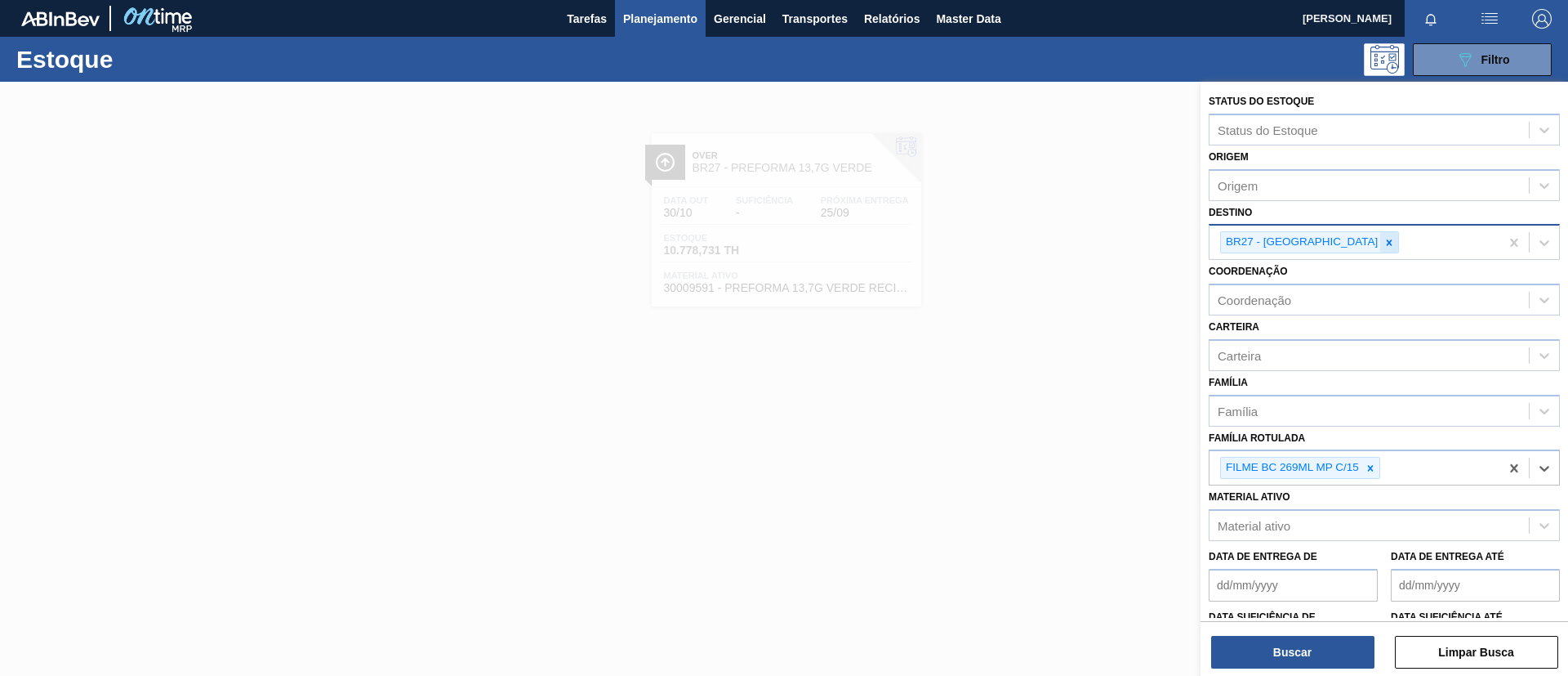
click at [1380, 243] on div at bounding box center [1388, 242] width 18 height 21
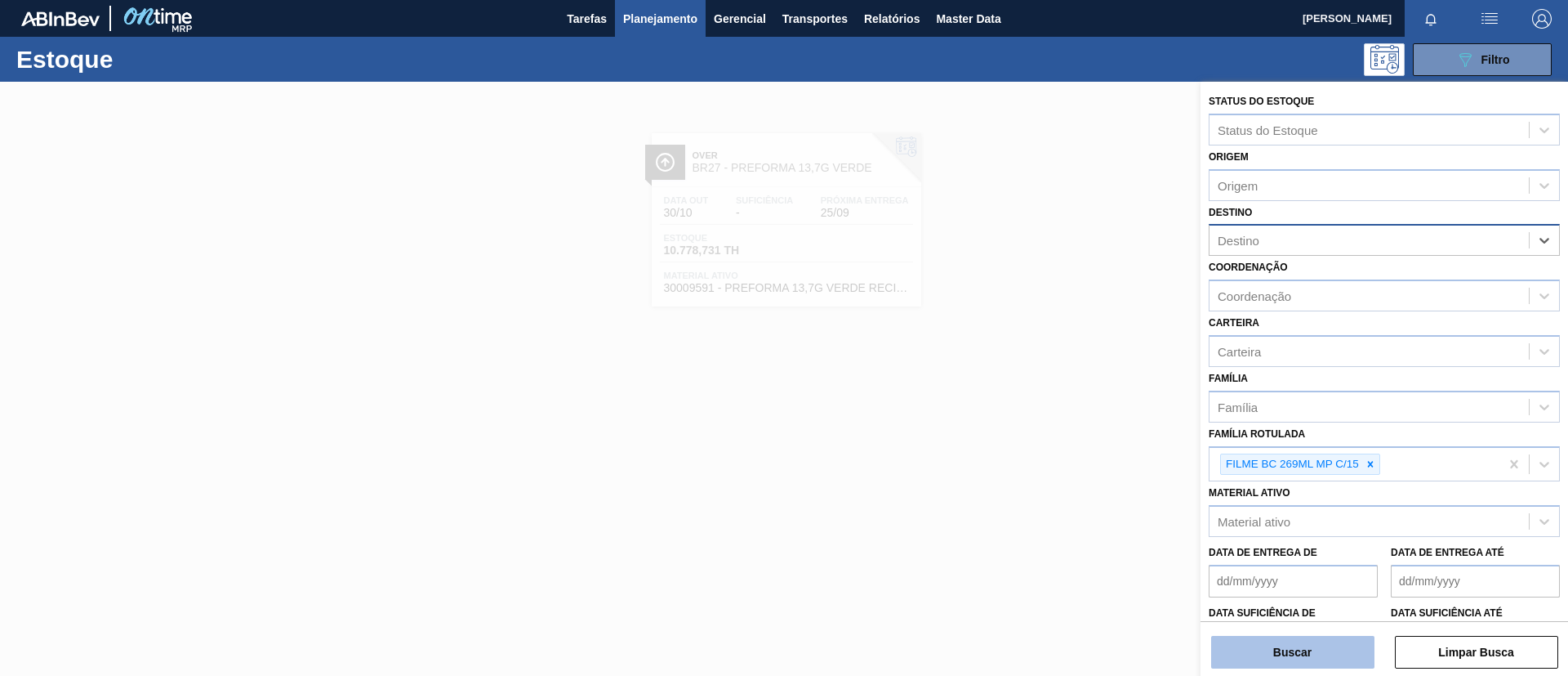
click at [1313, 637] on button "Buscar" at bounding box center [1293, 651] width 164 height 33
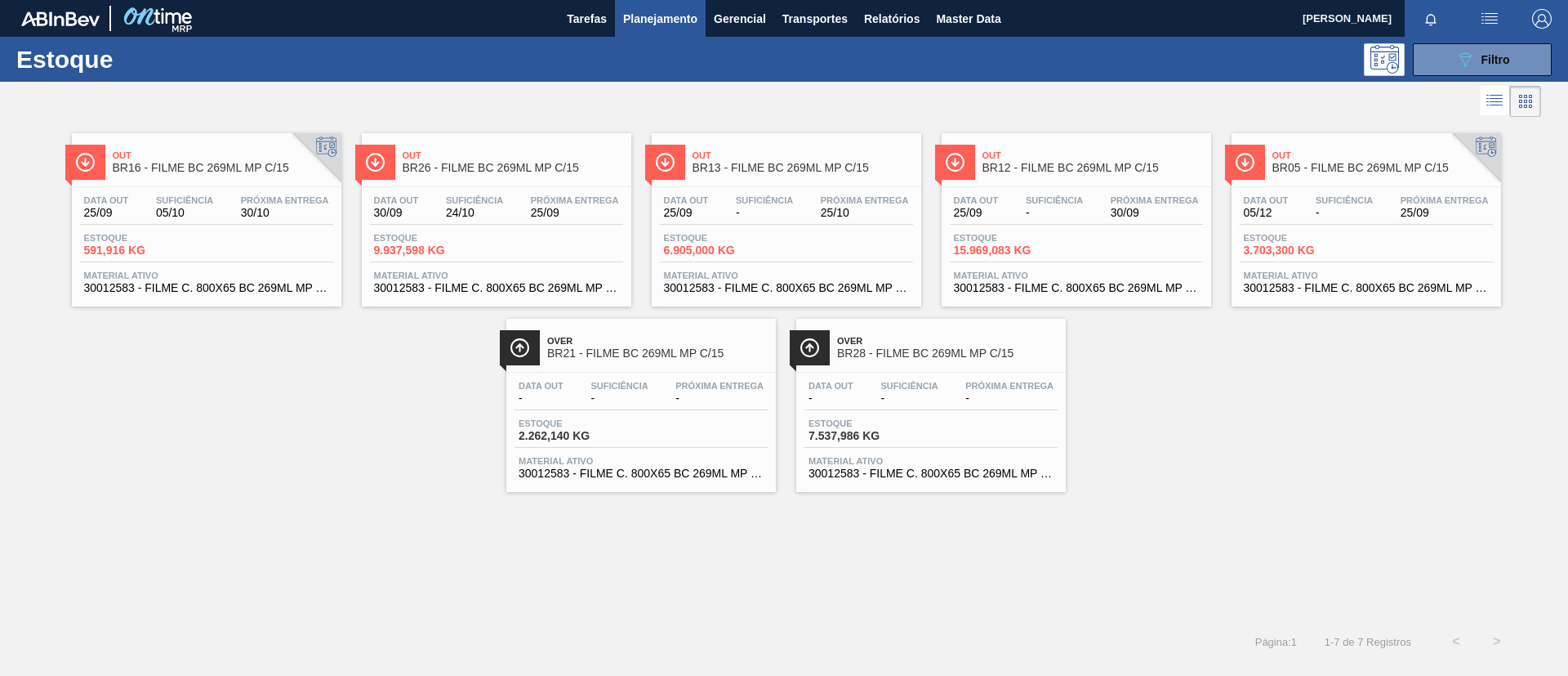
click at [476, 180] on div "Out BR26 - FILME BC 269ML MP C/15" at bounding box center [512, 162] width 220 height 37
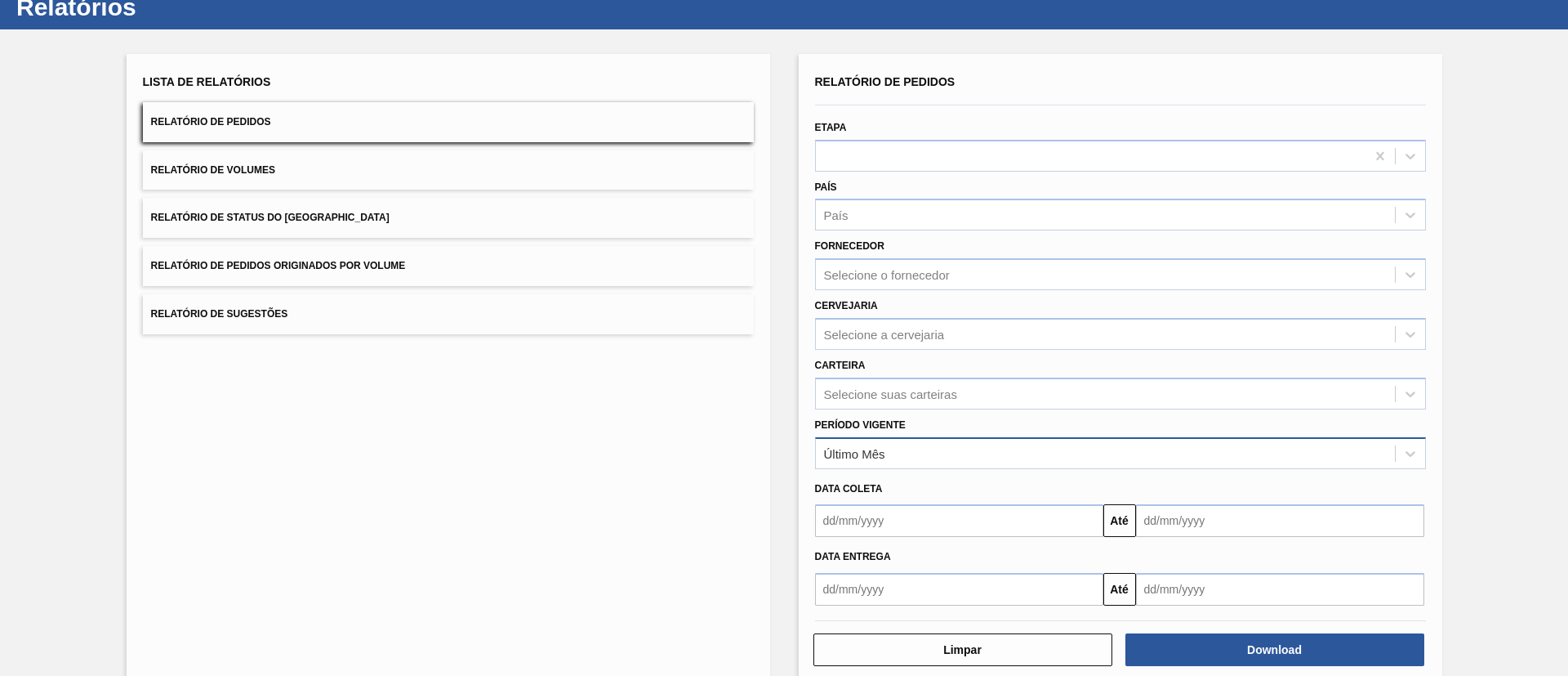
scroll to position [80, 0]
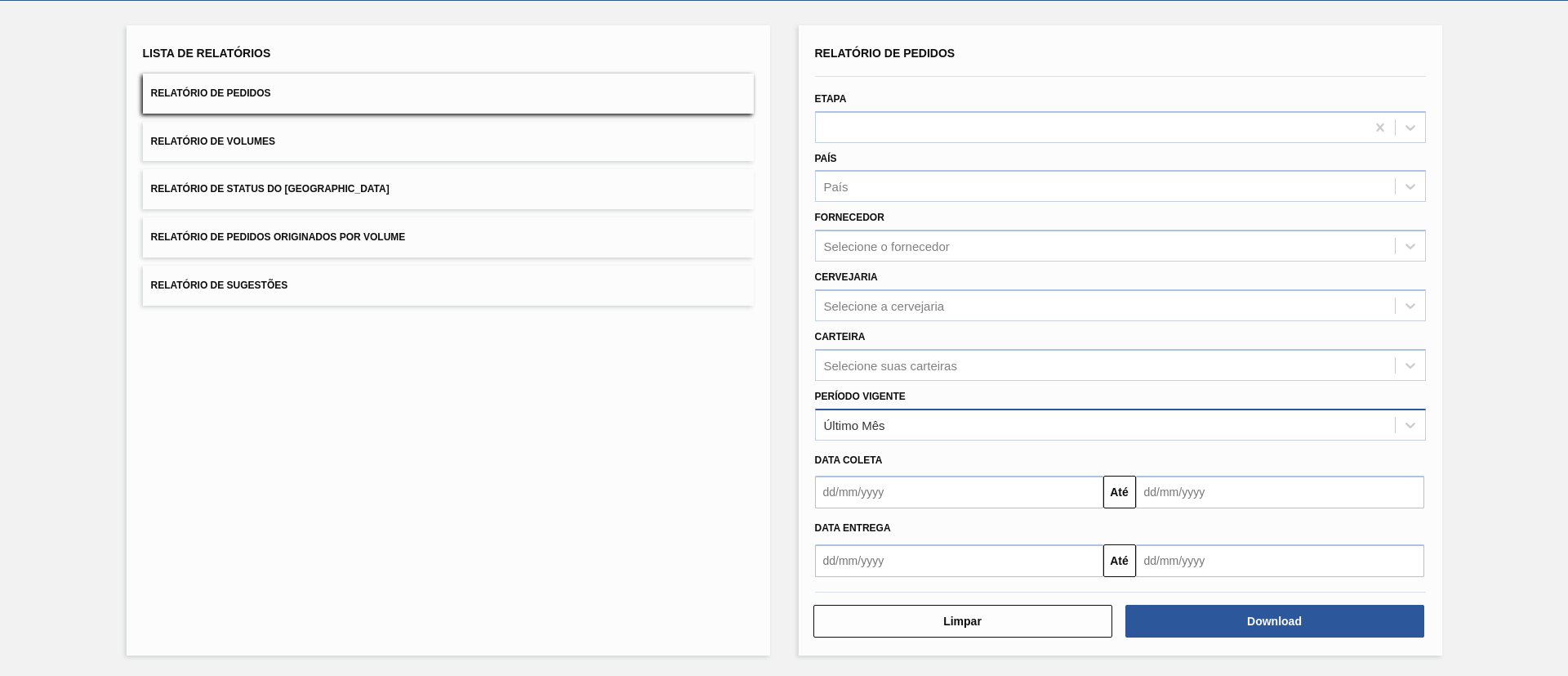
click at [961, 418] on div "Último Mês" at bounding box center [1105, 424] width 579 height 24
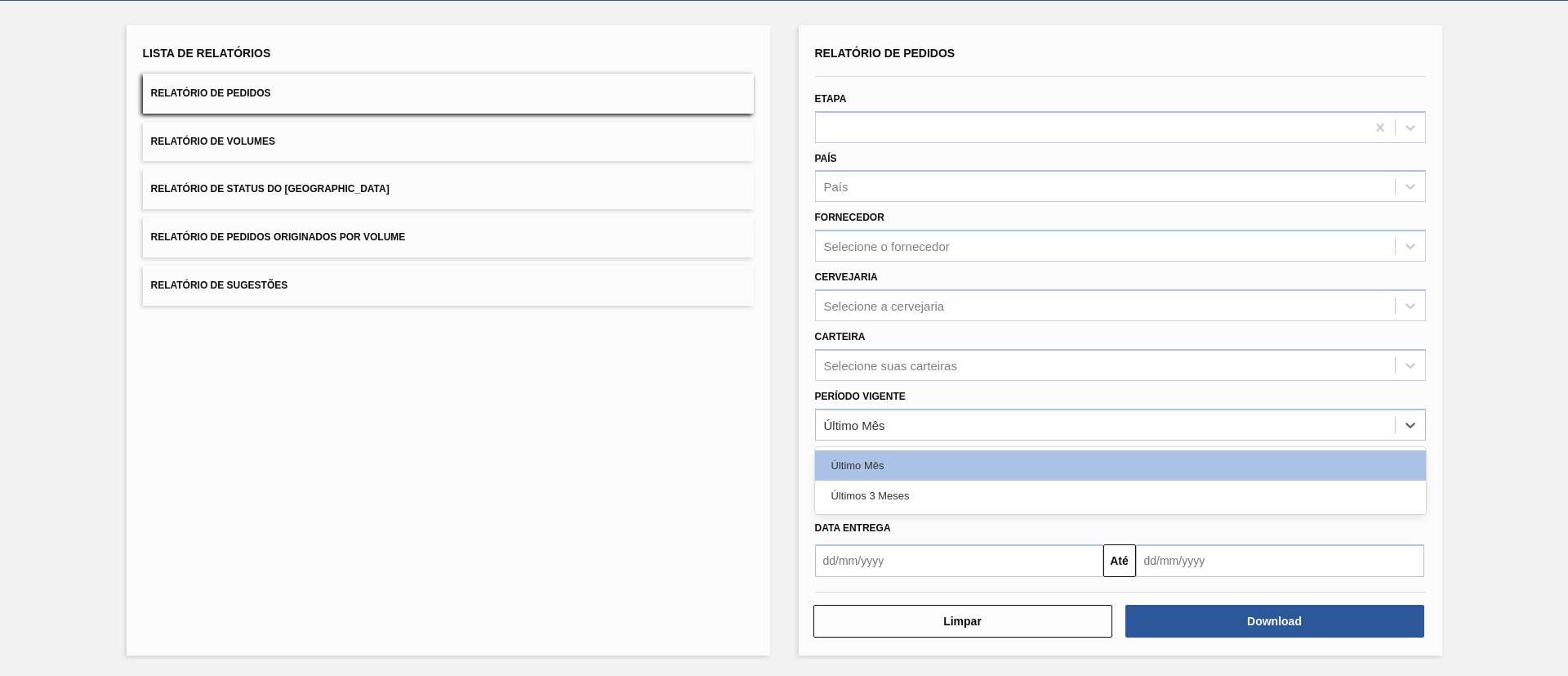
click at [417, 150] on button "Relatório de Volumes" at bounding box center [448, 142] width 610 height 40
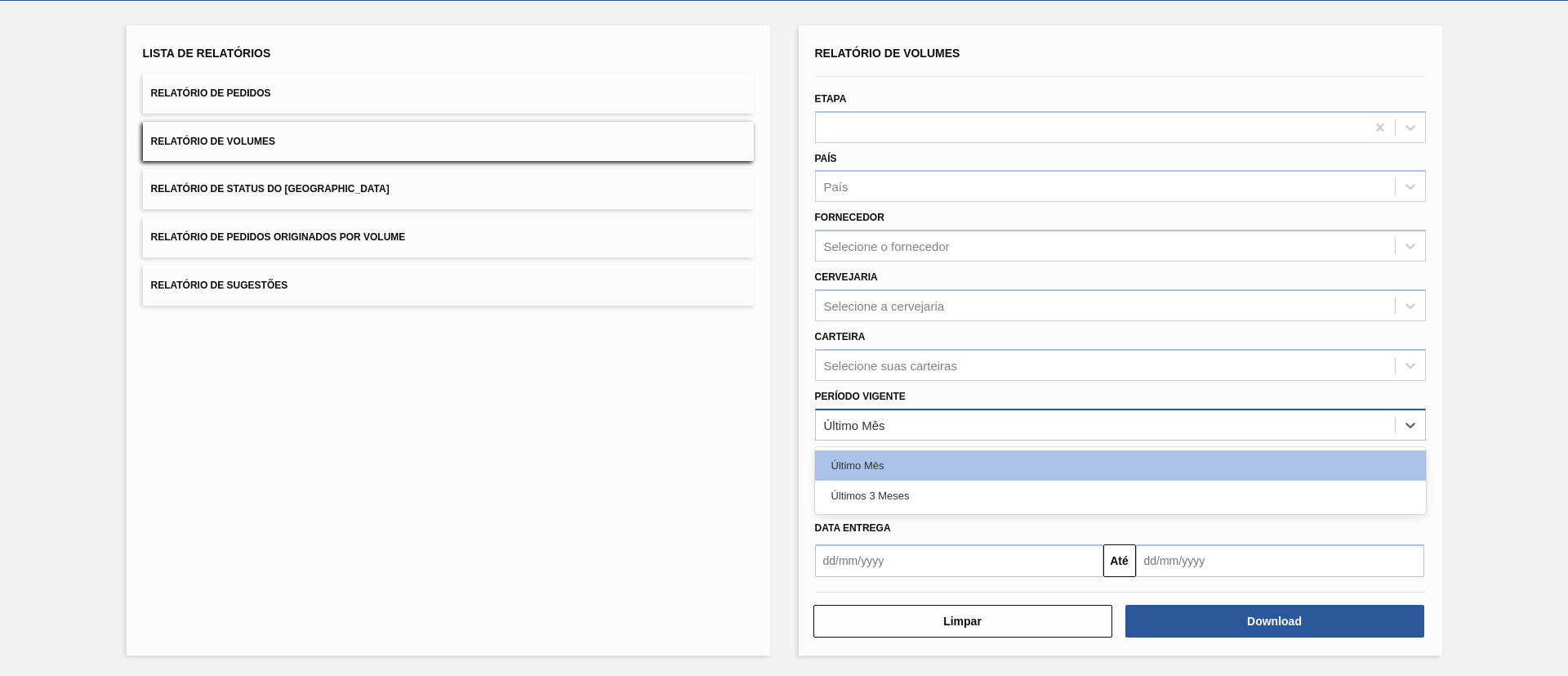
click at [943, 432] on div "Último Mês" at bounding box center [1105, 424] width 579 height 24
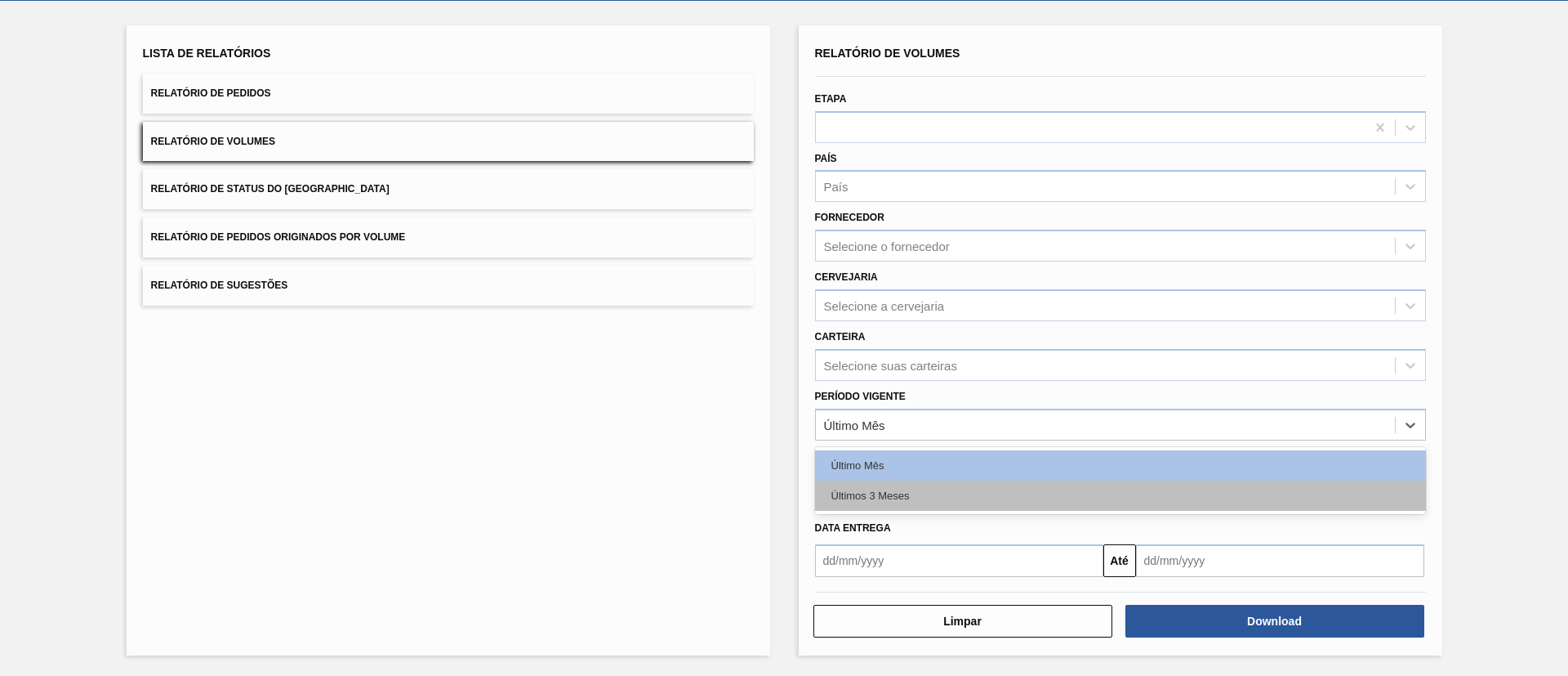
click at [925, 483] on div "Últimos 3 Meses" at bounding box center [1119, 495] width 610 height 30
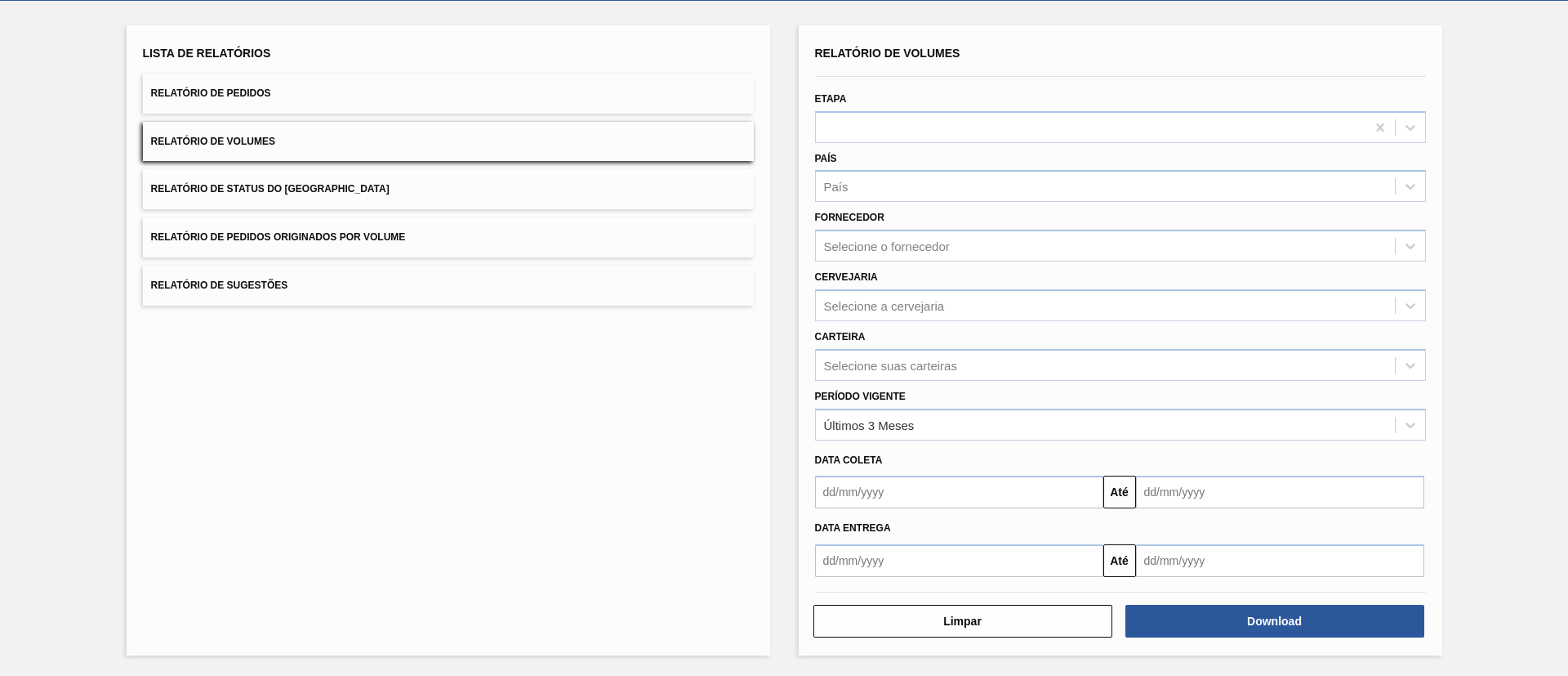
click at [907, 385] on div "Período Vigente Últimos 3 Meses" at bounding box center [1119, 412] width 610 height 56
click at [907, 365] on div "Selecione suas carteiras" at bounding box center [890, 365] width 133 height 14
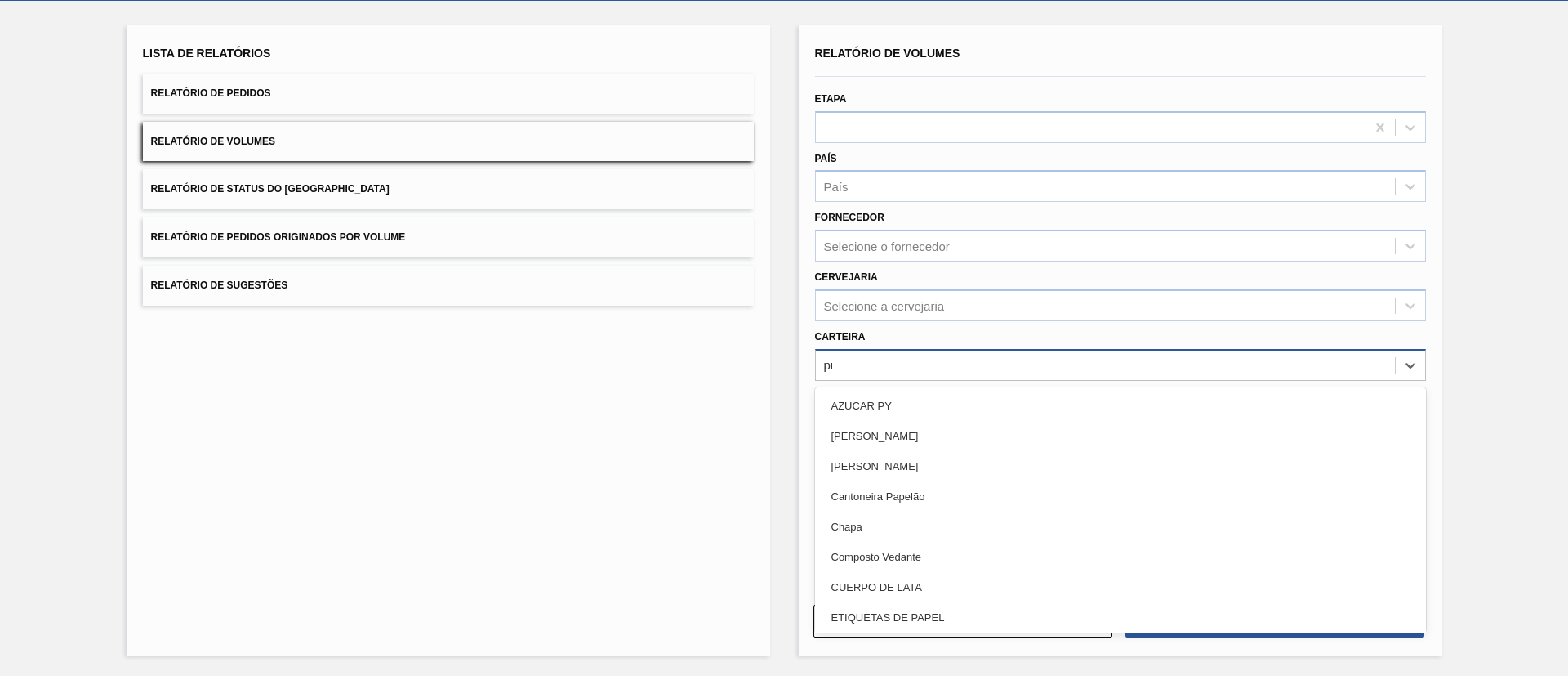
type input "prefo"
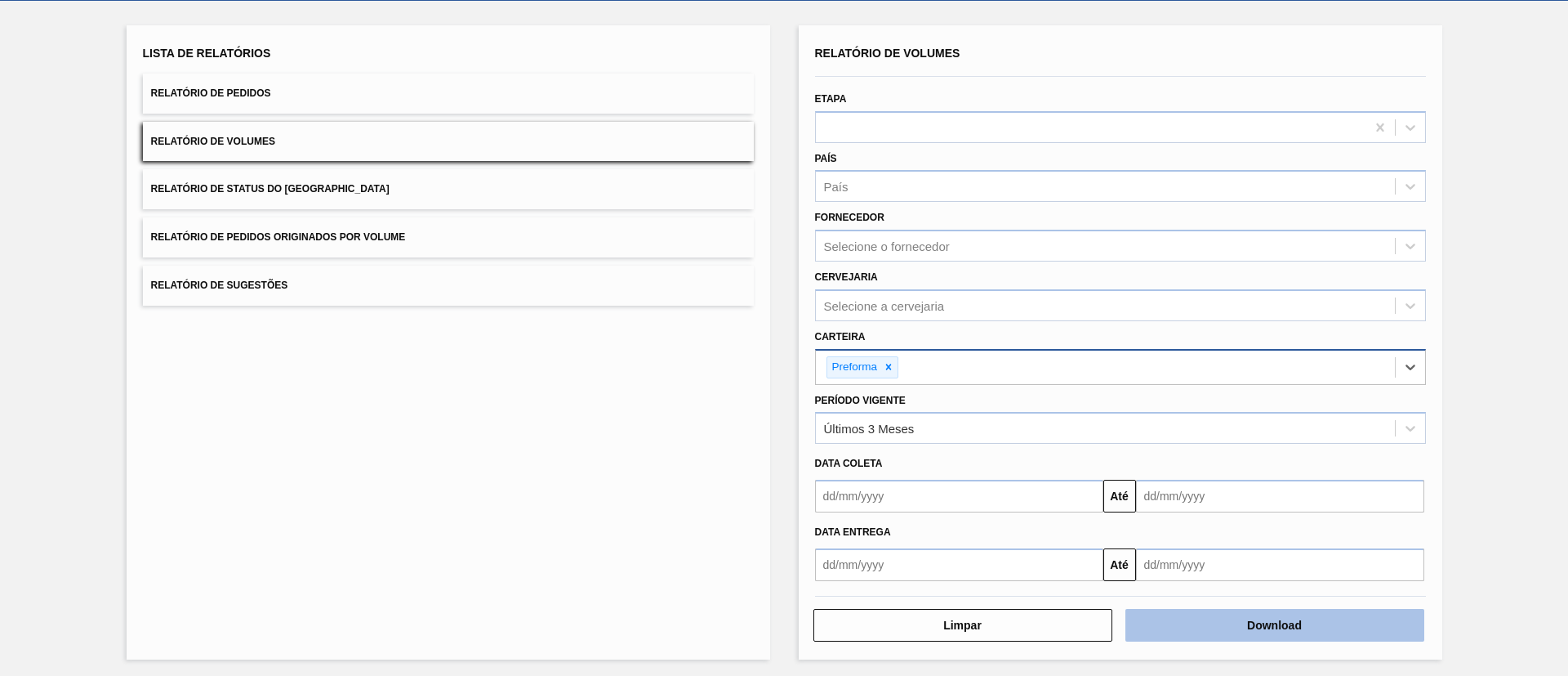
click at [1260, 614] on button "Download" at bounding box center [1275, 625] width 299 height 33
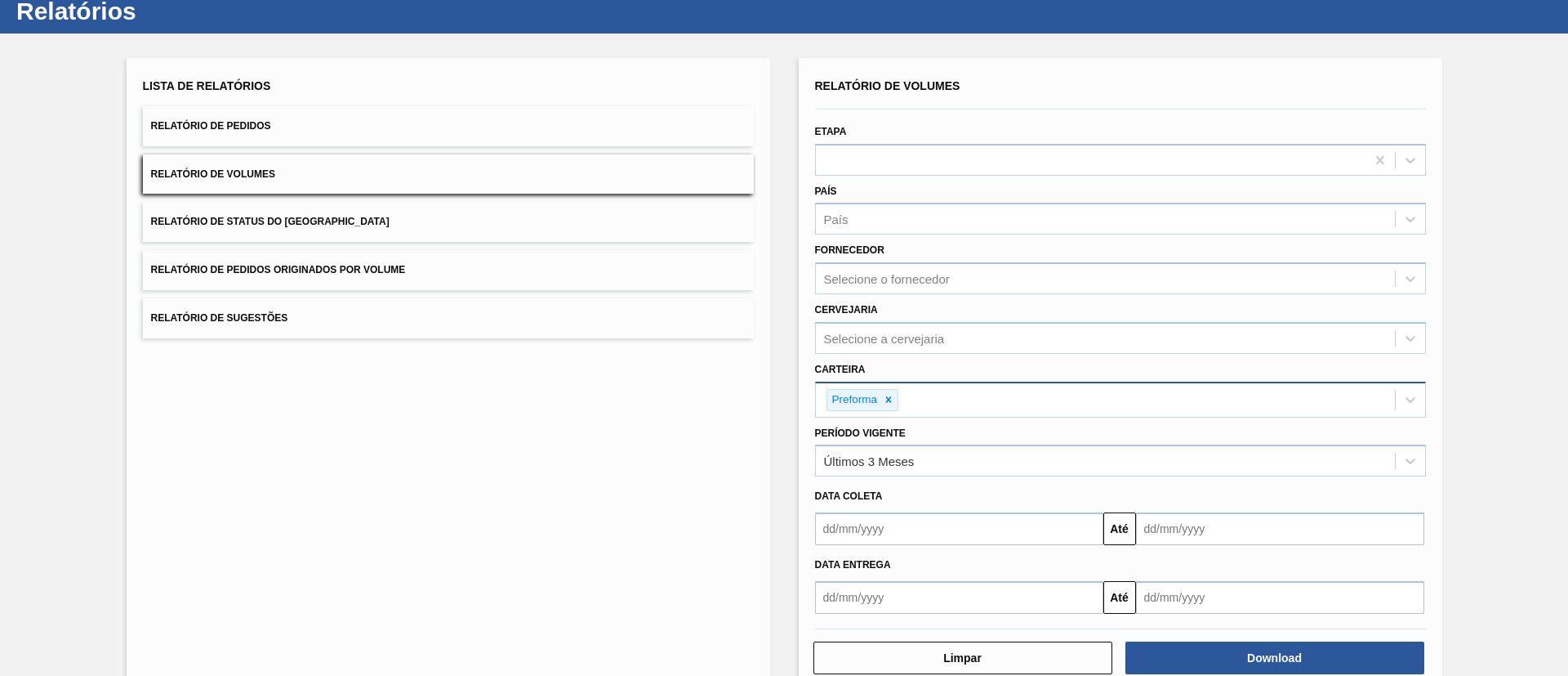
scroll to position [0, 0]
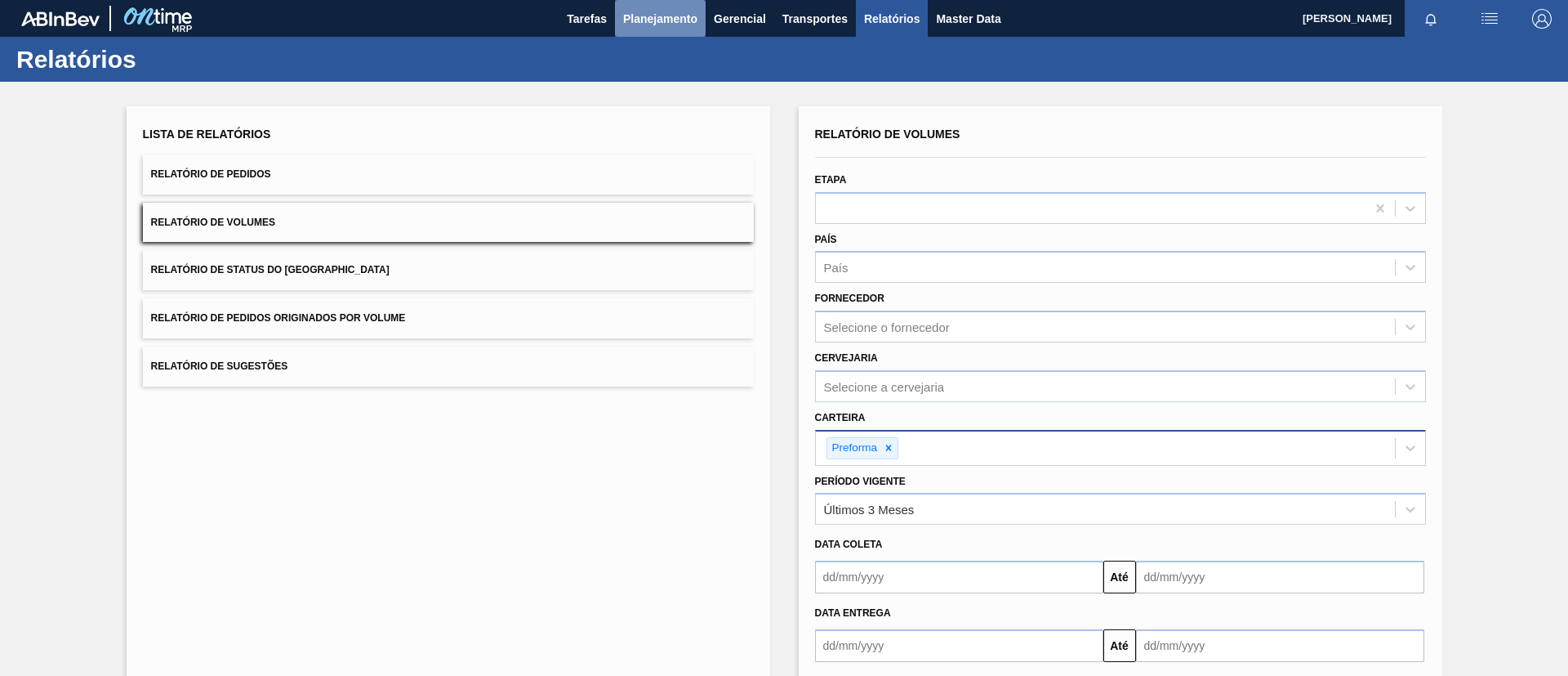
click at [667, 24] on span "Planejamento" at bounding box center [660, 18] width 75 height 20
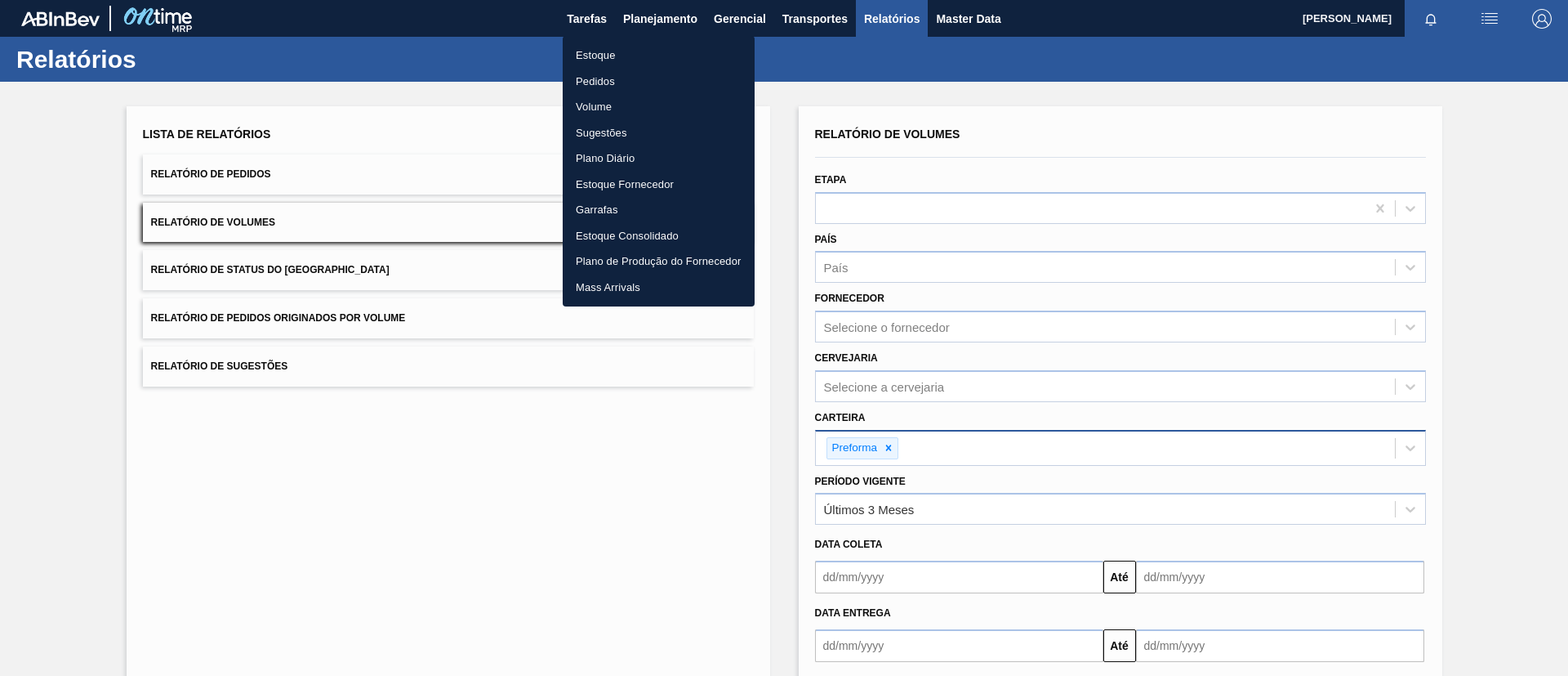
click at [653, 44] on li "Estoque" at bounding box center [658, 56] width 192 height 27
